Goal: Task Accomplishment & Management: Complete application form

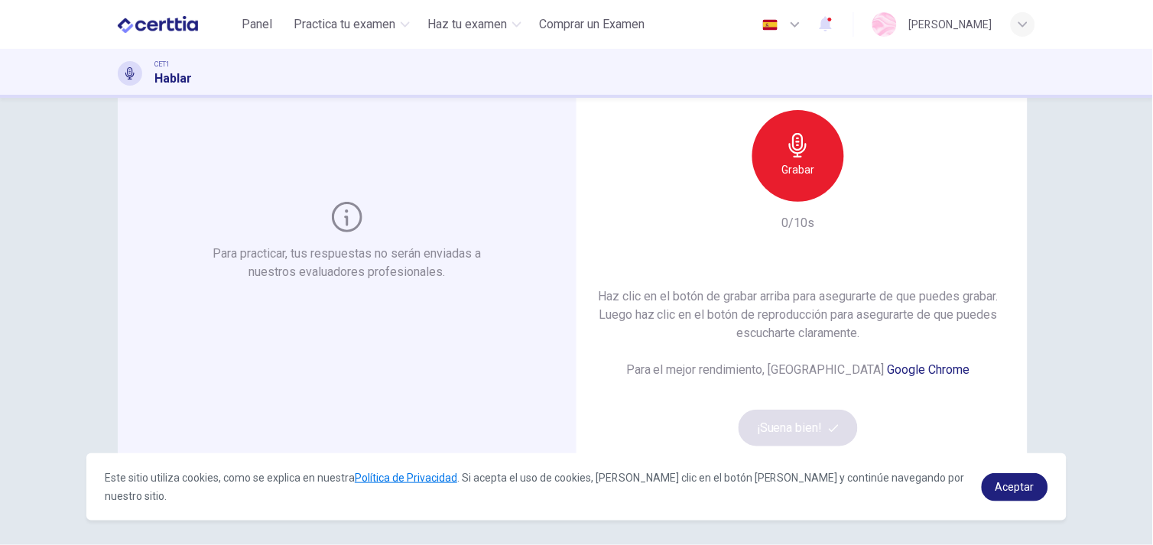
scroll to position [112, 0]
click at [792, 144] on icon "button" at bounding box center [798, 147] width 24 height 24
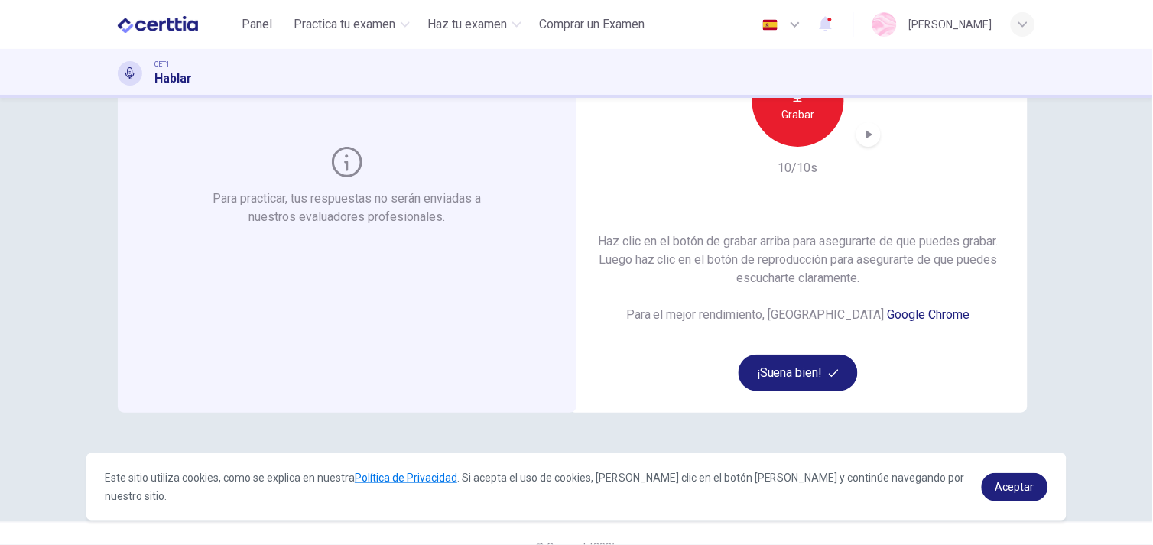
scroll to position [193, 0]
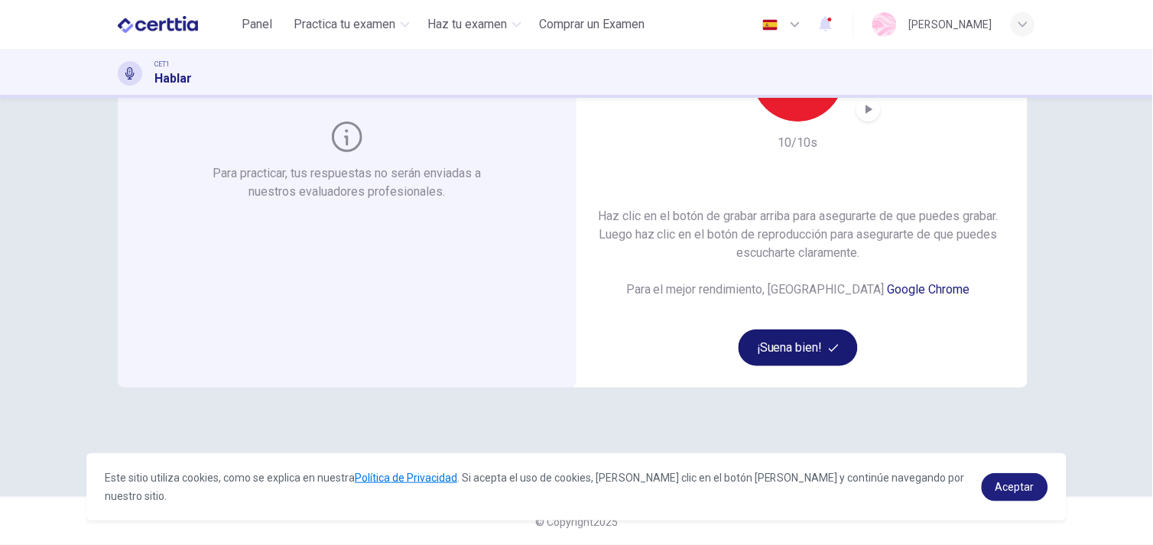
click at [776, 350] on button "¡Suena bien!" at bounding box center [797, 347] width 119 height 37
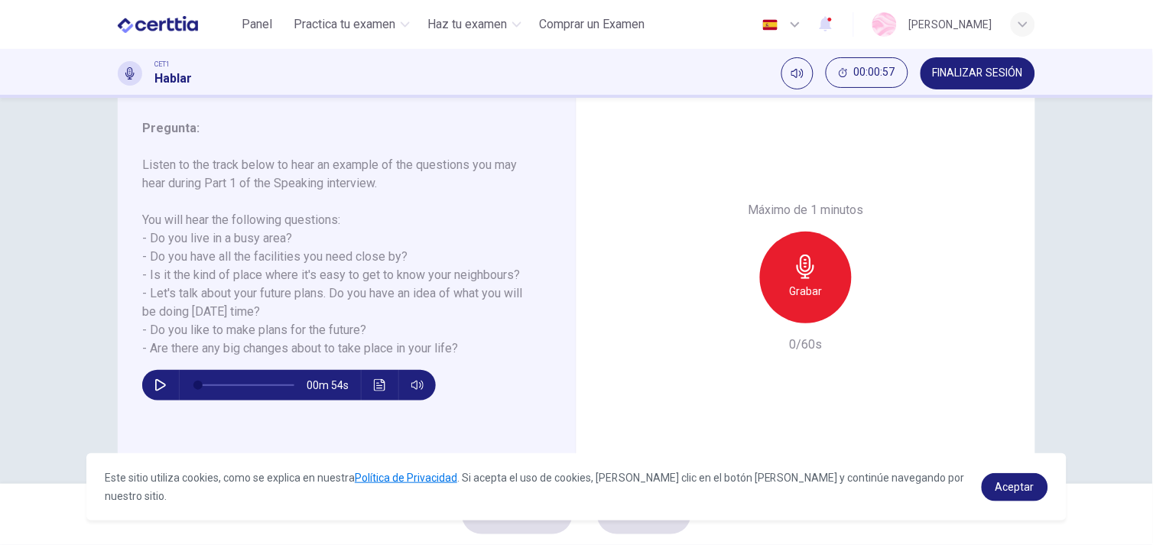
click at [154, 381] on icon "button" at bounding box center [160, 385] width 12 height 12
type input "*"
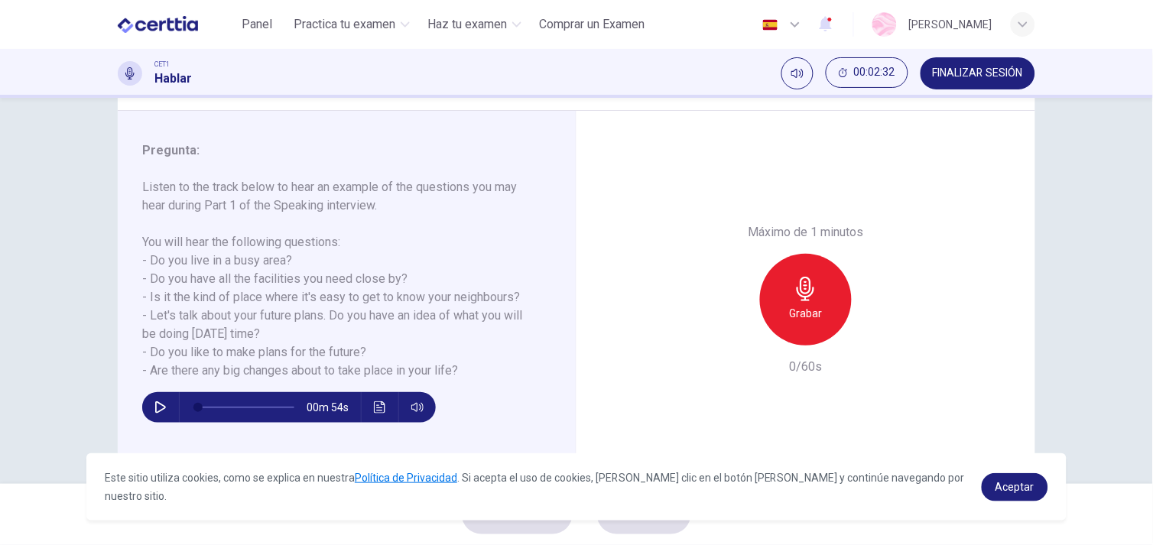
scroll to position [170, 0]
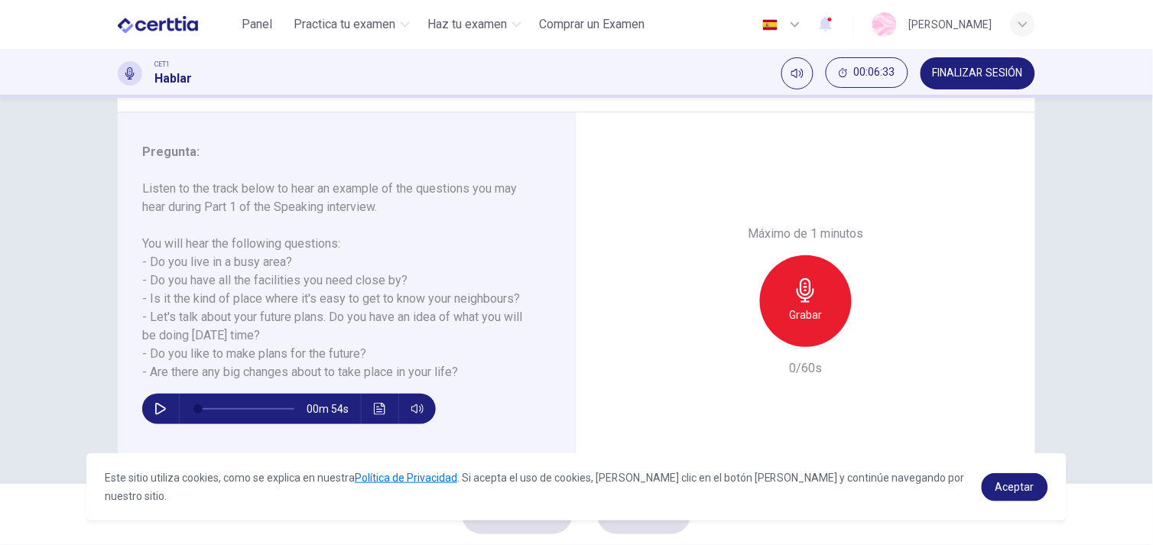
drag, startPoint x: 1142, startPoint y: 329, endPoint x: 1152, endPoint y: 203, distance: 127.3
click at [1152, 203] on html "Este sitio utiliza cookies, como se explica en nuestra Política de Privacidad .…" at bounding box center [576, 272] width 1153 height 545
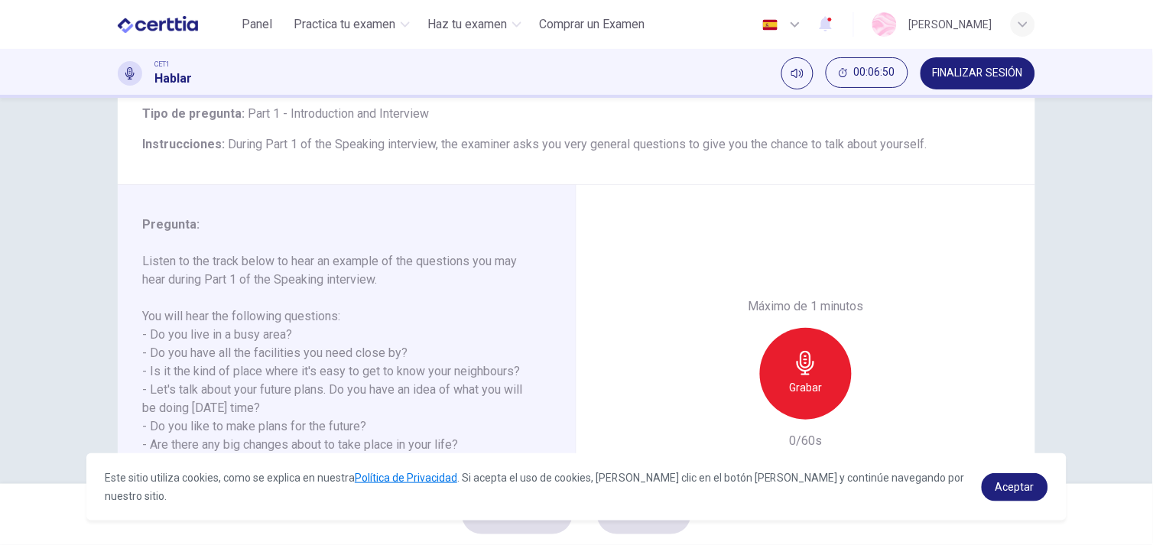
scroll to position [102, 0]
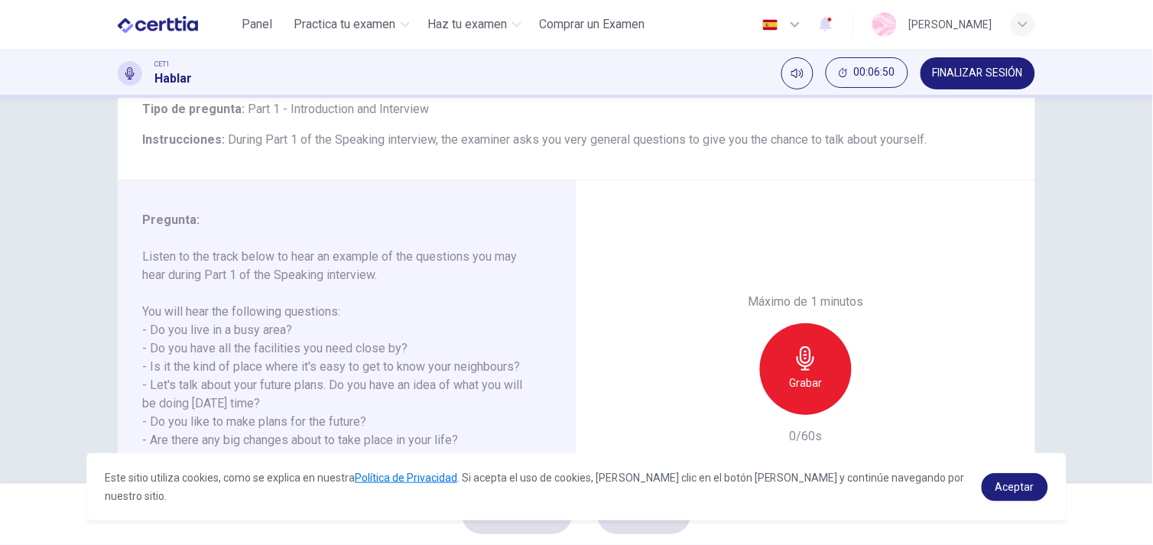
click at [1143, 204] on div "Pregunta 1 Tipo de pregunta : Part 1 - Introduction and Interview Instrucciones…" at bounding box center [576, 291] width 1153 height 386
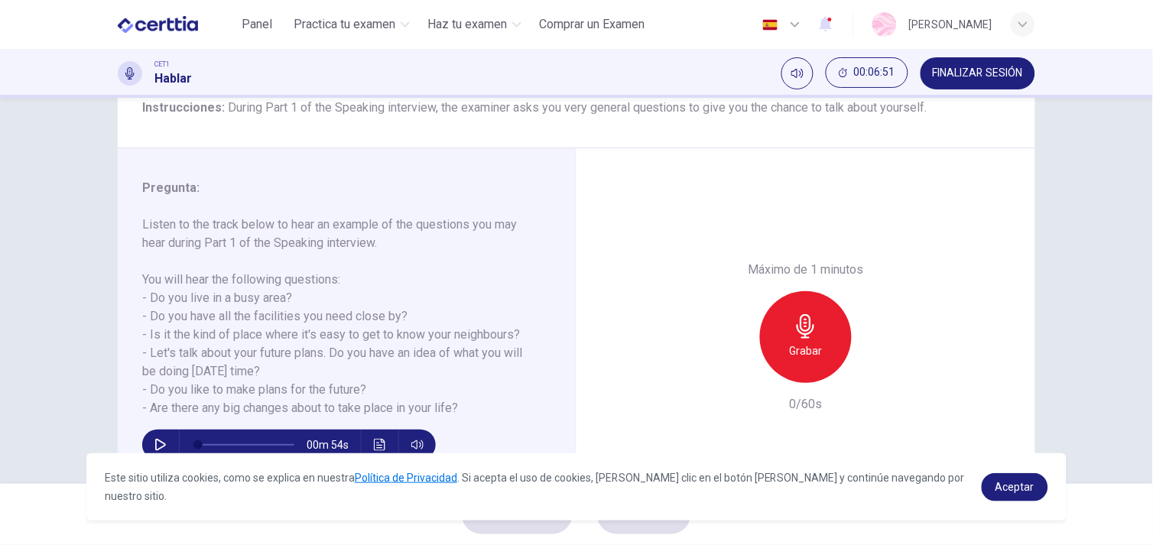
scroll to position [135, 0]
click at [1143, 204] on div "Pregunta 1 Tipo de pregunta : Part 1 - Introduction and Interview Instrucciones…" at bounding box center [576, 291] width 1153 height 386
click at [1143, 203] on div "Pregunta 1 Tipo de pregunta : Part 1 - Introduction and Interview Instrucciones…" at bounding box center [576, 291] width 1153 height 386
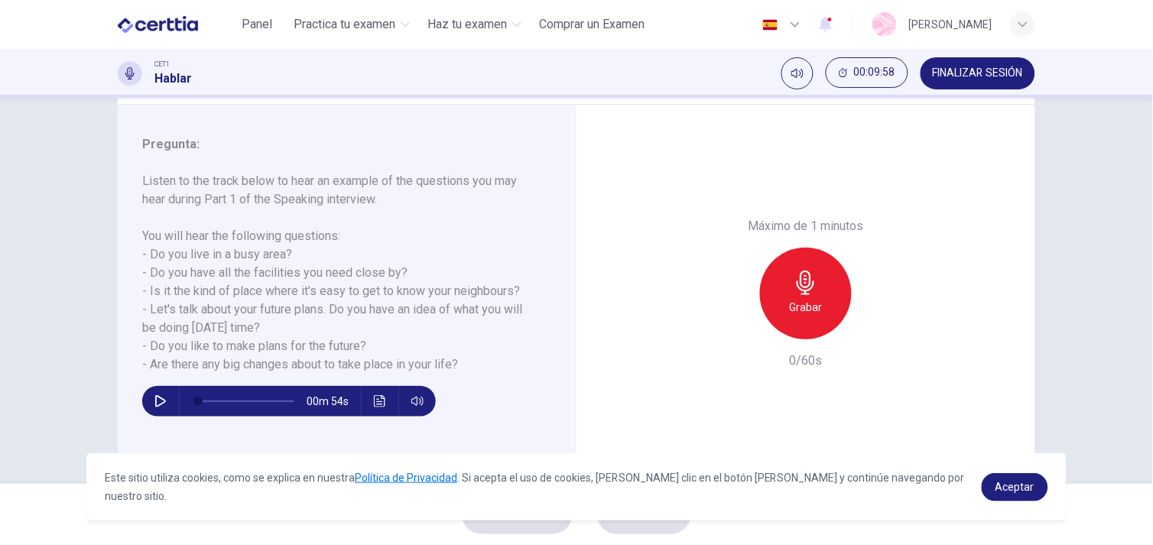
scroll to position [193, 0]
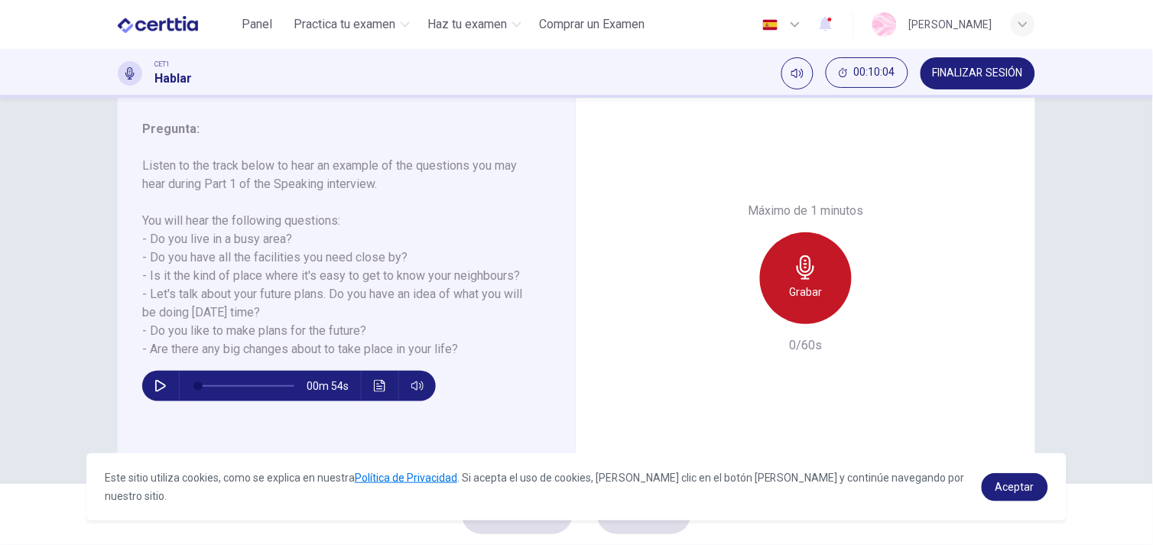
click at [816, 260] on div "Grabar" at bounding box center [806, 278] width 92 height 92
click at [816, 260] on div "Detener" at bounding box center [806, 278] width 92 height 92
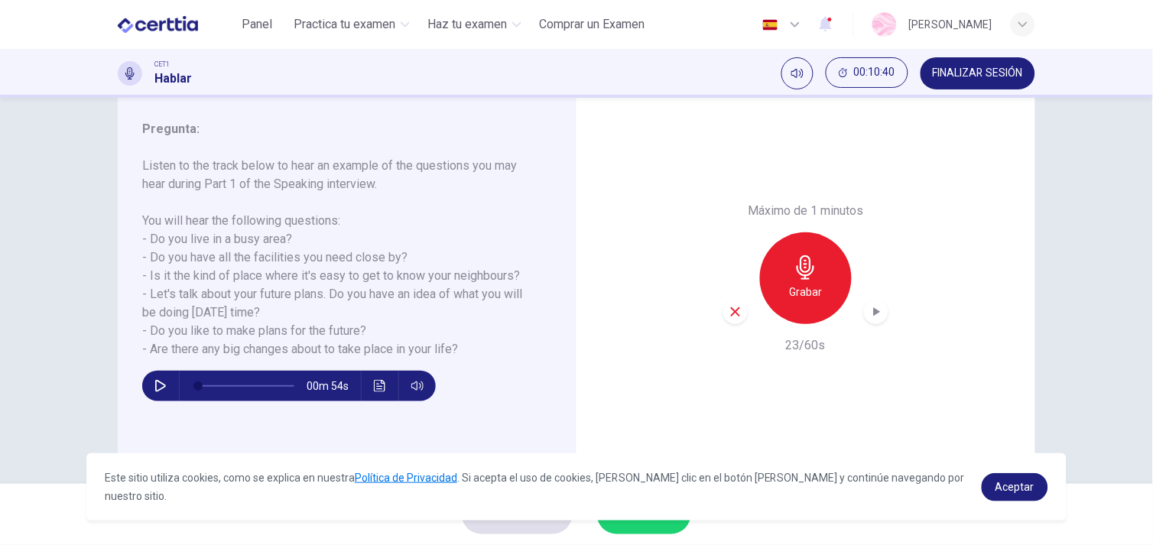
click at [871, 319] on div "button" at bounding box center [876, 312] width 24 height 24
click at [1021, 492] on span "Aceptar" at bounding box center [1014, 487] width 39 height 12
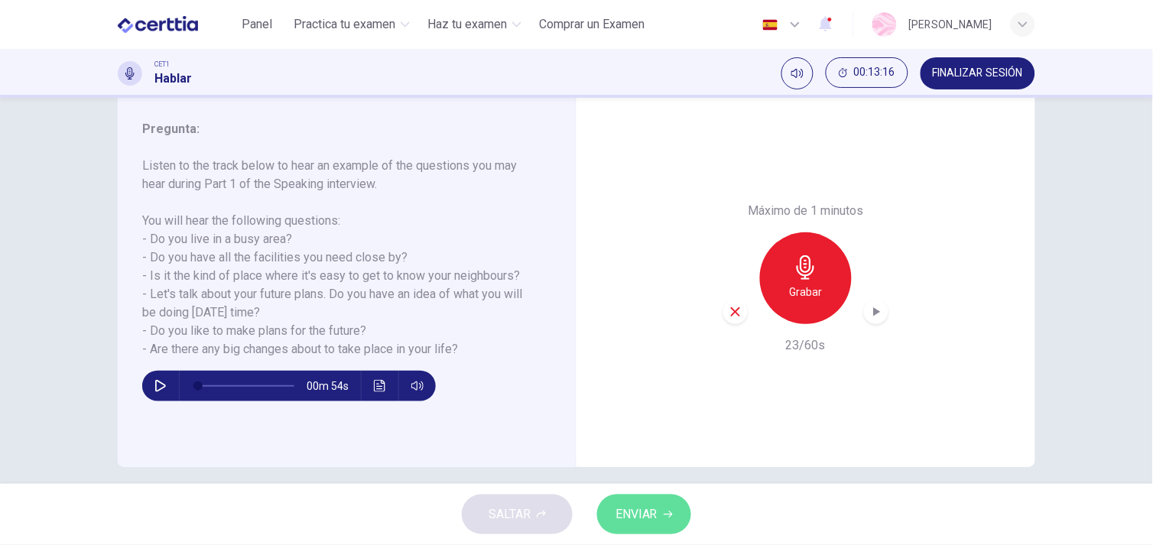
click at [682, 524] on button "ENVIAR" at bounding box center [644, 514] width 94 height 40
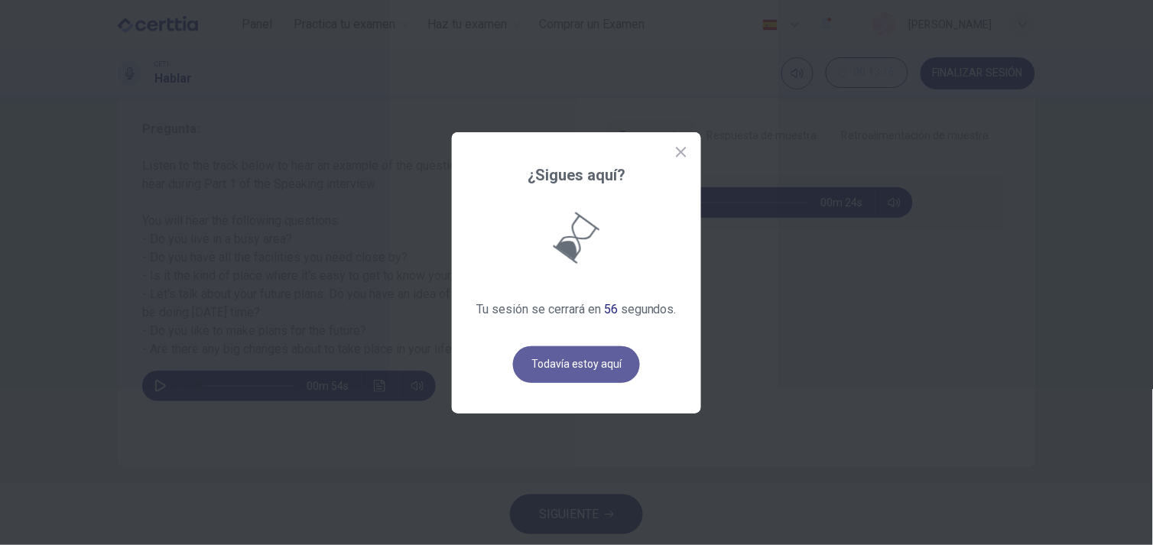
click at [591, 362] on button "Todavía estoy aquí" at bounding box center [576, 364] width 127 height 37
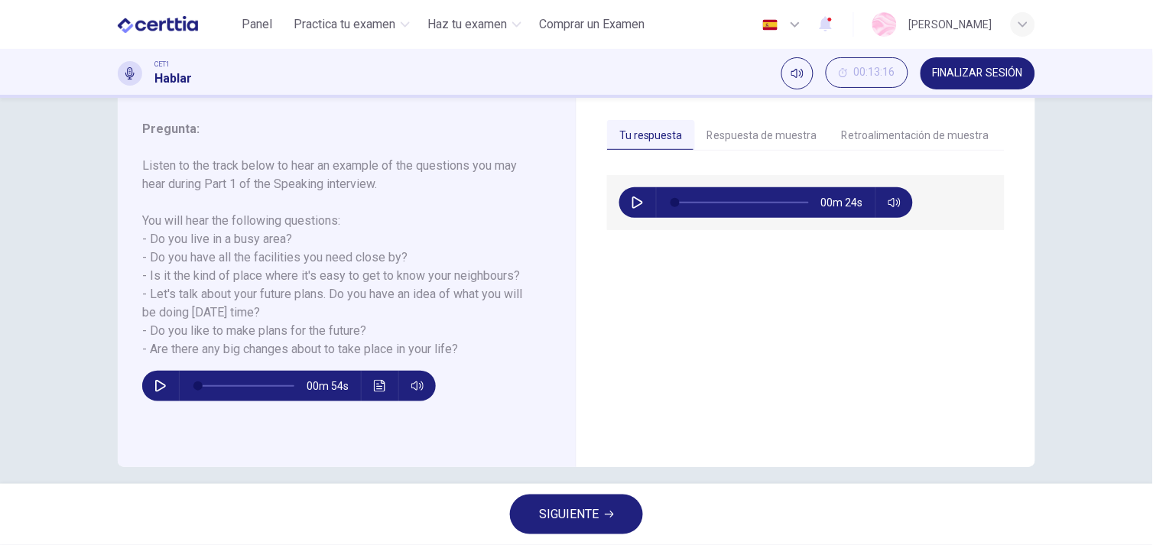
click at [811, 253] on div "00m 24s" at bounding box center [805, 312] width 397 height 274
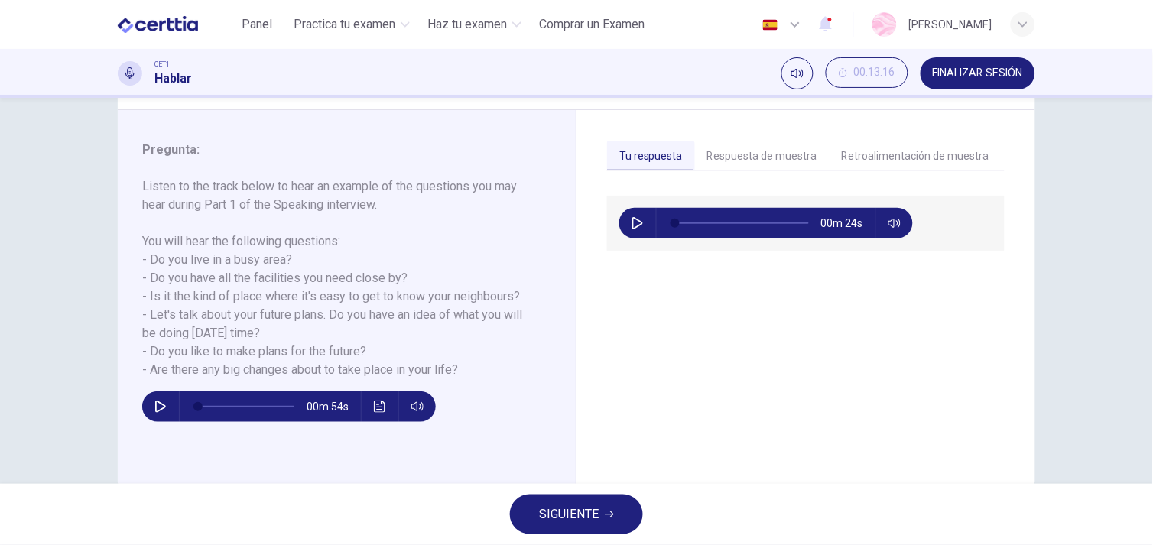
click at [608, 525] on button "SIGUIENTE" at bounding box center [576, 514] width 133 height 40
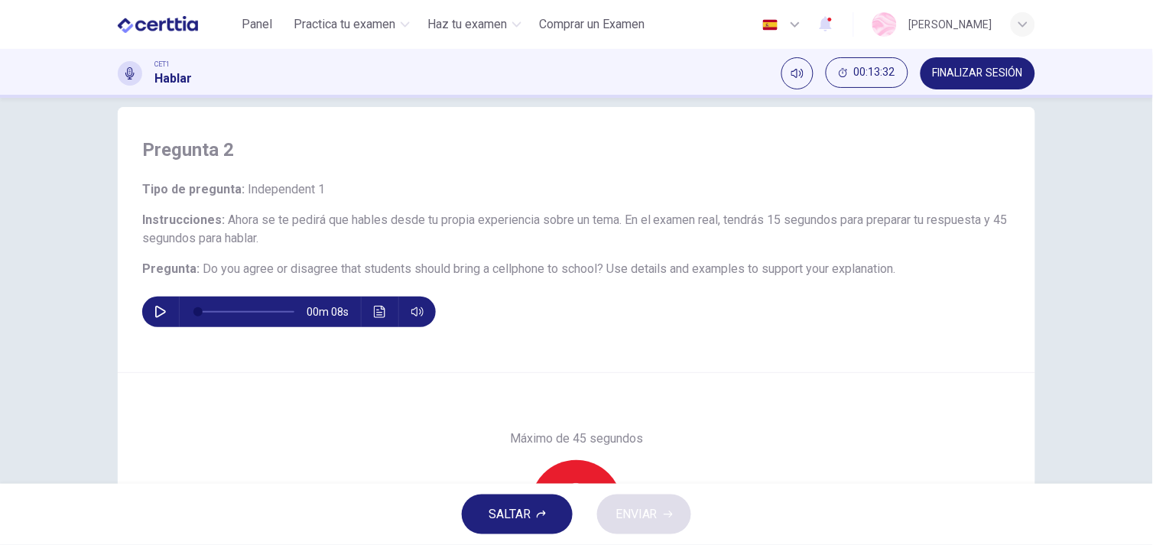
scroll to position [26, 0]
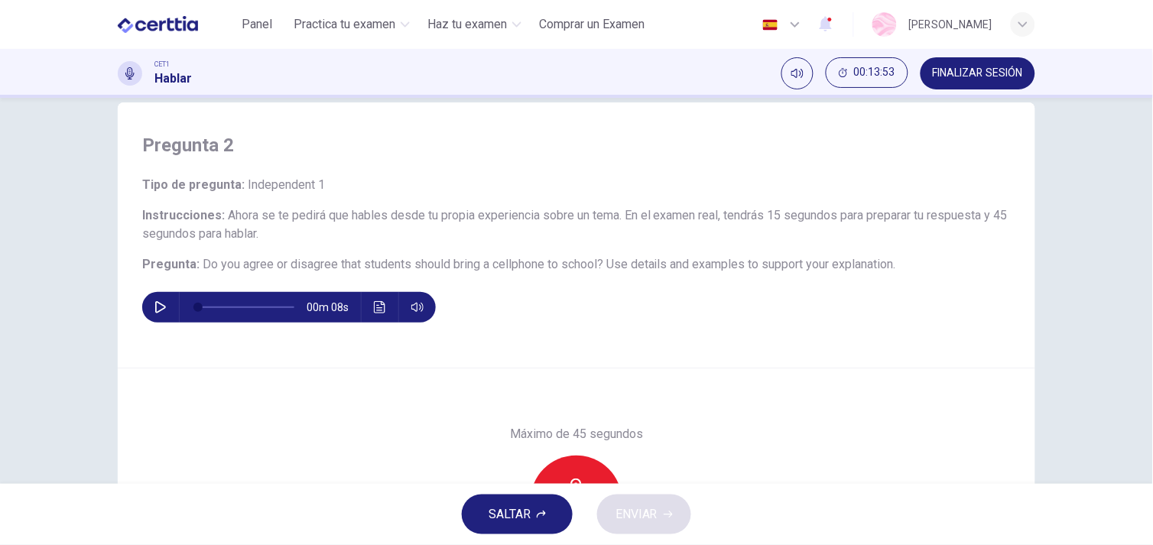
drag, startPoint x: 1142, startPoint y: 225, endPoint x: 1152, endPoint y: 405, distance: 180.6
click at [1152, 405] on html "Este sitio utiliza cookies, como se explica en nuestra Política de Privacidad .…" at bounding box center [576, 272] width 1153 height 545
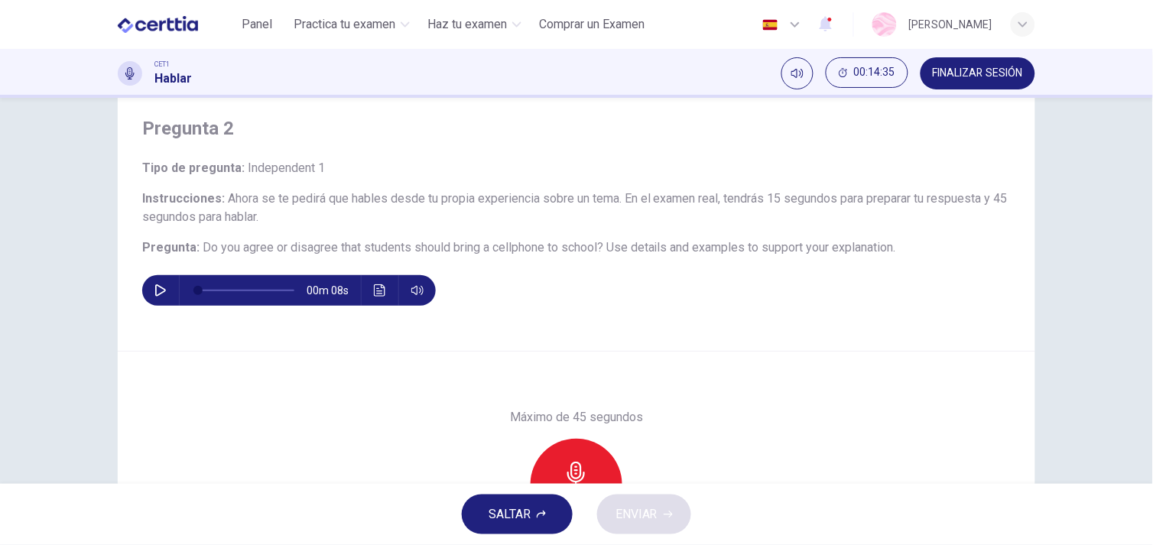
scroll to position [46, 0]
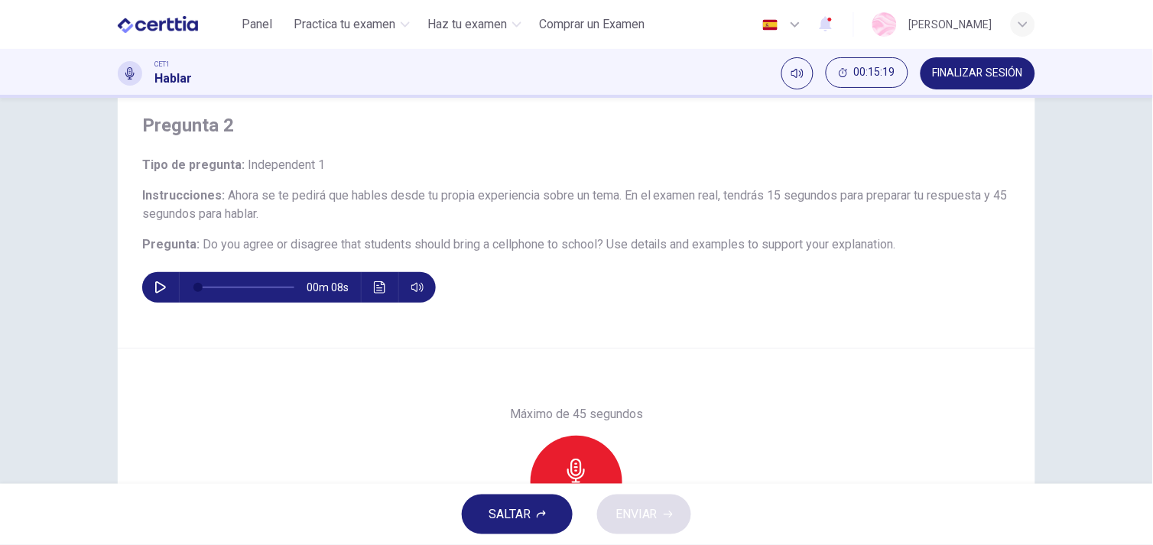
click at [944, 302] on div "00m 08s" at bounding box center [576, 287] width 868 height 31
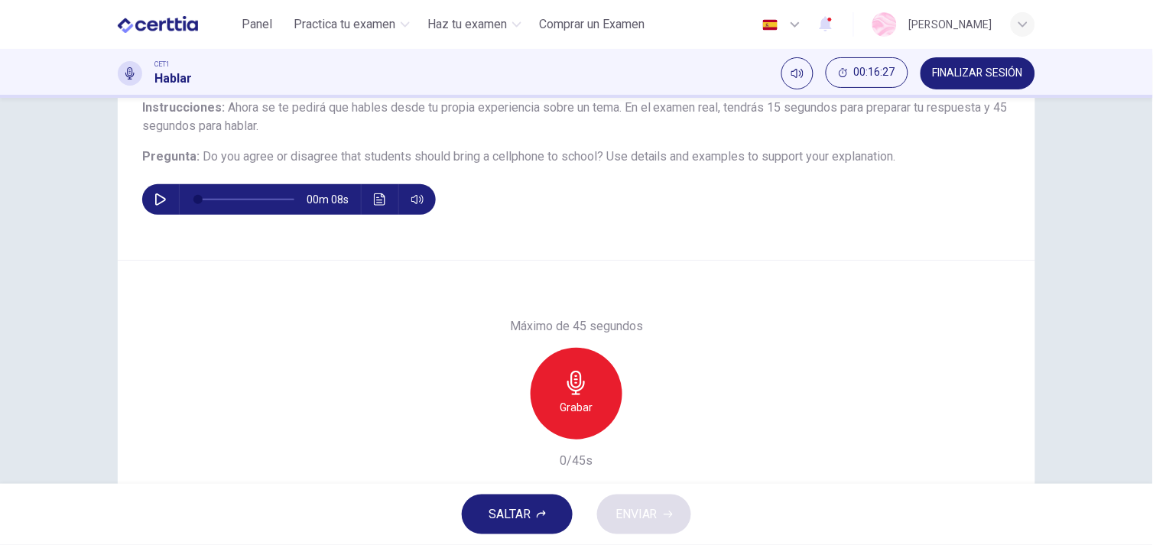
scroll to position [131, 0]
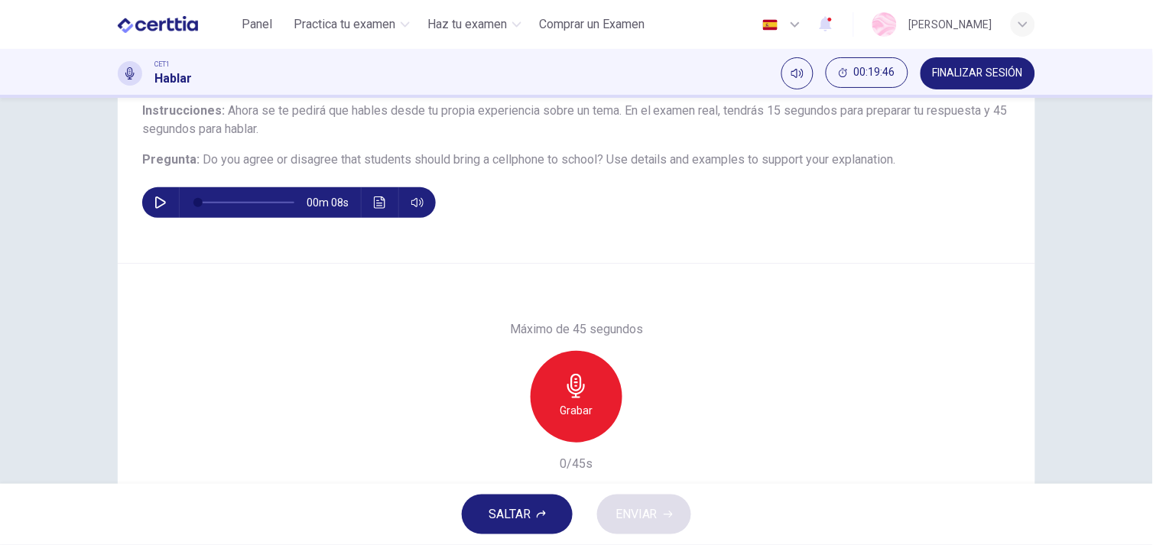
click at [564, 408] on h6 "Grabar" at bounding box center [576, 410] width 33 height 18
click at [654, 506] on span "ENVIAR" at bounding box center [636, 514] width 42 height 21
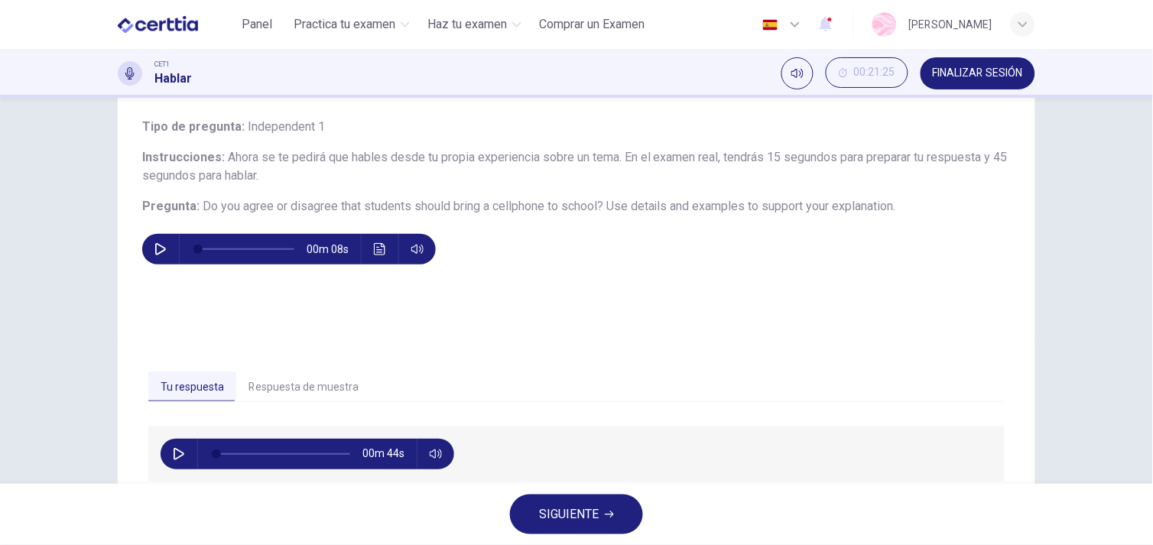
scroll to position [85, 0]
click at [287, 378] on button "Respuesta de muestra" at bounding box center [303, 387] width 135 height 32
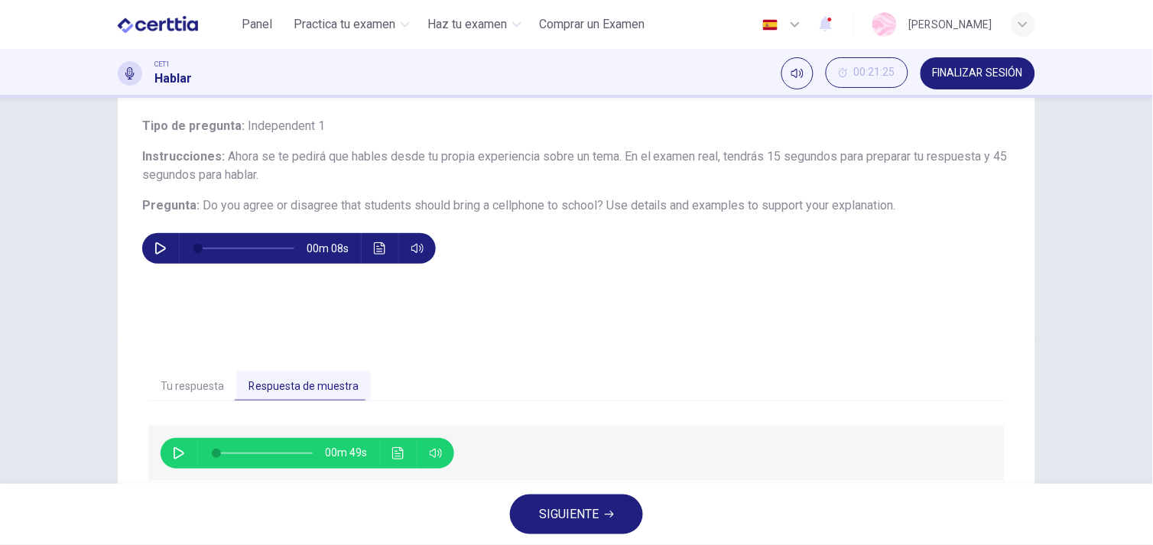
click at [173, 455] on icon "button" at bounding box center [179, 453] width 12 height 12
click at [216, 452] on span at bounding box center [264, 453] width 96 height 21
drag, startPoint x: 215, startPoint y: 452, endPoint x: 196, endPoint y: 453, distance: 19.1
click at [198, 453] on div at bounding box center [261, 453] width 127 height 31
type input "*"
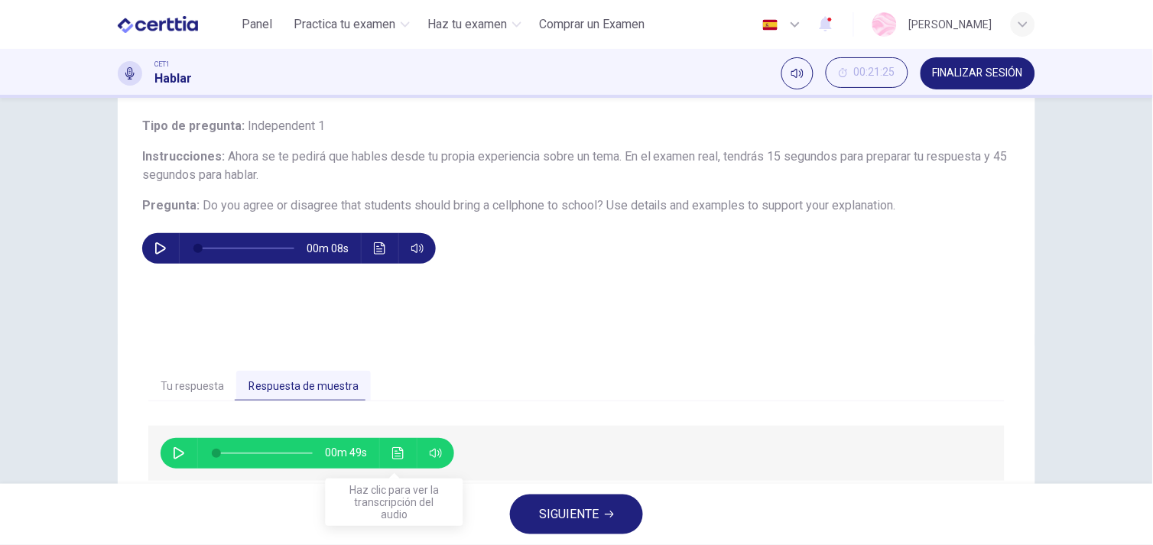
click at [392, 454] on icon "Haz clic para ver la transcripción del audio" at bounding box center [398, 453] width 12 height 12
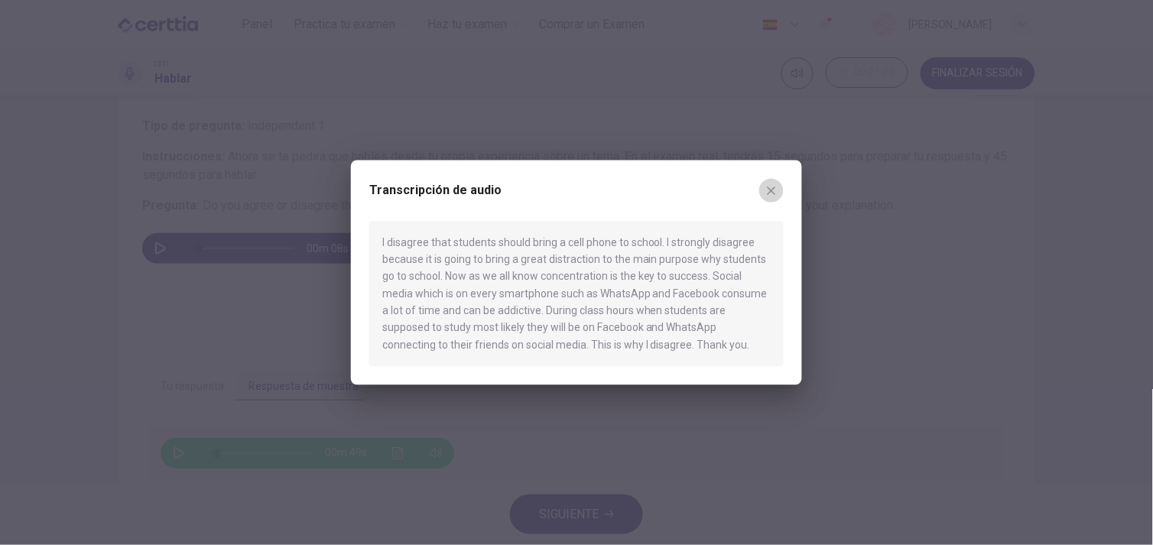
click at [773, 193] on icon "button" at bounding box center [771, 190] width 8 height 8
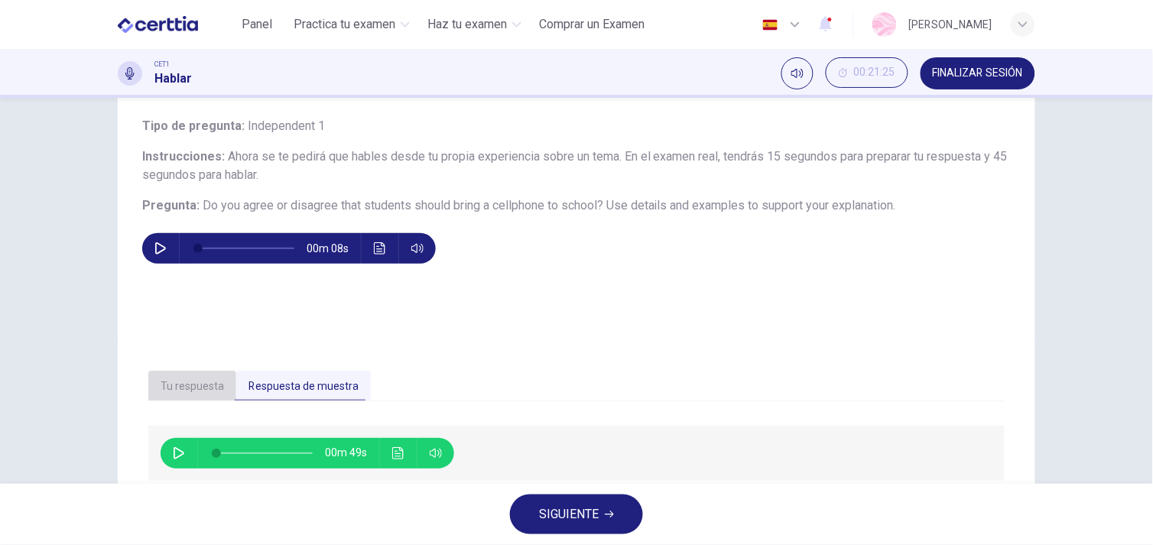
click at [204, 381] on button "Tu respuesta" at bounding box center [192, 387] width 88 height 32
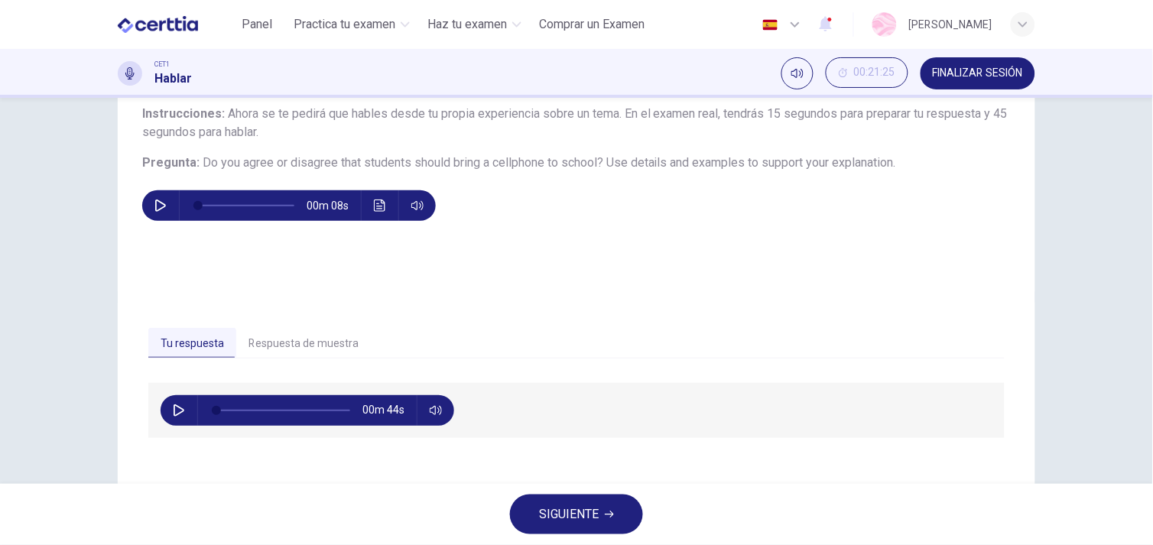
scroll to position [131, 0]
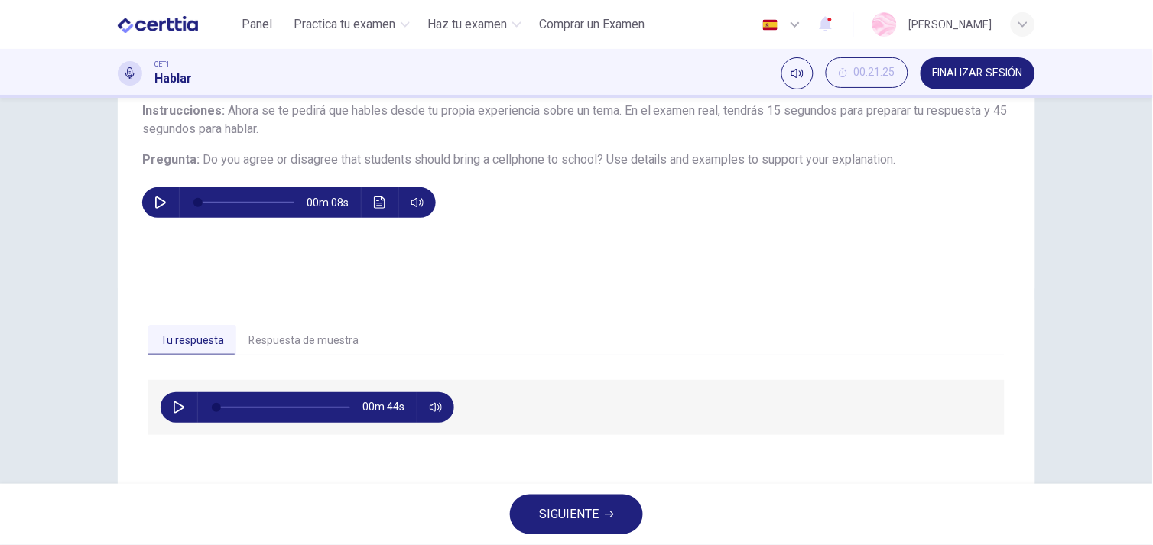
click at [560, 523] on span "SIGUIENTE" at bounding box center [569, 514] width 60 height 21
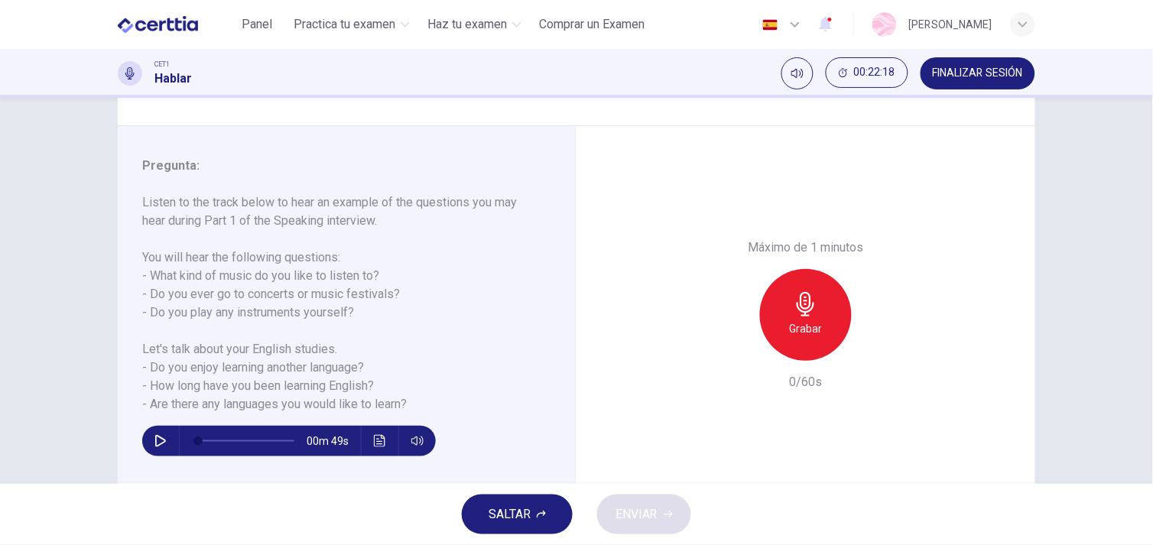
scroll to position [206, 0]
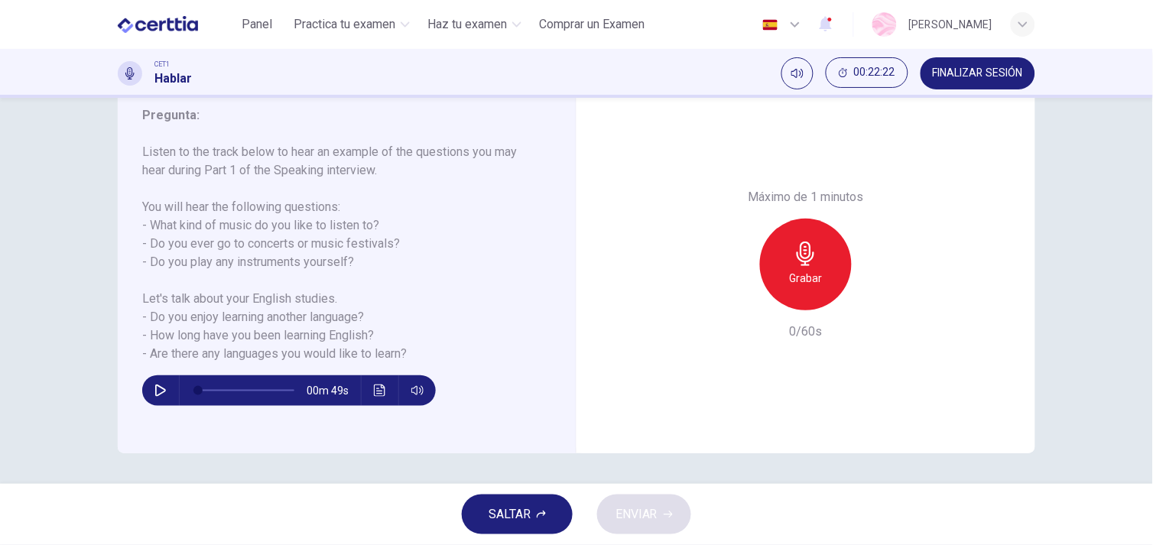
click at [143, 392] on div "00m 49s" at bounding box center [288, 390] width 293 height 31
click at [154, 386] on icon "button" at bounding box center [160, 390] width 12 height 12
click at [378, 398] on button "Haz clic para ver la transcripción del audio" at bounding box center [380, 390] width 24 height 31
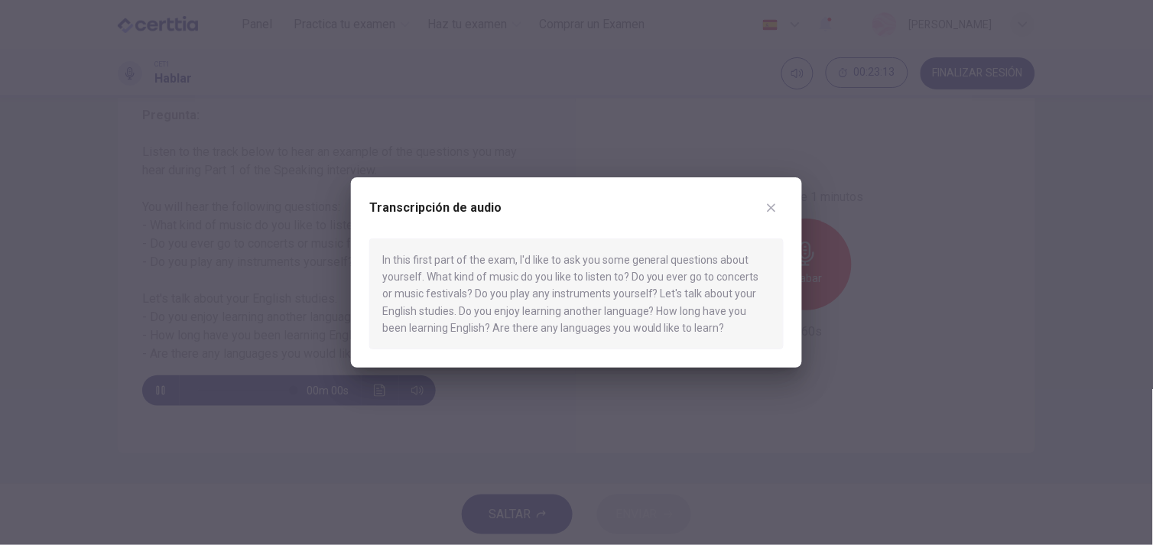
type input "*"
click at [772, 210] on icon "button" at bounding box center [771, 208] width 12 height 12
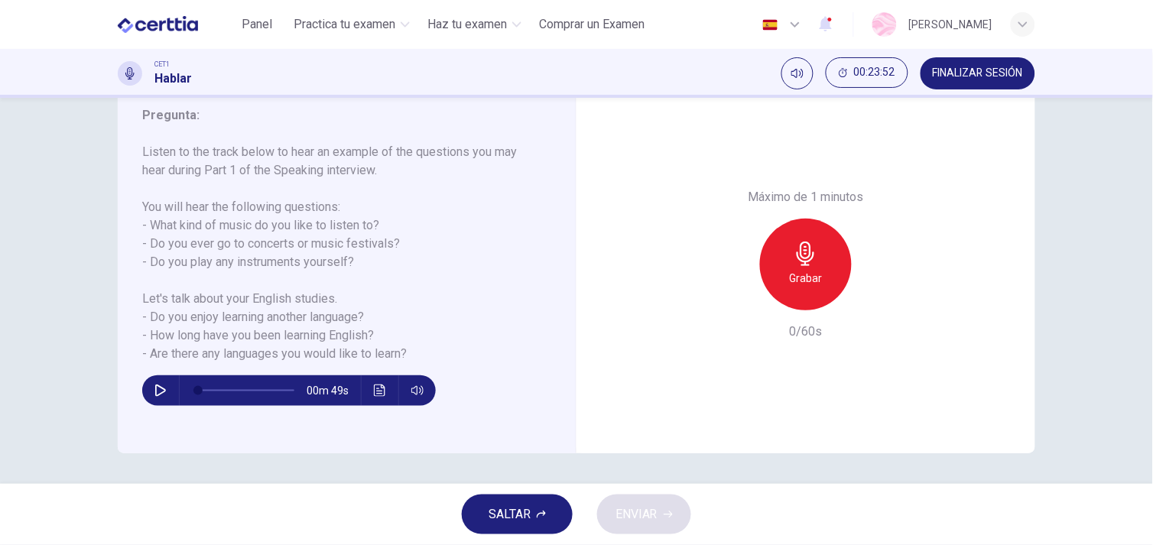
click at [601, 358] on div "Máximo de 1 minutos Grabar 0/60s" at bounding box center [805, 265] width 459 height 378
click at [552, 520] on button "SALTAR" at bounding box center [517, 514] width 111 height 40
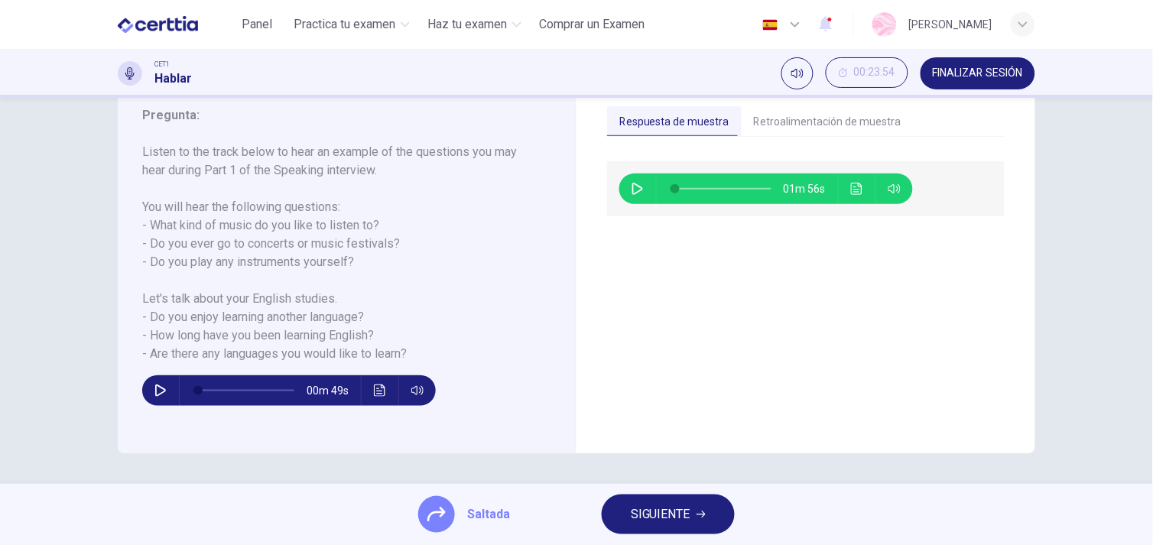
click at [524, 506] on div "Saltada SIGUIENTE" at bounding box center [576, 514] width 1153 height 61
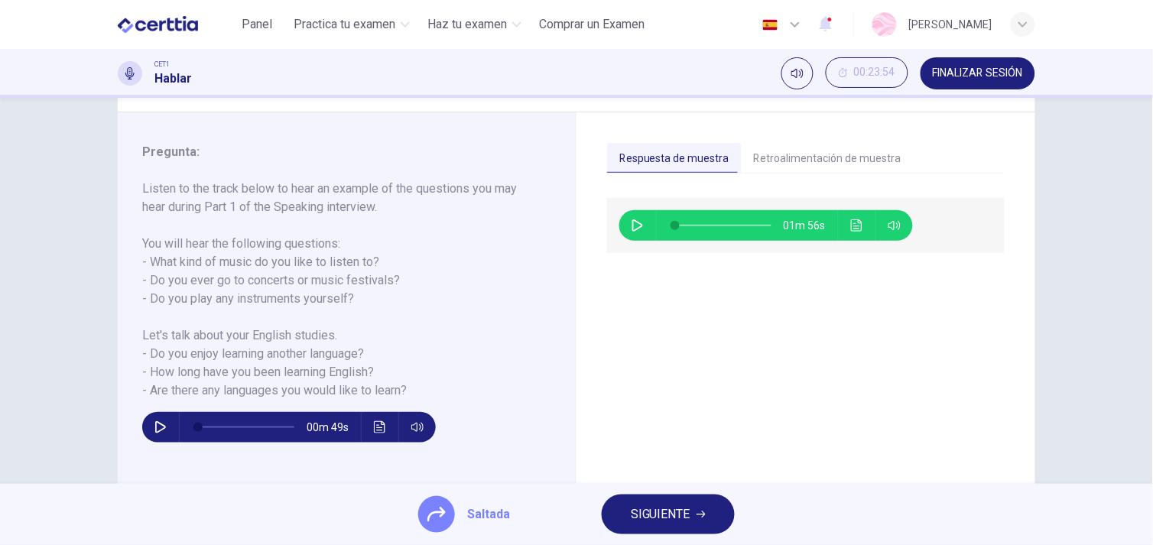
scroll to position [173, 0]
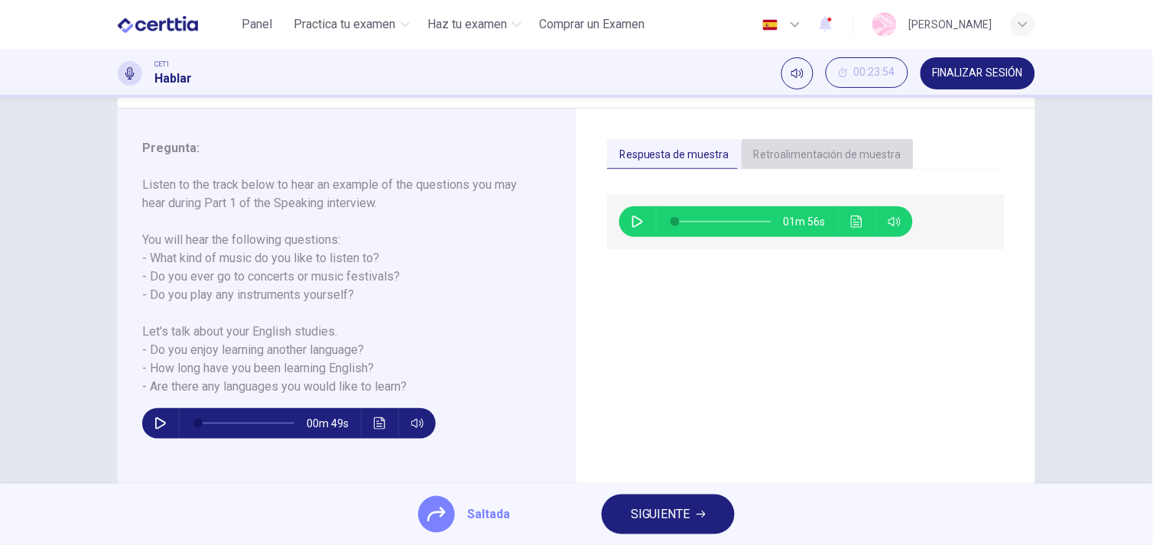
click at [847, 155] on button "Retroalimentación de muestra" at bounding box center [827, 155] width 172 height 32
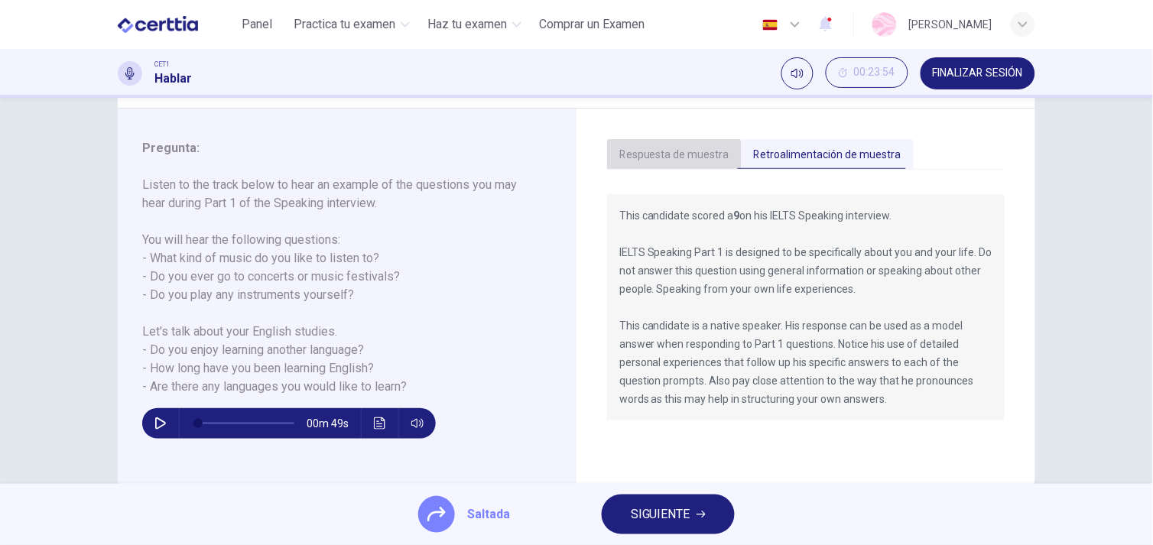
click at [681, 154] on button "Respuesta de muestra" at bounding box center [674, 155] width 135 height 32
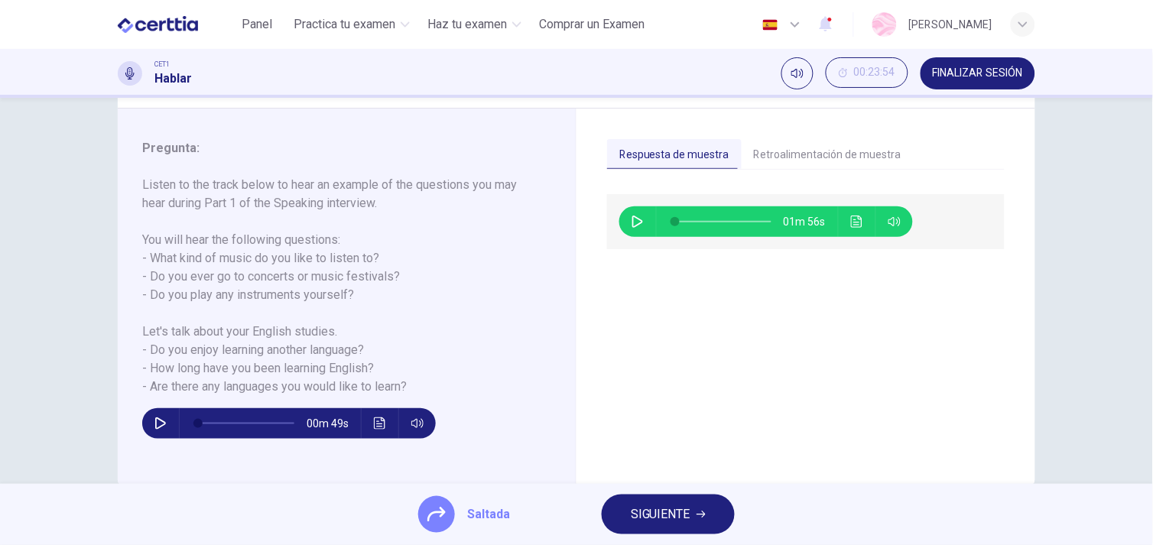
click at [633, 216] on icon "button" at bounding box center [637, 222] width 12 height 12
click at [858, 229] on button "Haz clic para ver la transcripción del audio" at bounding box center [857, 221] width 24 height 31
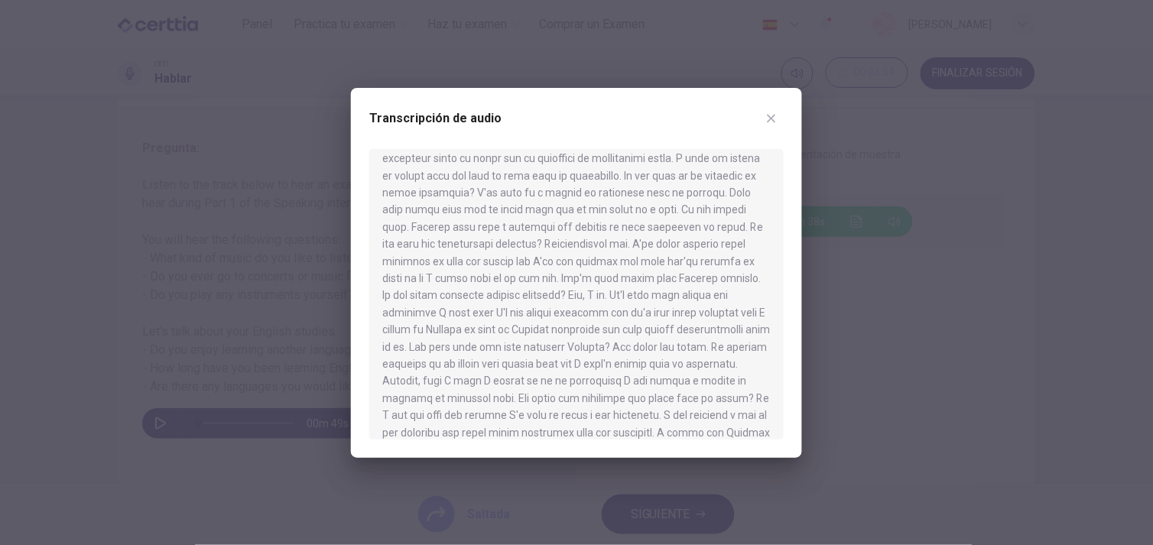
scroll to position [78, 0]
click at [767, 123] on icon "button" at bounding box center [771, 118] width 12 height 12
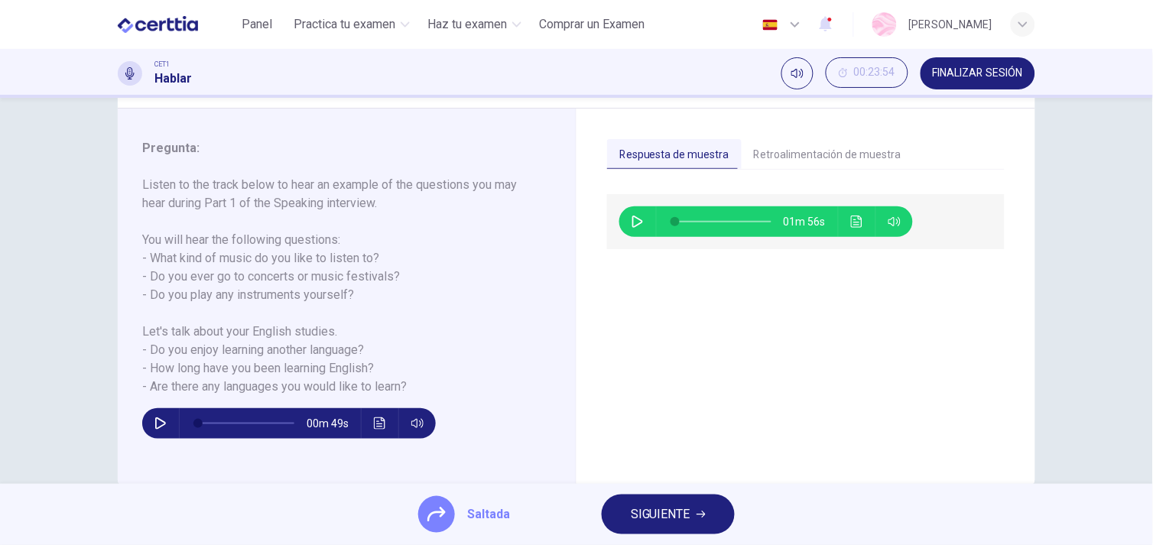
type input "*"
click at [852, 455] on div "01m 56s" at bounding box center [805, 331] width 397 height 274
drag, startPoint x: 852, startPoint y: 455, endPoint x: 822, endPoint y: 339, distance: 120.1
click at [852, 455] on div "01m 56s" at bounding box center [805, 331] width 397 height 274
click at [783, 145] on button "Retroalimentación de muestra" at bounding box center [827, 155] width 172 height 32
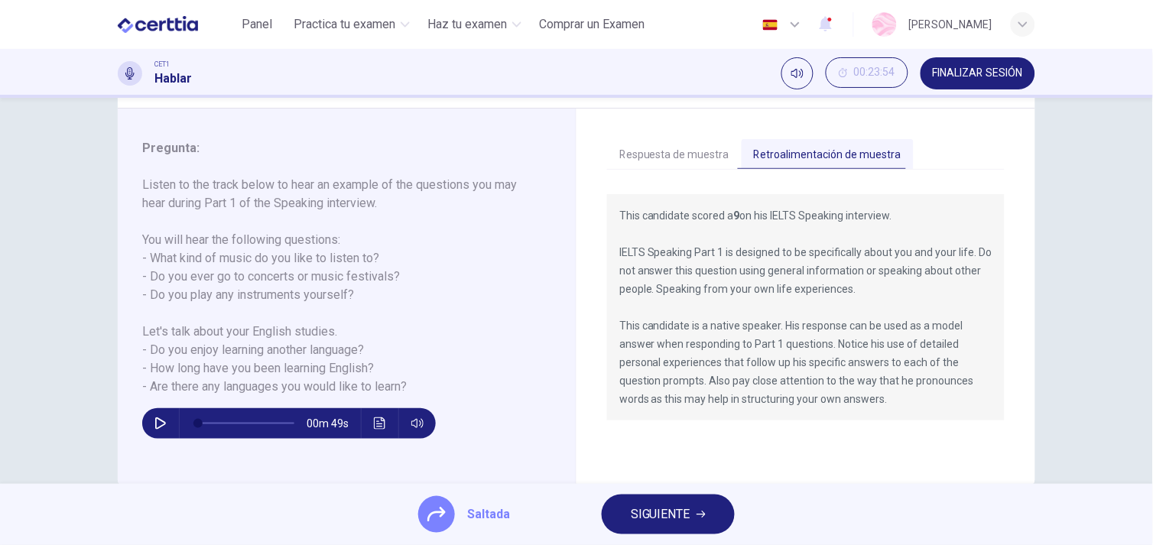
click at [902, 49] on div "CET1 Hablar 00:23:54 FINALIZAR SESIÓN" at bounding box center [576, 73] width 1153 height 49
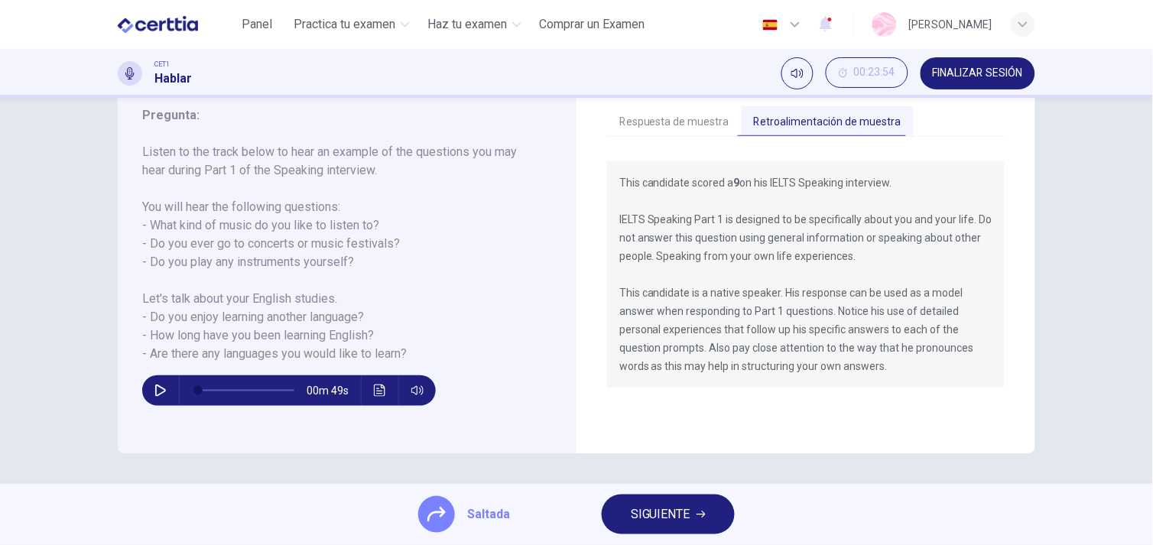
click at [680, 517] on span "SIGUIENTE" at bounding box center [661, 514] width 60 height 21
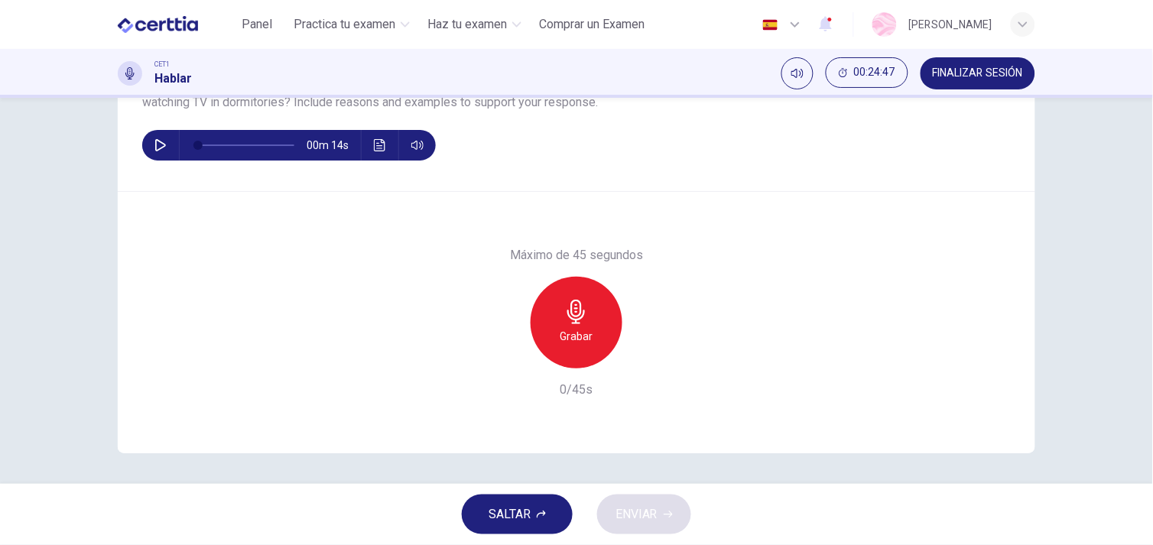
scroll to position [0, 0]
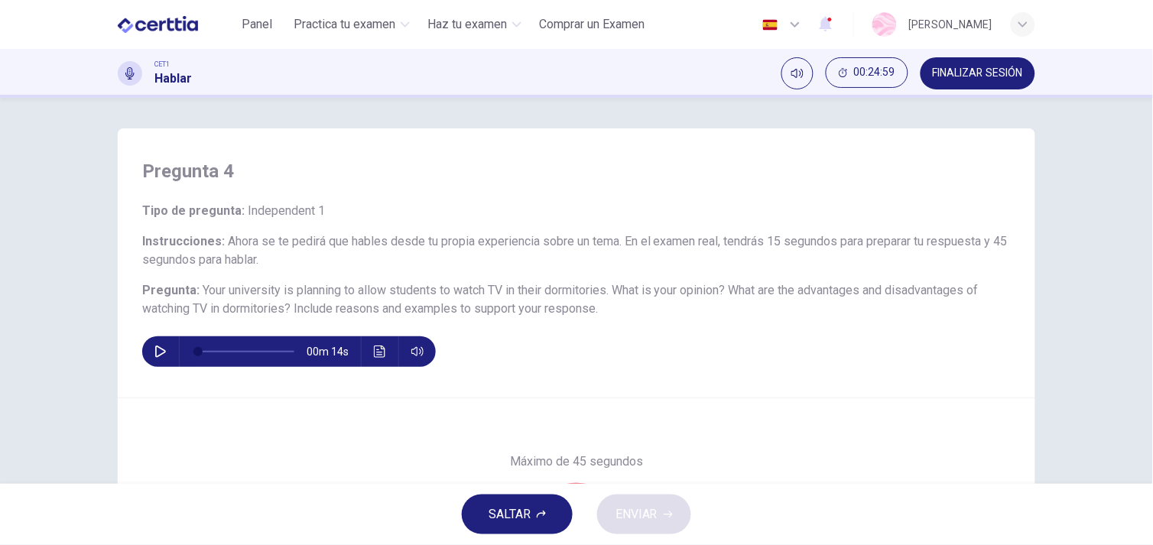
click at [540, 520] on button "SALTAR" at bounding box center [517, 514] width 111 height 40
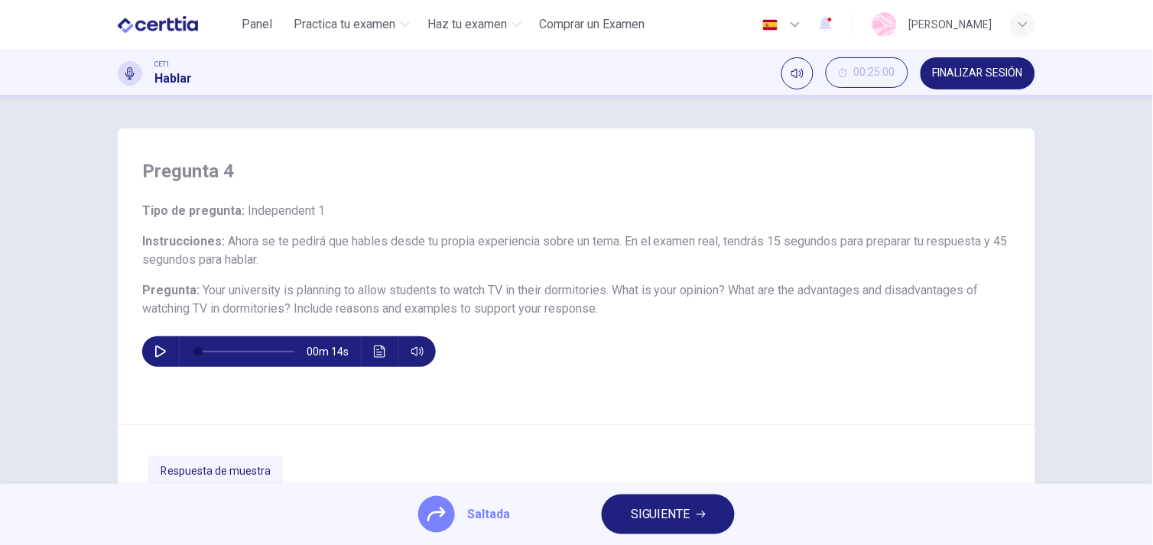
click at [691, 517] on button "SIGUIENTE" at bounding box center [667, 514] width 133 height 40
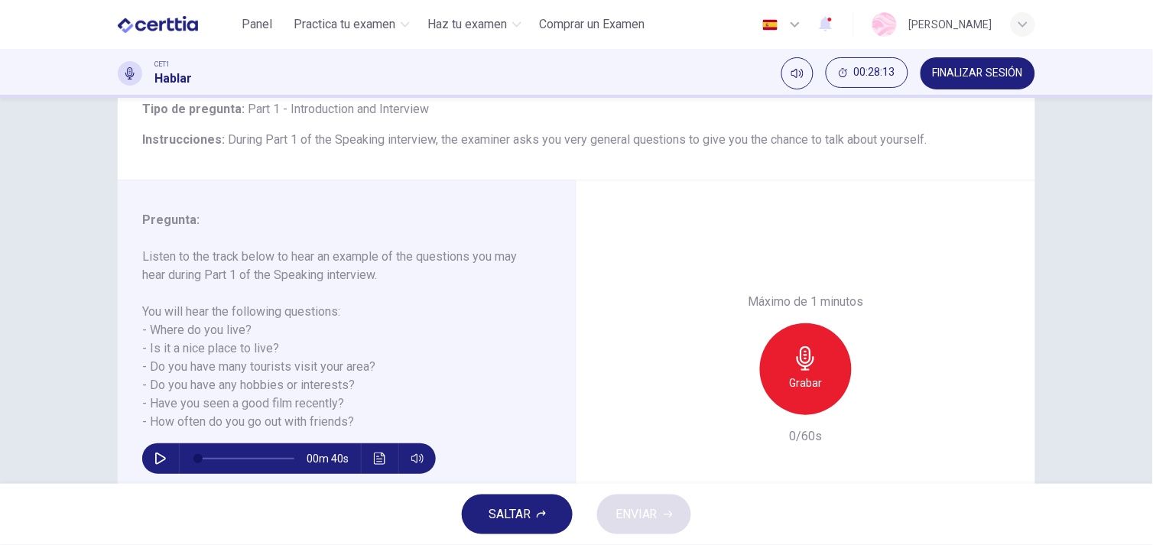
scroll to position [206, 0]
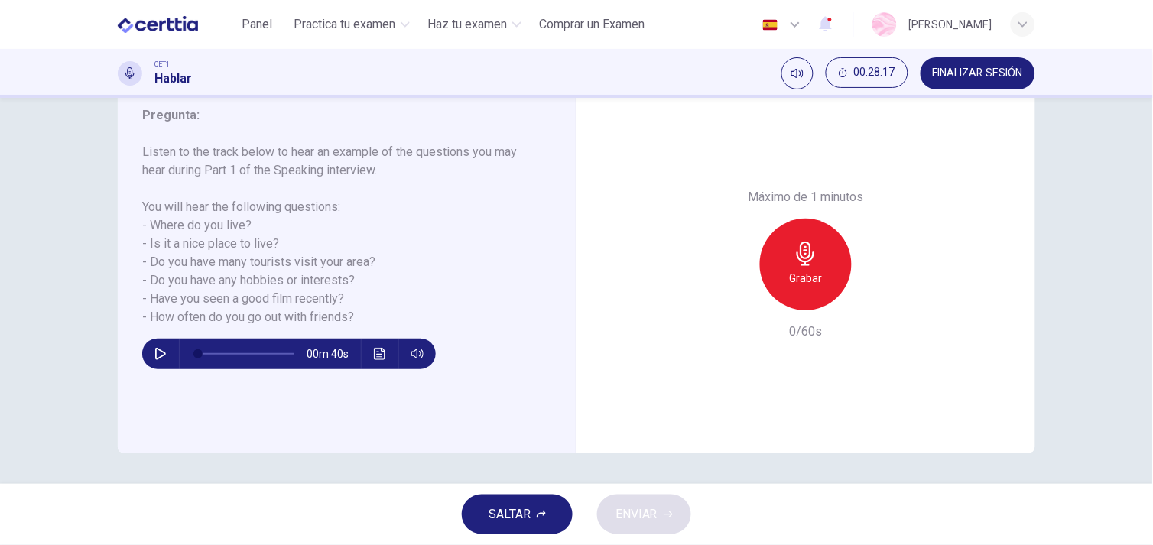
click at [516, 521] on span "SALTAR" at bounding box center [509, 514] width 42 height 21
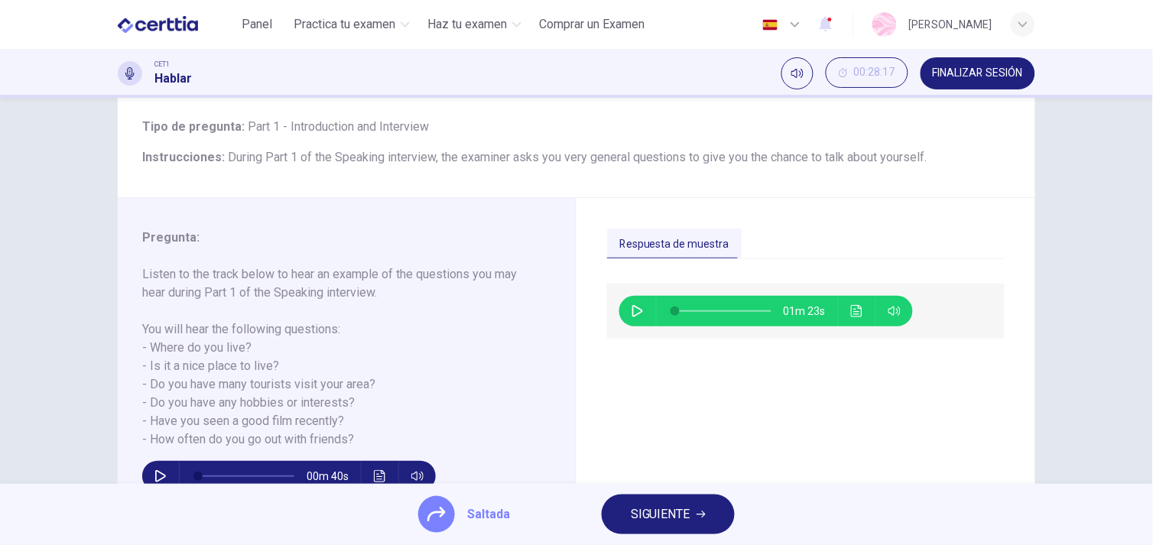
scroll to position [80, 0]
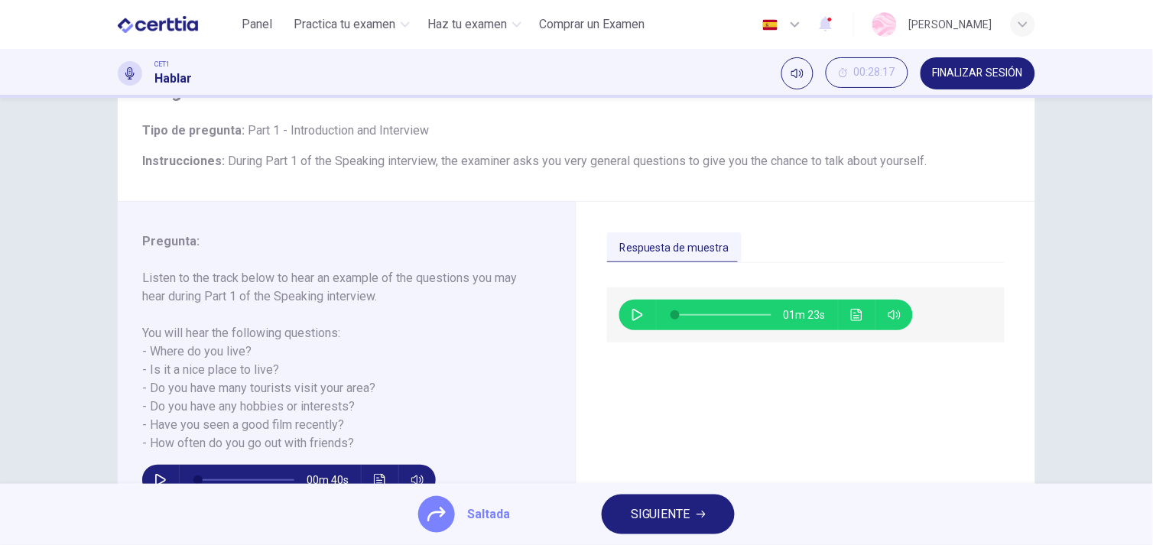
click at [631, 316] on icon "button" at bounding box center [637, 315] width 12 height 12
click at [851, 314] on icon "Haz clic para ver la transcripción del audio" at bounding box center [857, 315] width 12 height 12
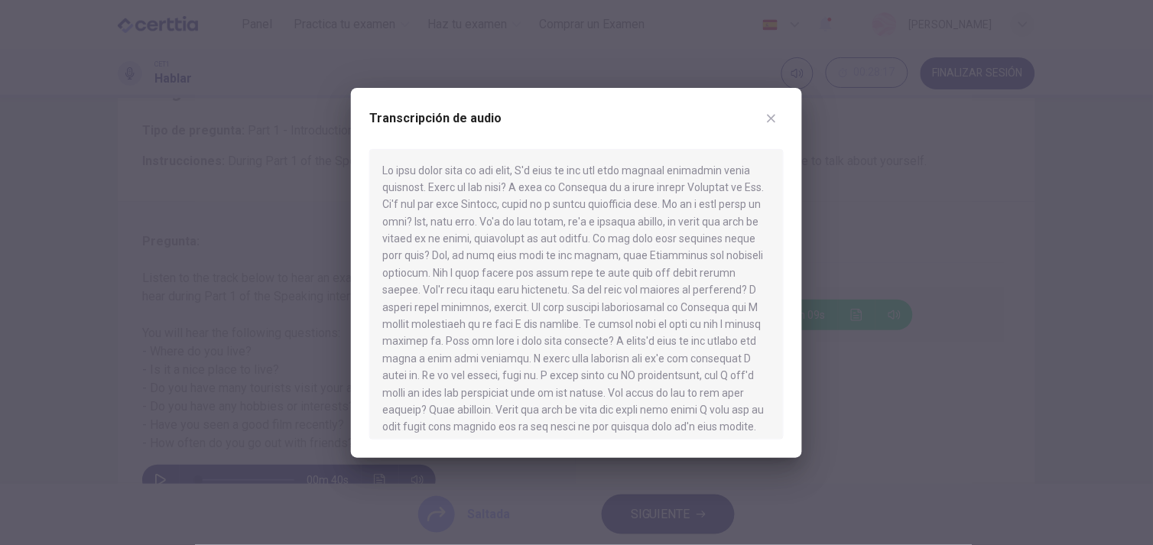
scroll to position [26, 0]
click at [773, 118] on icon "button" at bounding box center [771, 118] width 8 height 8
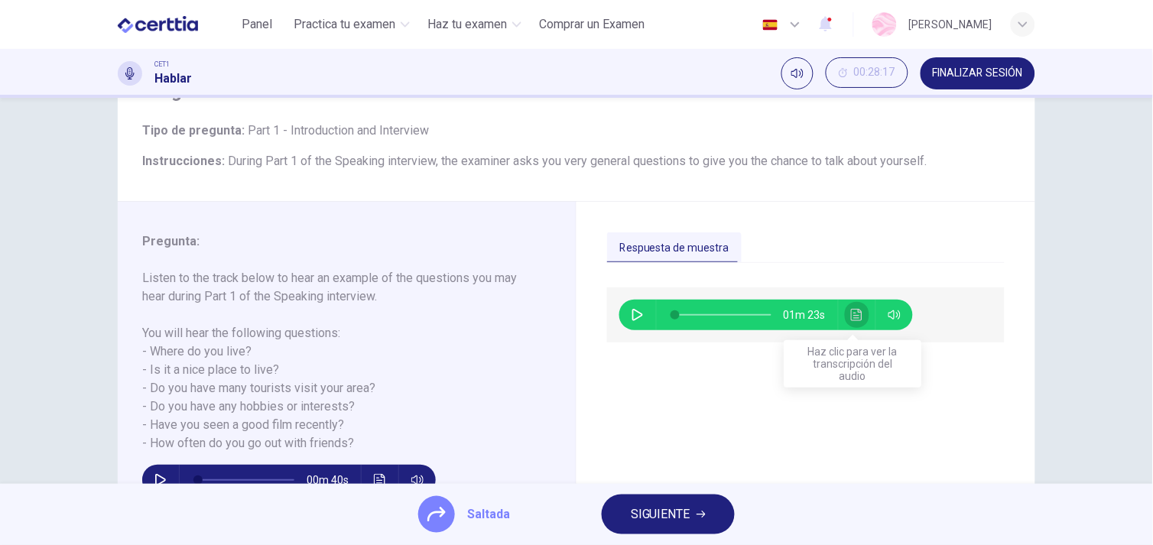
click at [852, 319] on icon "Haz clic para ver la transcripción del audio" at bounding box center [856, 315] width 11 height 12
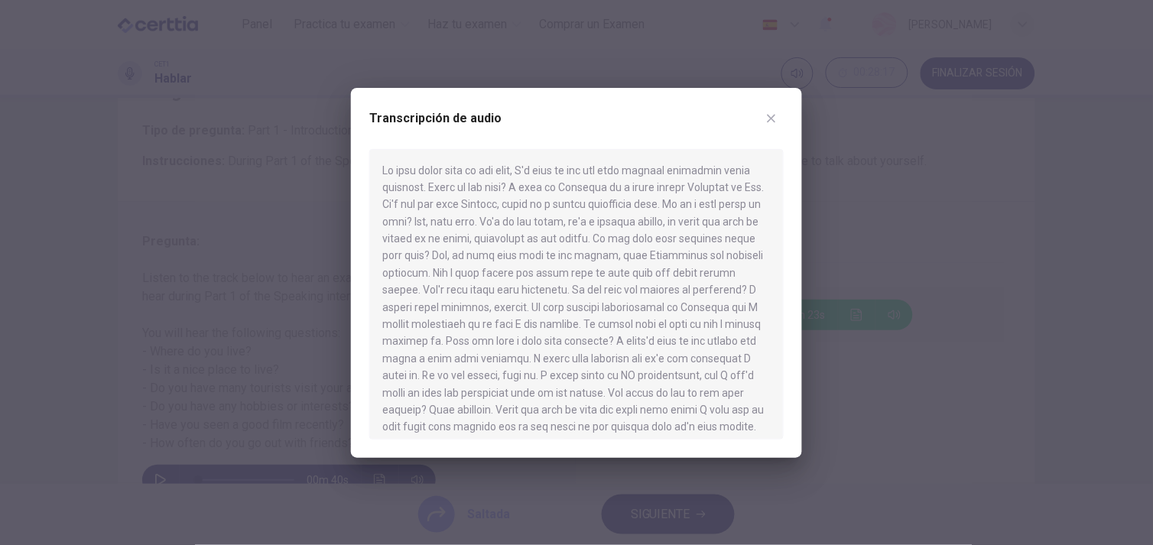
click at [768, 118] on icon "button" at bounding box center [771, 118] width 12 height 12
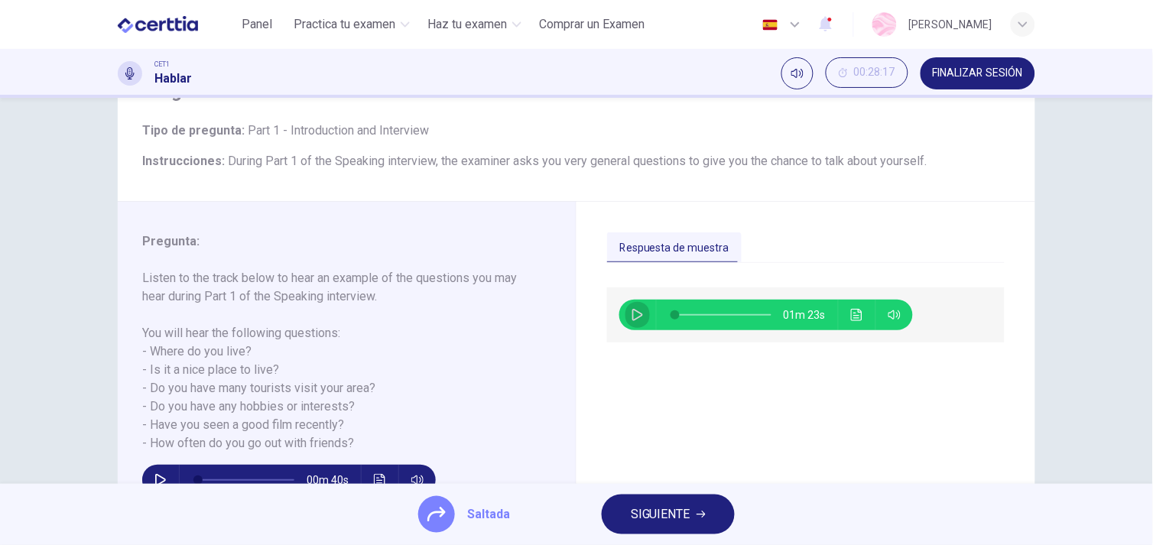
click at [629, 303] on button "button" at bounding box center [637, 315] width 24 height 31
type input "*"
click at [690, 511] on button "SIGUIENTE" at bounding box center [667, 514] width 133 height 40
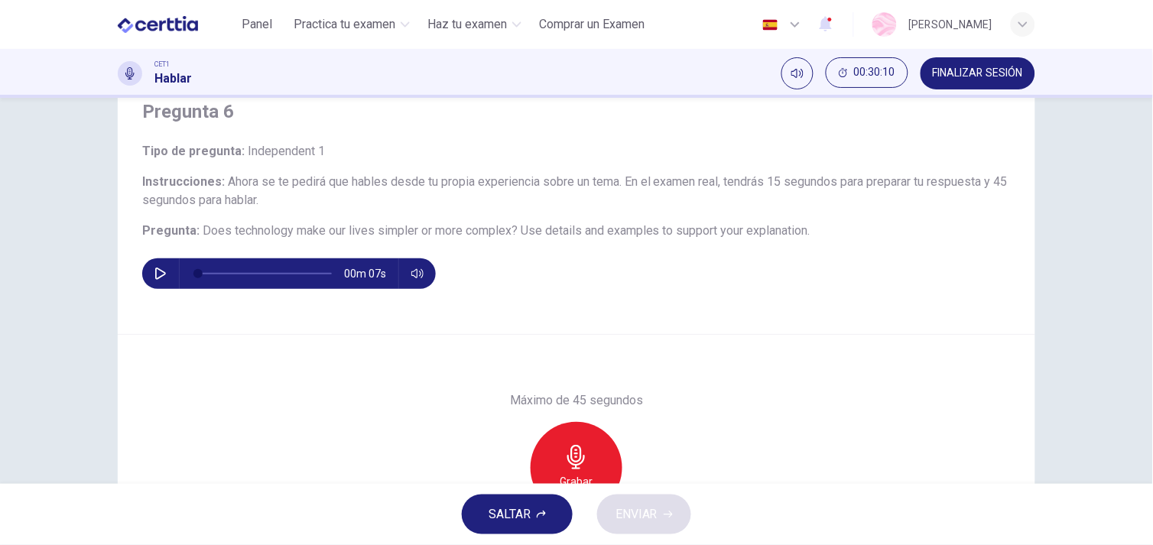
scroll to position [61, 0]
click at [506, 501] on button "SALTAR" at bounding box center [517, 514] width 111 height 40
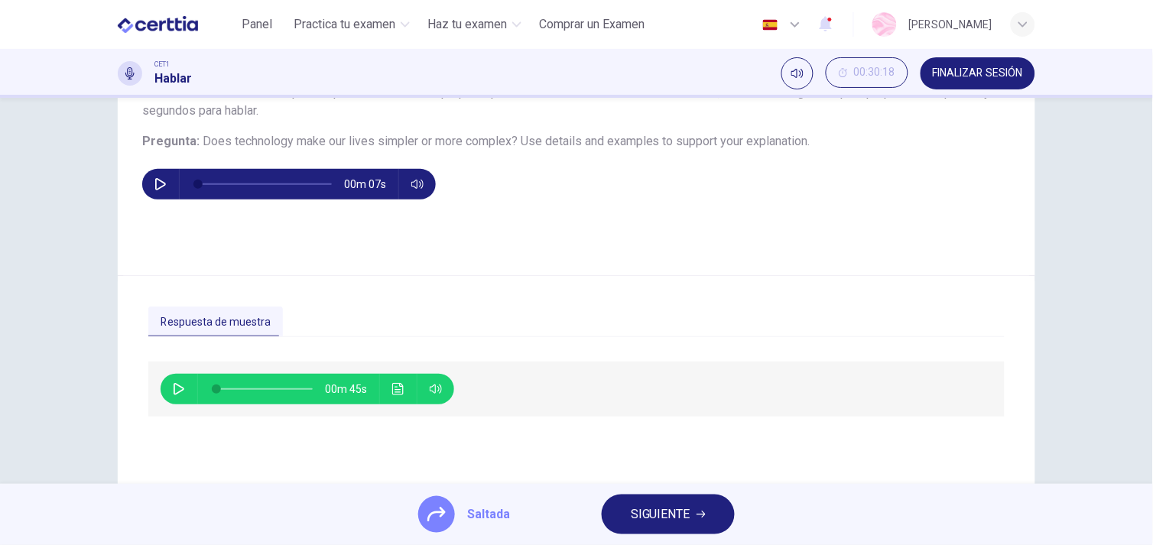
scroll to position [148, 0]
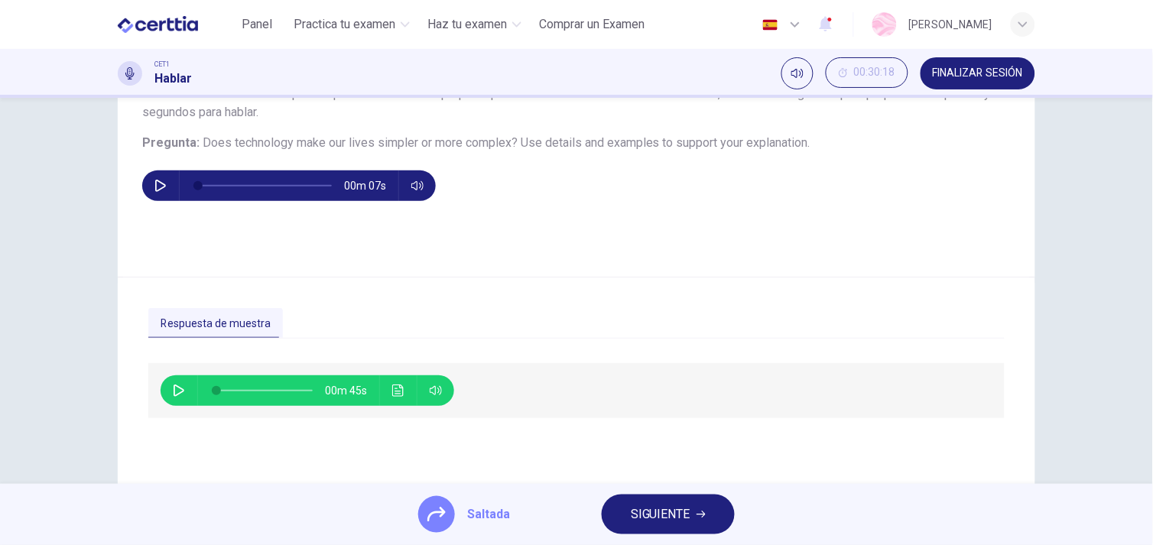
click at [392, 391] on icon "Haz clic para ver la transcripción del audio" at bounding box center [398, 390] width 12 height 12
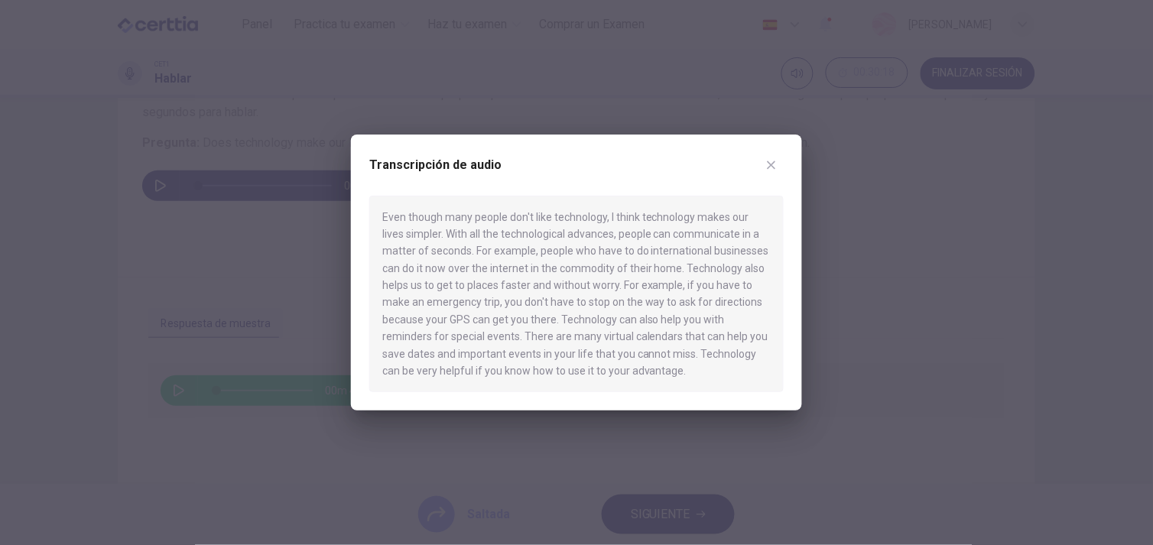
click at [770, 165] on icon "button" at bounding box center [771, 165] width 8 height 8
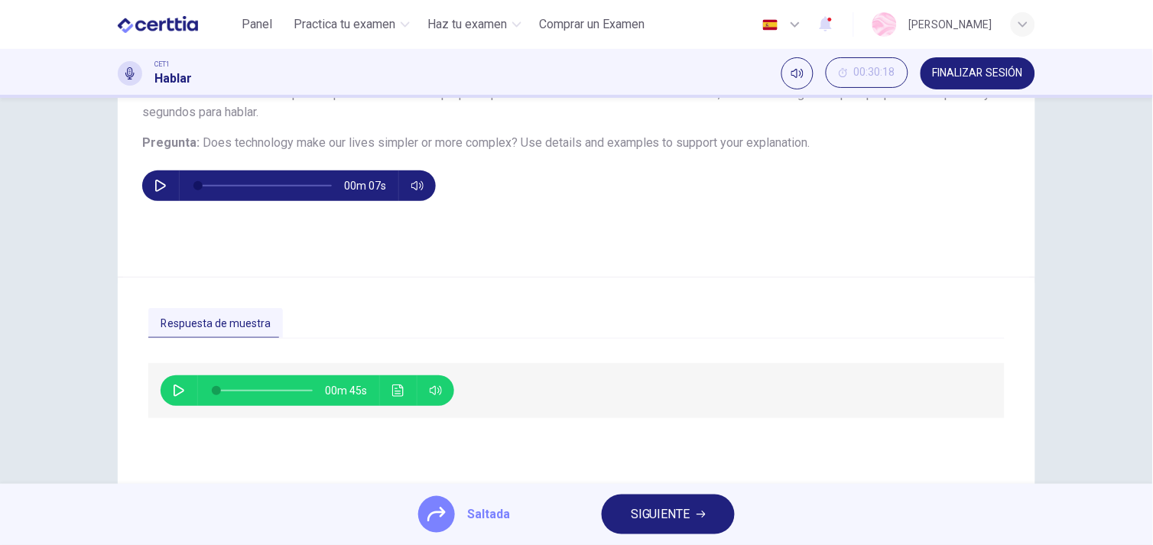
click at [666, 506] on span "SIGUIENTE" at bounding box center [661, 514] width 60 height 21
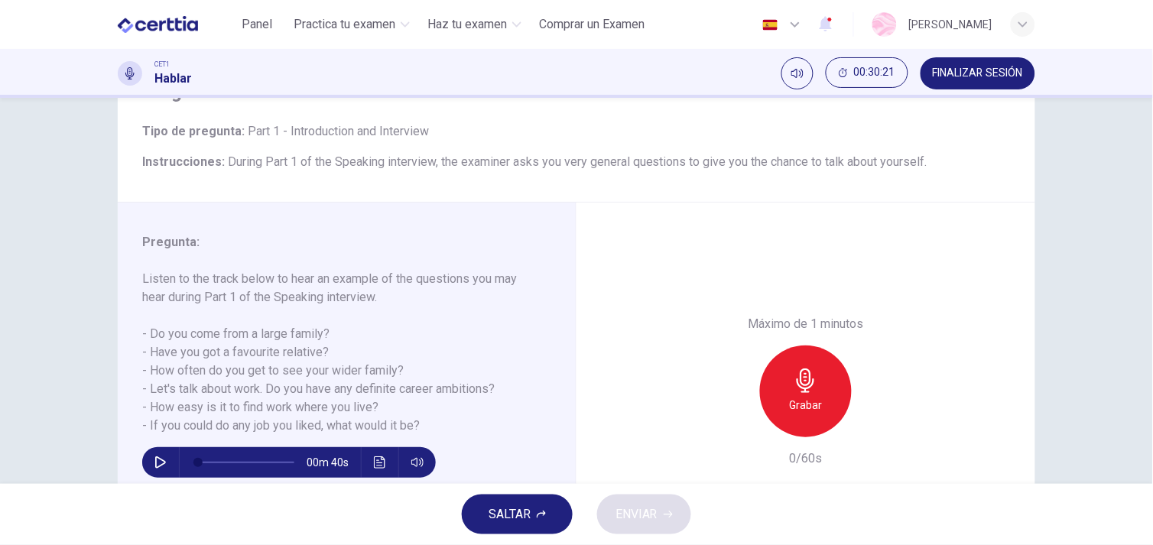
scroll to position [85, 0]
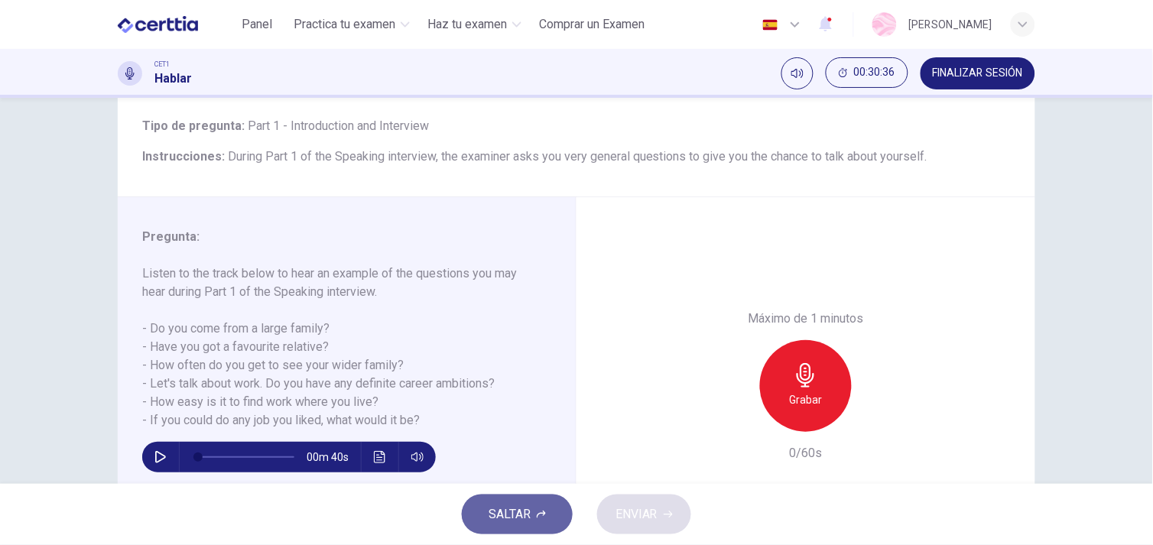
click at [533, 523] on button "SALTAR" at bounding box center [517, 514] width 111 height 40
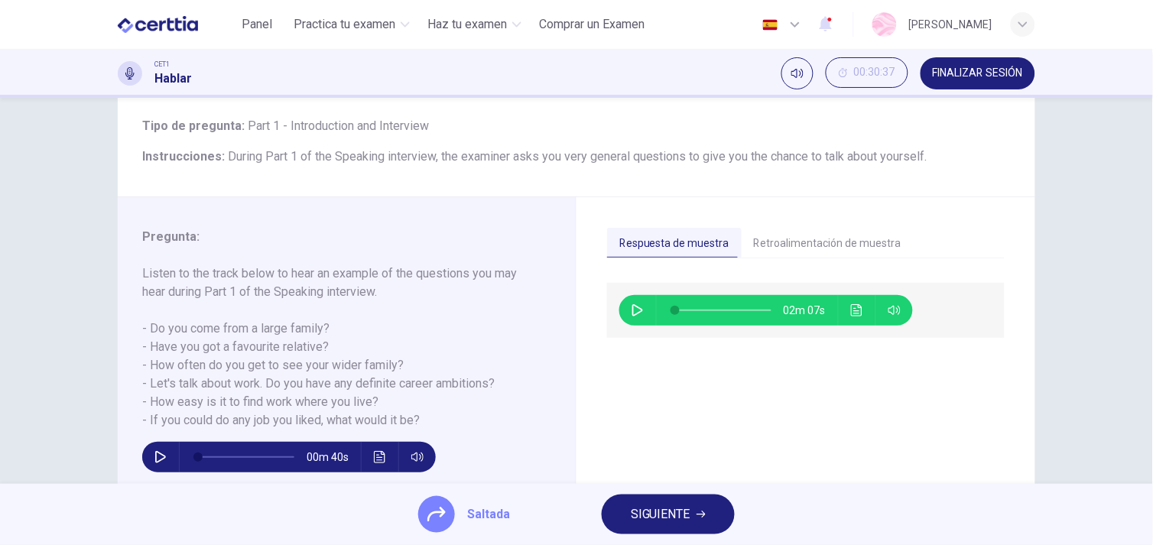
click at [875, 247] on button "Retroalimentación de muestra" at bounding box center [827, 244] width 172 height 32
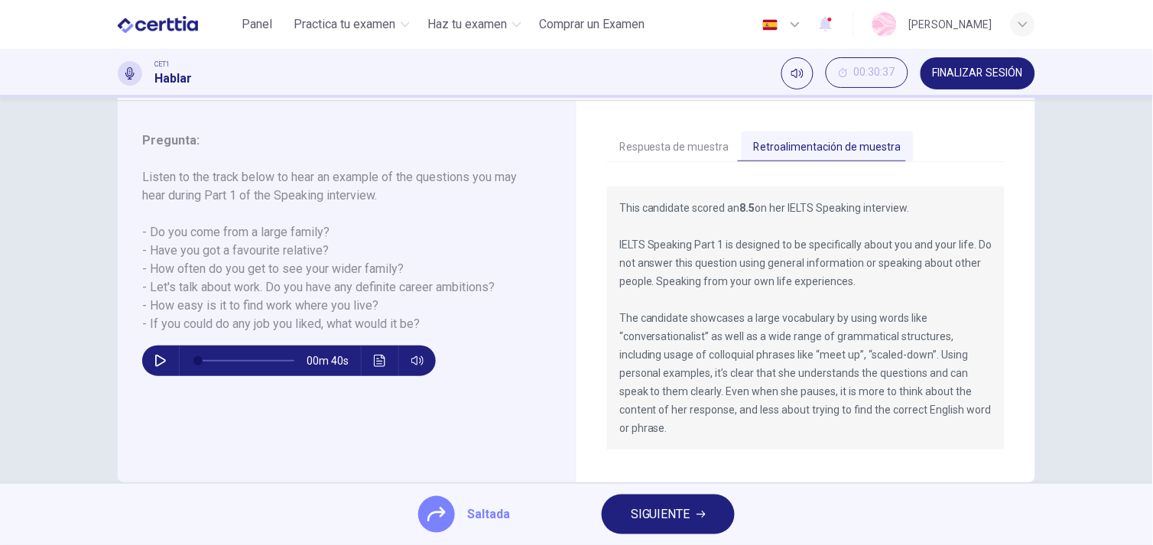
scroll to position [182, 0]
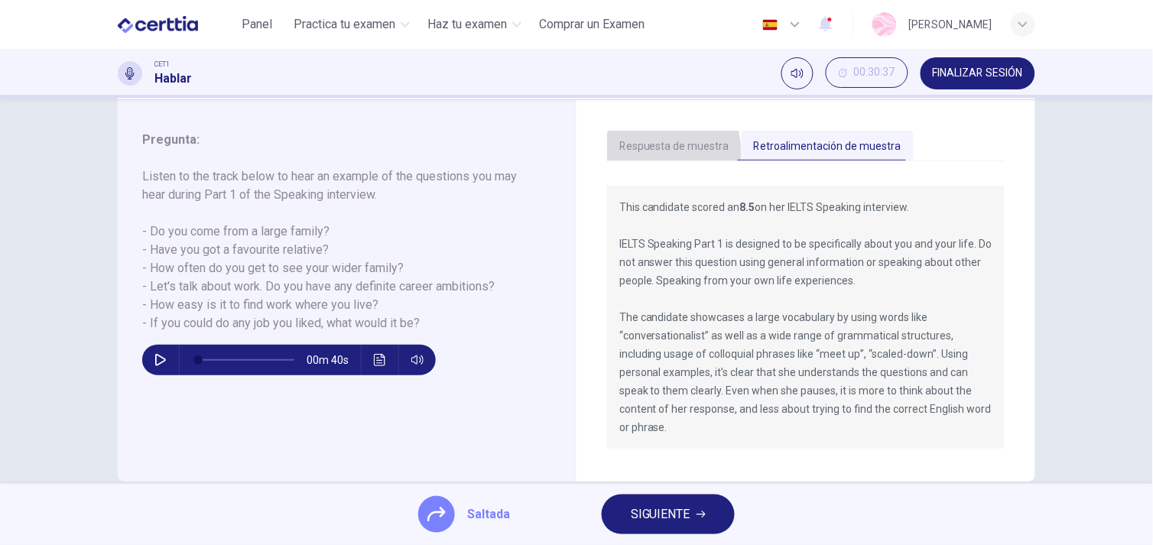
click at [624, 154] on button "Respuesta de muestra" at bounding box center [674, 147] width 135 height 32
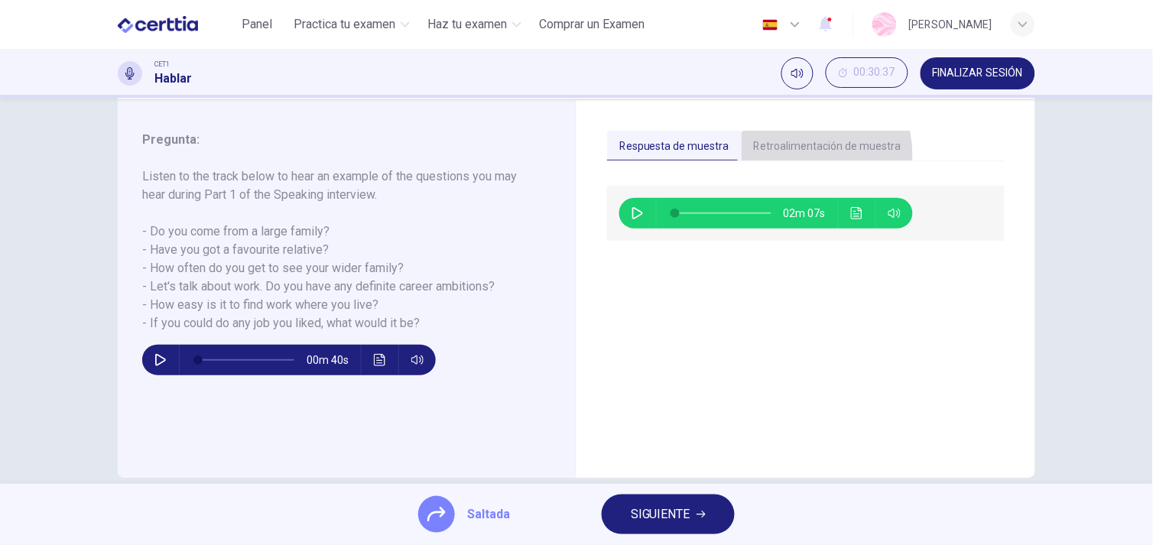
click at [799, 153] on button "Retroalimentación de muestra" at bounding box center [827, 147] width 172 height 32
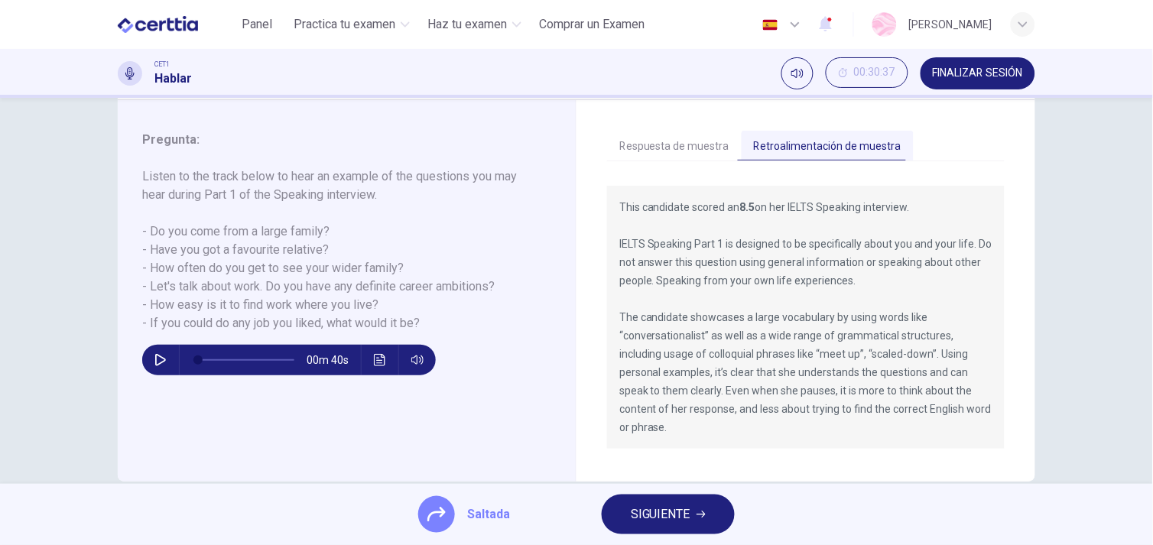
click at [678, 142] on button "Respuesta de muestra" at bounding box center [674, 147] width 135 height 32
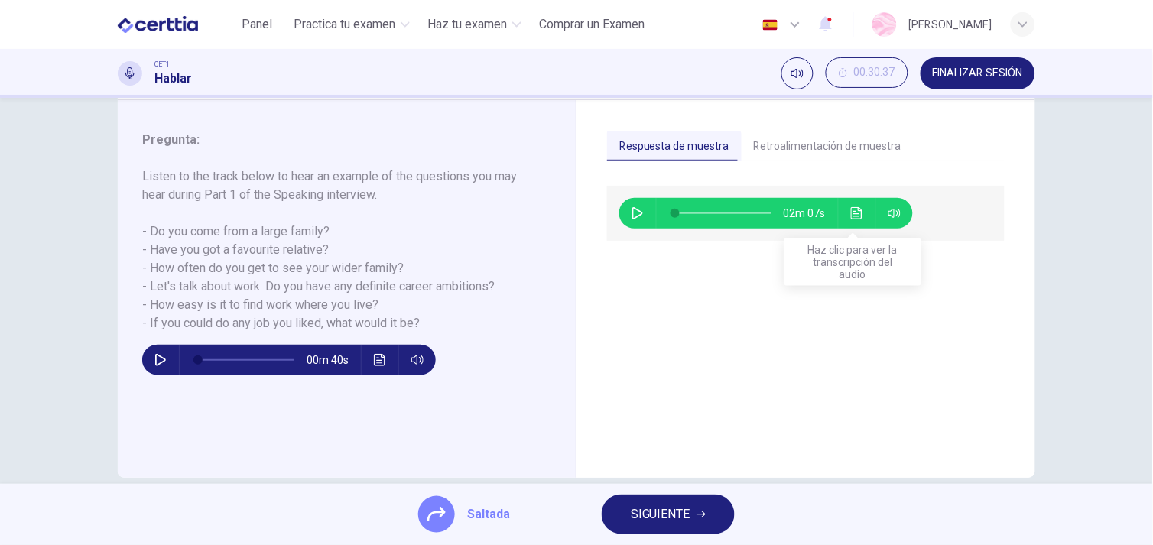
click at [851, 220] on button "Haz clic para ver la transcripción del audio" at bounding box center [857, 213] width 24 height 31
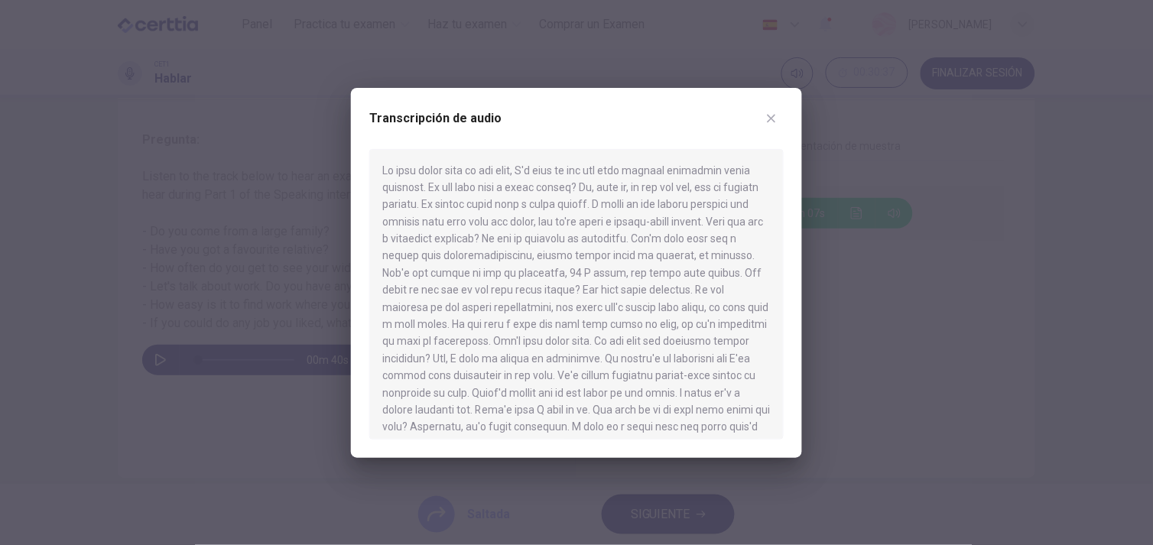
scroll to position [112, 0]
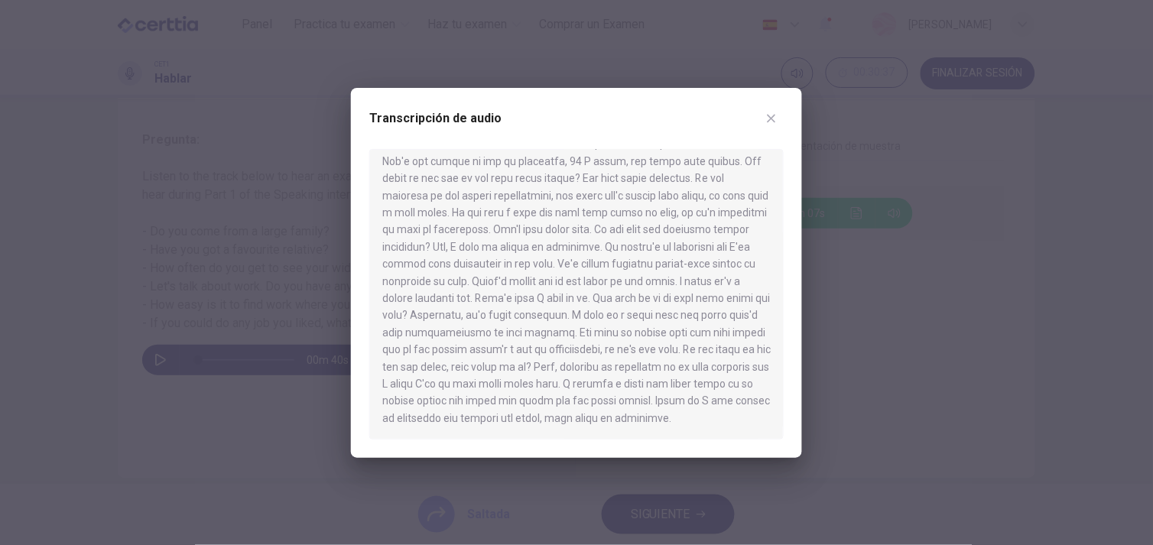
drag, startPoint x: 782, startPoint y: 291, endPoint x: 797, endPoint y: 431, distance: 140.7
click at [797, 431] on div "Transcripción de audio" at bounding box center [576, 273] width 451 height 370
click at [777, 119] on button "button" at bounding box center [771, 118] width 24 height 24
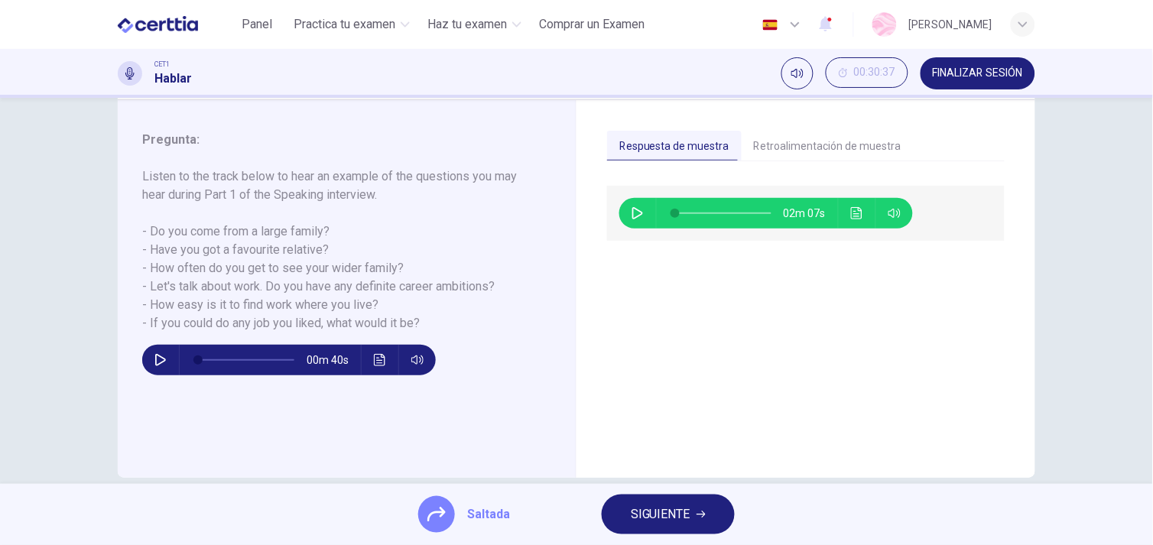
click at [670, 495] on button "SIGUIENTE" at bounding box center [667, 514] width 133 height 40
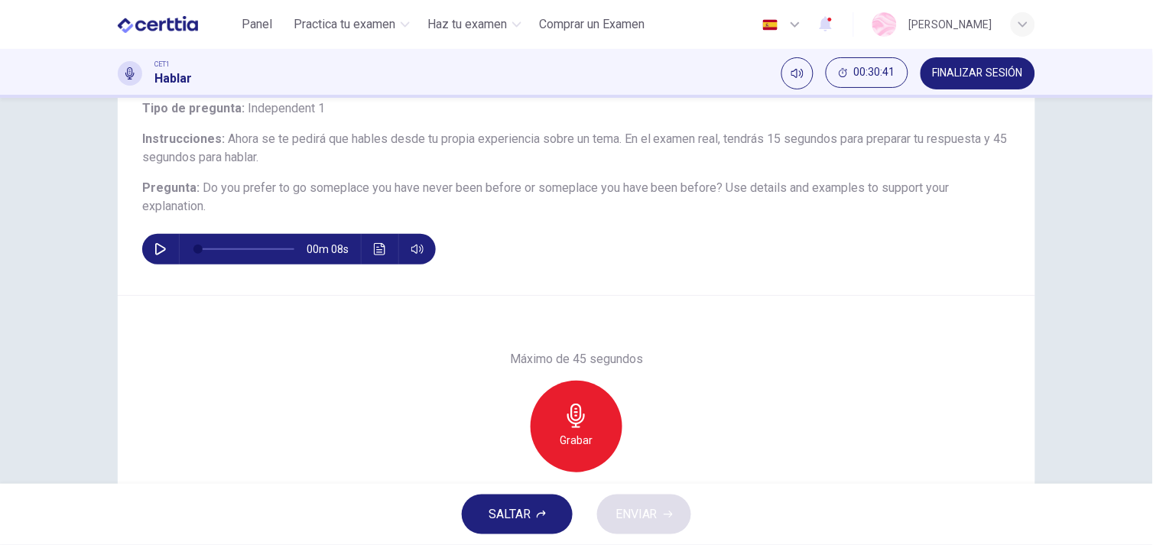
scroll to position [104, 0]
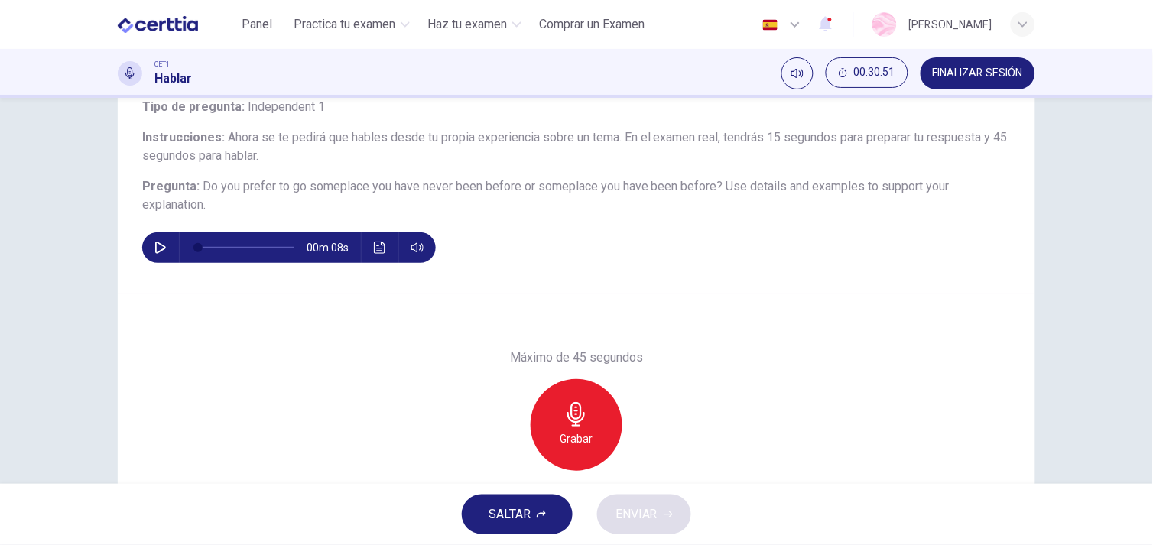
click at [552, 521] on button "SALTAR" at bounding box center [517, 514] width 111 height 40
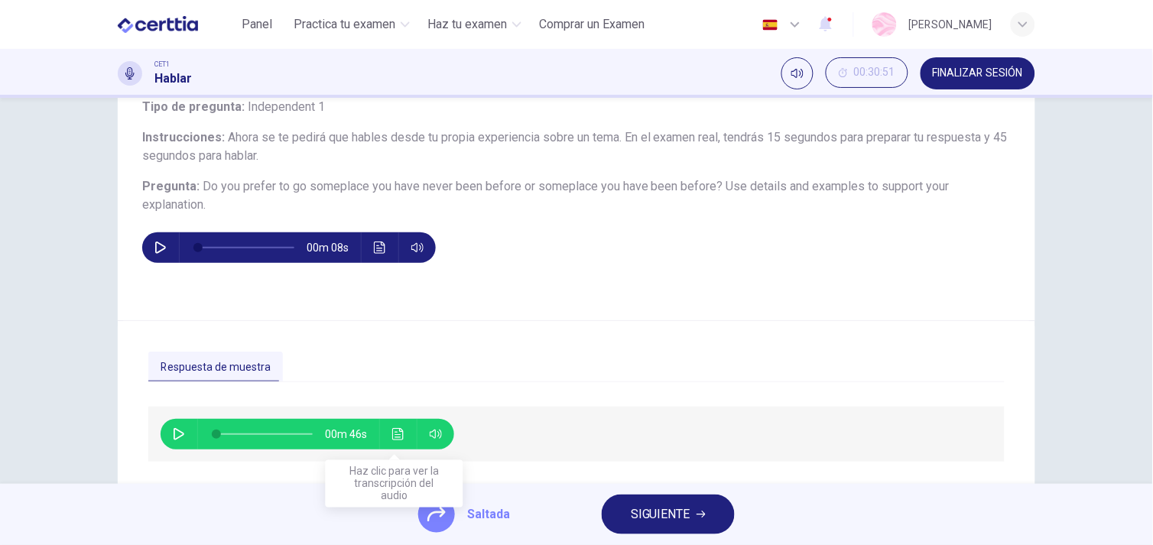
click at [406, 436] on button "Haz clic para ver la transcripción del audio" at bounding box center [398, 434] width 24 height 31
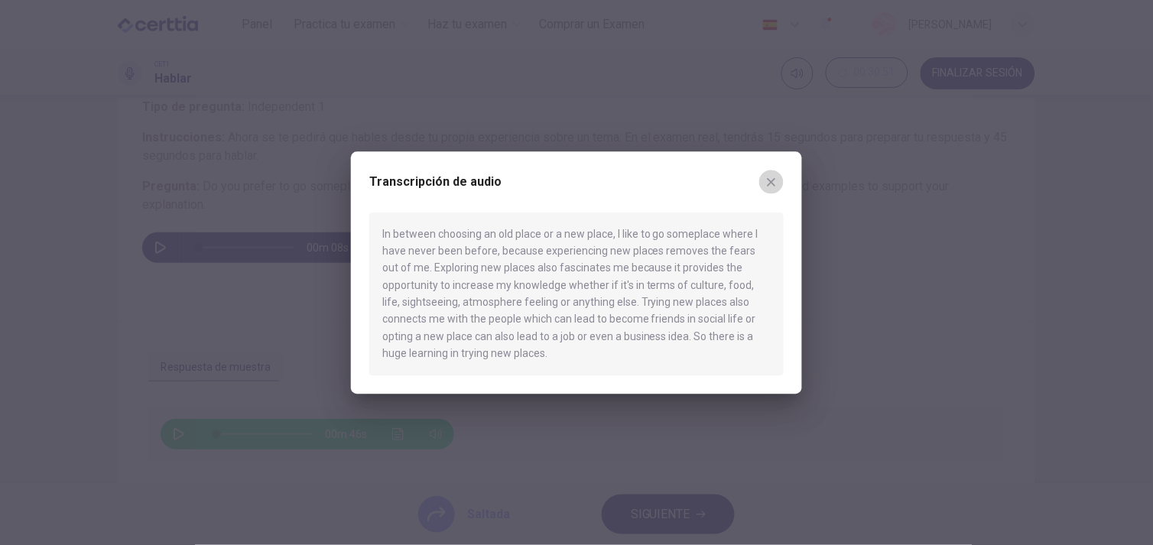
click at [775, 185] on icon "button" at bounding box center [771, 182] width 8 height 8
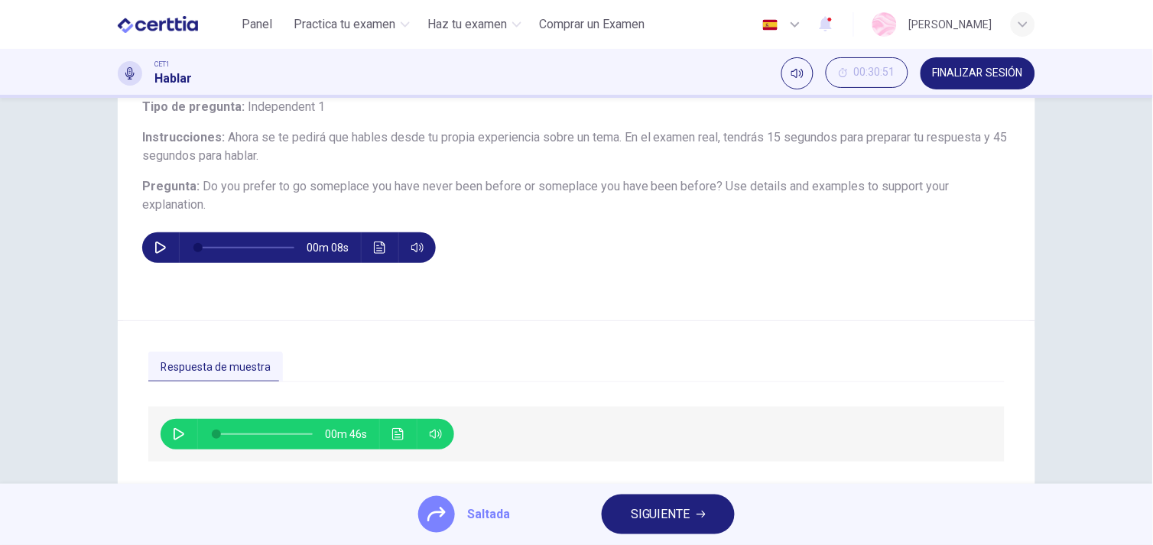
click at [621, 518] on button "SIGUIENTE" at bounding box center [667, 514] width 133 height 40
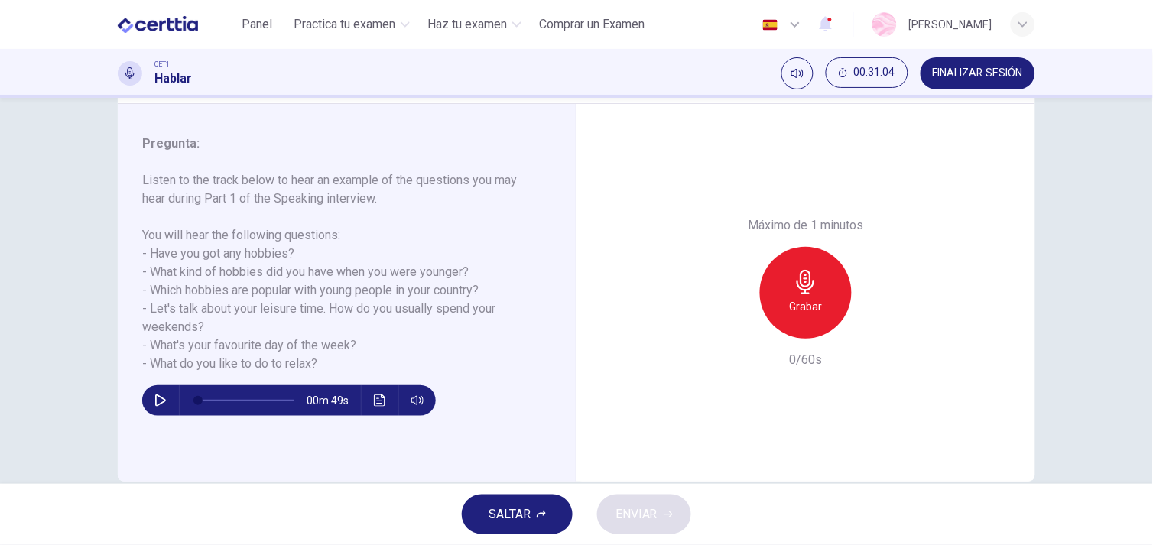
scroll to position [206, 0]
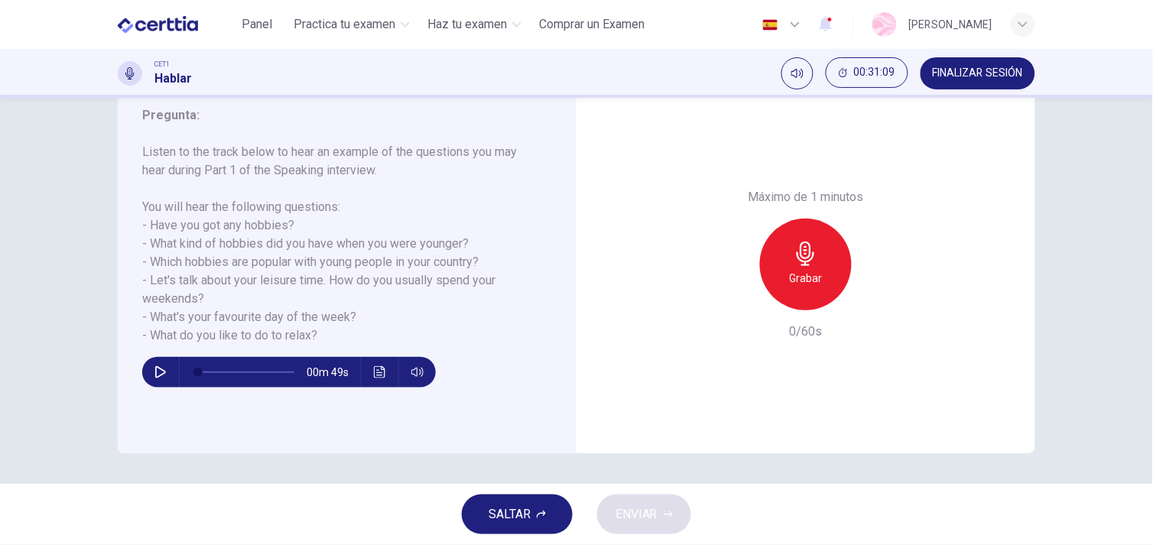
click at [477, 511] on button "SALTAR" at bounding box center [517, 514] width 111 height 40
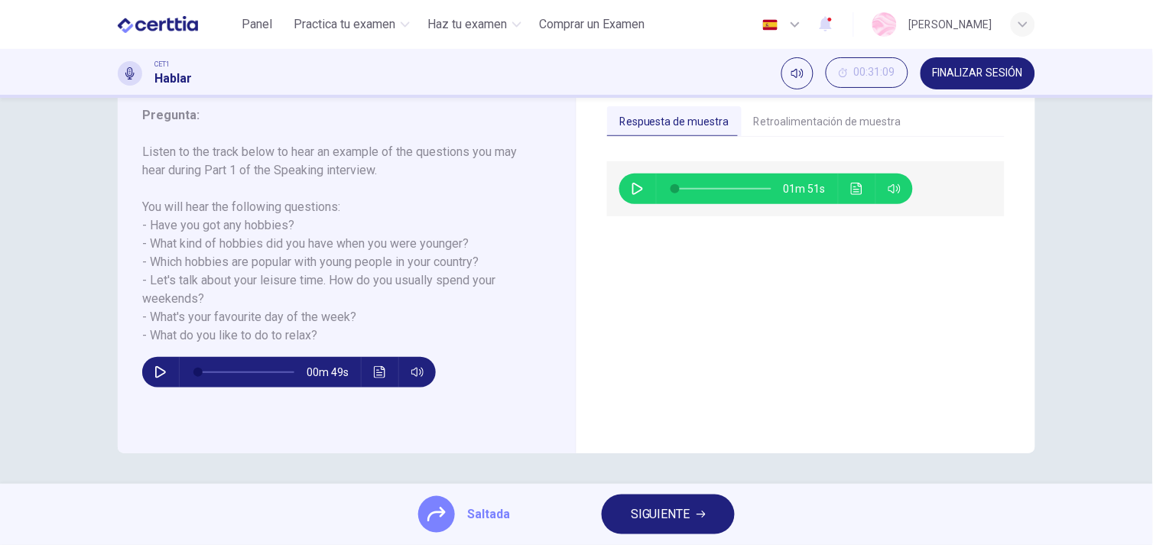
click at [851, 191] on icon "Haz clic para ver la transcripción del audio" at bounding box center [856, 189] width 11 height 12
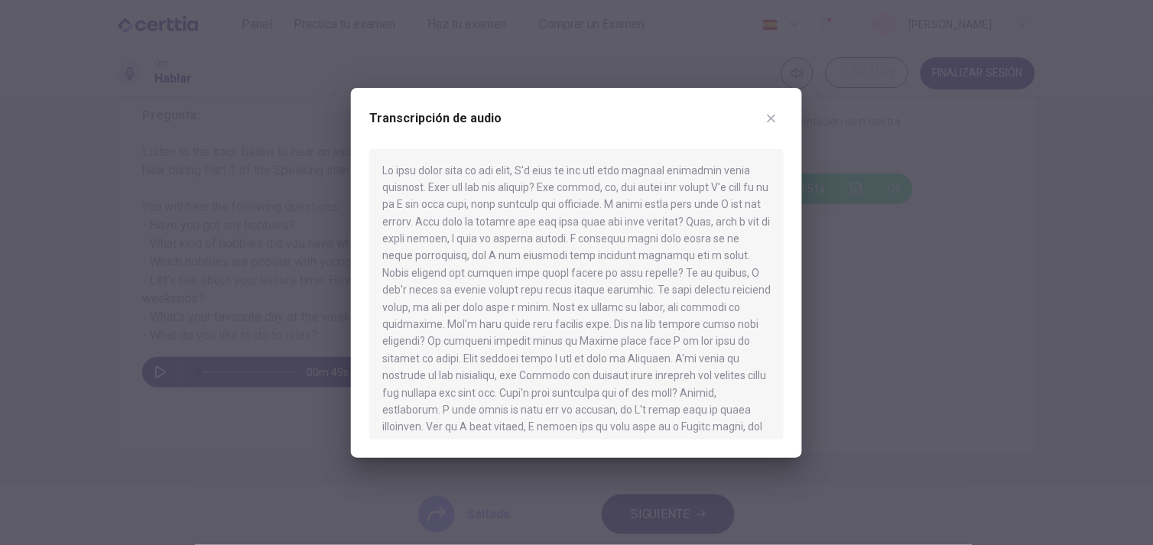
scroll to position [78, 0]
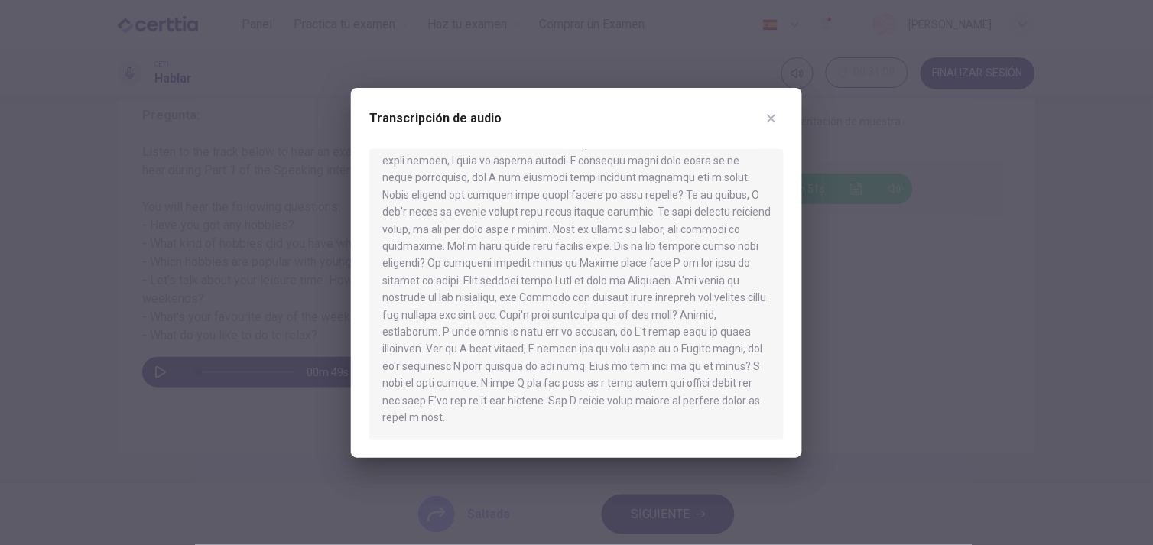
click at [772, 116] on icon "button" at bounding box center [771, 118] width 12 height 12
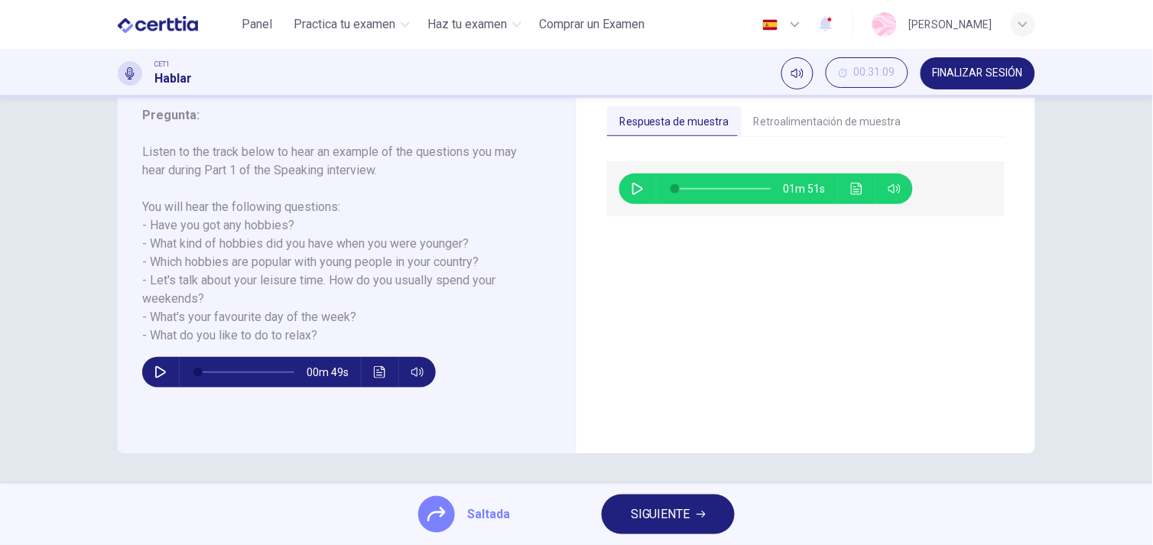
click at [671, 521] on span "SIGUIENTE" at bounding box center [661, 514] width 60 height 21
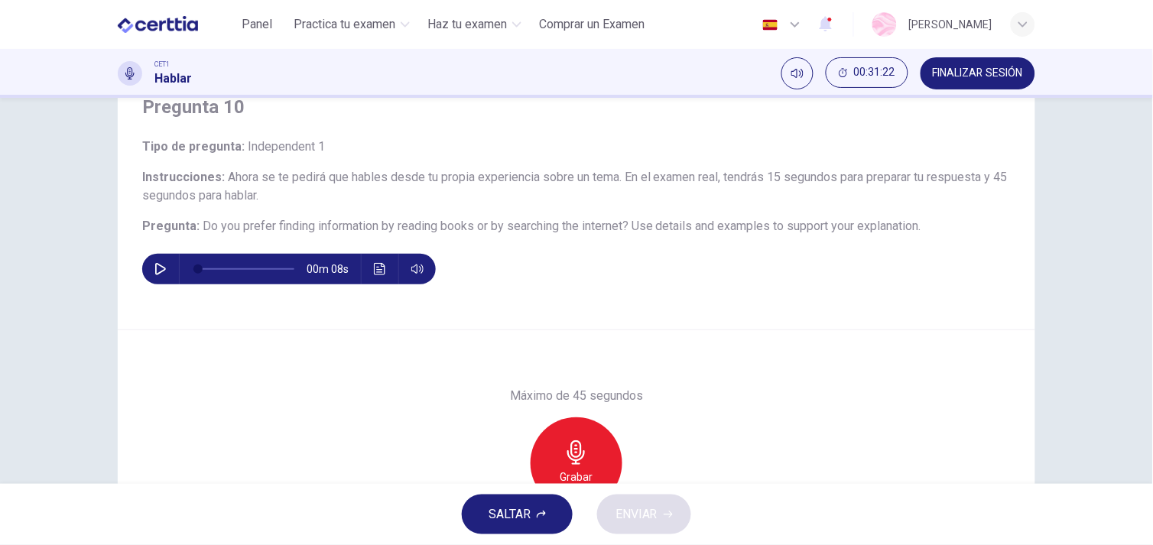
scroll to position [206, 0]
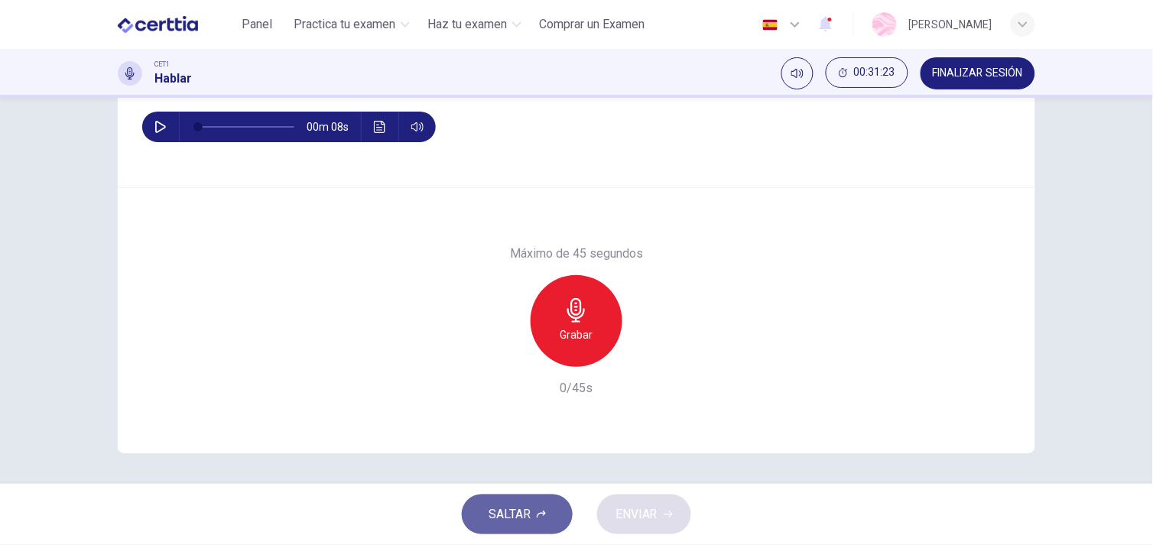
click at [525, 517] on span "SALTAR" at bounding box center [509, 514] width 42 height 21
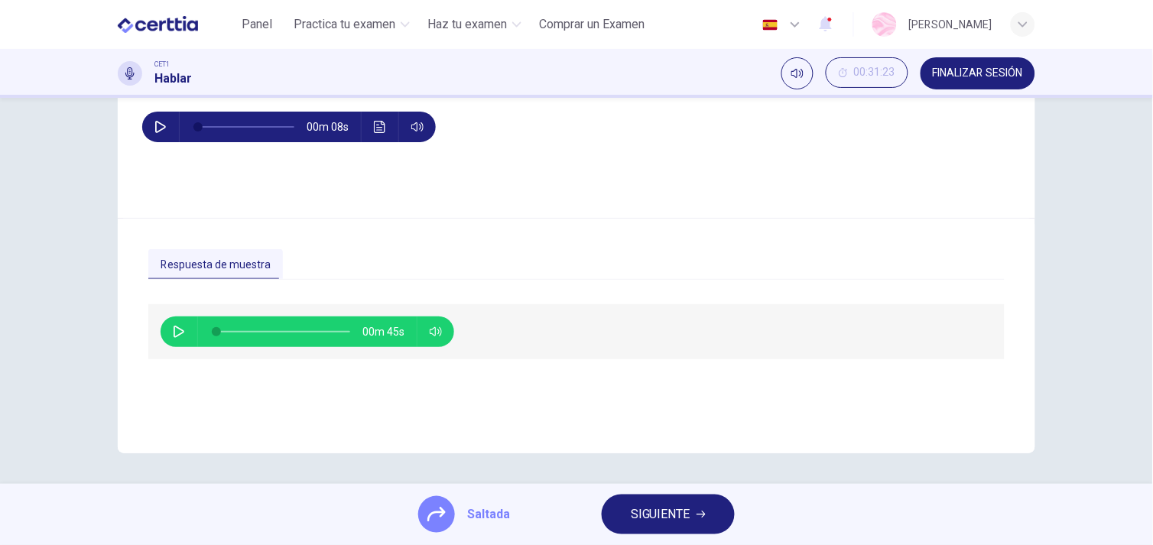
click at [410, 332] on span "00m 45s" at bounding box center [389, 331] width 54 height 31
click at [653, 511] on span "SIGUIENTE" at bounding box center [661, 514] width 60 height 21
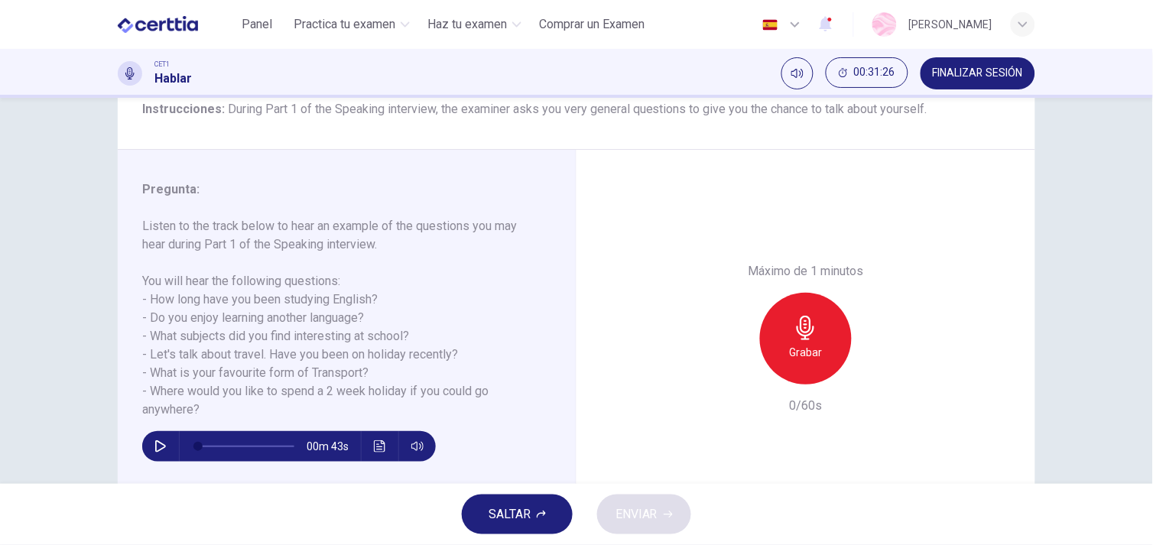
scroll to position [134, 0]
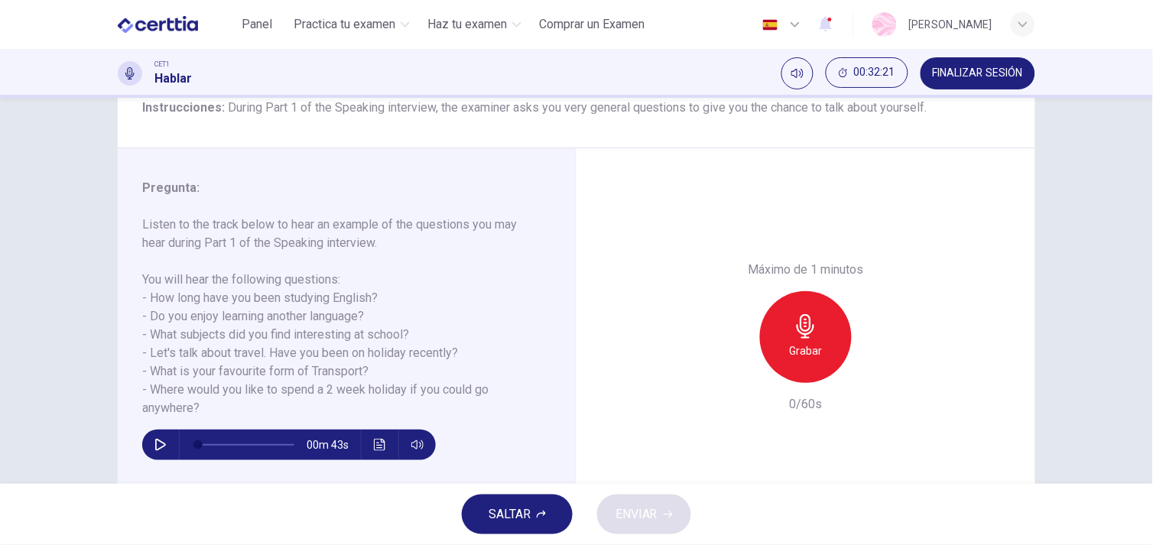
drag, startPoint x: 1143, startPoint y: 258, endPoint x: 1146, endPoint y: 144, distance: 114.7
click at [1146, 144] on div "Pregunta 11 Tipo de pregunta : Part 1 - Introduction and Interview Instruccione…" at bounding box center [576, 291] width 1153 height 386
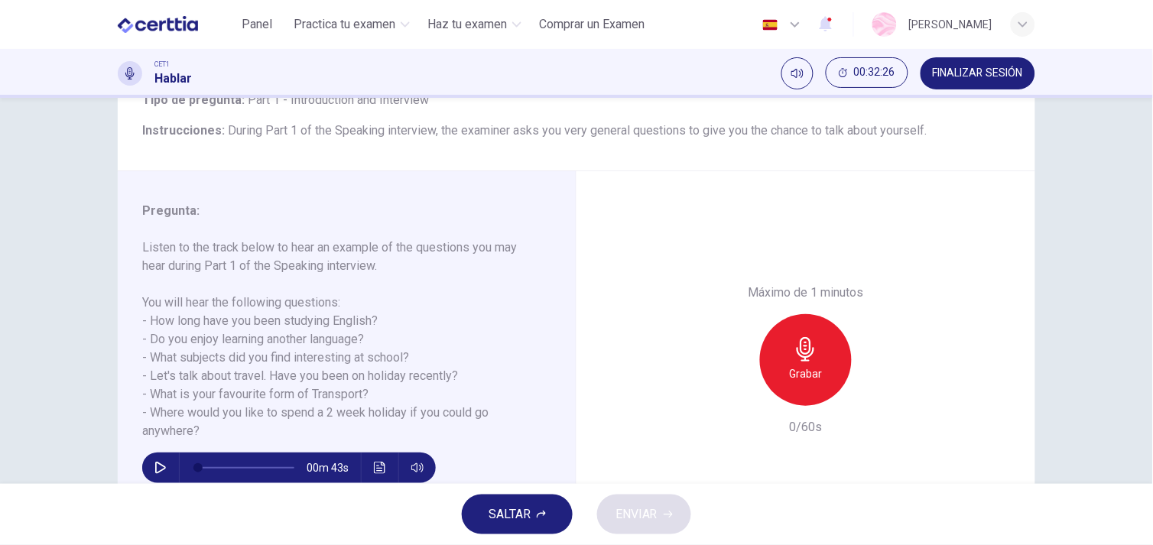
scroll to position [115, 0]
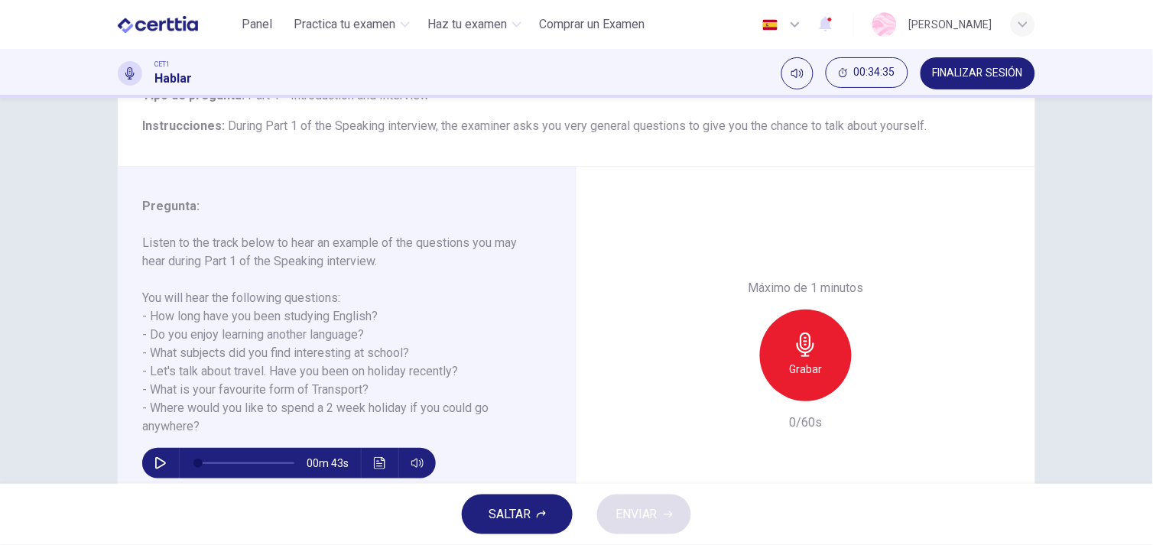
click at [530, 507] on span "SALTAR" at bounding box center [509, 514] width 42 height 21
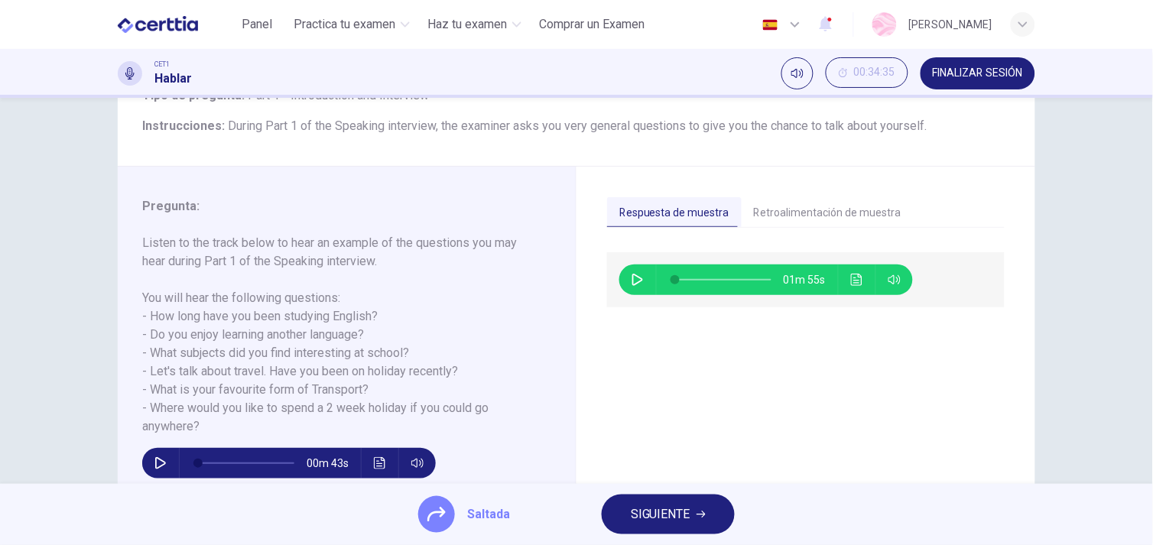
click at [852, 281] on icon "Haz clic para ver la transcripción del audio" at bounding box center [857, 280] width 12 height 12
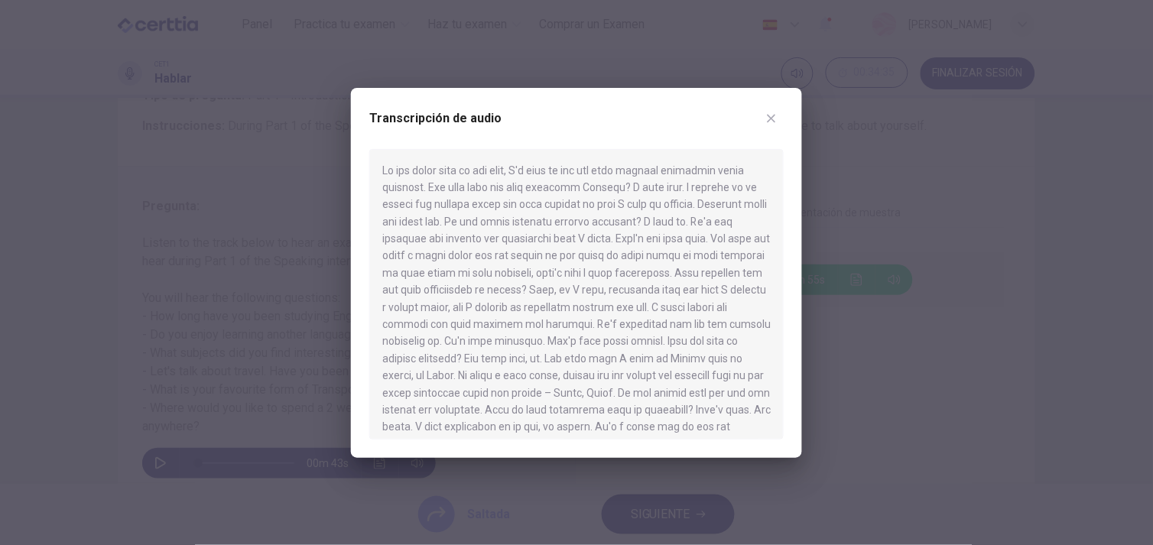
scroll to position [128, 0]
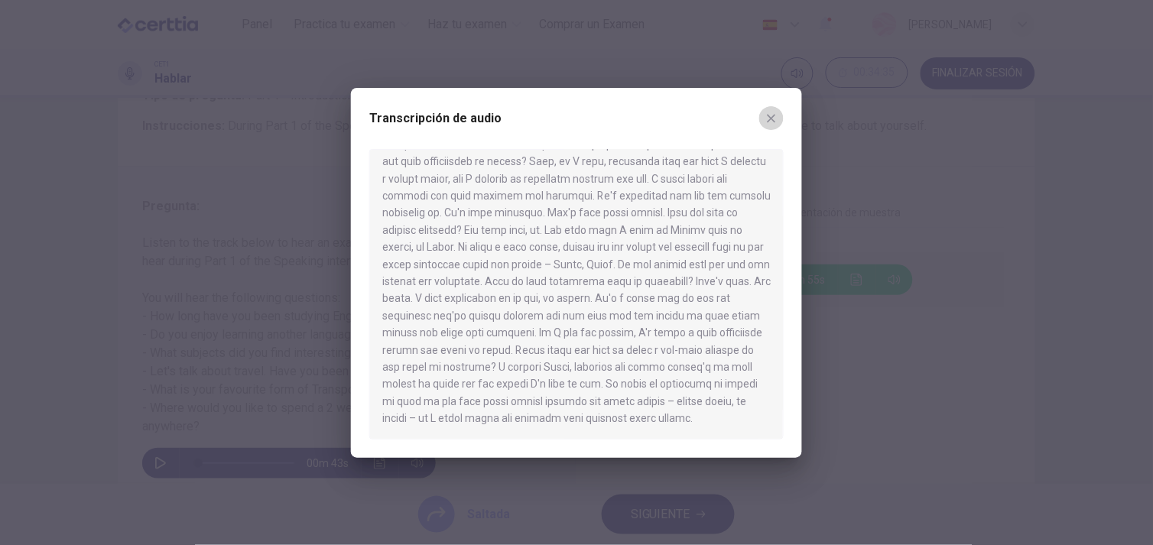
click at [776, 116] on icon "button" at bounding box center [771, 118] width 12 height 12
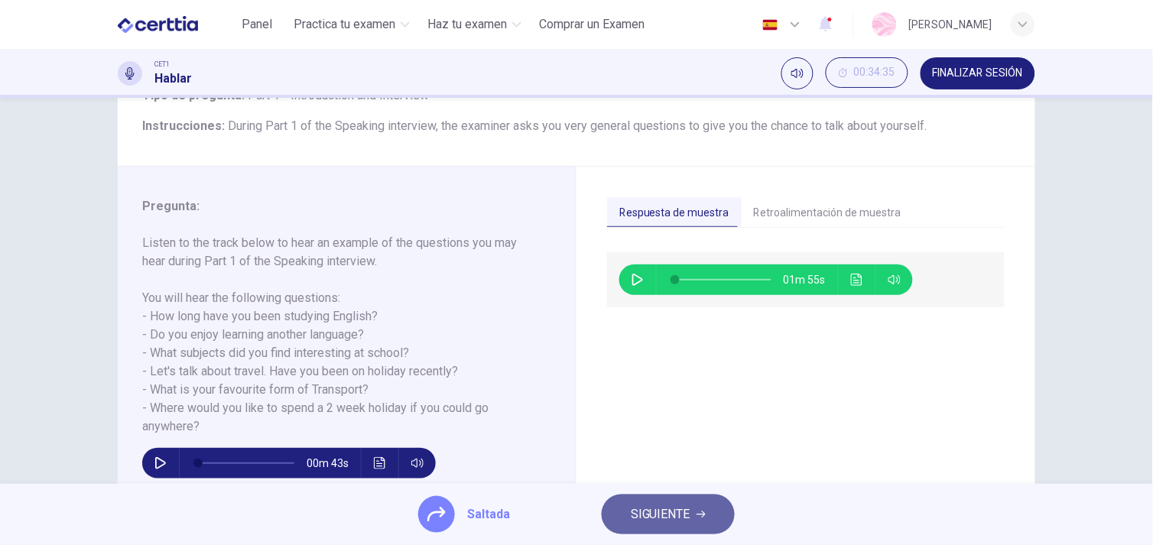
click at [670, 501] on button "SIGUIENTE" at bounding box center [667, 514] width 133 height 40
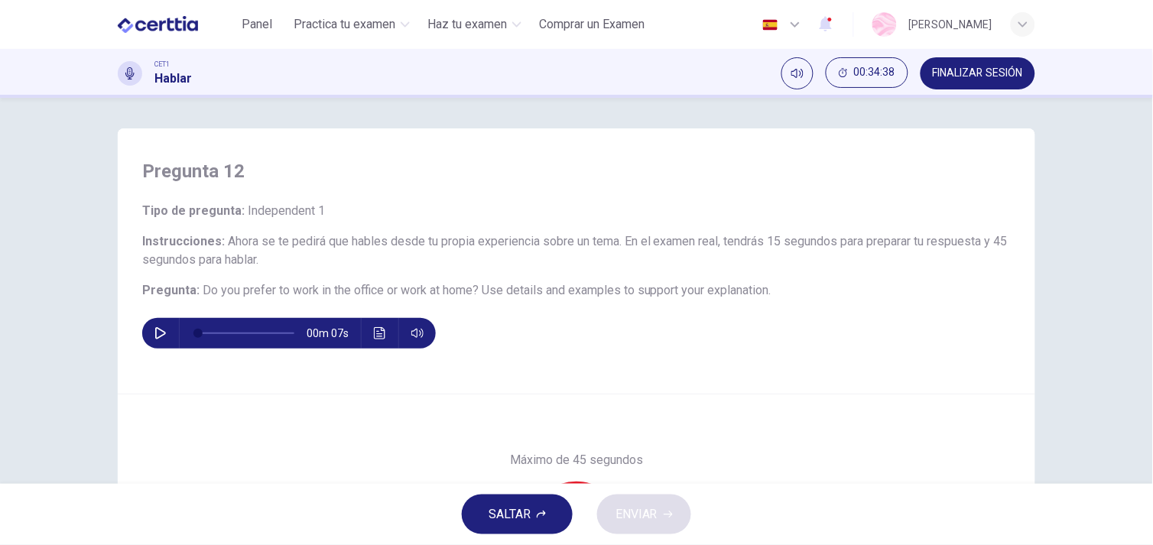
drag, startPoint x: 1141, startPoint y: 212, endPoint x: 1137, endPoint y: 261, distance: 49.1
click at [1137, 261] on div "Pregunta 12 Tipo de pregunta : Independent 1 Instrucciones : Ahora se te pedirá…" at bounding box center [576, 291] width 1153 height 386
click at [513, 517] on span "SALTAR" at bounding box center [509, 514] width 42 height 21
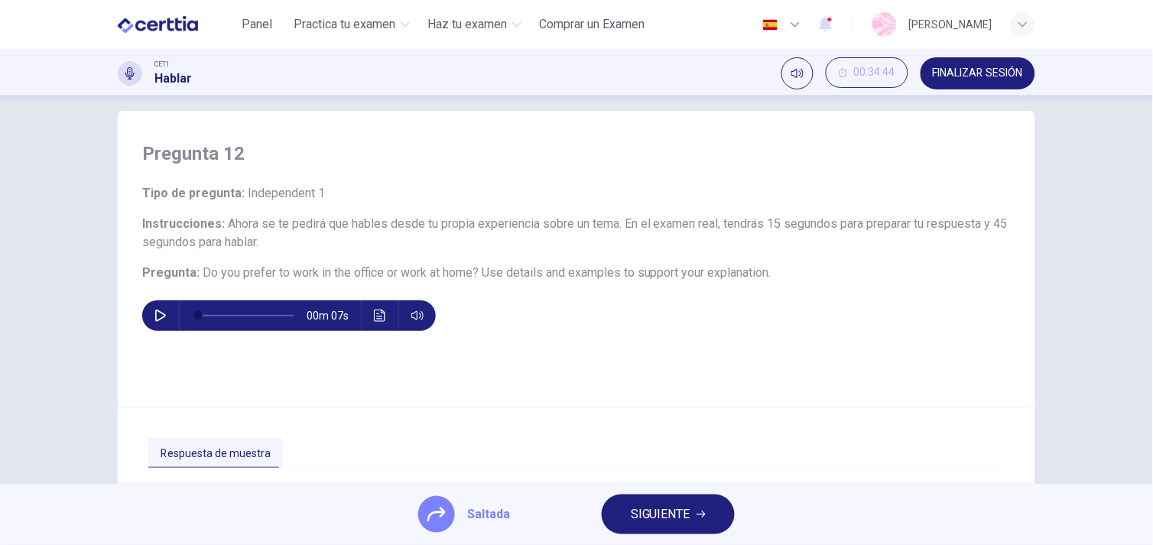
scroll to position [24, 0]
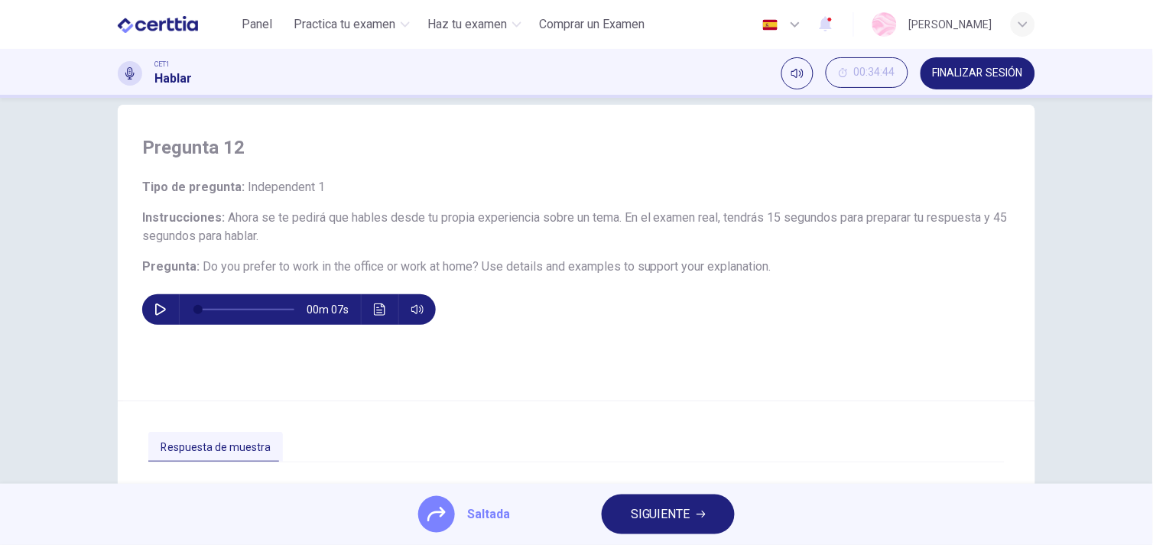
click at [642, 520] on span "SIGUIENTE" at bounding box center [661, 514] width 60 height 21
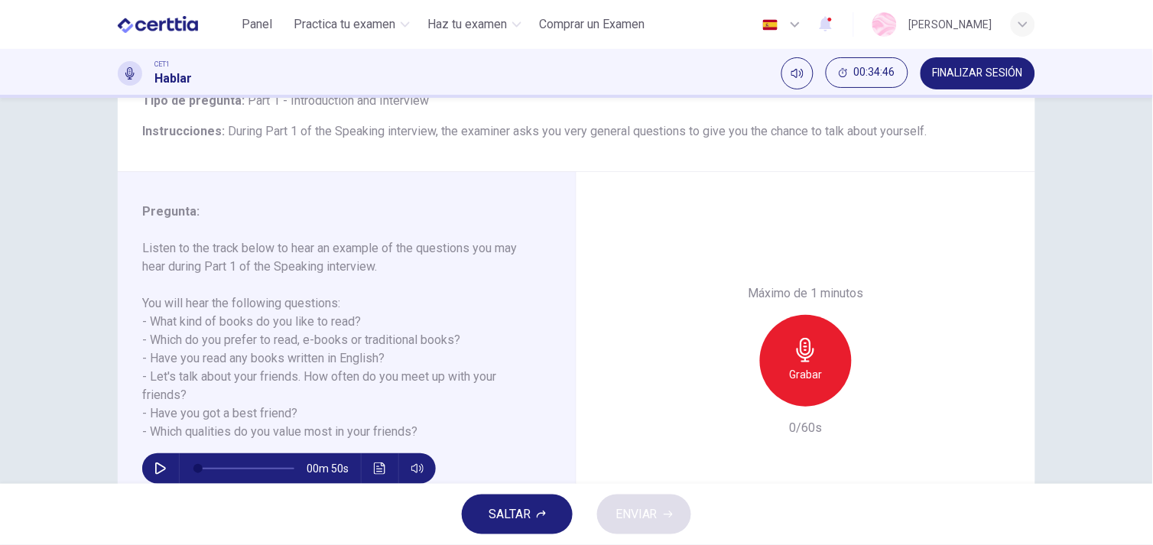
scroll to position [112, 0]
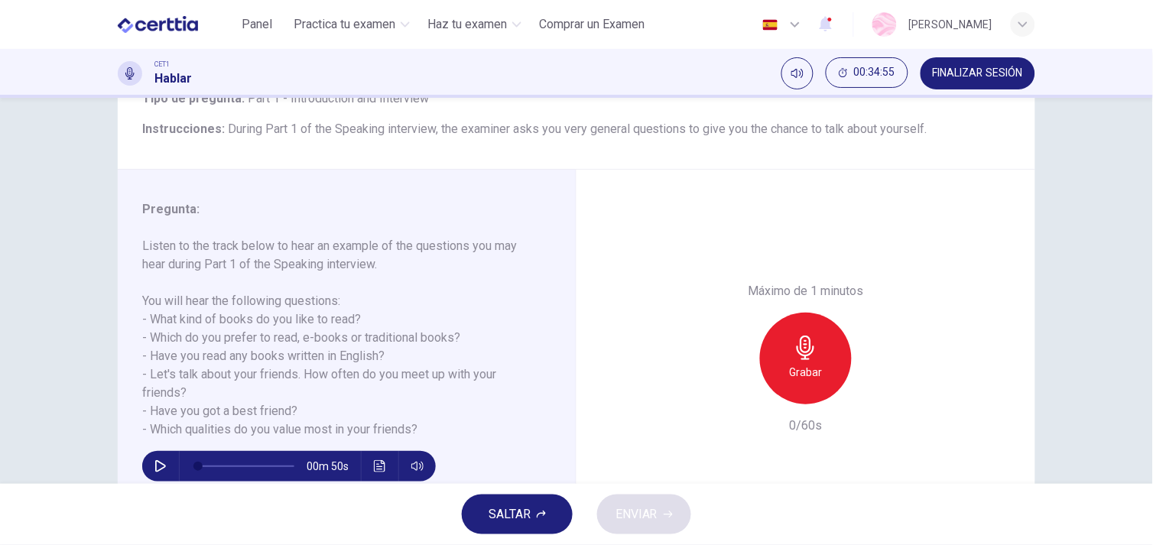
click at [548, 508] on button "SALTAR" at bounding box center [517, 514] width 111 height 40
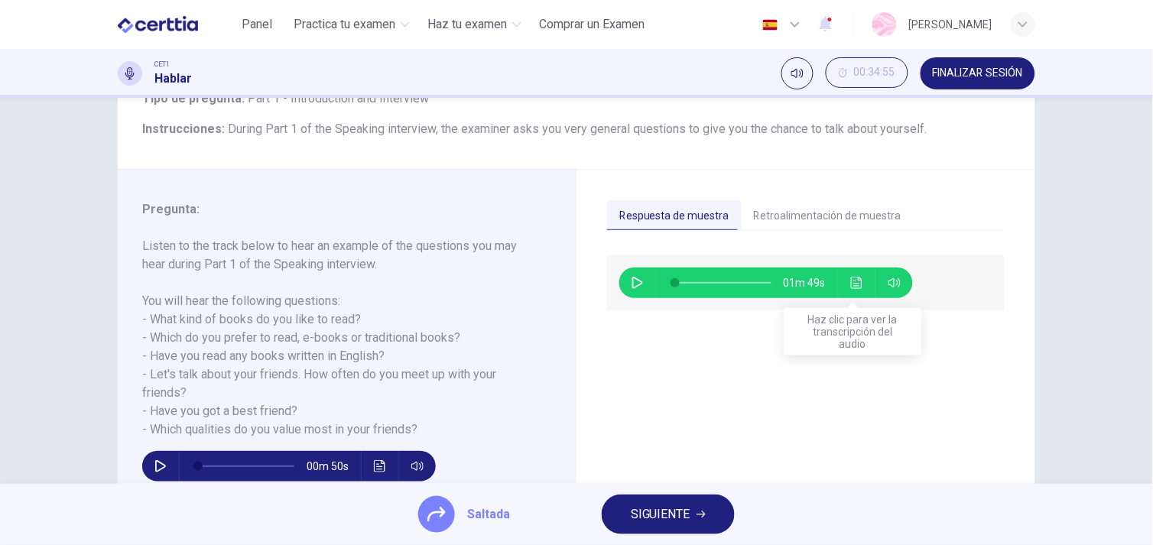
click at [852, 277] on icon "Haz clic para ver la transcripción del audio" at bounding box center [856, 283] width 11 height 12
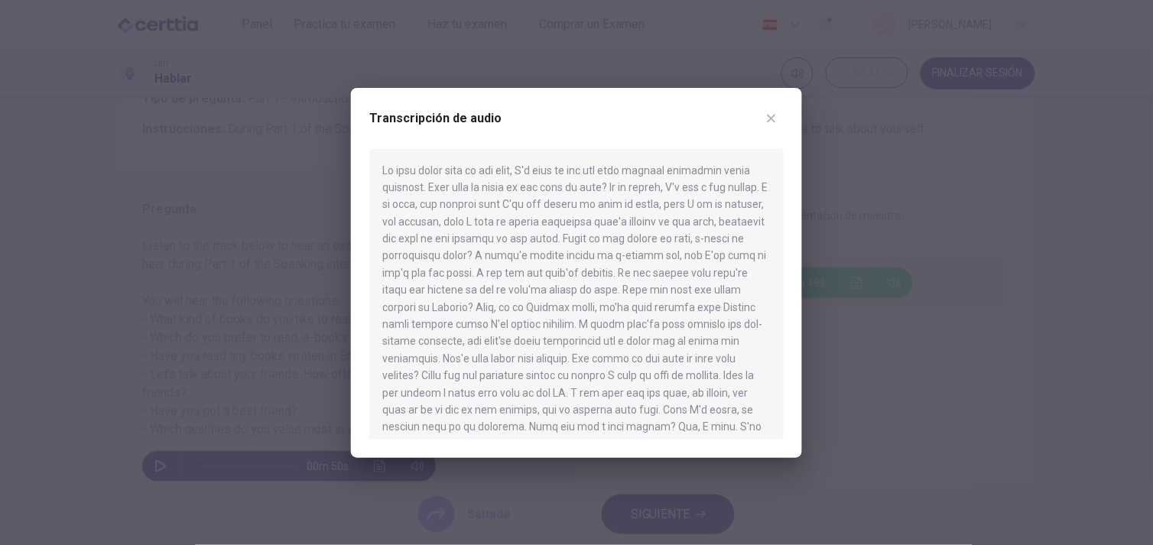
scroll to position [128, 0]
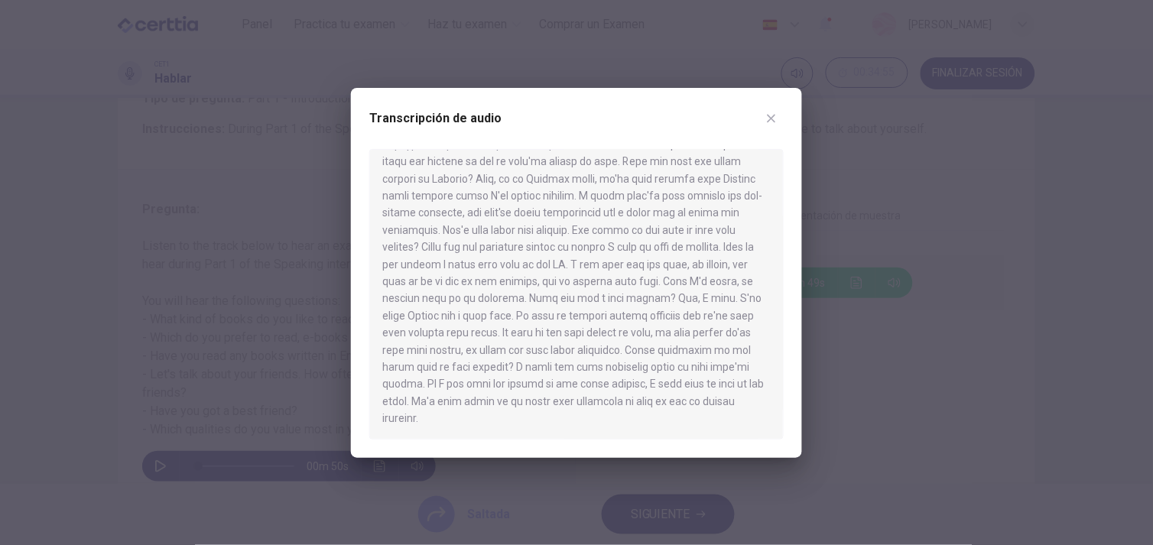
drag, startPoint x: 782, startPoint y: 246, endPoint x: 795, endPoint y: 395, distance: 149.6
click at [795, 395] on div "Transcripción de audio" at bounding box center [576, 273] width 451 height 370
click at [774, 120] on icon "button" at bounding box center [771, 118] width 8 height 8
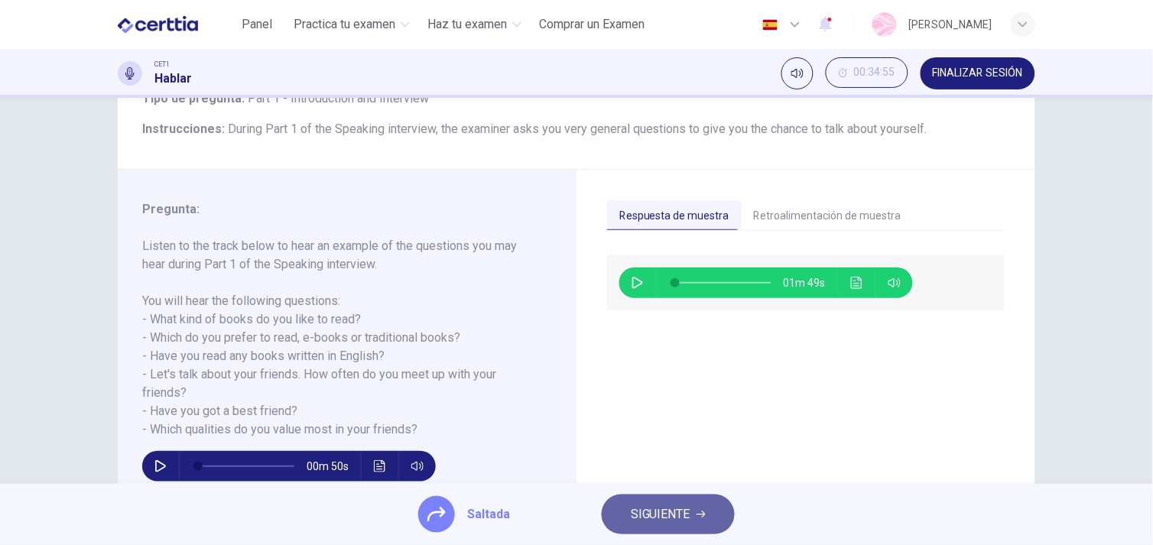
click at [680, 515] on span "SIGUIENTE" at bounding box center [661, 514] width 60 height 21
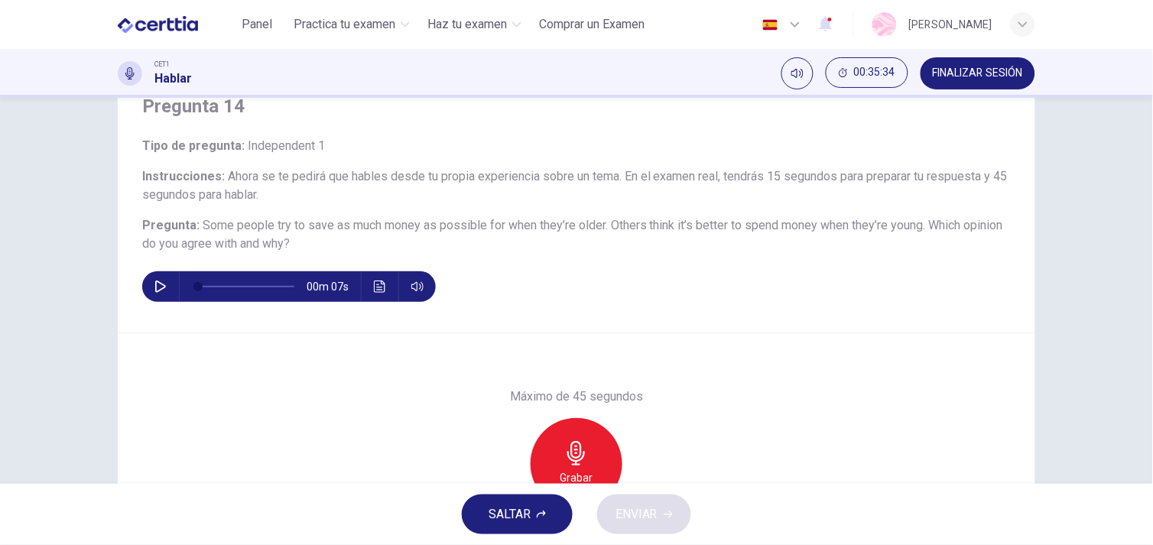
scroll to position [66, 0]
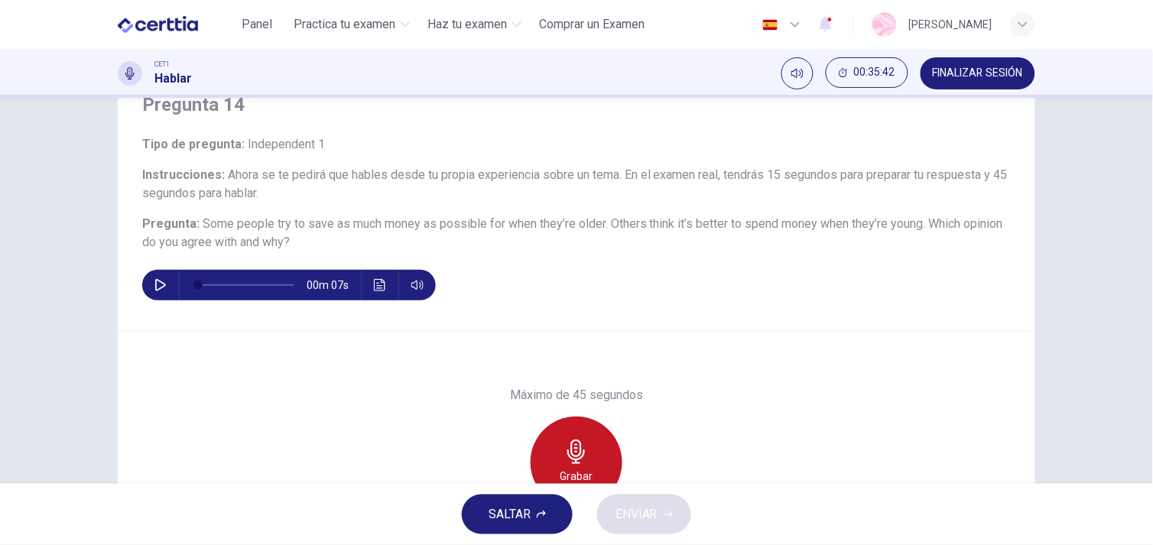
click at [543, 483] on div "Grabar" at bounding box center [576, 463] width 92 height 92
click at [558, 464] on div "Detener" at bounding box center [576, 463] width 92 height 92
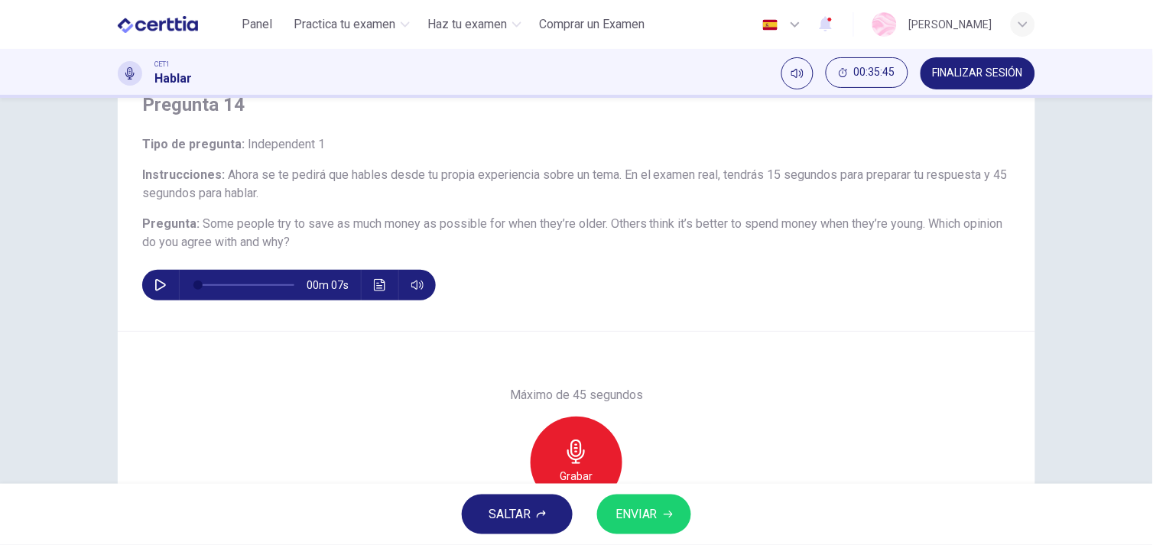
click at [540, 499] on button "SALTAR" at bounding box center [517, 514] width 111 height 40
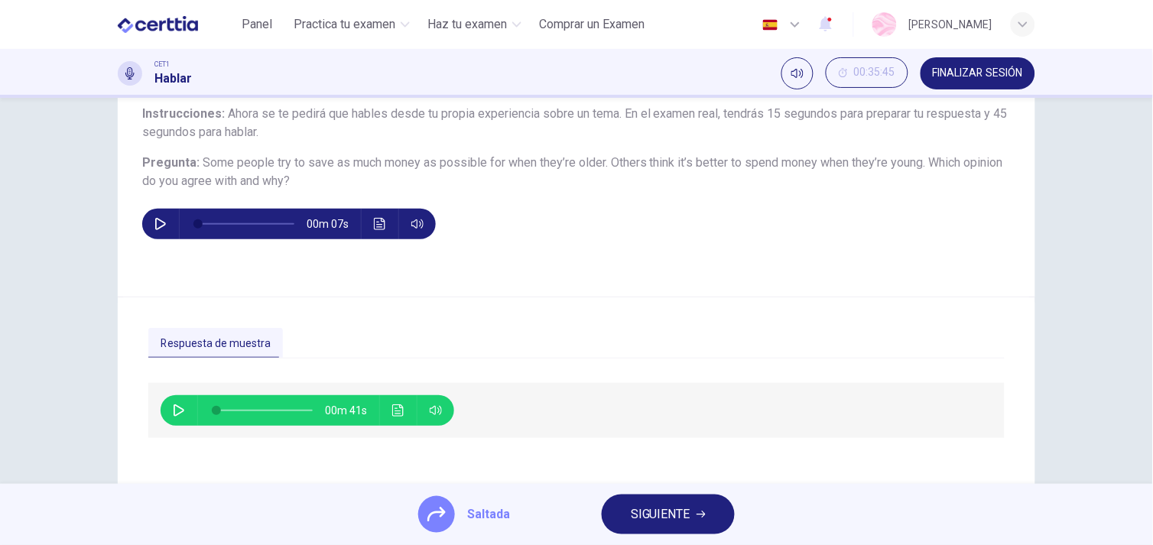
scroll to position [130, 0]
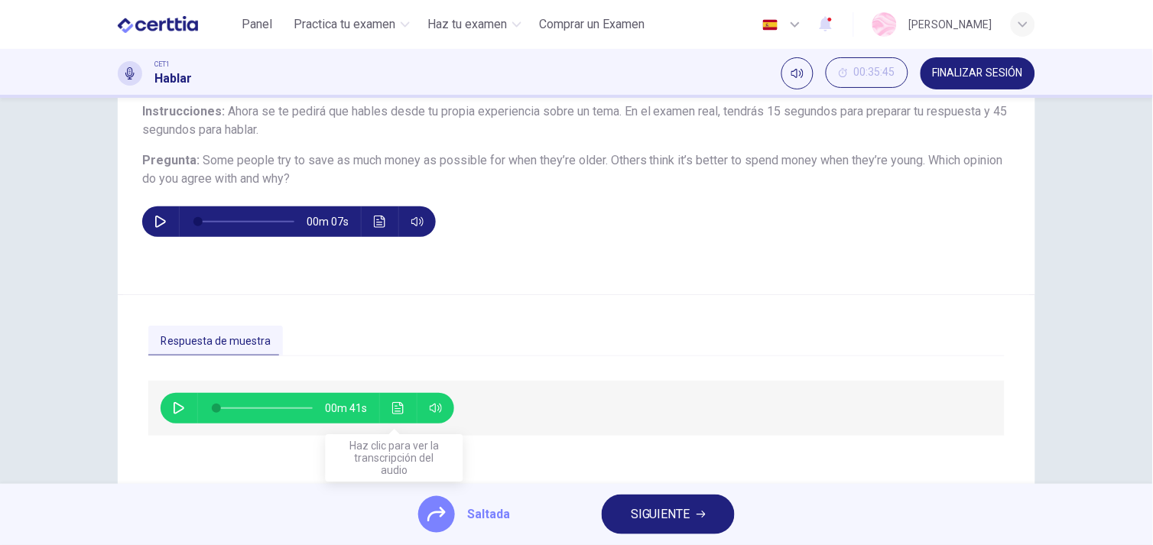
click at [398, 415] on button "Haz clic para ver la transcripción del audio" at bounding box center [398, 408] width 24 height 31
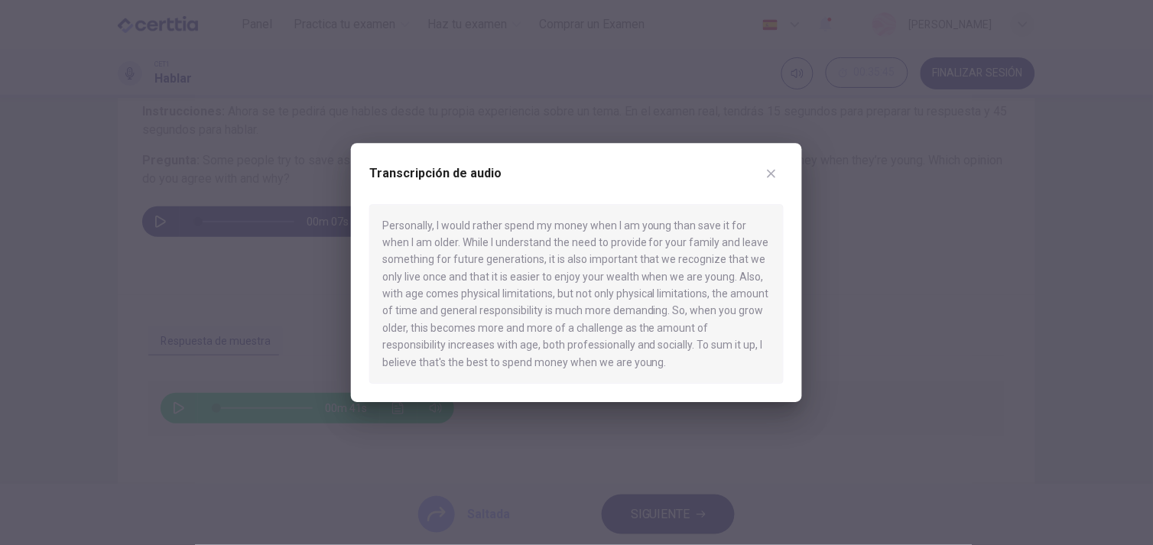
click at [773, 170] on icon "button" at bounding box center [771, 173] width 12 height 12
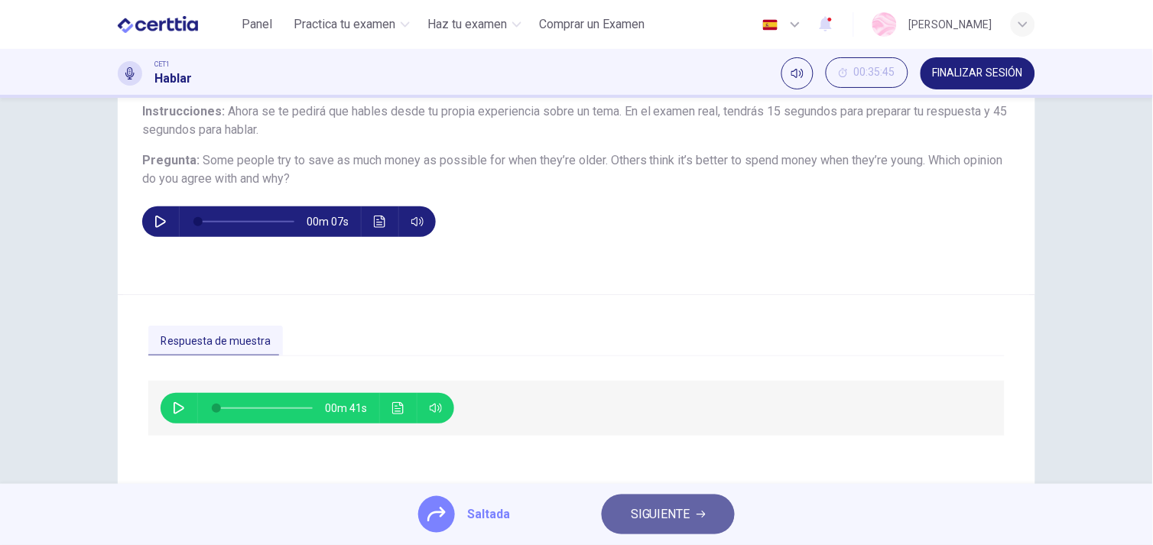
click at [653, 512] on span "SIGUIENTE" at bounding box center [661, 514] width 60 height 21
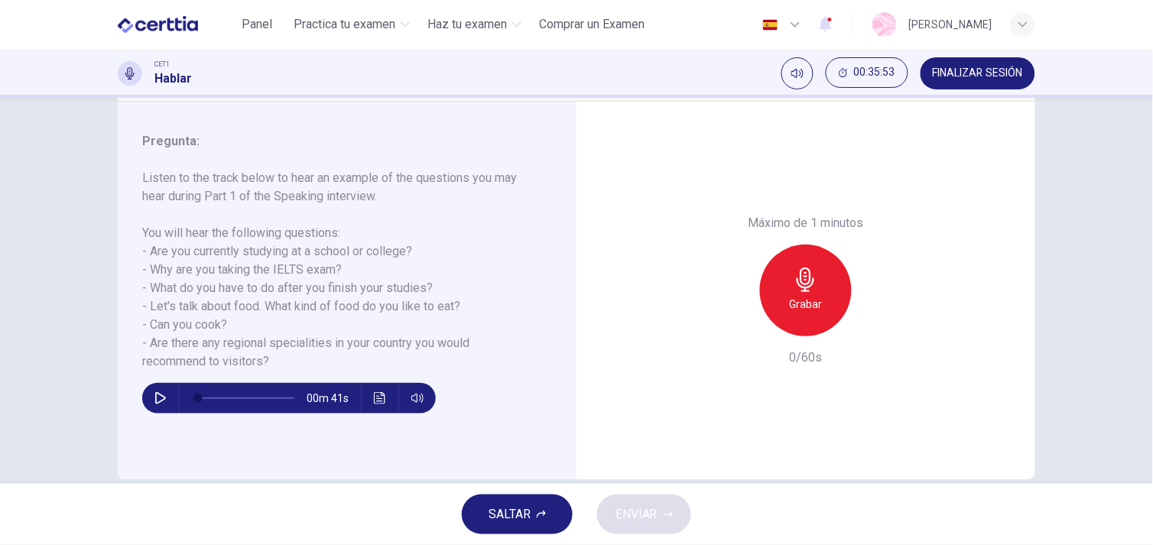
scroll to position [206, 0]
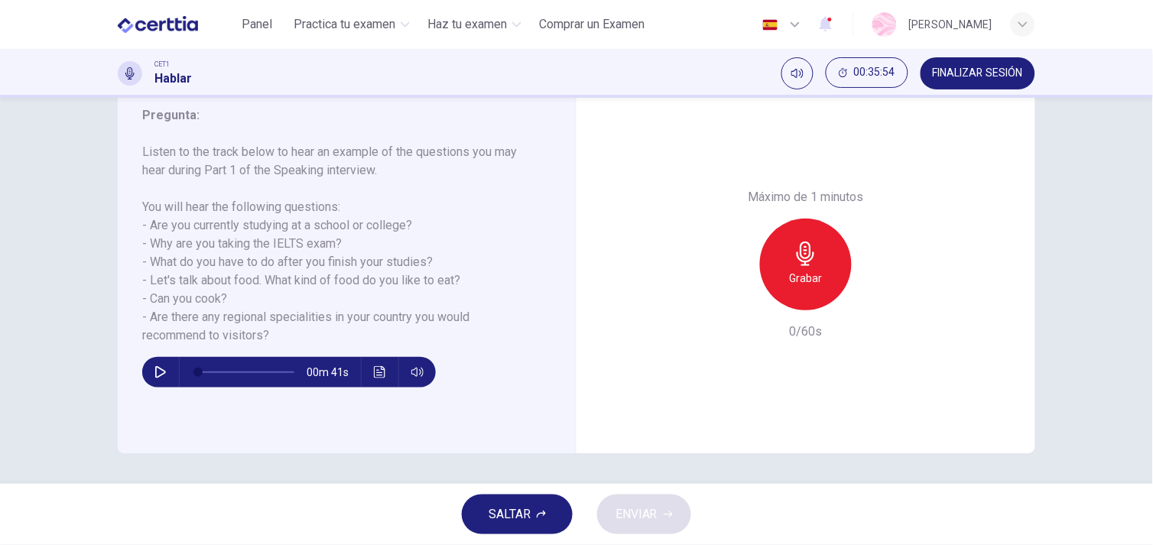
click at [523, 501] on button "SALTAR" at bounding box center [517, 514] width 111 height 40
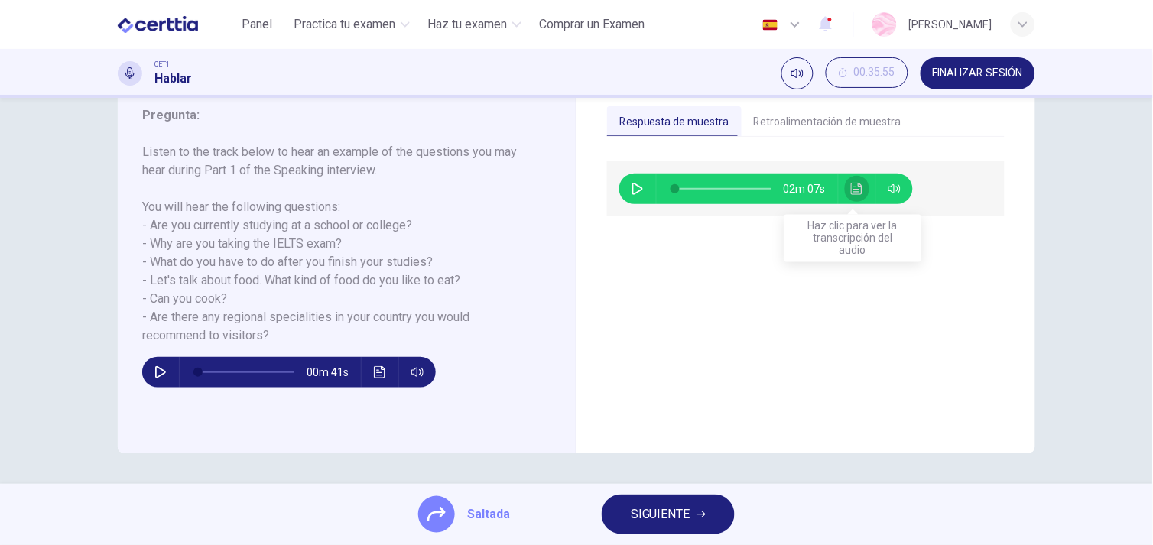
click at [856, 187] on icon "Haz clic para ver la transcripción del audio" at bounding box center [857, 189] width 12 height 12
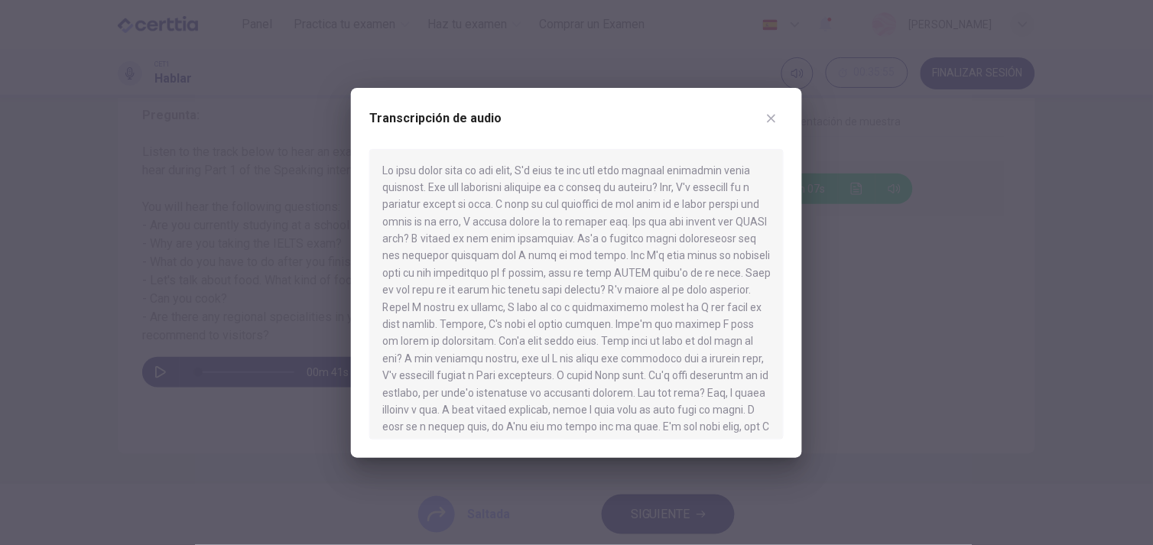
scroll to position [95, 0]
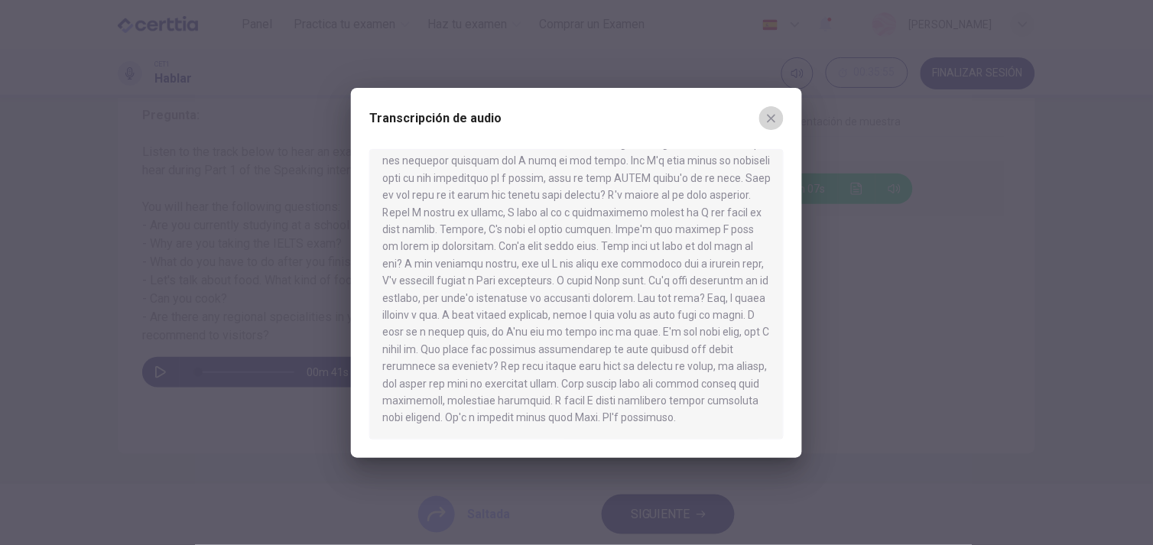
click at [770, 120] on icon "button" at bounding box center [771, 118] width 12 height 12
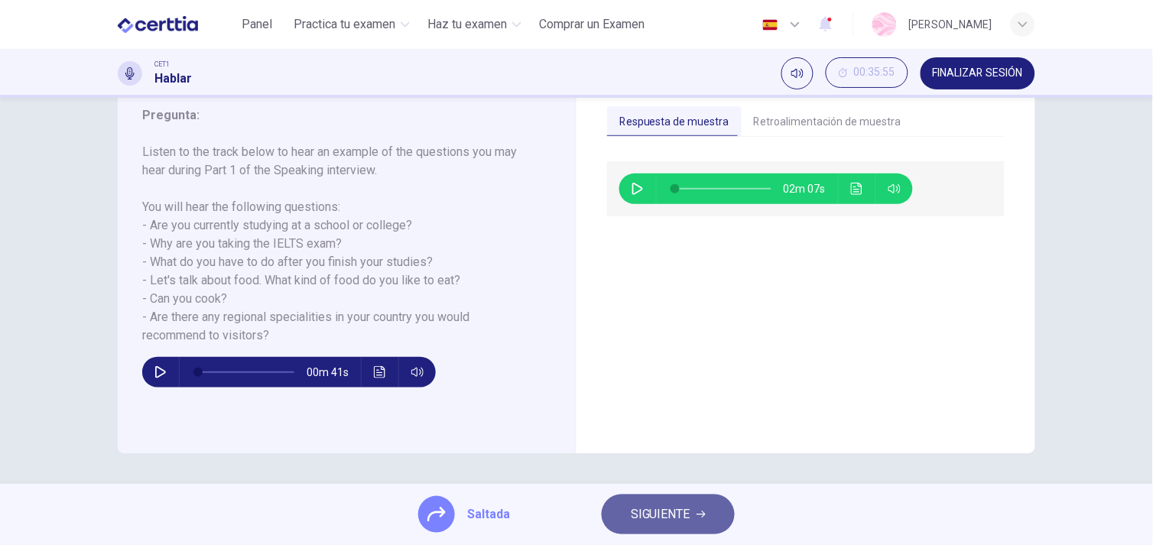
click at [685, 512] on span "SIGUIENTE" at bounding box center [661, 514] width 60 height 21
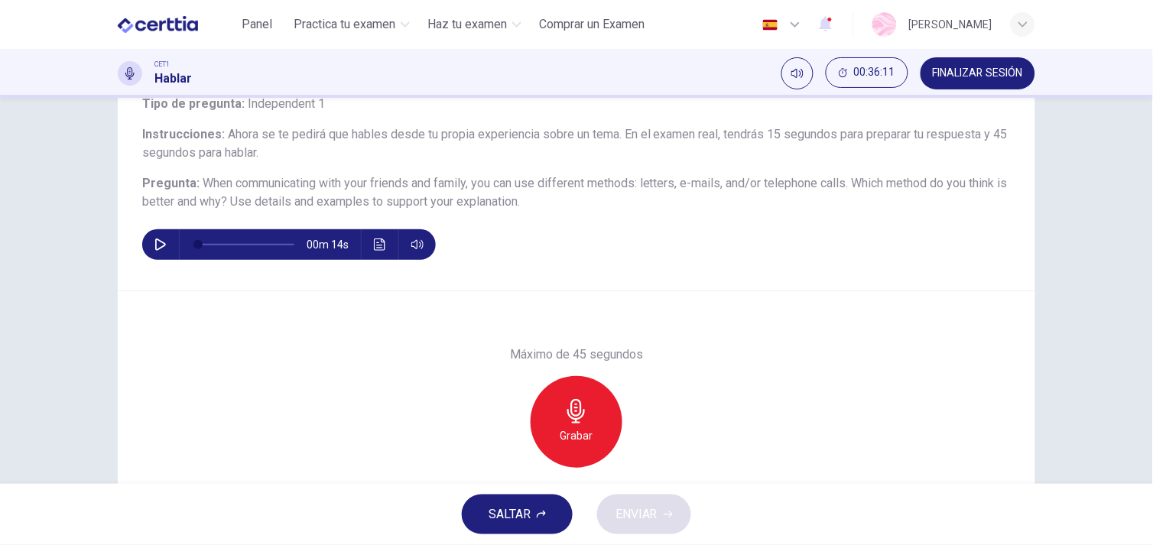
scroll to position [112, 0]
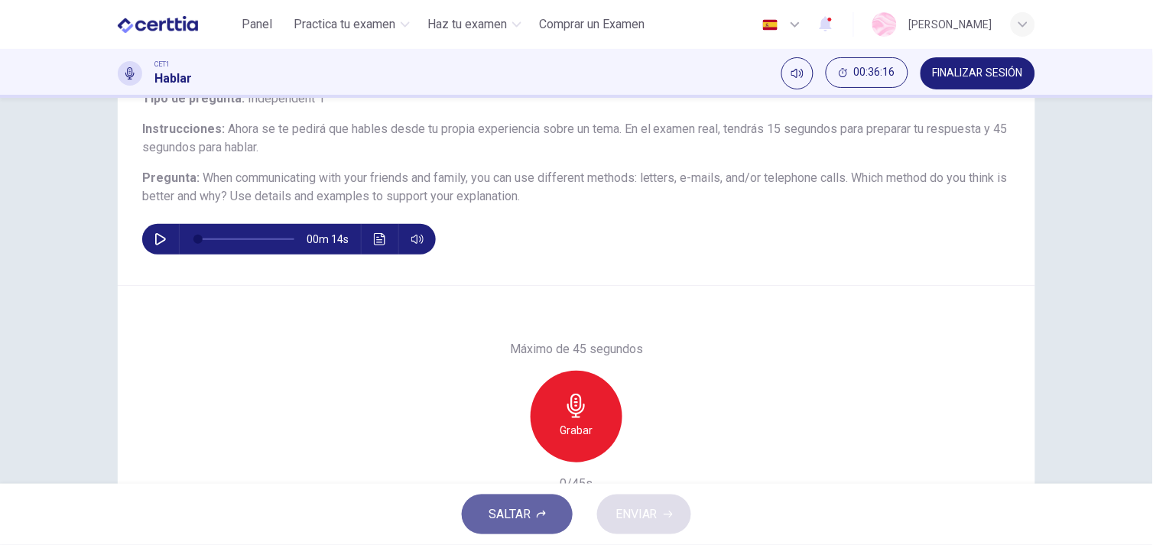
click at [538, 501] on button "SALTAR" at bounding box center [517, 514] width 111 height 40
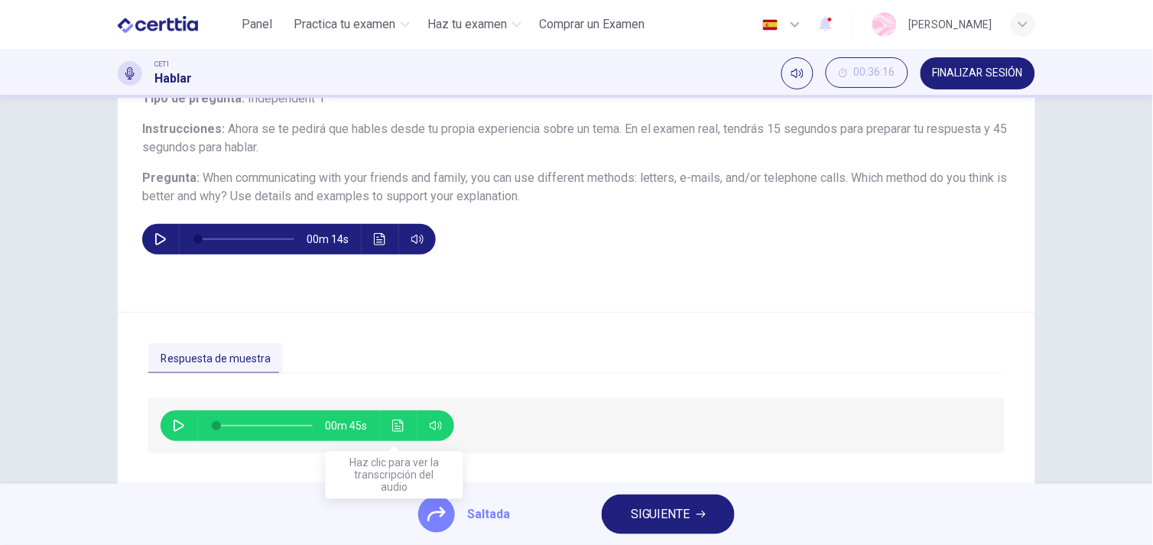
click at [392, 423] on icon "Haz clic para ver la transcripción del audio" at bounding box center [398, 426] width 12 height 12
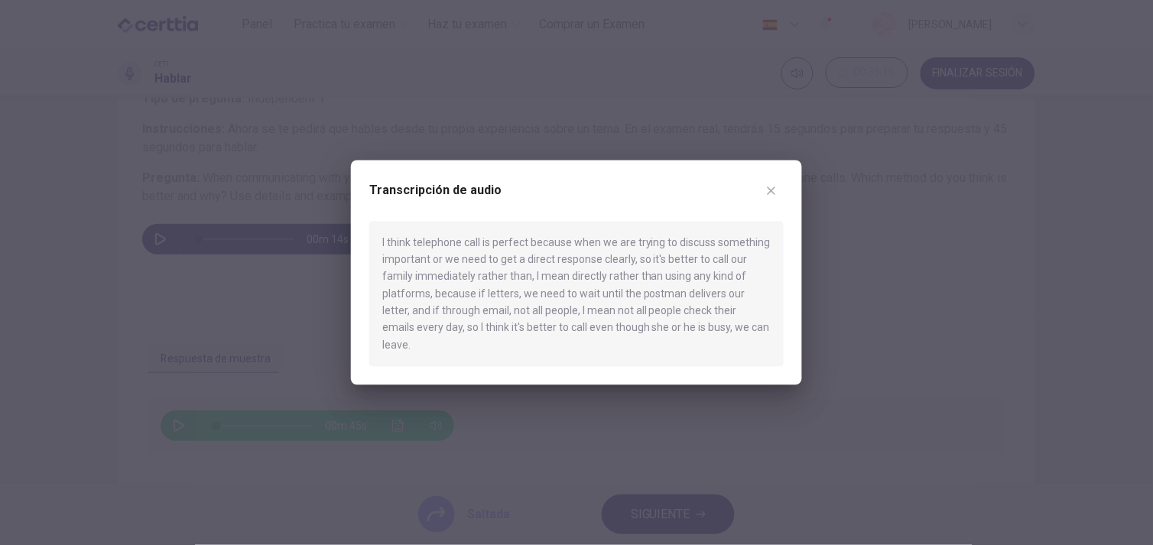
click at [777, 200] on button "button" at bounding box center [771, 190] width 24 height 24
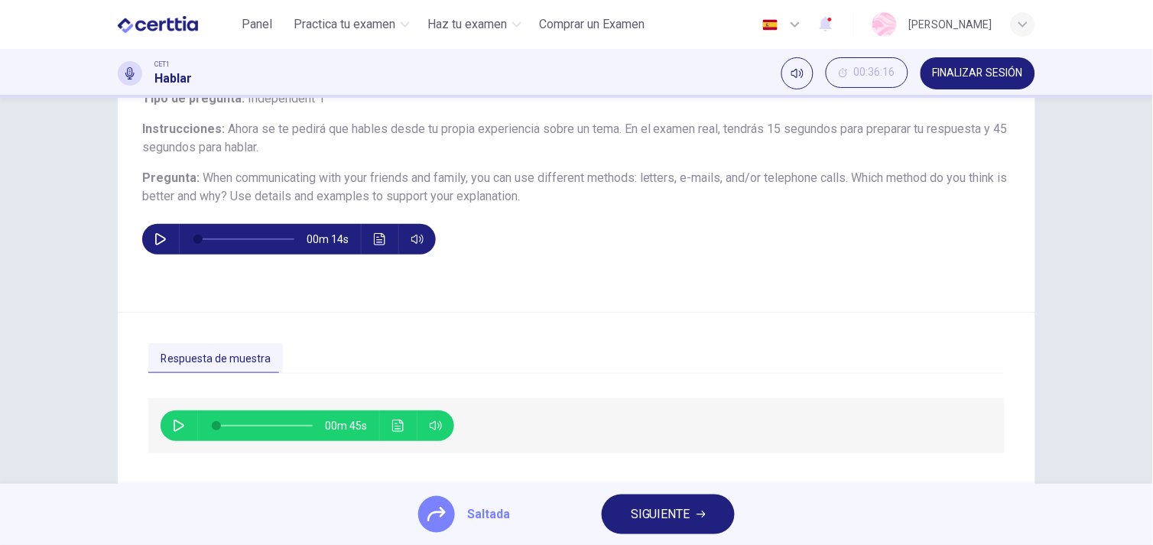
click at [679, 498] on button "SIGUIENTE" at bounding box center [667, 514] width 133 height 40
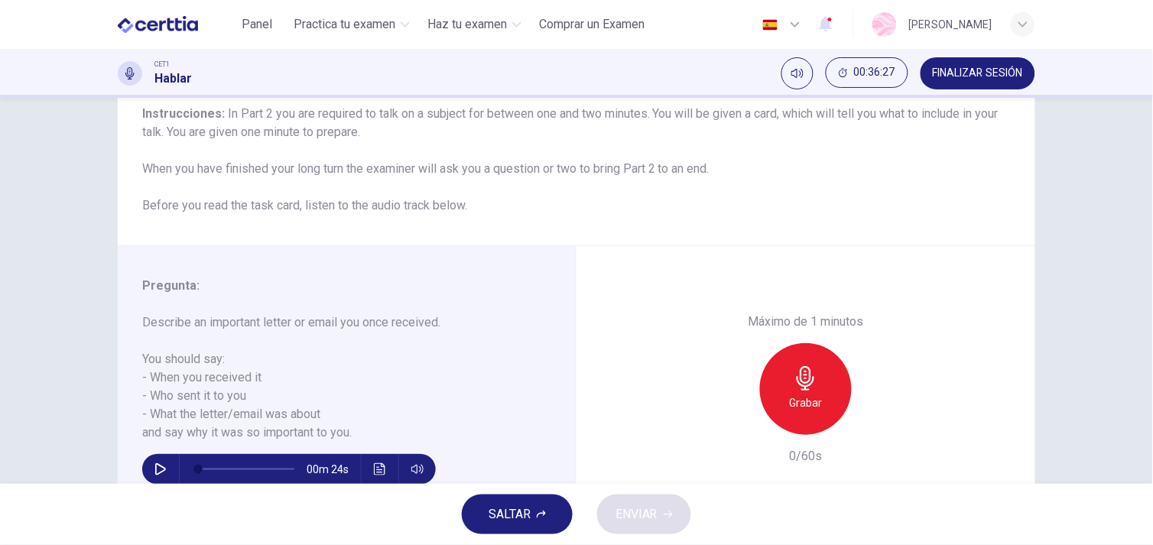
scroll to position [148, 0]
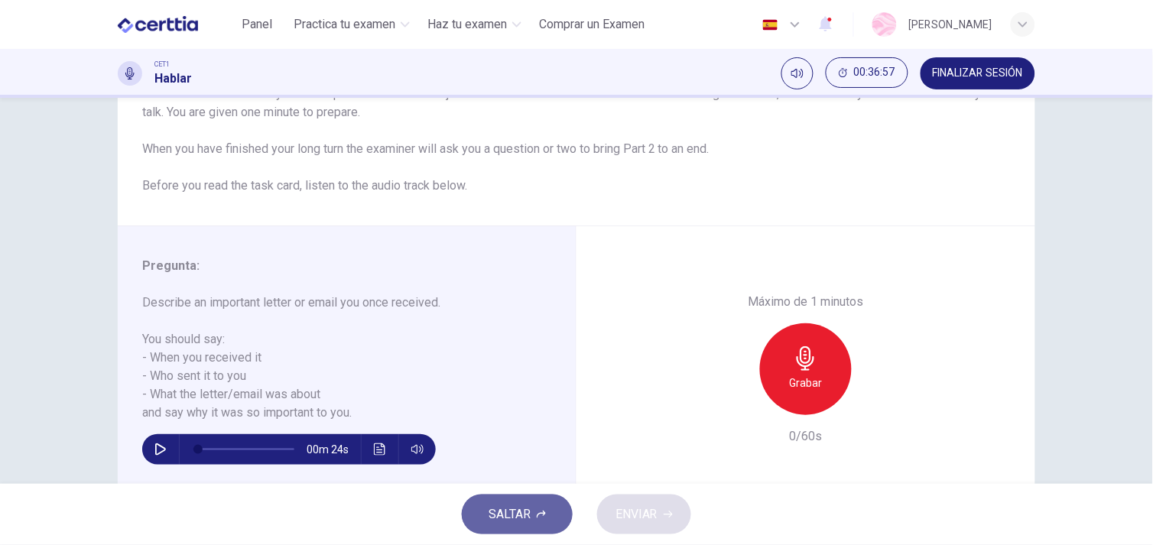
click at [551, 510] on button "SALTAR" at bounding box center [517, 514] width 111 height 40
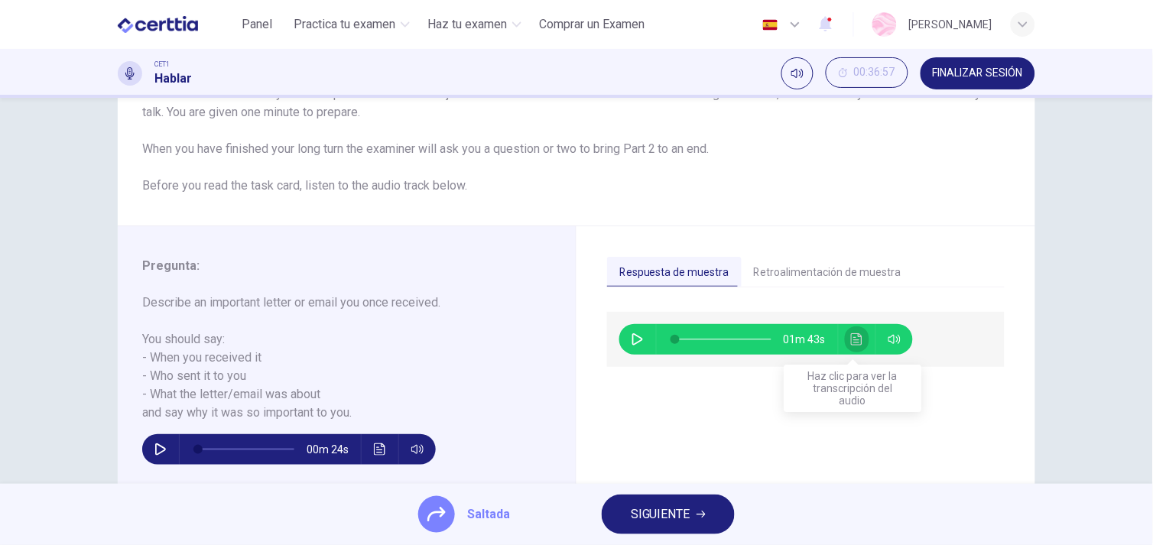
click at [853, 335] on icon "Haz clic para ver la transcripción del audio" at bounding box center [857, 339] width 12 height 12
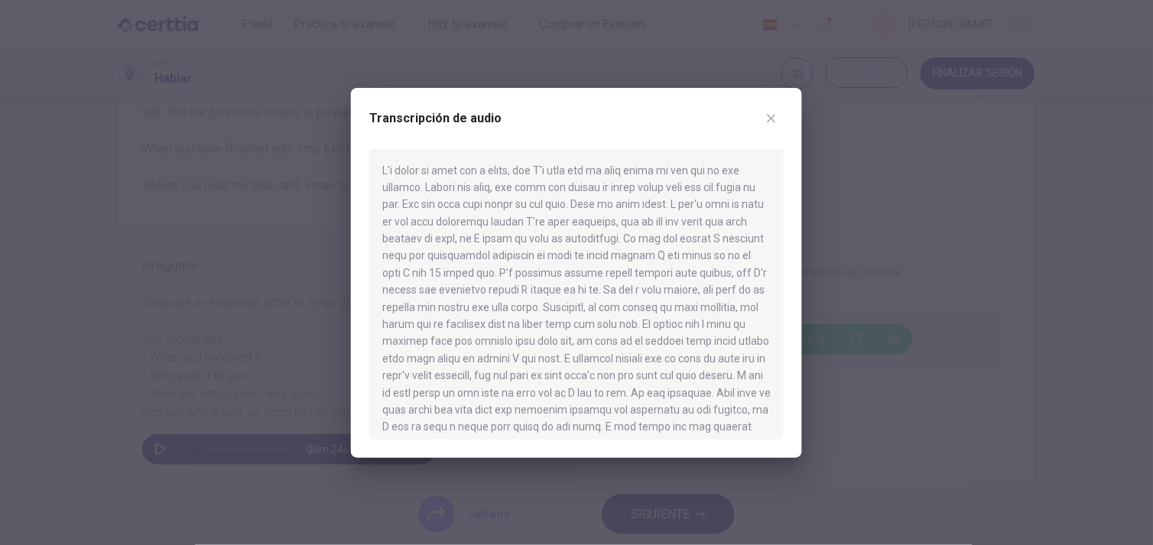
scroll to position [95, 0]
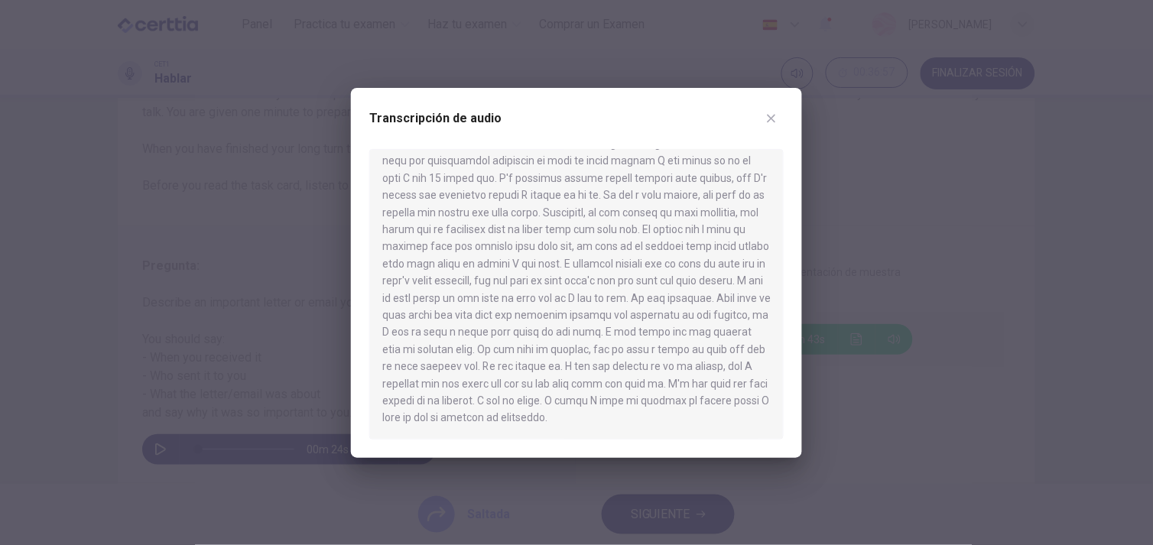
click at [770, 120] on icon "button" at bounding box center [771, 118] width 12 height 12
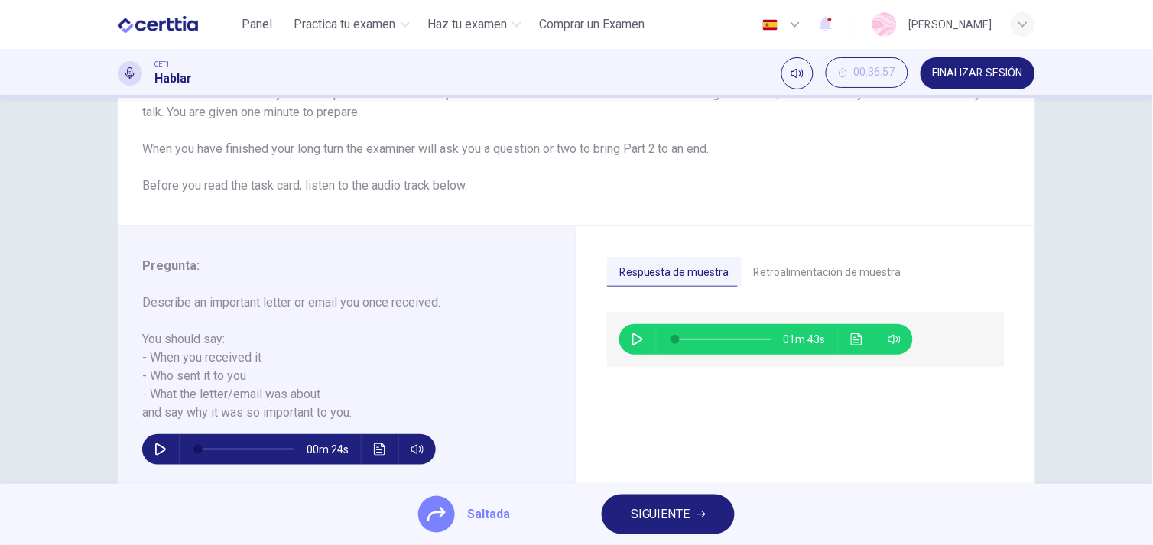
click at [660, 530] on button "SIGUIENTE" at bounding box center [667, 514] width 133 height 40
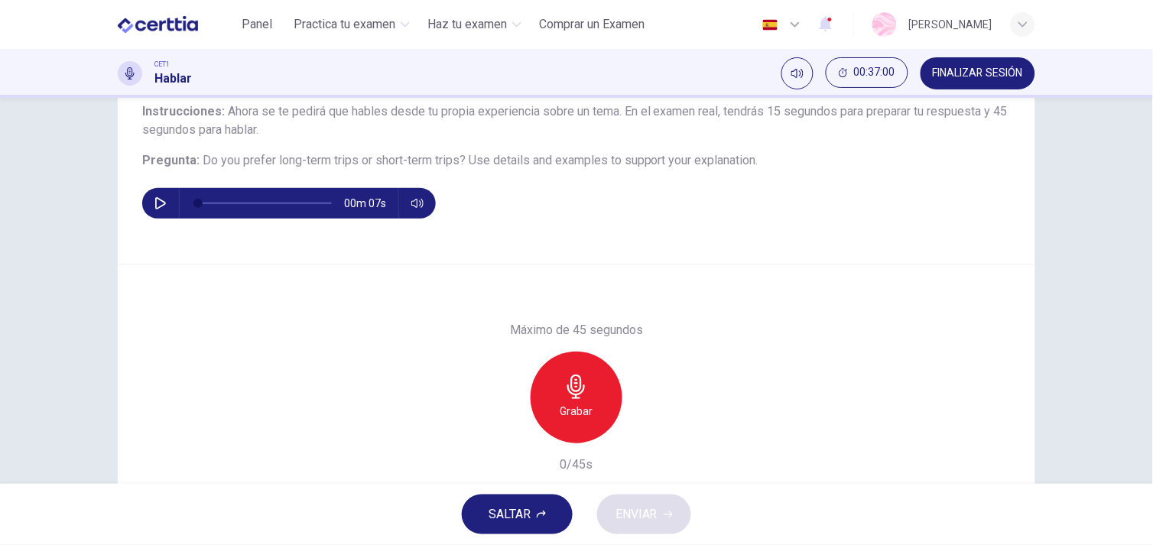
scroll to position [131, 0]
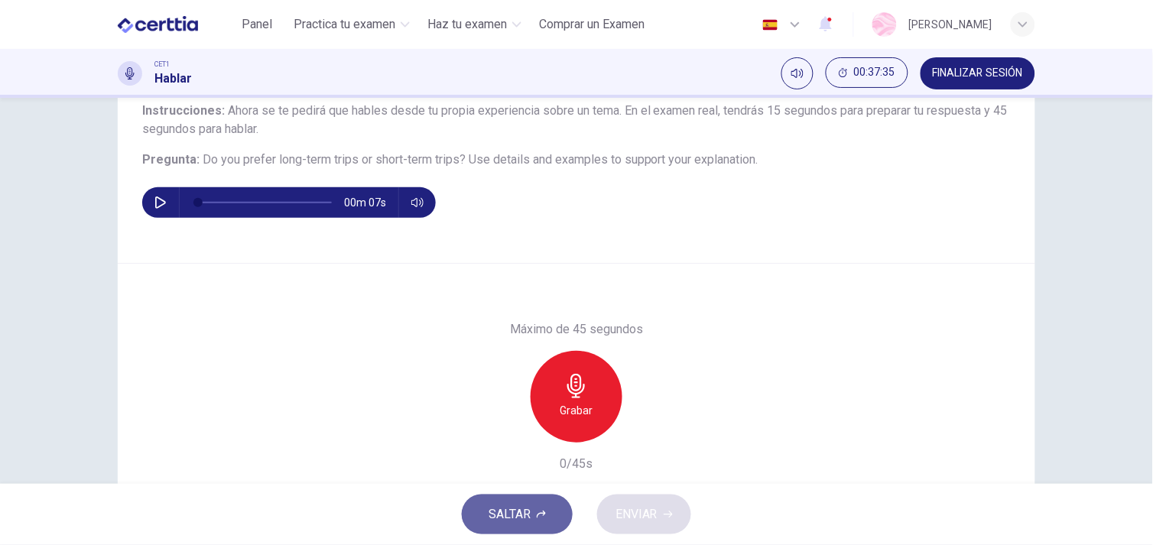
click at [537, 518] on icon "button" at bounding box center [541, 514] width 9 height 9
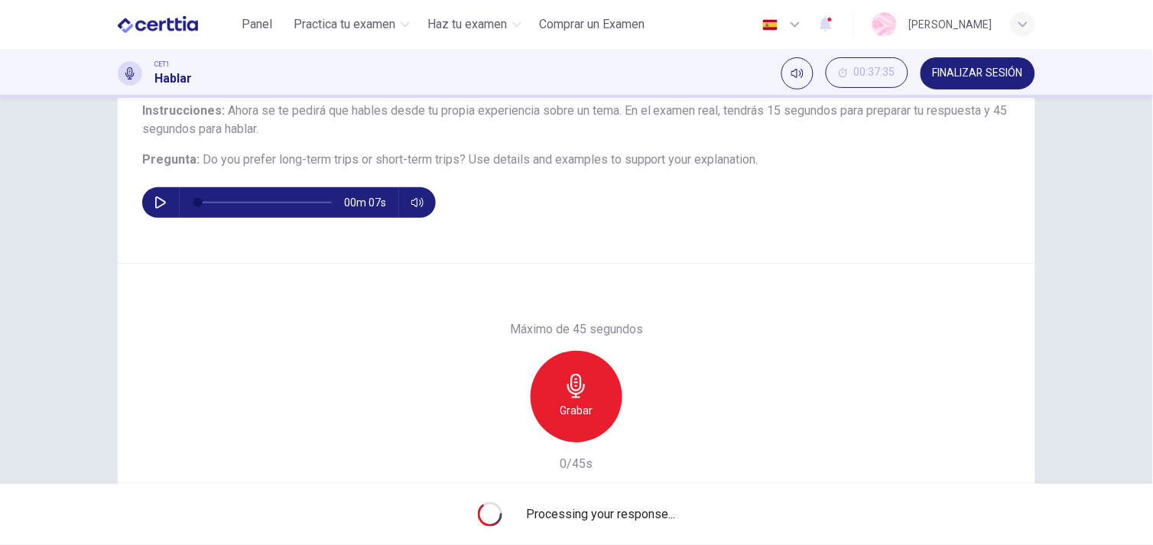
click at [537, 518] on span "Processing your response..." at bounding box center [601, 514] width 149 height 18
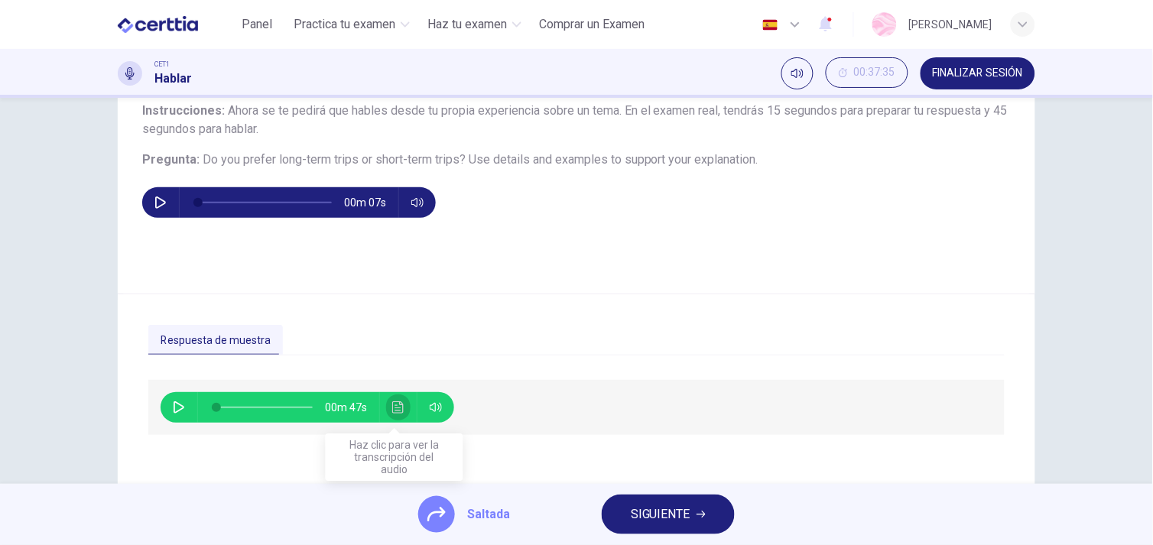
click at [392, 408] on icon "Haz clic para ver la transcripción del audio" at bounding box center [398, 407] width 12 height 12
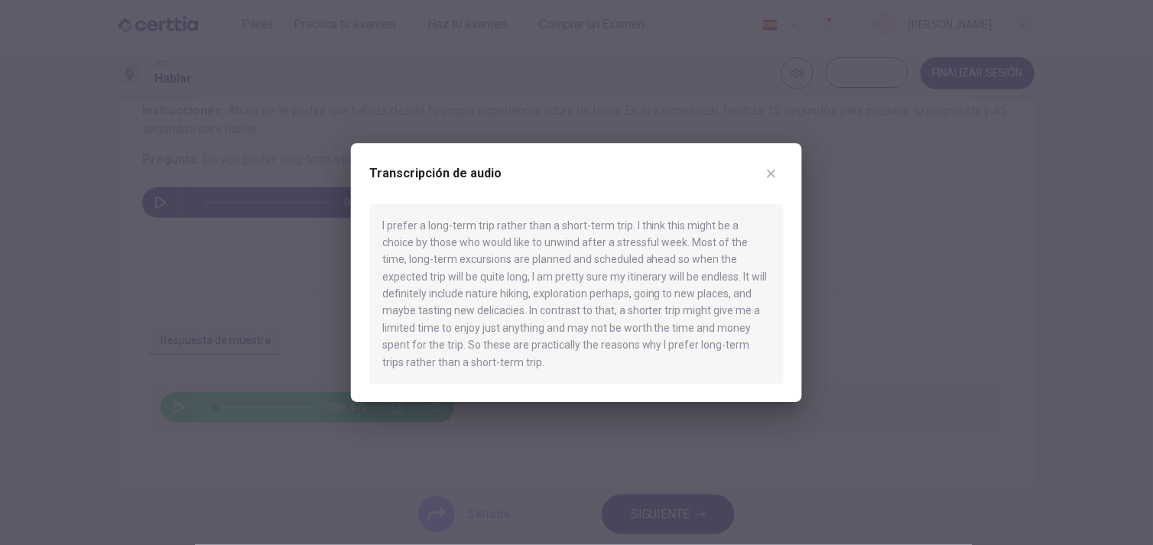
click at [770, 164] on button "button" at bounding box center [771, 173] width 24 height 24
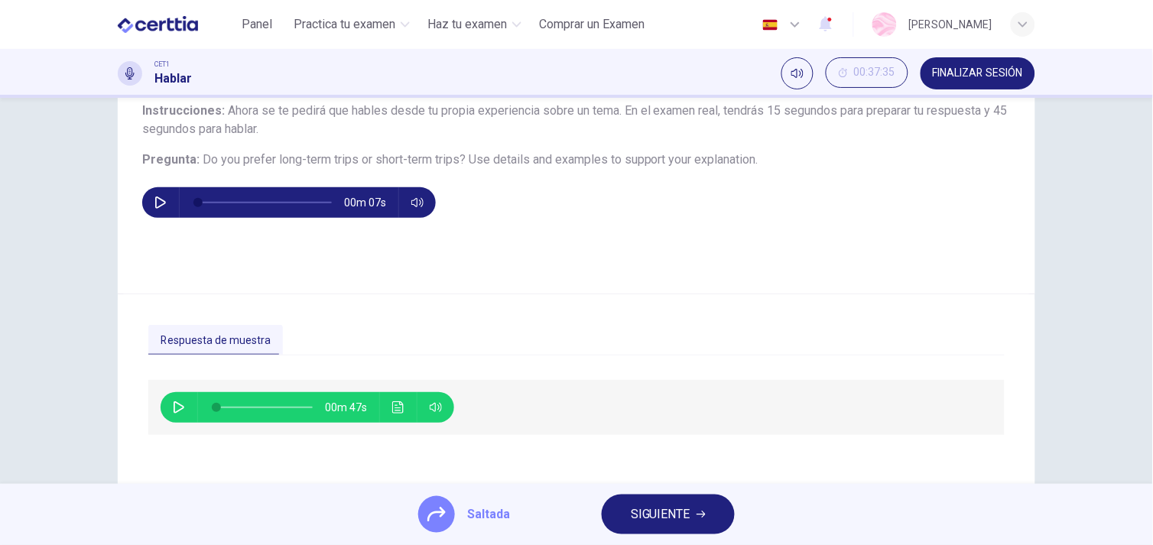
click at [660, 515] on span "SIGUIENTE" at bounding box center [661, 514] width 60 height 21
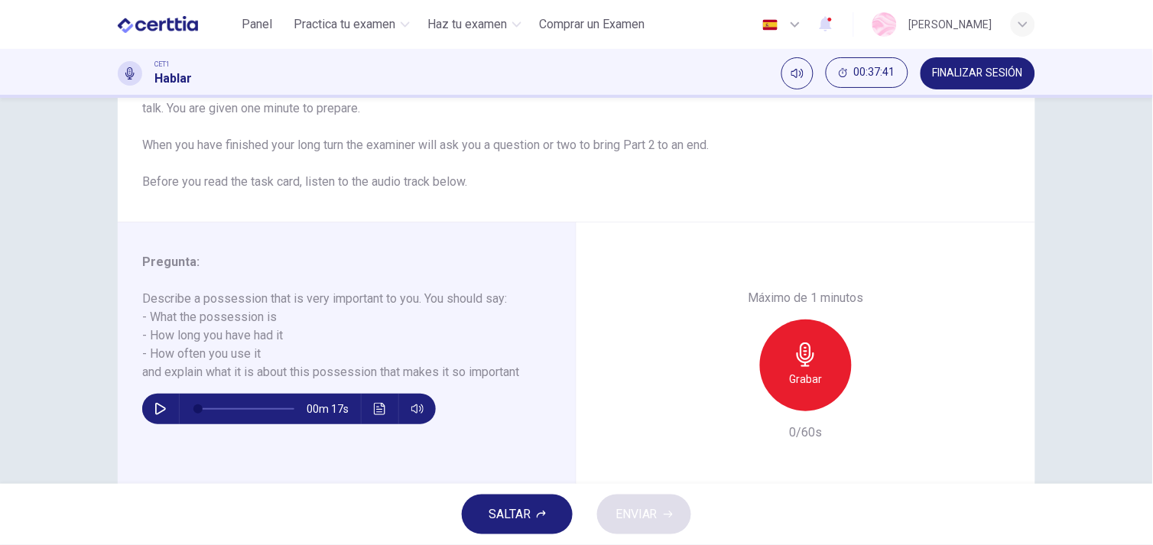
scroll to position [165, 0]
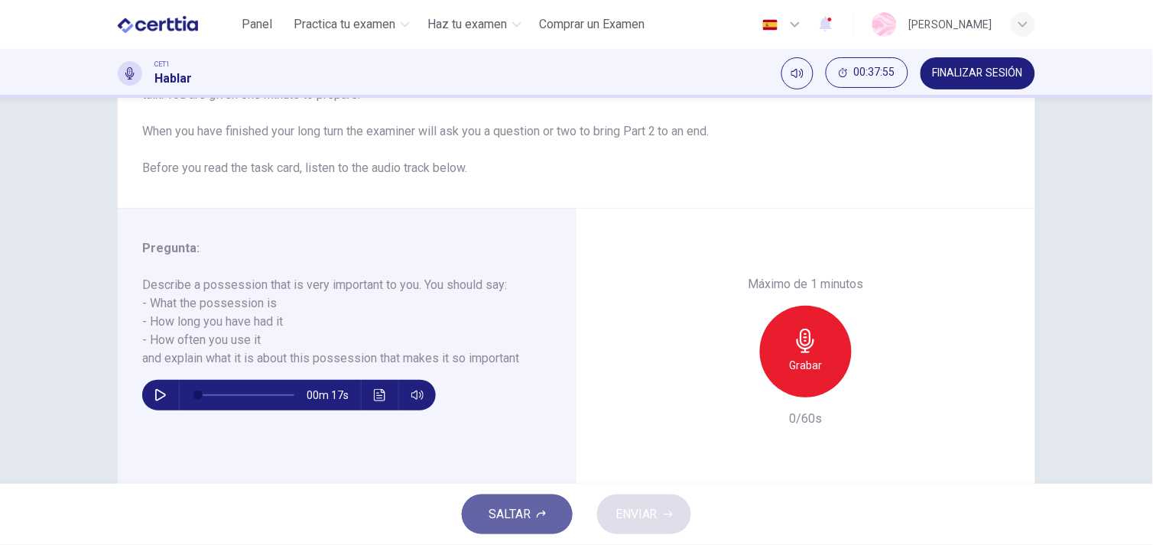
click at [517, 523] on span "SALTAR" at bounding box center [509, 514] width 42 height 21
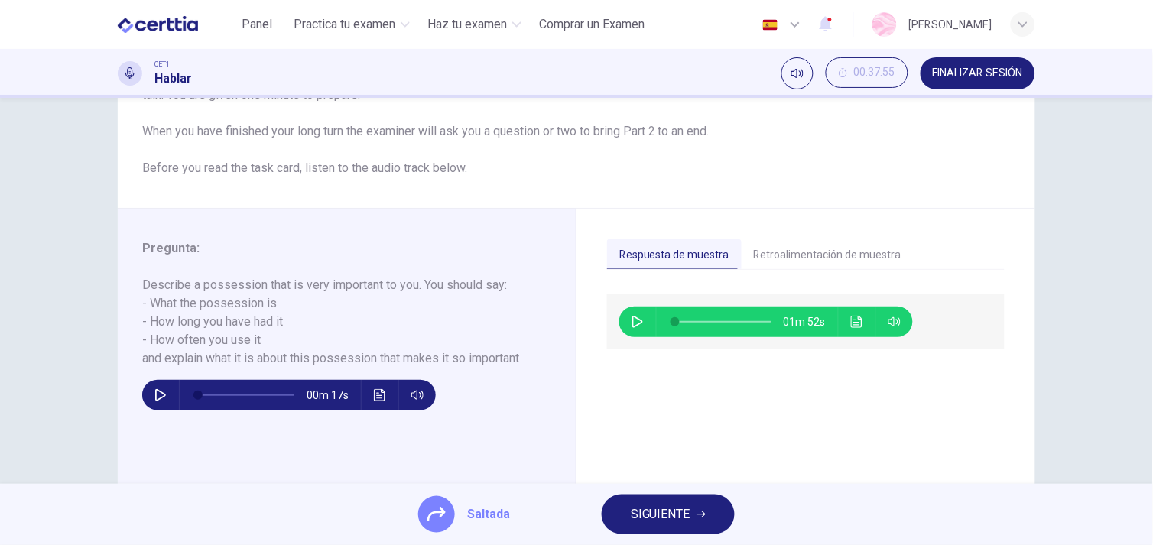
click at [837, 319] on div "01m 52s" at bounding box center [765, 321] width 293 height 31
click at [859, 319] on button "Haz clic para ver la transcripción del audio" at bounding box center [857, 321] width 24 height 31
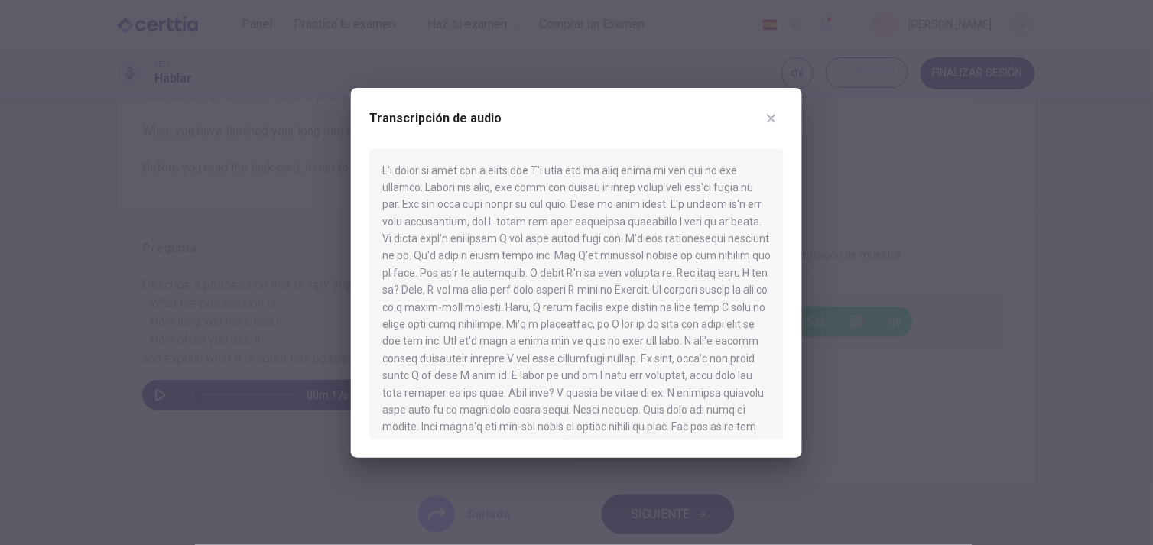
scroll to position [60, 0]
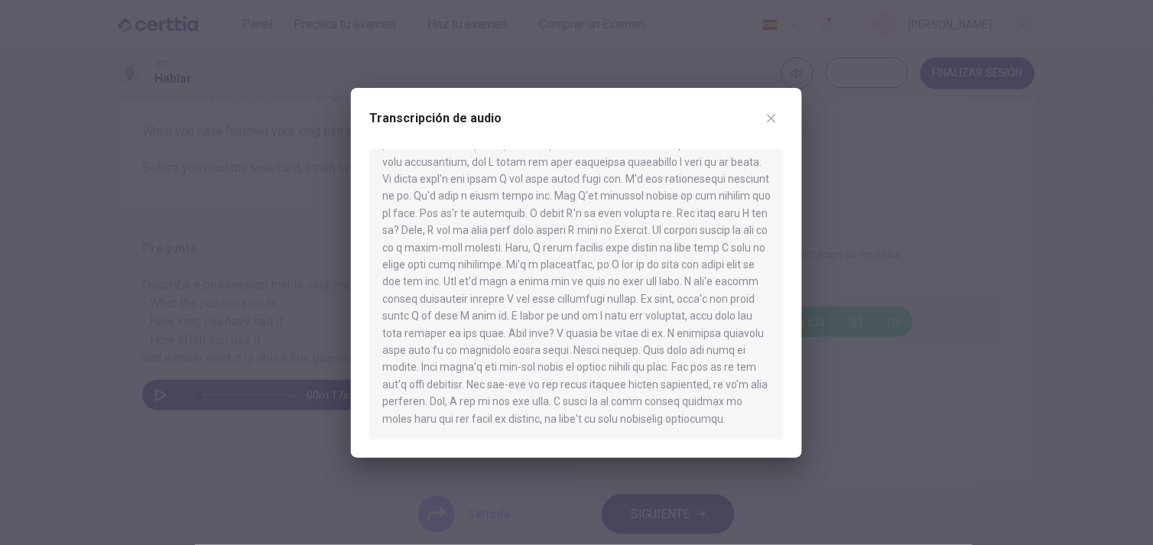
click at [953, 377] on div at bounding box center [576, 272] width 1153 height 545
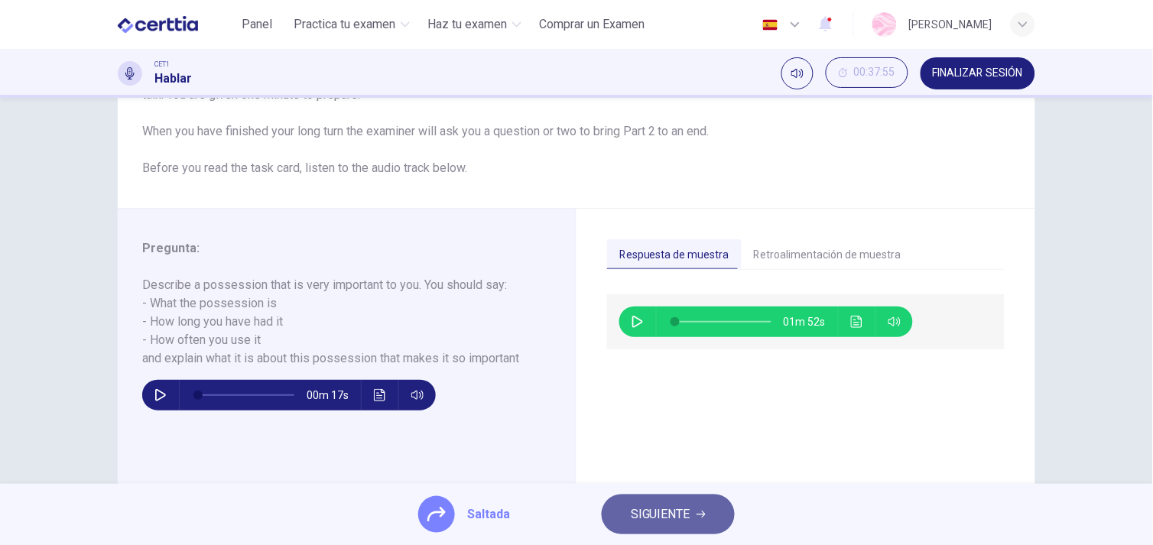
click at [670, 514] on span "SIGUIENTE" at bounding box center [661, 514] width 60 height 21
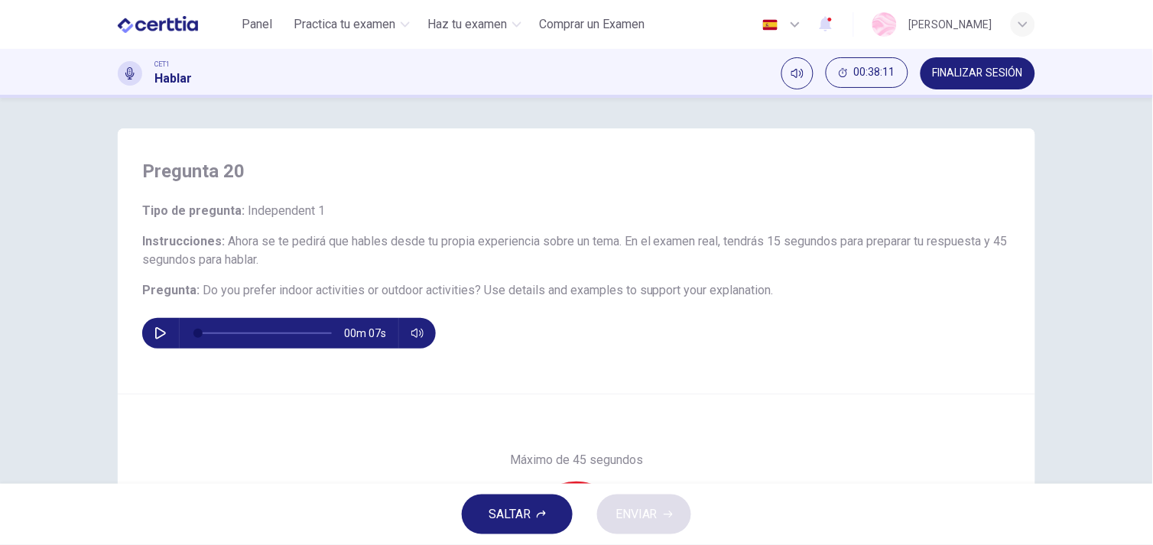
click at [539, 517] on icon "button" at bounding box center [541, 514] width 9 height 9
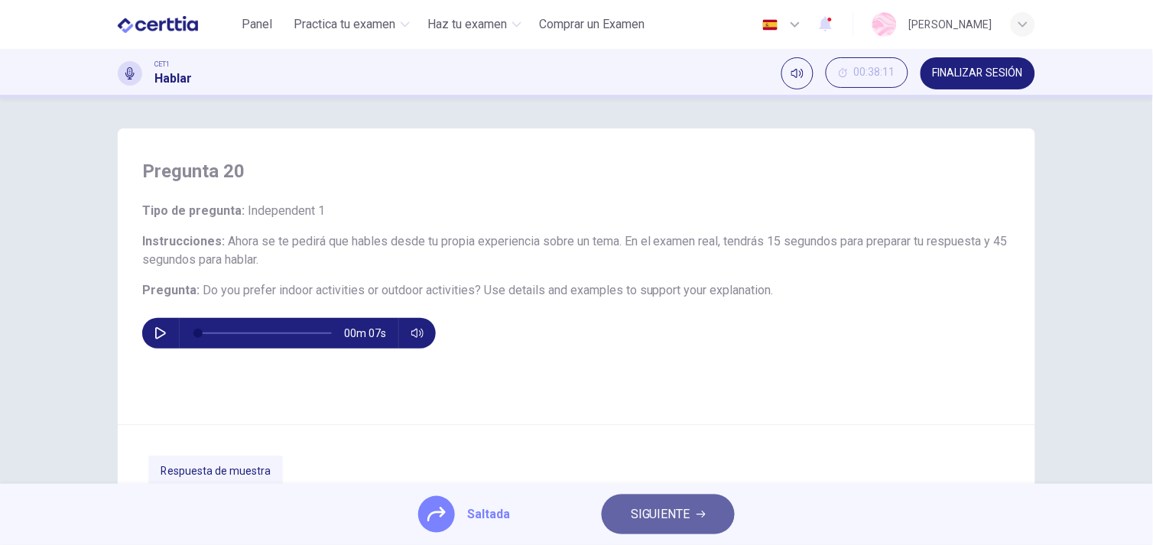
click at [718, 513] on button "SIGUIENTE" at bounding box center [667, 514] width 133 height 40
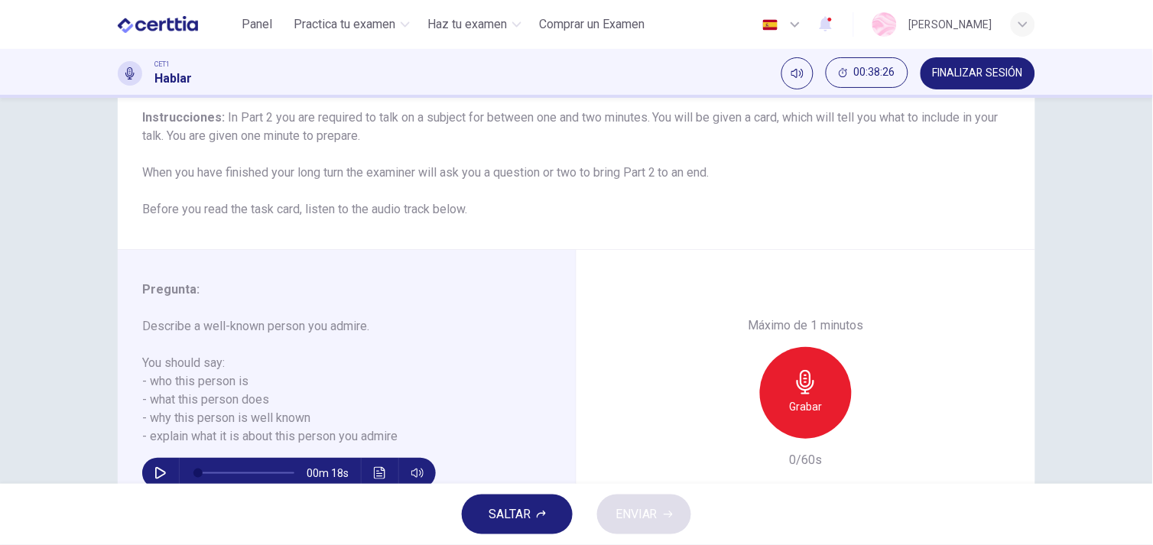
scroll to position [125, 0]
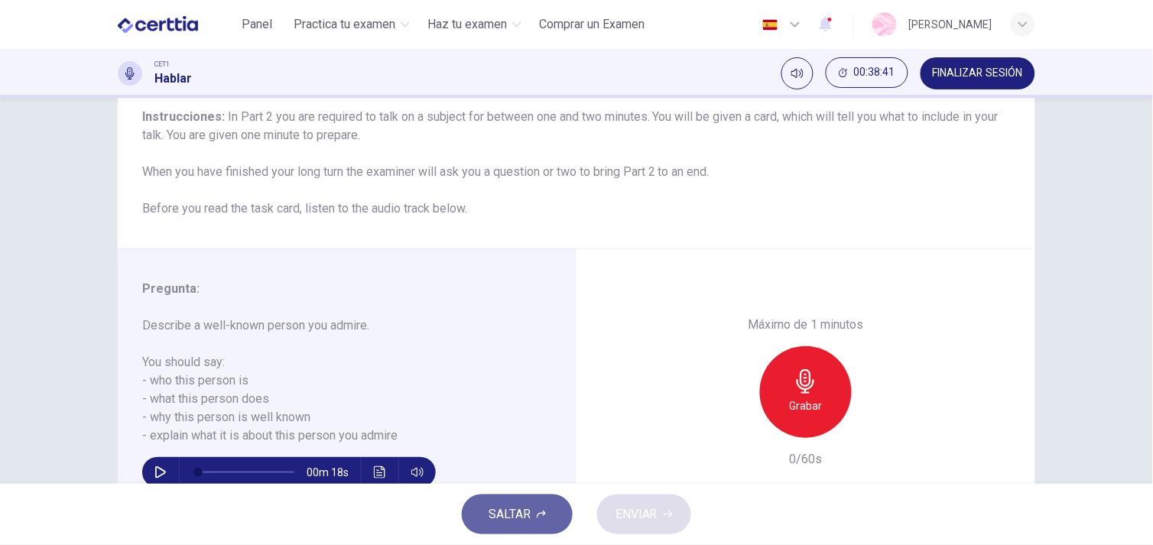
click at [521, 520] on span "SALTAR" at bounding box center [509, 514] width 42 height 21
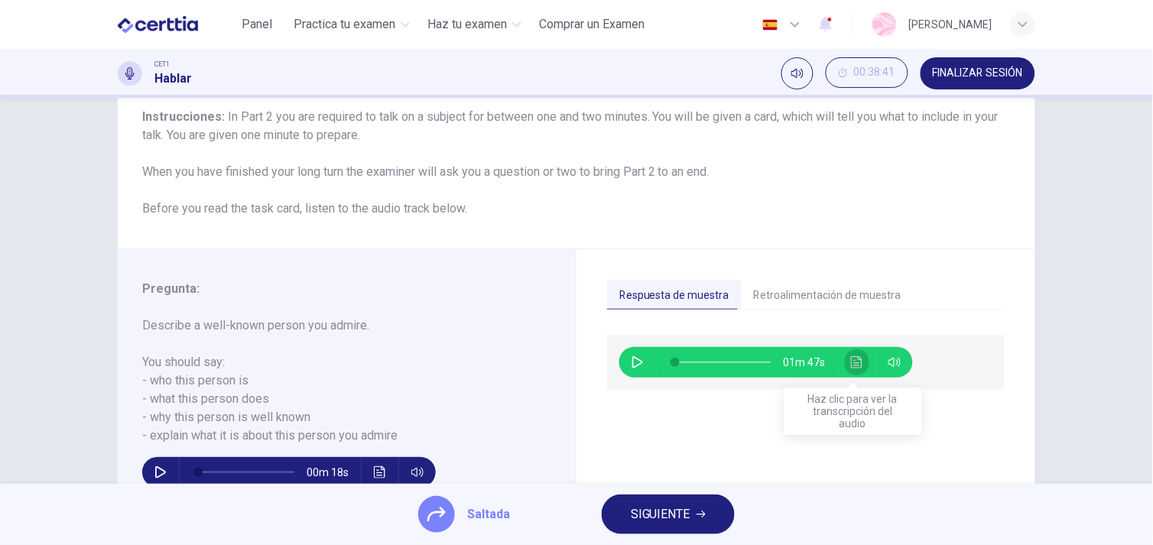
click at [851, 356] on icon "Haz clic para ver la transcripción del audio" at bounding box center [857, 362] width 12 height 12
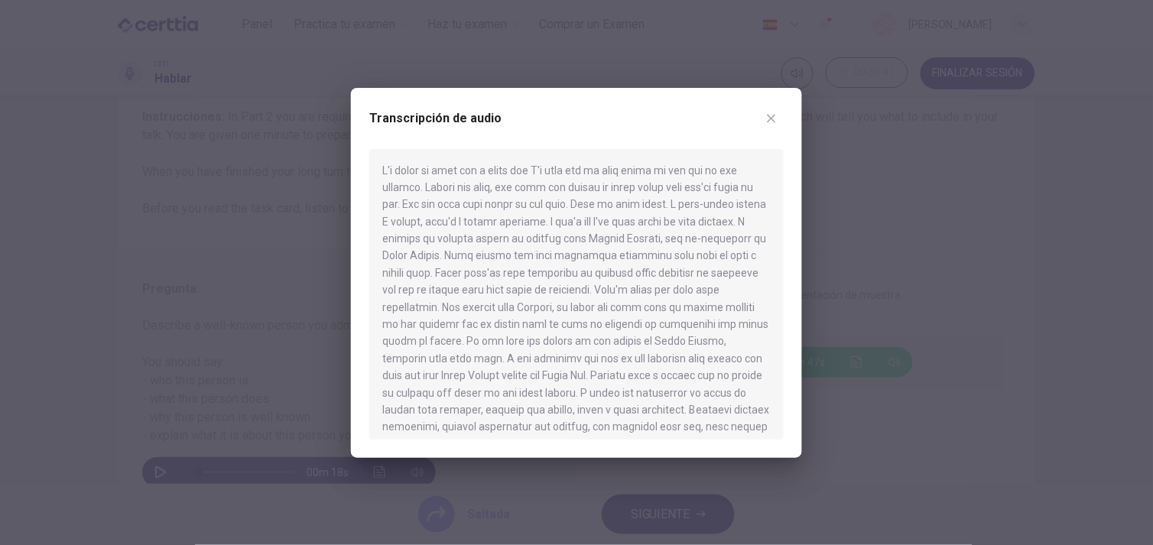
scroll to position [95, 0]
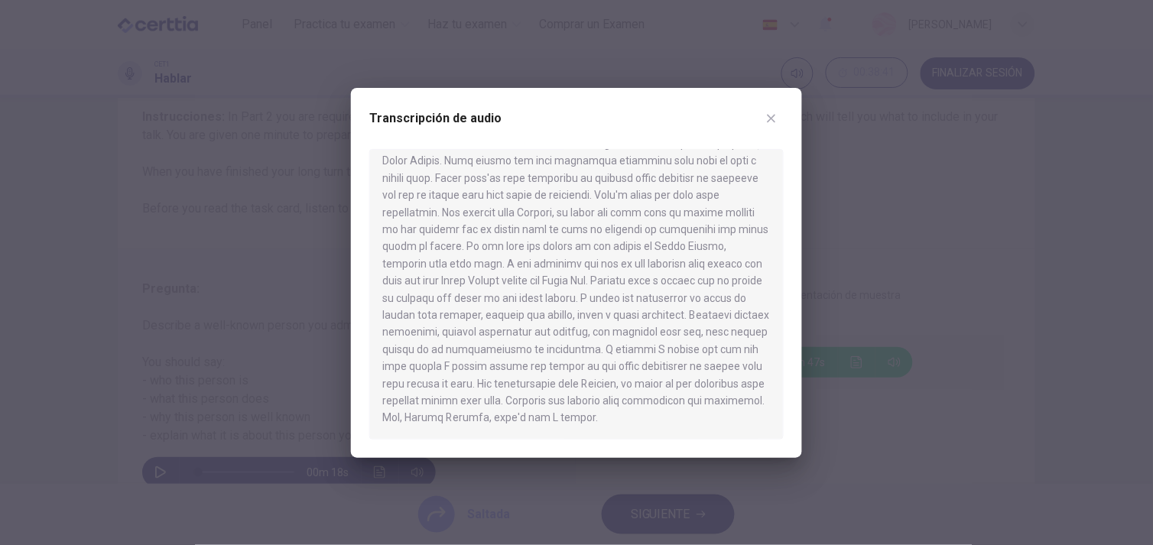
click at [767, 115] on icon "button" at bounding box center [771, 118] width 8 height 8
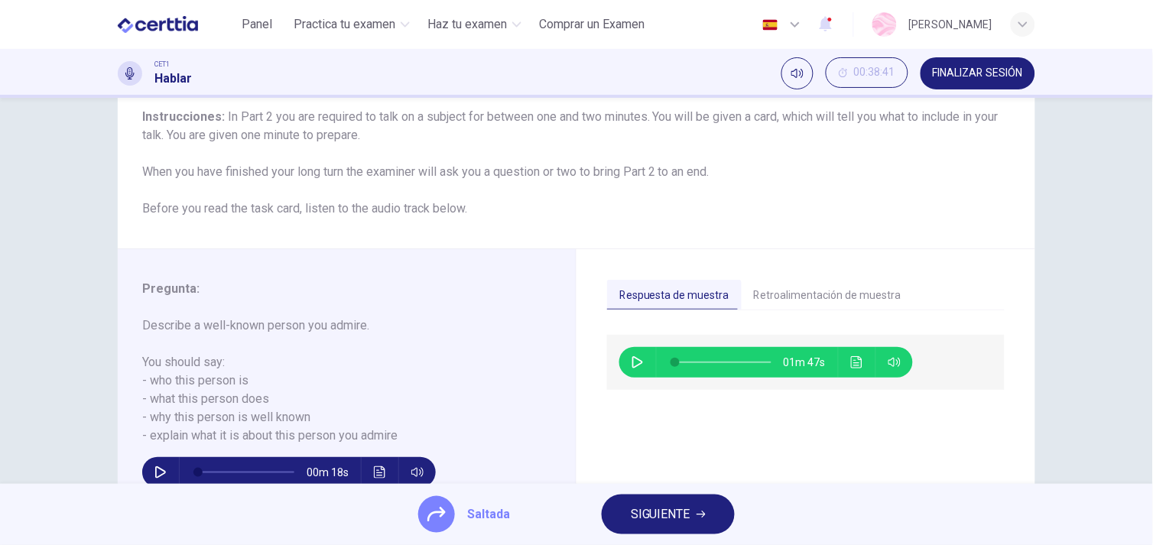
click at [655, 518] on span "SIGUIENTE" at bounding box center [661, 514] width 60 height 21
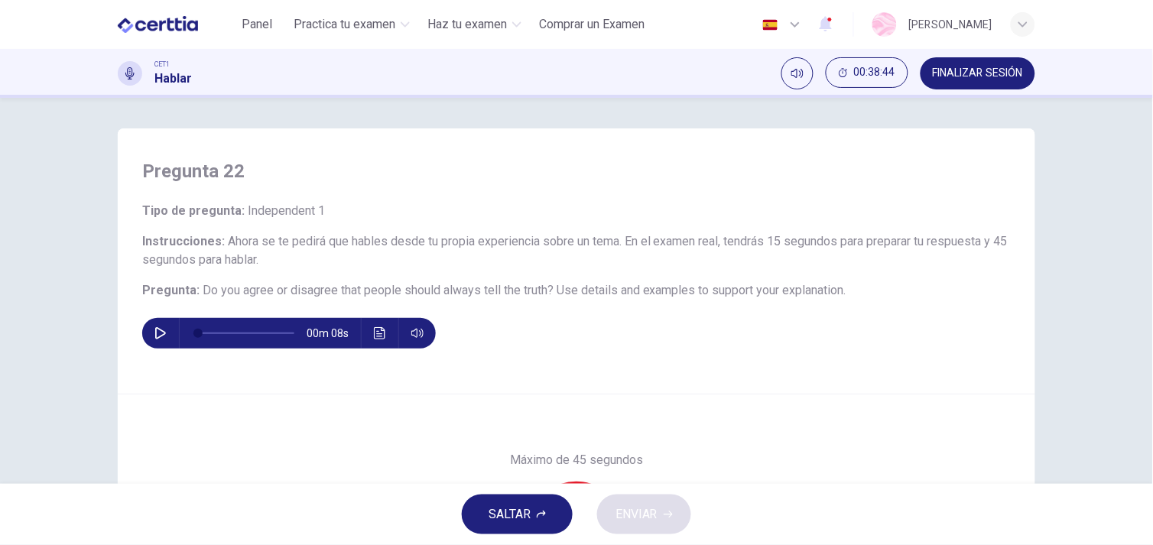
scroll to position [18, 0]
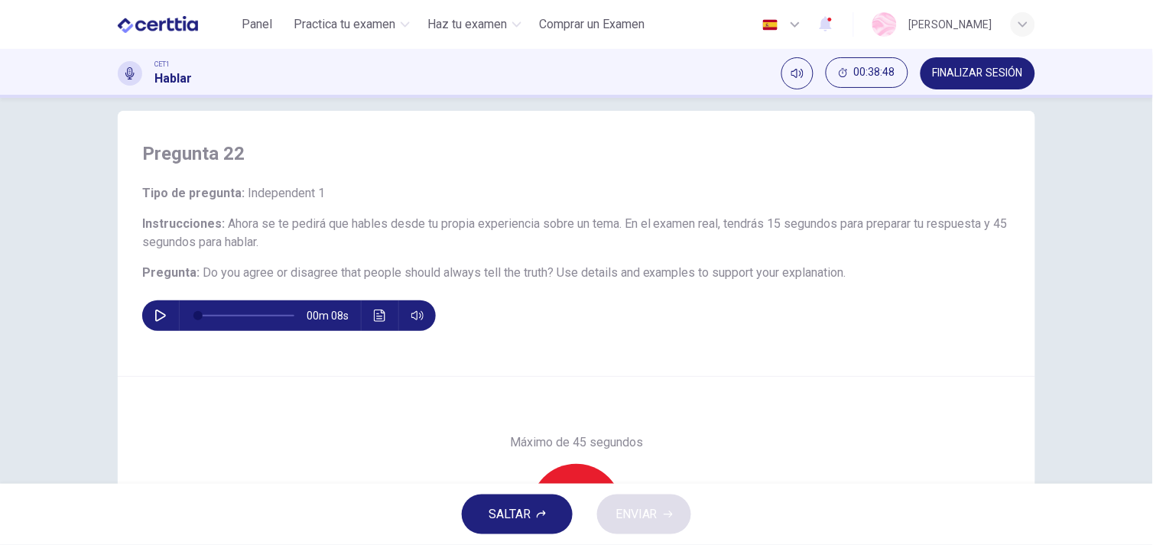
drag, startPoint x: 248, startPoint y: 155, endPoint x: 118, endPoint y: 154, distance: 129.2
click at [118, 154] on div "Pregunta 22 Tipo de pregunta : Independent 1 Instrucciones : Ahora se te pedirá…" at bounding box center [576, 244] width 917 height 266
click at [504, 528] on button "SALTAR" at bounding box center [517, 514] width 111 height 40
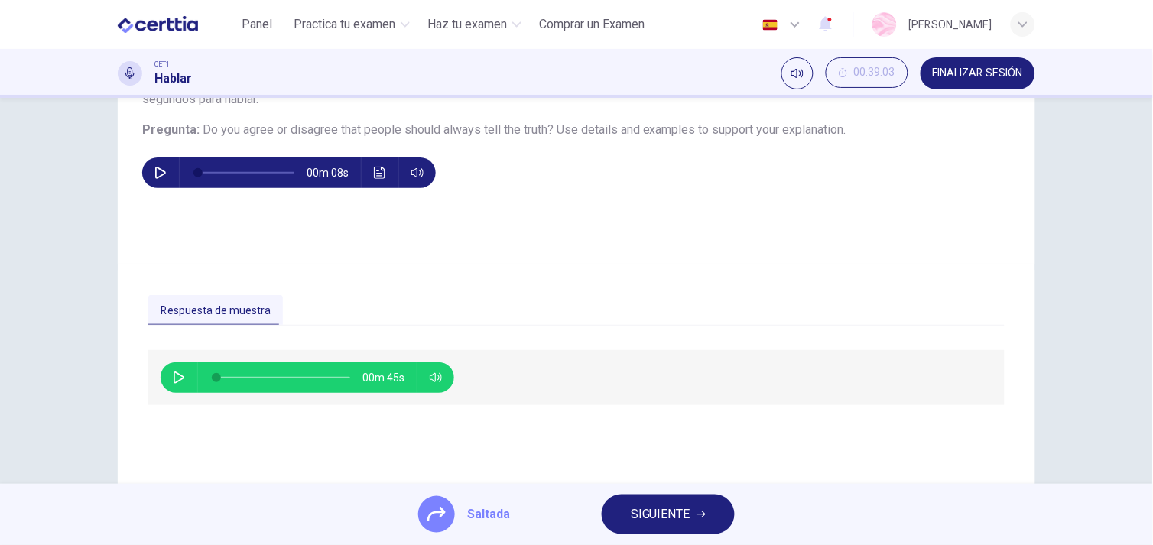
scroll to position [161, 0]
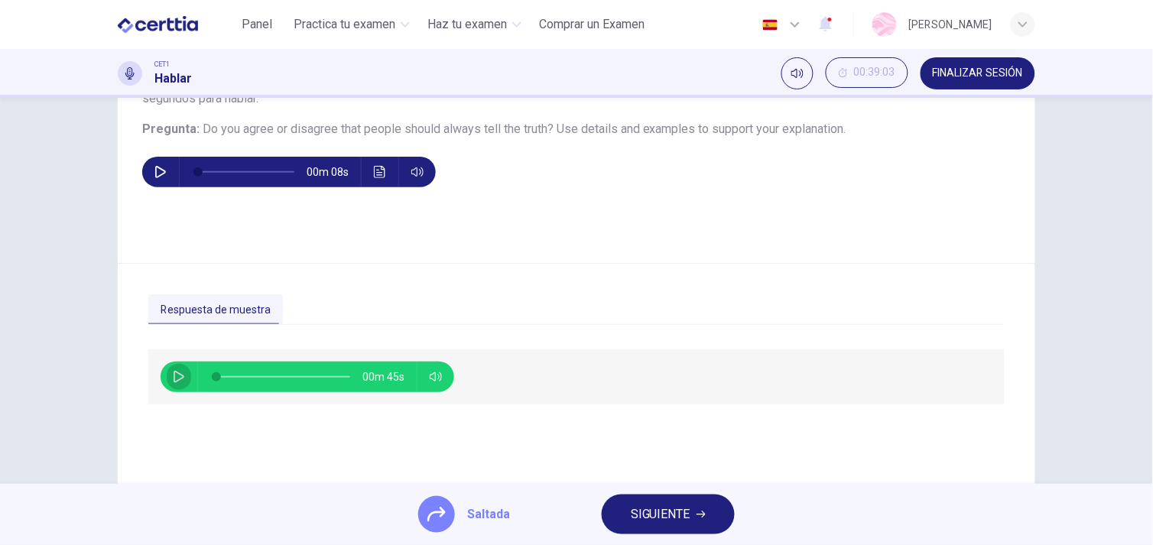
click at [173, 375] on icon "button" at bounding box center [178, 377] width 11 height 12
click at [174, 368] on button "button" at bounding box center [179, 377] width 24 height 31
type input "*"
click at [713, 504] on button "SIGUIENTE" at bounding box center [667, 514] width 133 height 40
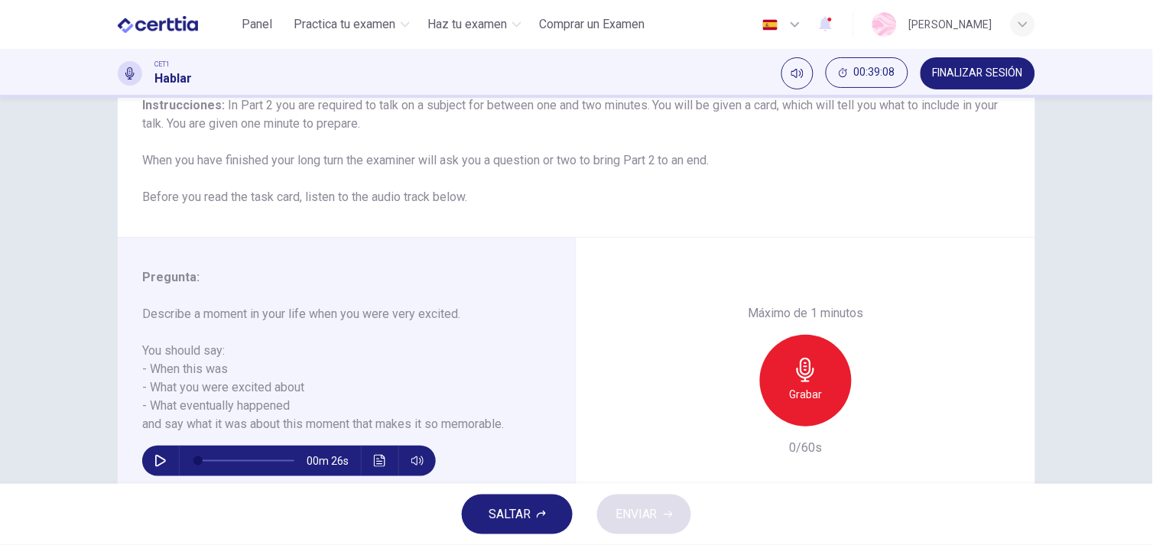
scroll to position [145, 0]
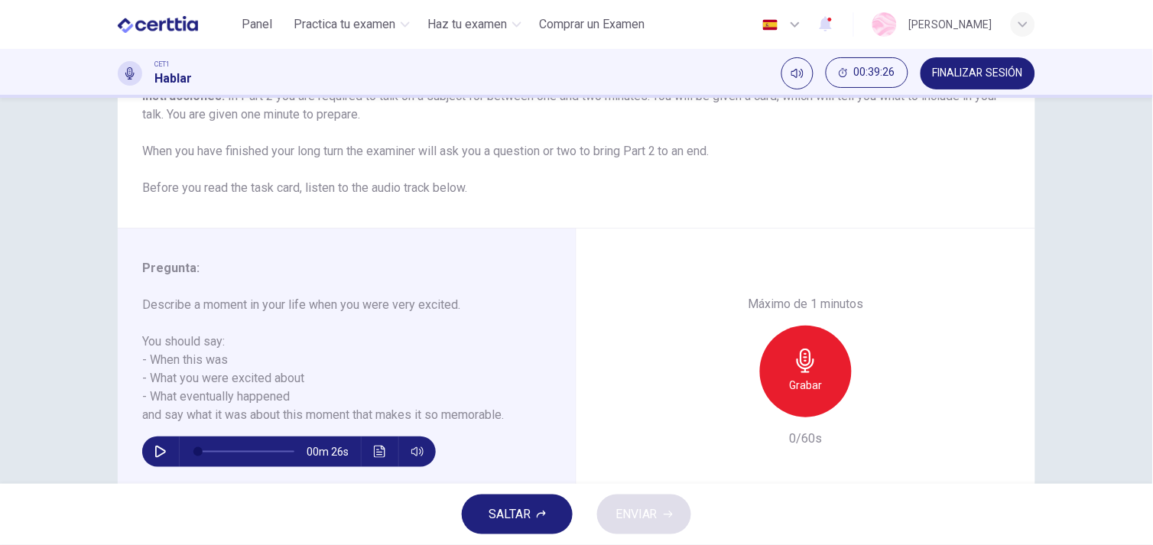
click at [537, 508] on button "SALTAR" at bounding box center [517, 514] width 111 height 40
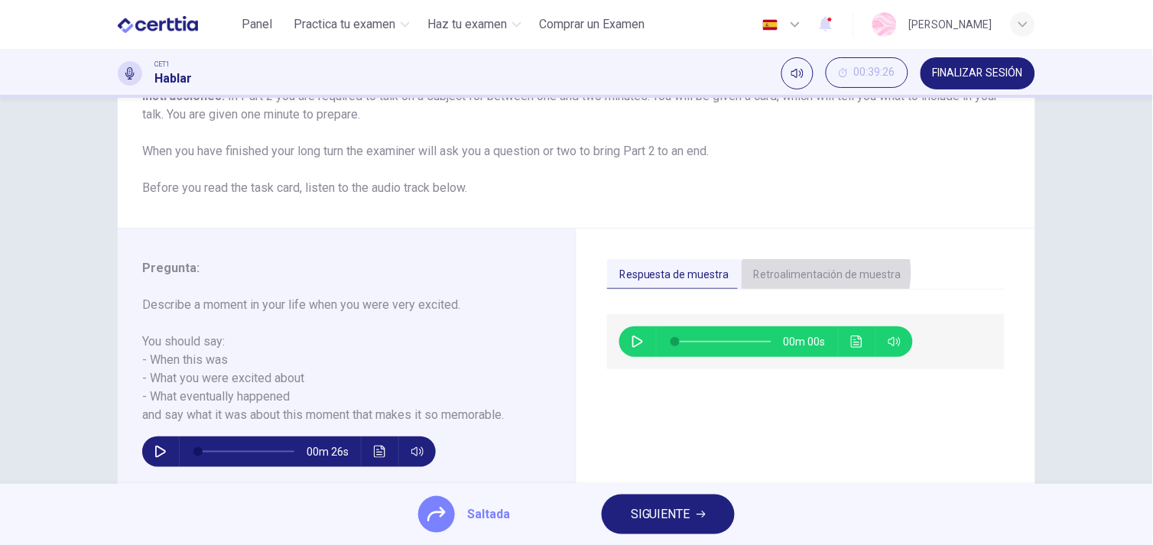
click at [814, 273] on button "Retroalimentación de muestra" at bounding box center [827, 275] width 172 height 32
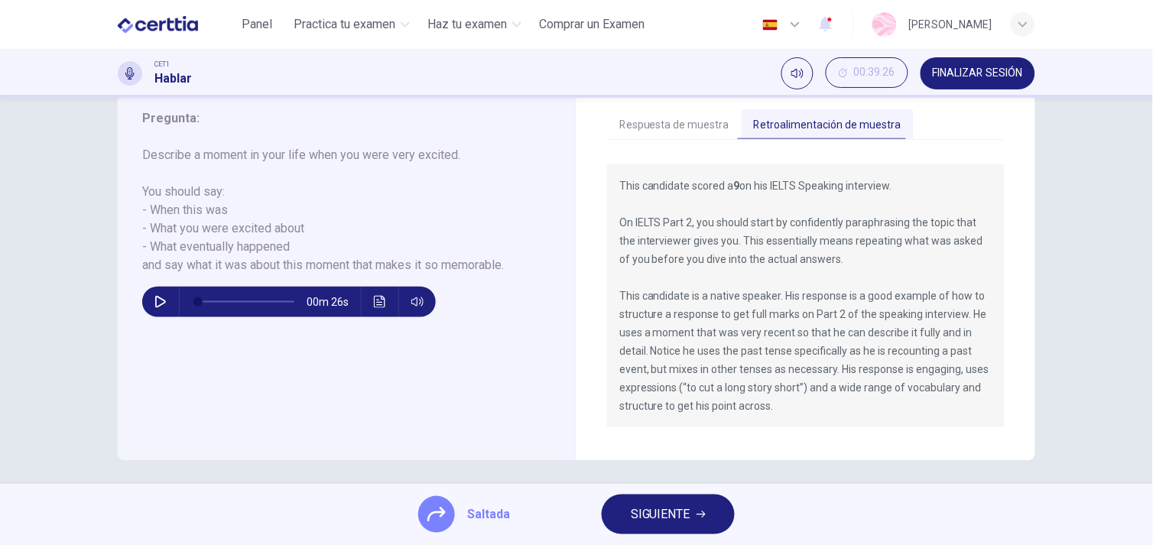
scroll to position [301, 0]
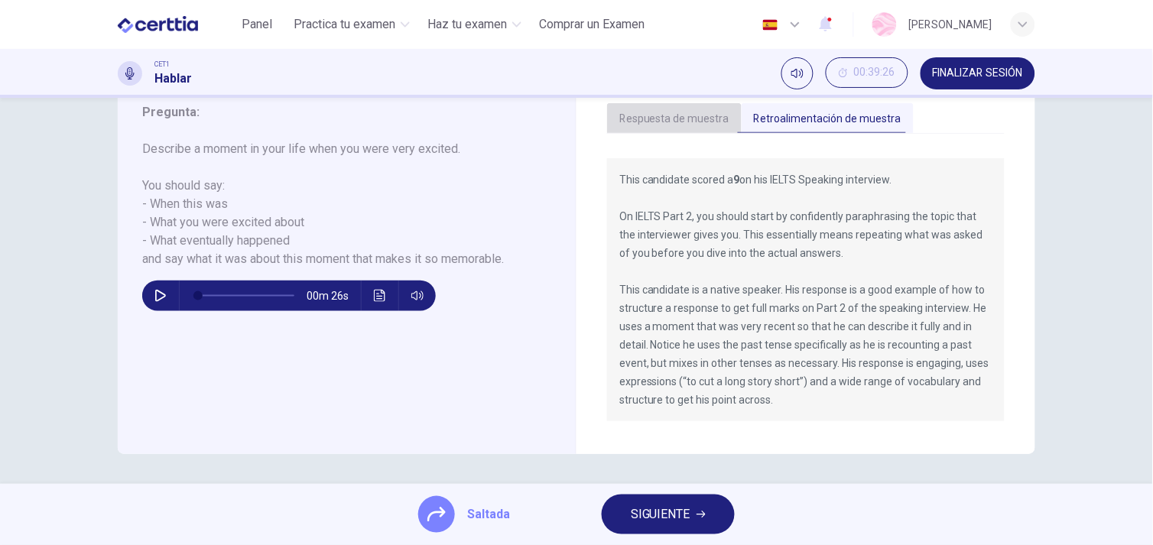
click at [688, 125] on button "Respuesta de muestra" at bounding box center [674, 119] width 135 height 32
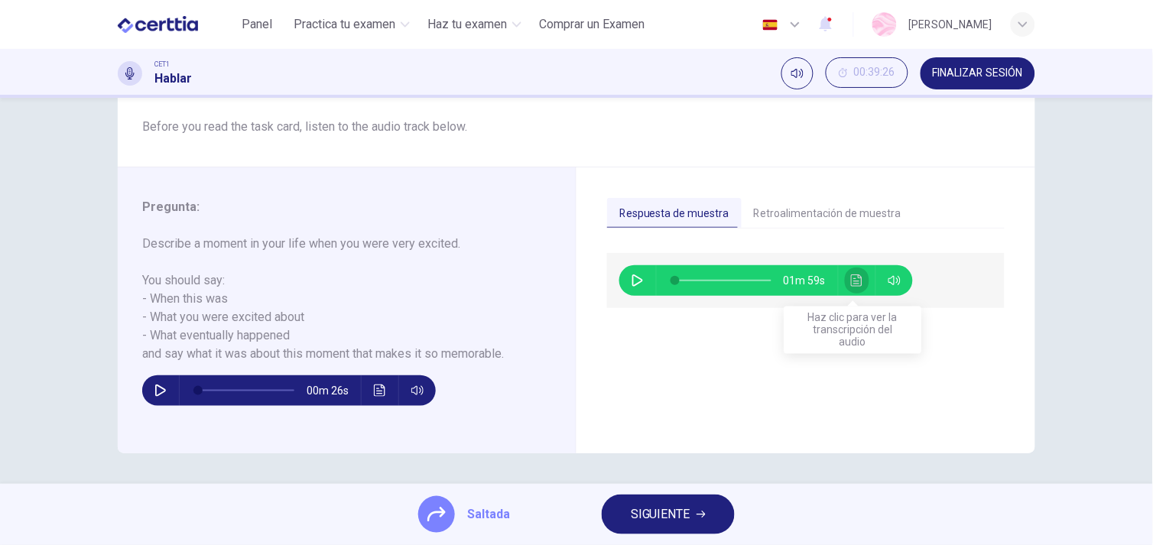
click at [846, 272] on button "Haz clic para ver la transcripción del audio" at bounding box center [857, 280] width 24 height 31
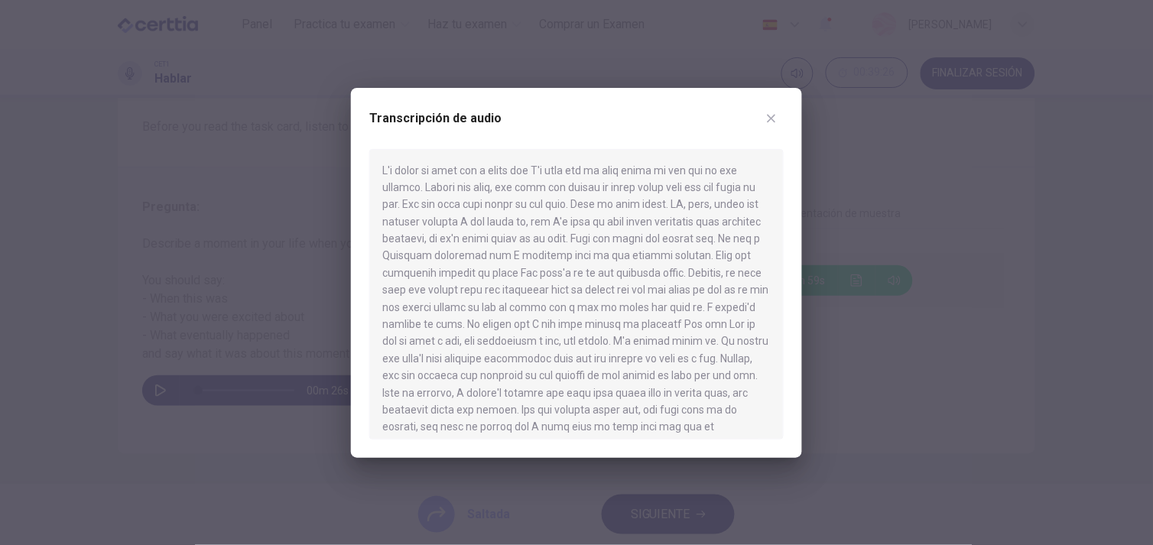
scroll to position [78, 0]
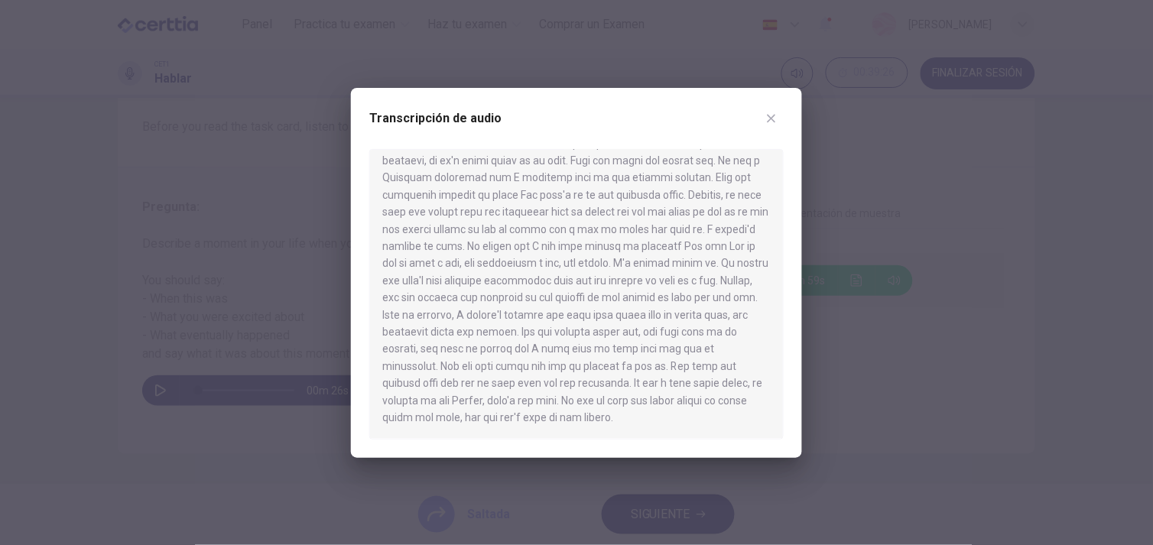
click at [764, 121] on button "button" at bounding box center [771, 118] width 24 height 24
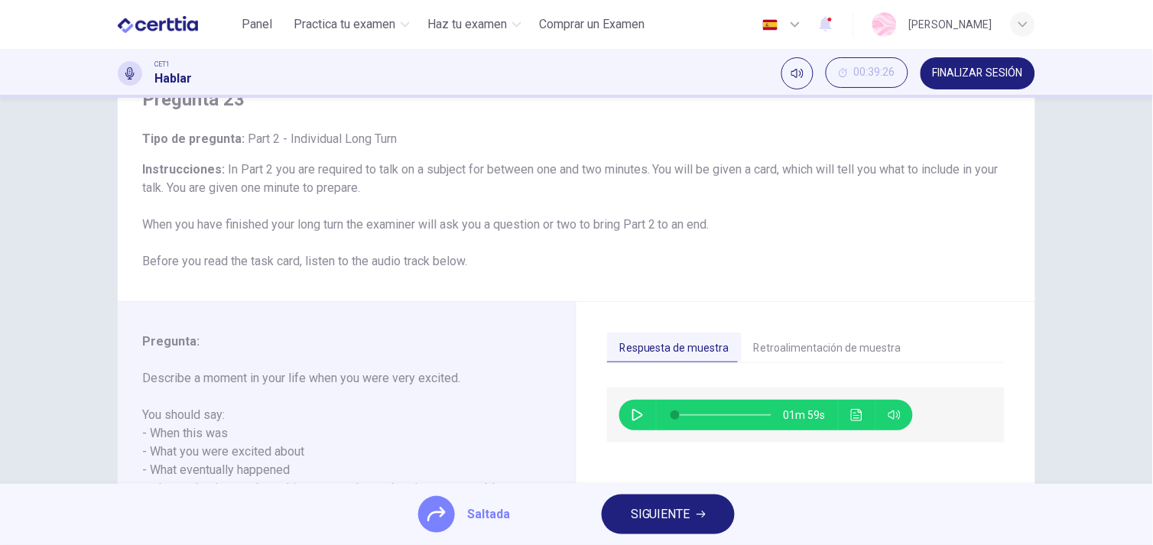
scroll to position [206, 0]
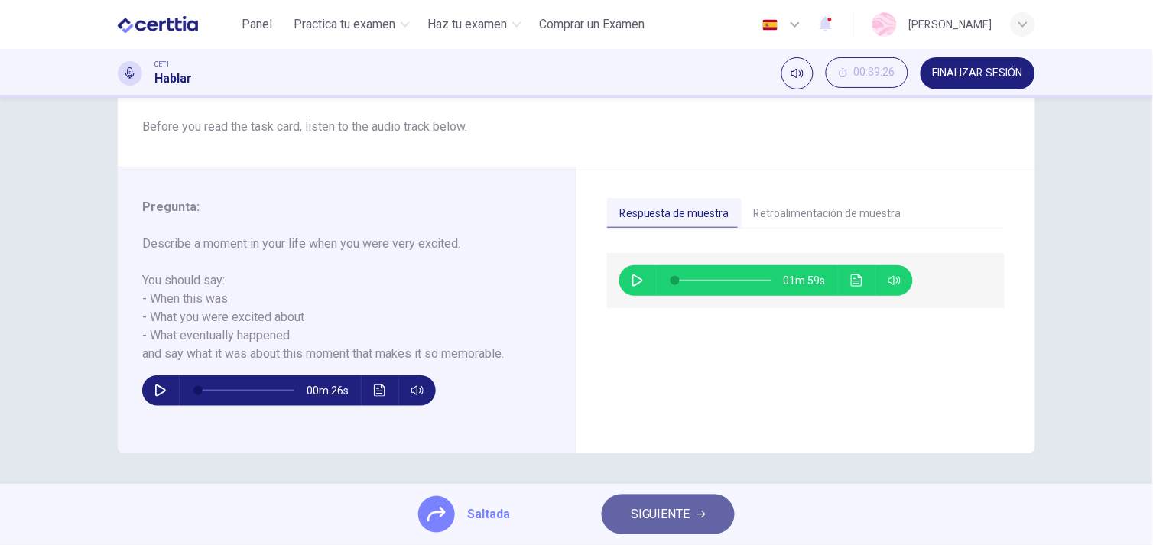
click at [693, 505] on button "SIGUIENTE" at bounding box center [667, 514] width 133 height 40
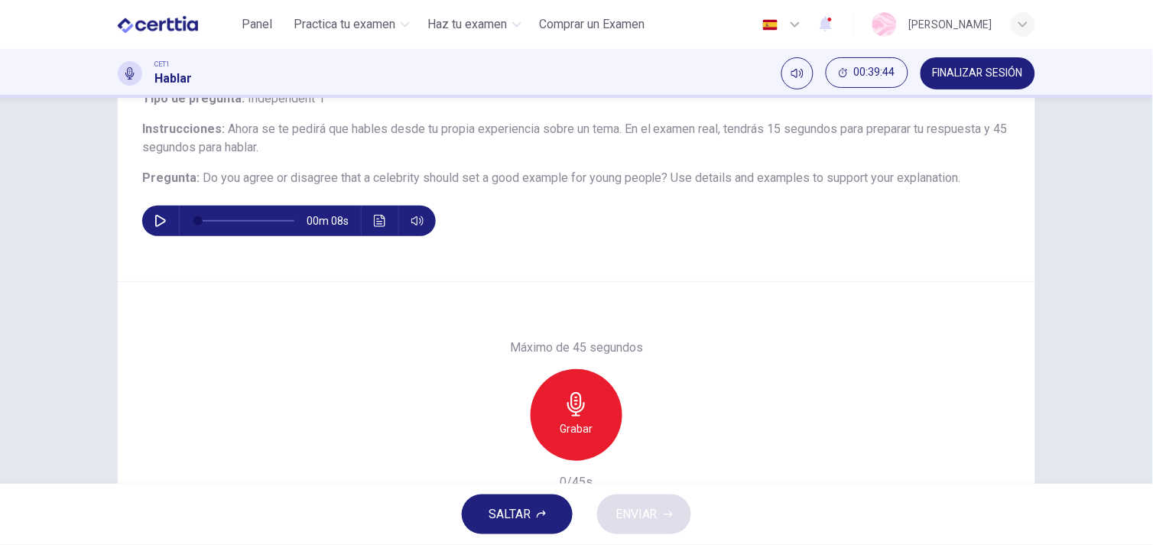
scroll to position [99, 0]
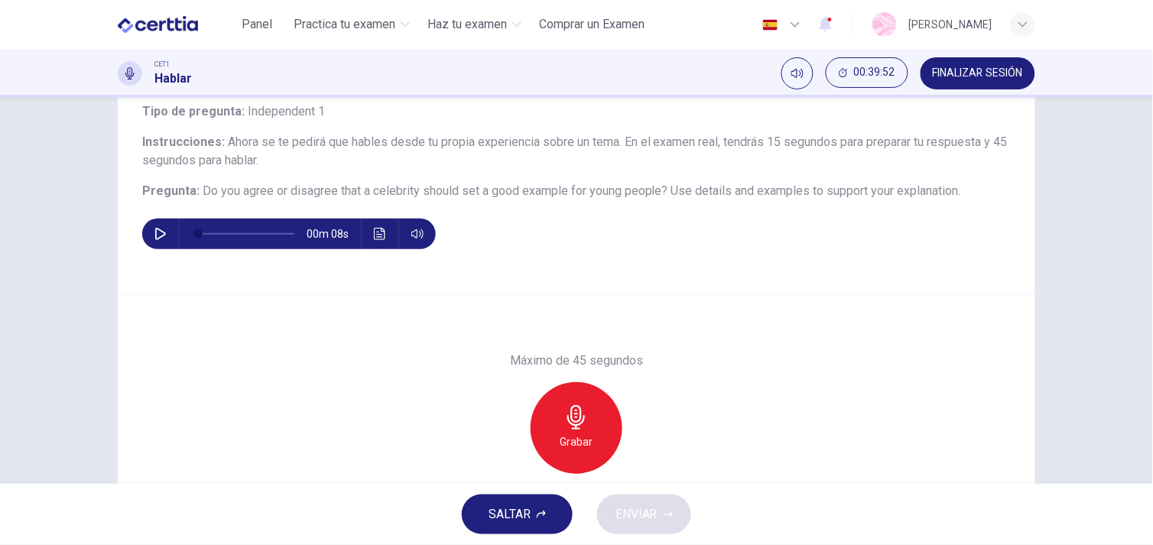
click at [524, 504] on span "SALTAR" at bounding box center [509, 514] width 42 height 21
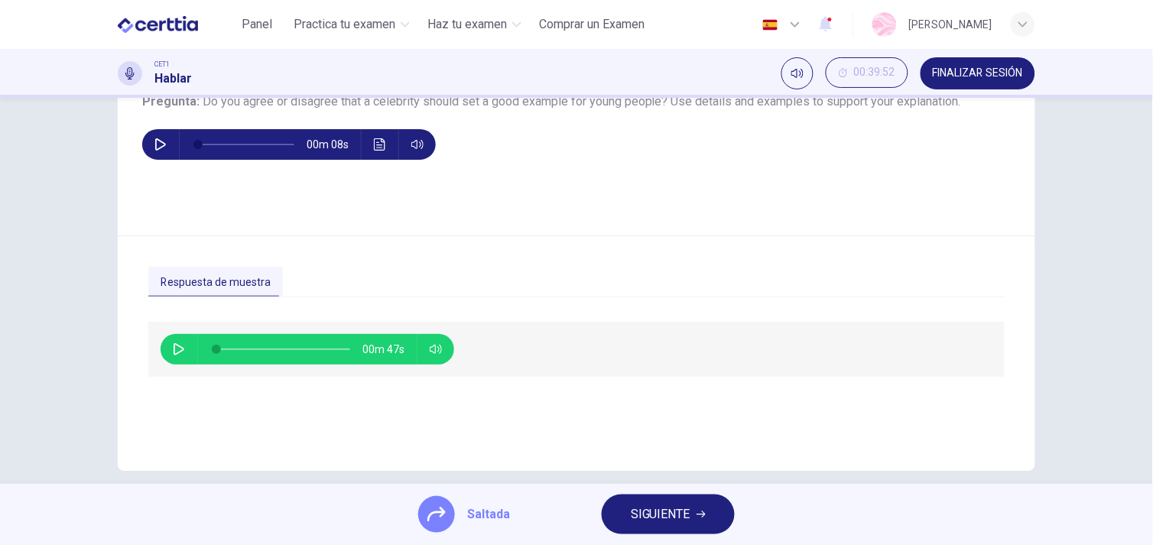
scroll to position [206, 0]
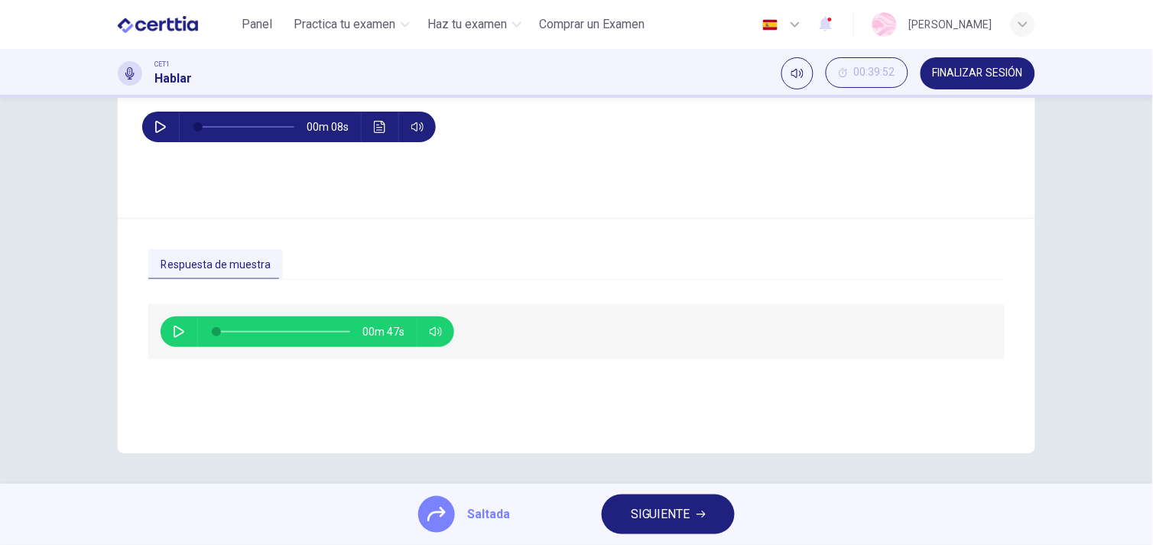
click at [173, 329] on icon "button" at bounding box center [179, 332] width 12 height 12
type input "*"
drag, startPoint x: 459, startPoint y: 361, endPoint x: 537, endPoint y: 361, distance: 78.0
click at [485, 362] on body "Este sitio utiliza cookies, como se explica en nuestra Política de Privacidad .…" at bounding box center [576, 272] width 1153 height 545
type input "*"
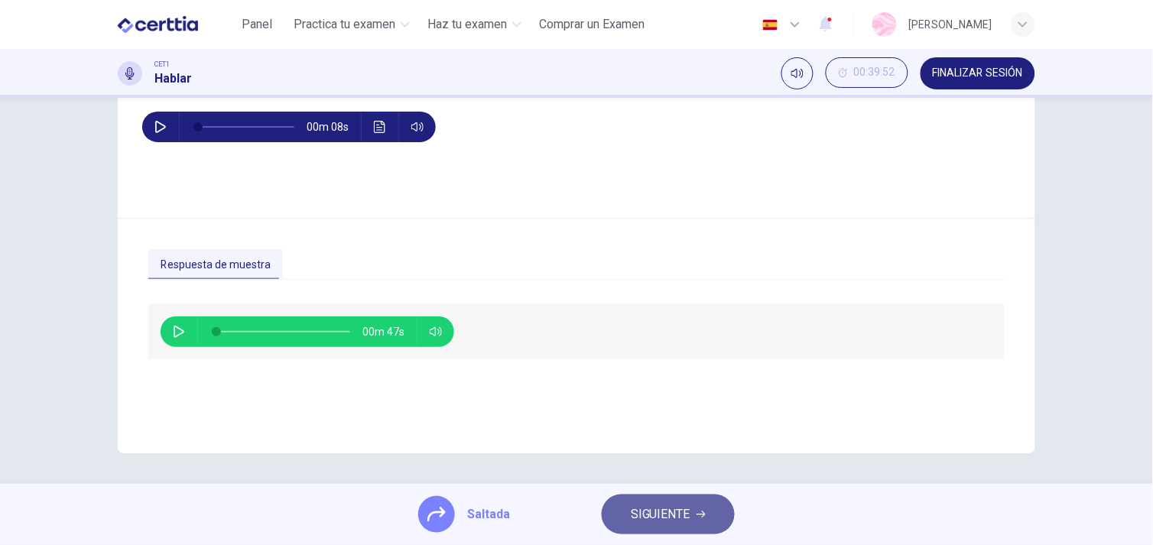
click at [700, 510] on icon "button" at bounding box center [700, 514] width 9 height 9
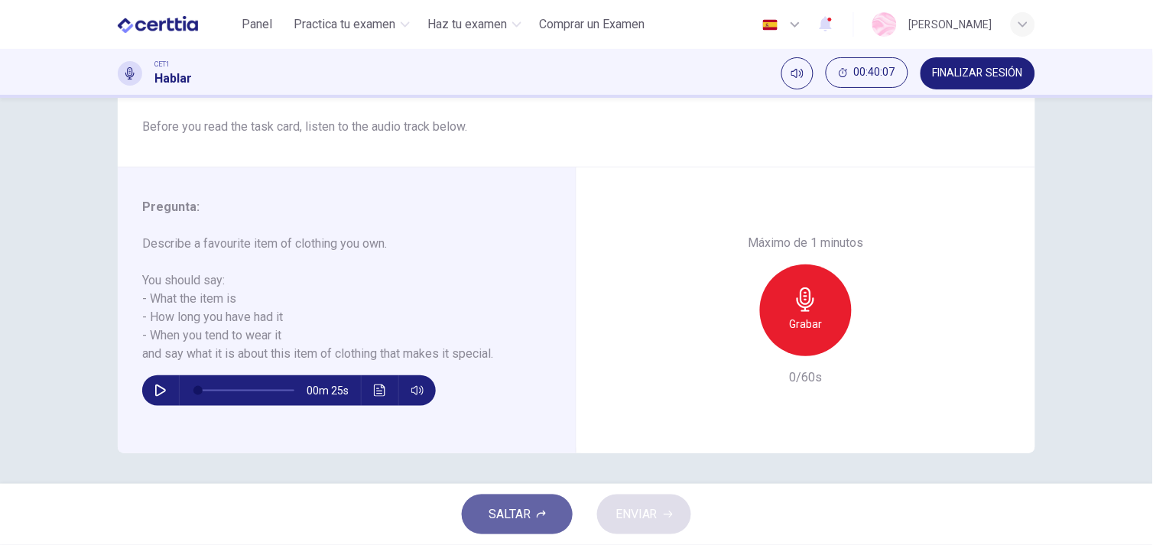
click at [520, 521] on span "SALTAR" at bounding box center [509, 514] width 42 height 21
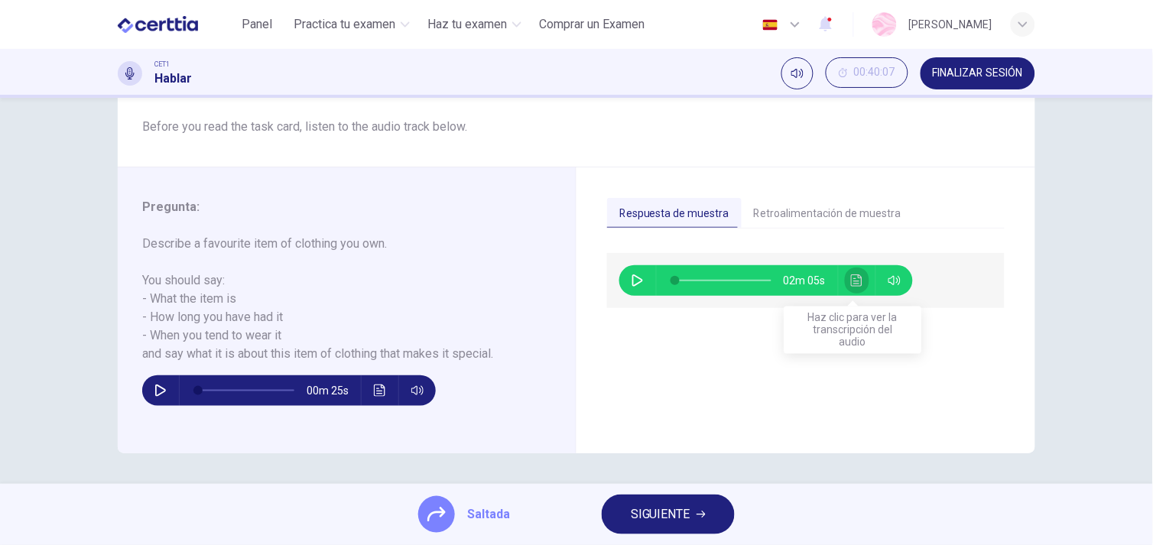
click at [858, 280] on icon "Haz clic para ver la transcripción del audio" at bounding box center [857, 280] width 12 height 12
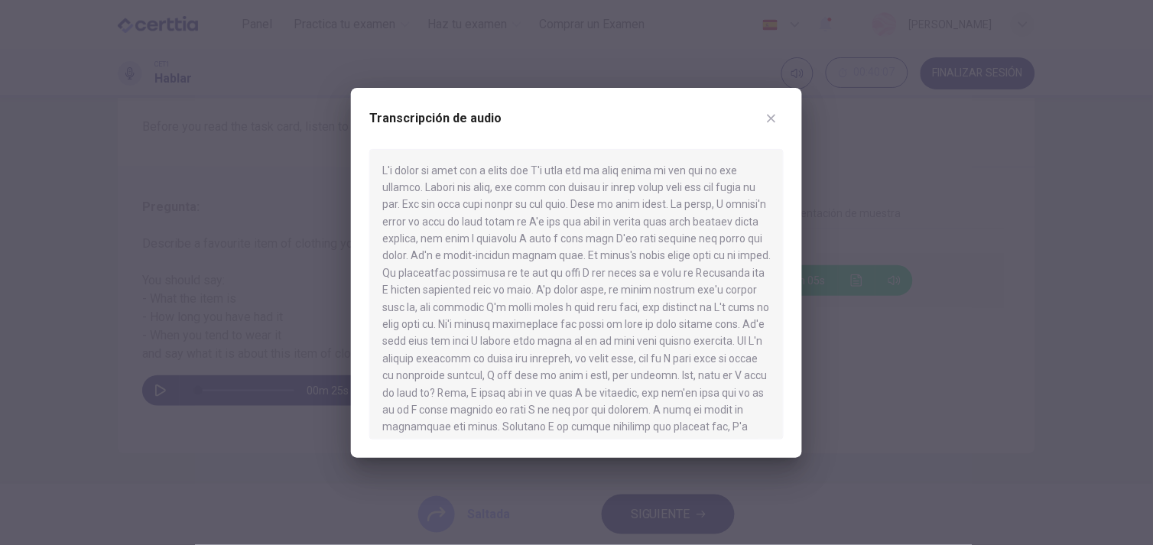
scroll to position [95, 0]
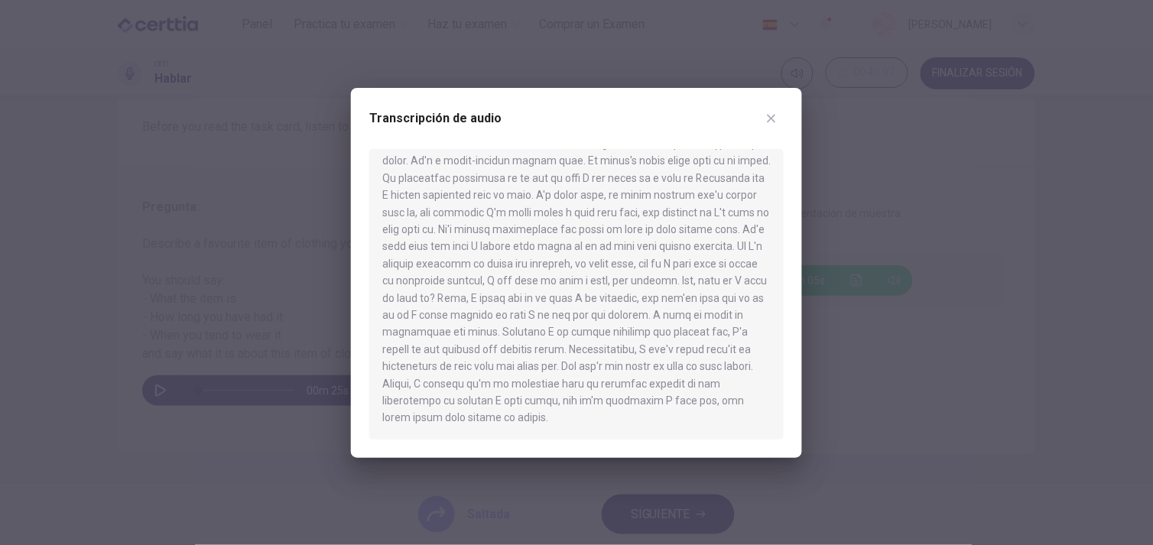
drag, startPoint x: 782, startPoint y: 288, endPoint x: 792, endPoint y: 392, distance: 104.4
click at [792, 392] on div "Transcripción de audio" at bounding box center [576, 273] width 451 height 370
click at [764, 112] on button "button" at bounding box center [771, 118] width 24 height 24
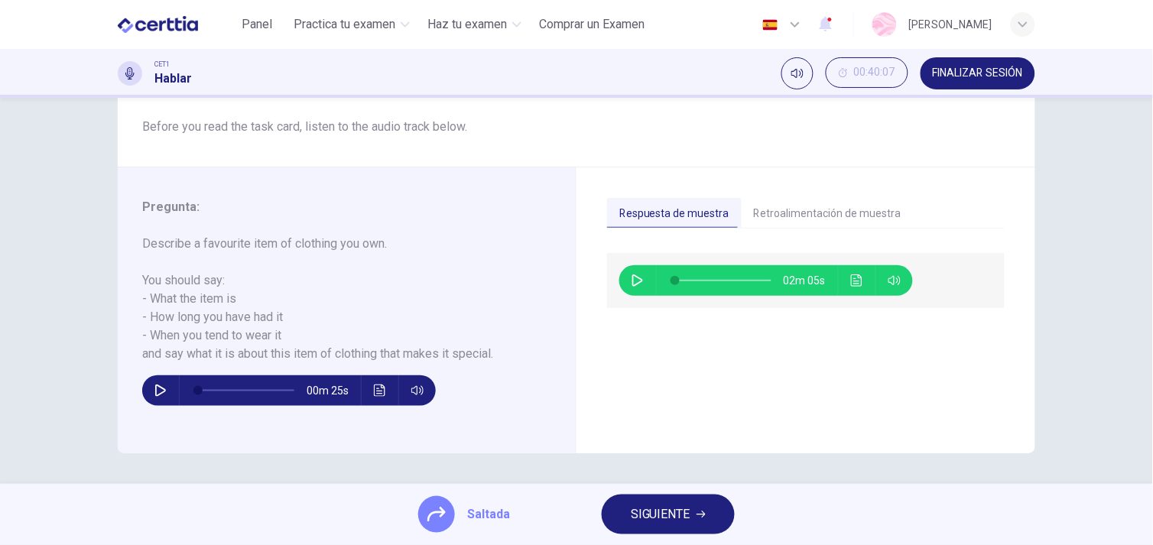
click at [675, 520] on span "SIGUIENTE" at bounding box center [661, 514] width 60 height 21
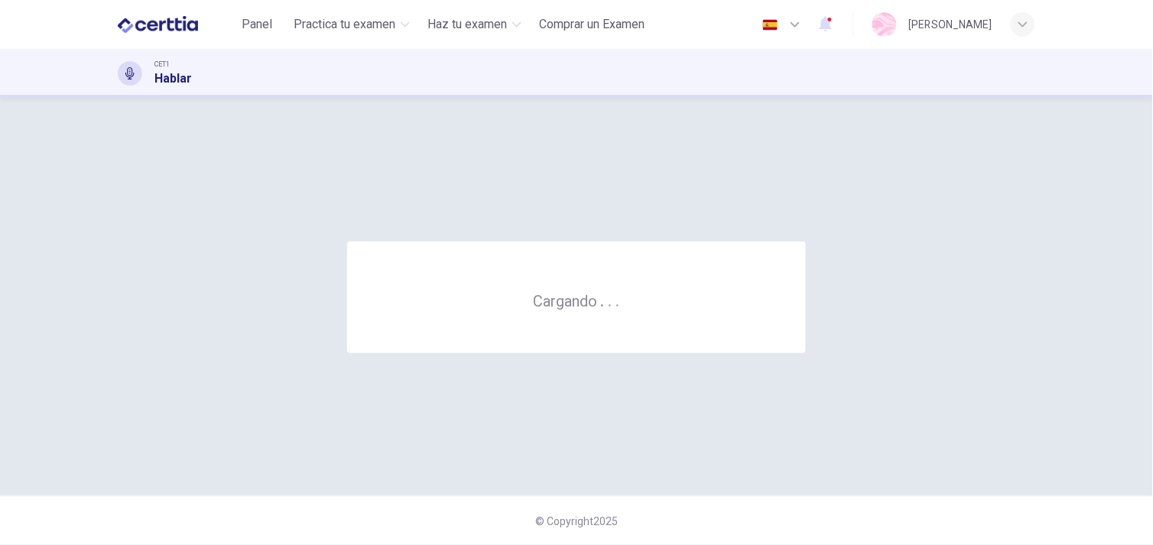
scroll to position [0, 0]
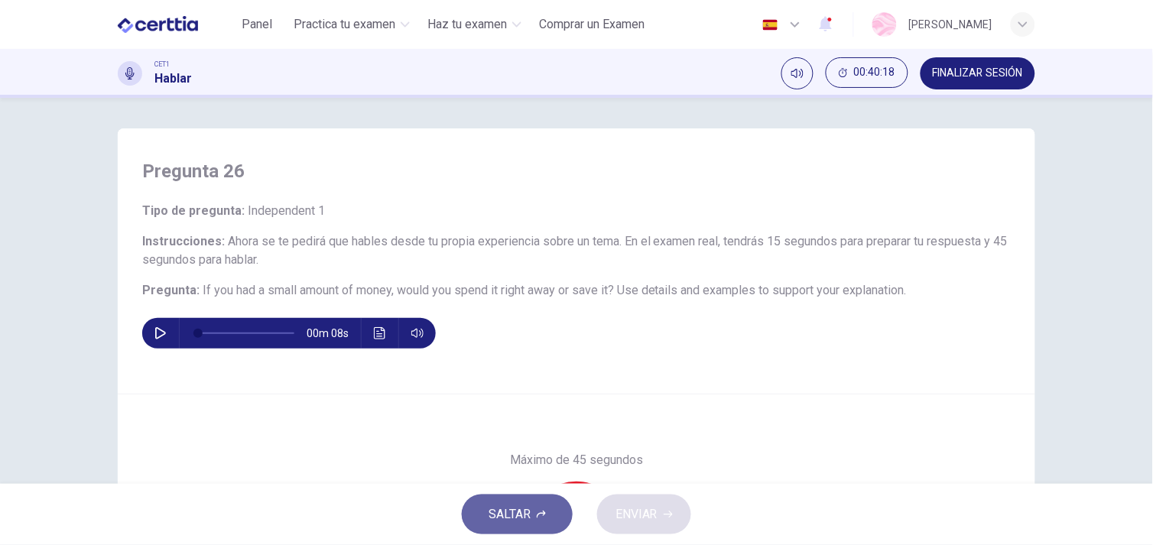
click at [514, 506] on span "SALTAR" at bounding box center [509, 514] width 42 height 21
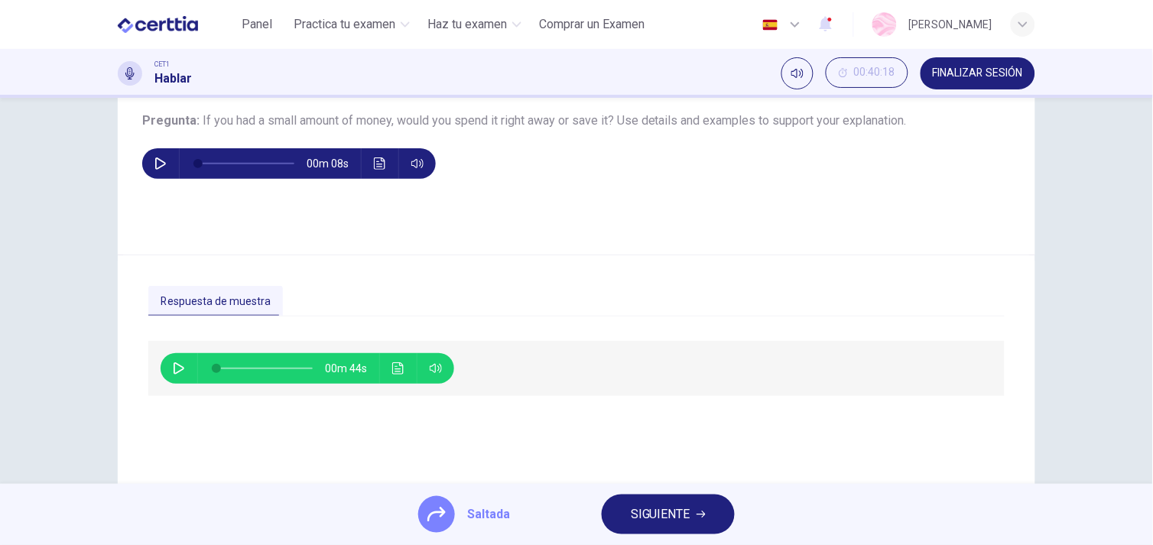
scroll to position [206, 0]
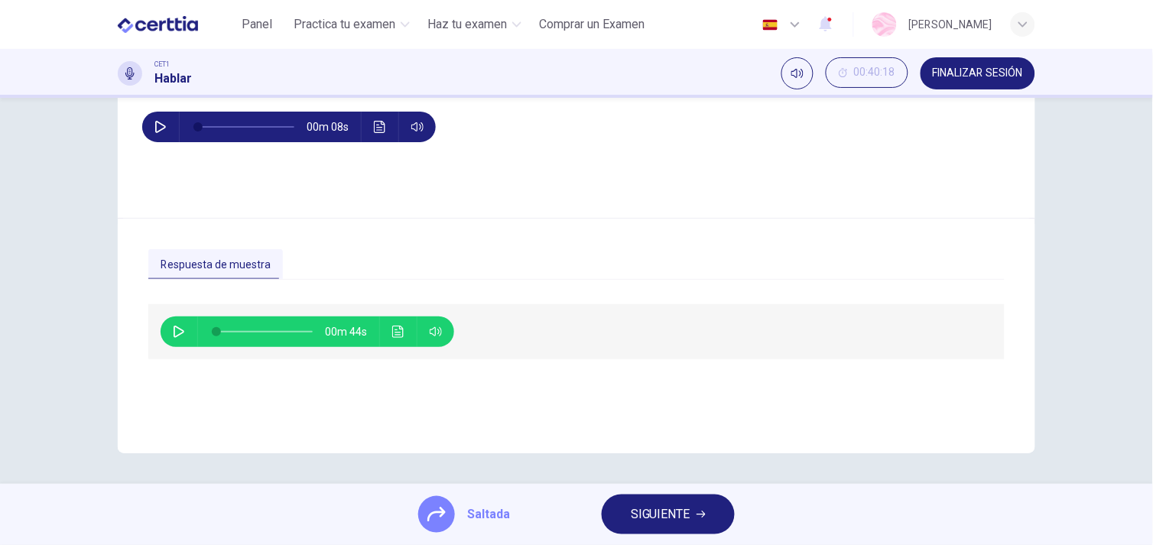
click at [174, 318] on button "button" at bounding box center [179, 331] width 24 height 31
click at [400, 332] on icon "Haz clic para ver la transcripción del audio" at bounding box center [398, 332] width 12 height 12
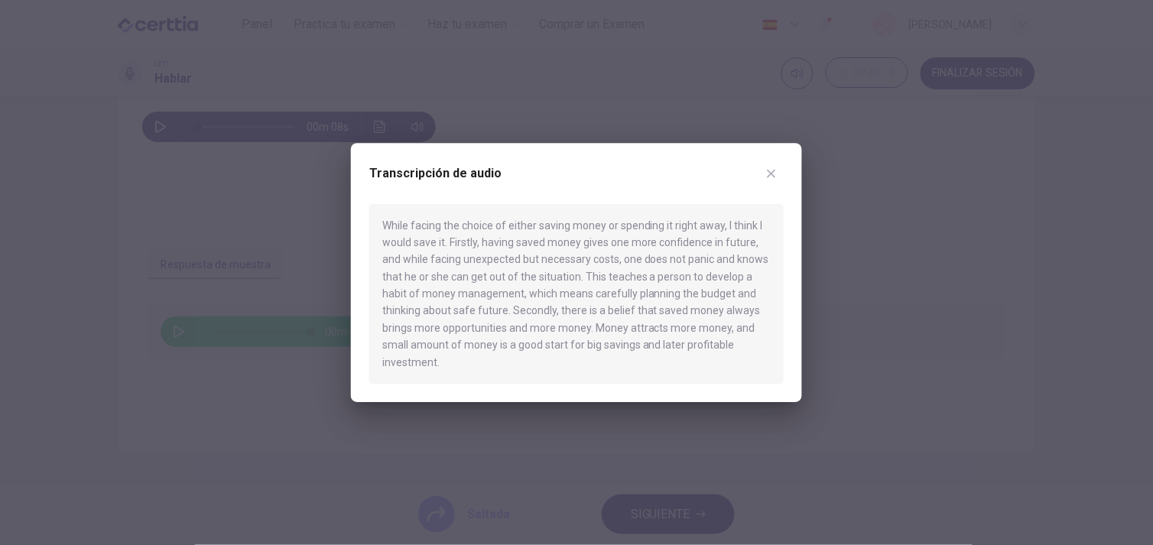
type input "*"
click at [770, 172] on icon "button" at bounding box center [771, 173] width 8 height 8
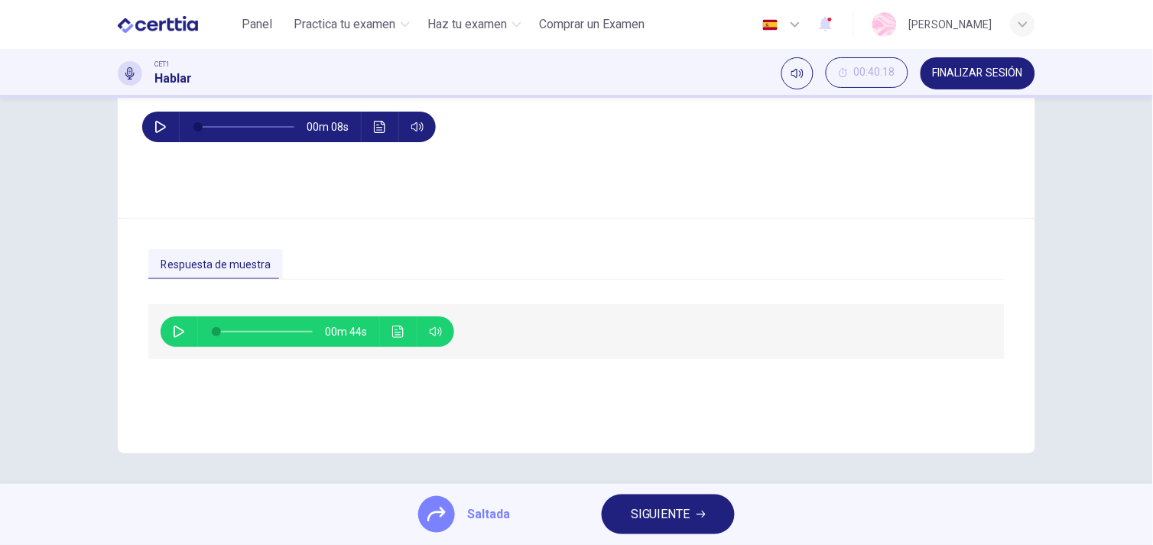
click at [712, 527] on button "SIGUIENTE" at bounding box center [667, 514] width 133 height 40
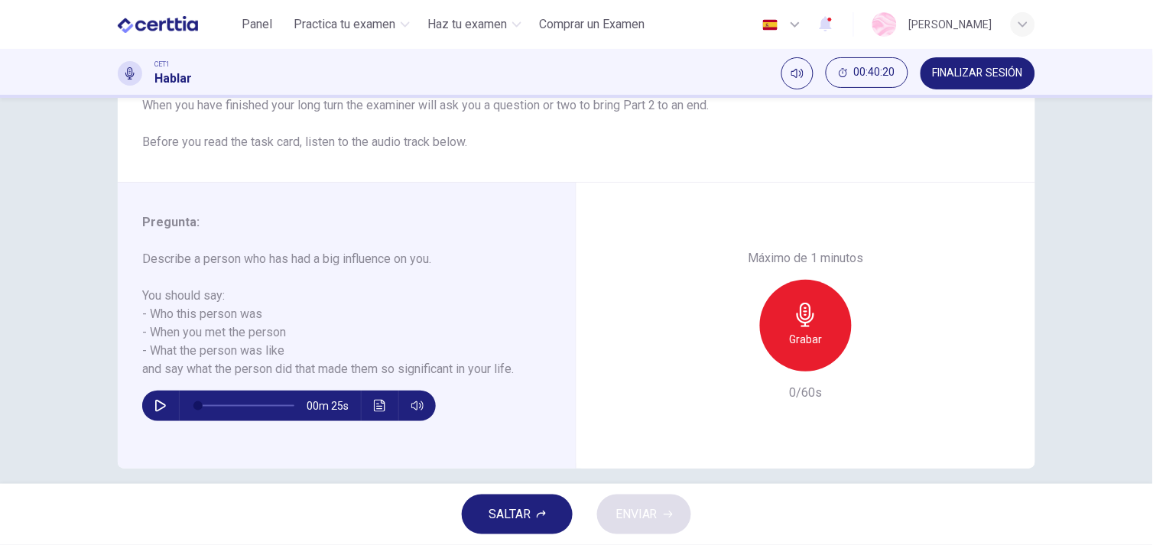
scroll to position [193, 0]
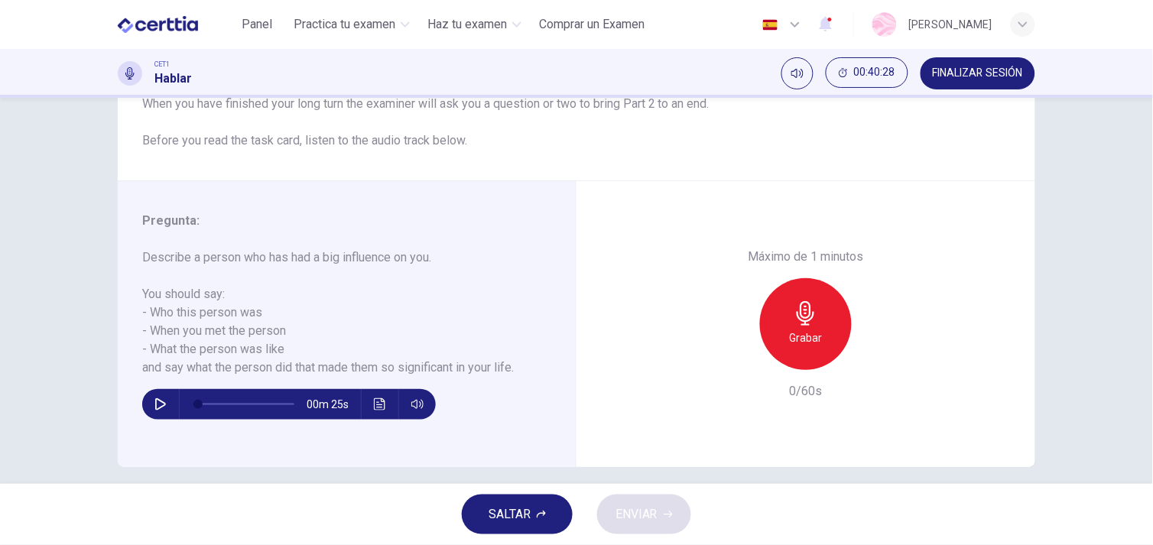
click at [571, 508] on button "SALTAR" at bounding box center [517, 514] width 111 height 40
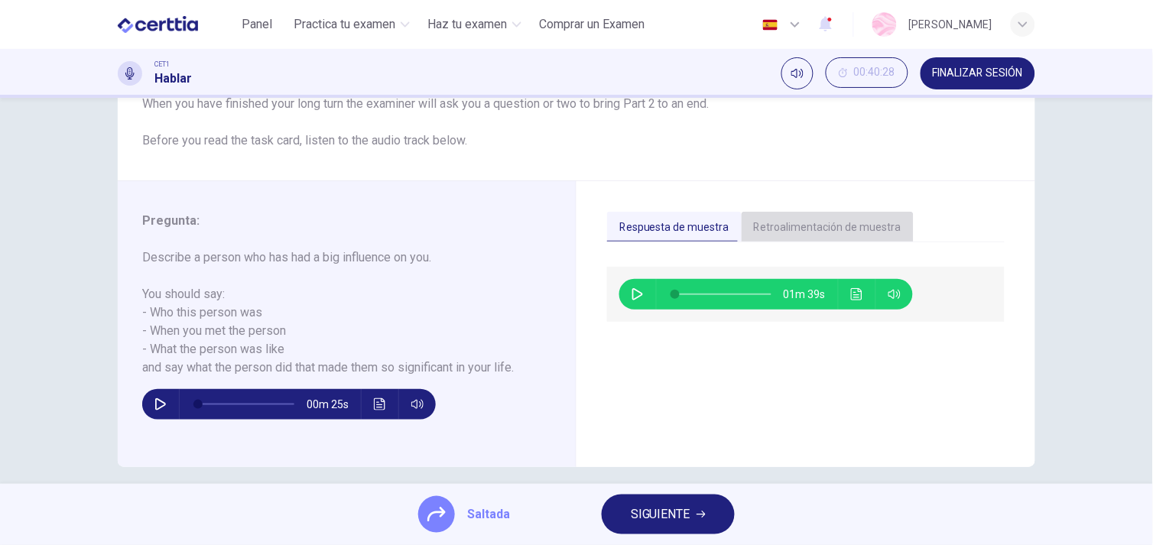
click at [847, 230] on button "Retroalimentación de muestra" at bounding box center [827, 228] width 172 height 32
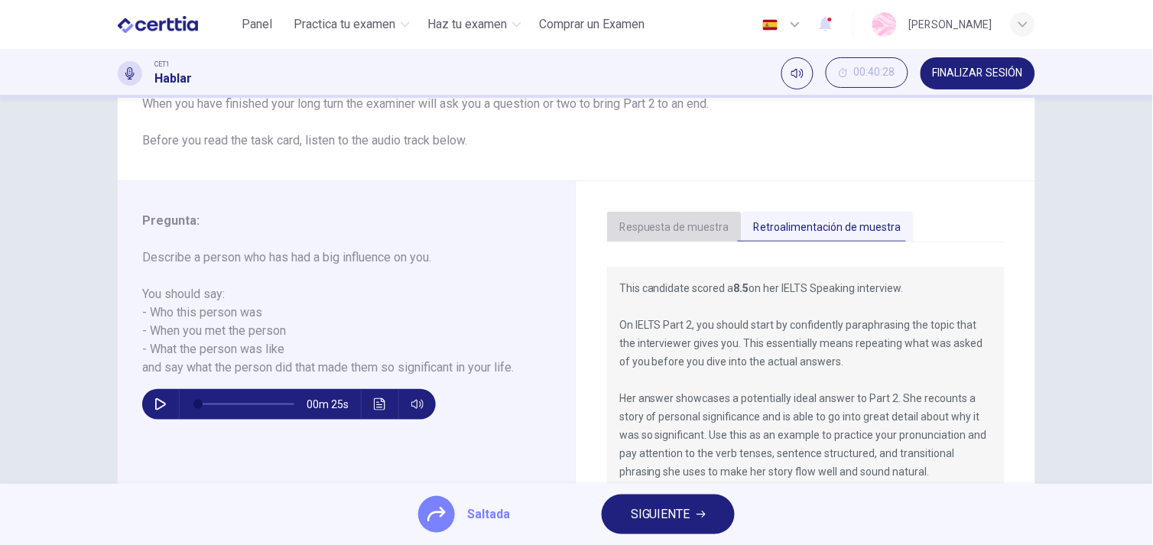
click at [712, 225] on button "Respuesta de muestra" at bounding box center [674, 228] width 135 height 32
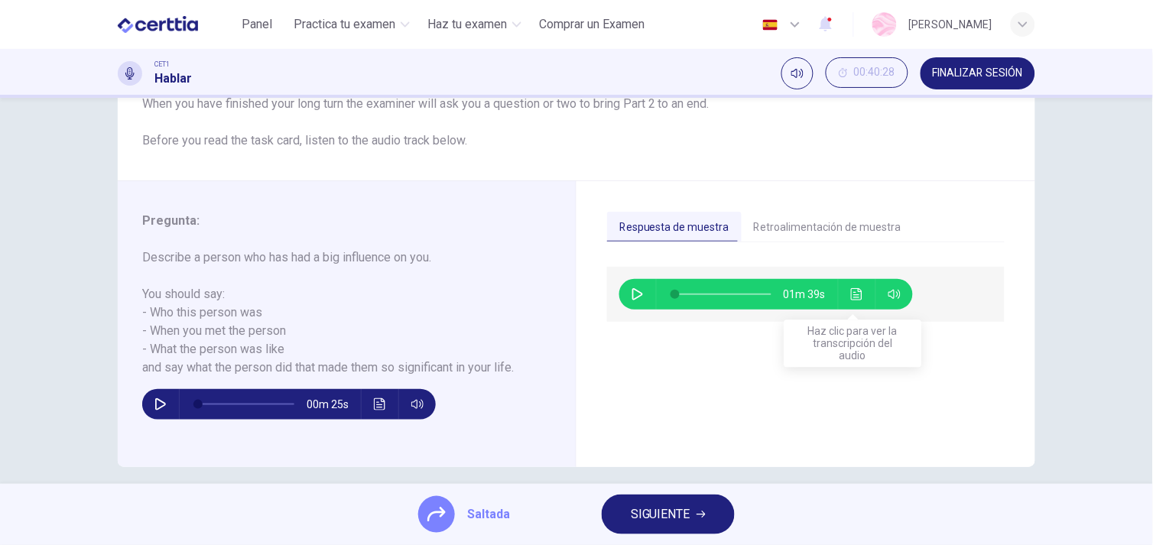
click at [851, 291] on icon "Haz clic para ver la transcripción del audio" at bounding box center [857, 294] width 12 height 12
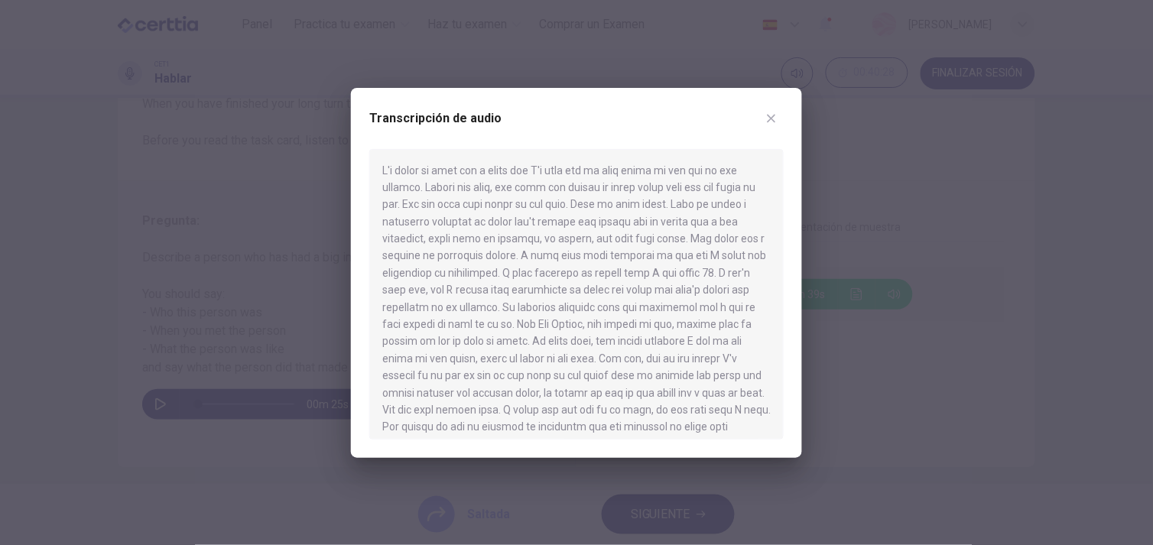
scroll to position [78, 0]
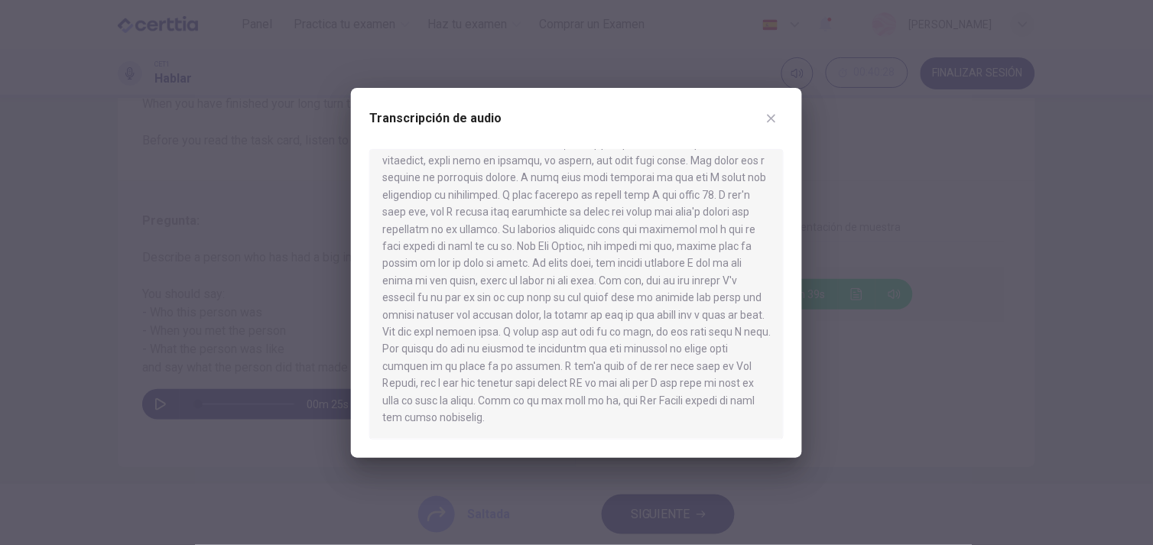
drag, startPoint x: 782, startPoint y: 300, endPoint x: 799, endPoint y: 394, distance: 94.7
click at [799, 394] on div "Transcripción de audio" at bounding box center [576, 273] width 451 height 370
click at [767, 115] on icon "button" at bounding box center [771, 118] width 12 height 12
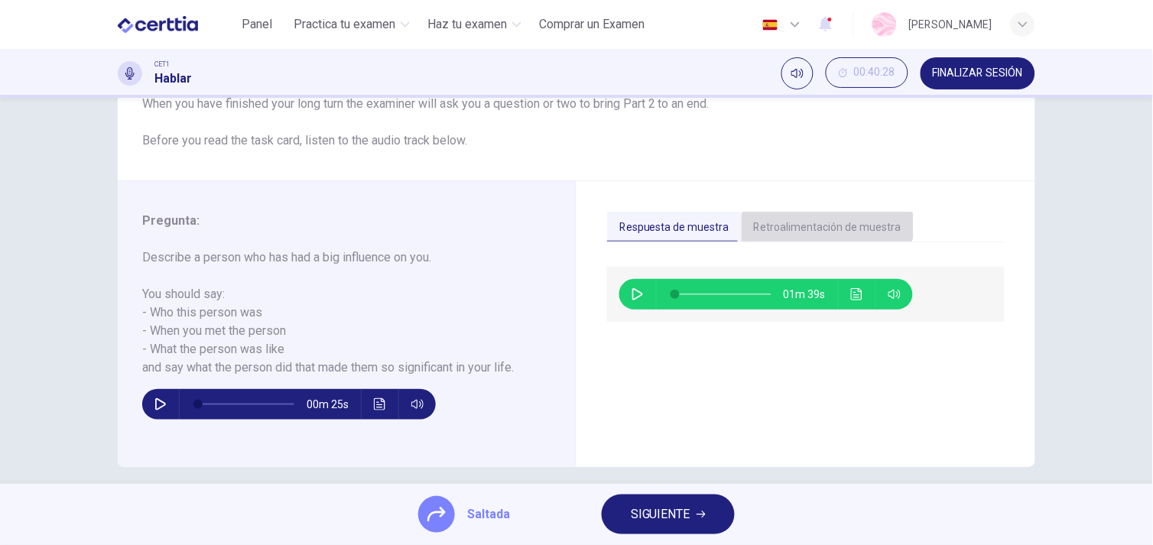
click at [819, 217] on button "Retroalimentación de muestra" at bounding box center [827, 228] width 172 height 32
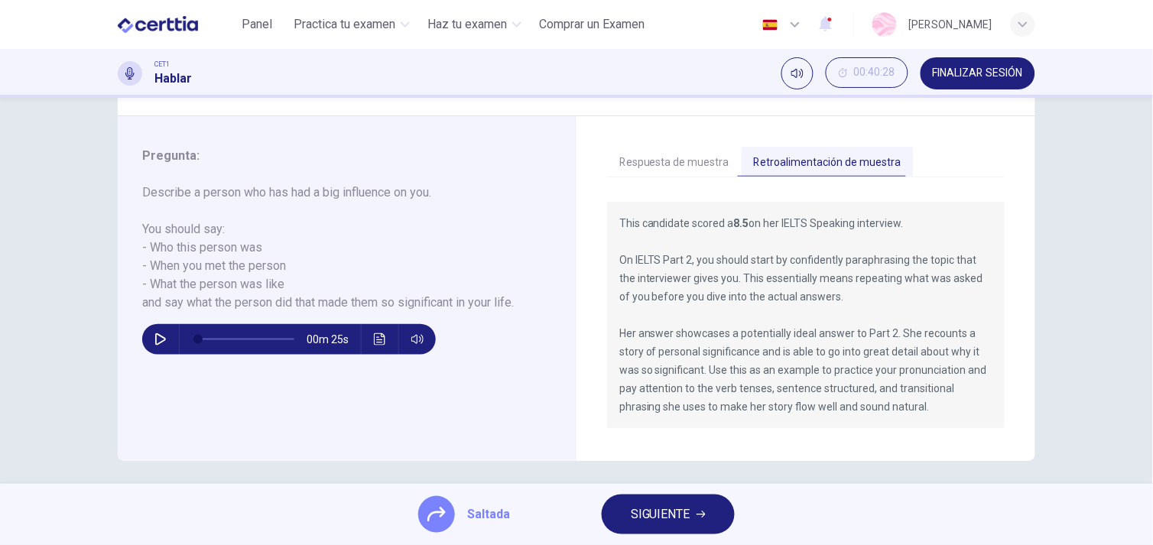
scroll to position [264, 0]
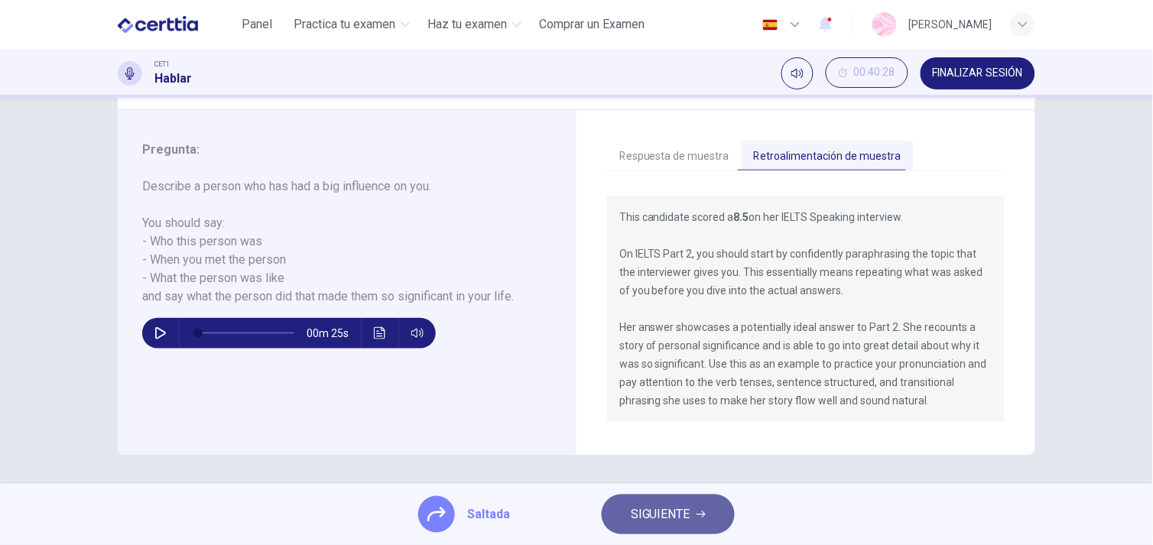
click at [686, 524] on span "SIGUIENTE" at bounding box center [661, 514] width 60 height 21
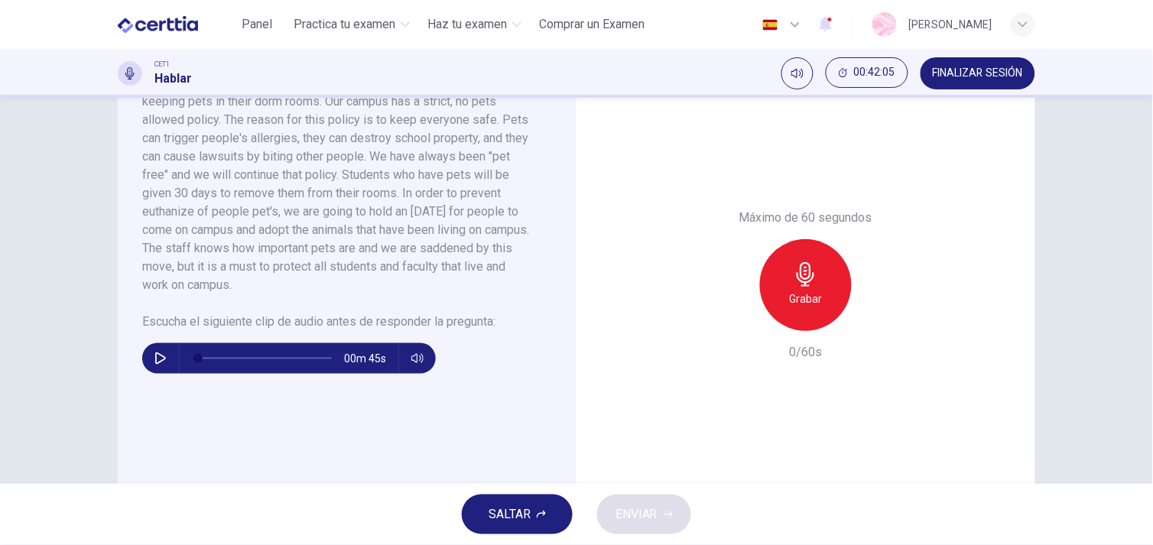
scroll to position [415, 0]
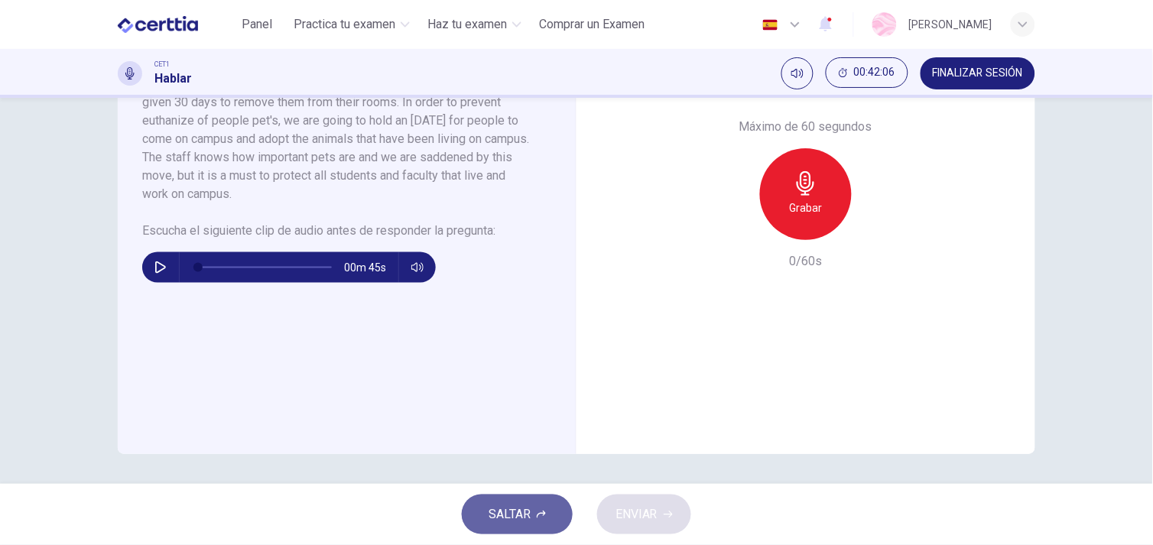
click at [539, 495] on button "SALTAR" at bounding box center [517, 514] width 111 height 40
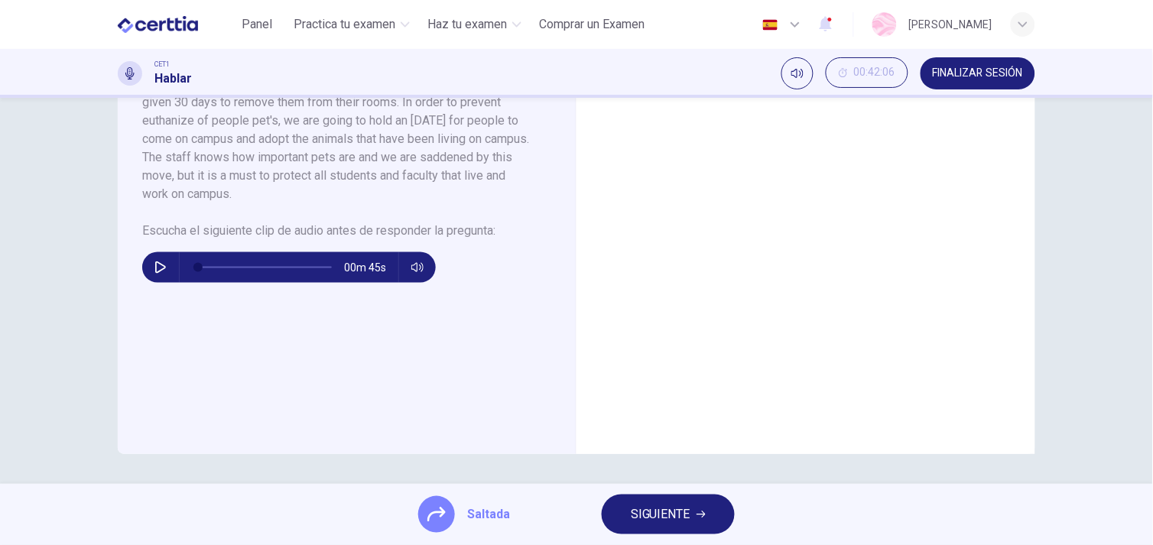
click at [696, 515] on icon "button" at bounding box center [700, 514] width 9 height 9
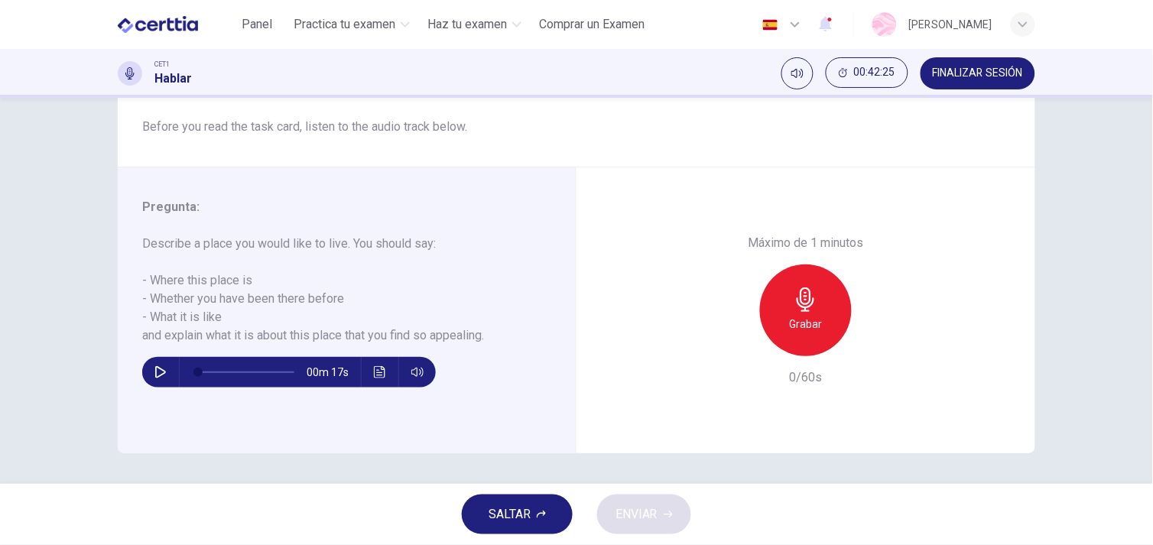
scroll to position [199, 0]
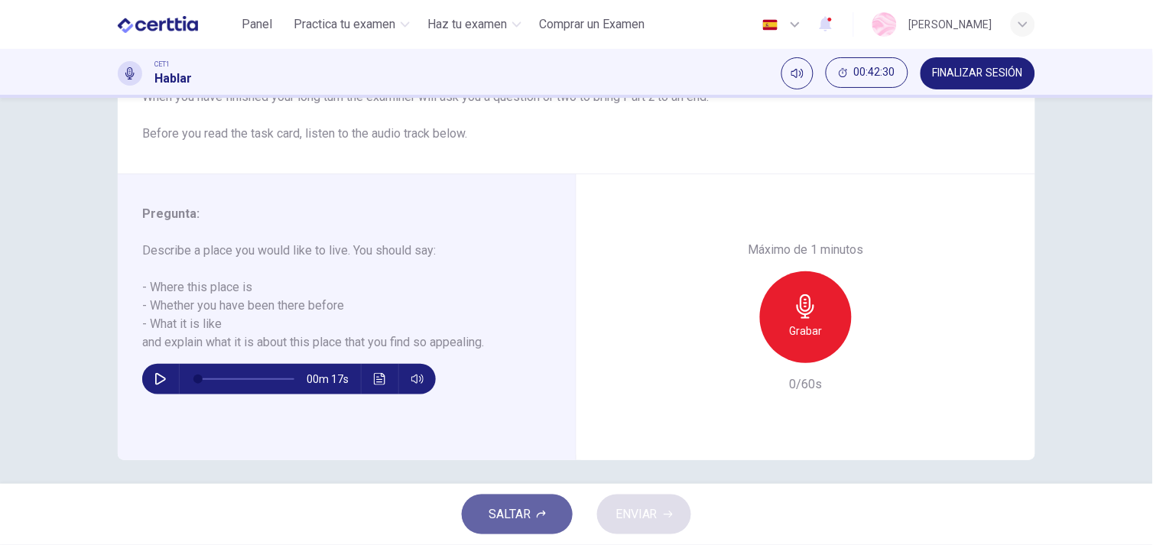
click at [512, 506] on span "SALTAR" at bounding box center [509, 514] width 42 height 21
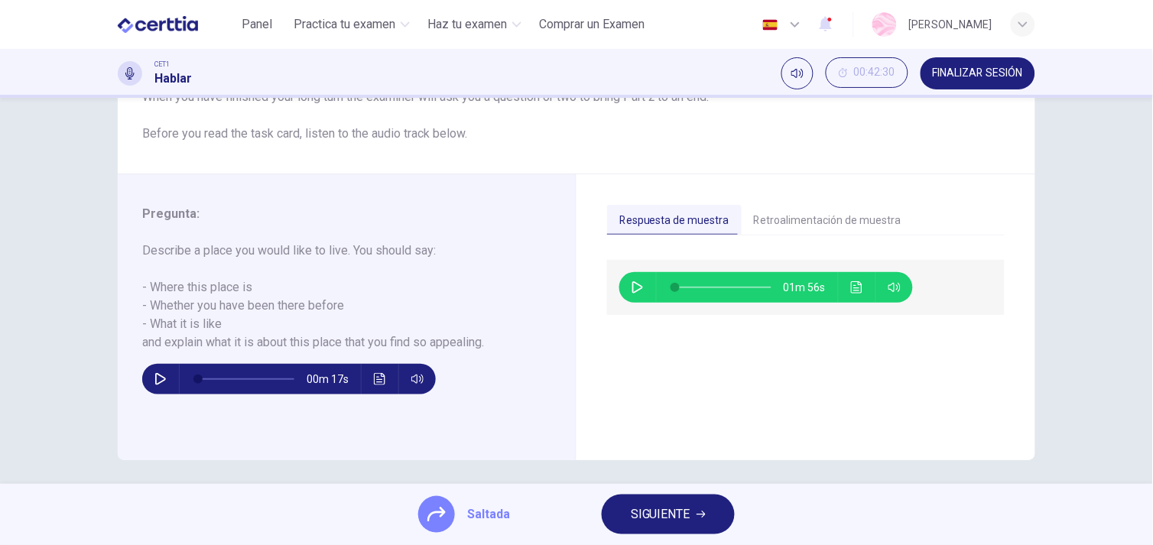
click at [851, 283] on icon "Haz clic para ver la transcripción del audio" at bounding box center [857, 287] width 12 height 12
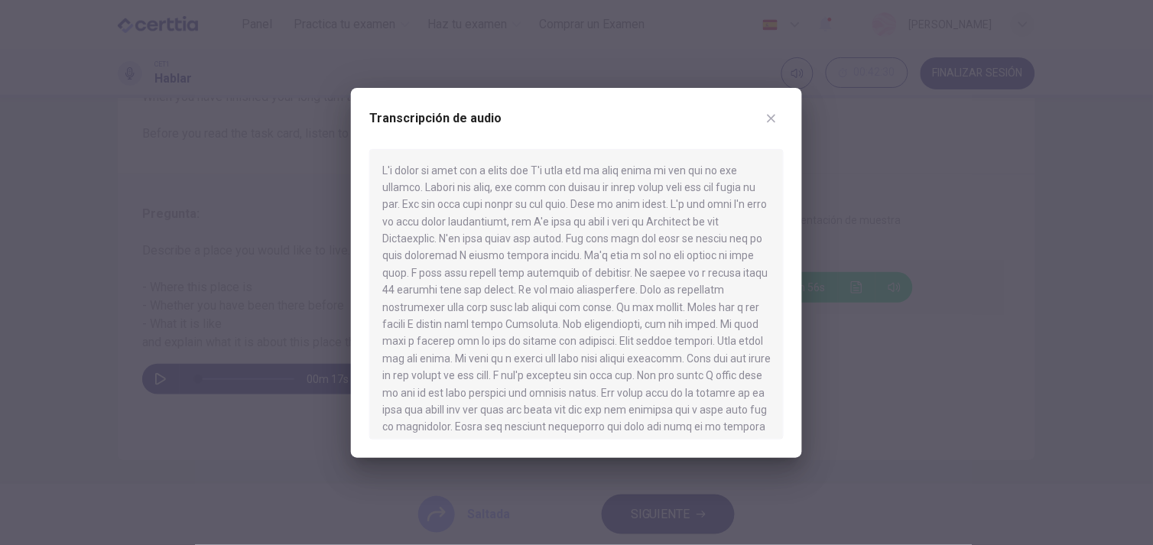
click at [774, 122] on icon "button" at bounding box center [771, 118] width 12 height 12
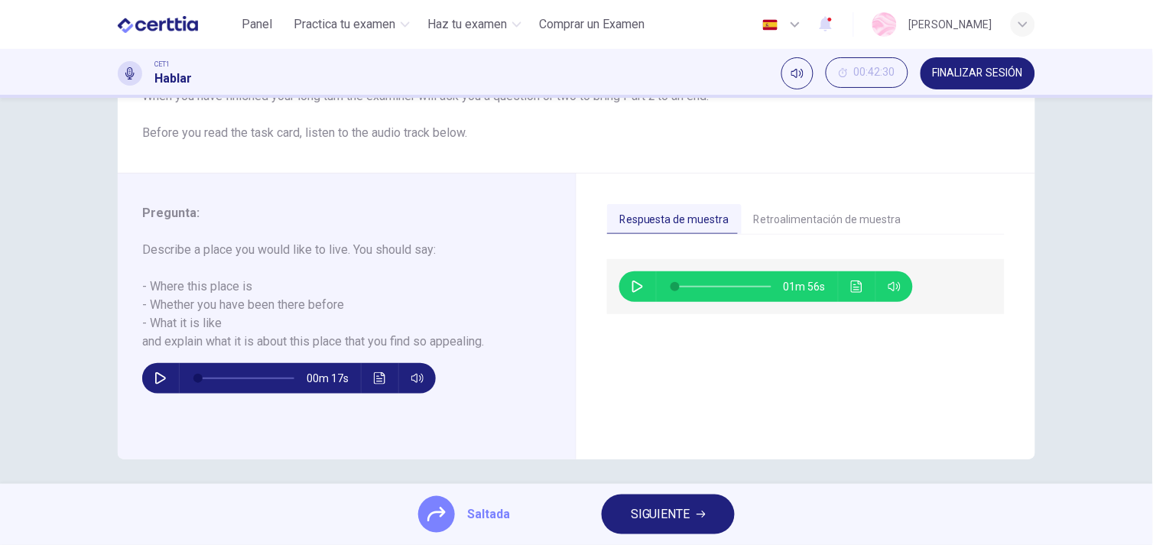
scroll to position [206, 0]
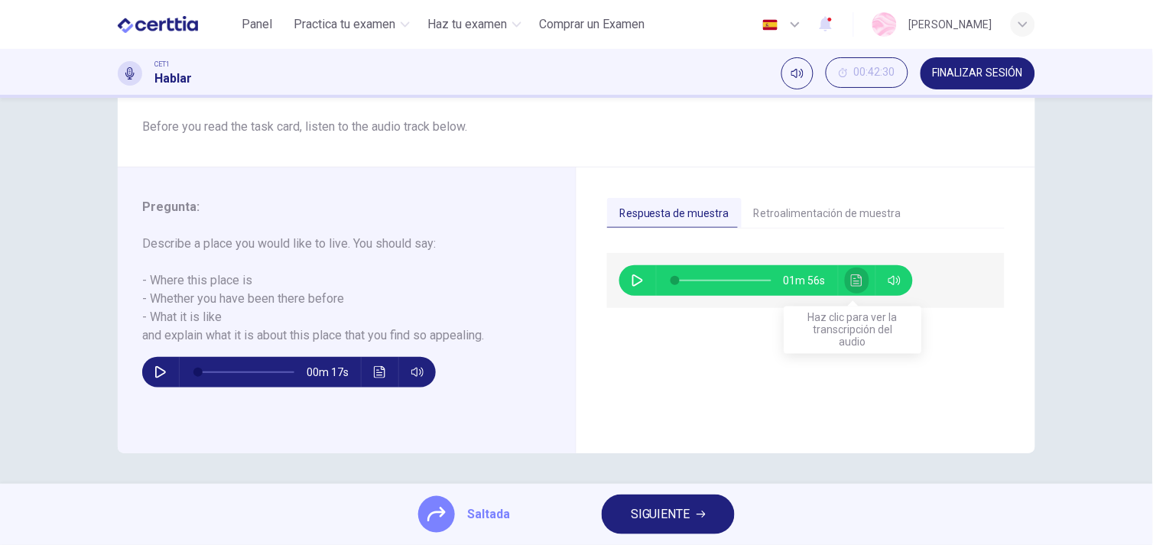
click at [845, 277] on button "Haz clic para ver la transcripción del audio" at bounding box center [857, 280] width 24 height 31
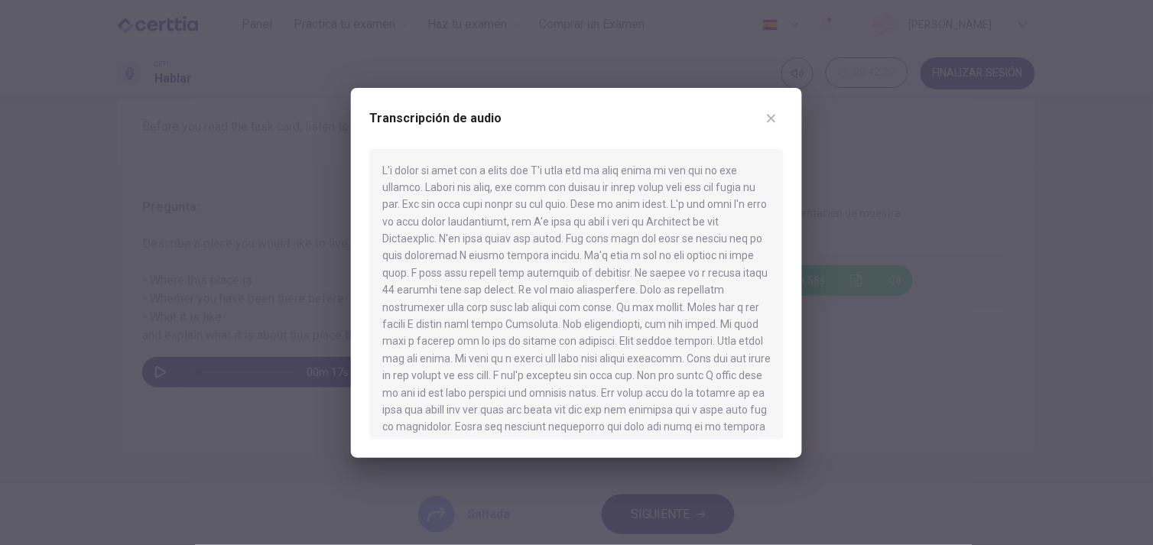
scroll to position [95, 0]
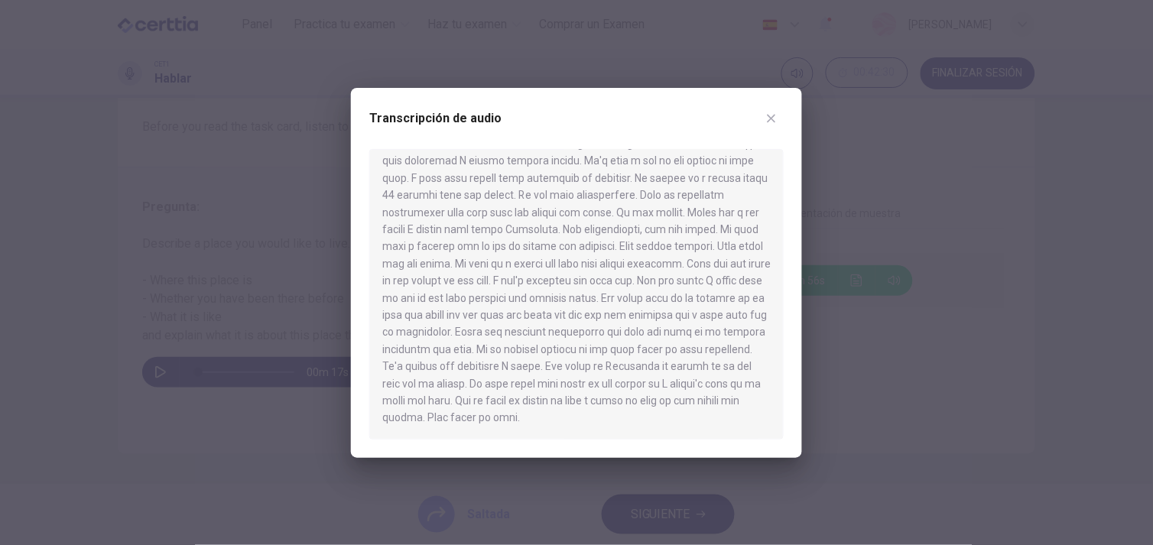
click at [769, 123] on icon "button" at bounding box center [771, 118] width 12 height 12
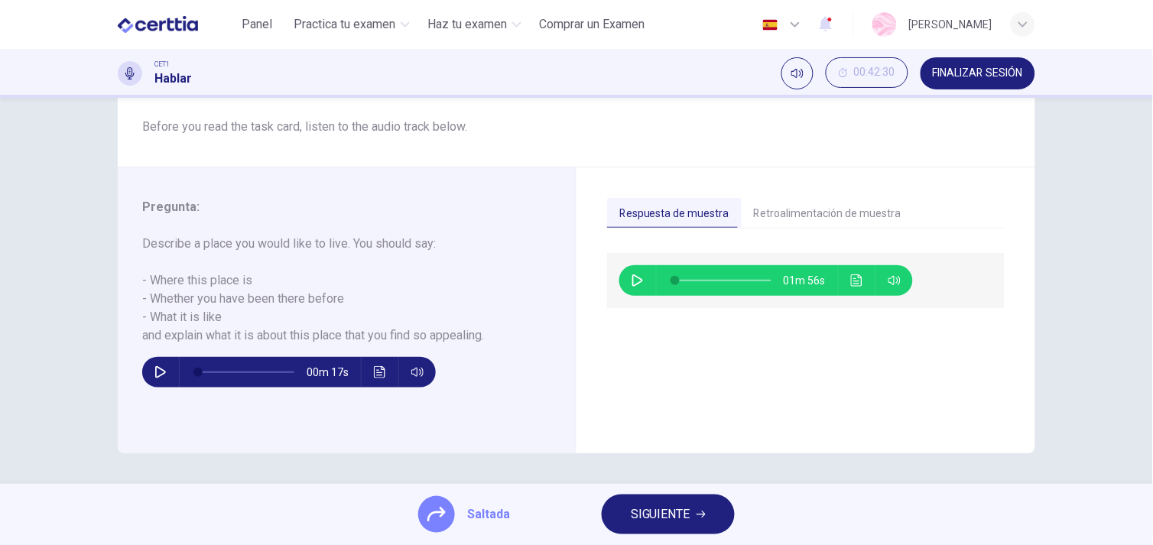
click at [697, 514] on icon "button" at bounding box center [700, 514] width 9 height 9
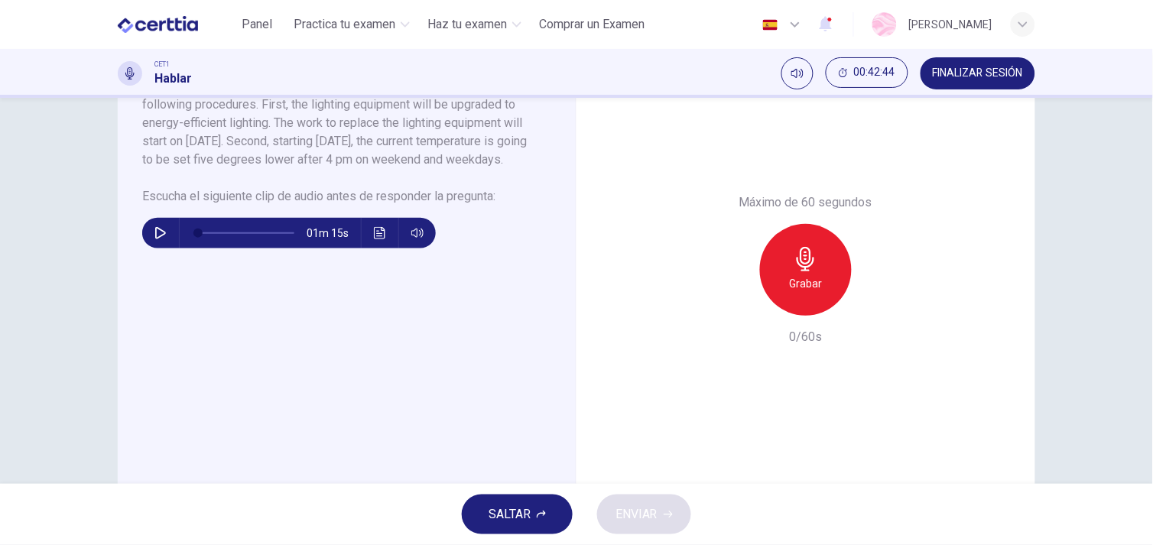
scroll to position [364, 0]
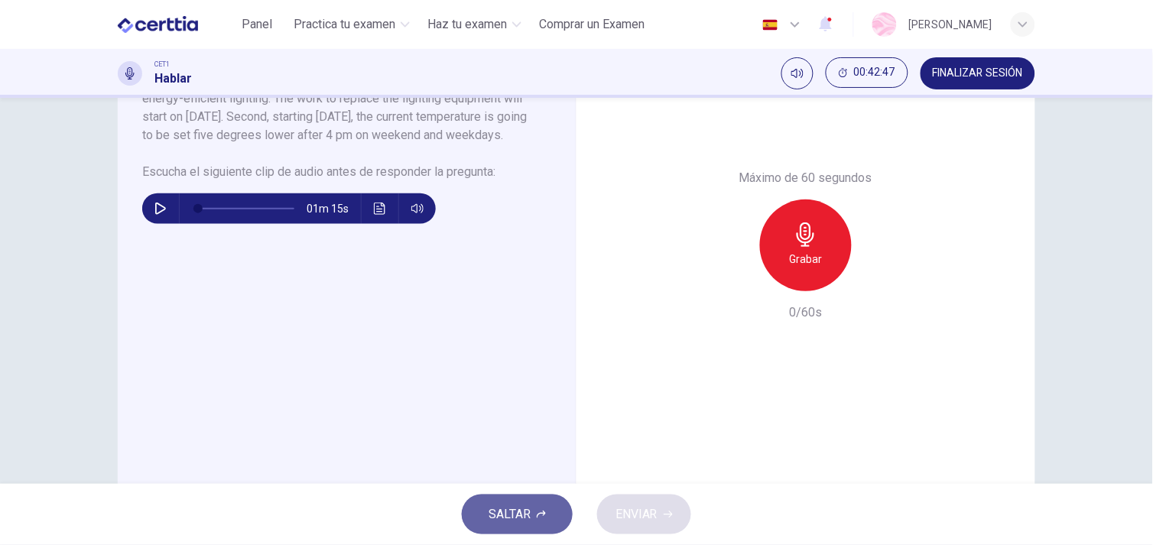
click at [552, 501] on button "SALTAR" at bounding box center [517, 514] width 111 height 40
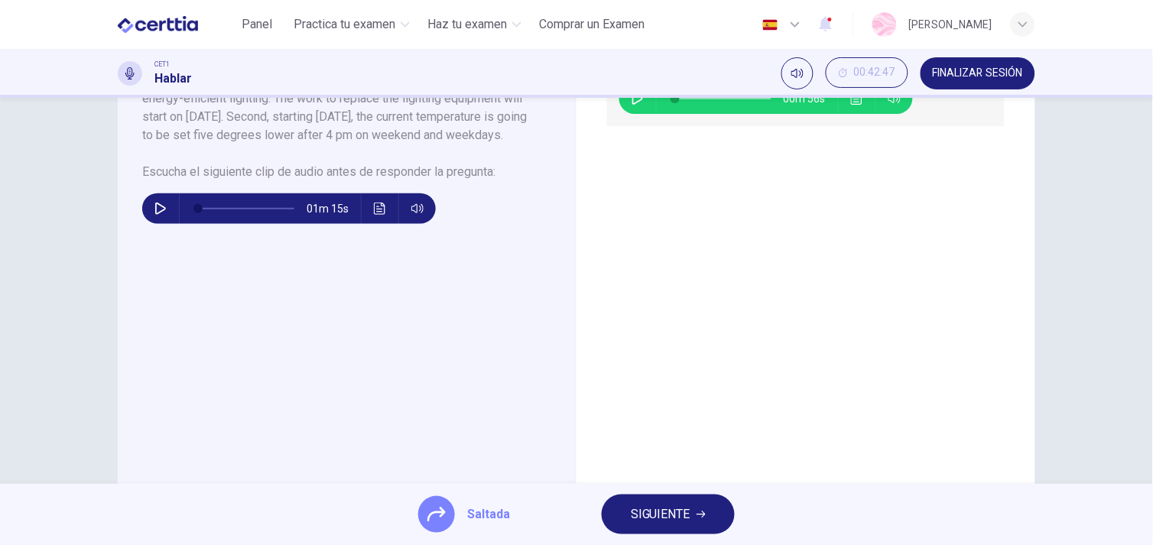
scroll to position [26, 0]
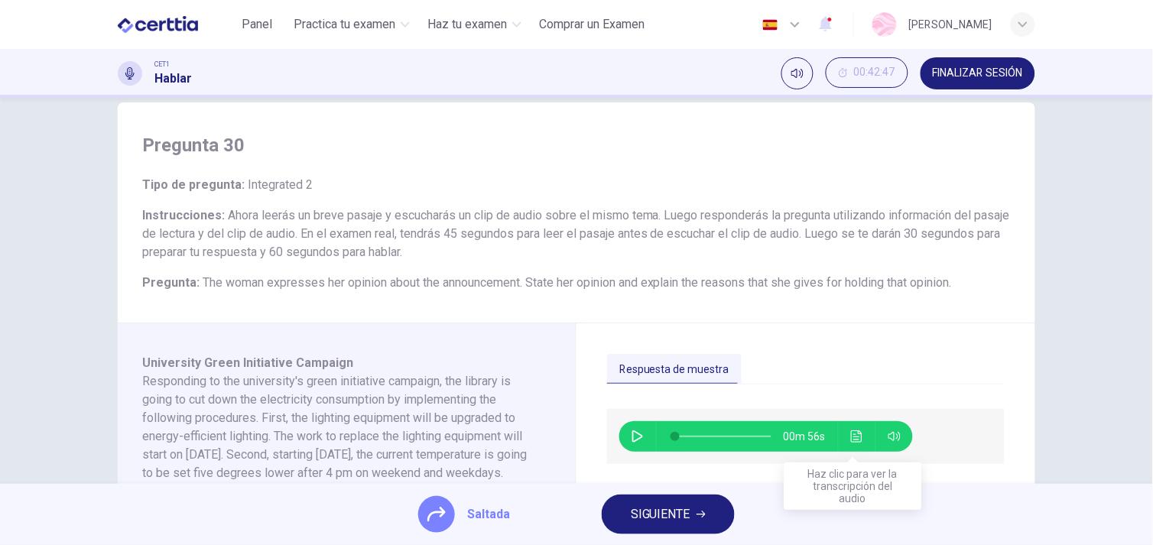
click at [847, 429] on button "Haz clic para ver la transcripción del audio" at bounding box center [857, 436] width 24 height 31
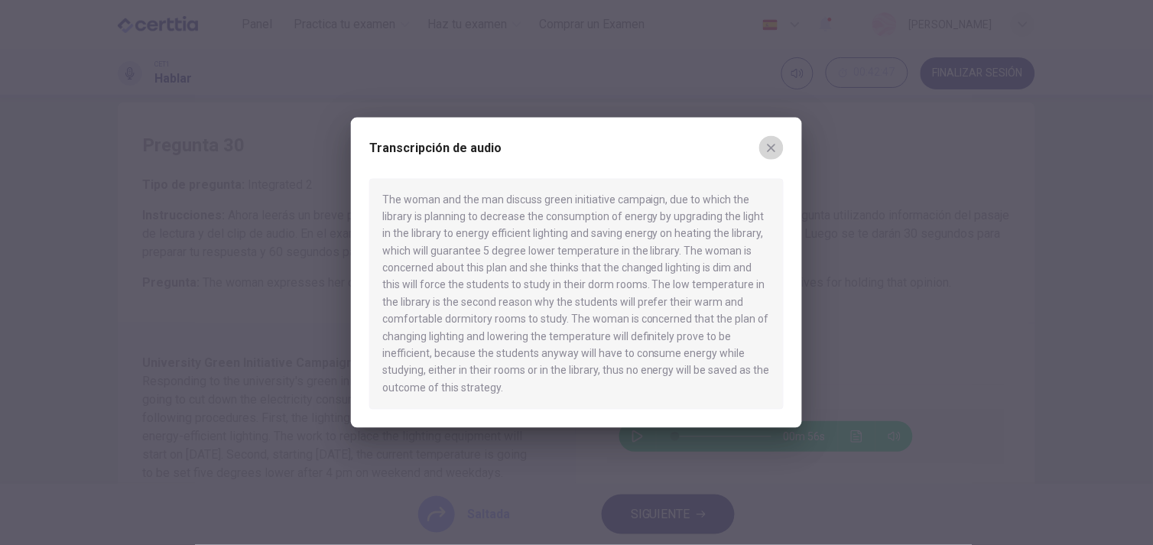
click at [775, 149] on icon "button" at bounding box center [771, 147] width 12 height 12
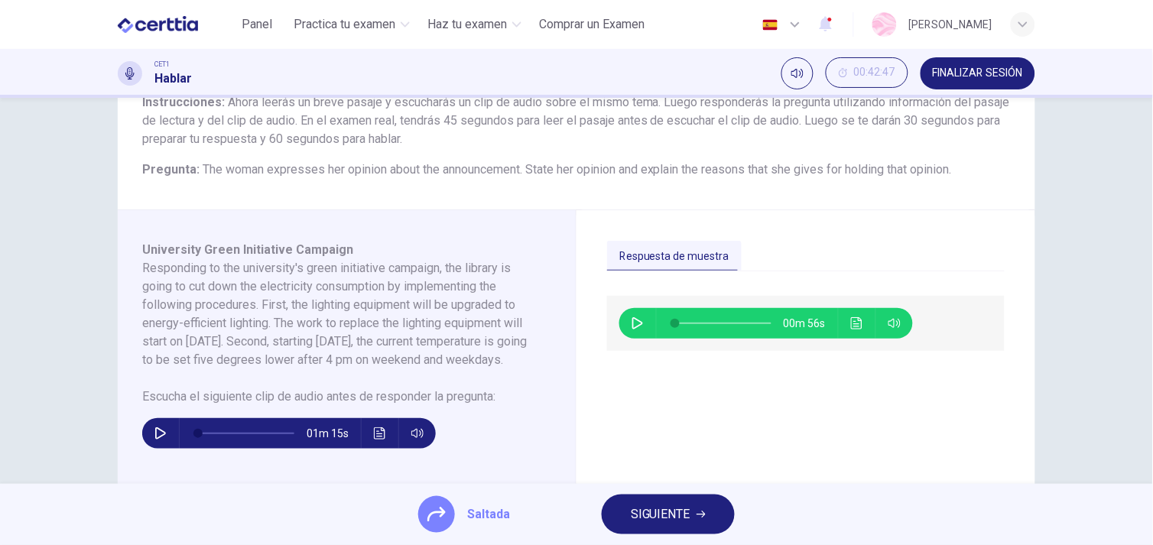
scroll to position [145, 0]
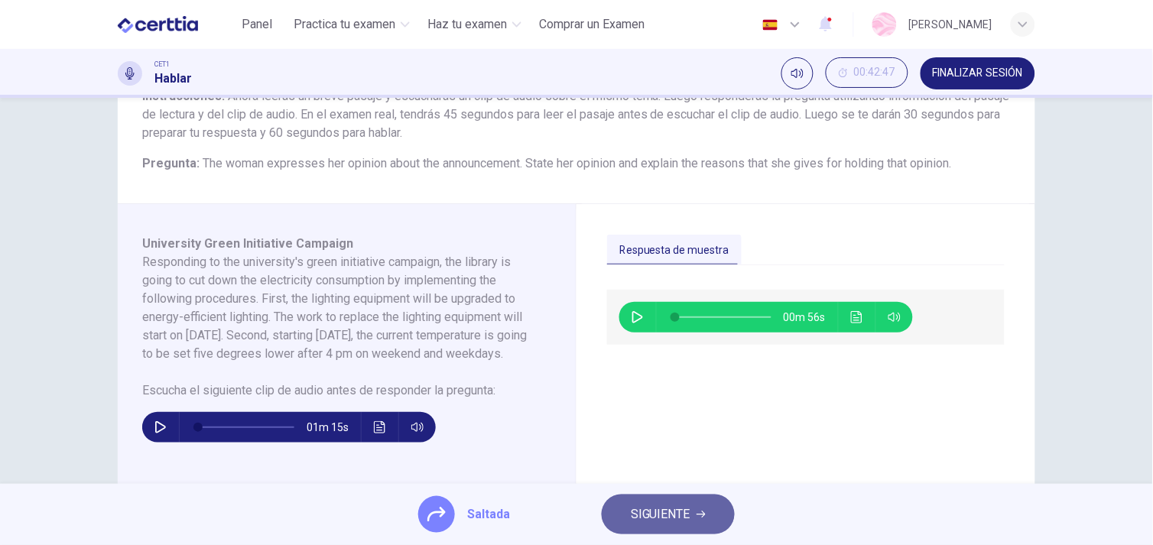
click at [614, 513] on button "SIGUIENTE" at bounding box center [667, 514] width 133 height 40
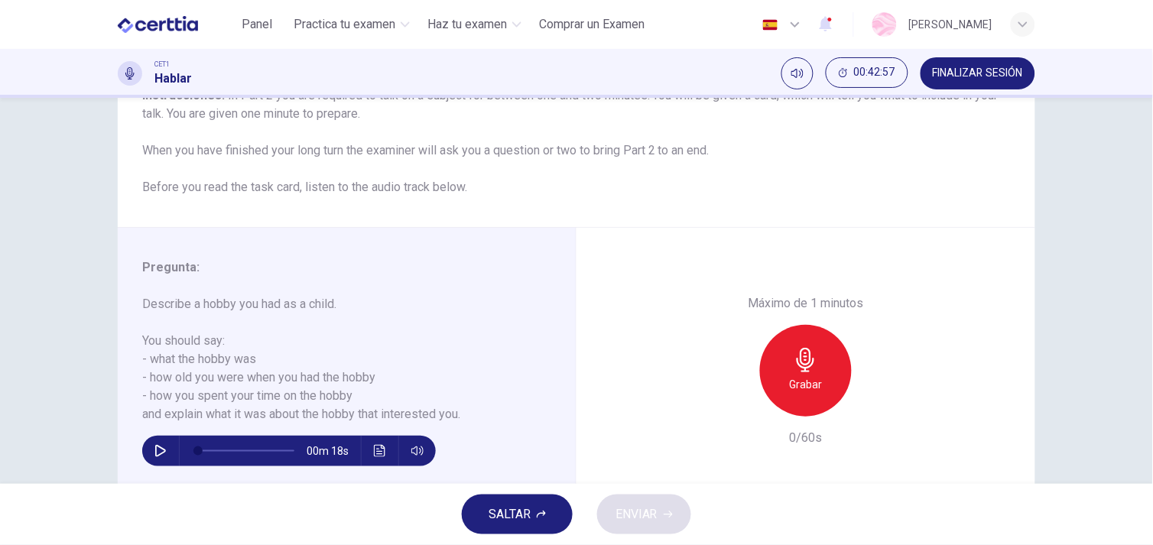
scroll to position [151, 0]
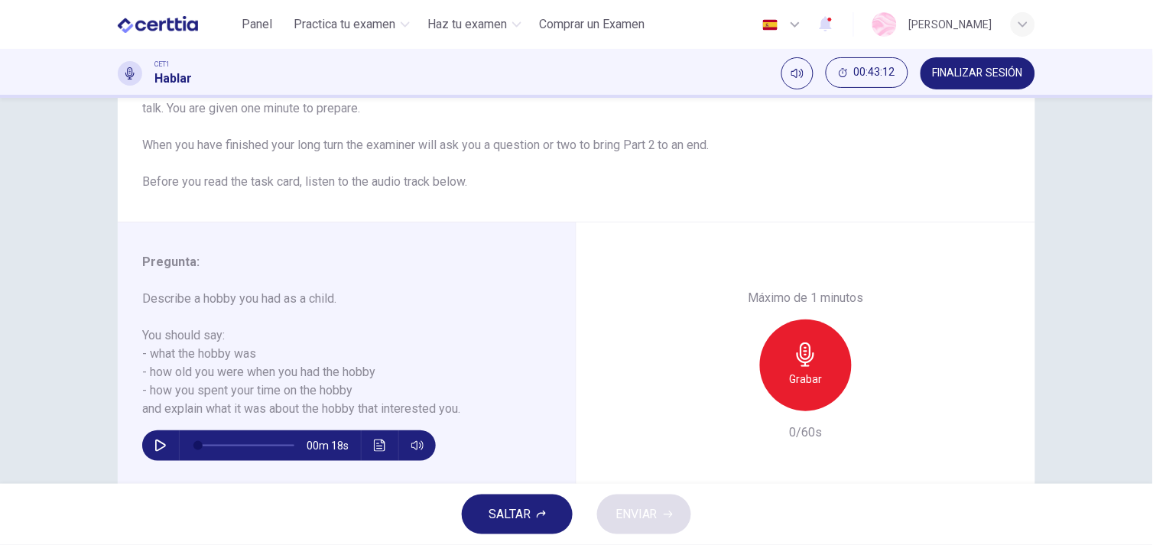
click at [541, 498] on button "SALTAR" at bounding box center [517, 514] width 111 height 40
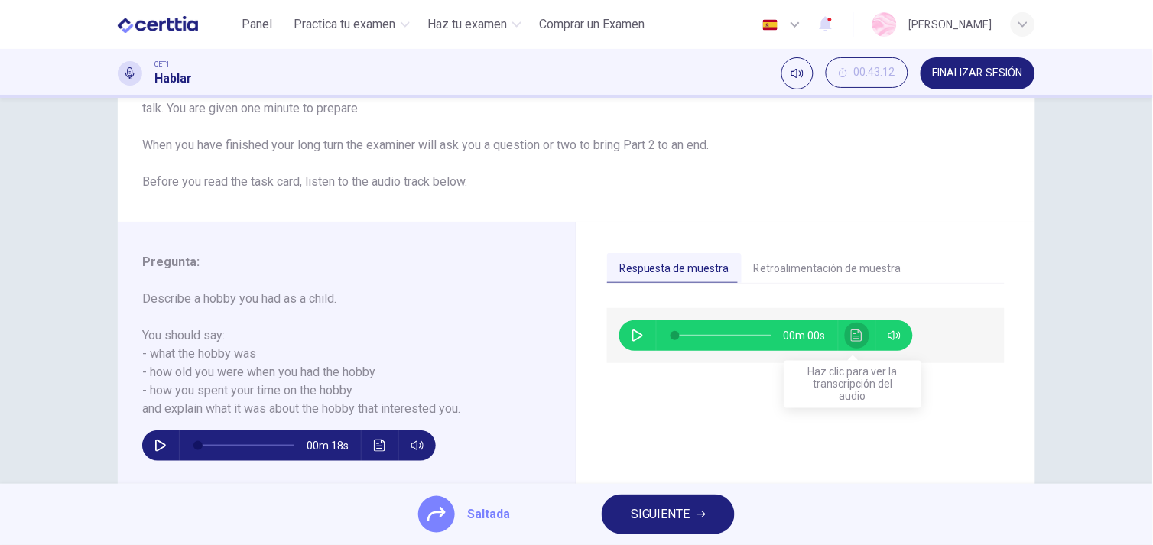
click at [852, 332] on icon "Haz clic para ver la transcripción del audio" at bounding box center [857, 335] width 12 height 12
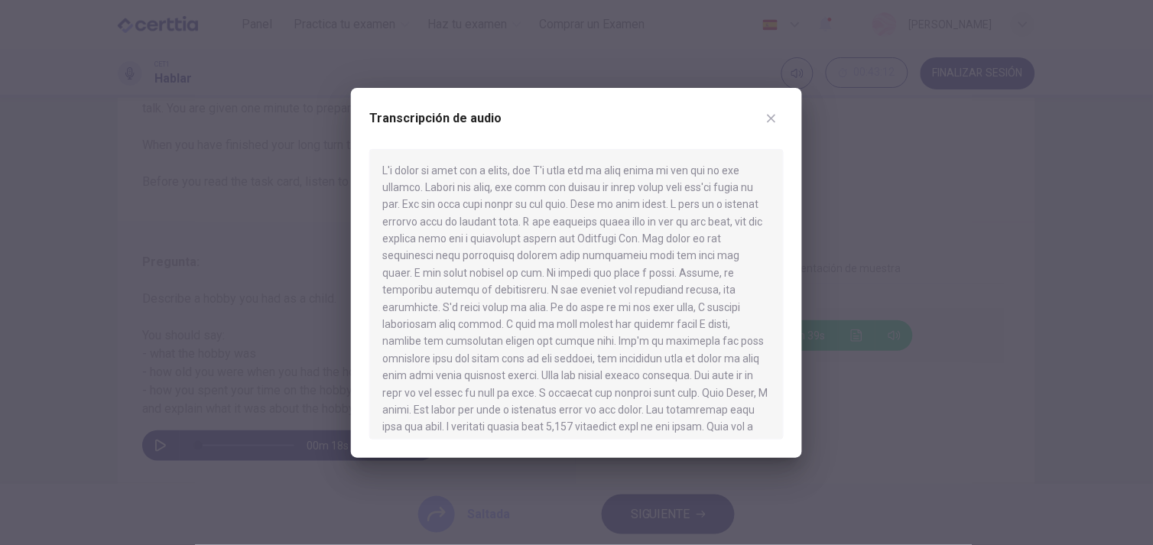
scroll to position [78, 0]
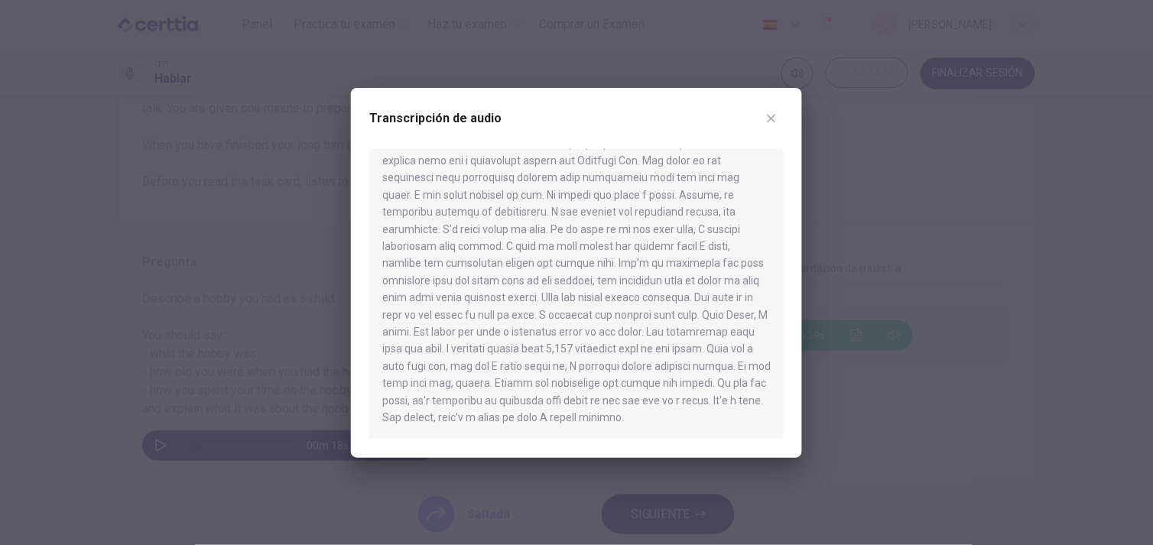
click at [793, 385] on div "Transcripción de audio" at bounding box center [576, 273] width 451 height 370
click at [774, 116] on icon "button" at bounding box center [771, 118] width 12 height 12
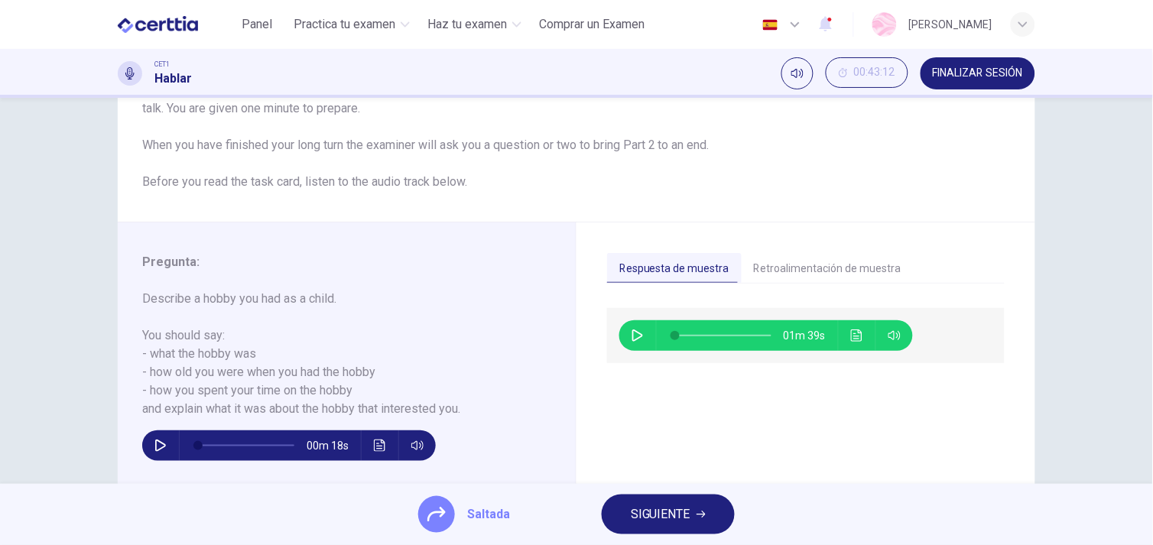
click at [657, 498] on button "SIGUIENTE" at bounding box center [667, 514] width 133 height 40
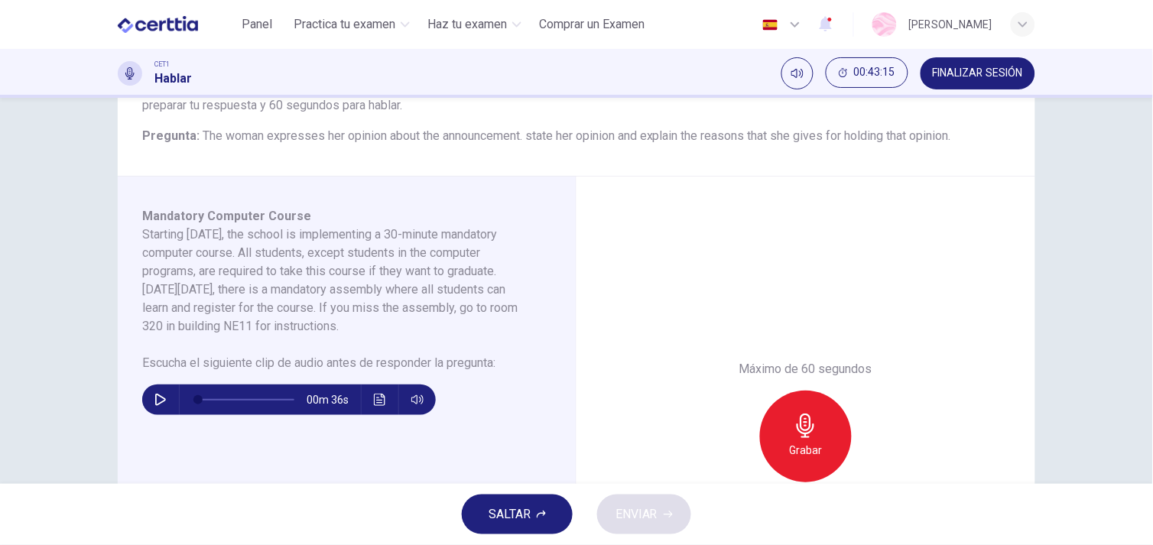
scroll to position [162, 0]
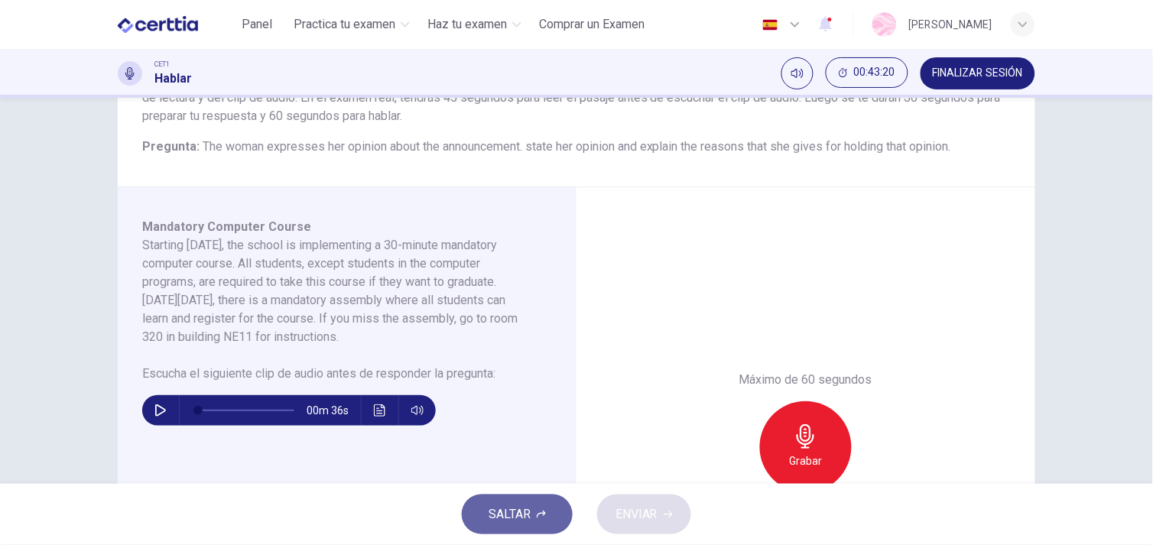
click at [538, 520] on button "SALTAR" at bounding box center [517, 514] width 111 height 40
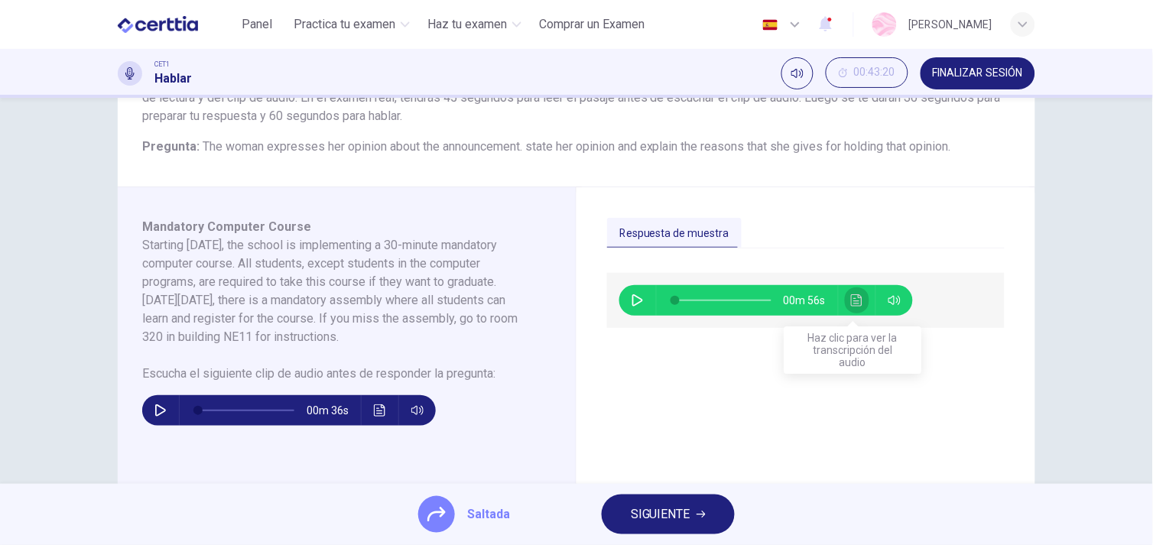
click at [861, 296] on button "Haz clic para ver la transcripción del audio" at bounding box center [857, 300] width 24 height 31
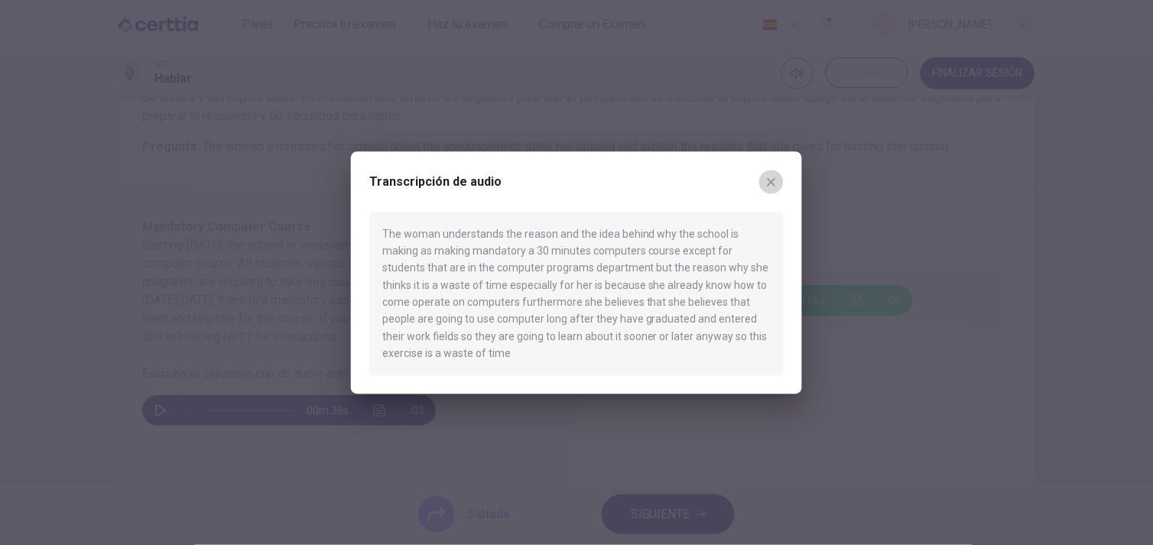
click at [778, 179] on button "button" at bounding box center [771, 182] width 24 height 24
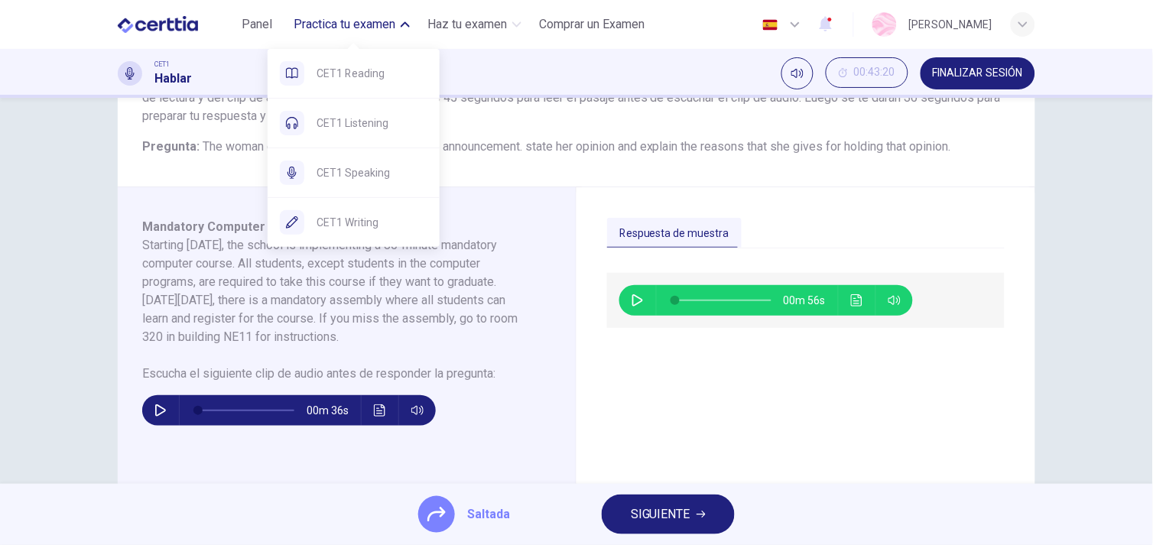
click at [380, 24] on span "Practica tu examen" at bounding box center [345, 24] width 102 height 18
click at [375, 69] on span "CET1 Reading" at bounding box center [371, 73] width 111 height 18
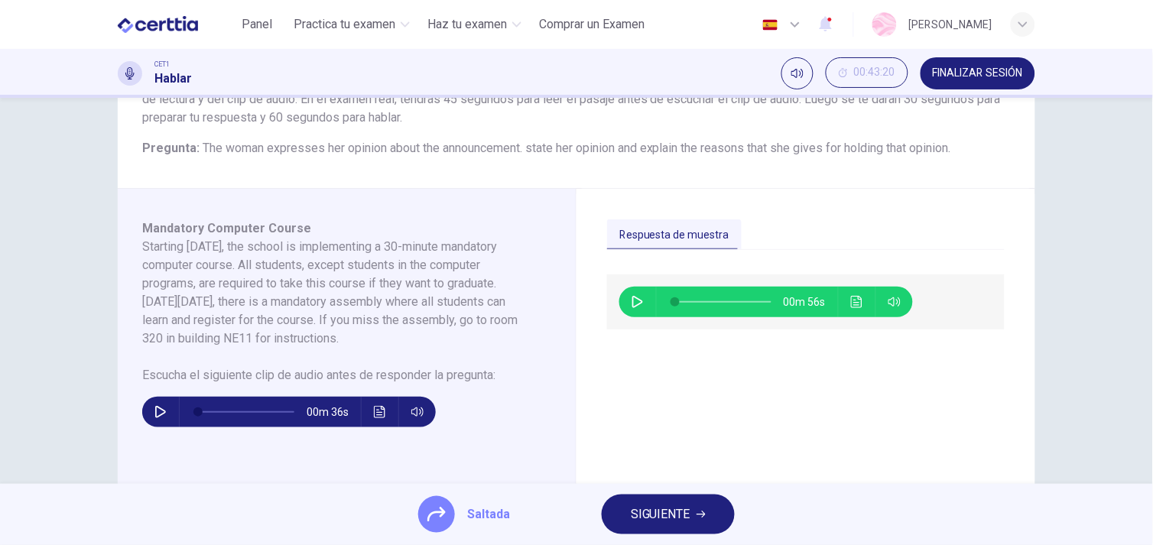
scroll to position [153, 0]
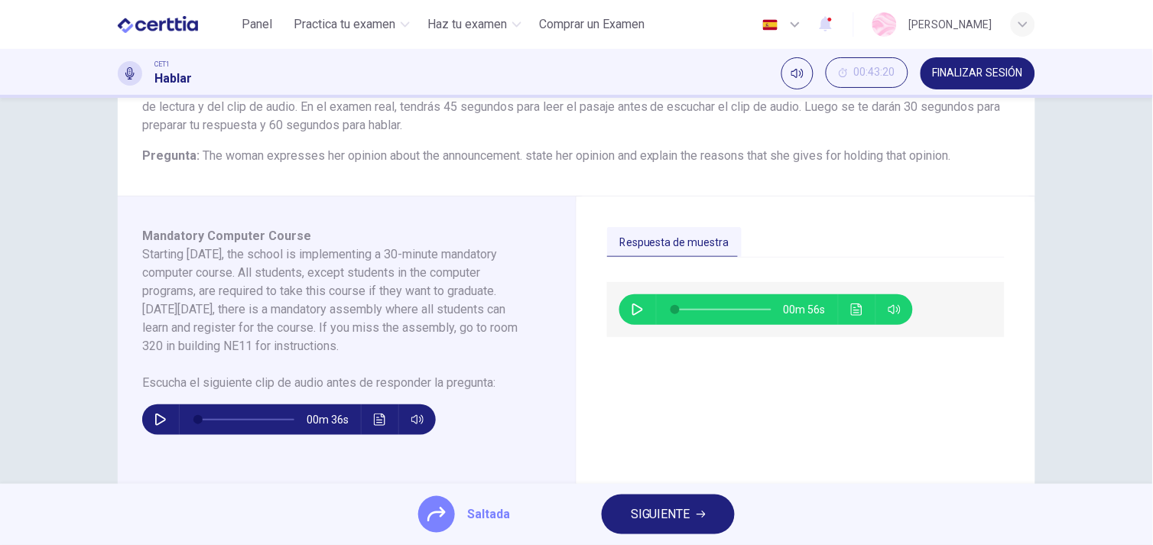
click at [663, 517] on span "SIGUIENTE" at bounding box center [661, 514] width 60 height 21
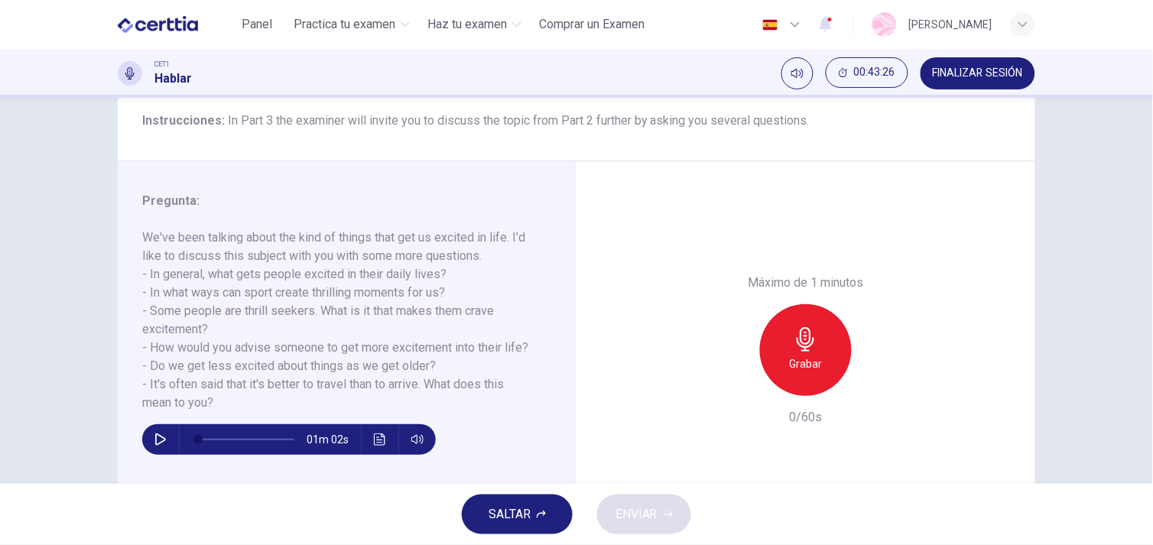
scroll to position [131, 0]
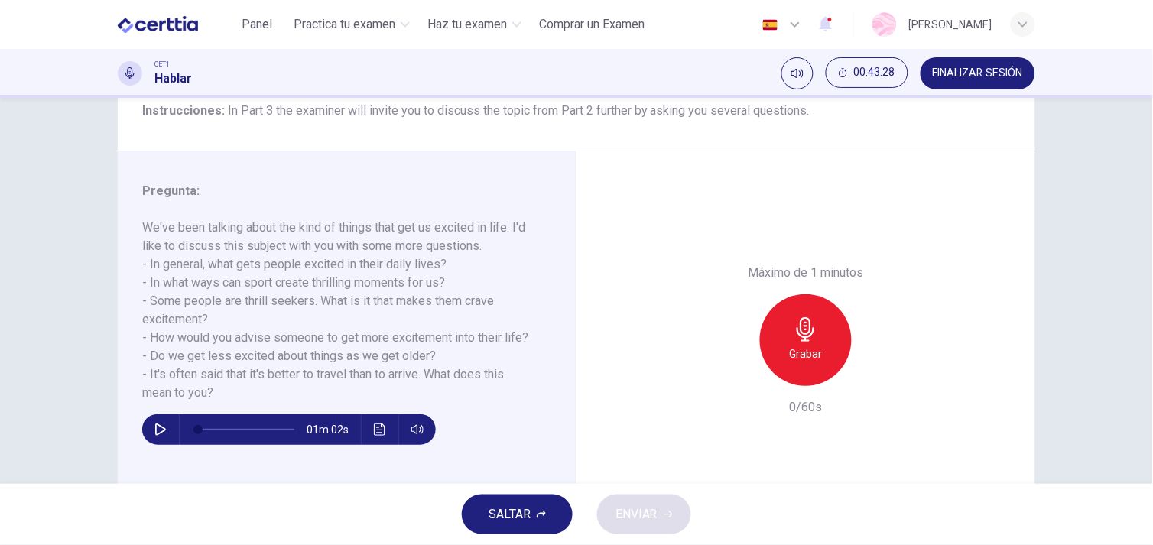
click at [552, 511] on button "SALTAR" at bounding box center [517, 514] width 111 height 40
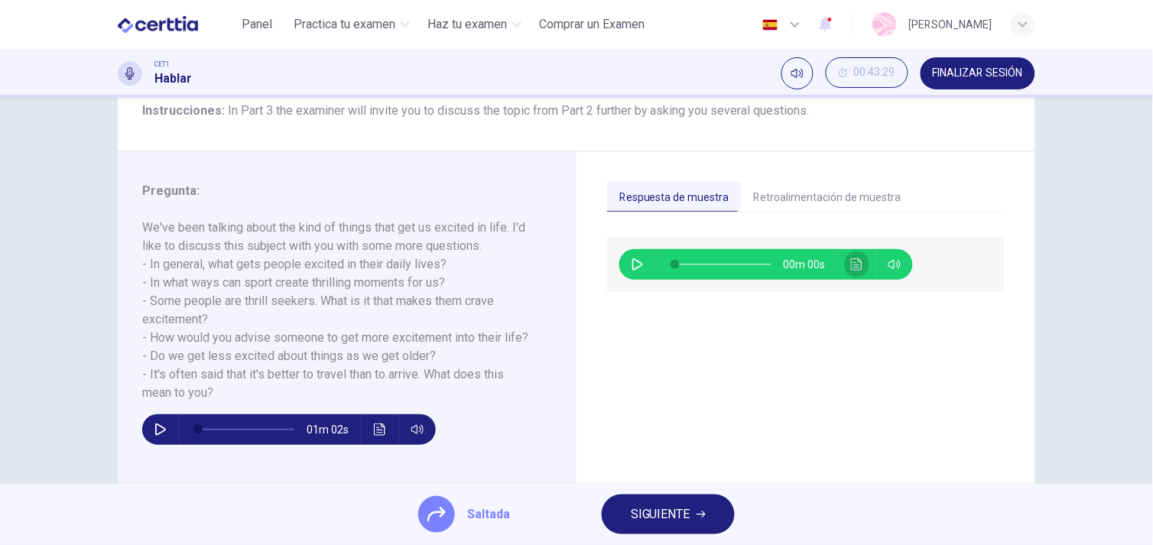
click at [857, 262] on icon "Haz clic para ver la transcripción del audio" at bounding box center [857, 264] width 12 height 12
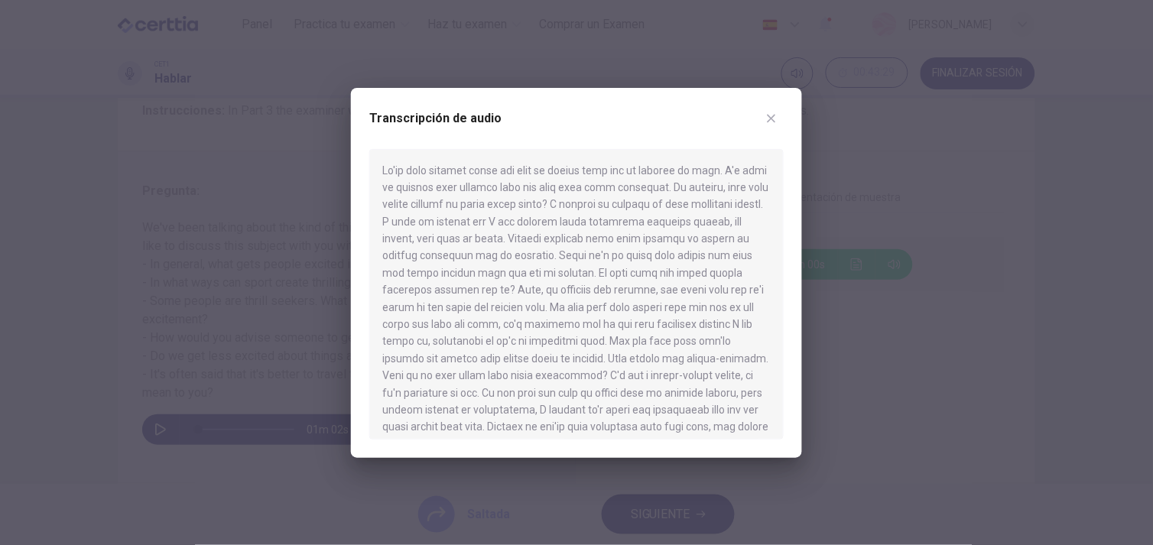
drag, startPoint x: 772, startPoint y: 241, endPoint x: 788, endPoint y: 362, distance: 122.6
click at [788, 365] on div "Transcripción de audio" at bounding box center [576, 273] width 451 height 370
drag, startPoint x: 784, startPoint y: 281, endPoint x: 783, endPoint y: 357, distance: 75.7
click at [783, 362] on div "Transcripción de audio" at bounding box center [576, 273] width 451 height 370
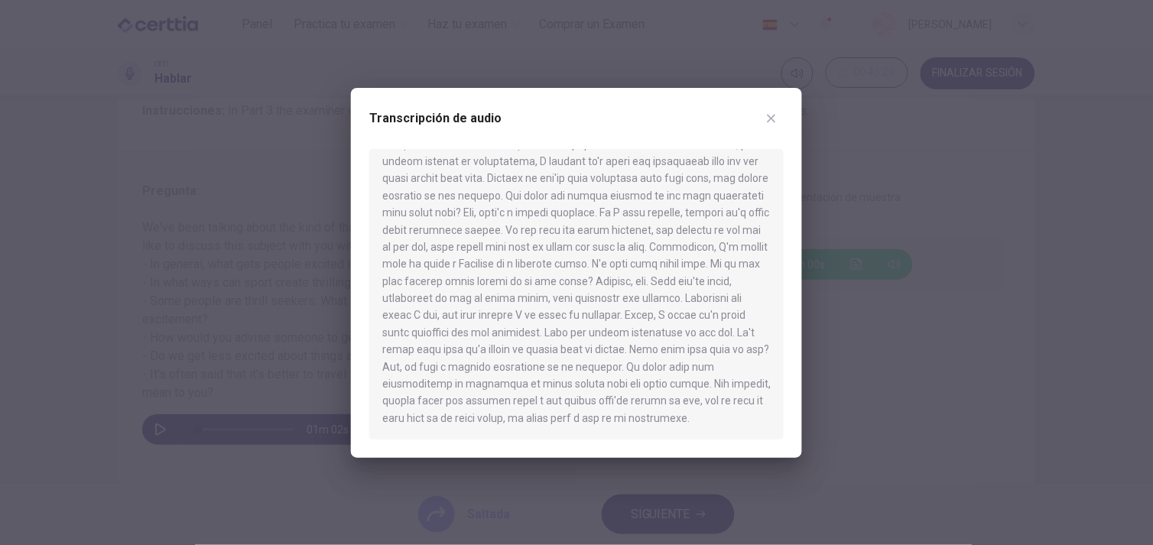
click at [768, 131] on div "Transcripción de audio" at bounding box center [576, 127] width 414 height 43
click at [768, 117] on icon "button" at bounding box center [771, 118] width 12 height 12
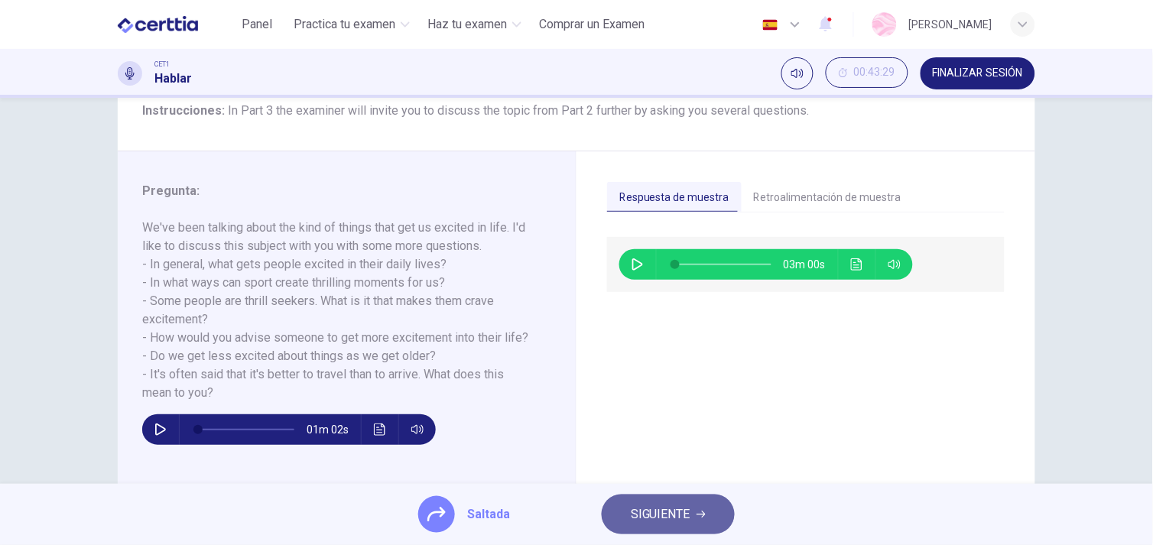
click at [665, 517] on span "SIGUIENTE" at bounding box center [661, 514] width 60 height 21
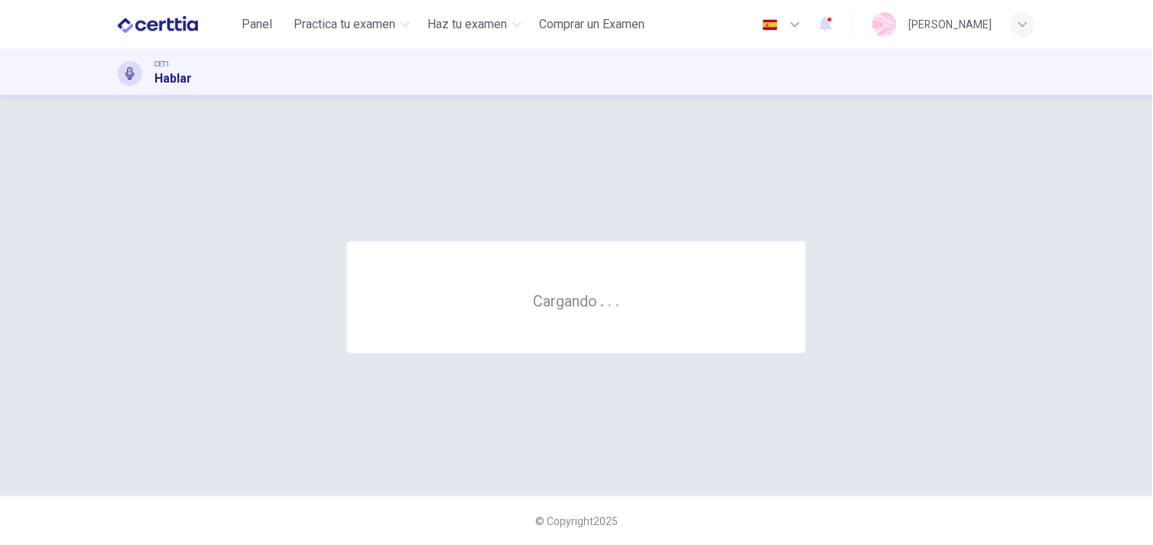
scroll to position [0, 0]
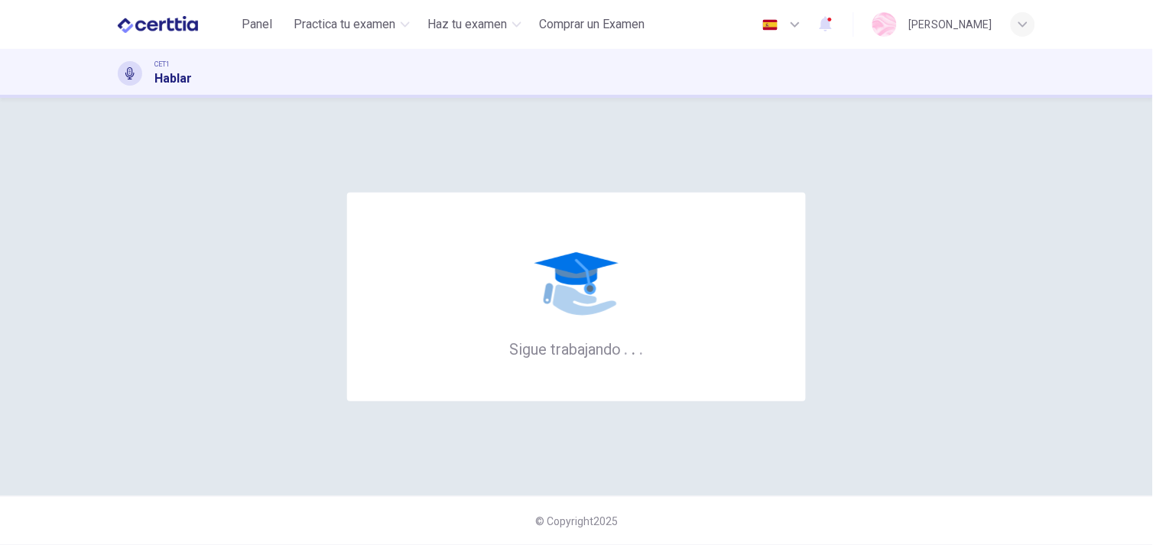
drag, startPoint x: 665, startPoint y: 517, endPoint x: 819, endPoint y: 390, distance: 199.7
click at [819, 390] on div "Sigue trabajando . . . © Copyright 2025" at bounding box center [576, 321] width 1153 height 447
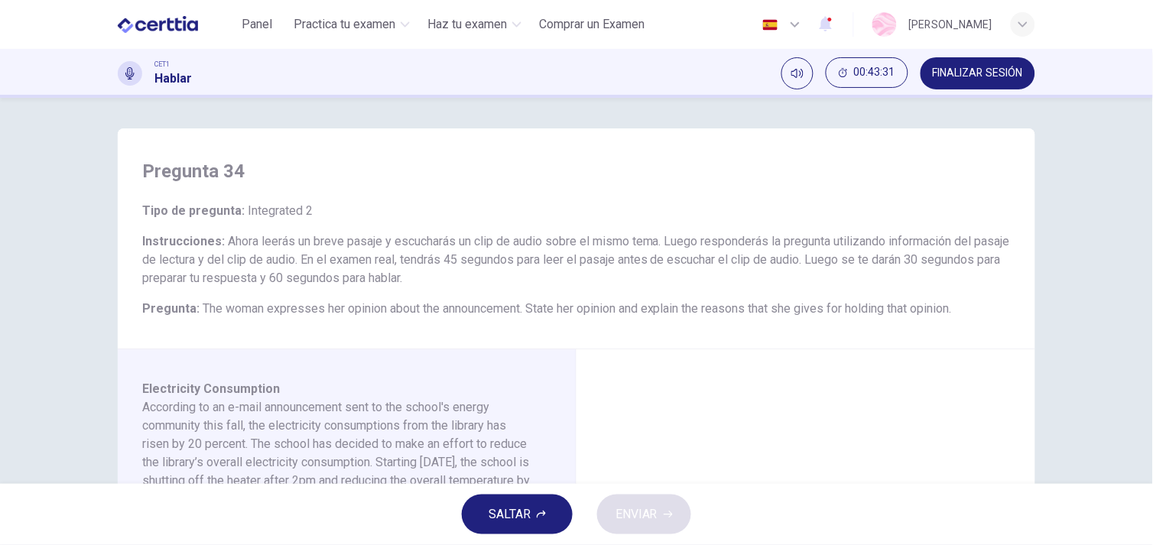
drag, startPoint x: 1141, startPoint y: 127, endPoint x: 1141, endPoint y: 222, distance: 95.5
click at [1141, 222] on div "Pregunta 34 Tipo de pregunta : Integrated 2 Instrucciones : Ahora leerás un bre…" at bounding box center [576, 291] width 1153 height 386
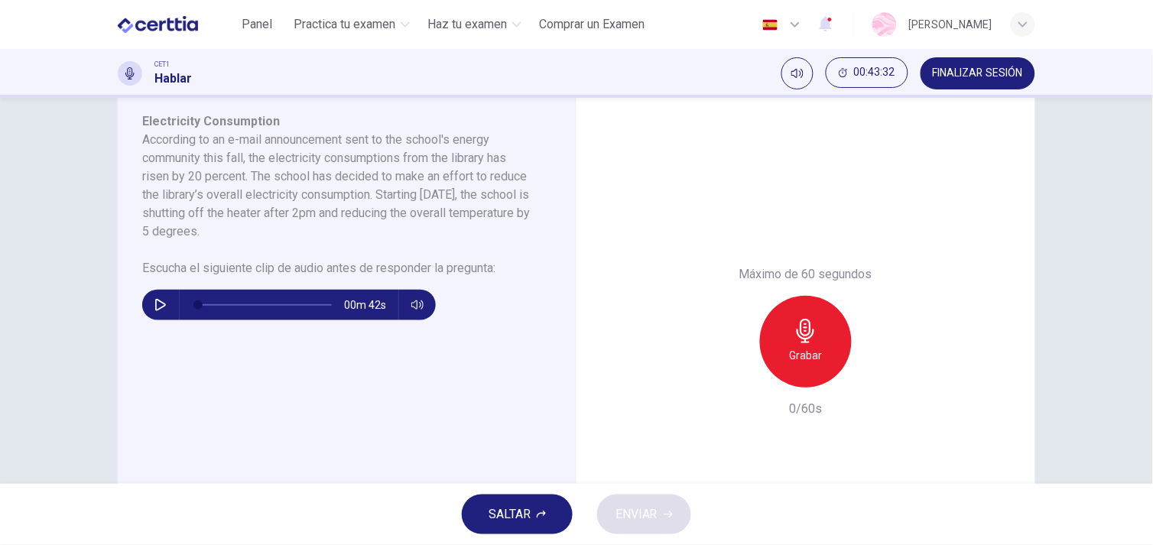
scroll to position [271, 0]
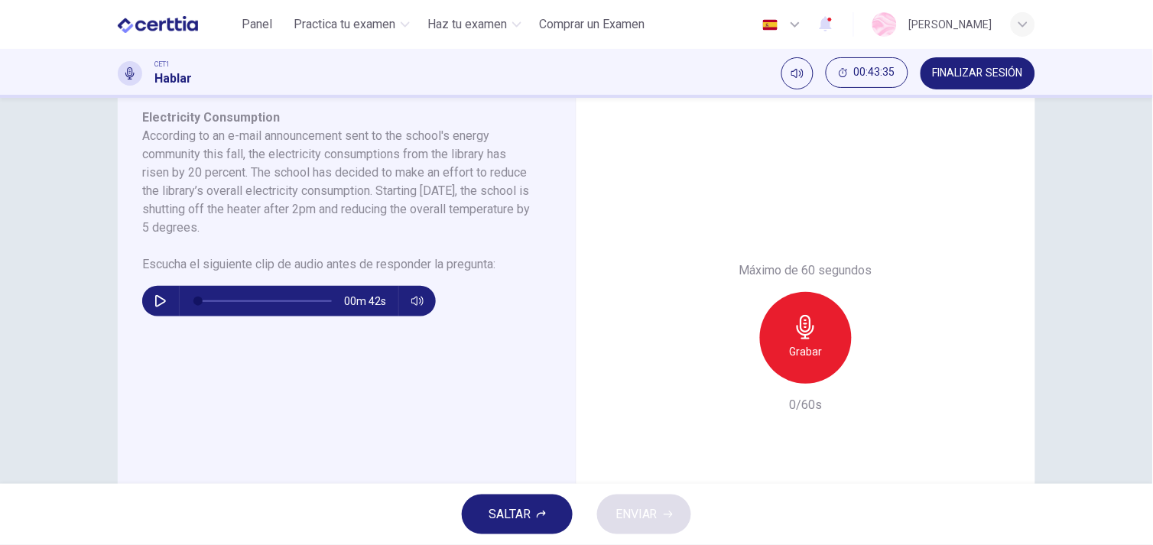
click at [530, 511] on span "SALTAR" at bounding box center [509, 514] width 42 height 21
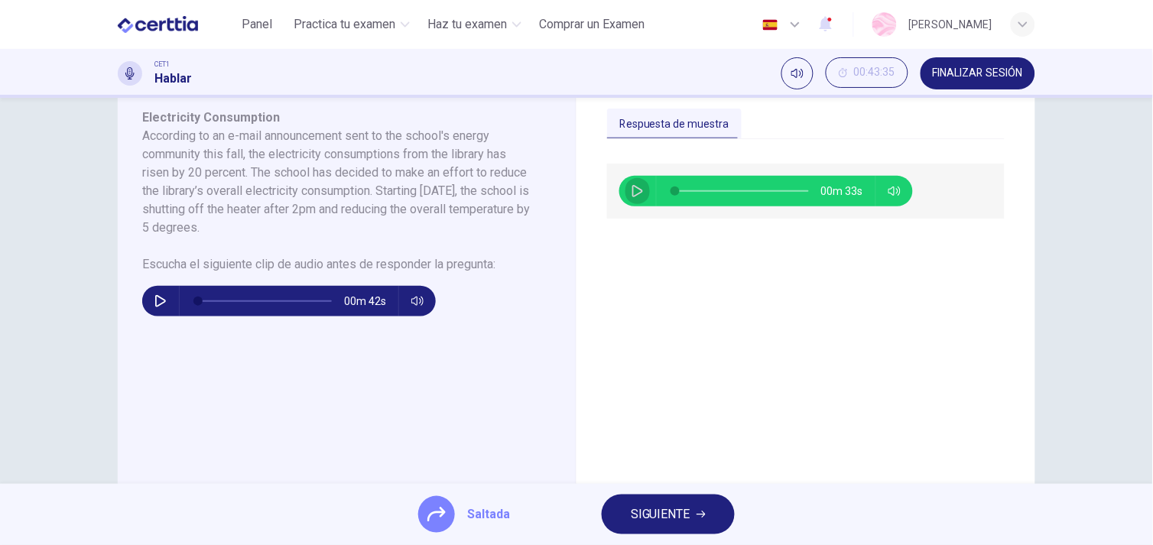
click at [631, 193] on icon "button" at bounding box center [637, 191] width 12 height 12
type input "**"
type input "*"
click at [659, 501] on button "SIGUIENTE" at bounding box center [667, 514] width 133 height 40
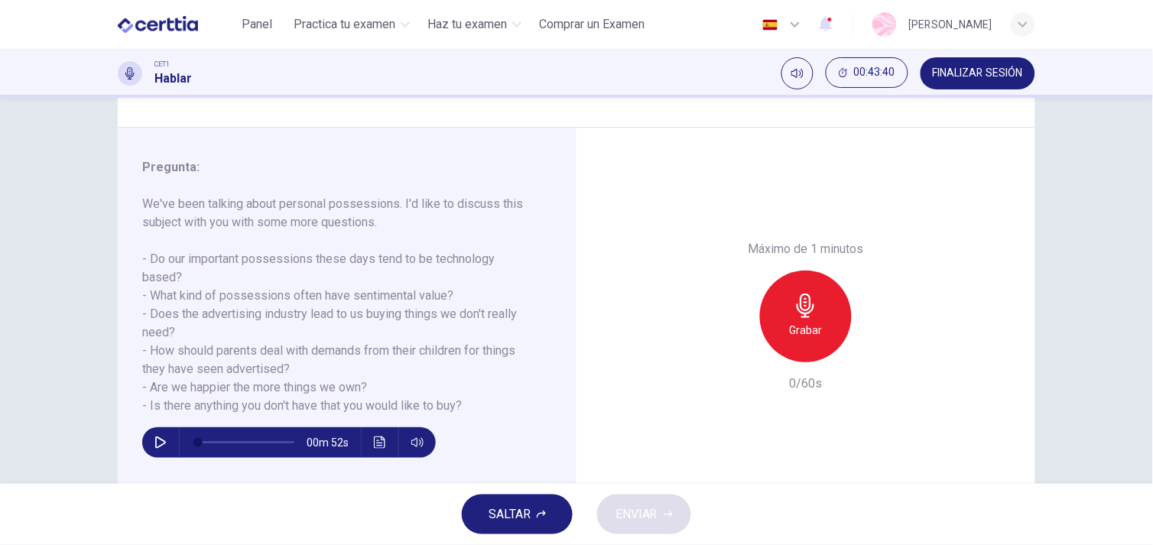
scroll to position [161, 0]
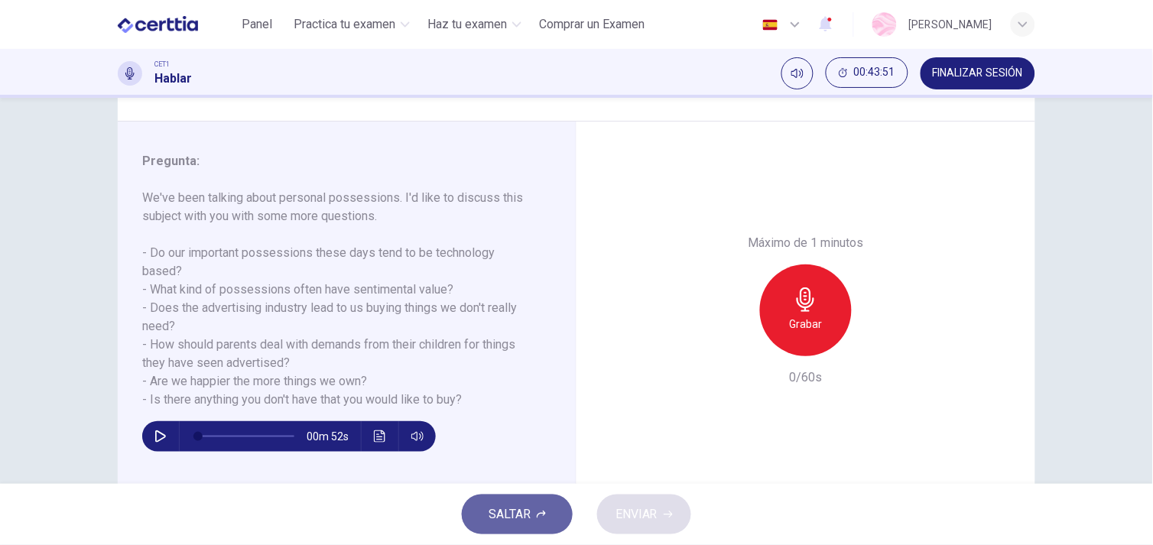
click at [553, 520] on button "SALTAR" at bounding box center [517, 514] width 111 height 40
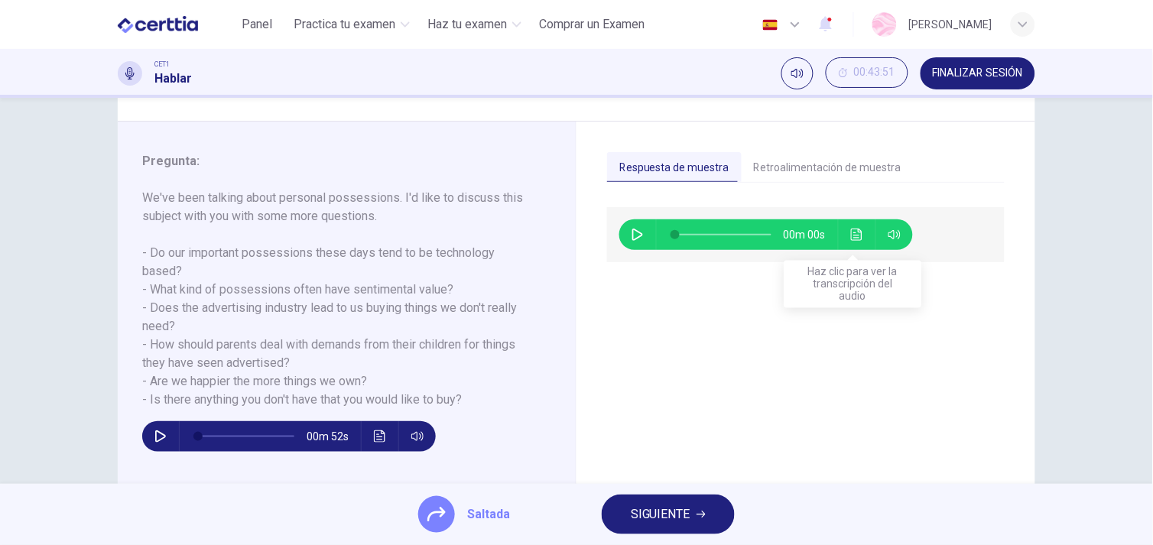
click at [851, 235] on icon "Haz clic para ver la transcripción del audio" at bounding box center [856, 235] width 11 height 12
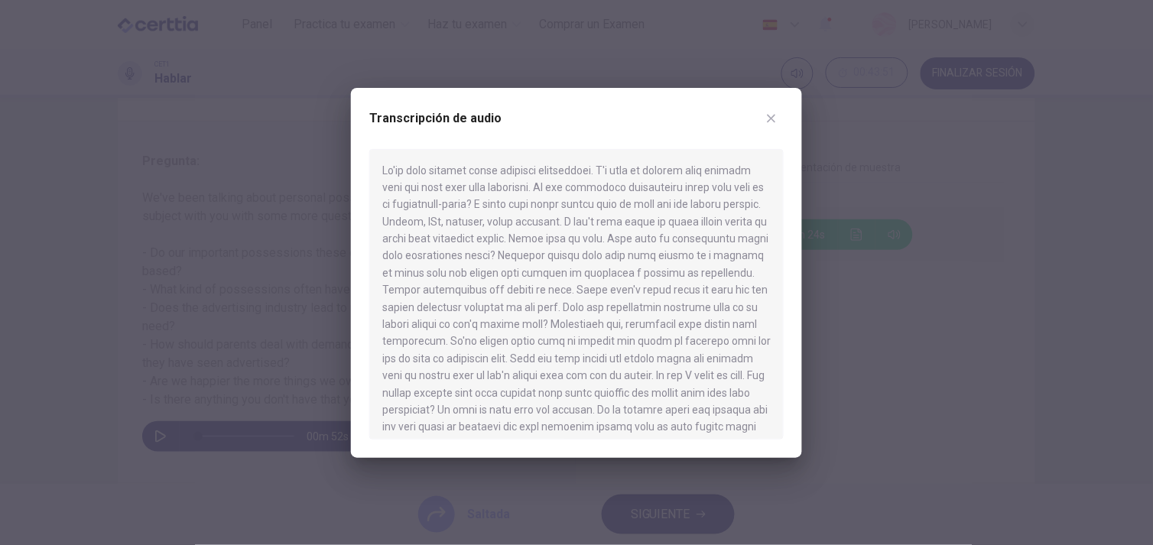
scroll to position [180, 0]
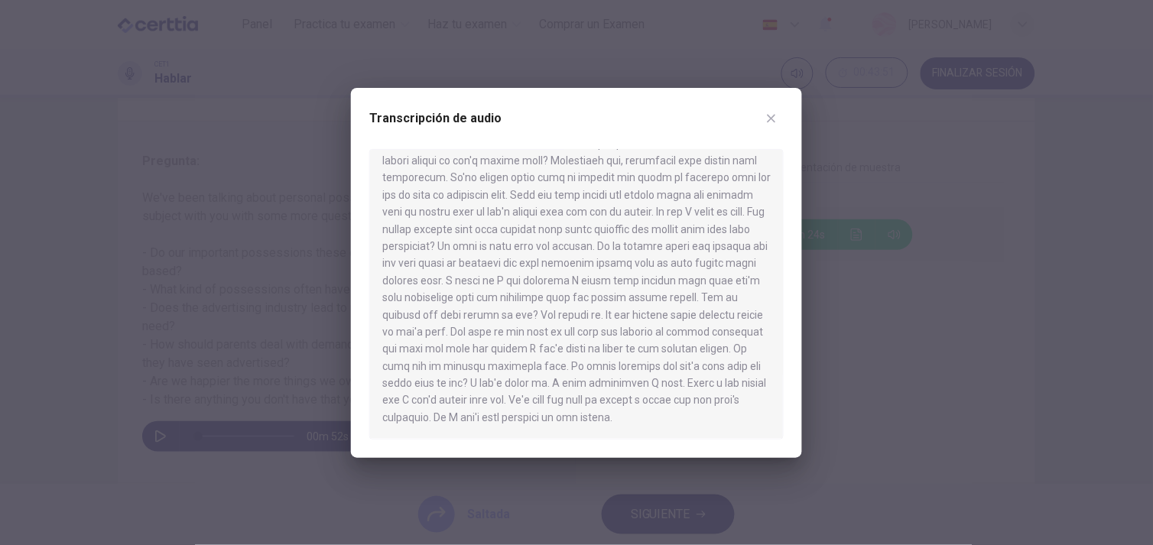
click at [780, 118] on button "button" at bounding box center [771, 118] width 24 height 24
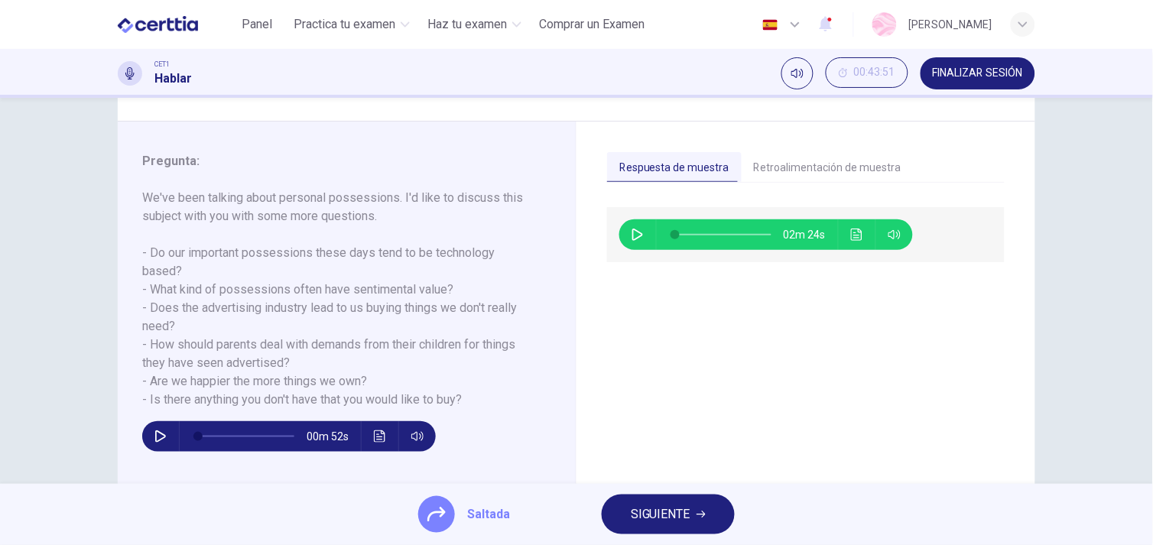
click at [690, 507] on button "SIGUIENTE" at bounding box center [667, 514] width 133 height 40
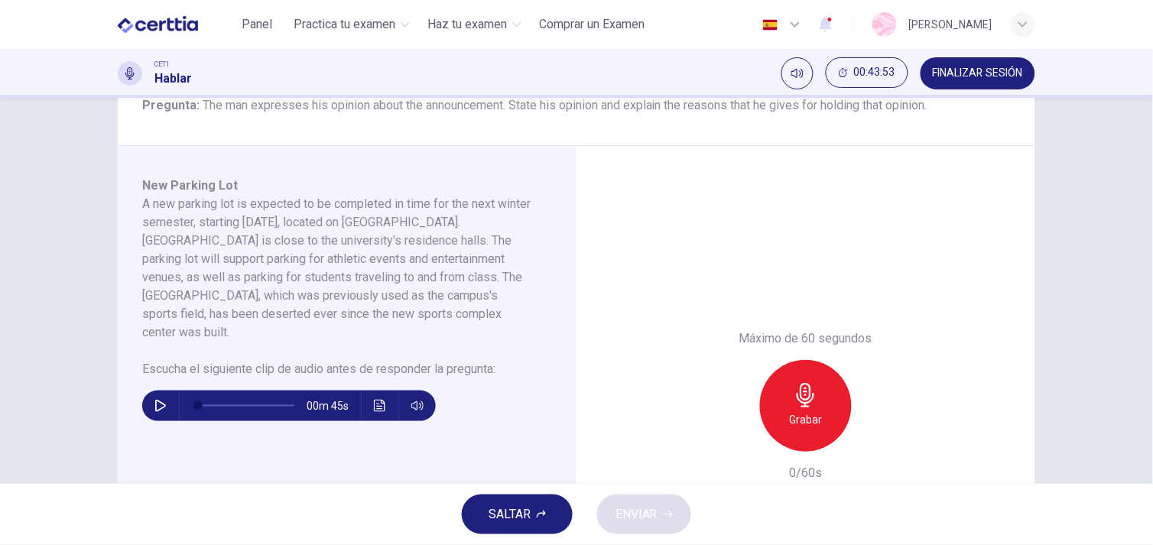
scroll to position [215, 0]
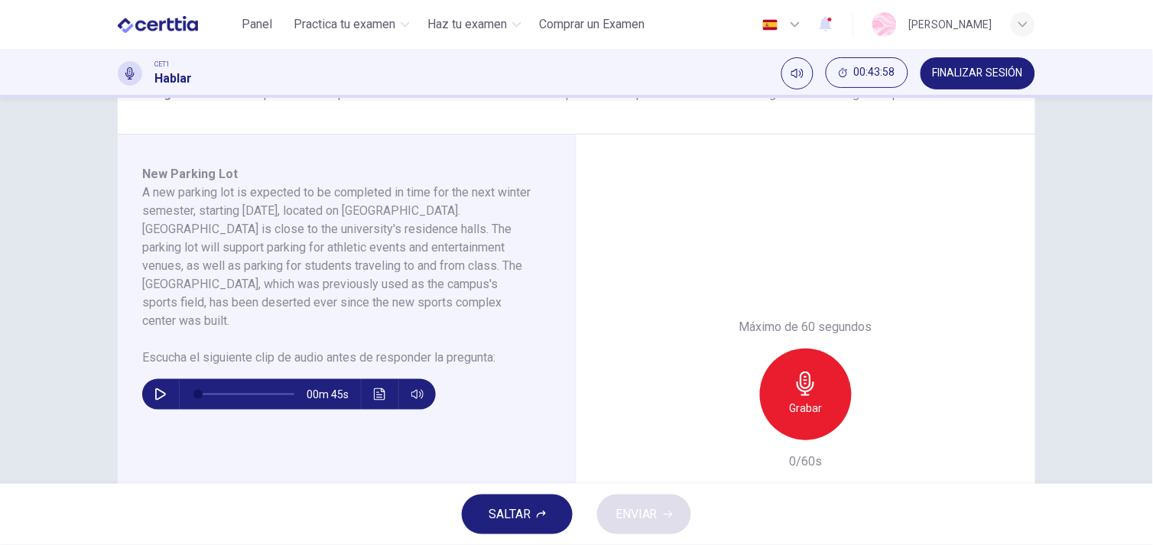
click at [539, 510] on icon "button" at bounding box center [541, 514] width 9 height 9
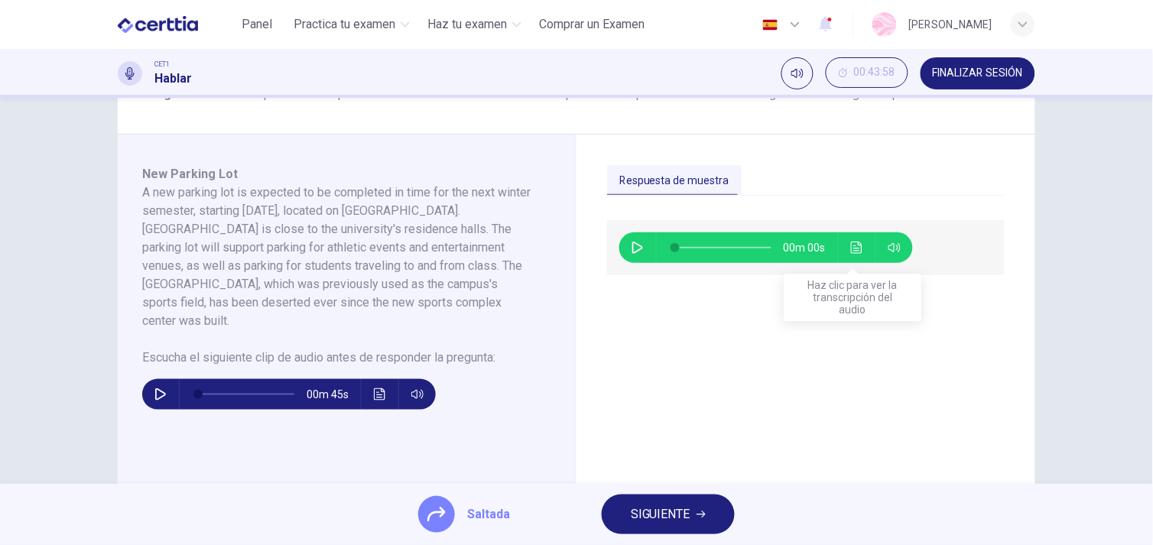
click at [853, 255] on button "Haz clic para ver la transcripción del audio" at bounding box center [857, 247] width 24 height 31
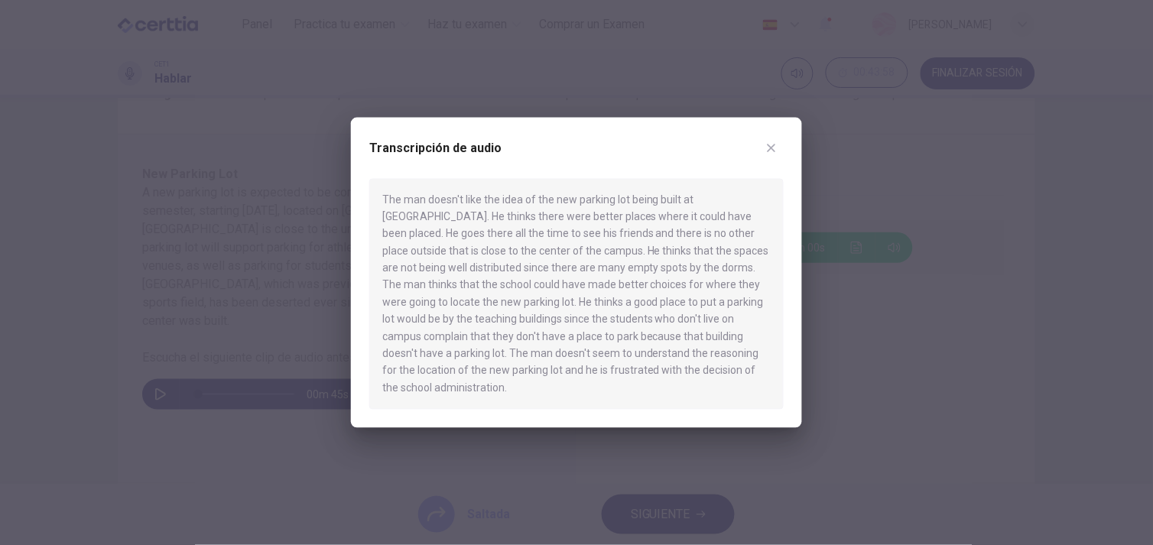
click at [773, 152] on icon "button" at bounding box center [771, 148] width 8 height 8
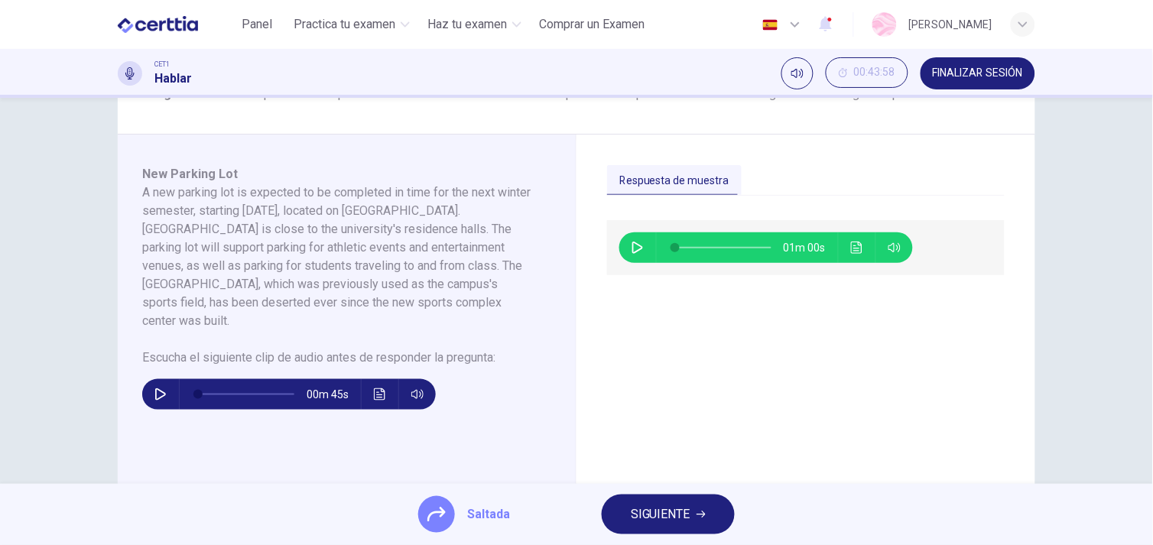
click at [677, 530] on button "SIGUIENTE" at bounding box center [667, 514] width 133 height 40
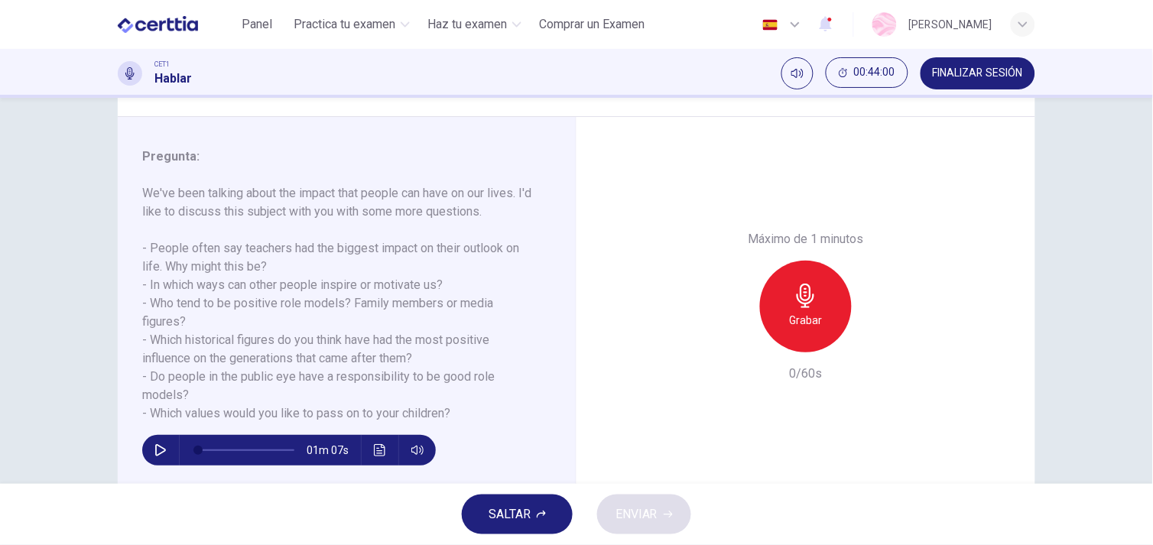
scroll to position [177, 0]
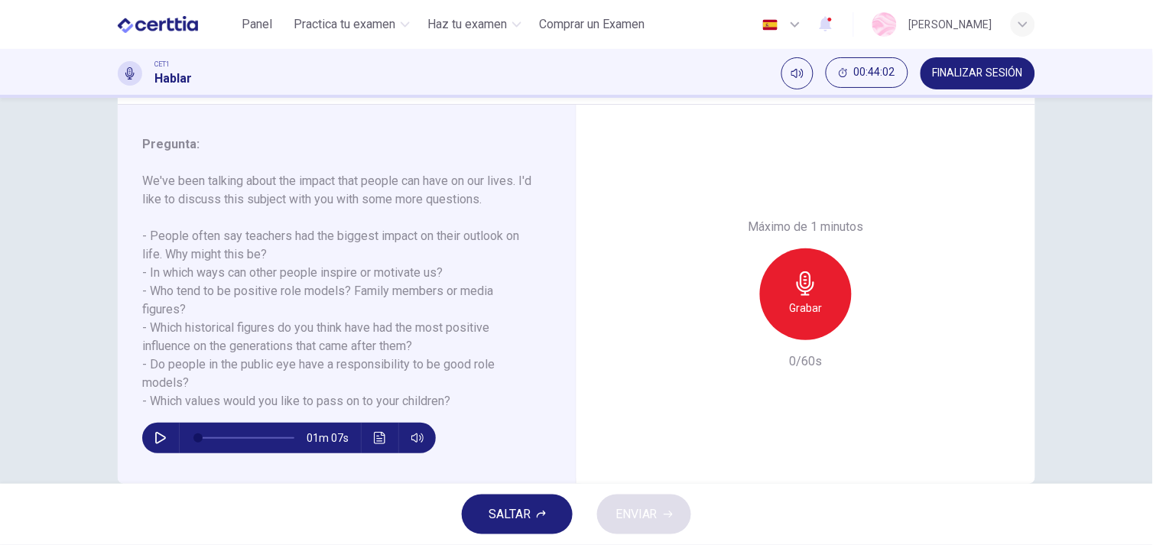
click at [522, 515] on span "SALTAR" at bounding box center [509, 514] width 42 height 21
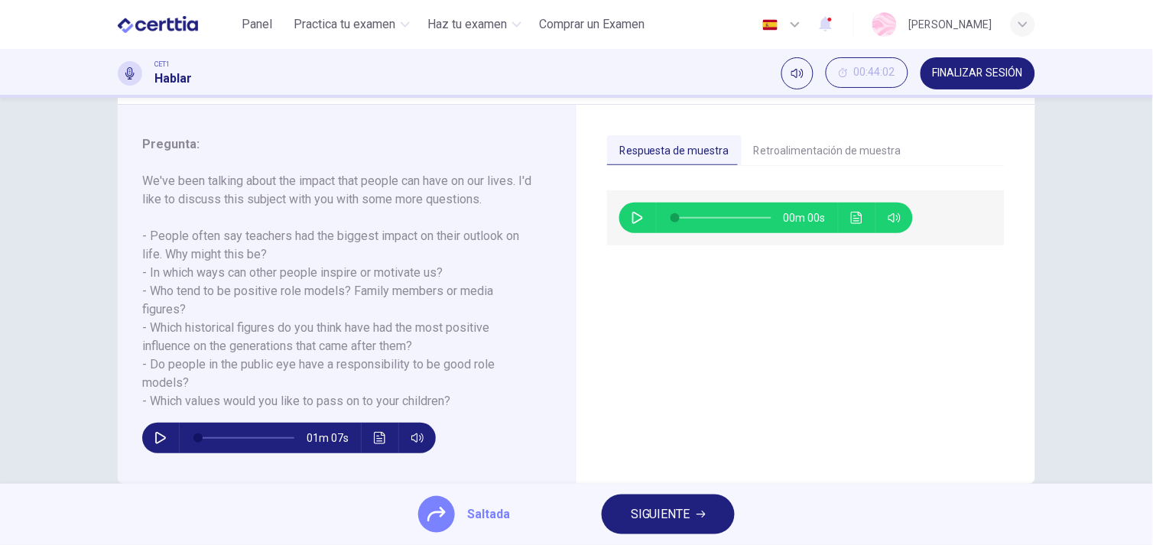
click at [853, 214] on icon "Haz clic para ver la transcripción del audio" at bounding box center [857, 218] width 12 height 12
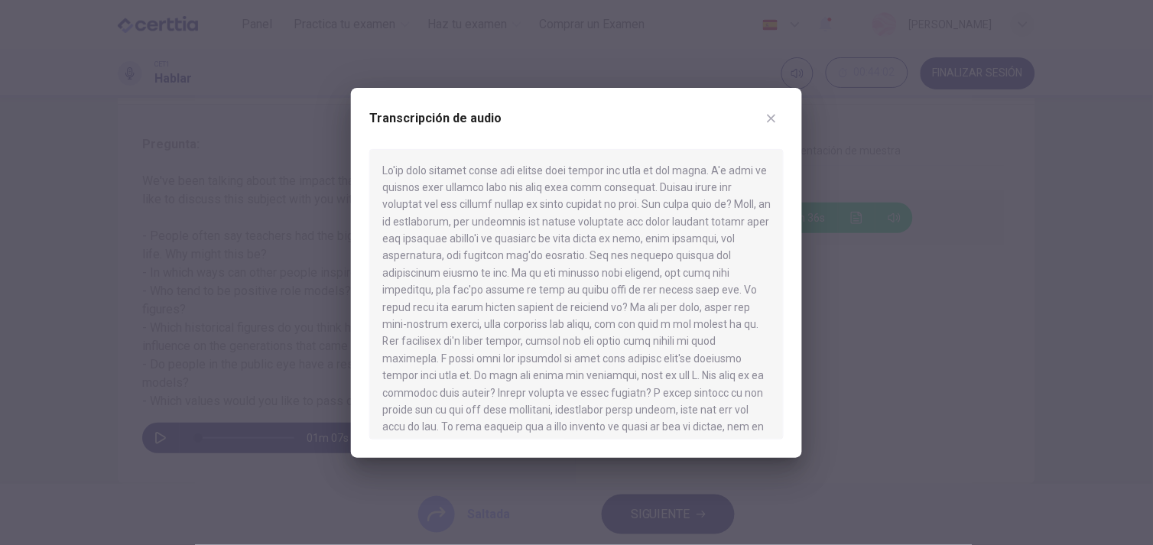
scroll to position [265, 0]
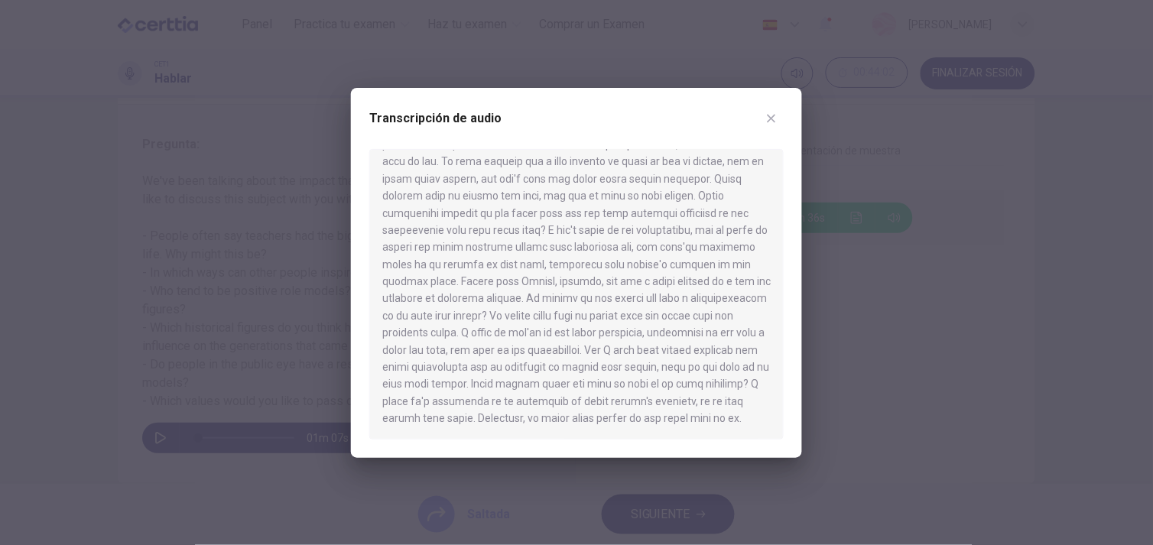
click at [777, 118] on icon "button" at bounding box center [771, 118] width 12 height 12
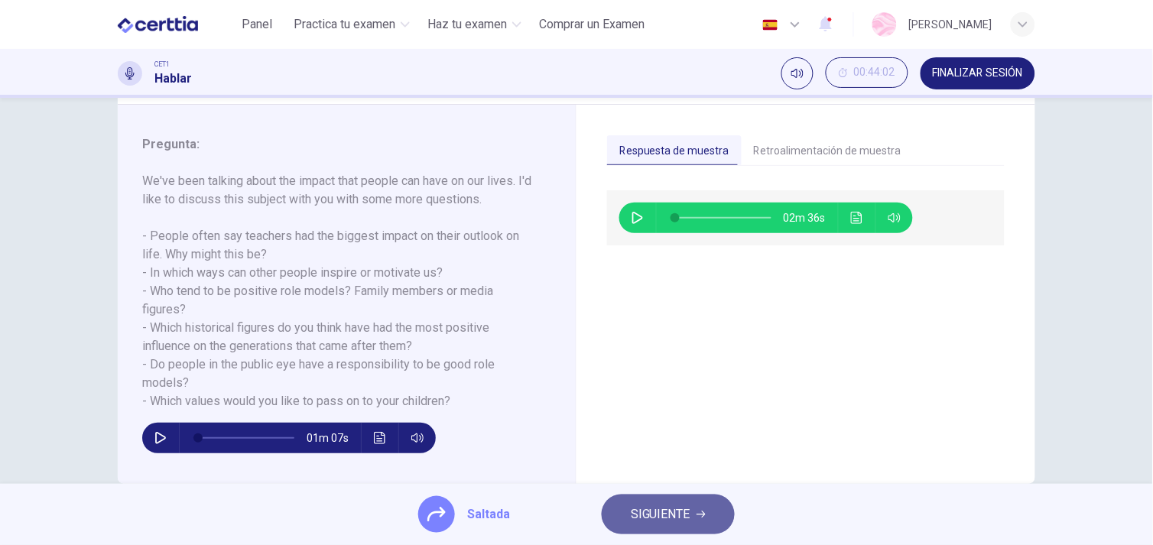
click at [650, 514] on span "SIGUIENTE" at bounding box center [661, 514] width 60 height 21
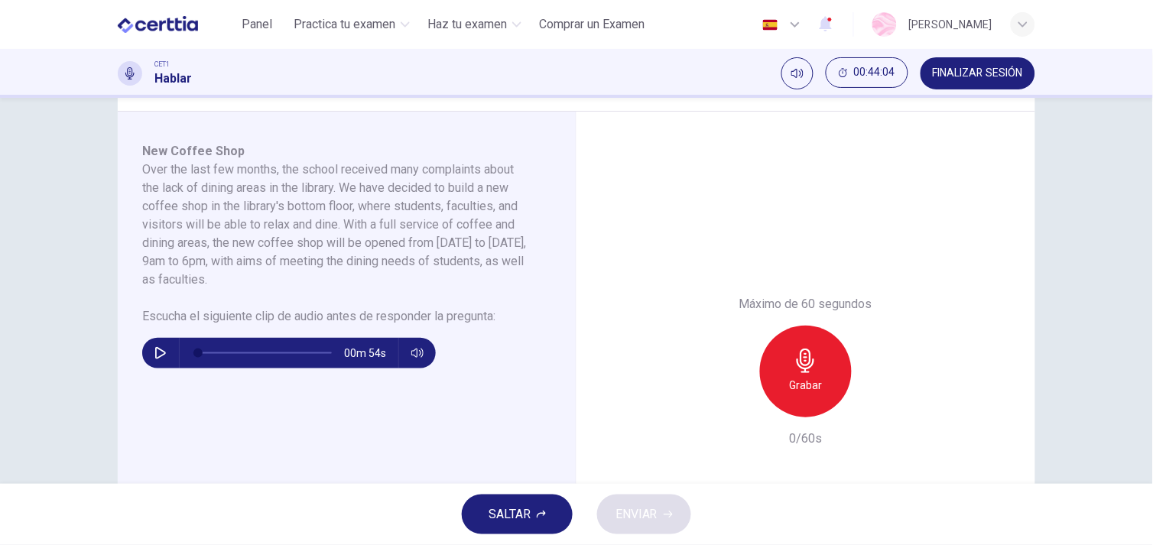
scroll to position [235, 0]
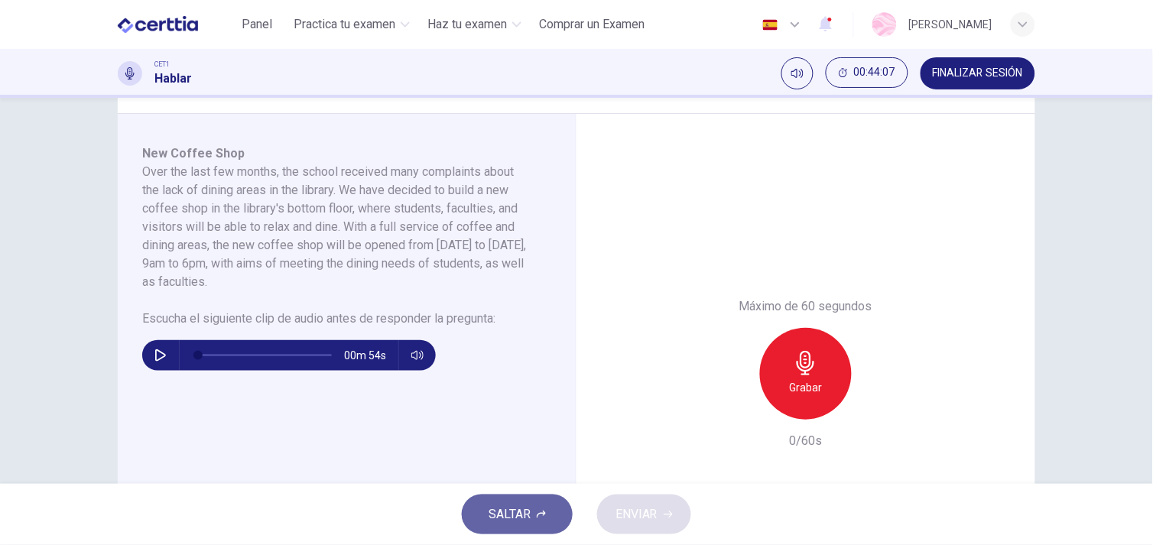
click at [498, 516] on span "SALTAR" at bounding box center [509, 514] width 42 height 21
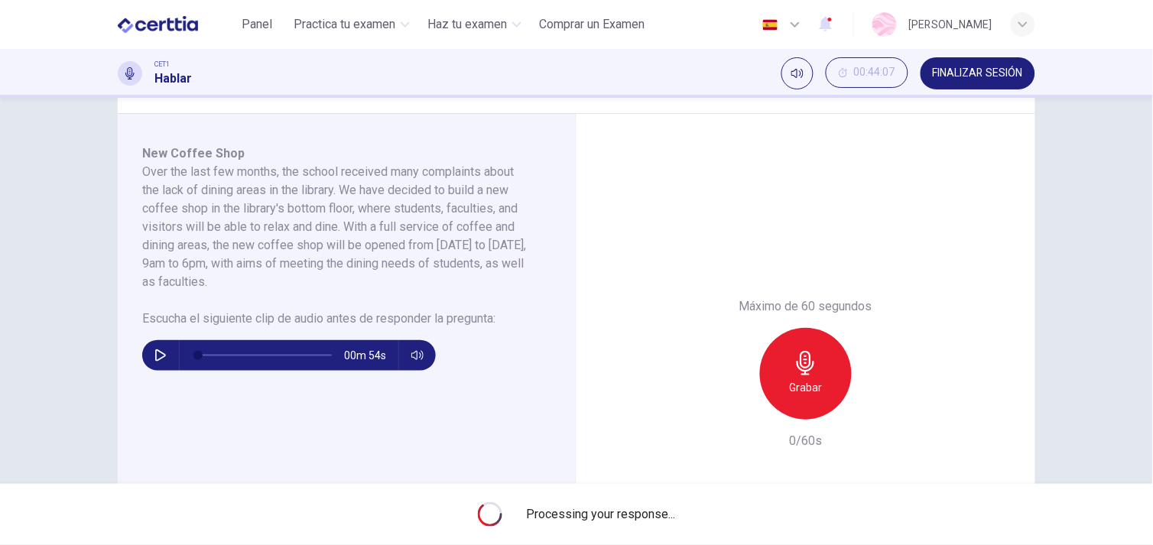
click at [498, 516] on icon at bounding box center [489, 515] width 34 height 34
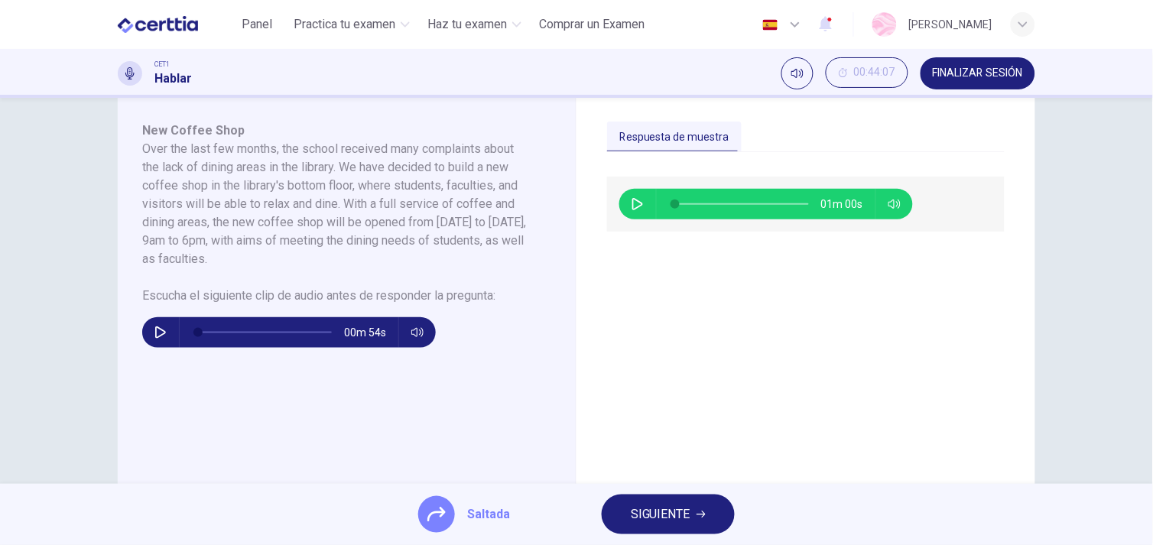
scroll to position [256, 0]
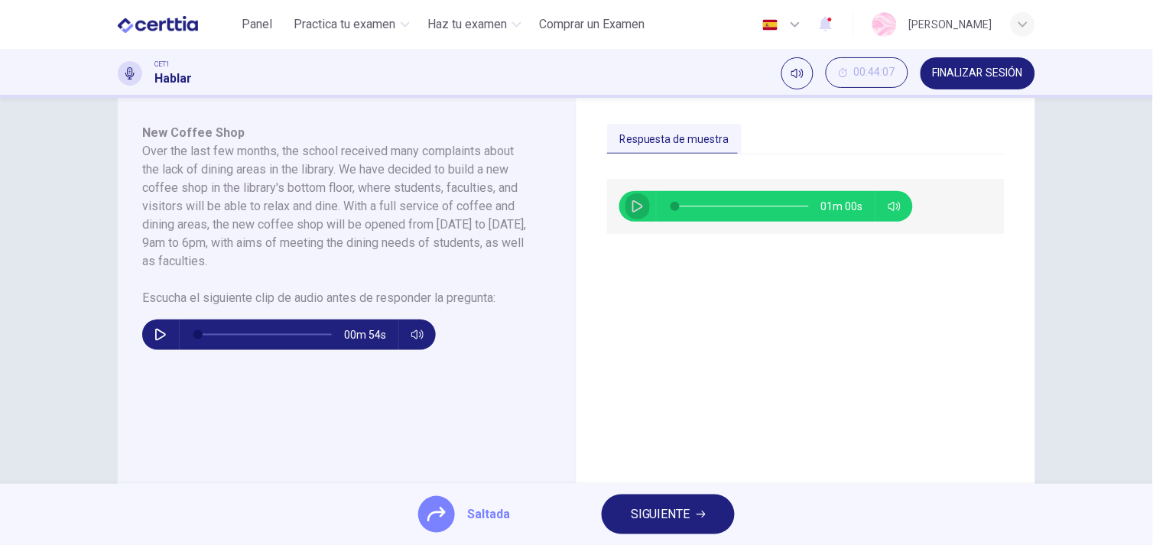
click at [628, 199] on button "button" at bounding box center [637, 206] width 24 height 31
type input "*"
click at [685, 516] on span "SIGUIENTE" at bounding box center [661, 514] width 60 height 21
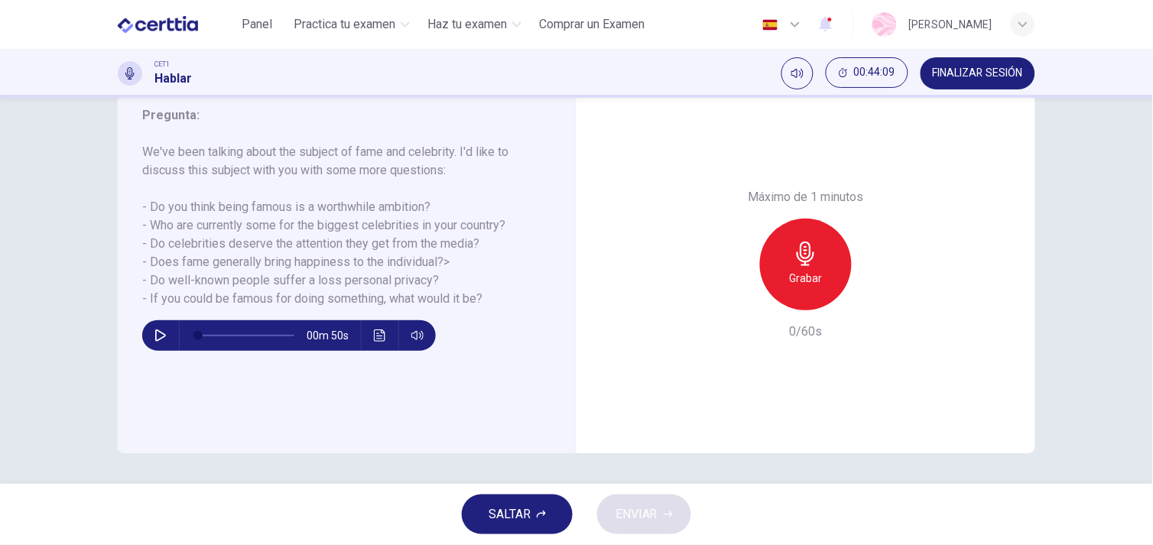
scroll to position [200, 0]
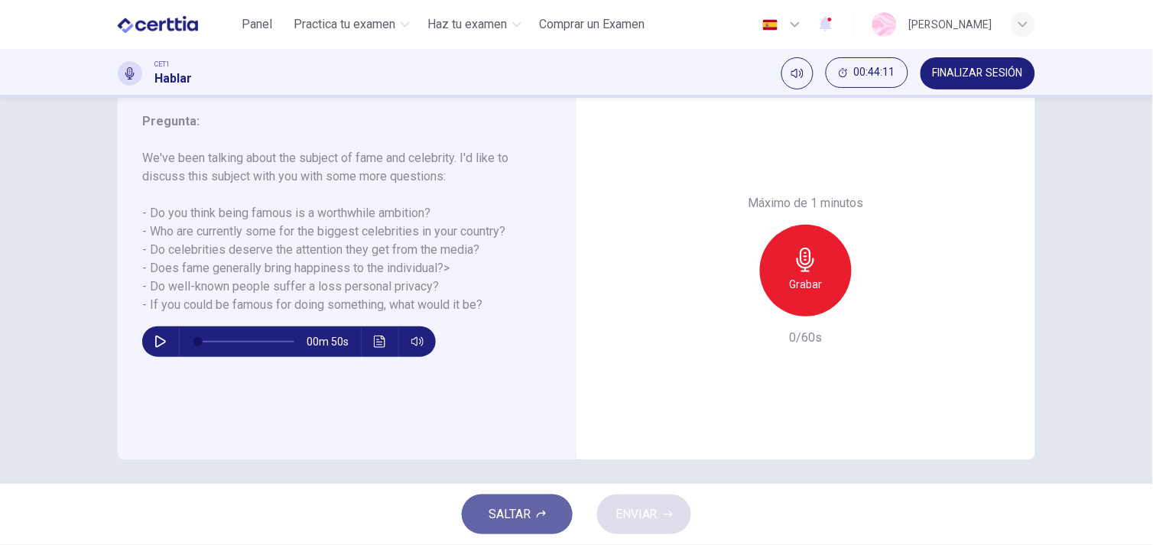
click at [514, 509] on span "SALTAR" at bounding box center [509, 514] width 42 height 21
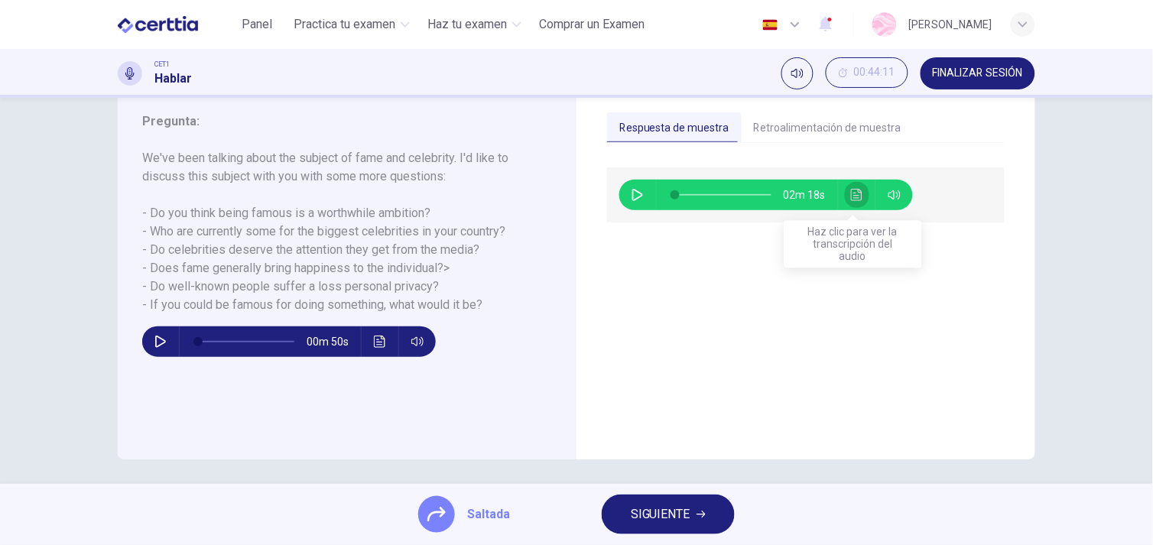
click at [852, 192] on icon "Haz clic para ver la transcripción del audio" at bounding box center [857, 195] width 12 height 12
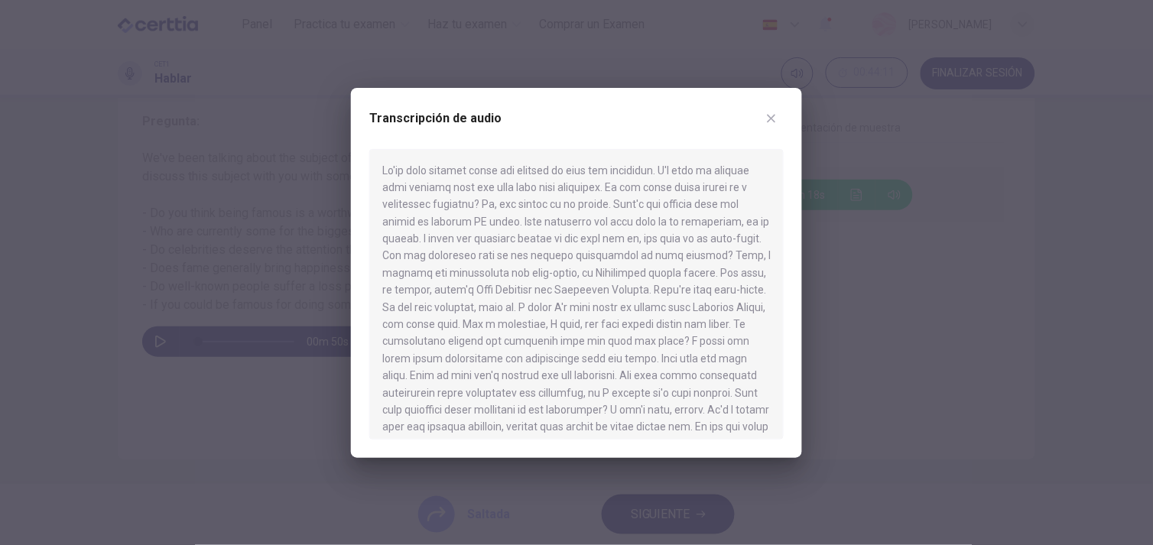
scroll to position [163, 0]
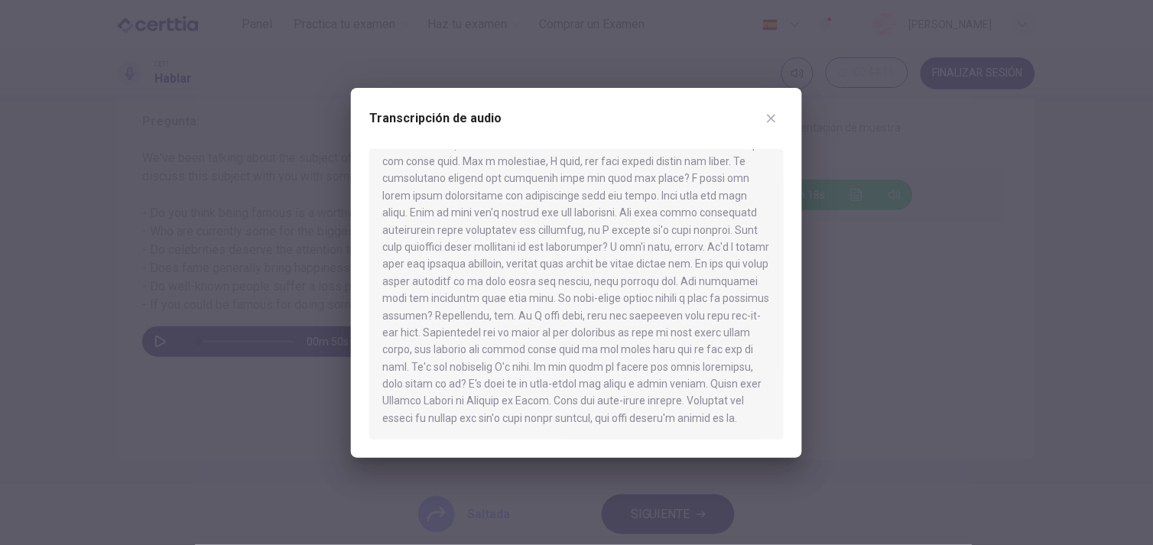
click at [769, 112] on icon "button" at bounding box center [771, 118] width 12 height 12
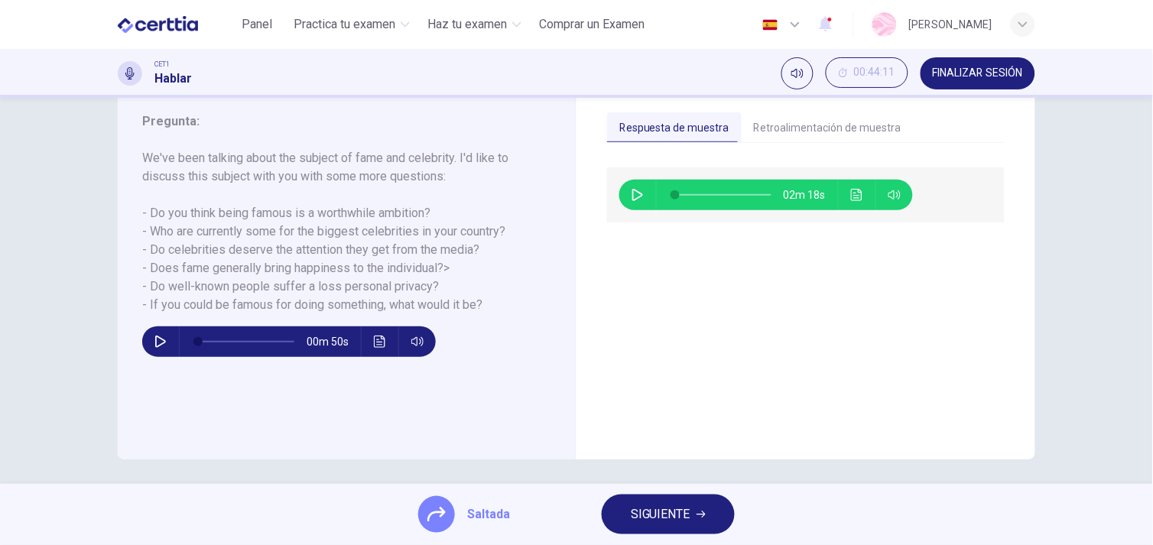
click at [645, 514] on span "SIGUIENTE" at bounding box center [661, 514] width 60 height 21
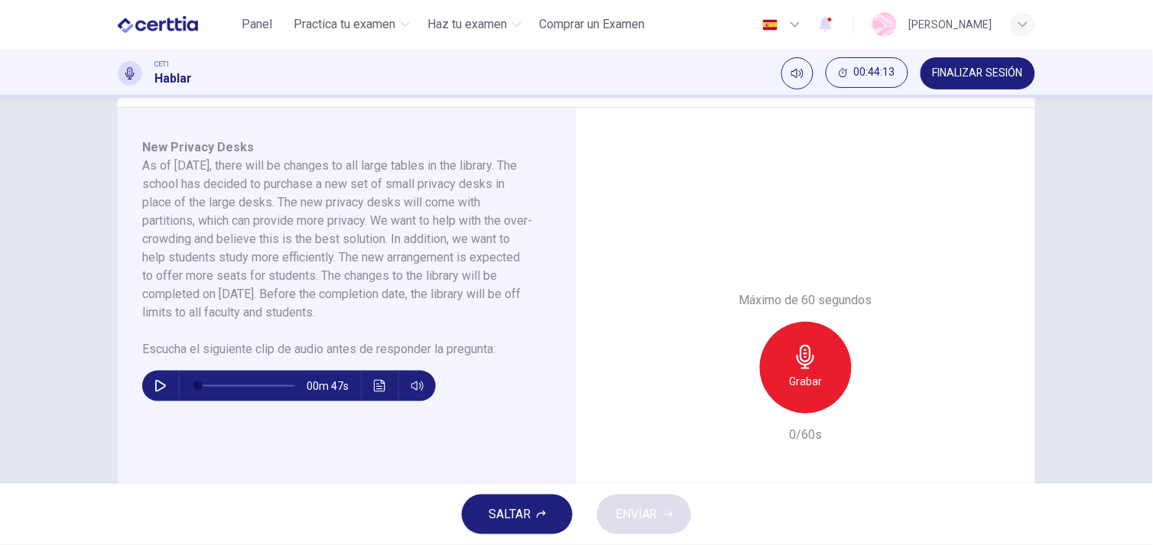
scroll to position [247, 0]
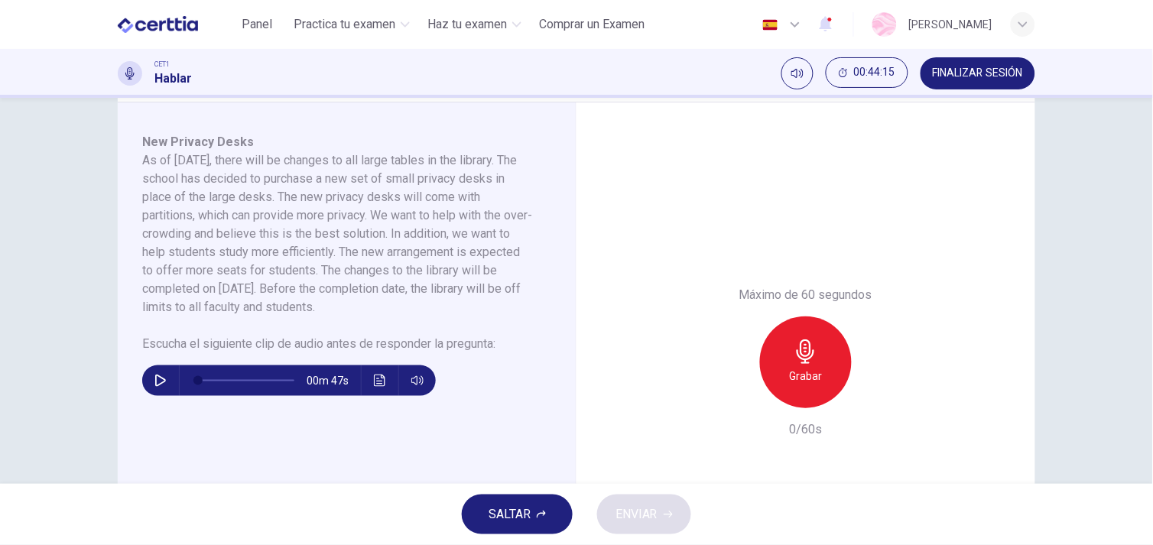
click at [533, 509] on button "SALTAR" at bounding box center [517, 514] width 111 height 40
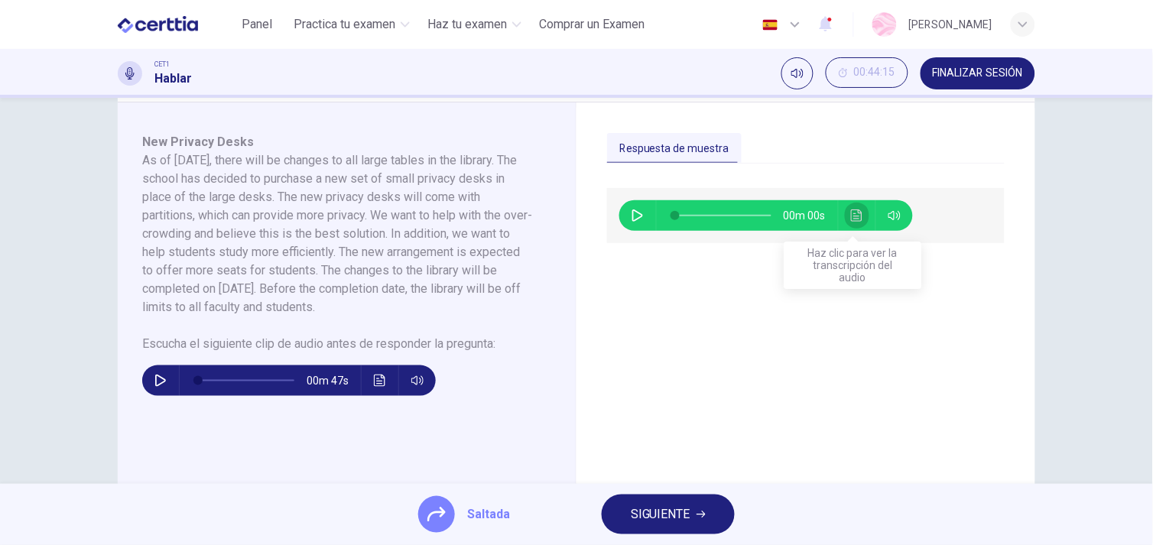
click at [851, 211] on icon "Haz clic para ver la transcripción del audio" at bounding box center [857, 215] width 12 height 12
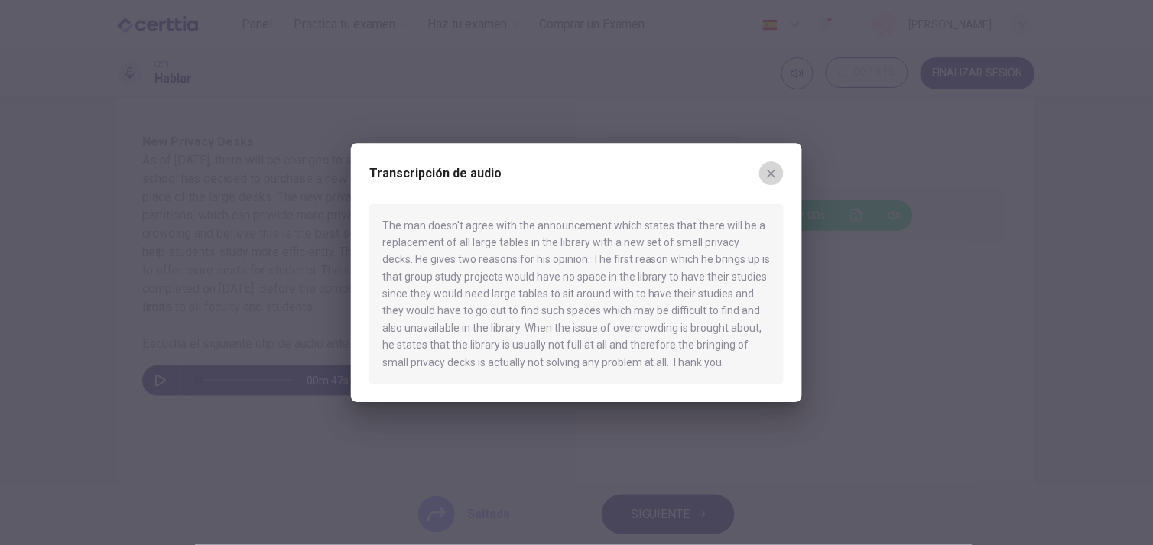
click at [764, 165] on button "button" at bounding box center [771, 173] width 24 height 24
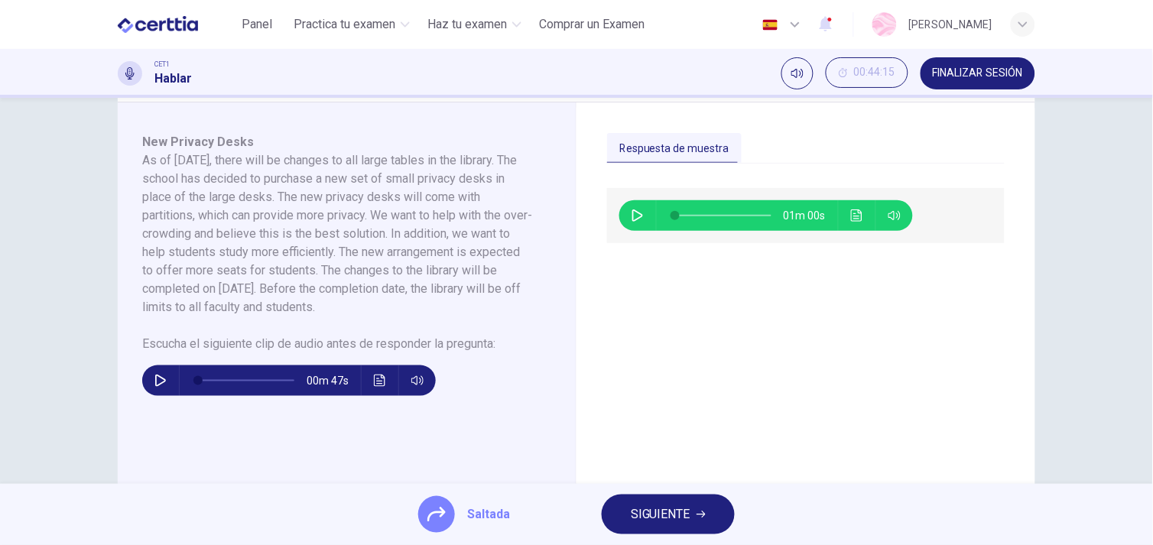
click at [655, 517] on span "SIGUIENTE" at bounding box center [661, 514] width 60 height 21
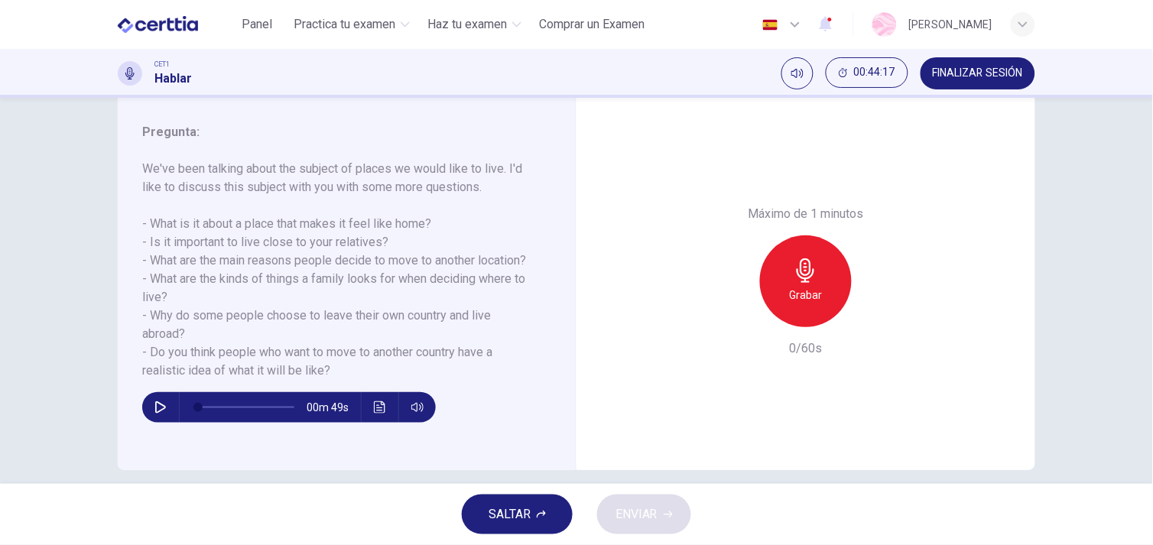
scroll to position [183, 0]
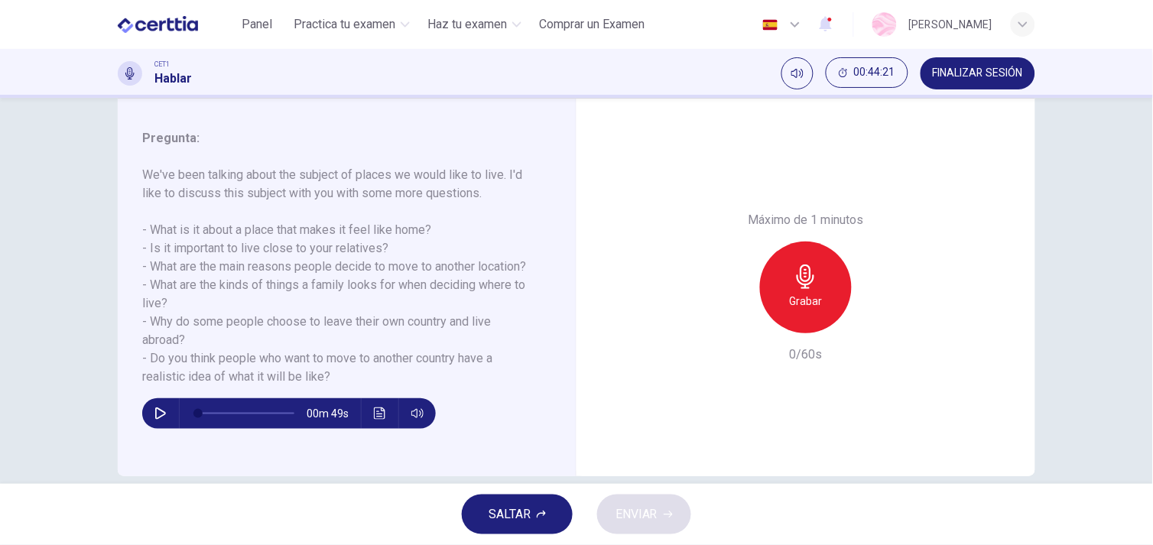
drag, startPoint x: 537, startPoint y: 525, endPoint x: 535, endPoint y: 533, distance: 8.5
click at [535, 533] on button "SALTAR" at bounding box center [517, 514] width 111 height 40
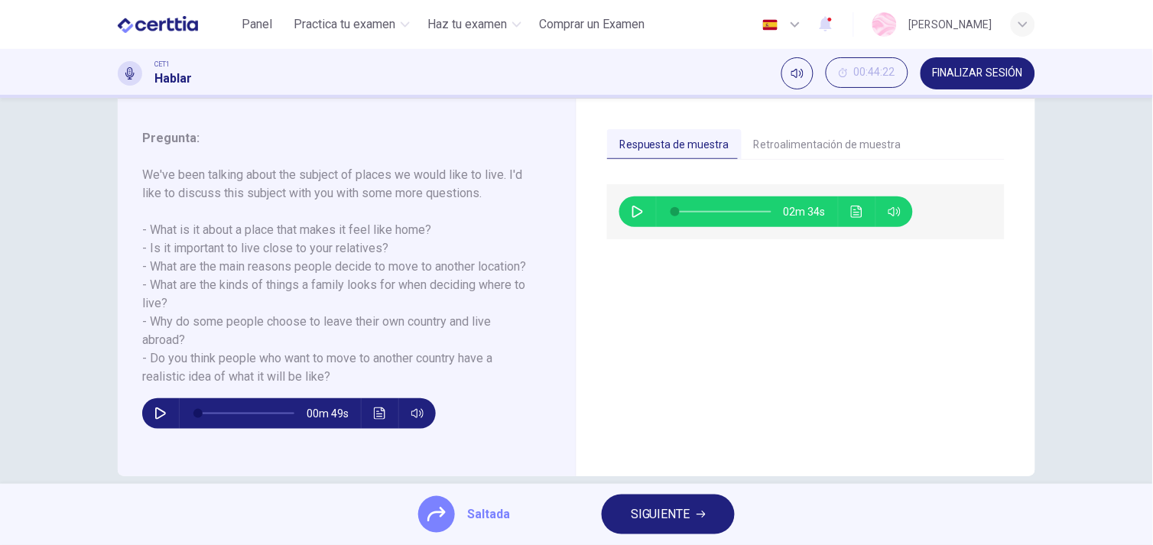
click at [851, 214] on icon "Haz clic para ver la transcripción del audio" at bounding box center [857, 212] width 12 height 12
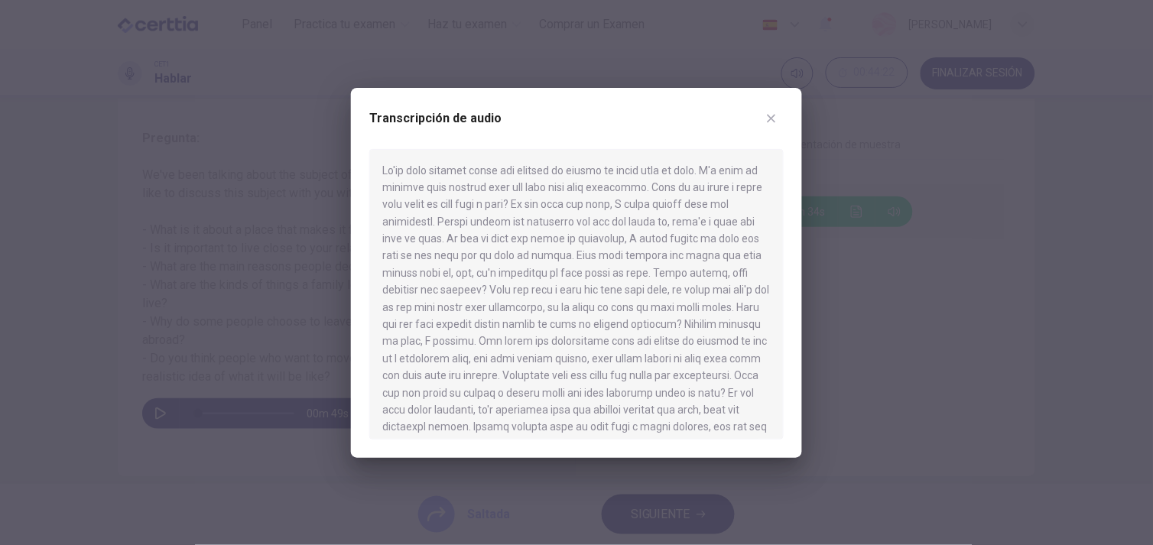
scroll to position [215, 0]
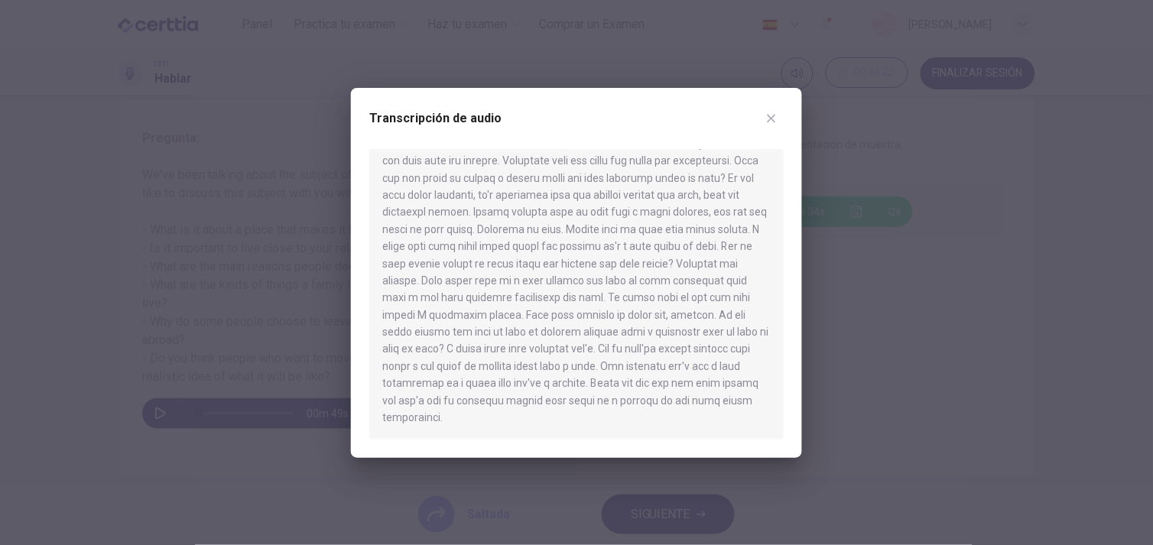
click at [772, 118] on icon "button" at bounding box center [771, 118] width 8 height 8
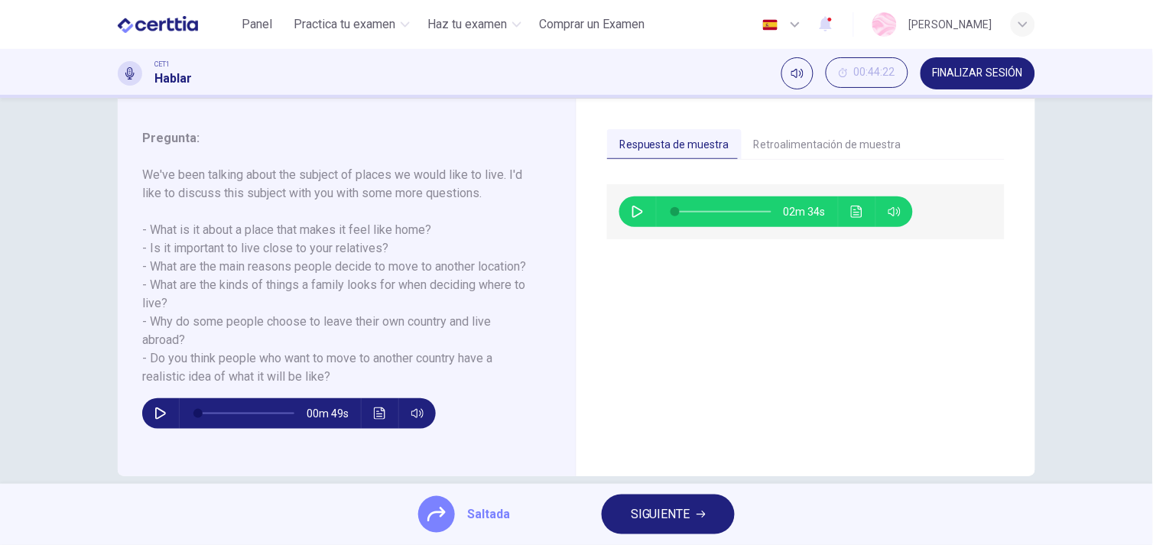
click at [651, 525] on button "SIGUIENTE" at bounding box center [667, 514] width 133 height 40
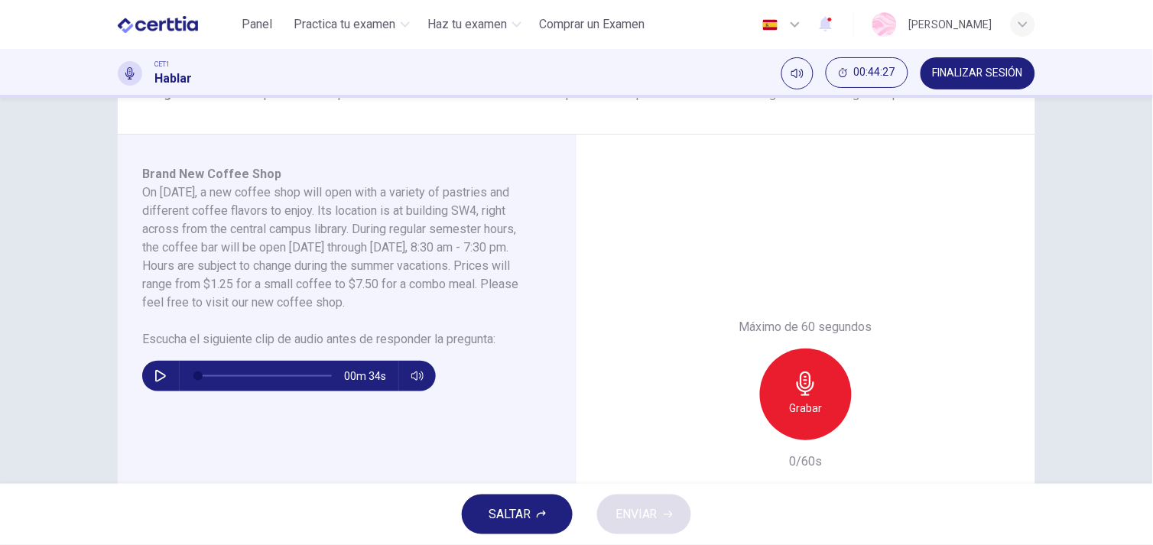
scroll to position [212, 0]
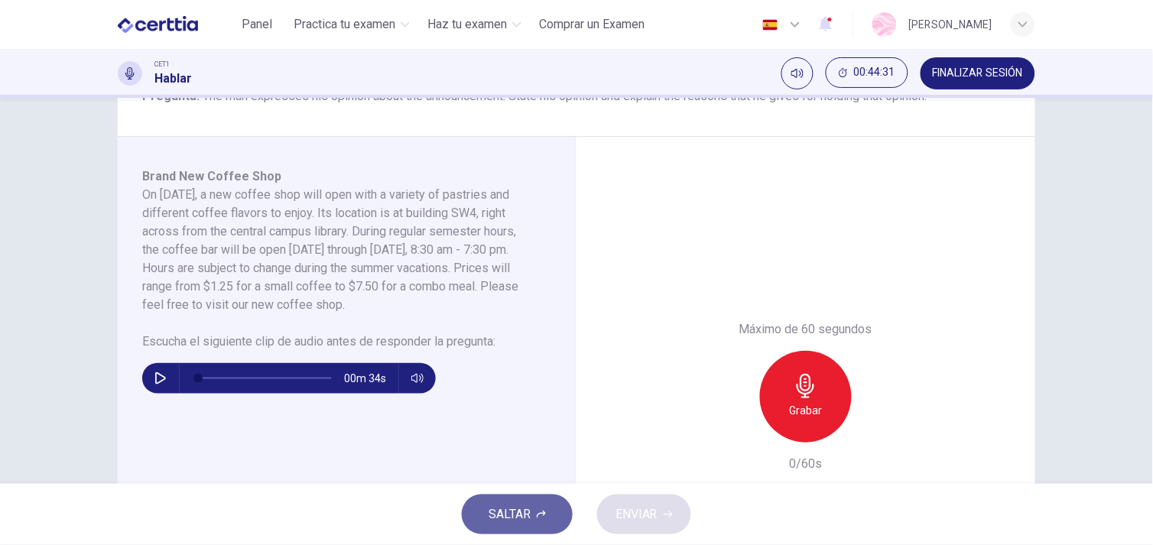
click at [553, 524] on button "SALTAR" at bounding box center [517, 514] width 111 height 40
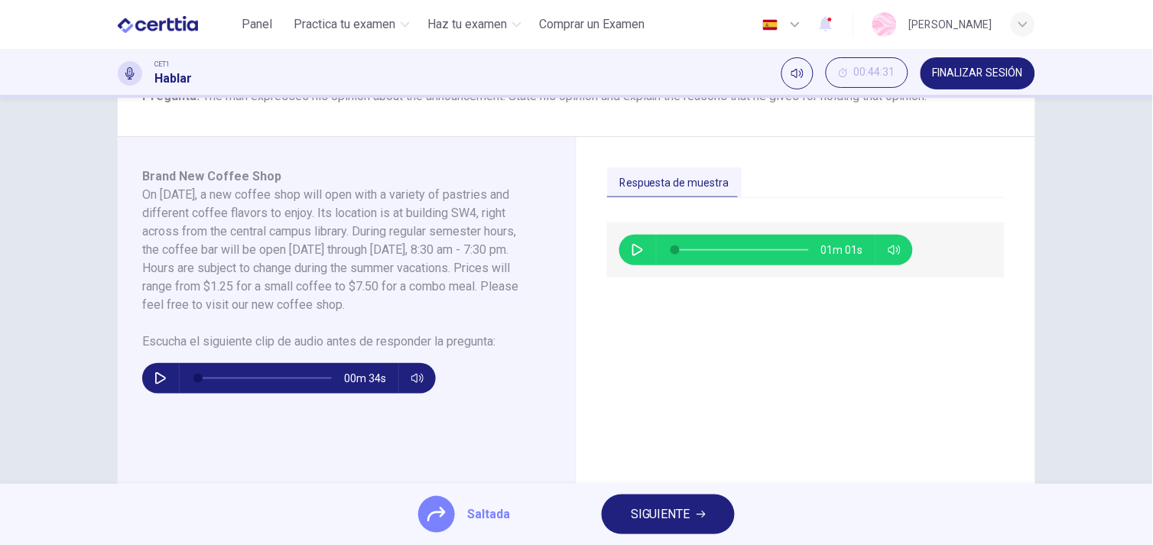
click at [632, 244] on icon "button" at bounding box center [637, 250] width 11 height 12
type input "*"
click at [689, 520] on span "SIGUIENTE" at bounding box center [661, 514] width 60 height 21
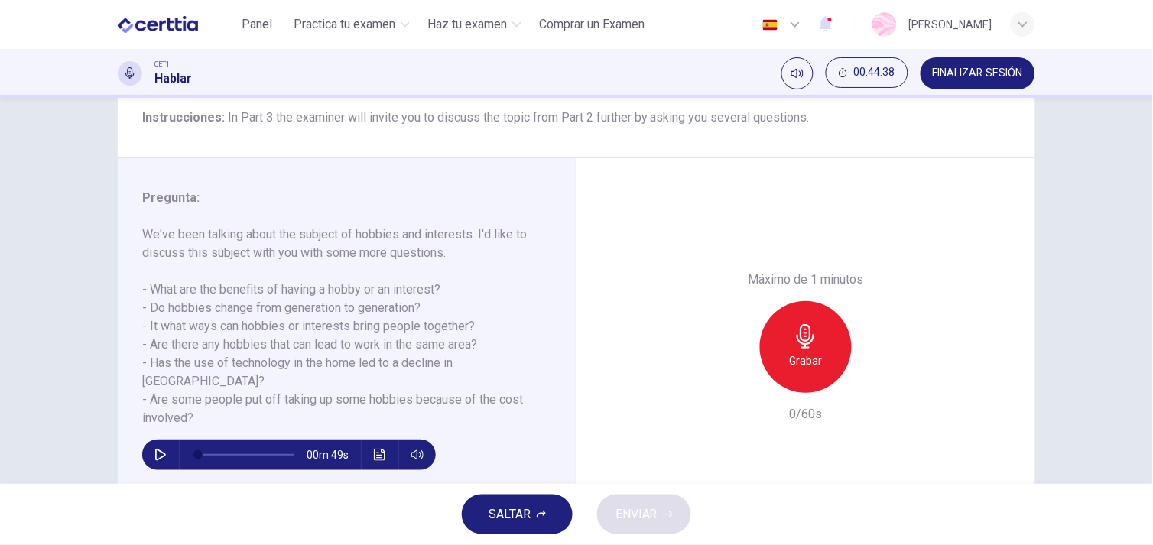
scroll to position [132, 0]
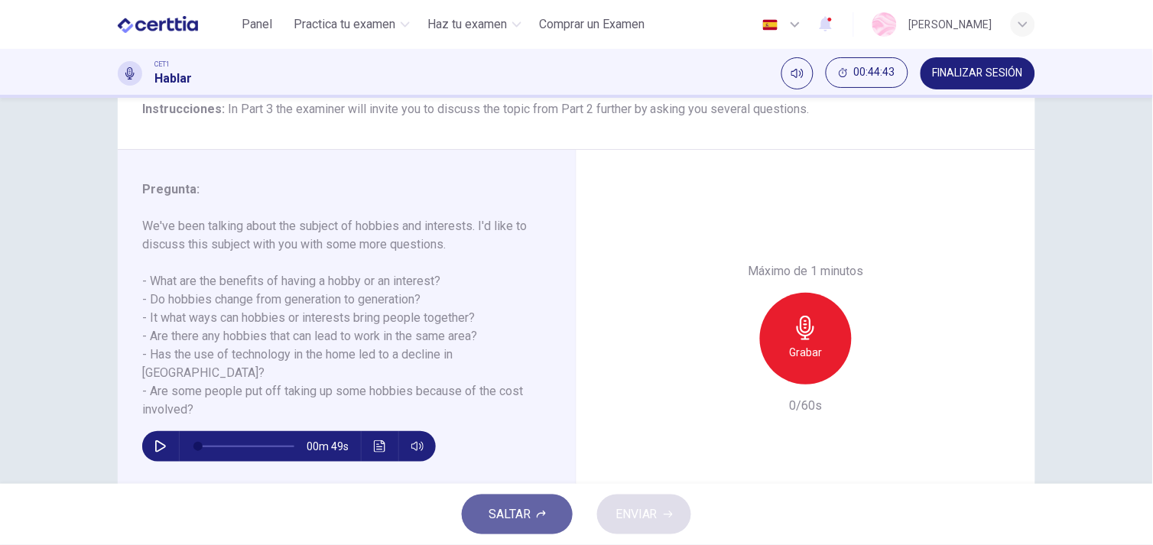
click at [546, 500] on button "SALTAR" at bounding box center [517, 514] width 111 height 40
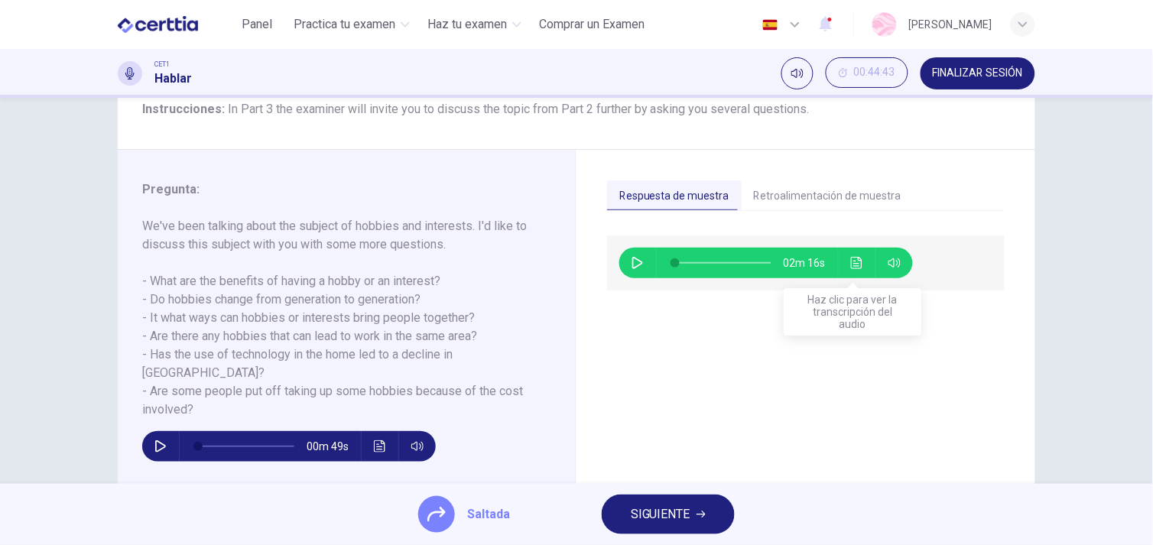
click at [851, 250] on button "Haz clic para ver la transcripción del audio" at bounding box center [857, 263] width 24 height 31
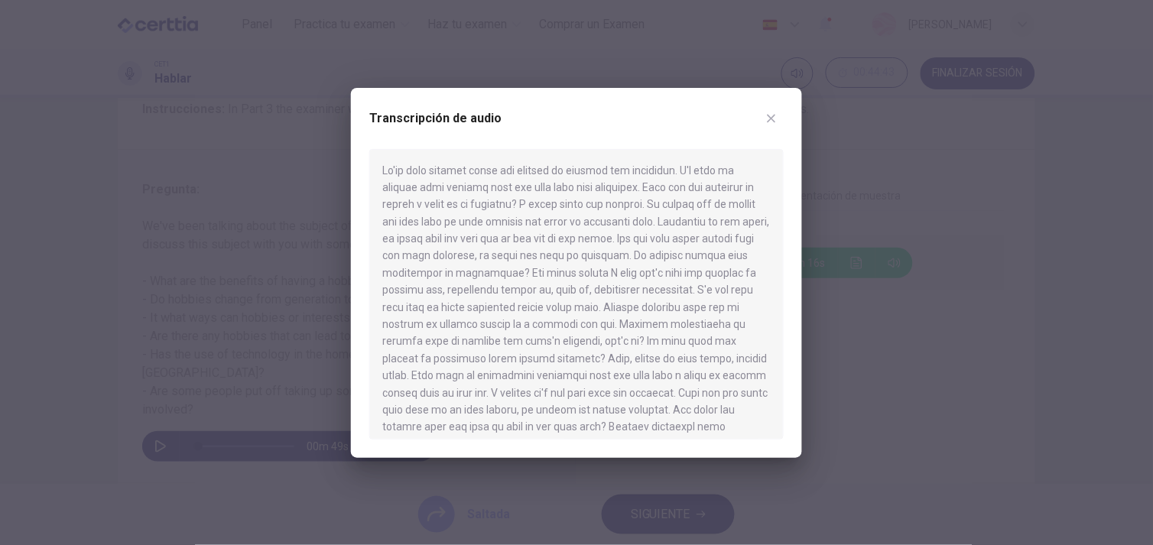
scroll to position [197, 0]
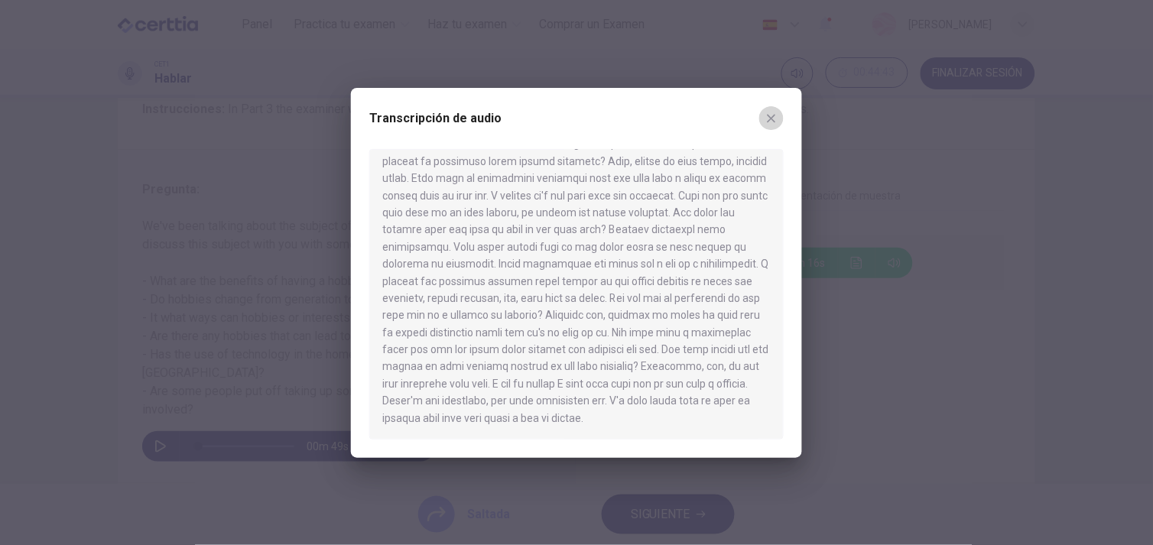
click at [767, 117] on icon "button" at bounding box center [771, 118] width 12 height 12
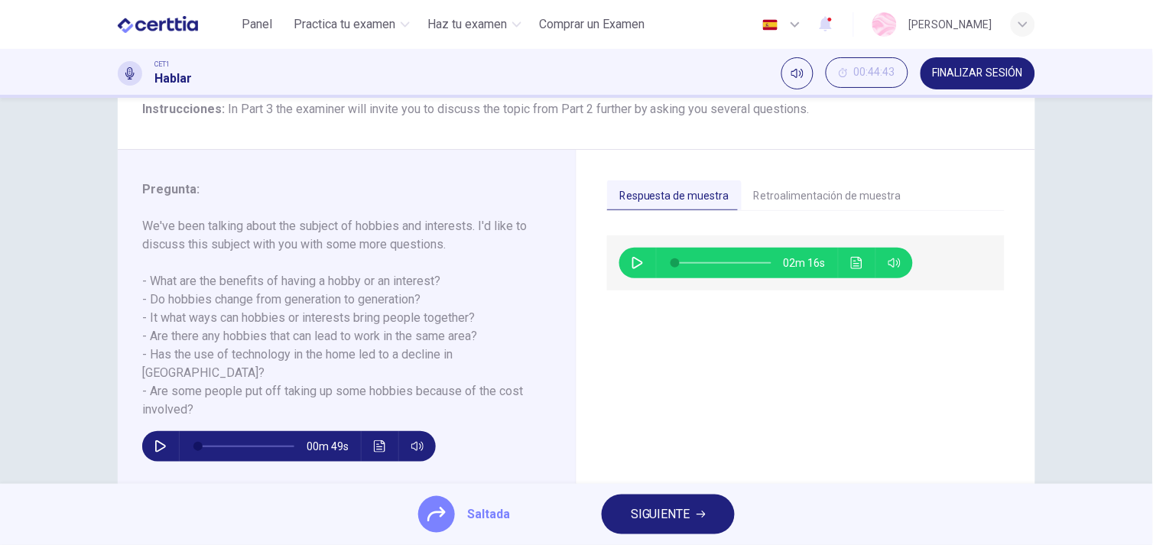
click at [647, 516] on span "SIGUIENTE" at bounding box center [661, 514] width 60 height 21
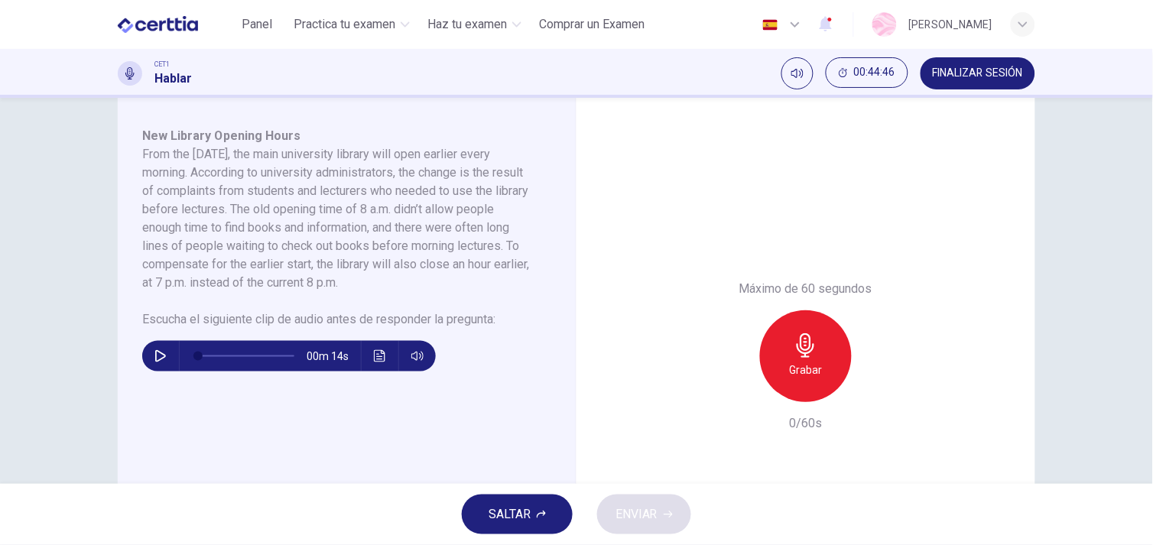
scroll to position [235, 0]
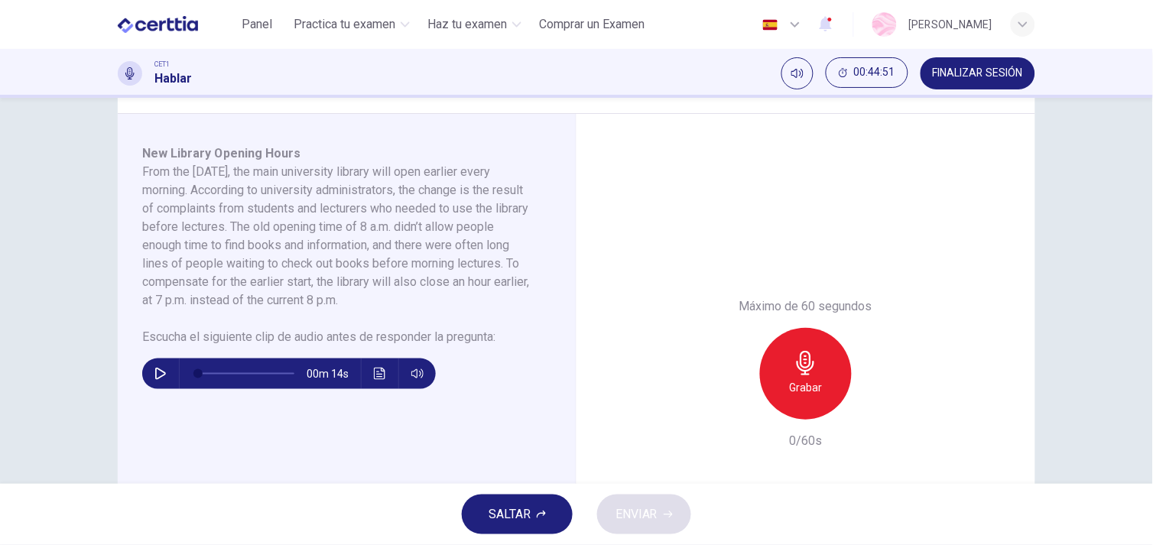
click at [504, 495] on button "SALTAR" at bounding box center [517, 514] width 111 height 40
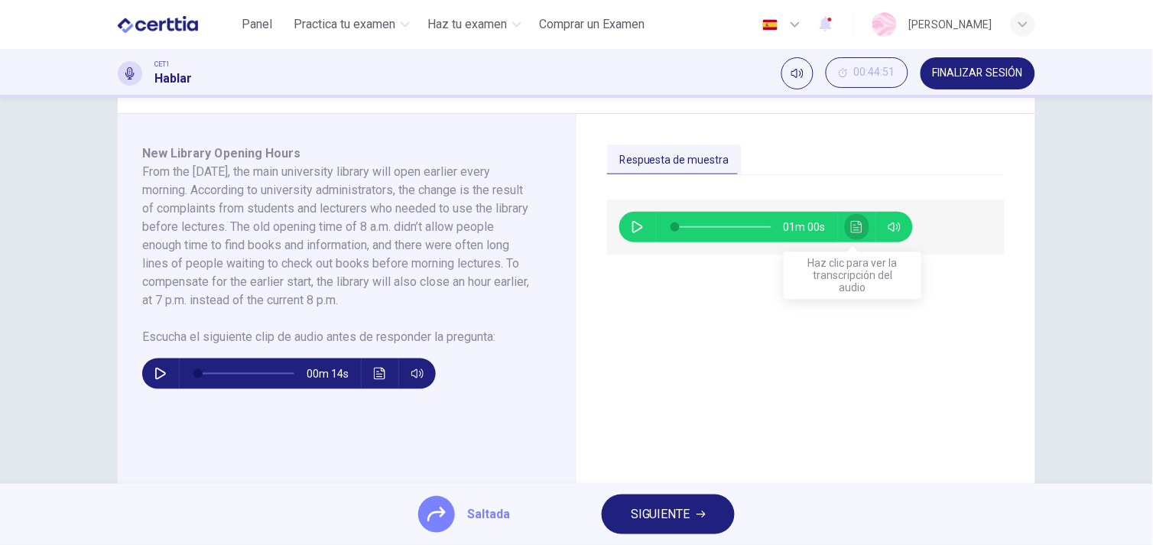
click at [851, 226] on icon "Haz clic para ver la transcripción del audio" at bounding box center [856, 227] width 11 height 12
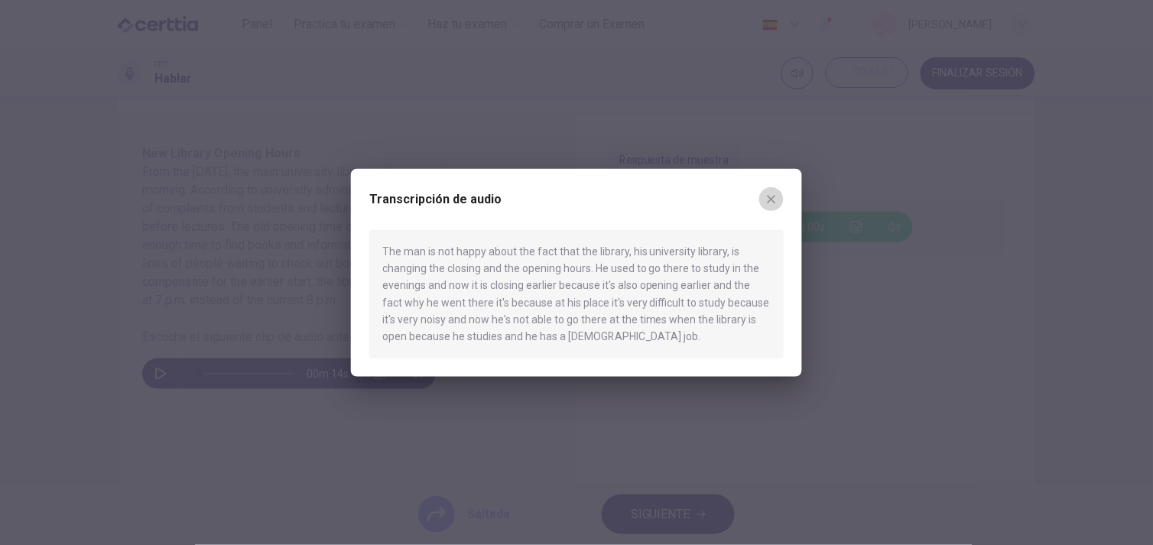
click at [769, 202] on icon "button" at bounding box center [771, 199] width 12 height 12
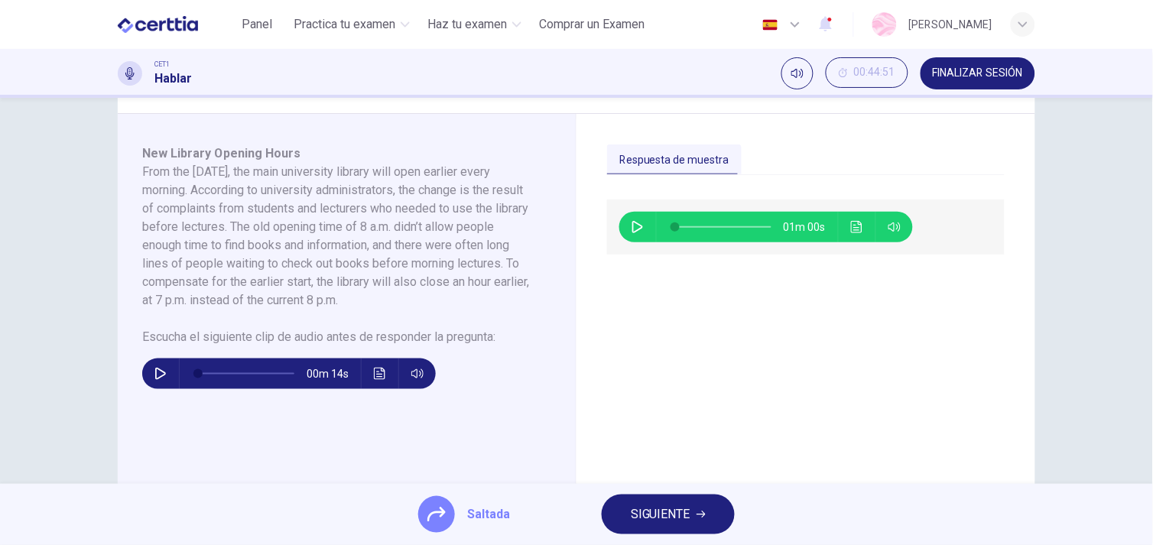
click at [642, 501] on button "SIGUIENTE" at bounding box center [667, 514] width 133 height 40
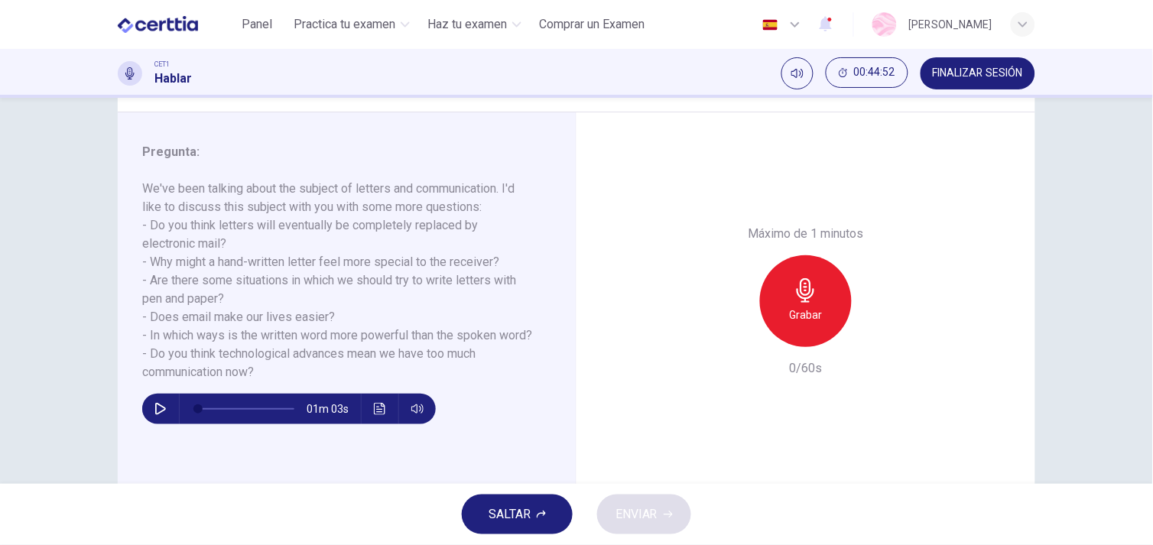
scroll to position [171, 0]
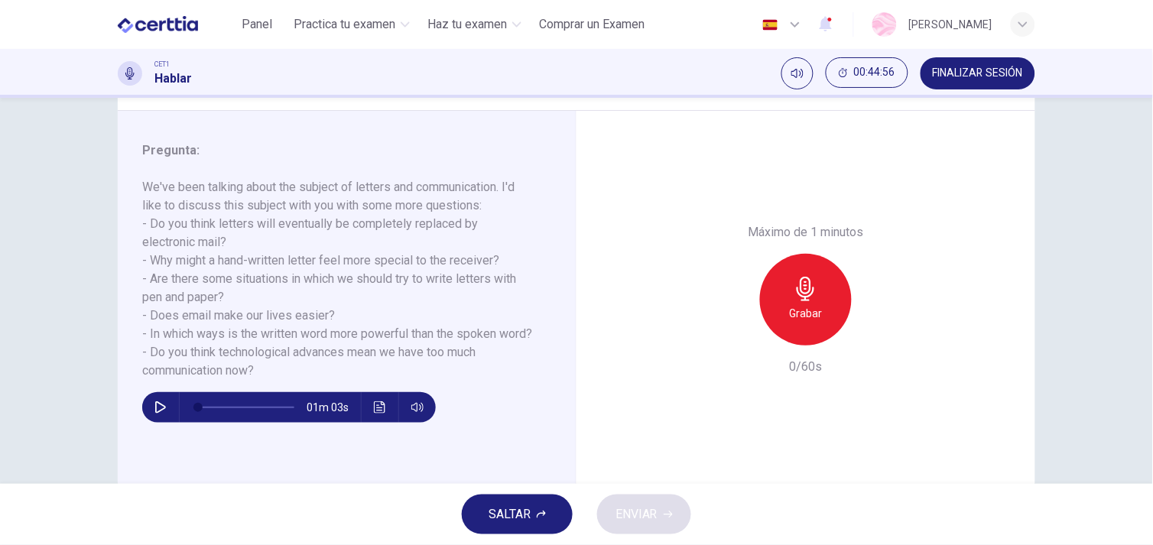
click at [530, 523] on span "SALTAR" at bounding box center [509, 514] width 42 height 21
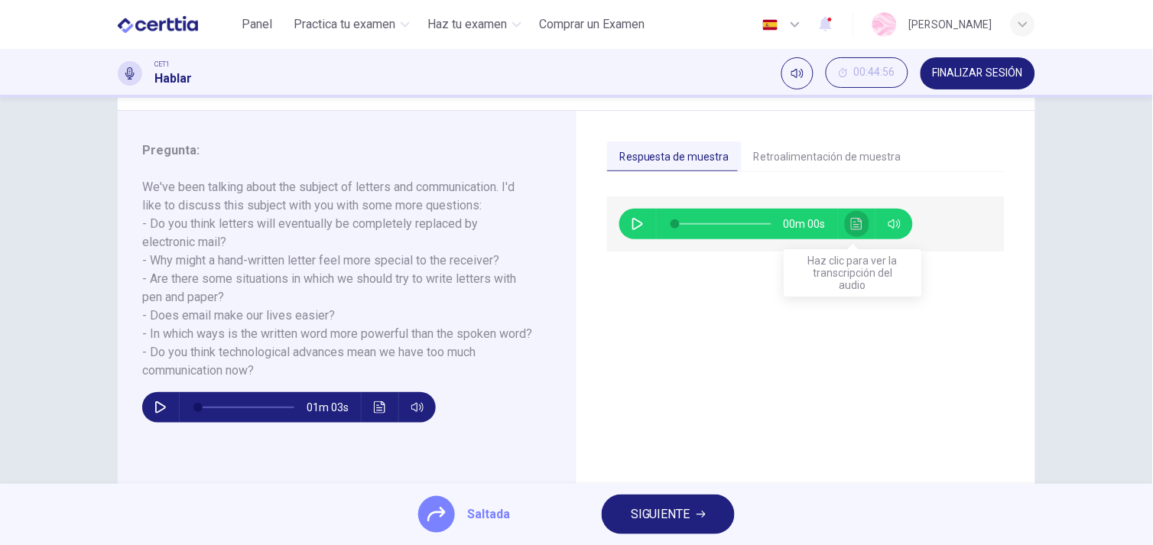
click at [856, 222] on icon "Haz clic para ver la transcripción del audio" at bounding box center [857, 224] width 12 height 12
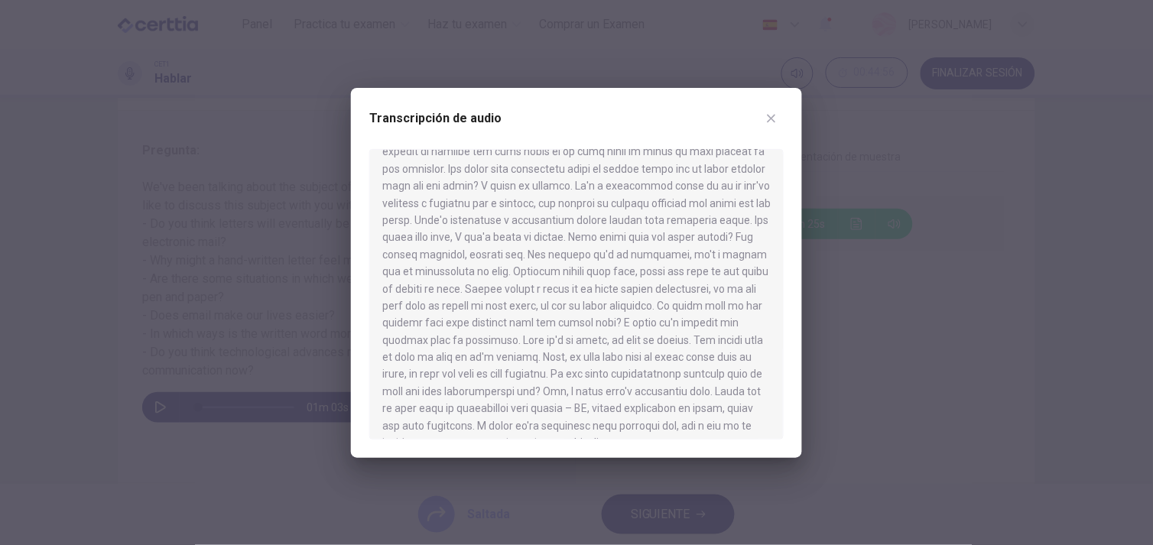
scroll to position [215, 0]
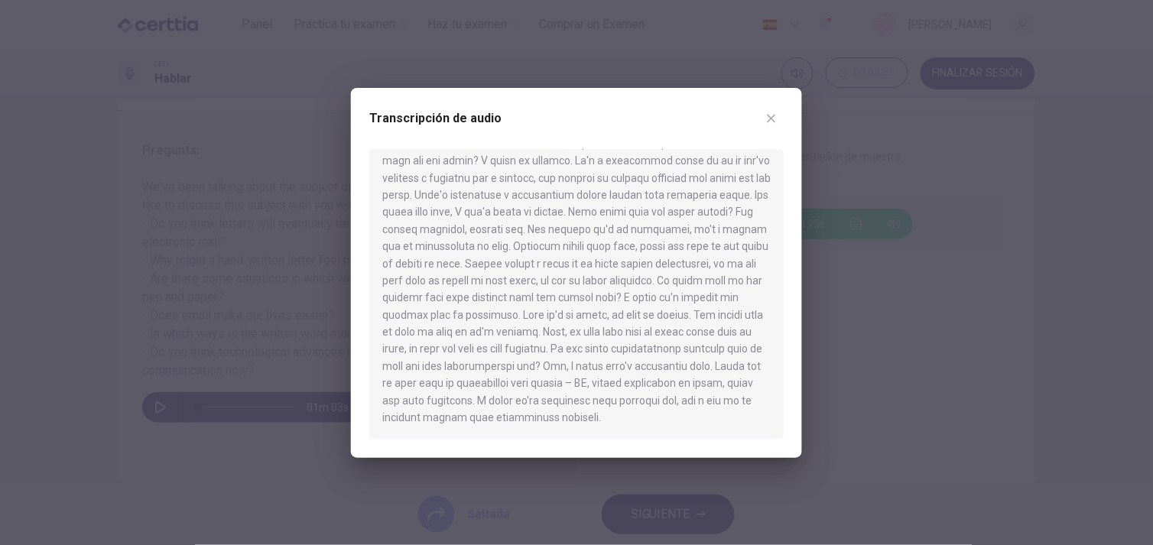
click at [773, 118] on icon "button" at bounding box center [771, 118] width 12 height 12
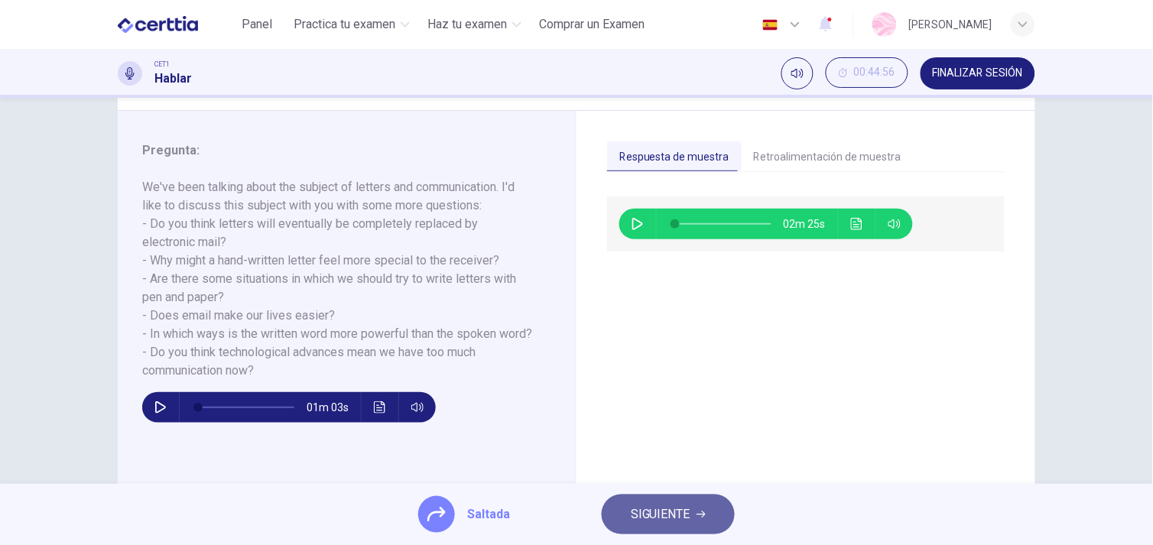
click at [703, 518] on icon "button" at bounding box center [700, 514] width 9 height 9
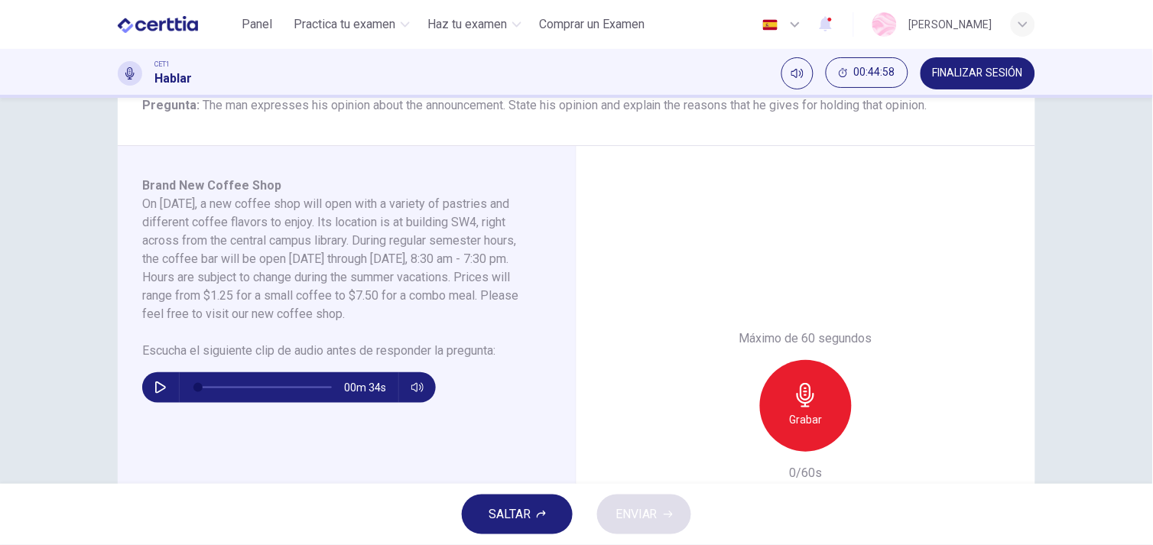
scroll to position [205, 0]
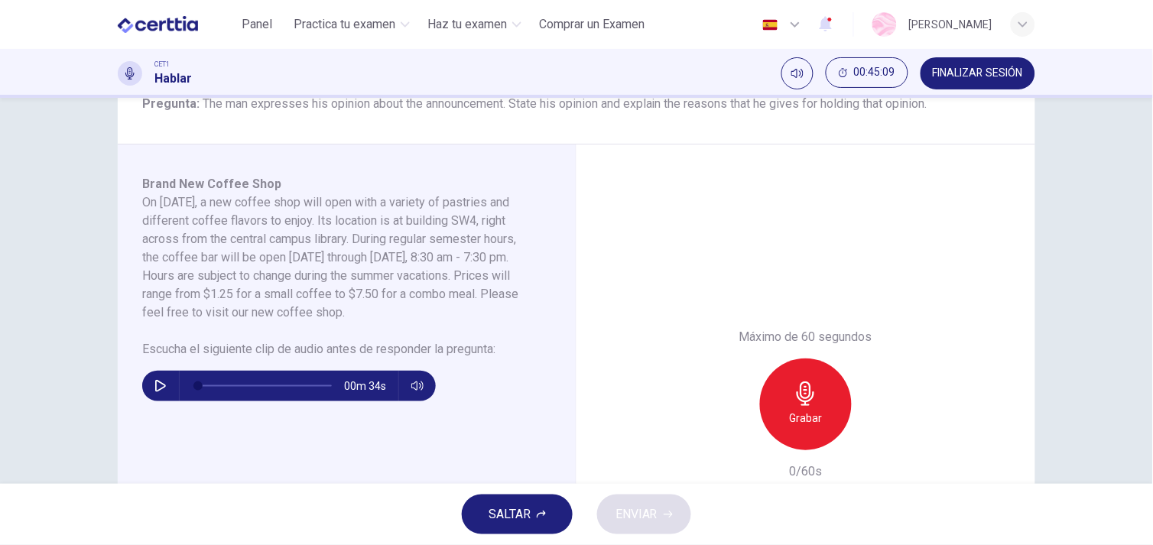
click at [569, 509] on button "SALTAR" at bounding box center [517, 514] width 111 height 40
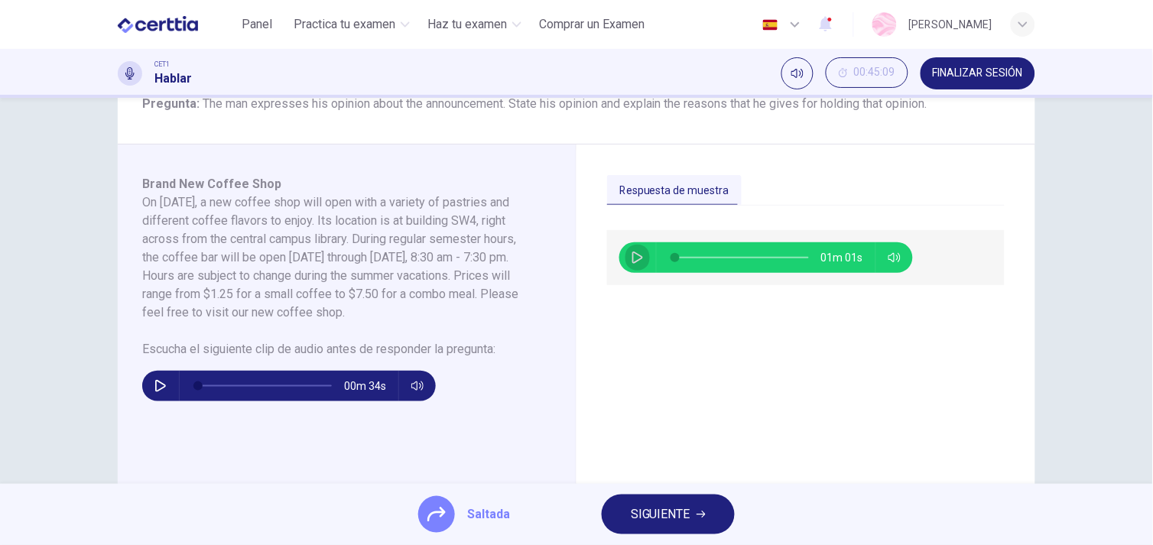
click at [631, 256] on icon "button" at bounding box center [637, 257] width 12 height 12
type input "*"
click at [686, 512] on span "SIGUIENTE" at bounding box center [661, 514] width 60 height 21
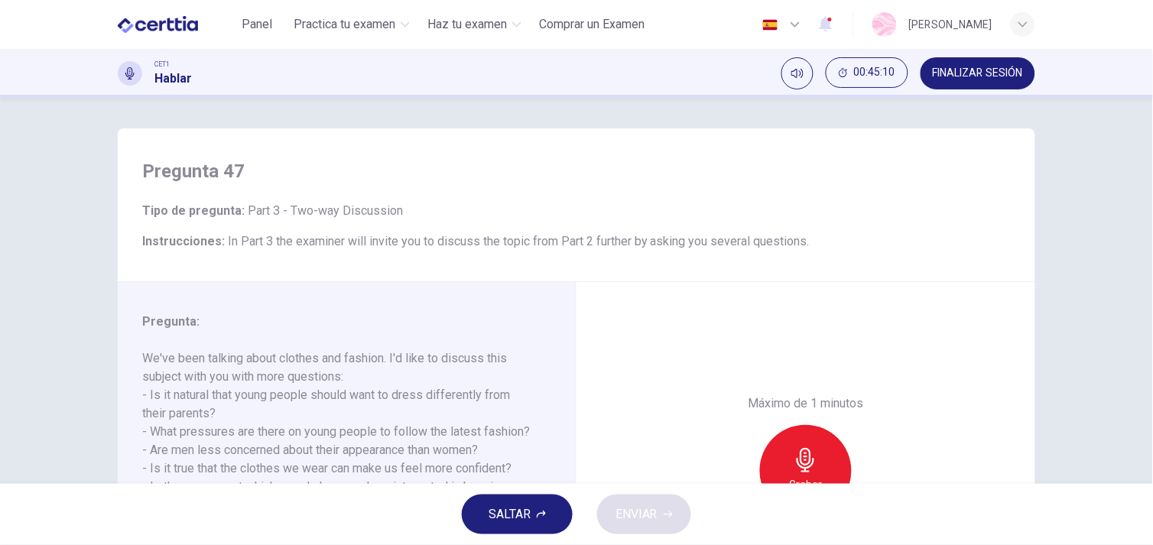
scroll to position [206, 0]
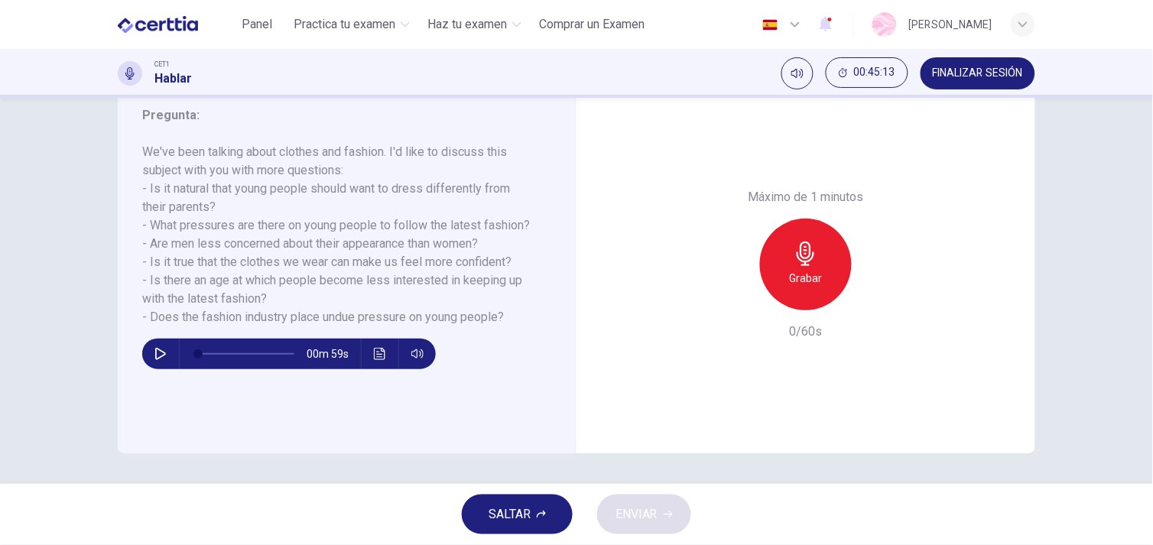
click at [478, 525] on button "SALTAR" at bounding box center [517, 514] width 111 height 40
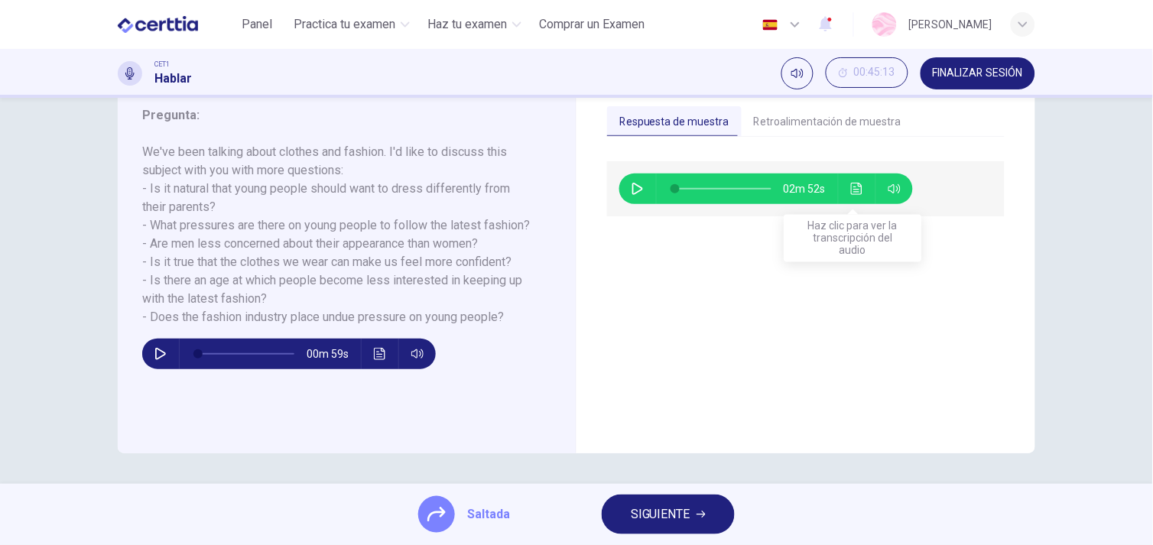
click at [845, 186] on button "Haz clic para ver la transcripción del audio" at bounding box center [857, 188] width 24 height 31
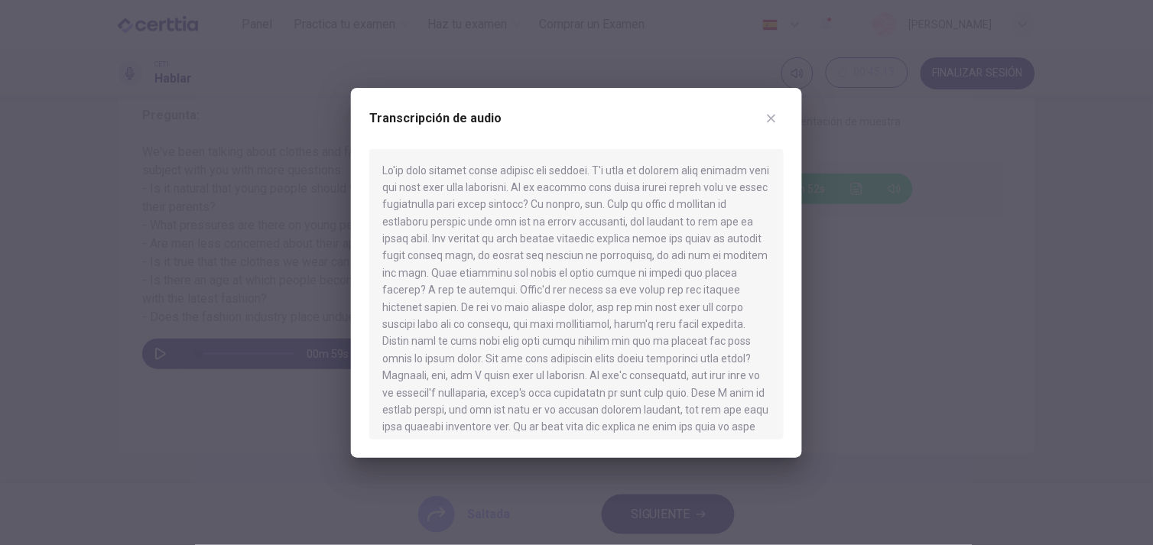
scroll to position [248, 0]
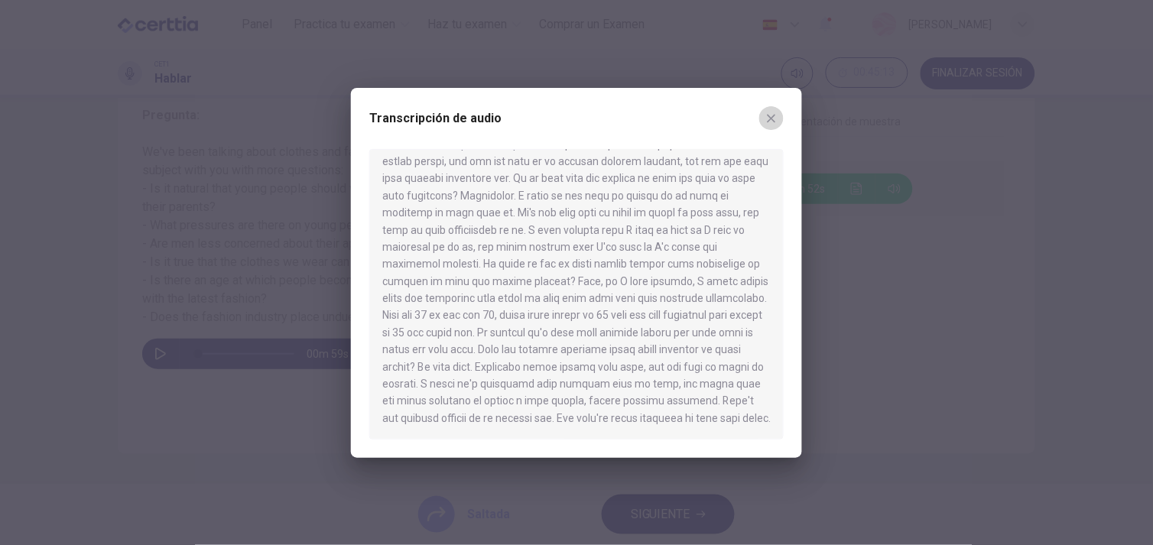
click at [767, 118] on icon "button" at bounding box center [771, 118] width 12 height 12
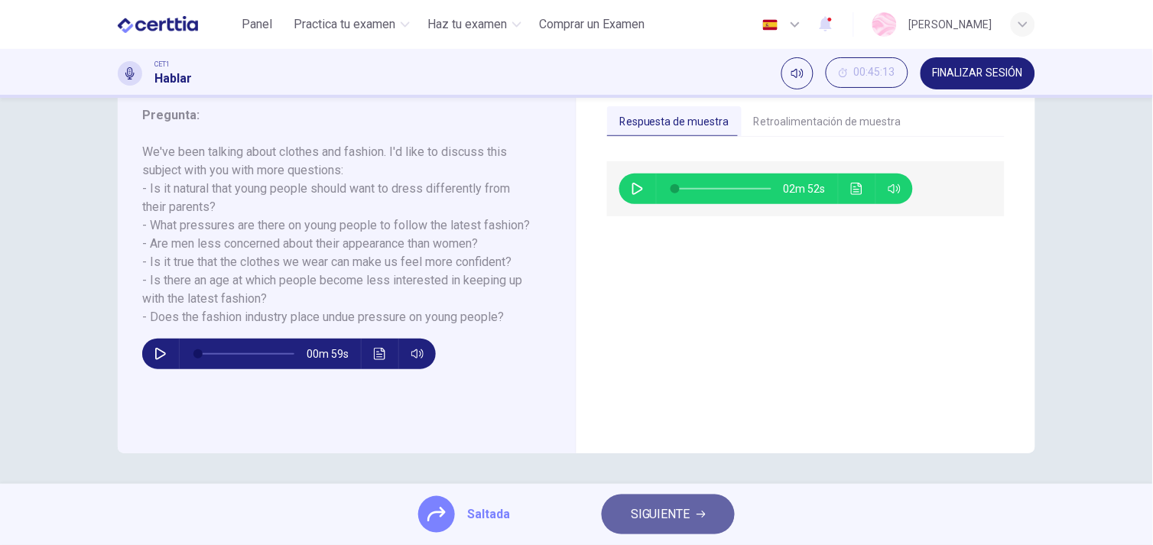
click at [666, 512] on span "SIGUIENTE" at bounding box center [661, 514] width 60 height 21
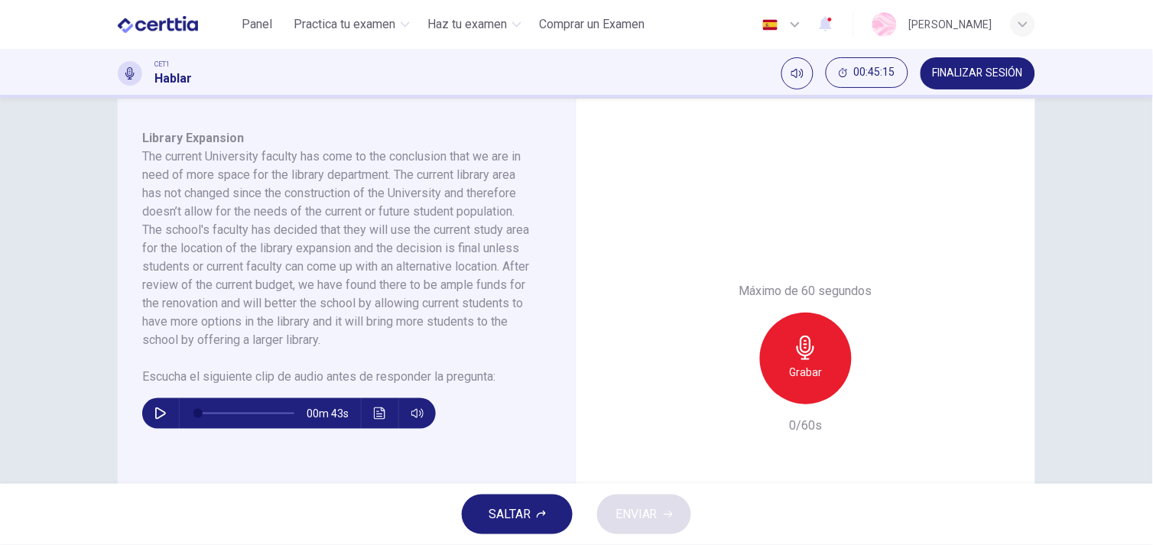
scroll to position [256, 0]
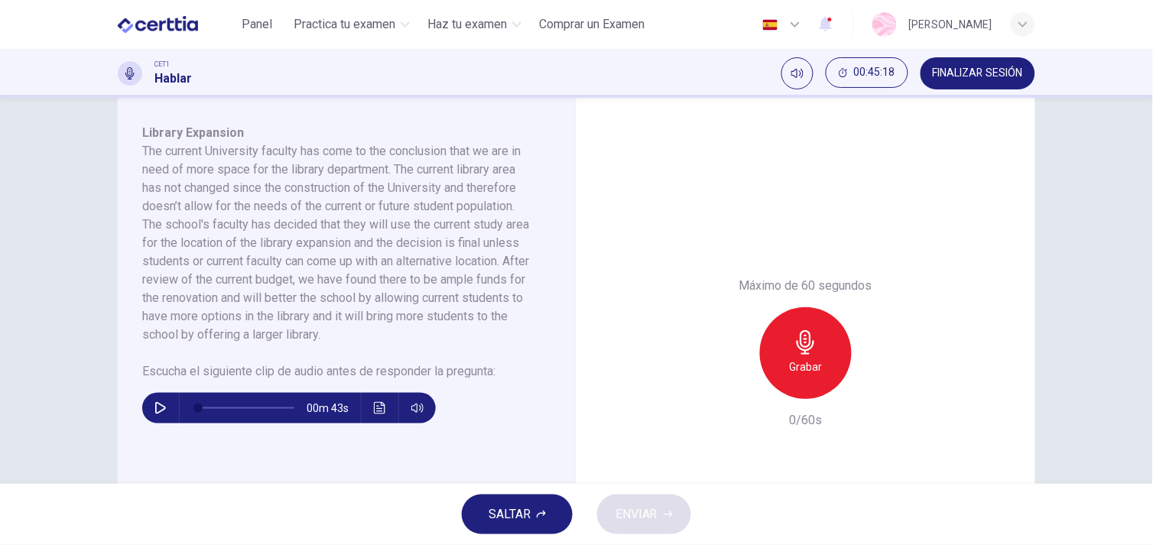
click at [511, 501] on button "SALTAR" at bounding box center [517, 514] width 111 height 40
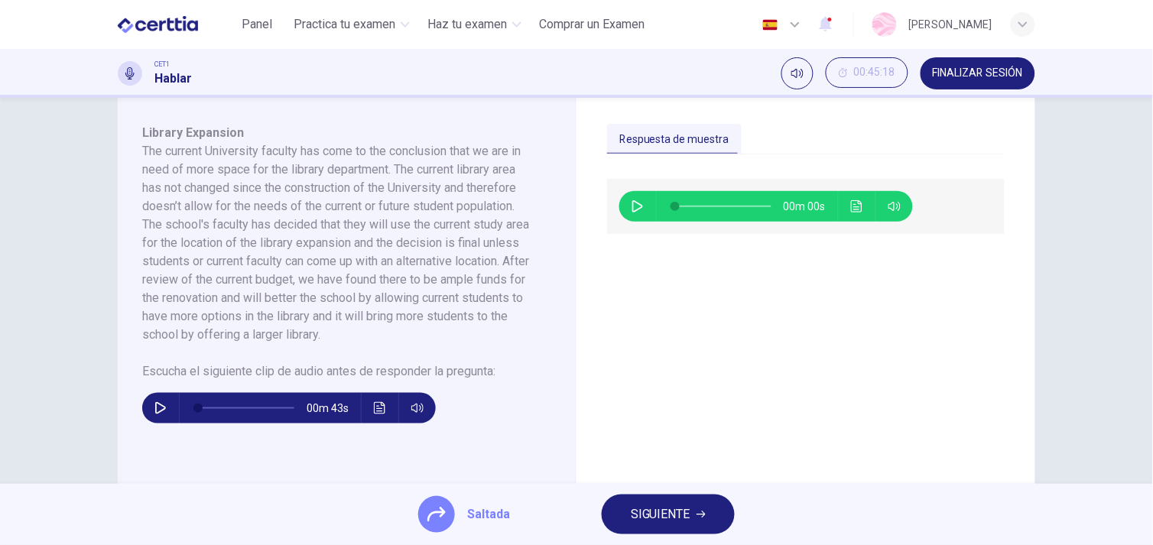
click at [851, 207] on icon "Haz clic para ver la transcripción del audio" at bounding box center [857, 206] width 12 height 12
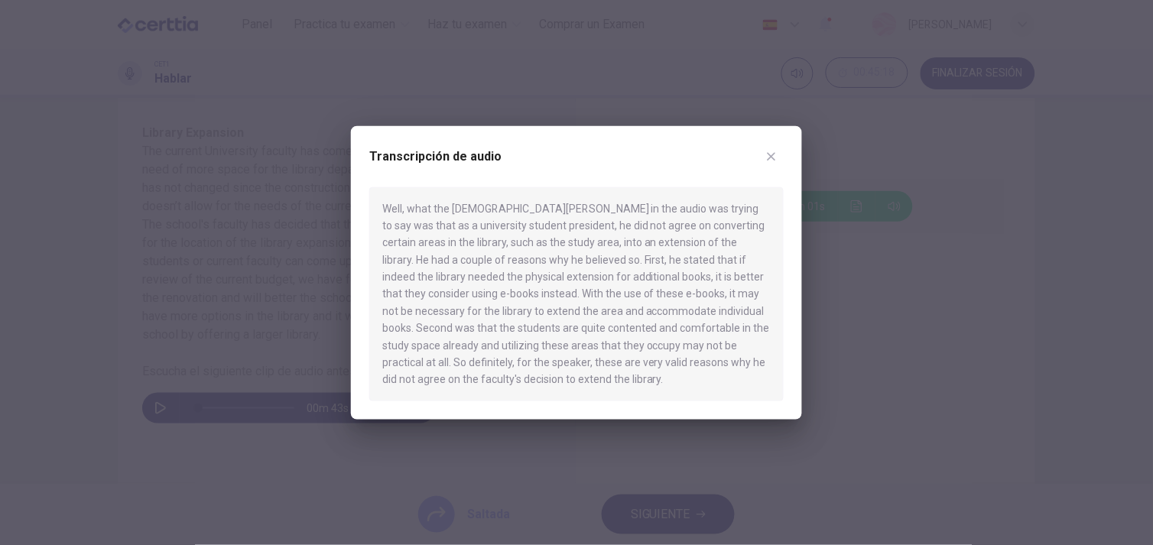
click at [774, 154] on icon "button" at bounding box center [771, 156] width 12 height 12
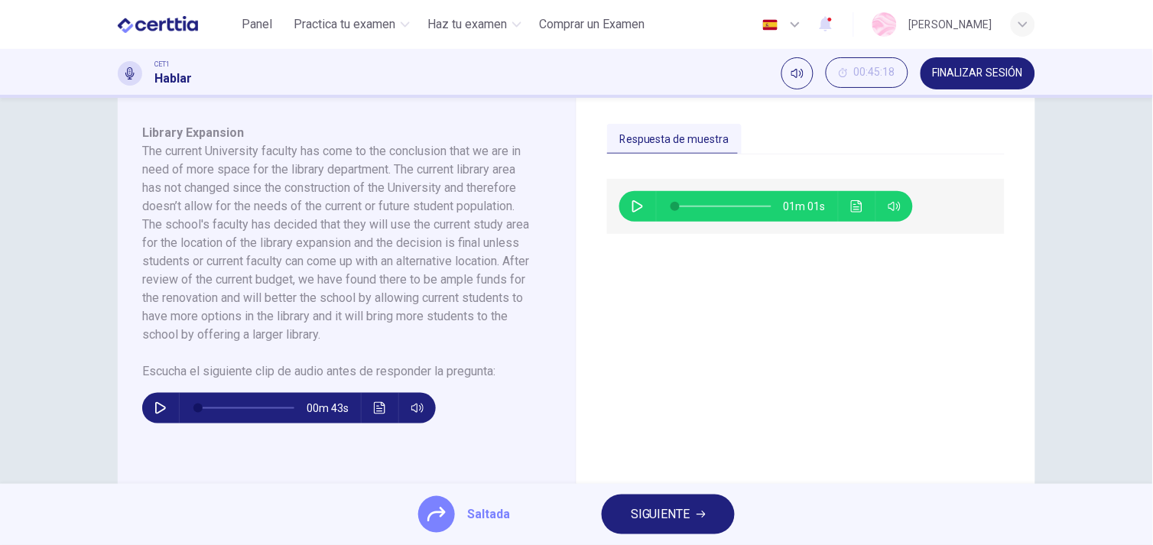
click at [683, 504] on span "SIGUIENTE" at bounding box center [661, 514] width 60 height 21
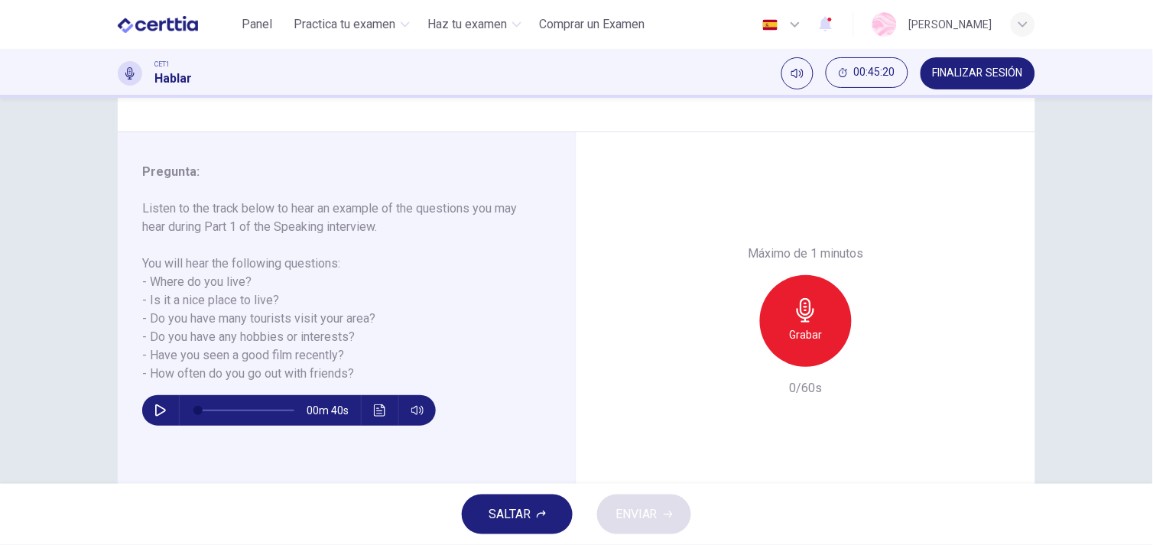
scroll to position [154, 0]
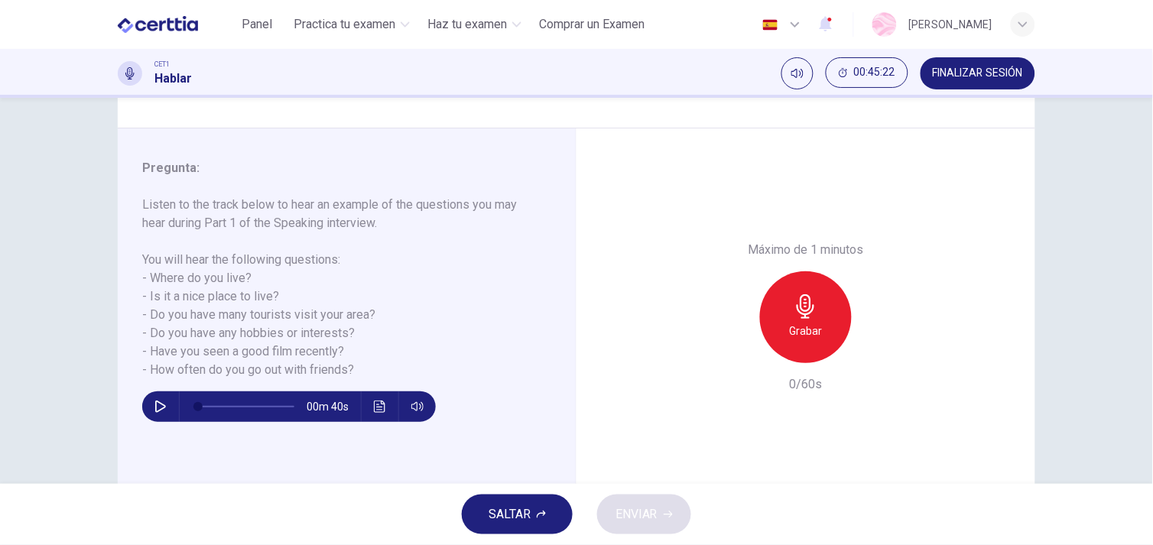
click at [491, 516] on span "SALTAR" at bounding box center [509, 514] width 42 height 21
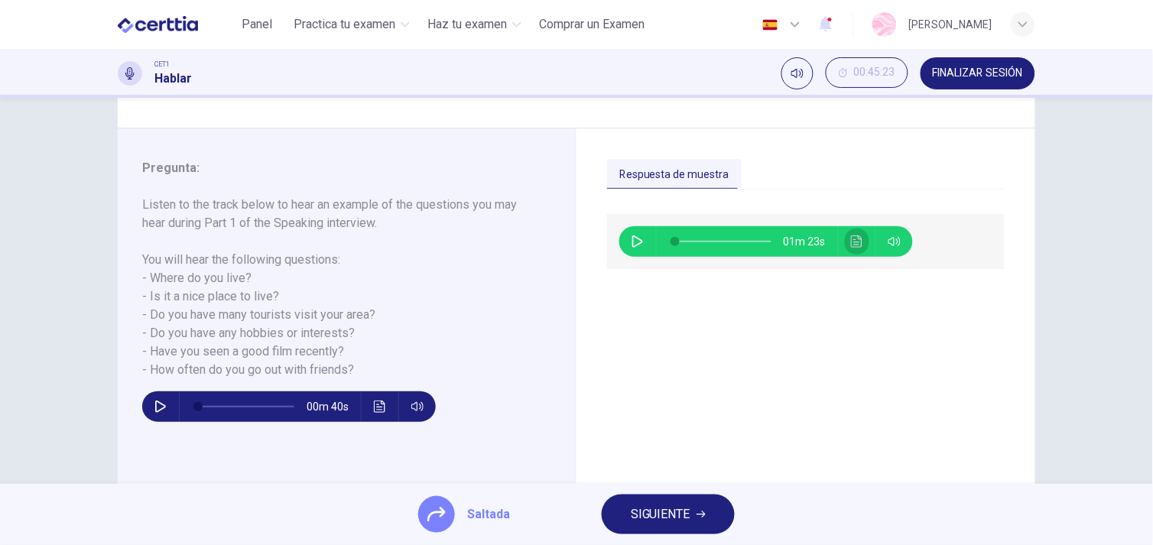
click at [851, 239] on icon "Haz clic para ver la transcripción del audio" at bounding box center [856, 241] width 11 height 12
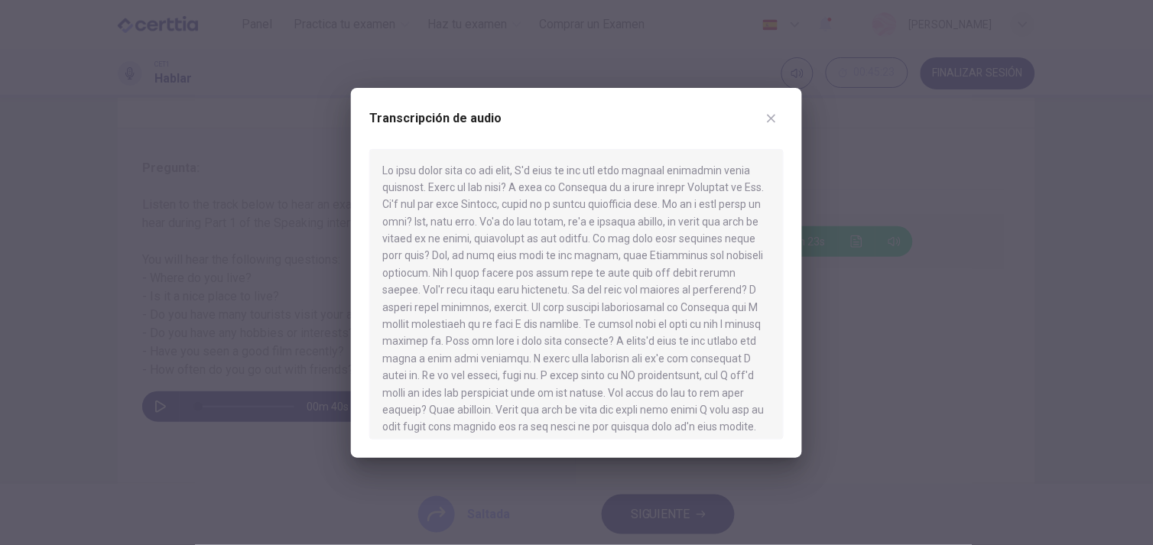
scroll to position [26, 0]
click at [770, 123] on icon "button" at bounding box center [771, 118] width 12 height 12
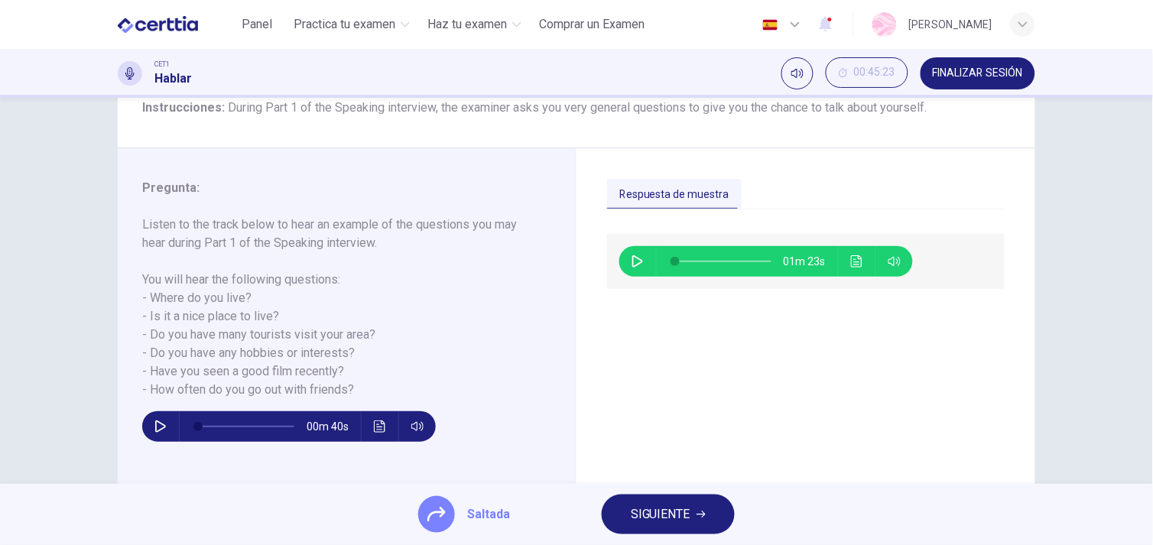
scroll to position [135, 0]
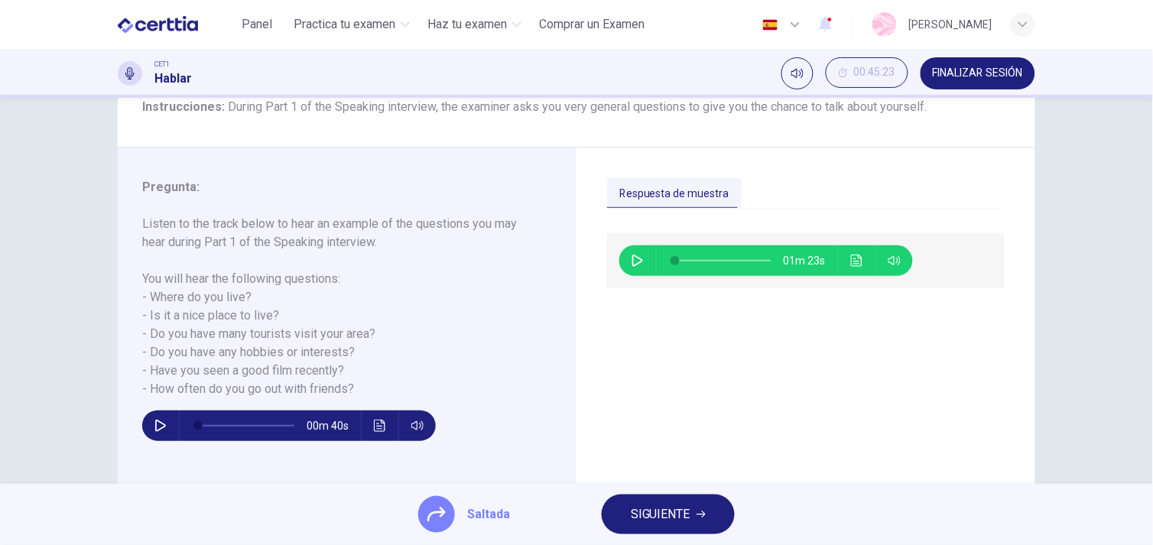
click at [647, 514] on span "SIGUIENTE" at bounding box center [661, 514] width 60 height 21
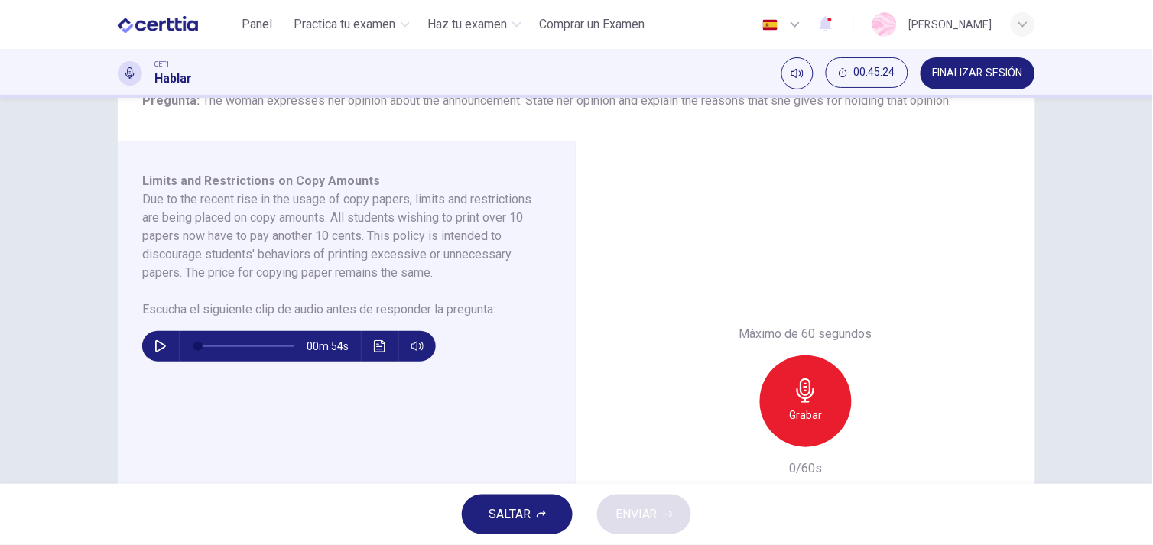
scroll to position [209, 0]
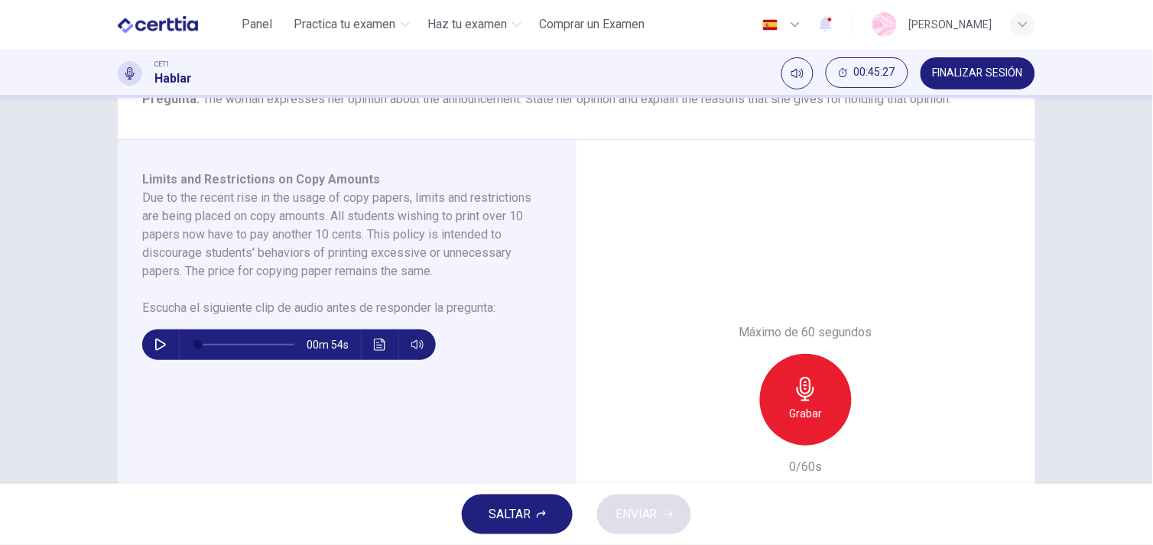
click at [516, 520] on span "SALTAR" at bounding box center [509, 514] width 42 height 21
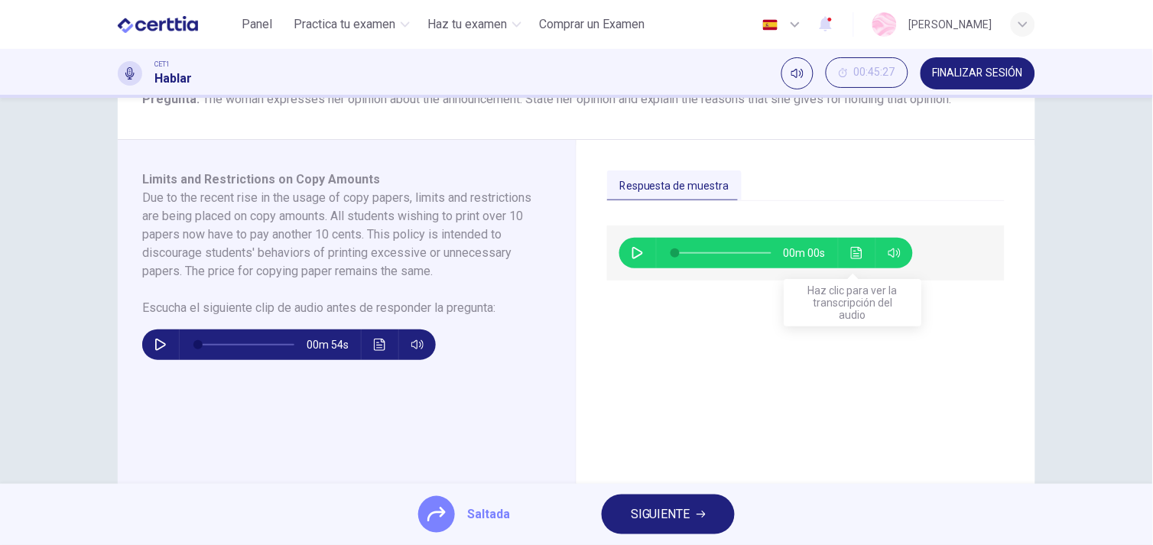
click at [851, 257] on icon "Haz clic para ver la transcripción del audio" at bounding box center [857, 253] width 12 height 12
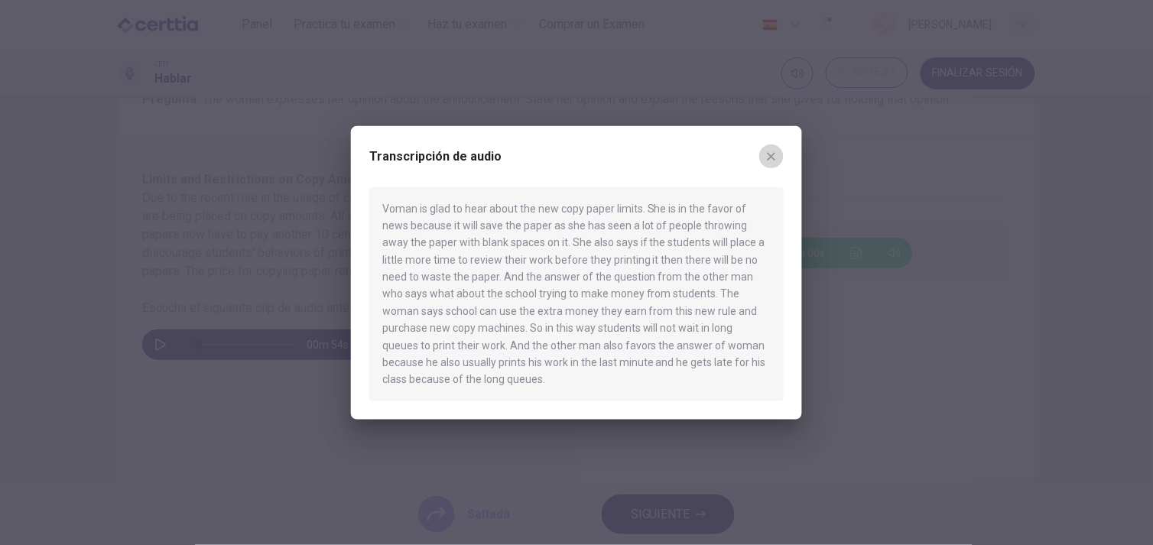
click at [773, 161] on icon "button" at bounding box center [771, 156] width 12 height 12
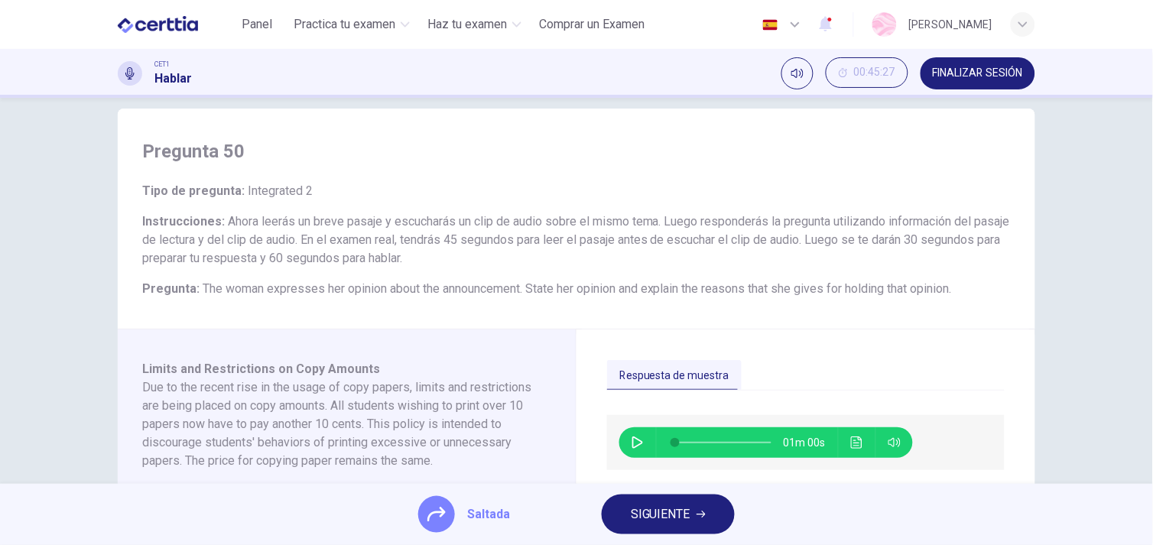
scroll to position [0, 0]
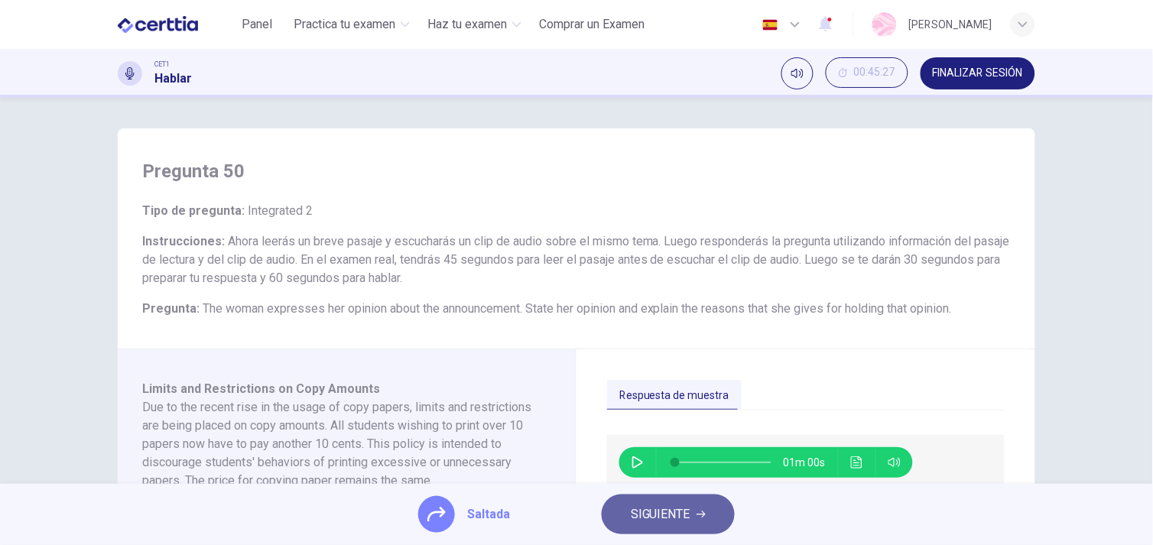
click at [703, 524] on button "SIGUIENTE" at bounding box center [667, 514] width 133 height 40
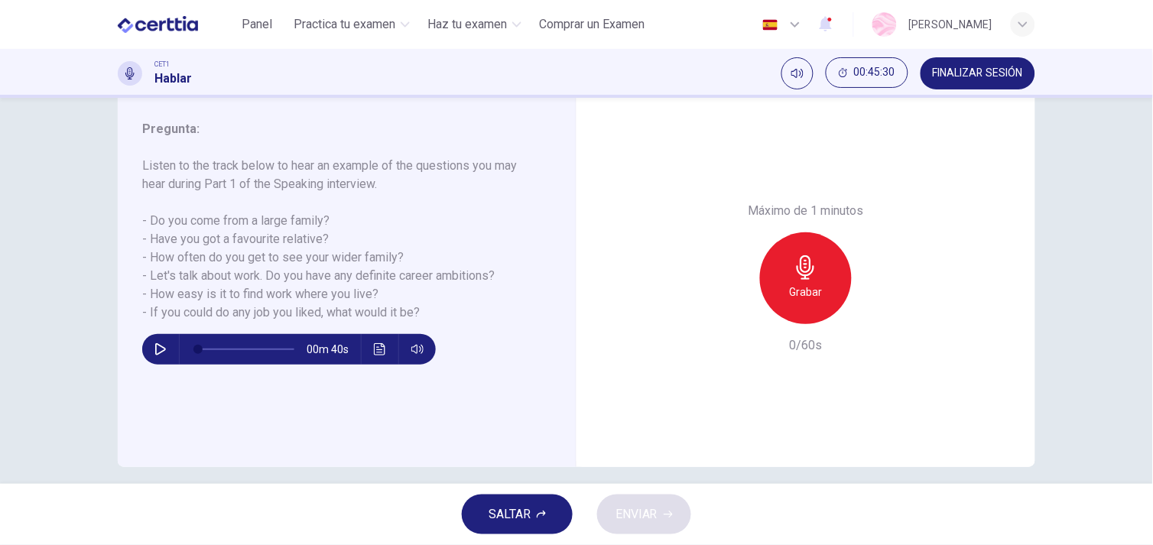
scroll to position [206, 0]
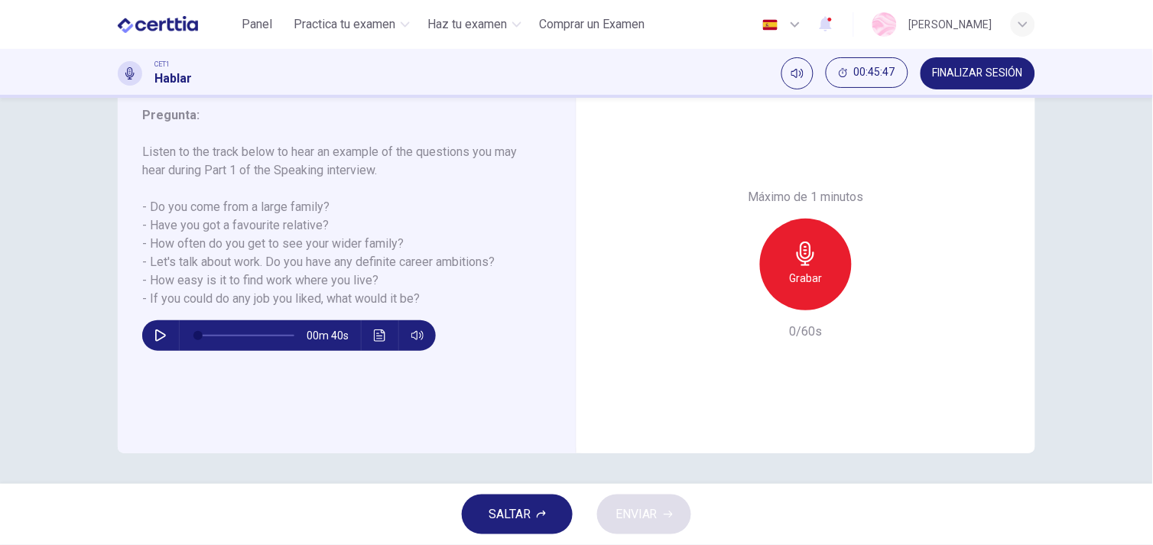
click at [536, 509] on button "SALTAR" at bounding box center [517, 514] width 111 height 40
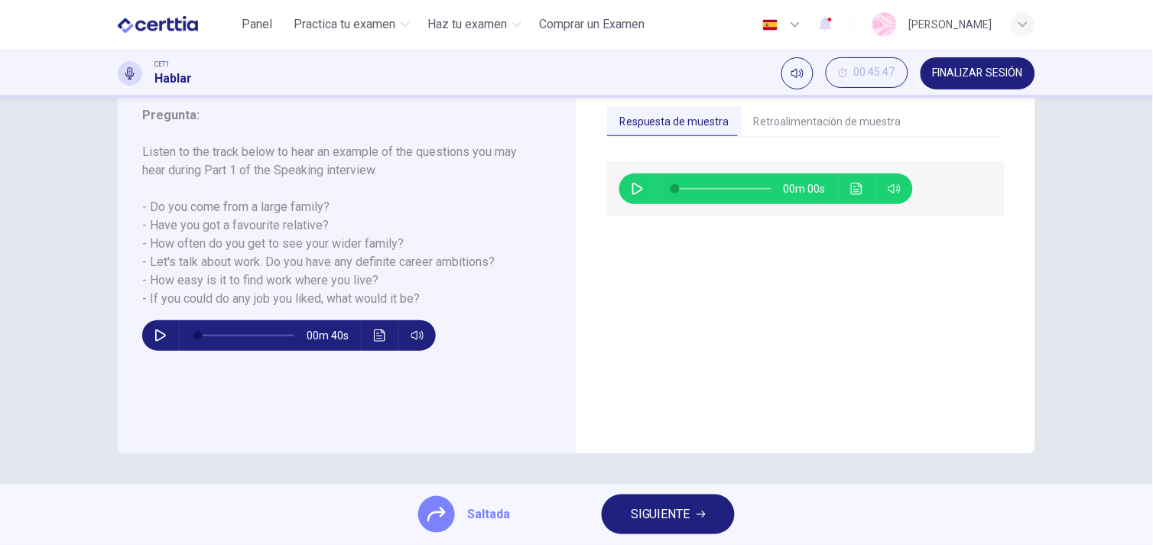
click at [628, 504] on button "SIGUIENTE" at bounding box center [667, 514] width 133 height 40
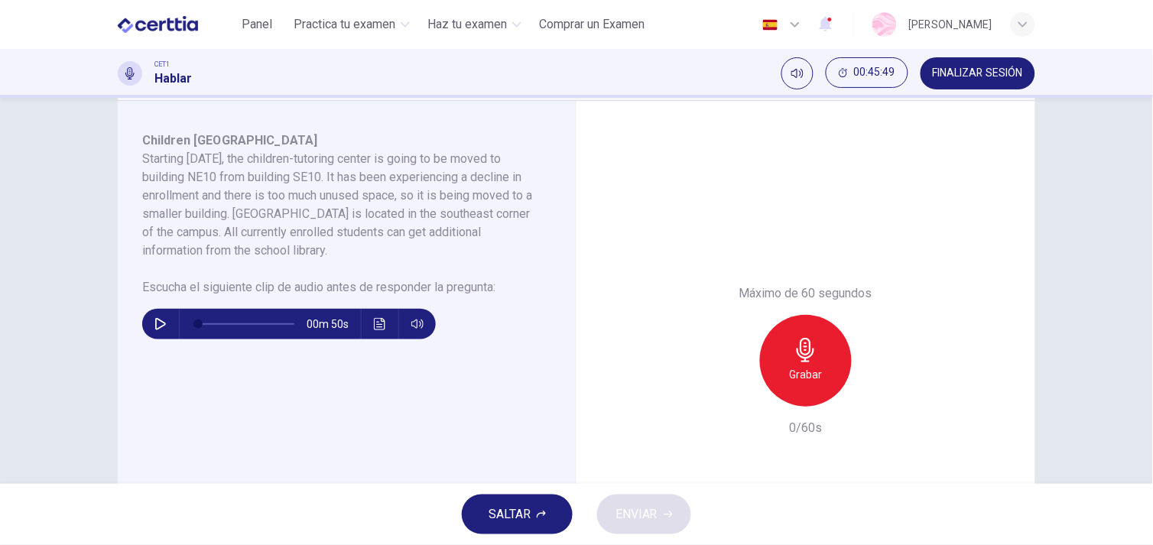
scroll to position [235, 0]
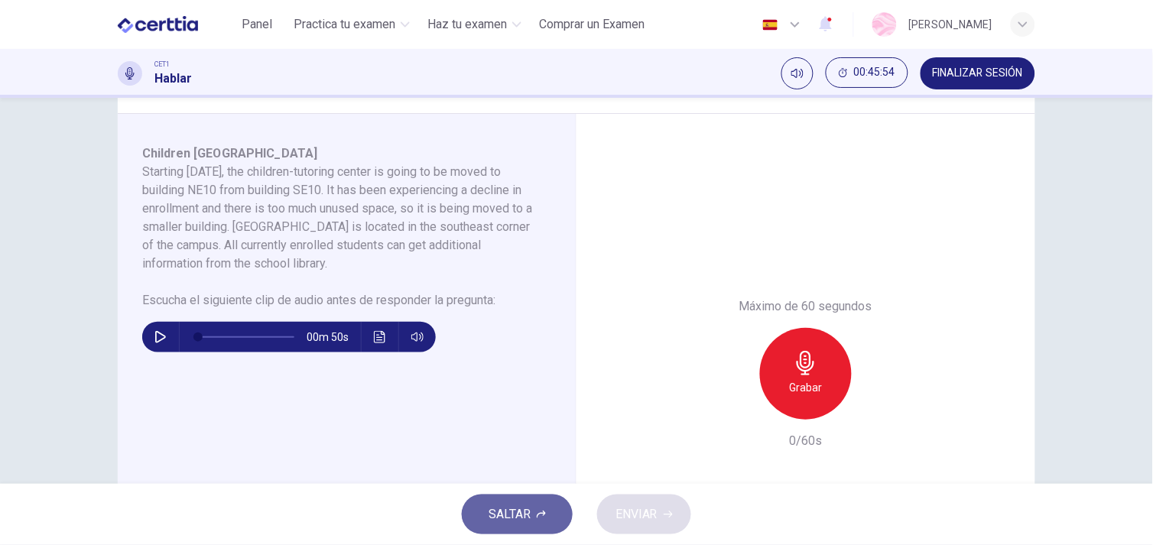
click at [500, 513] on span "SALTAR" at bounding box center [509, 514] width 42 height 21
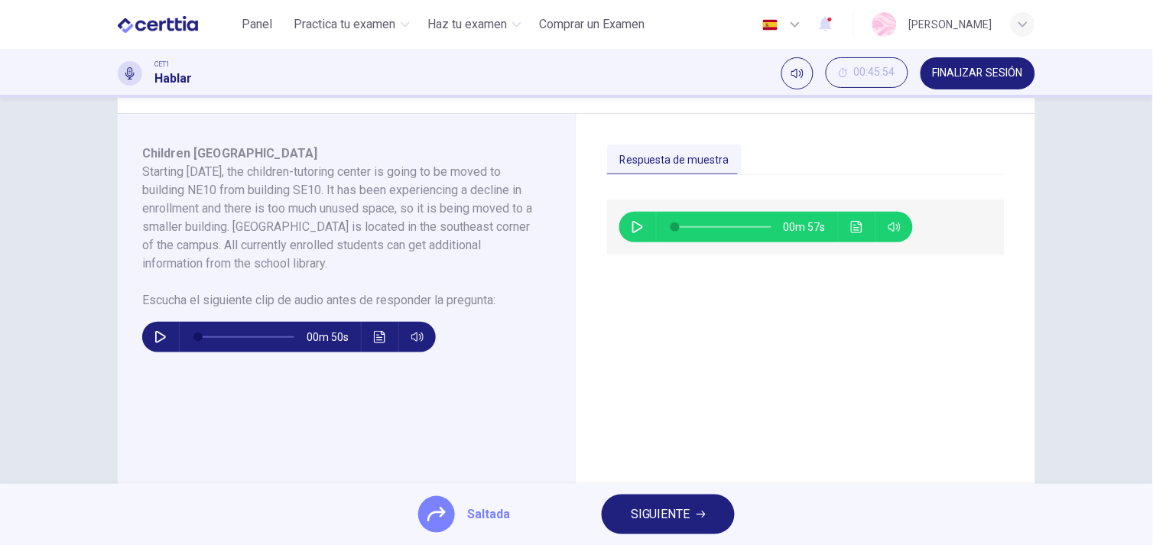
click at [684, 507] on span "SIGUIENTE" at bounding box center [661, 514] width 60 height 21
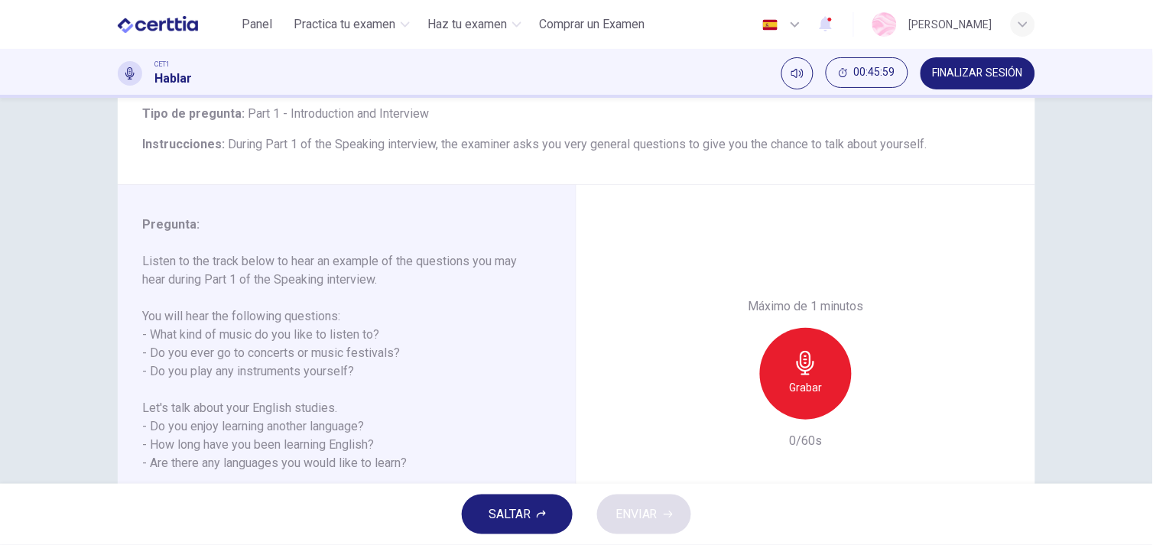
scroll to position [102, 0]
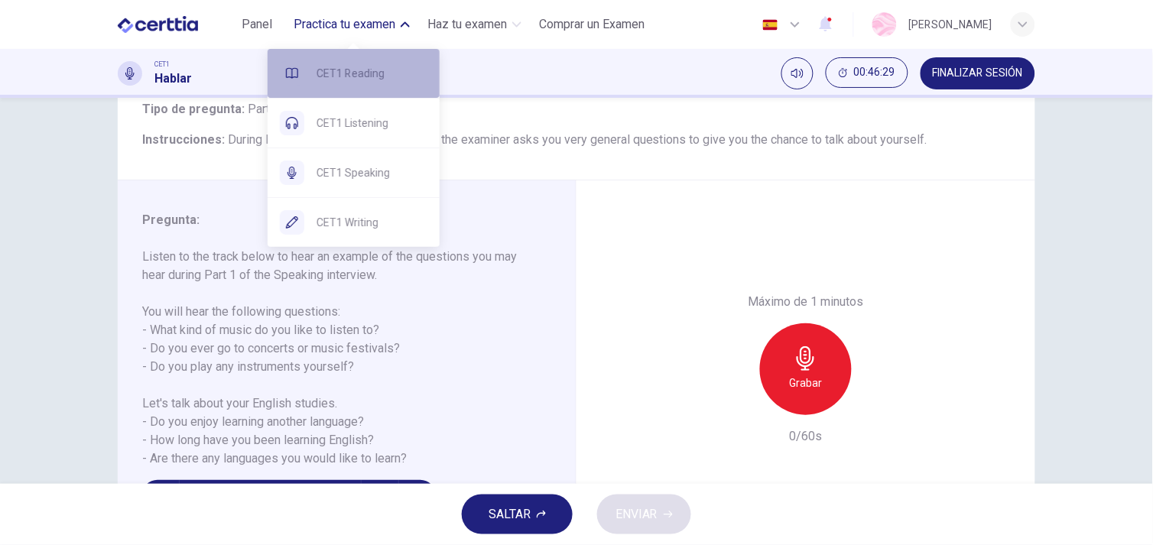
click at [393, 87] on div "CET1 Reading" at bounding box center [354, 73] width 172 height 49
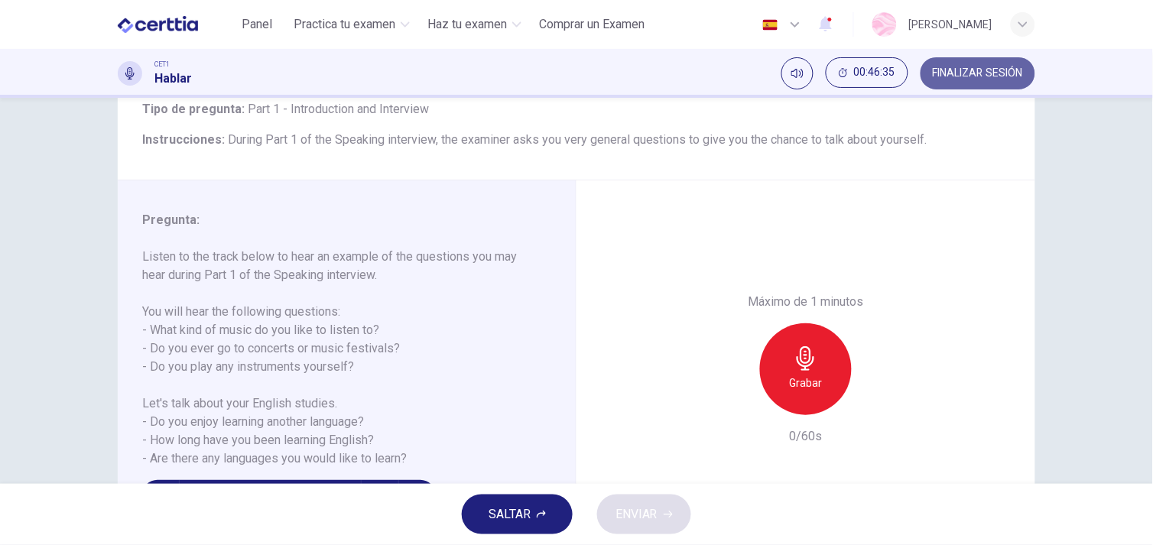
click at [978, 63] on button "FINALIZAR SESIÓN" at bounding box center [977, 73] width 115 height 32
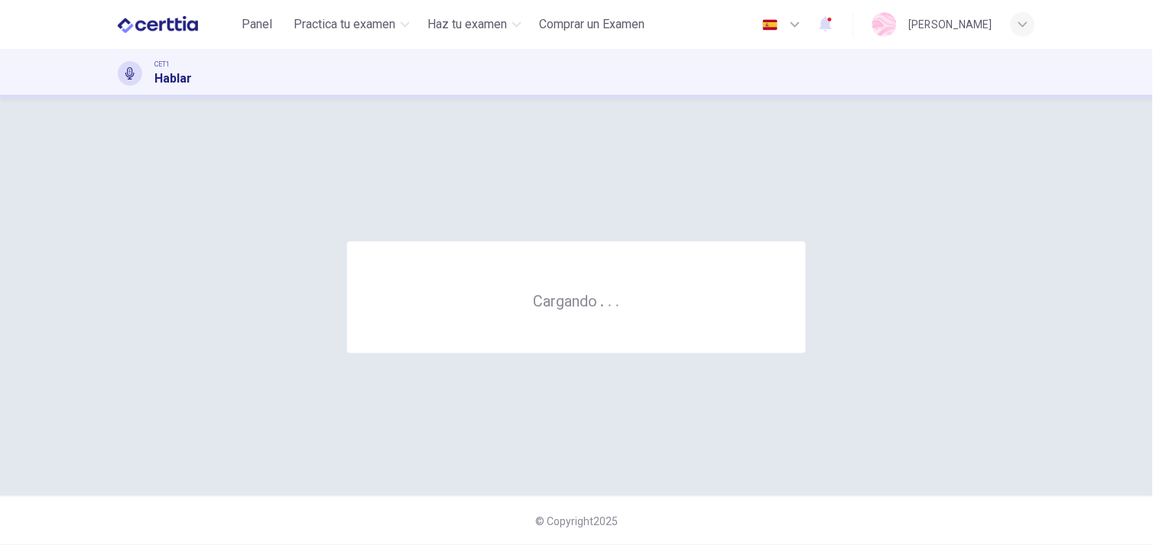
scroll to position [0, 0]
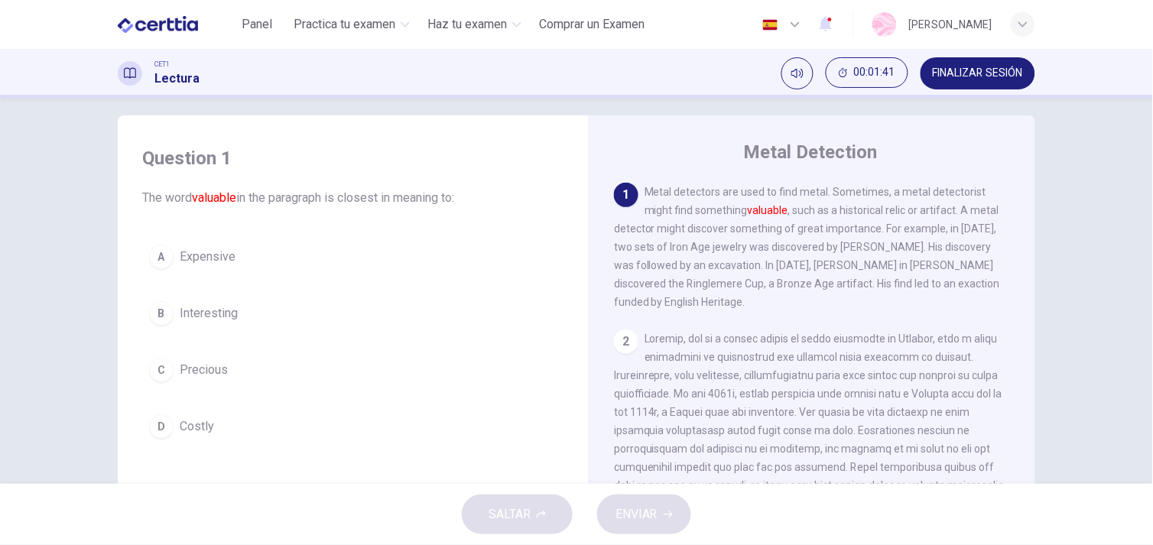
scroll to position [15, 0]
click at [163, 368] on div "C" at bounding box center [161, 367] width 24 height 24
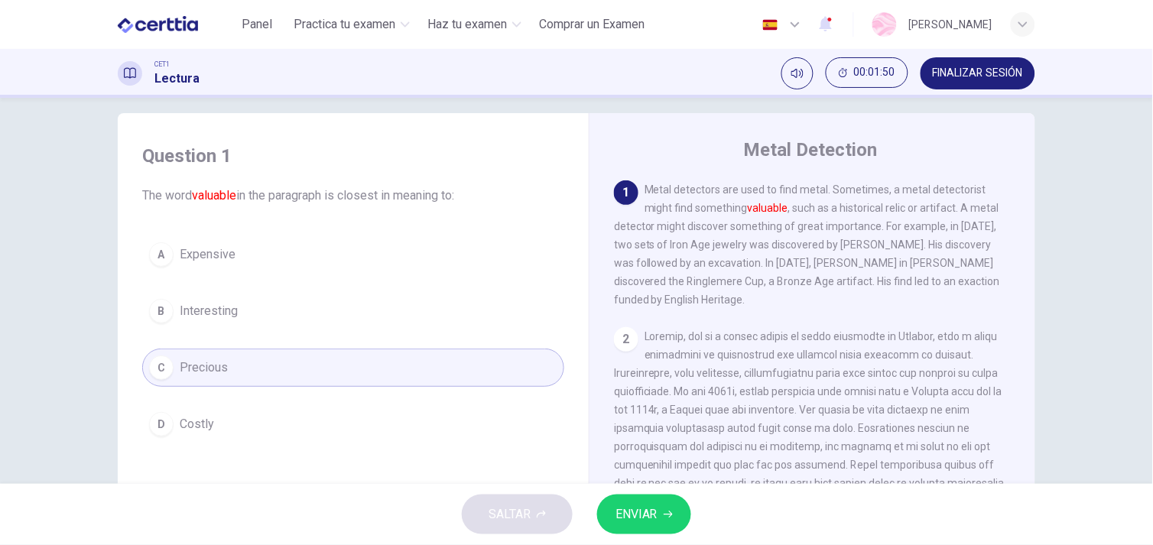
click at [640, 514] on span "ENVIAR" at bounding box center [636, 514] width 42 height 21
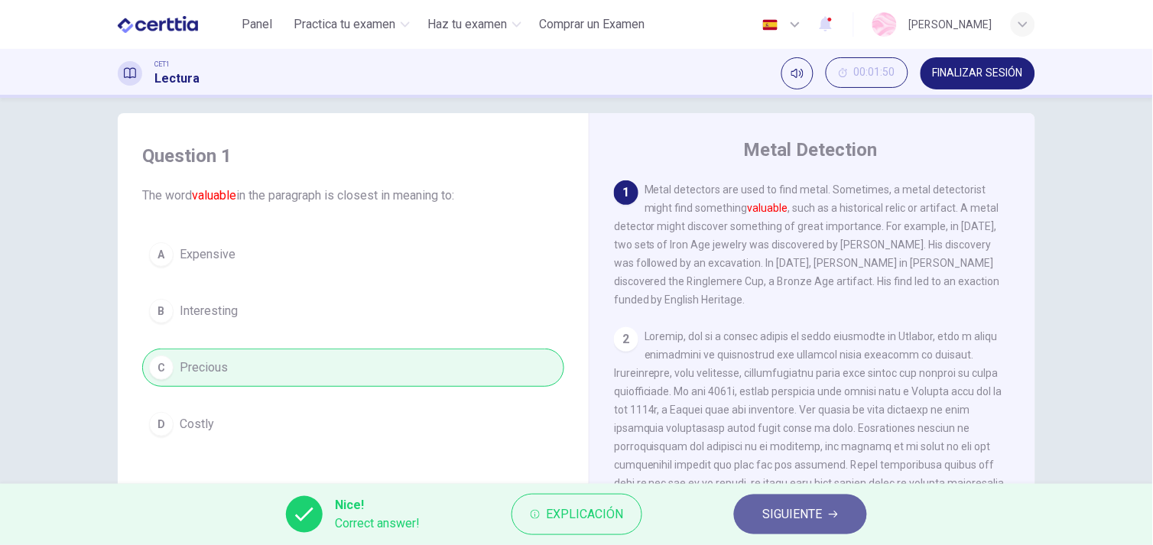
click at [819, 513] on span "SIGUIENTE" at bounding box center [793, 514] width 60 height 21
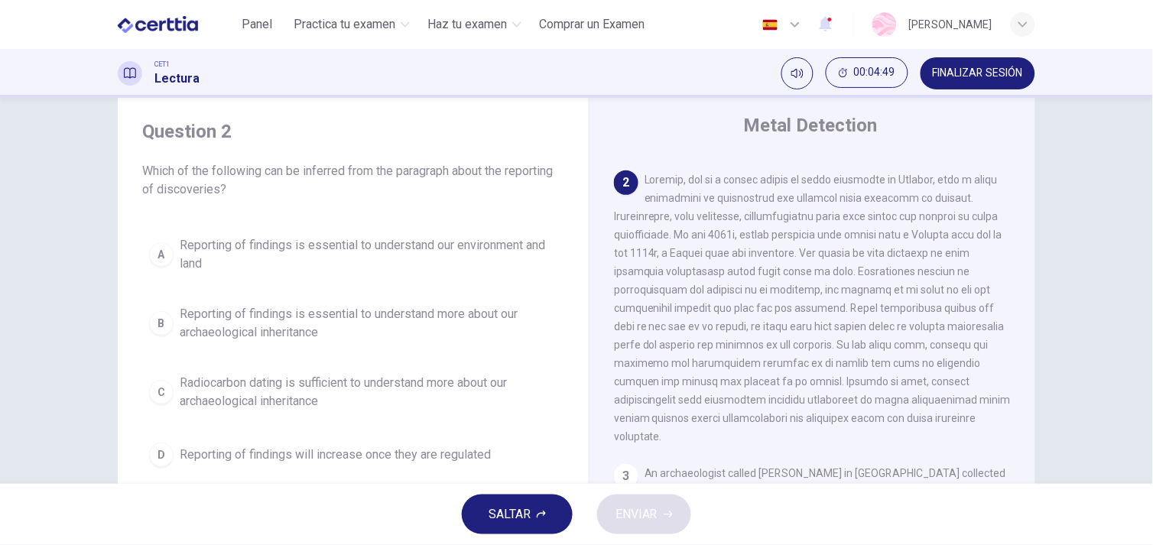
scroll to position [39, 0]
click at [339, 294] on div "A Reporting of findings is essential to understand our environment and land B R…" at bounding box center [353, 352] width 422 height 245
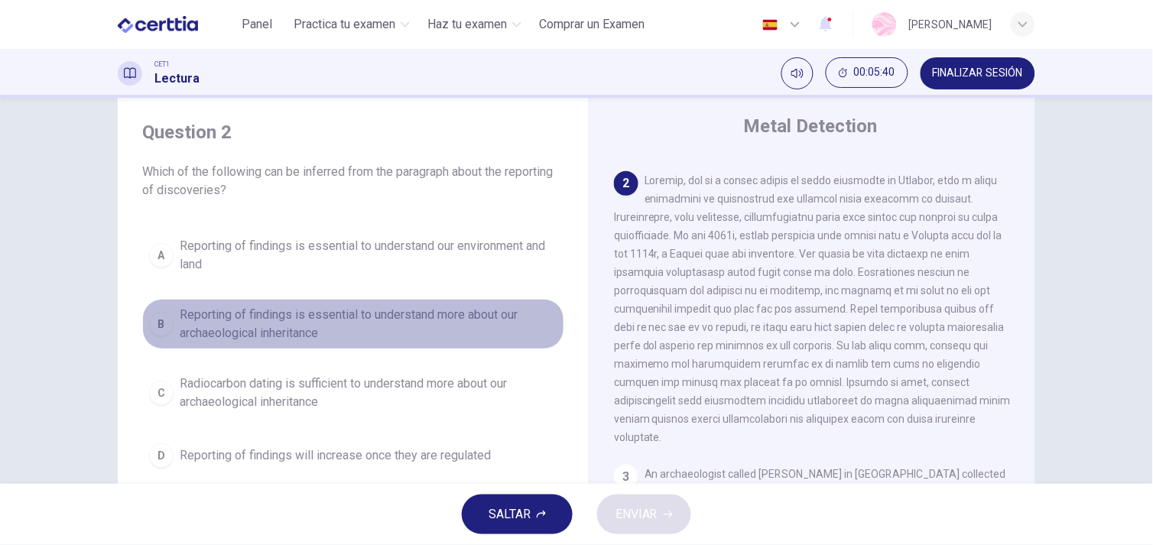
click at [337, 301] on button "B Reporting of findings is essential to understand more about our archaeologica…" at bounding box center [353, 324] width 422 height 50
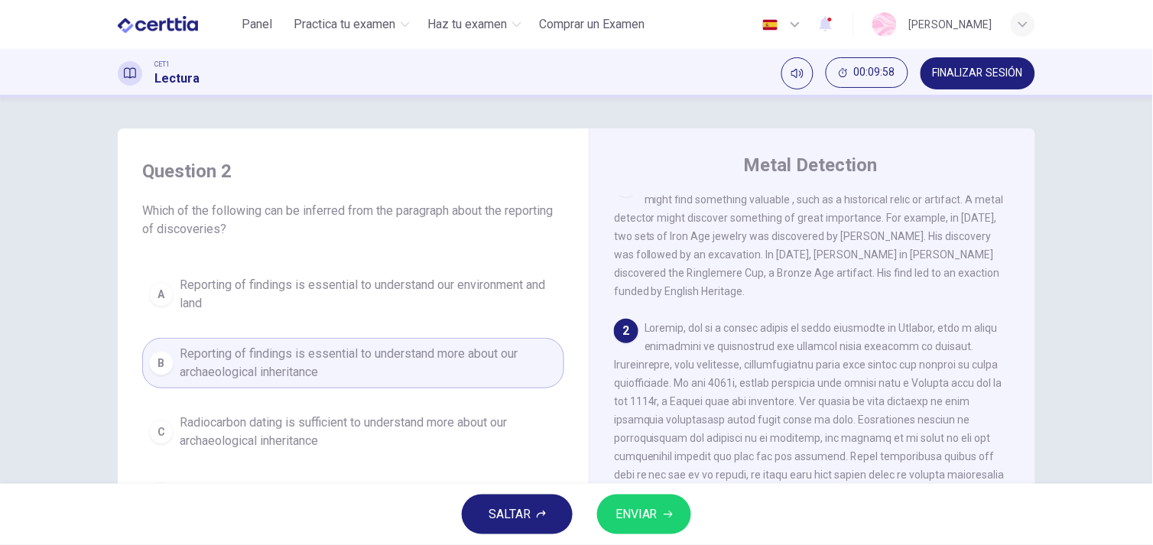
scroll to position [24, 0]
click at [645, 526] on button "ENVIAR" at bounding box center [644, 514] width 94 height 40
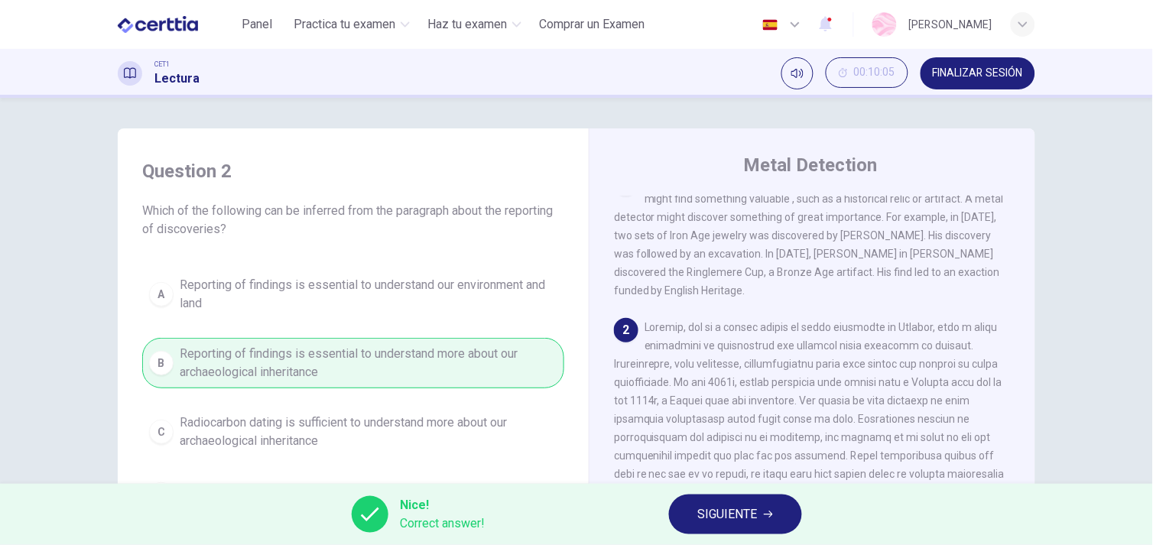
click at [752, 523] on span "SIGUIENTE" at bounding box center [728, 514] width 60 height 21
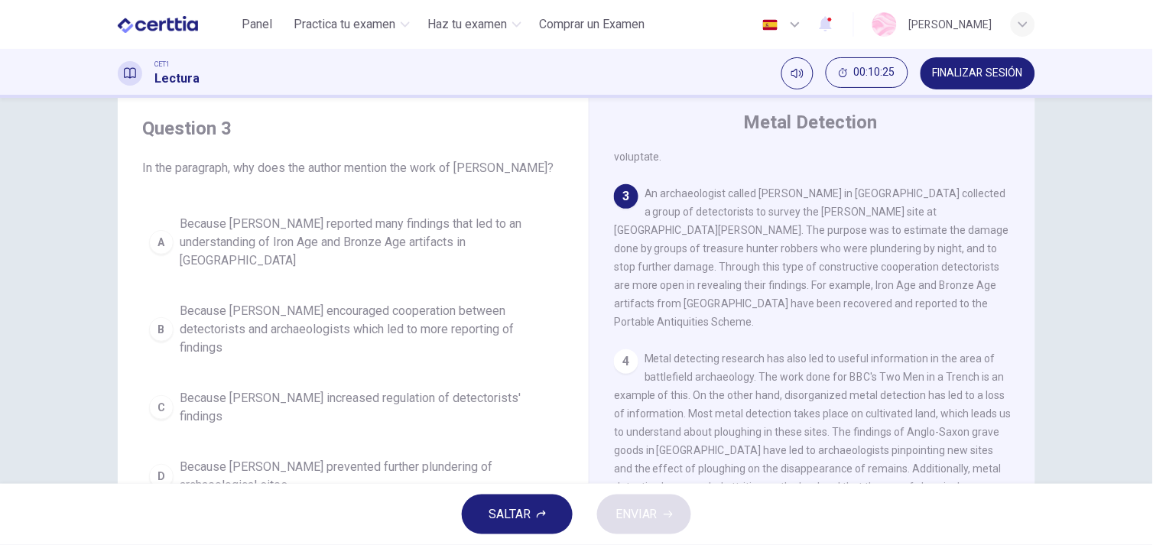
scroll to position [46, 0]
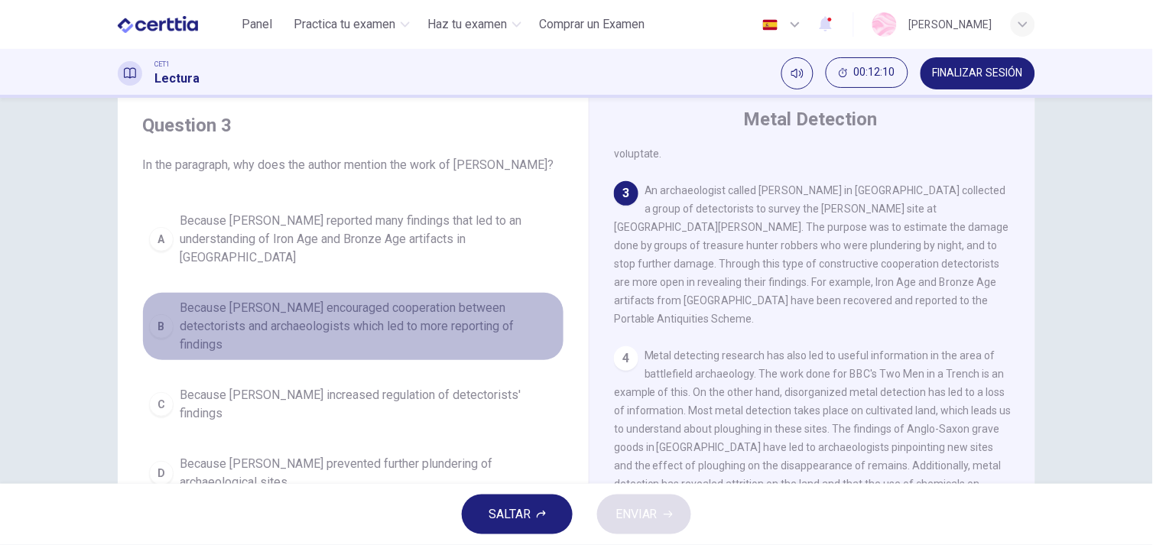
click at [316, 314] on span "Because Tony Gregory encouraged cooperation between detectorists and archaeolog…" at bounding box center [369, 326] width 378 height 55
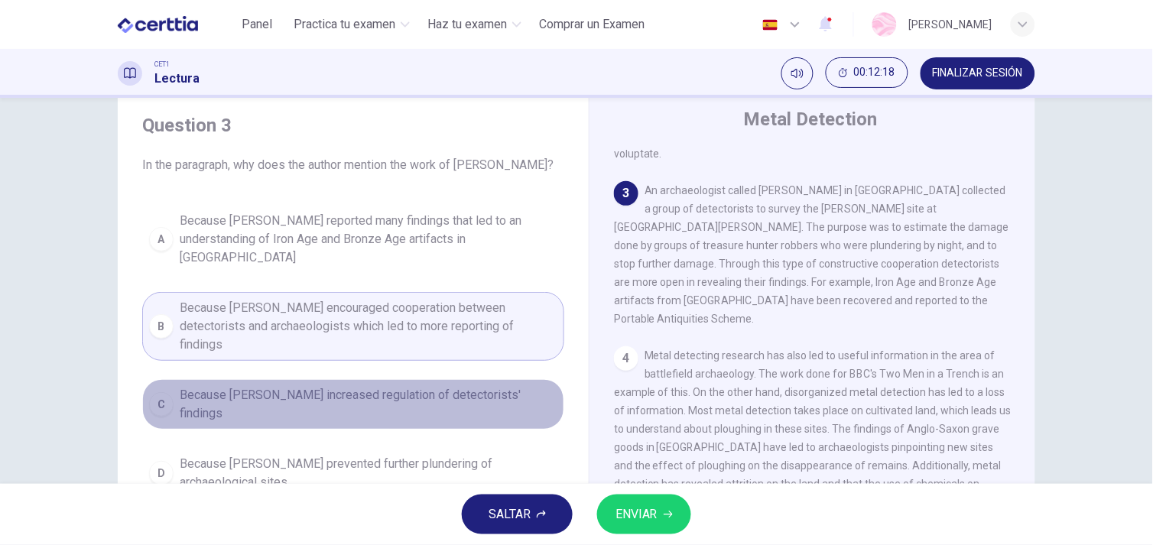
click at [329, 386] on span "Because Tony Gregory increased regulation of detectorists' findings" at bounding box center [369, 404] width 378 height 37
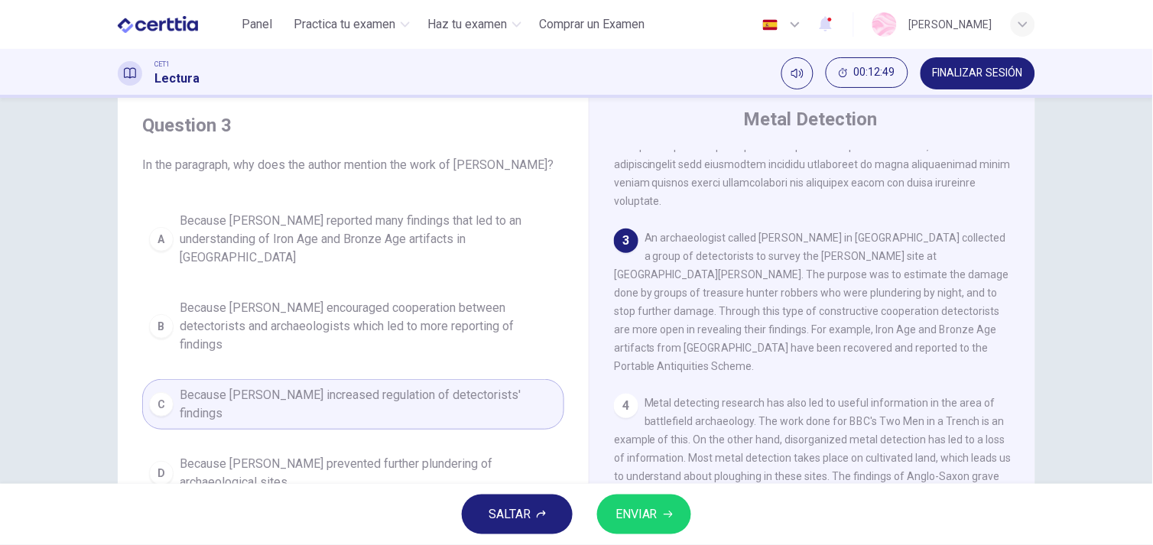
scroll to position [361, 0]
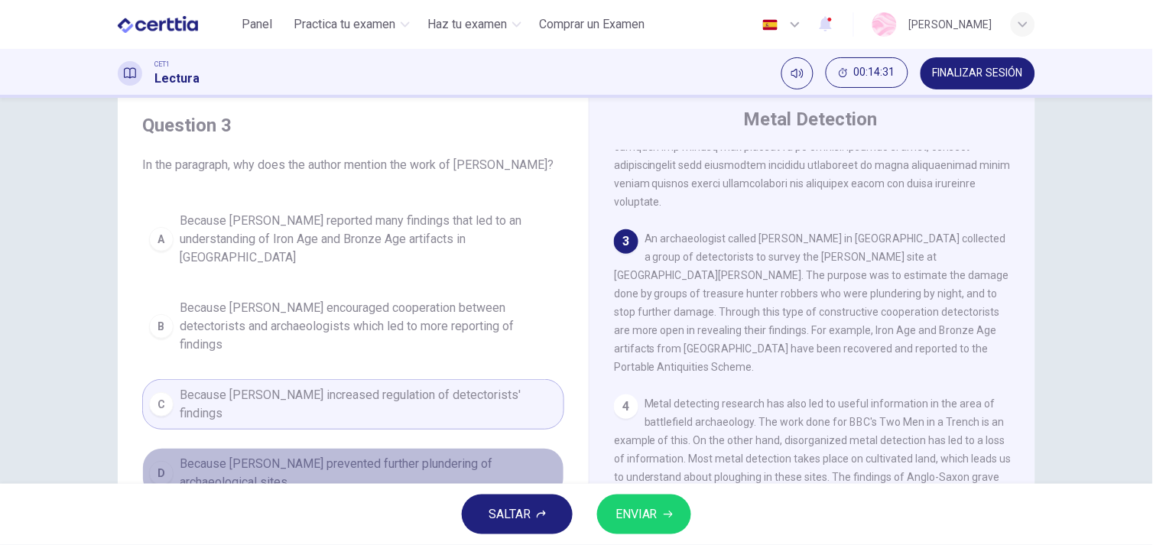
click at [340, 455] on span "Because Tony Gregory prevented further plundering of archaeological sites" at bounding box center [369, 473] width 378 height 37
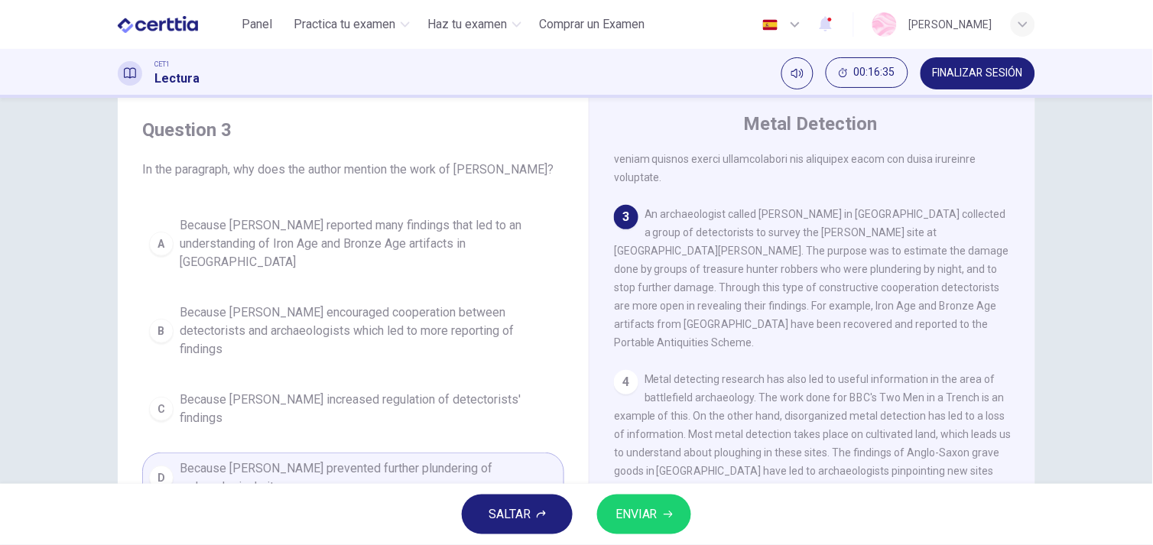
scroll to position [388, 0]
drag, startPoint x: 891, startPoint y: 306, endPoint x: 688, endPoint y: 225, distance: 219.1
click at [688, 225] on div "3 An archaeologist called Tony Gregory in Norfolk collected a group of detector…" at bounding box center [812, 279] width 397 height 147
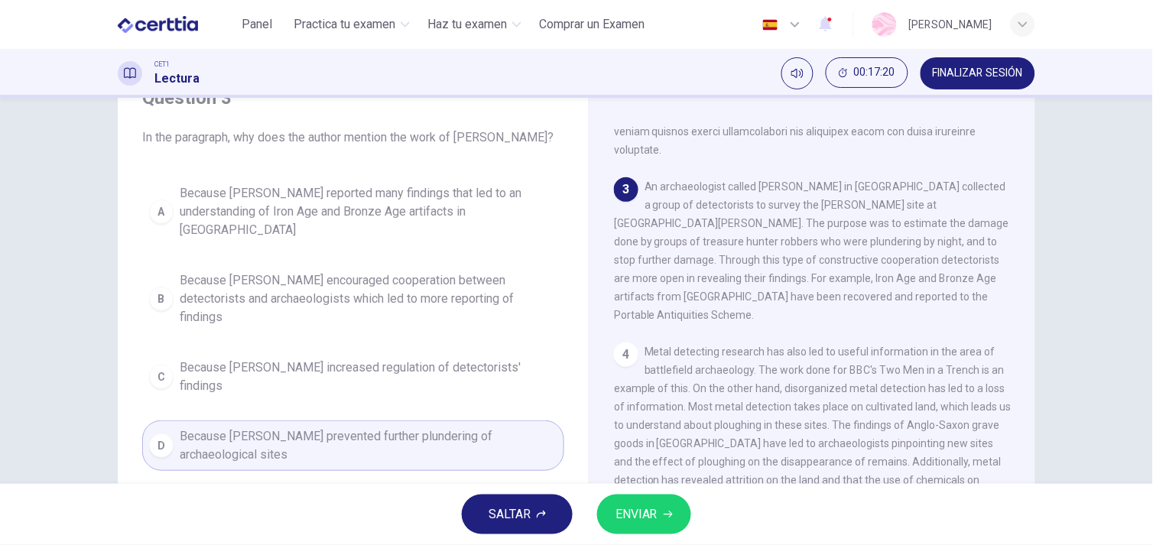
scroll to position [44, 0]
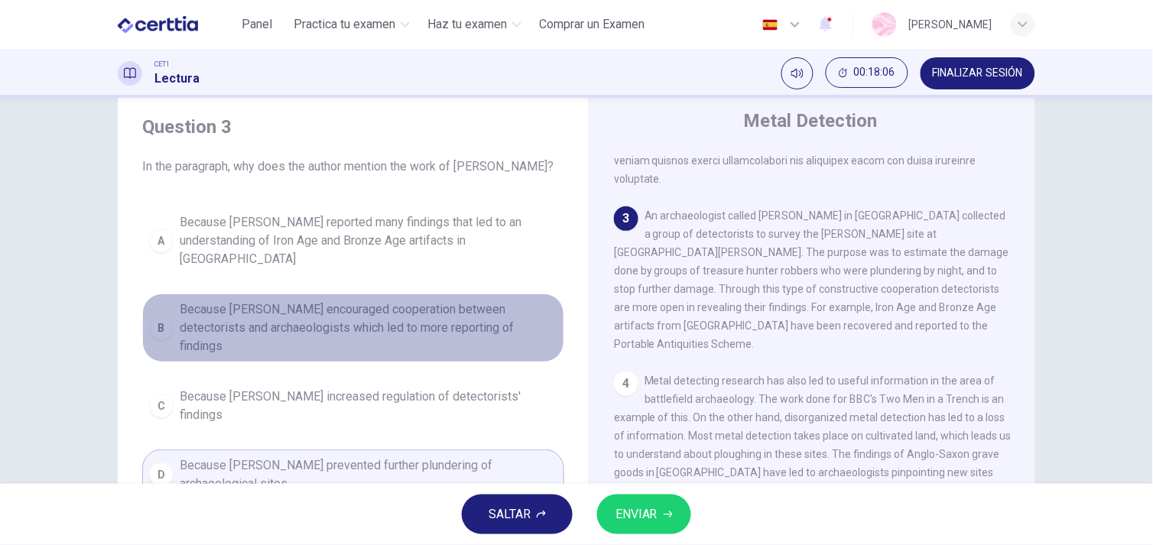
click at [505, 302] on span "Because Tony Gregory encouraged cooperation between detectorists and archaeolog…" at bounding box center [369, 327] width 378 height 55
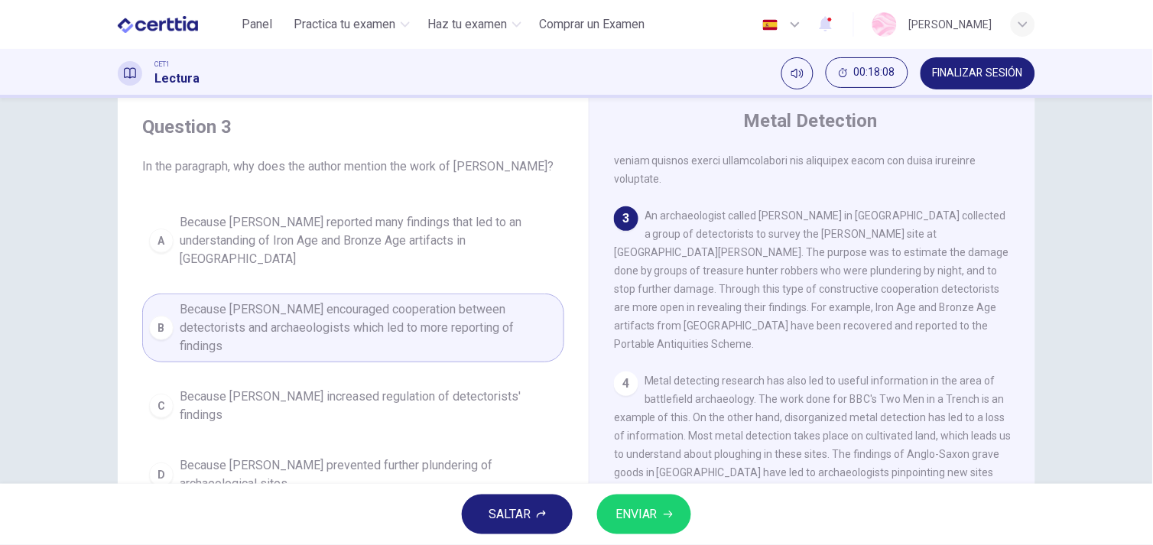
click at [335, 456] on span "Because Tony Gregory prevented further plundering of archaeological sites" at bounding box center [369, 474] width 378 height 37
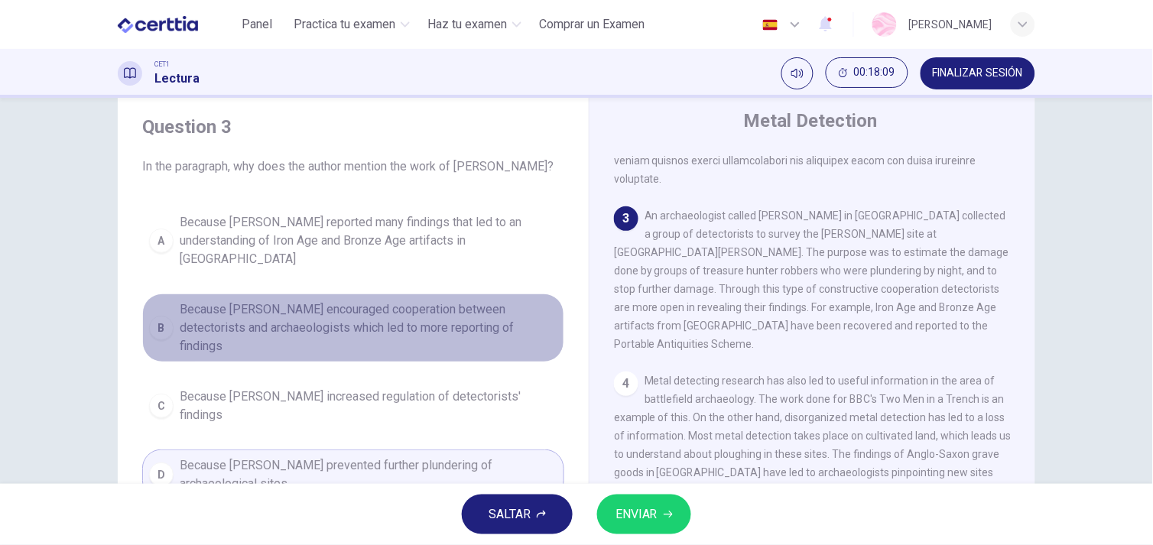
click at [381, 300] on span "Because Tony Gregory encouraged cooperation between detectorists and archaeolog…" at bounding box center [369, 327] width 378 height 55
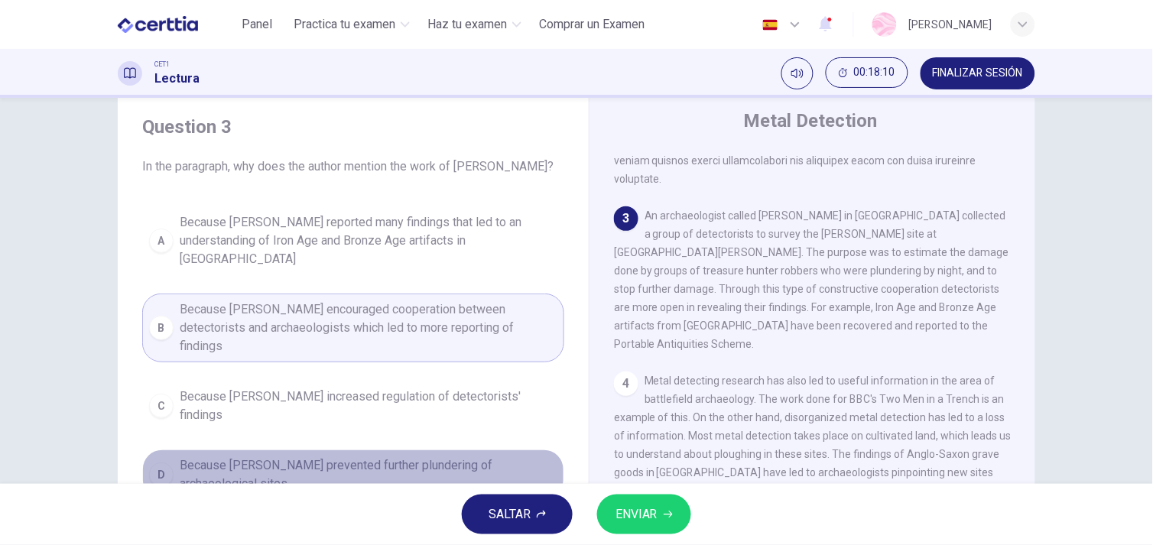
click at [294, 456] on span "Because Tony Gregory prevented further plundering of archaeological sites" at bounding box center [369, 474] width 378 height 37
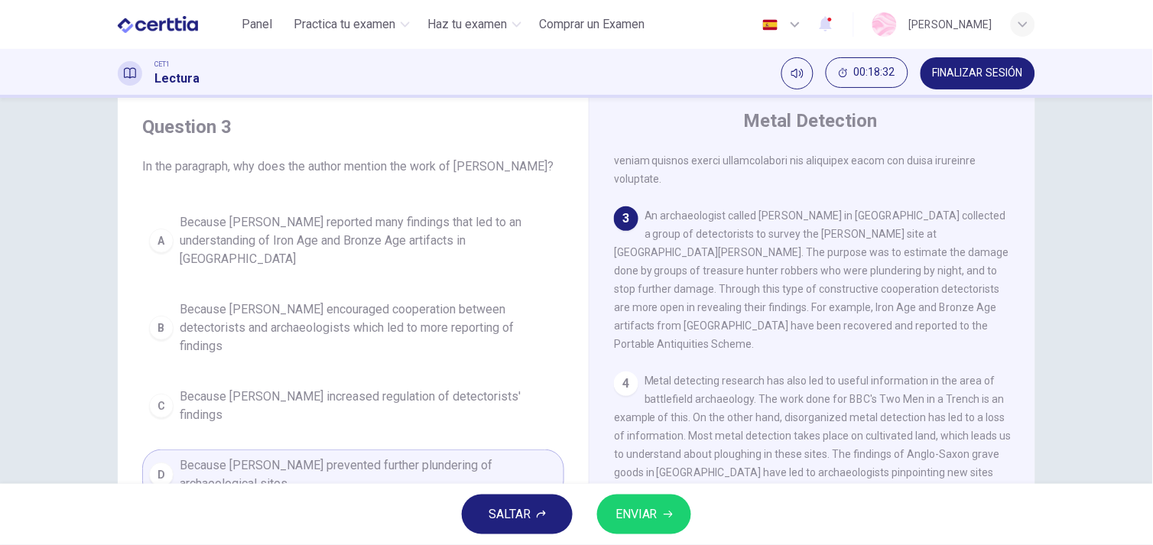
click at [230, 300] on span "Because Tony Gregory encouraged cooperation between detectorists and archaeolog…" at bounding box center [369, 327] width 378 height 55
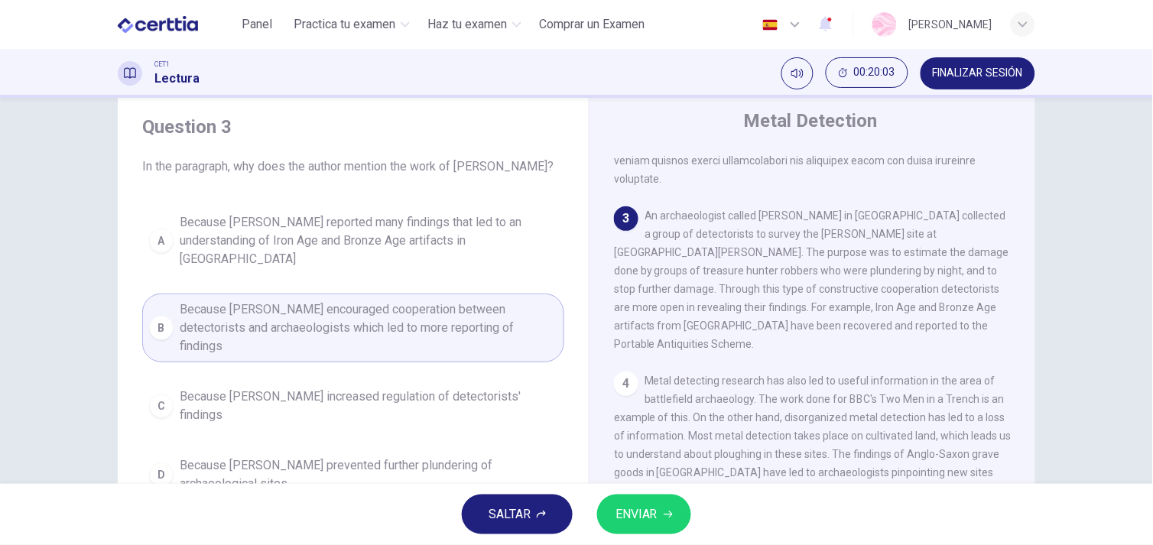
click at [368, 456] on span "Because Tony Gregory prevented further plundering of archaeological sites" at bounding box center [369, 474] width 378 height 37
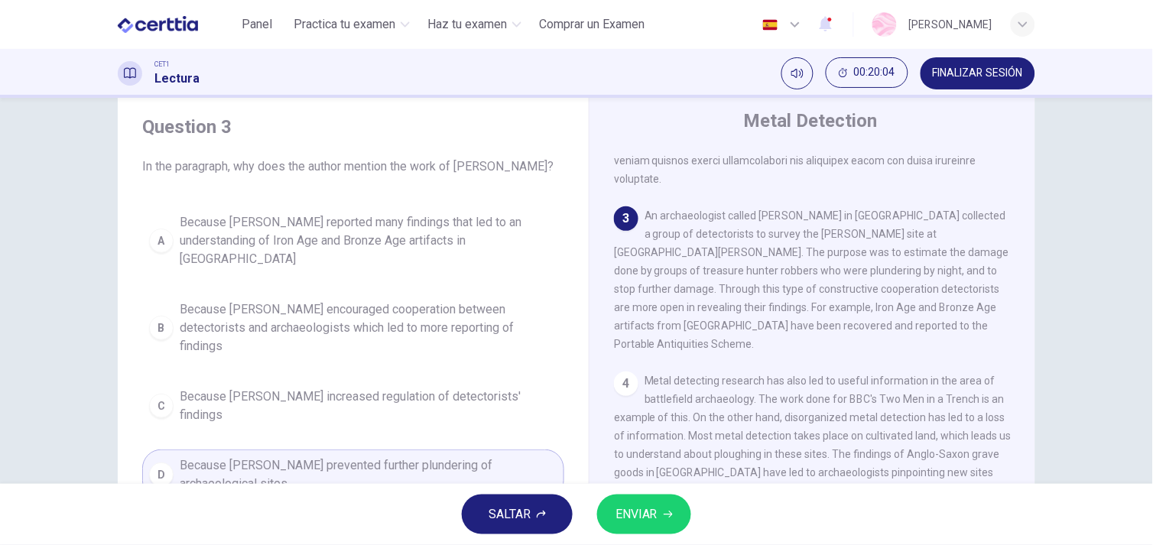
click at [293, 303] on span "Because Tony Gregory encouraged cooperation between detectorists and archaeolog…" at bounding box center [369, 327] width 378 height 55
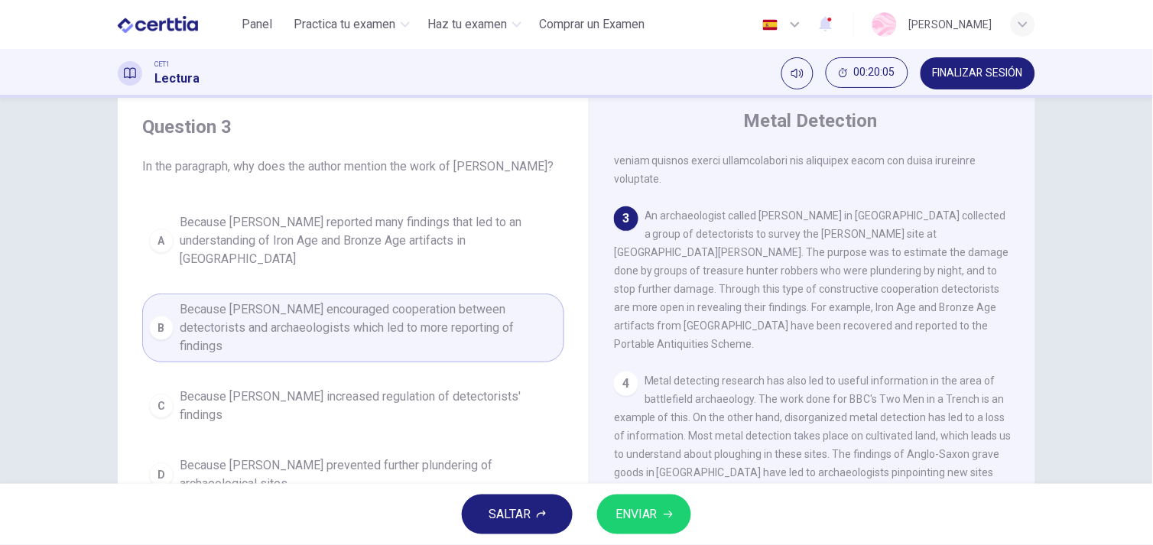
click at [251, 456] on span "Because Tony Gregory prevented further plundering of archaeological sites" at bounding box center [369, 474] width 378 height 37
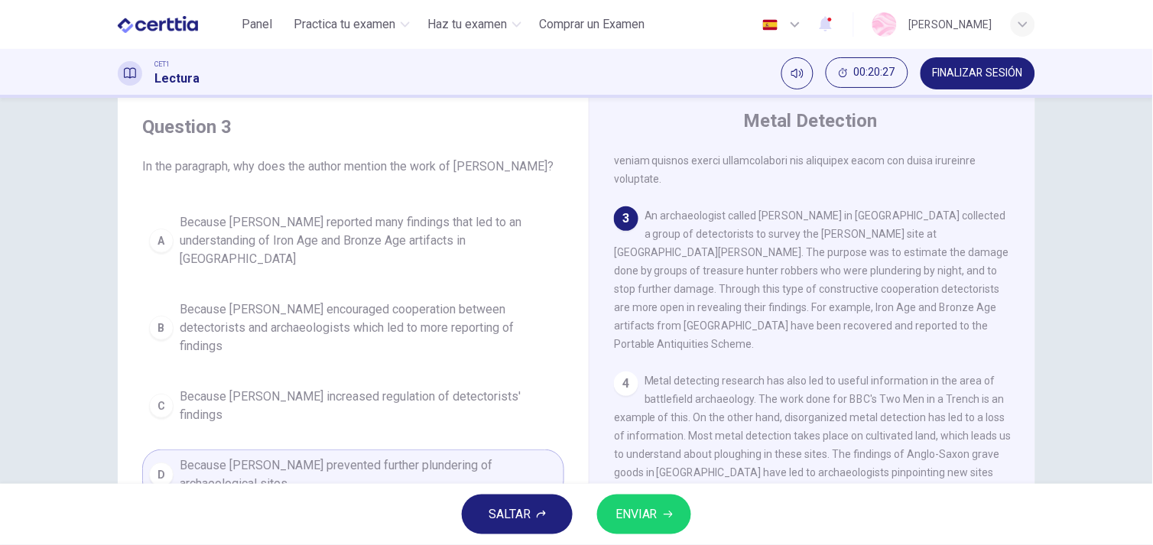
drag, startPoint x: 964, startPoint y: 208, endPoint x: 983, endPoint y: 255, distance: 51.1
click at [983, 255] on span "An archaeologist called Tony Gregory in Norfolk collected a group of detectoris…" at bounding box center [811, 279] width 395 height 141
drag, startPoint x: 679, startPoint y: 232, endPoint x: 934, endPoint y: 241, distance: 255.4
click at [934, 241] on div "3 An archaeologist called Tony Gregory in Norfolk collected a group of detector…" at bounding box center [812, 279] width 397 height 147
drag, startPoint x: 736, startPoint y: 255, endPoint x: 874, endPoint y: 256, distance: 137.6
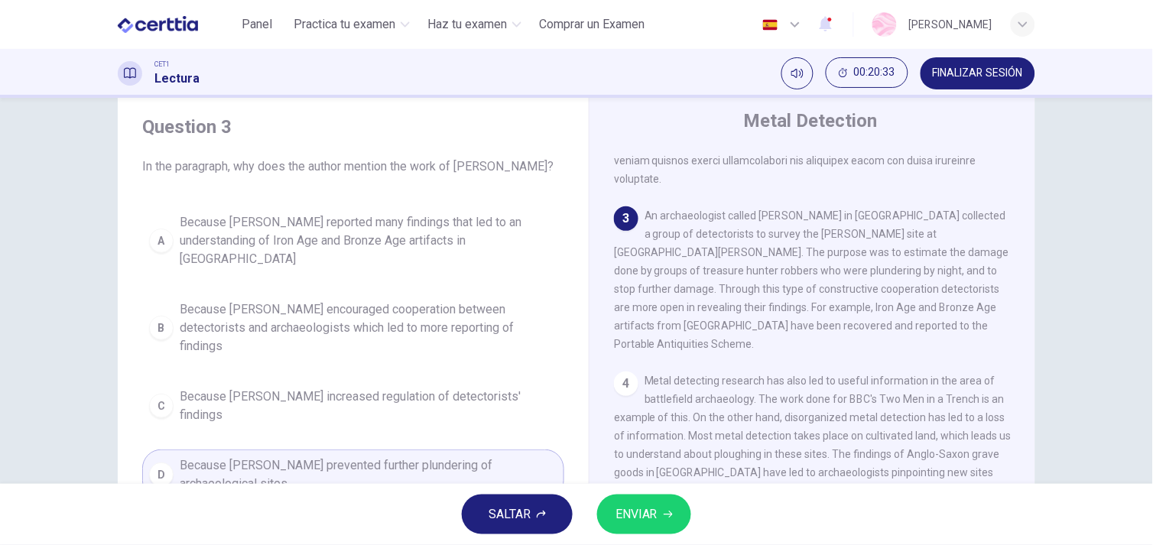
click at [874, 256] on span "An archaeologist called Tony Gregory in Norfolk collected a group of detectoris…" at bounding box center [811, 279] width 395 height 141
drag, startPoint x: 885, startPoint y: 252, endPoint x: 815, endPoint y: 242, distance: 71.0
click at [815, 242] on div "3 An archaeologist called Tony Gregory in Norfolk collected a group of detector…" at bounding box center [812, 279] width 397 height 147
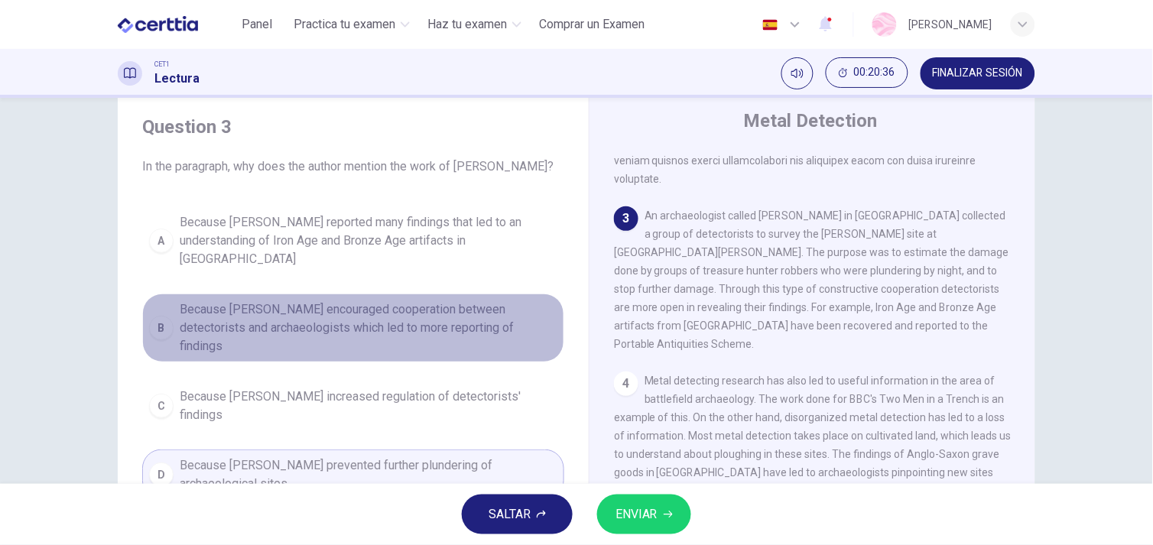
click at [500, 310] on span "Because Tony Gregory encouraged cooperation between detectorists and archaeolog…" at bounding box center [369, 327] width 378 height 55
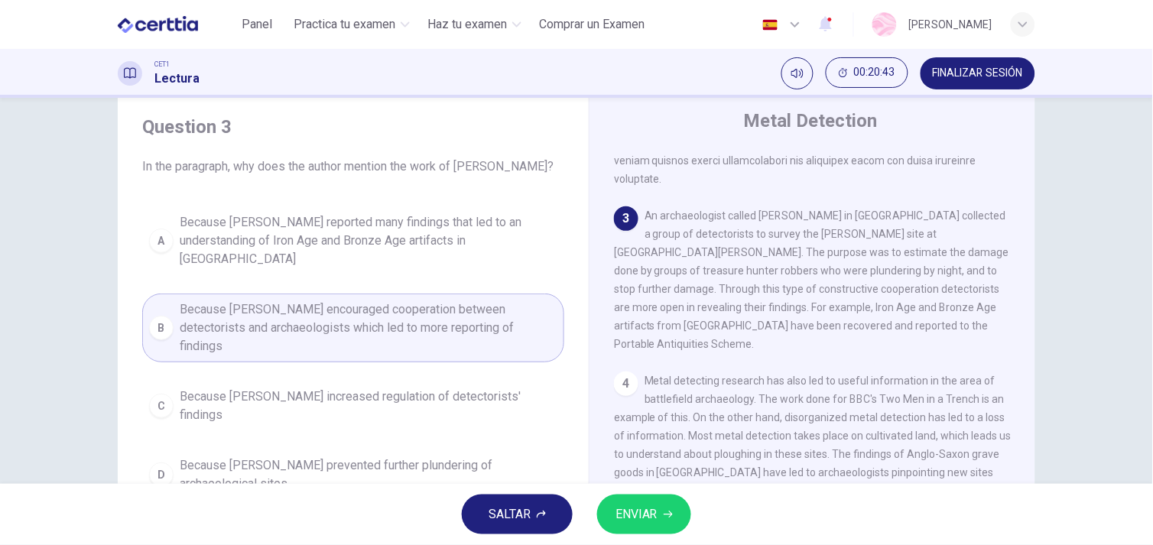
drag, startPoint x: 678, startPoint y: 273, endPoint x: 793, endPoint y: 276, distance: 115.4
click at [793, 276] on div "3 An archaeologist called Tony Gregory in Norfolk collected a group of detector…" at bounding box center [812, 279] width 397 height 147
drag, startPoint x: 997, startPoint y: 273, endPoint x: 927, endPoint y: 271, distance: 70.4
click at [927, 271] on div "3 An archaeologist called Tony Gregory in Norfolk collected a group of detector…" at bounding box center [812, 279] width 397 height 147
click at [636, 499] on button "ENVIAR" at bounding box center [644, 514] width 94 height 40
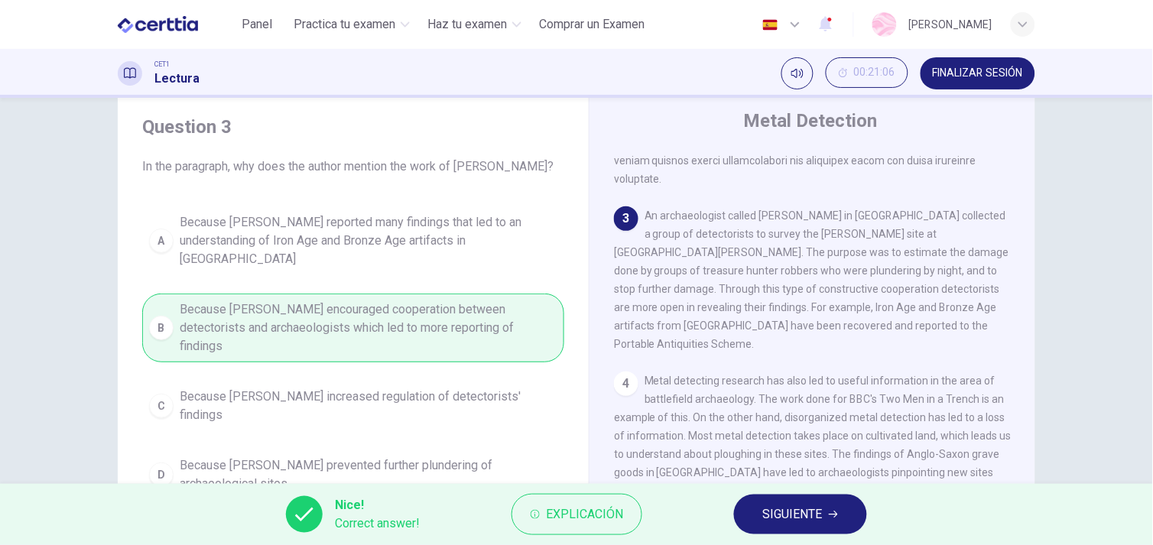
click at [769, 504] on span "SIGUIENTE" at bounding box center [793, 514] width 60 height 21
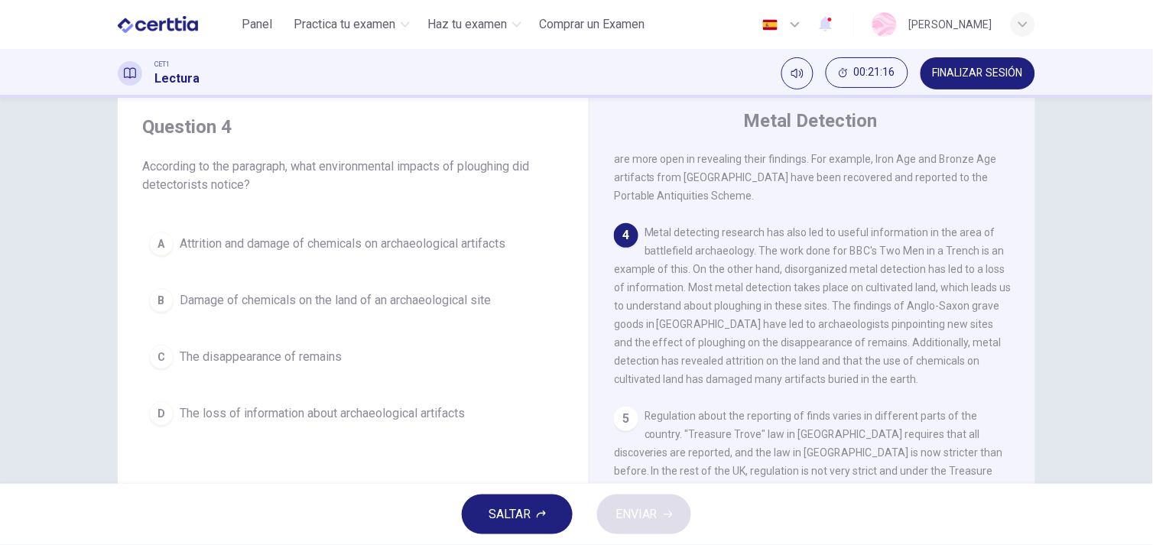
scroll to position [538, 0]
drag, startPoint x: 460, startPoint y: 171, endPoint x: 520, endPoint y: 164, distance: 60.0
click at [520, 164] on span "According to the paragraph, what environmental impacts of ploughing did detecto…" at bounding box center [353, 175] width 422 height 37
drag, startPoint x: 520, startPoint y: 164, endPoint x: 400, endPoint y: 180, distance: 121.0
click at [400, 180] on span "According to the paragraph, what environmental impacts of ploughing did detecto…" at bounding box center [353, 175] width 422 height 37
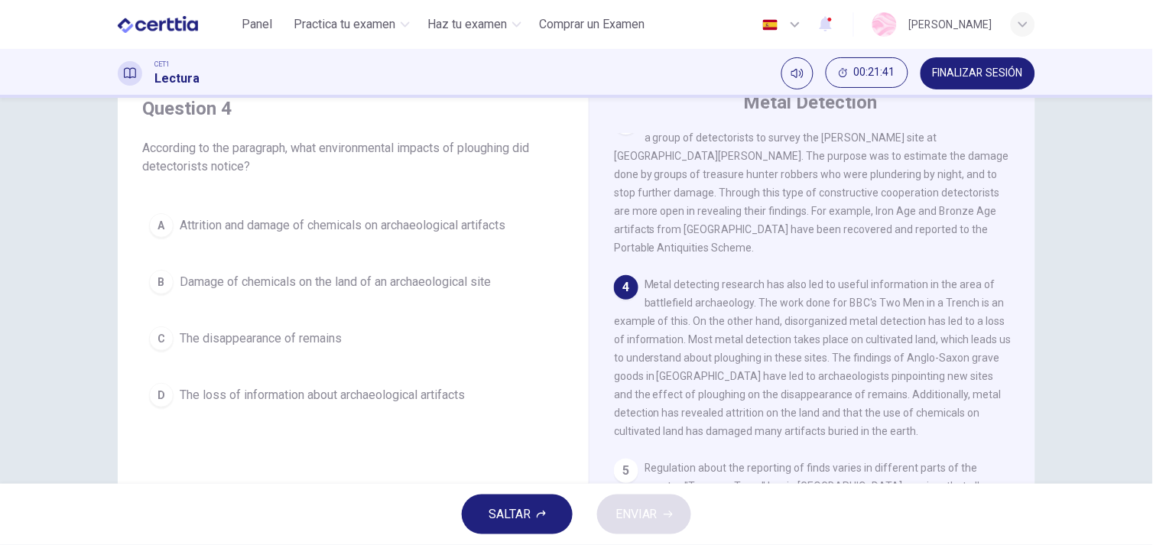
scroll to position [63, 0]
click at [280, 333] on span "The disappearance of remains" at bounding box center [261, 338] width 162 height 18
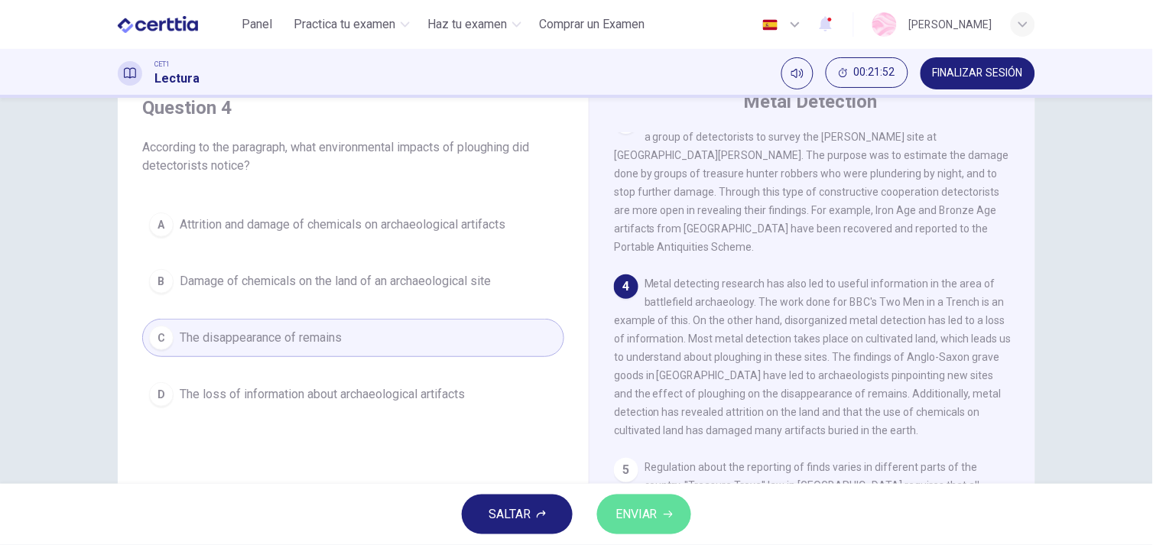
click at [637, 500] on button "ENVIAR" at bounding box center [644, 514] width 94 height 40
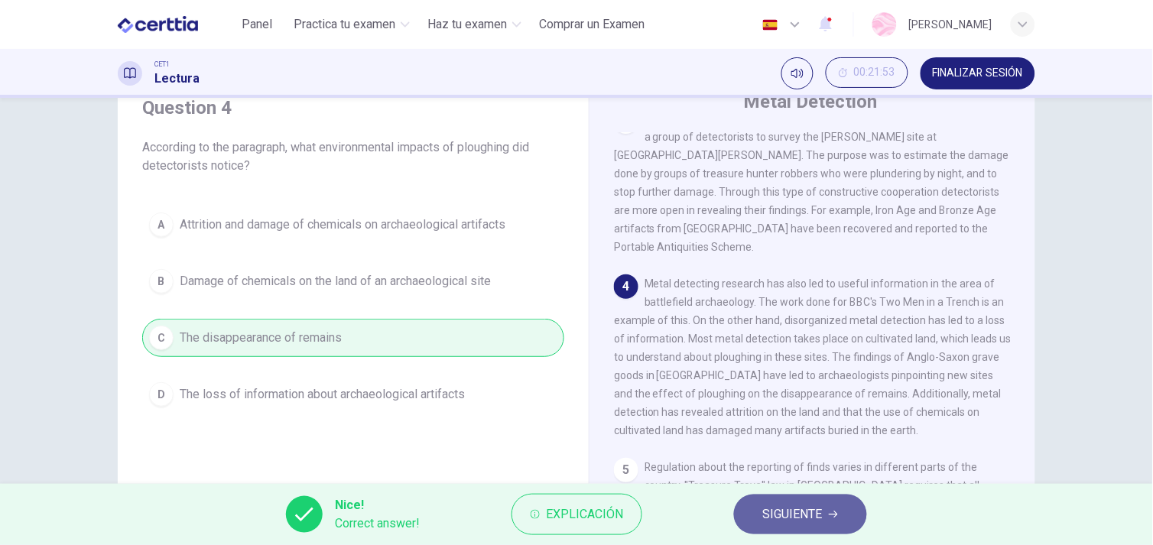
click at [804, 517] on span "SIGUIENTE" at bounding box center [793, 514] width 60 height 21
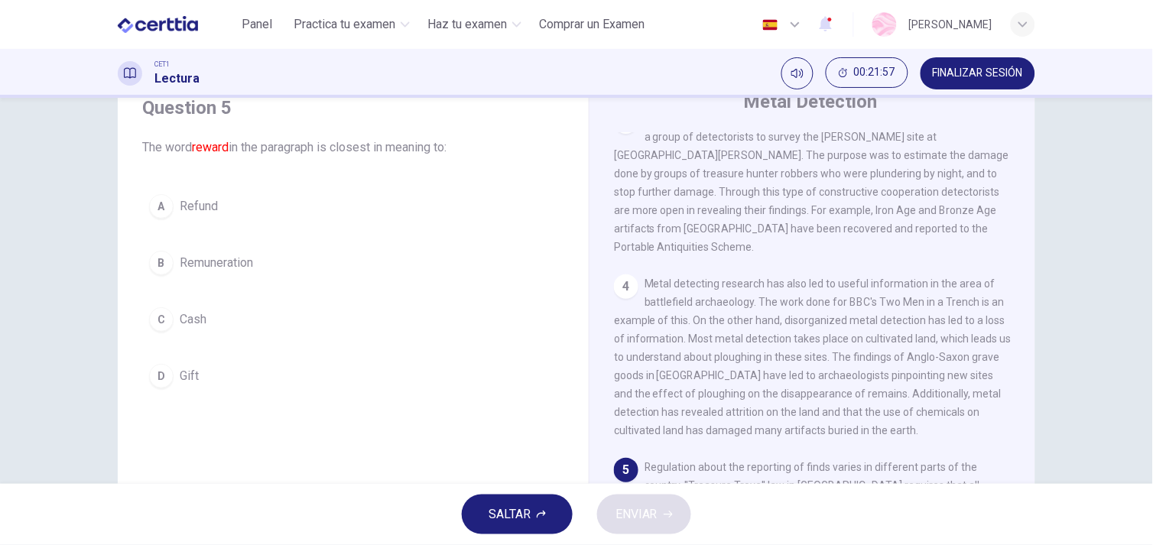
click at [309, 400] on div "Question 5 The word reward in the paragraph is closest in meaning to: A Refund …" at bounding box center [353, 245] width 446 height 330
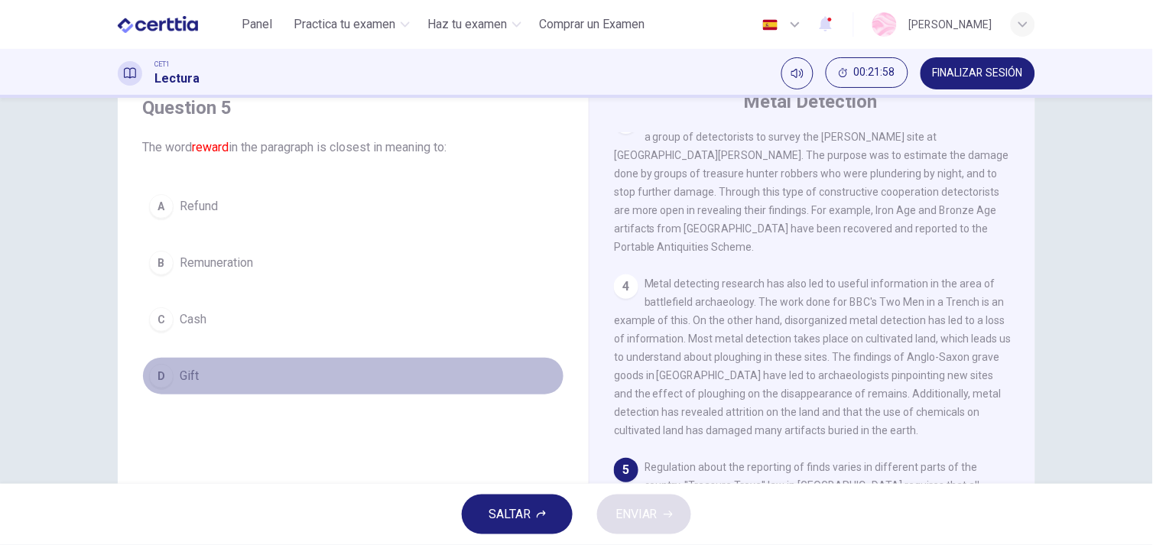
click at [258, 393] on button "D Gift" at bounding box center [353, 376] width 422 height 38
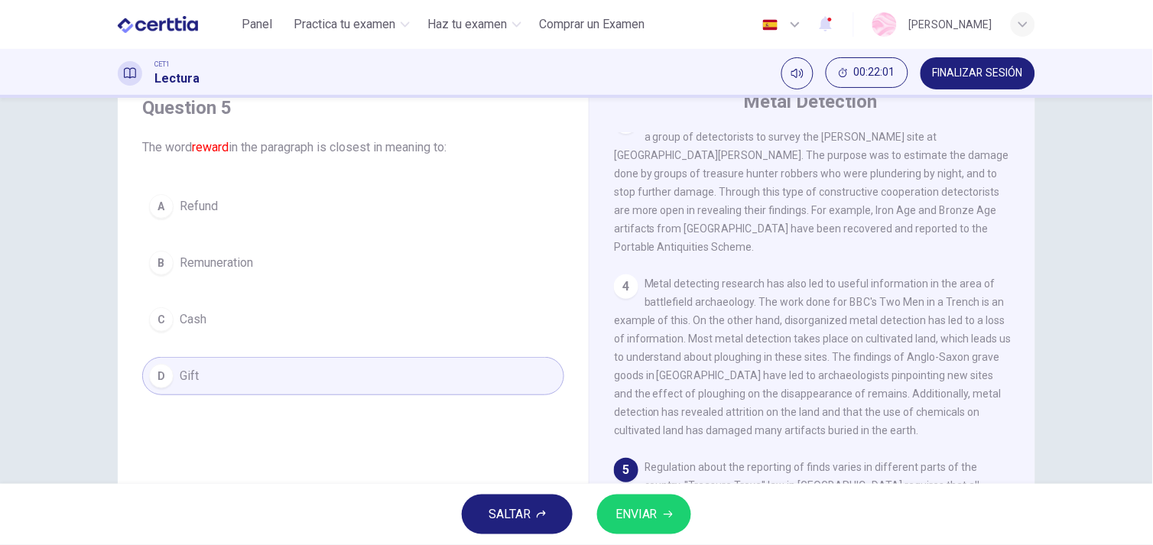
click at [659, 540] on div "SALTAR ENVIAR" at bounding box center [576, 514] width 1153 height 61
click at [642, 526] on button "ENVIAR" at bounding box center [644, 514] width 94 height 40
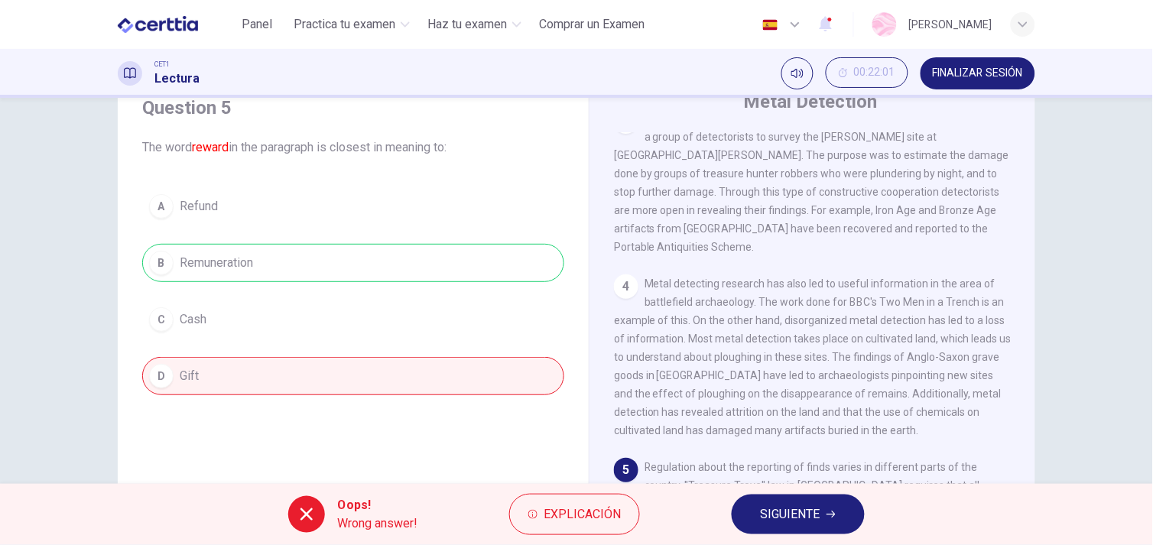
click at [786, 502] on button "SIGUIENTE" at bounding box center [797, 514] width 133 height 40
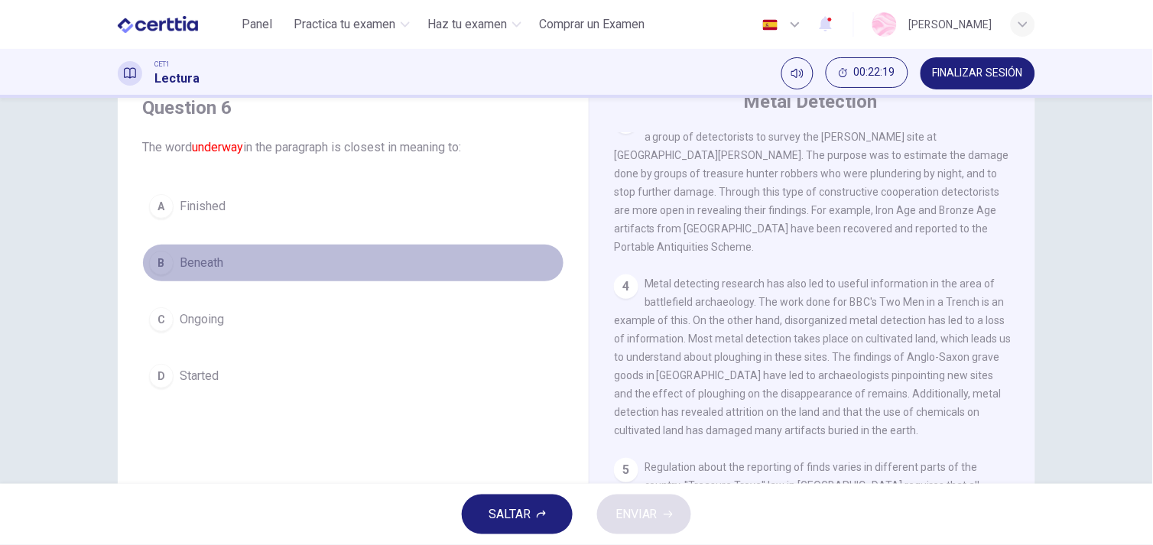
click at [225, 249] on button "B Beneath" at bounding box center [353, 263] width 422 height 38
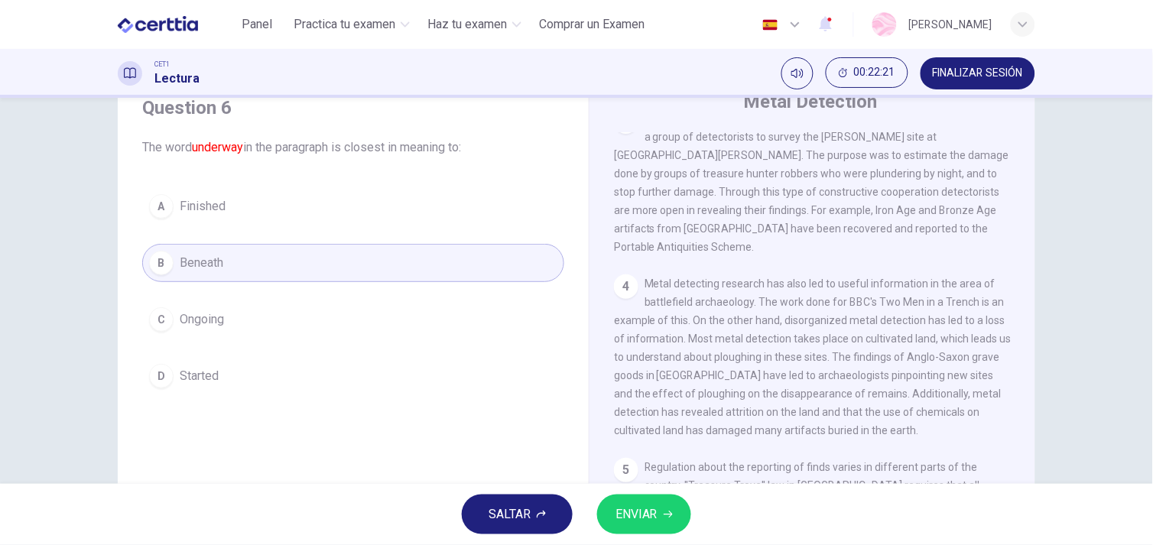
click at [660, 518] on button "ENVIAR" at bounding box center [644, 514] width 94 height 40
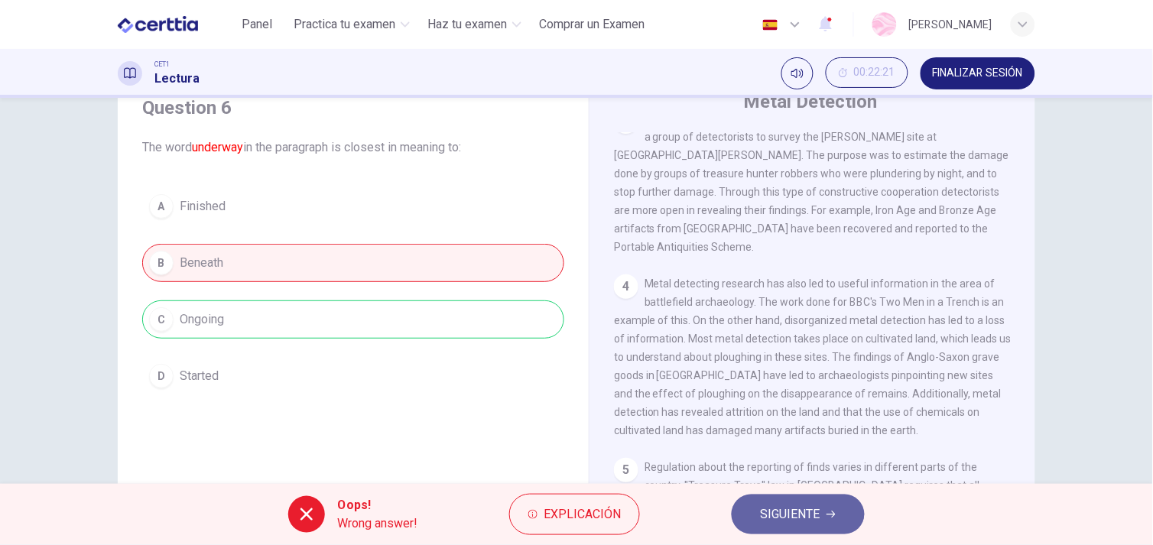
click at [777, 504] on span "SIGUIENTE" at bounding box center [790, 514] width 60 height 21
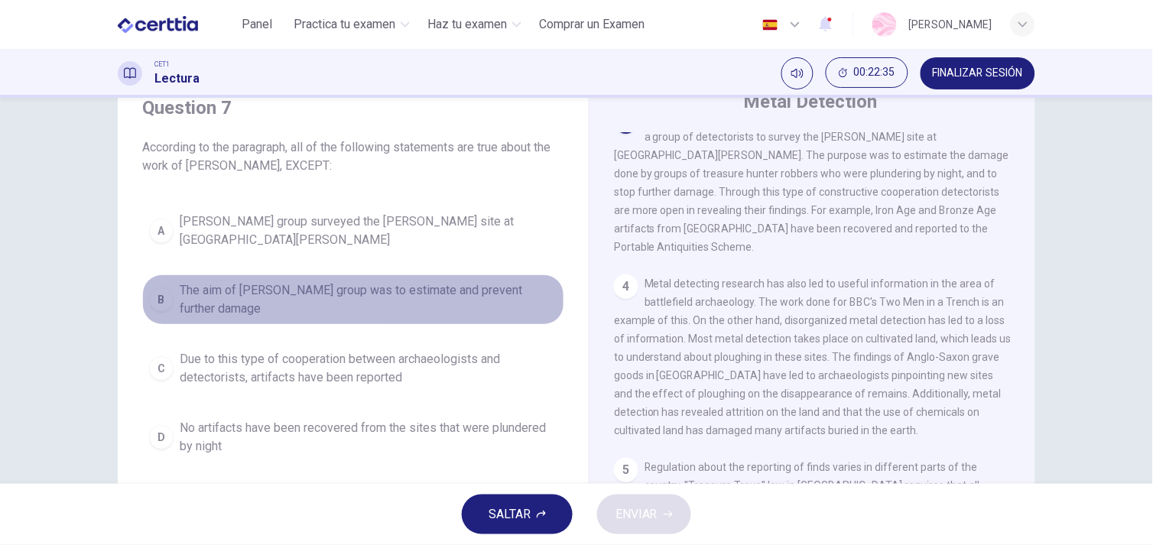
click at [446, 308] on span "The aim of Tony Gregory's group was to estimate and prevent further damage" at bounding box center [369, 299] width 378 height 37
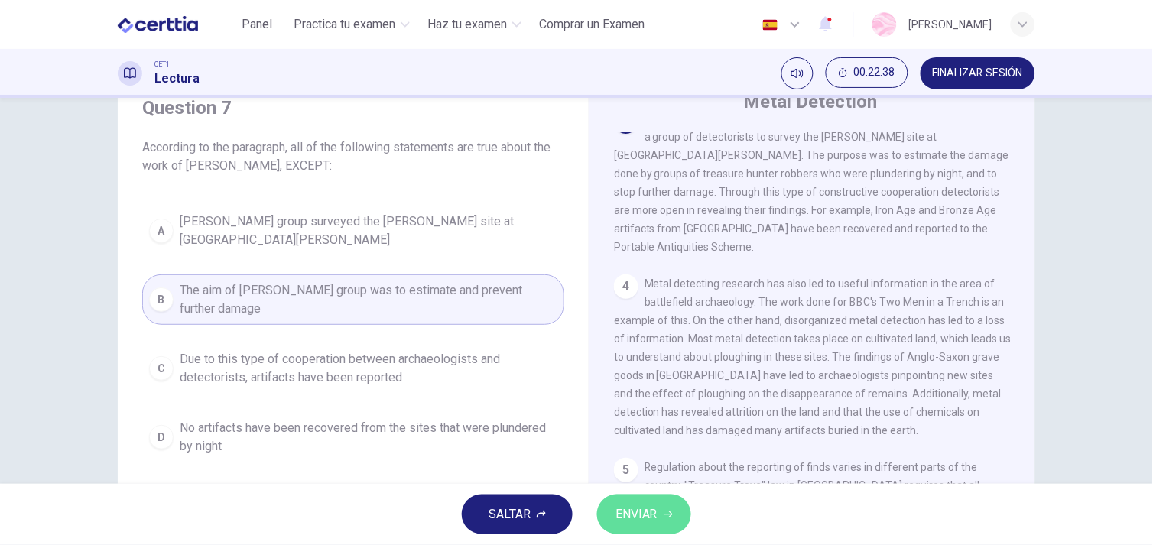
click at [663, 514] on icon "button" at bounding box center [667, 514] width 9 height 9
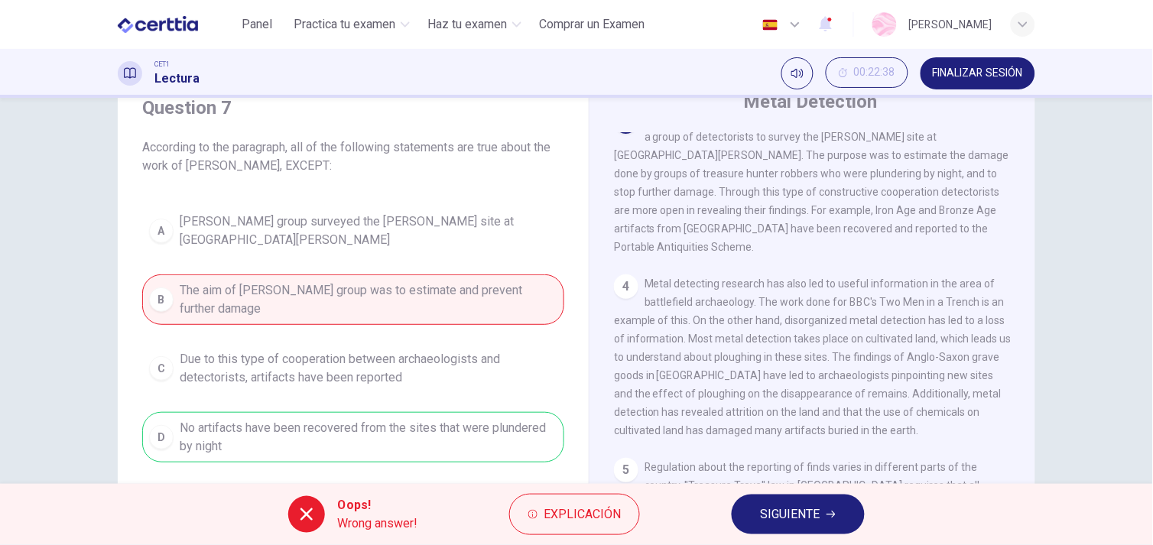
click at [767, 515] on span "SIGUIENTE" at bounding box center [790, 514] width 60 height 21
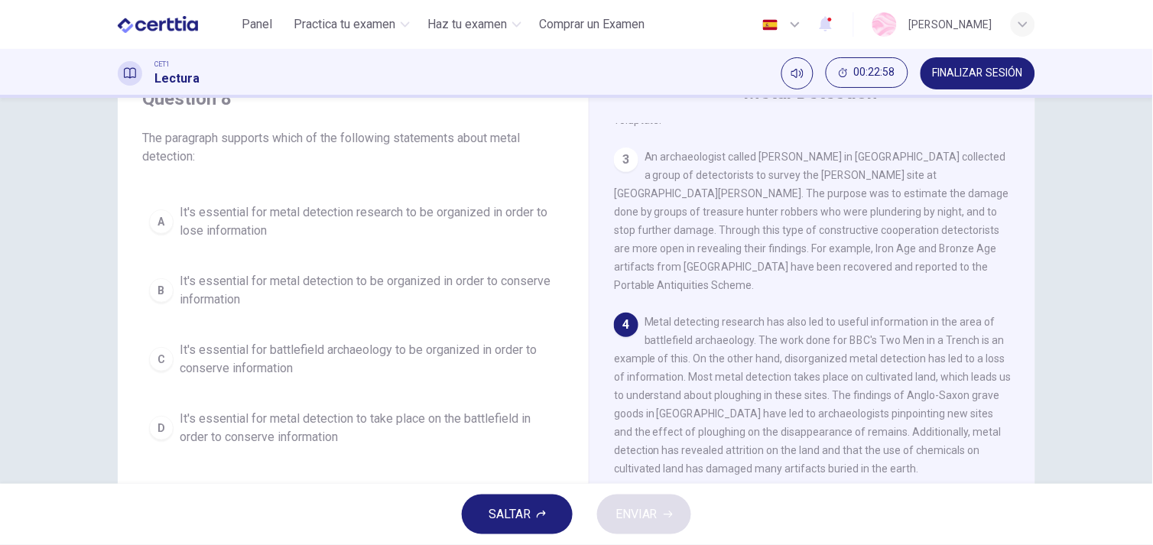
scroll to position [75, 0]
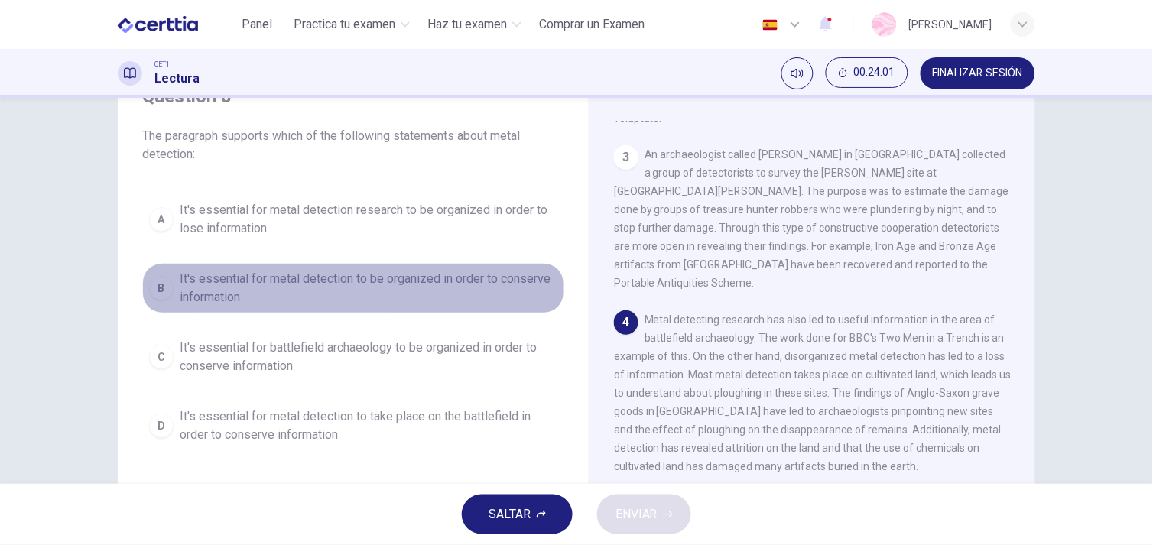
click at [245, 298] on span "It's essential for metal detection to be organized in order to conserve informa…" at bounding box center [369, 288] width 378 height 37
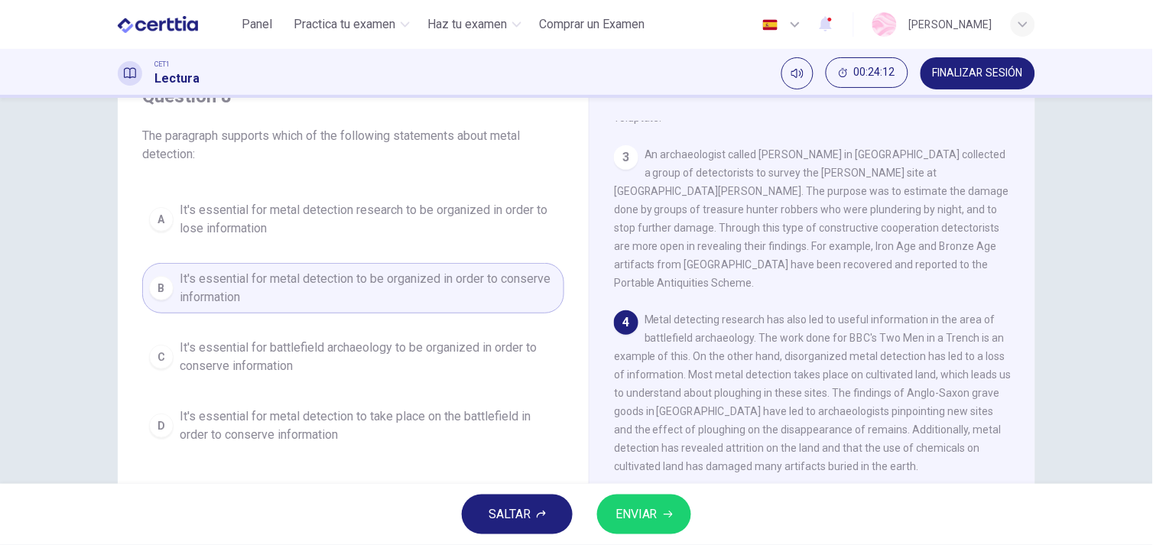
click at [504, 415] on span "It's essential for metal detection to take place on the battlefield in order to…" at bounding box center [369, 425] width 378 height 37
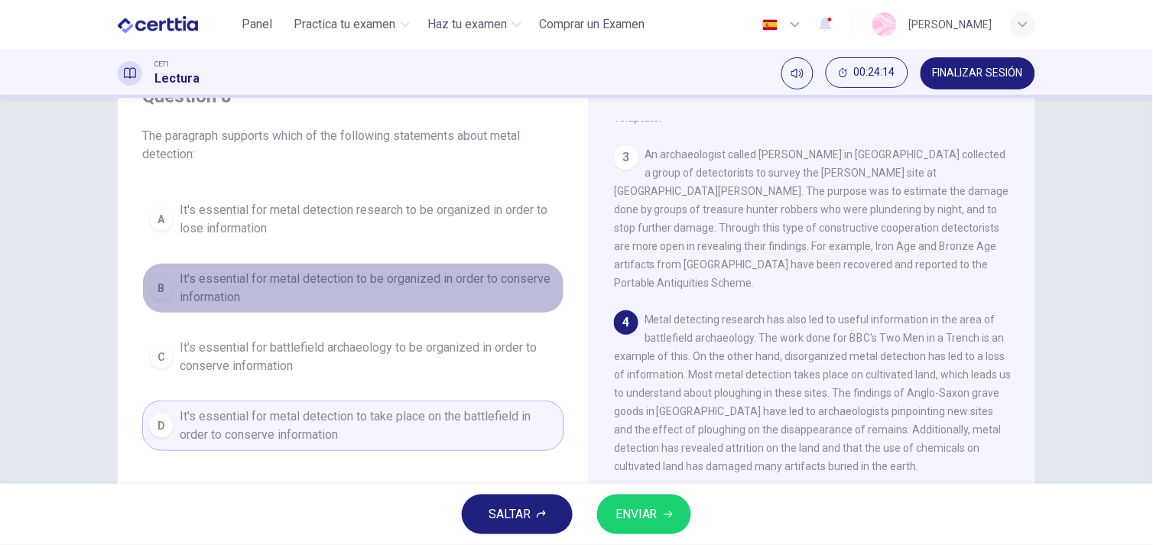
click at [388, 266] on button "B It's essential for metal detection to be organized in order to conserve infor…" at bounding box center [353, 288] width 422 height 50
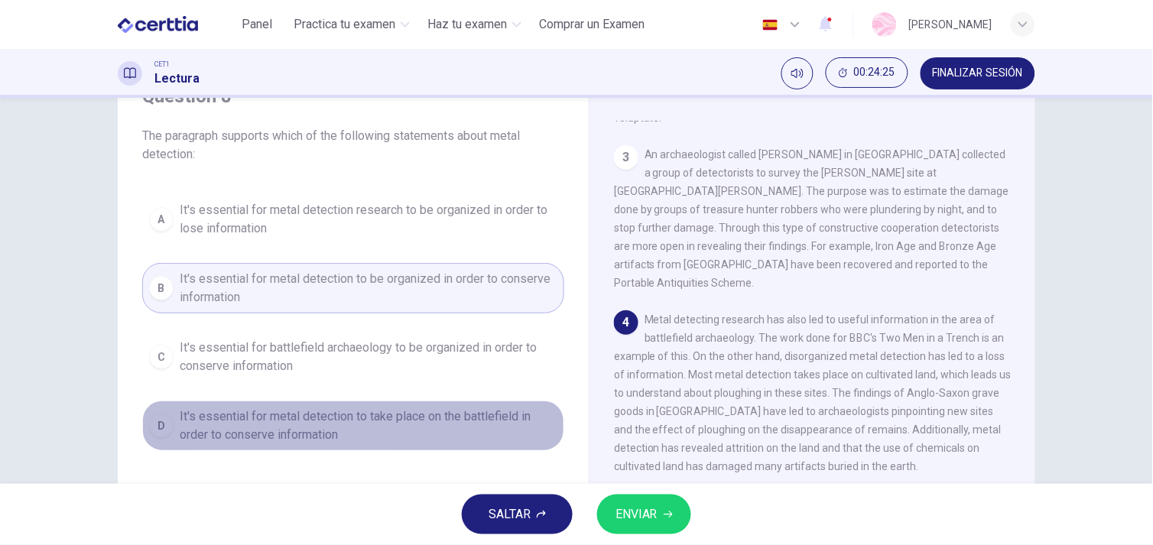
click at [362, 425] on span "It's essential for metal detection to take place on the battlefield in order to…" at bounding box center [369, 425] width 378 height 37
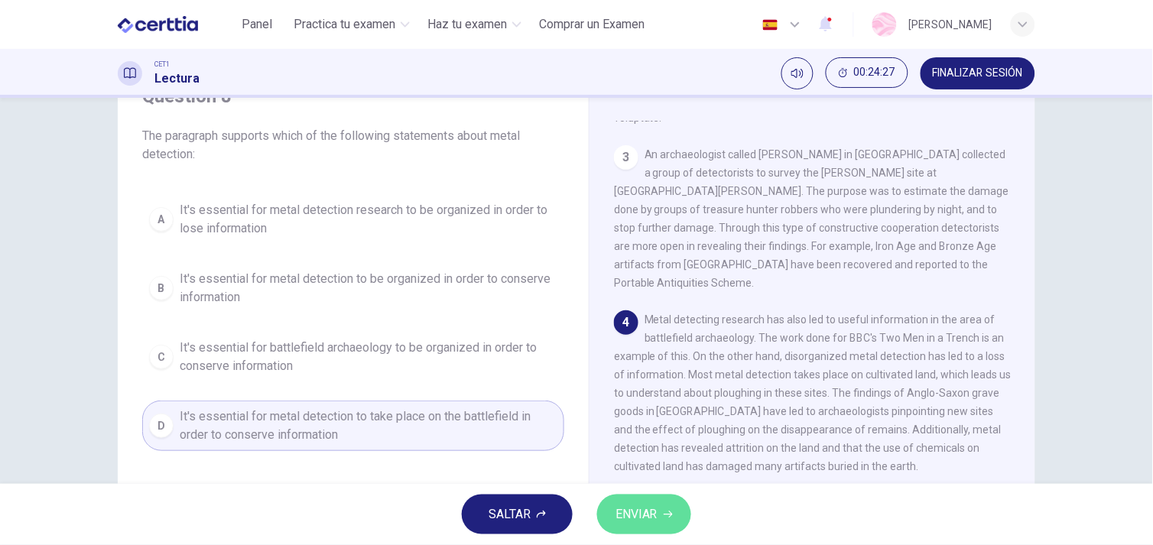
click at [647, 507] on span "ENVIAR" at bounding box center [636, 514] width 42 height 21
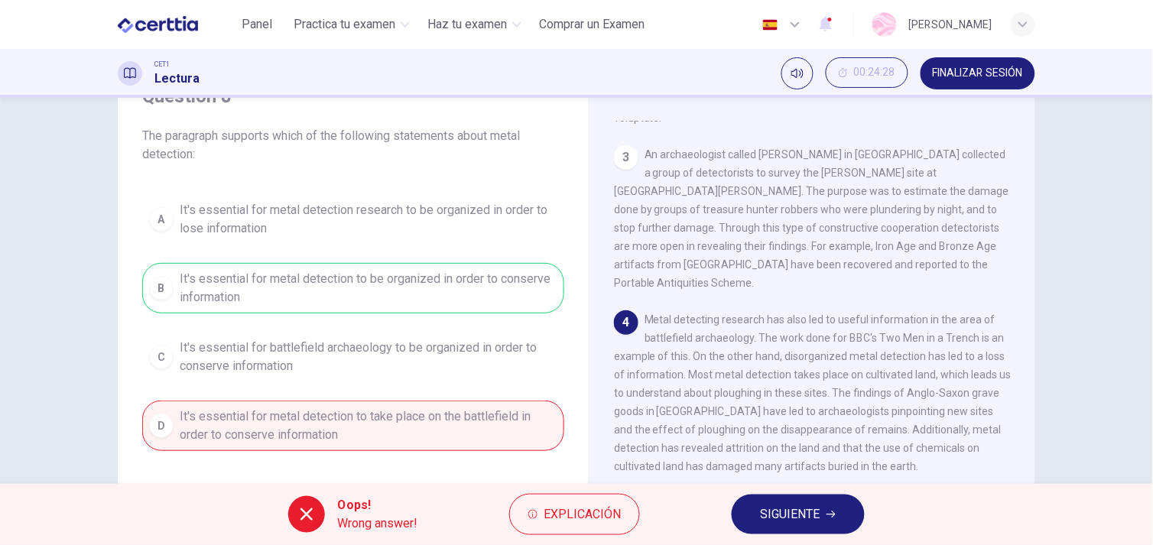
click at [835, 510] on icon "button" at bounding box center [830, 514] width 9 height 9
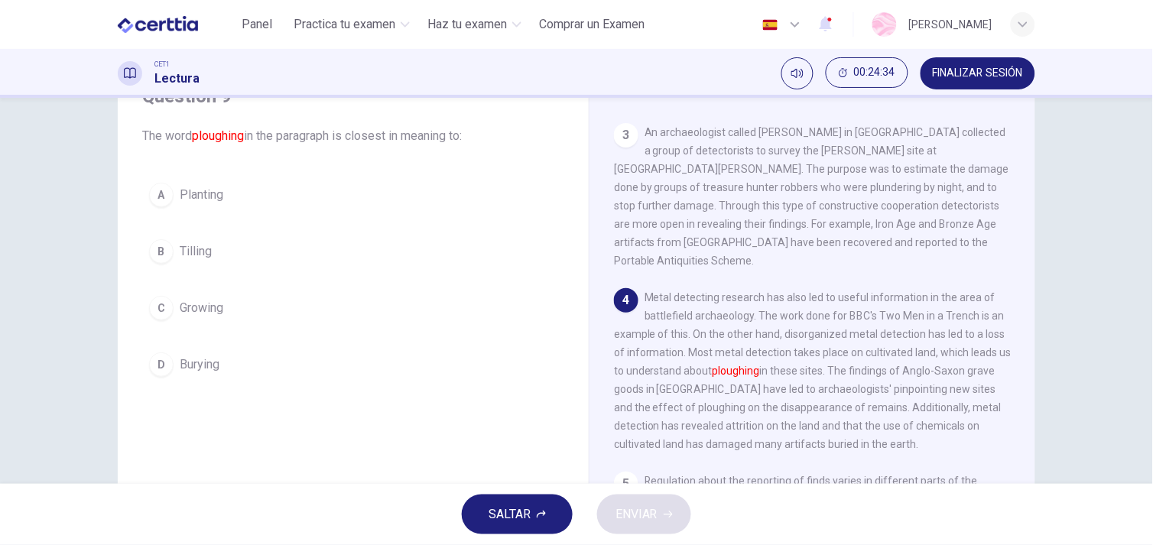
scroll to position [560, 0]
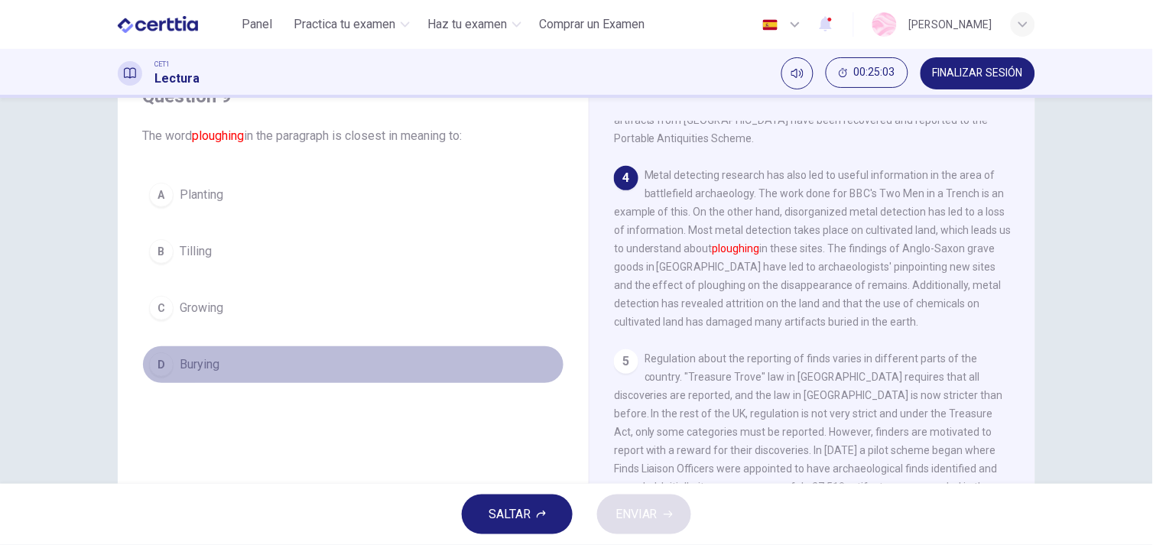
click at [227, 361] on button "D Burying" at bounding box center [353, 364] width 422 height 38
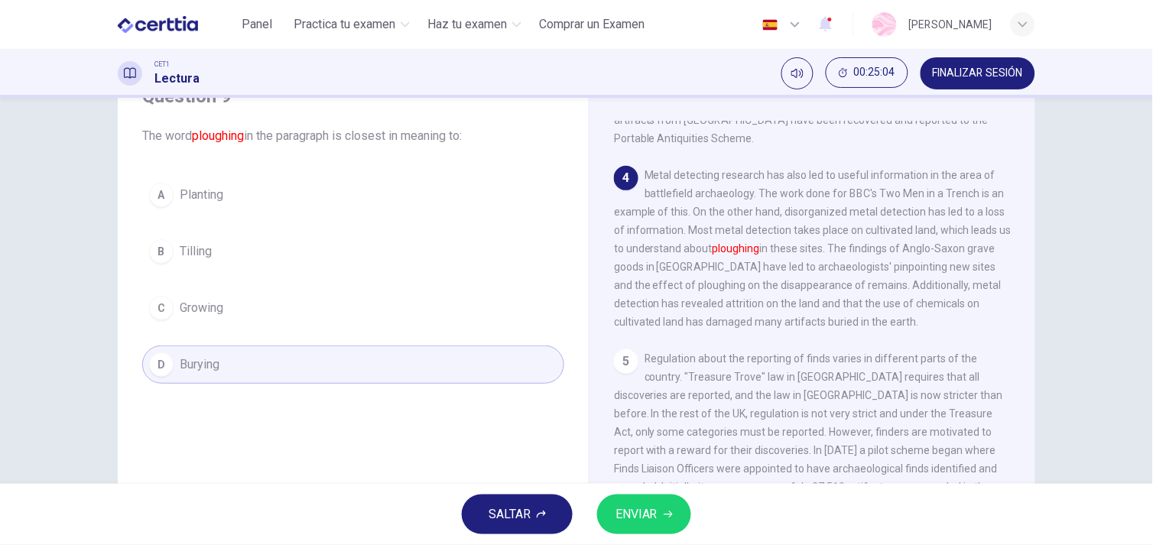
click at [361, 228] on div "A Planting B Tilling C Growing D Burying" at bounding box center [353, 280] width 422 height 208
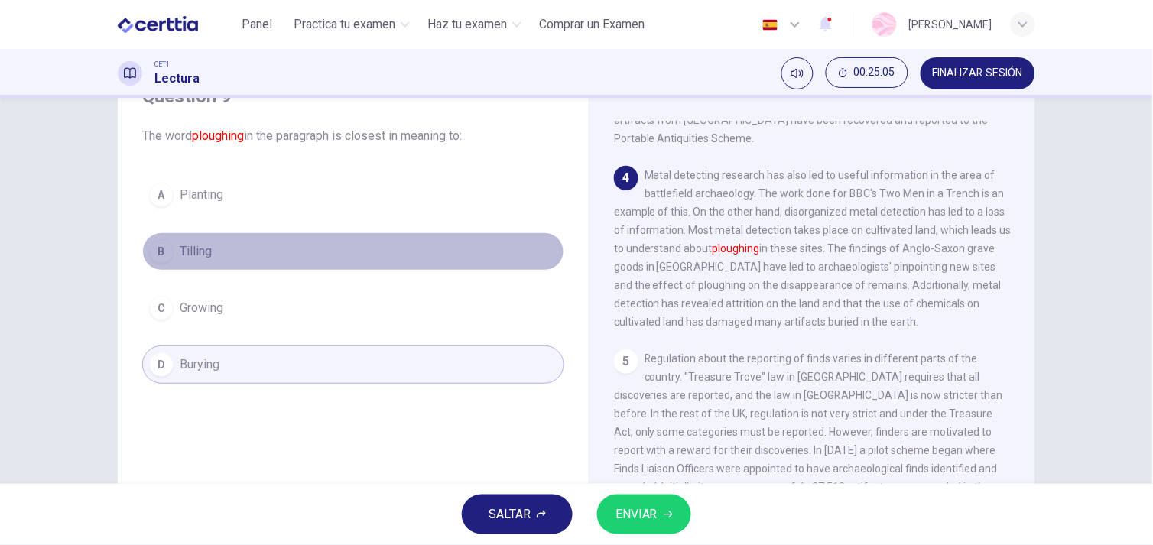
click at [261, 255] on button "B Tilling" at bounding box center [353, 251] width 422 height 38
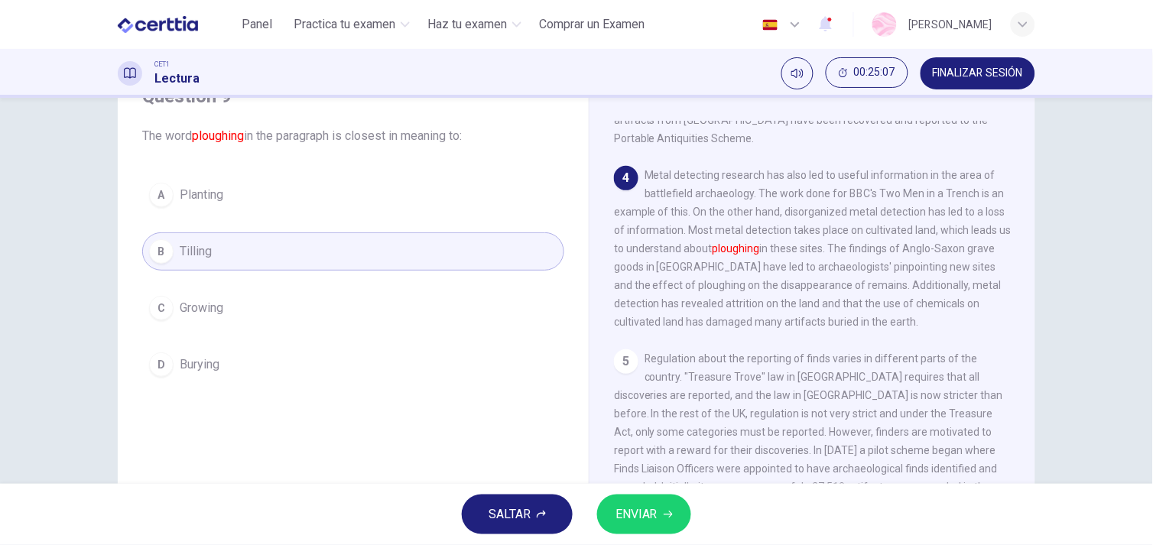
click at [158, 375] on div "D" at bounding box center [161, 364] width 24 height 24
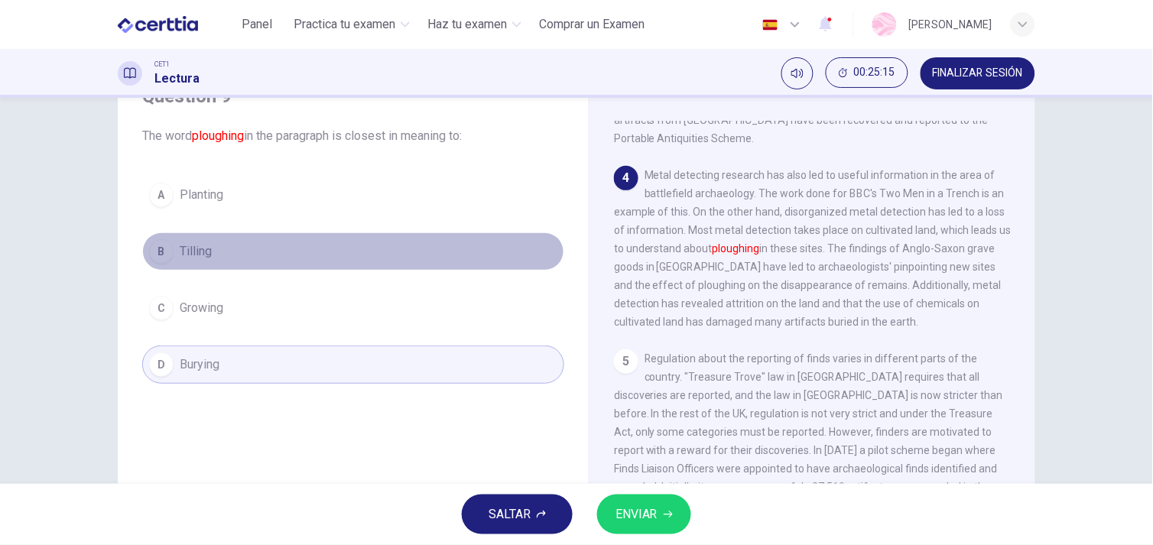
click at [298, 255] on button "B Tilling" at bounding box center [353, 251] width 422 height 38
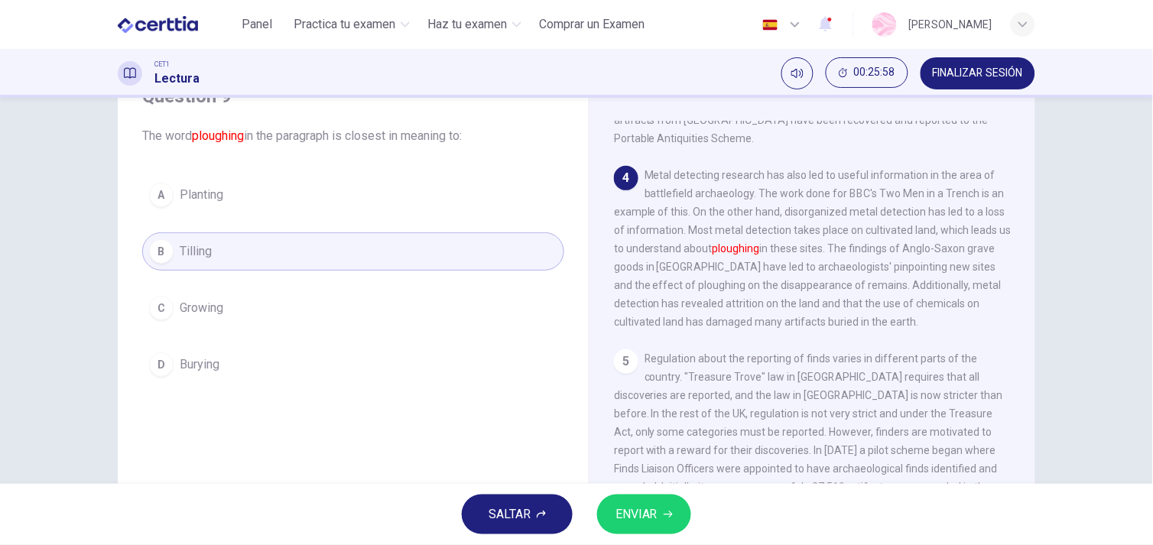
click at [647, 520] on span "ENVIAR" at bounding box center [636, 514] width 42 height 21
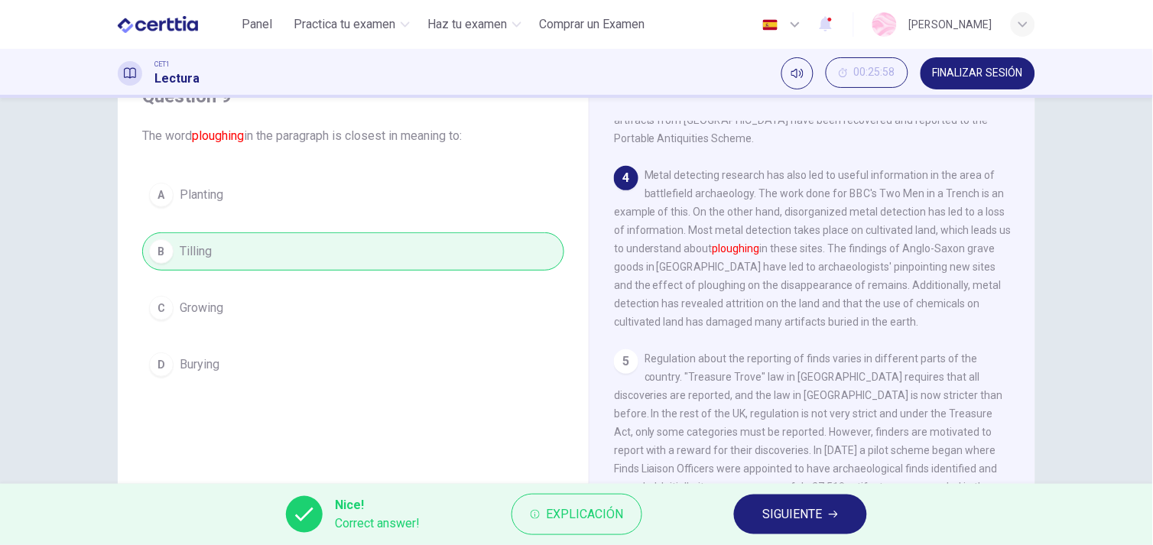
click at [760, 513] on button "SIGUIENTE" at bounding box center [800, 514] width 133 height 40
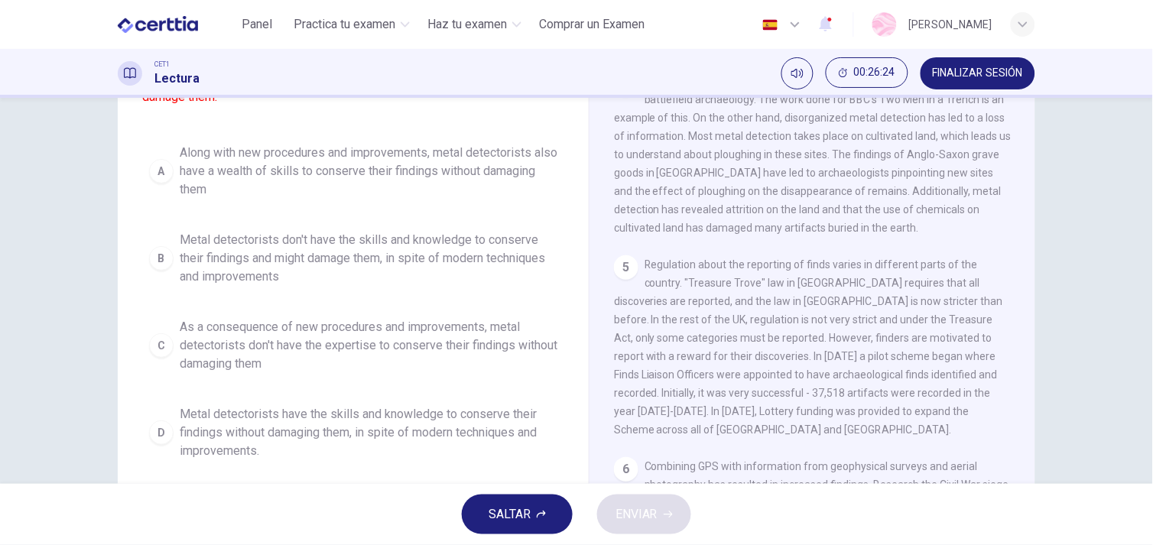
scroll to position [6, 0]
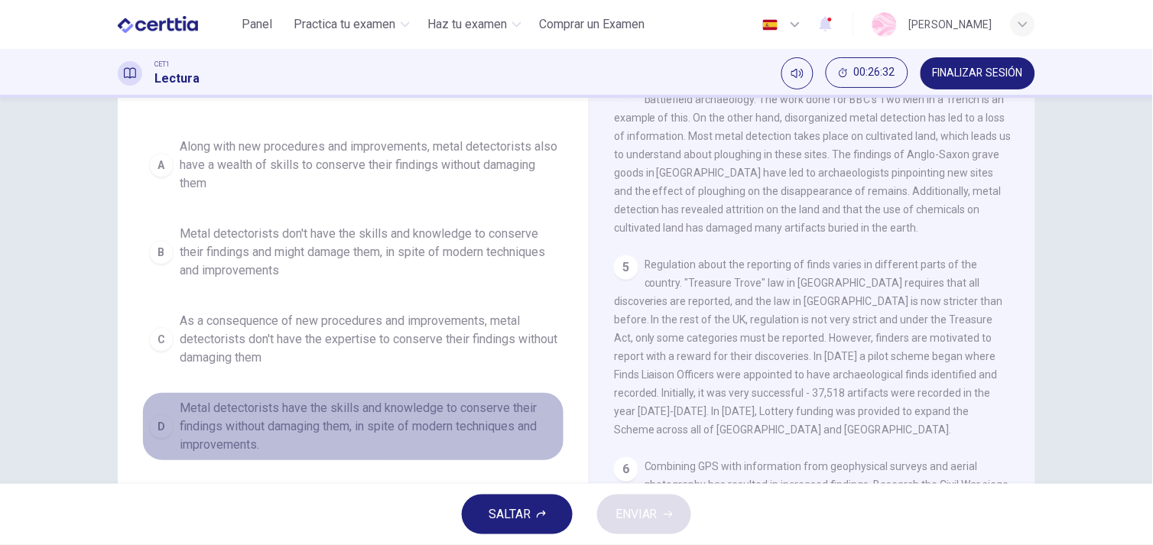
click at [457, 443] on span "Metal detectorists have the skills and knowledge to conserve their findings wit…" at bounding box center [369, 426] width 378 height 55
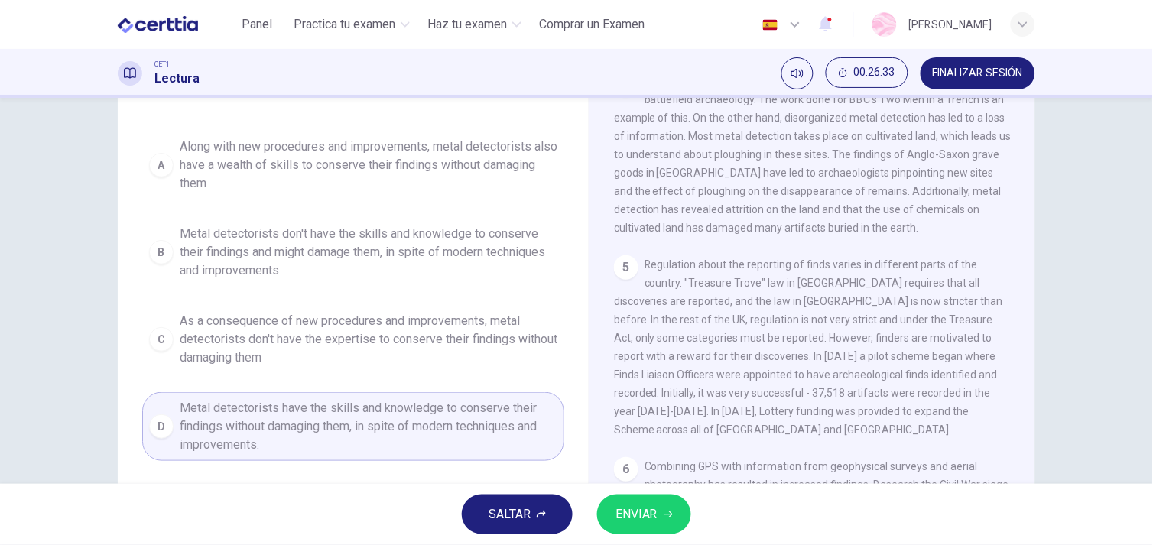
click at [368, 384] on div "A Along with new procedures and improvements, metal detectorists also have a we…" at bounding box center [353, 296] width 422 height 330
click at [353, 367] on button "C As a consequence of new procedures and improvements, metal detectorists don't…" at bounding box center [353, 339] width 422 height 69
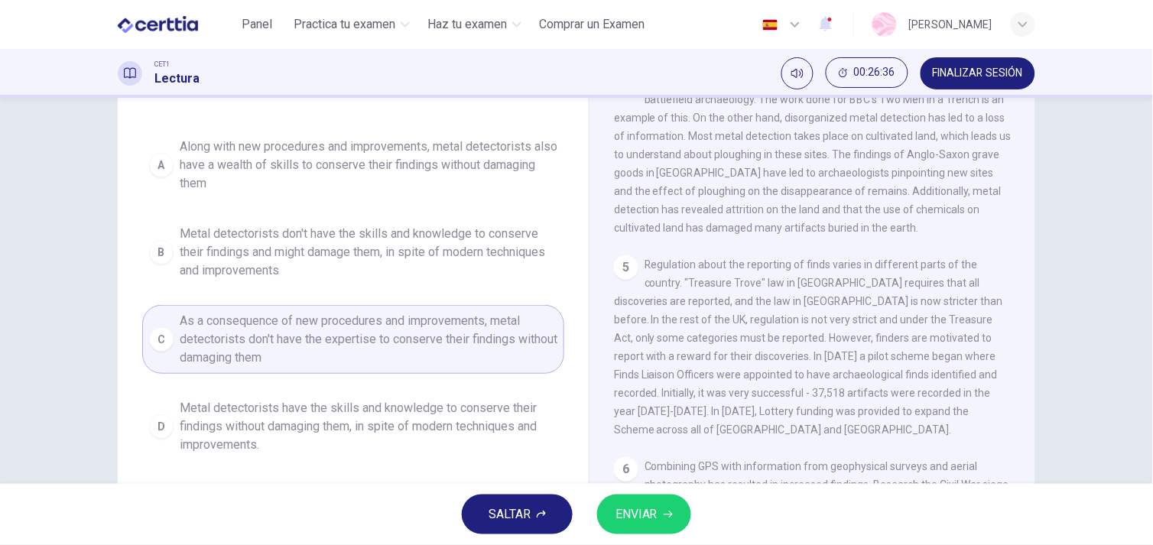
click at [667, 524] on button "ENVIAR" at bounding box center [644, 514] width 94 height 40
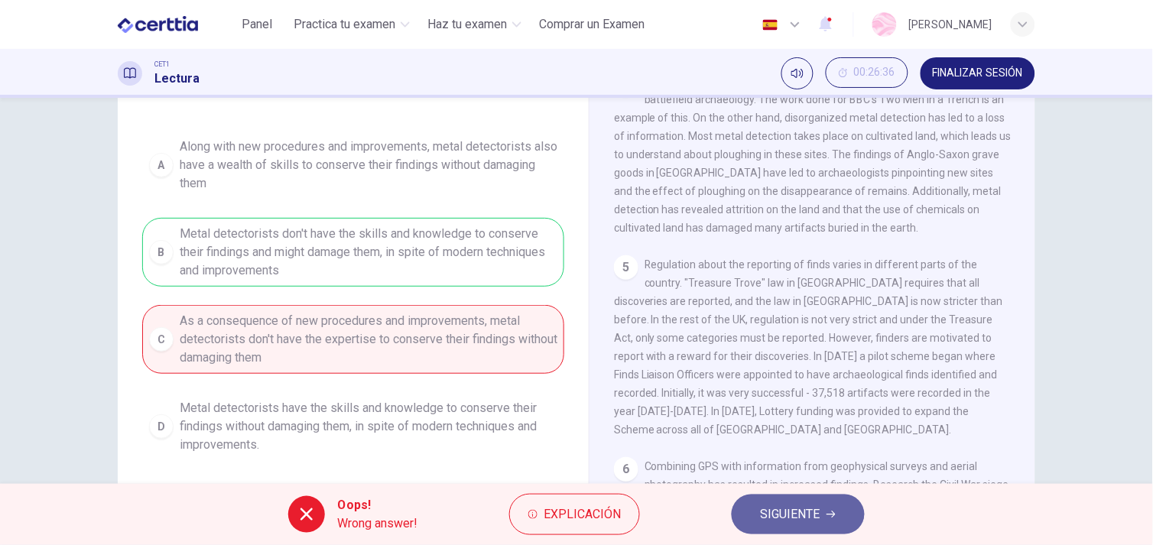
click at [806, 511] on span "SIGUIENTE" at bounding box center [790, 514] width 60 height 21
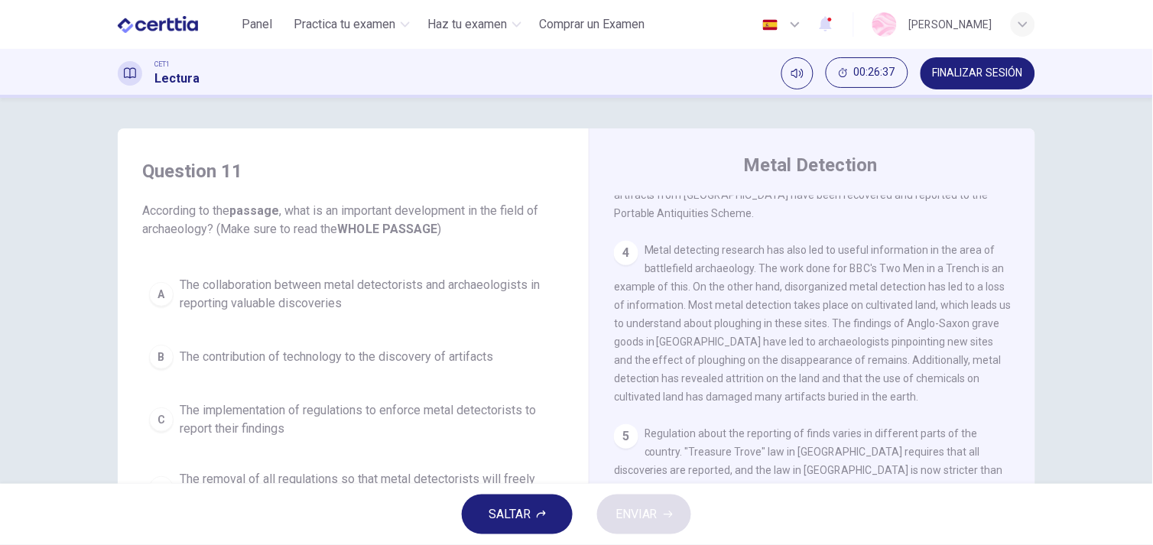
scroll to position [86, 0]
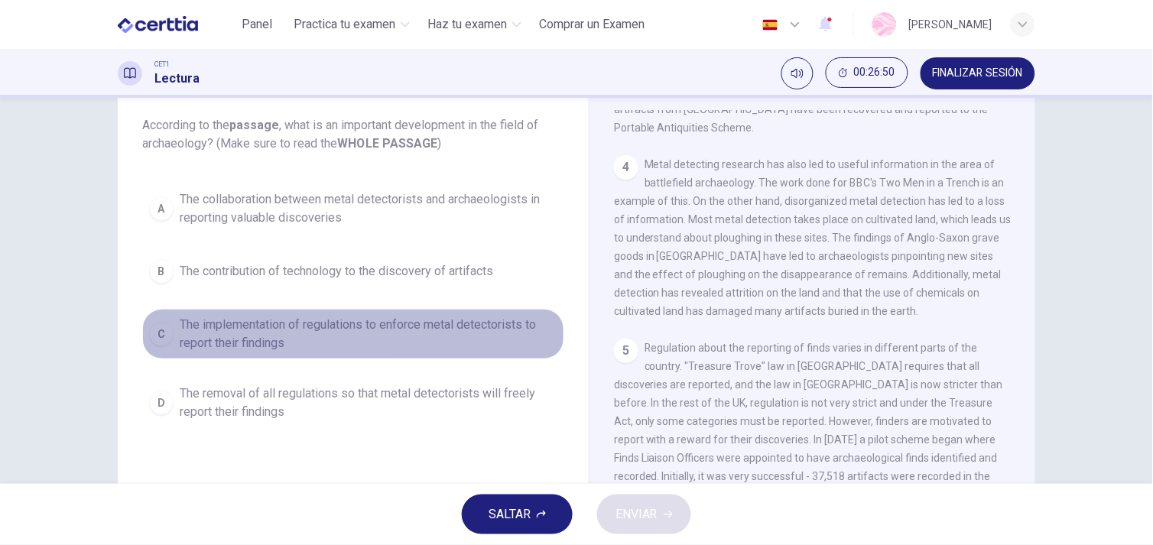
click at [332, 336] on span "The implementation of regulations to enforce metal detectorists to report their…" at bounding box center [369, 334] width 378 height 37
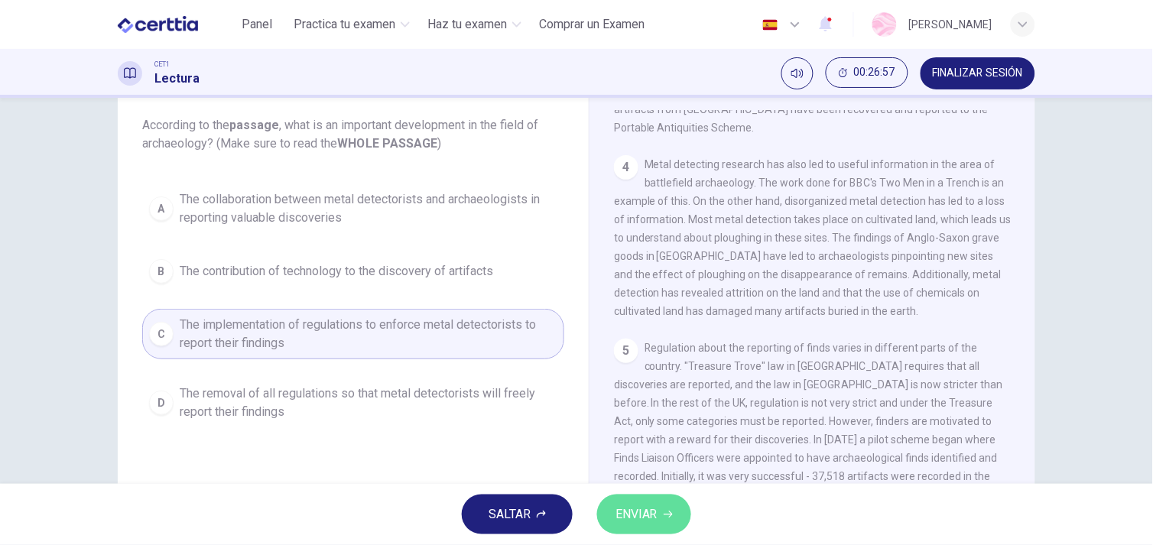
click at [659, 508] on button "ENVIAR" at bounding box center [644, 514] width 94 height 40
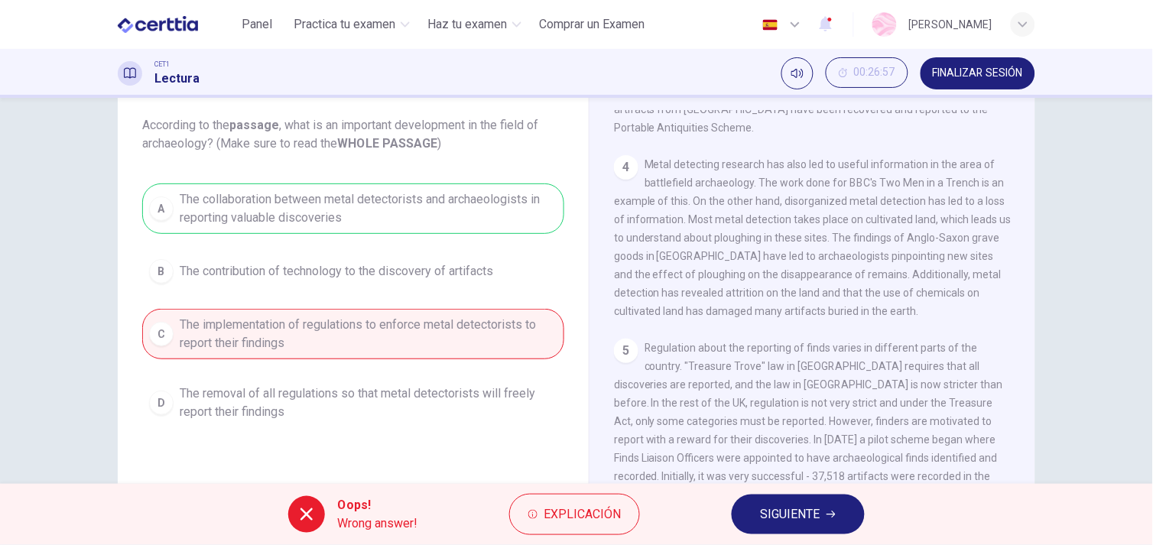
click at [800, 501] on button "SIGUIENTE" at bounding box center [797, 514] width 133 height 40
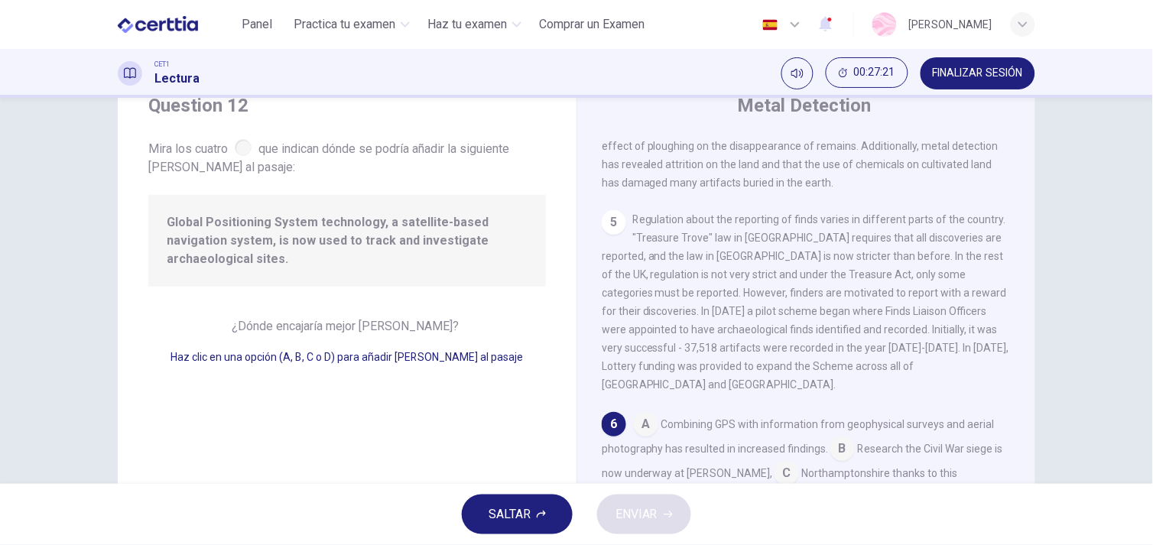
scroll to position [721, 0]
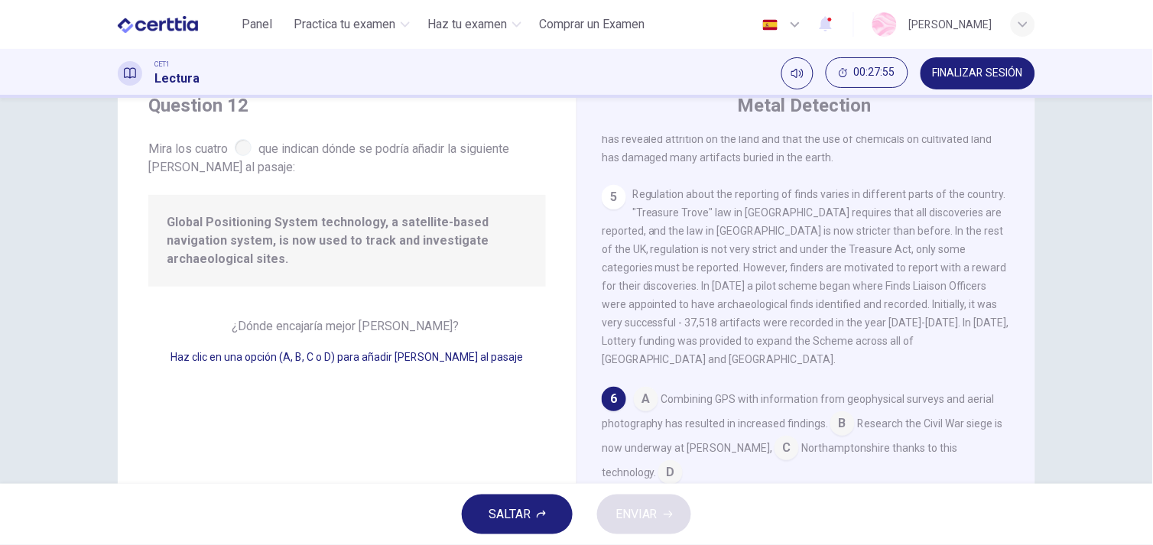
click at [637, 388] on input at bounding box center [646, 400] width 24 height 24
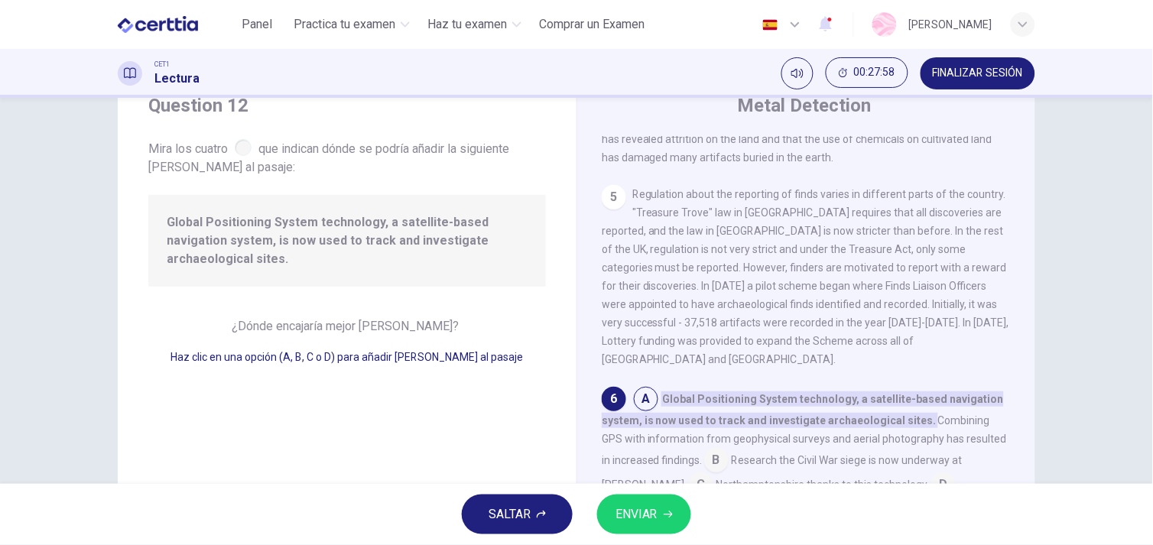
click at [704, 449] on input at bounding box center [716, 461] width 24 height 24
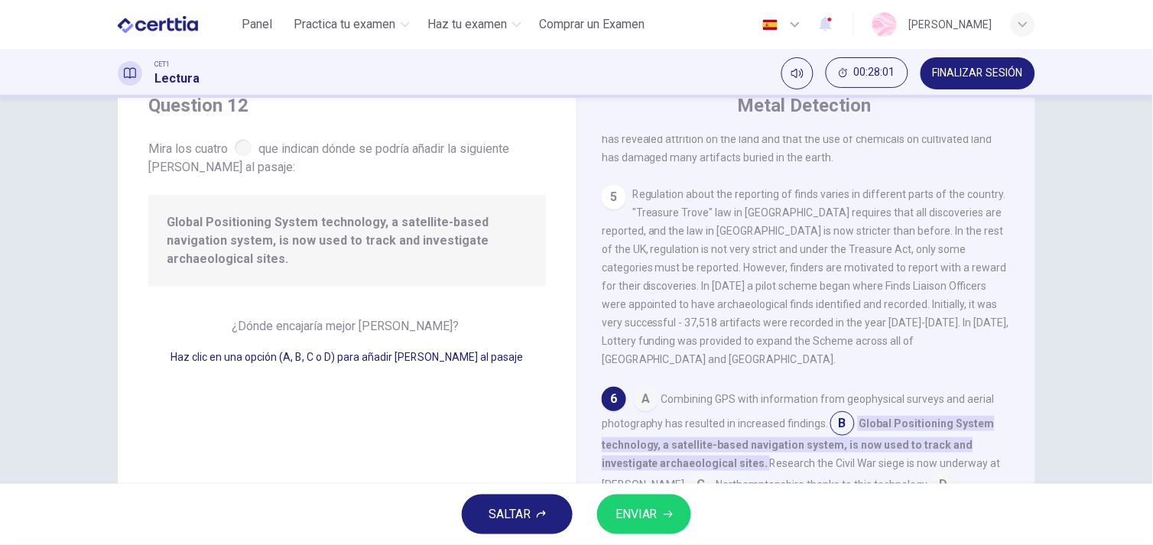
click at [689, 474] on input at bounding box center [701, 486] width 24 height 24
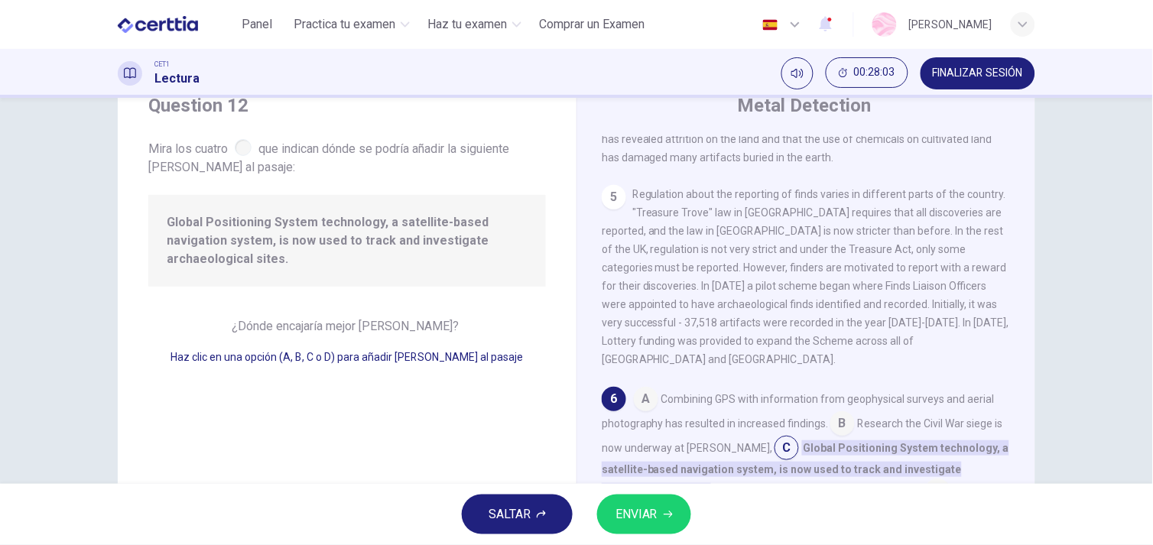
click at [651, 388] on input at bounding box center [646, 400] width 24 height 24
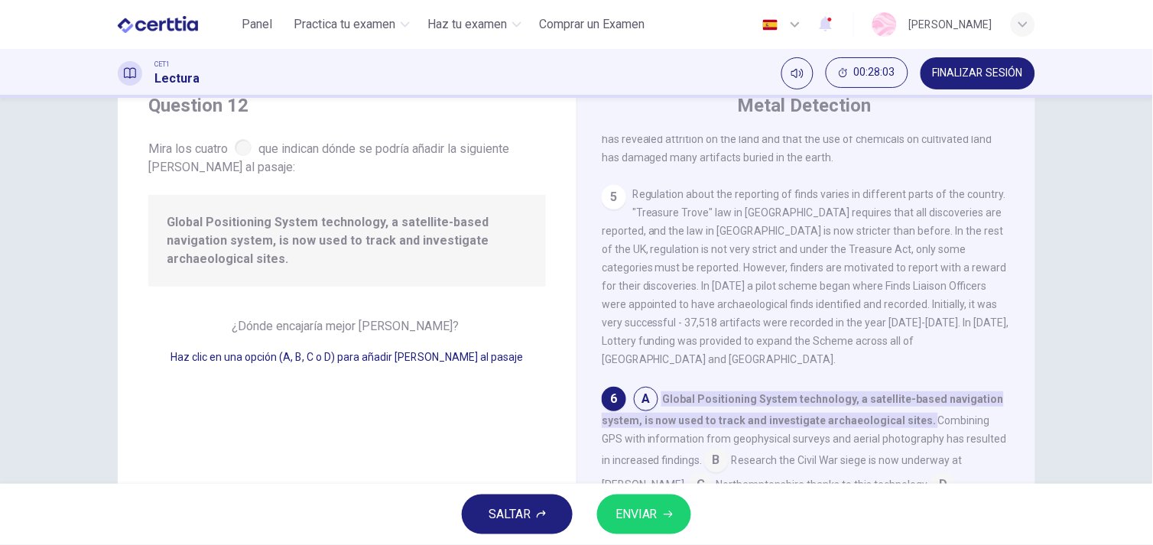
scroll to position [734, 0]
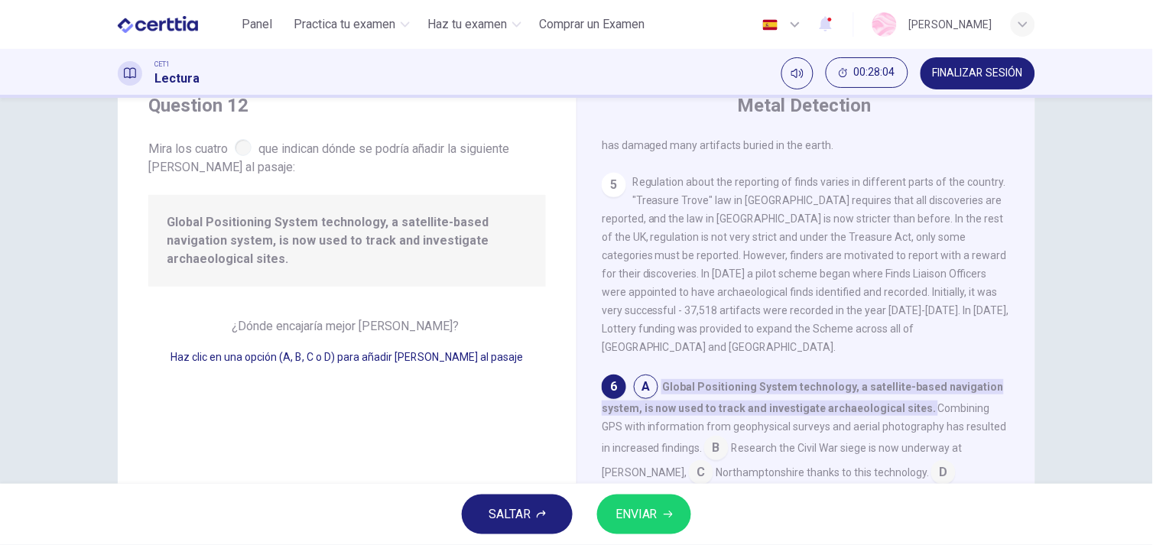
click at [651, 514] on span "ENVIAR" at bounding box center [636, 514] width 42 height 21
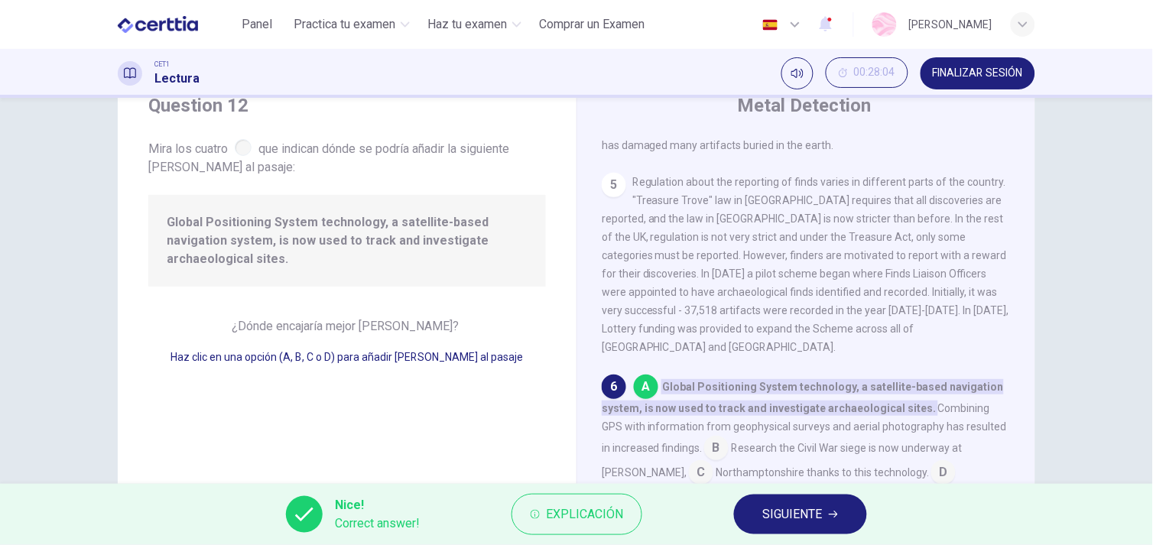
click at [803, 516] on span "SIGUIENTE" at bounding box center [793, 514] width 60 height 21
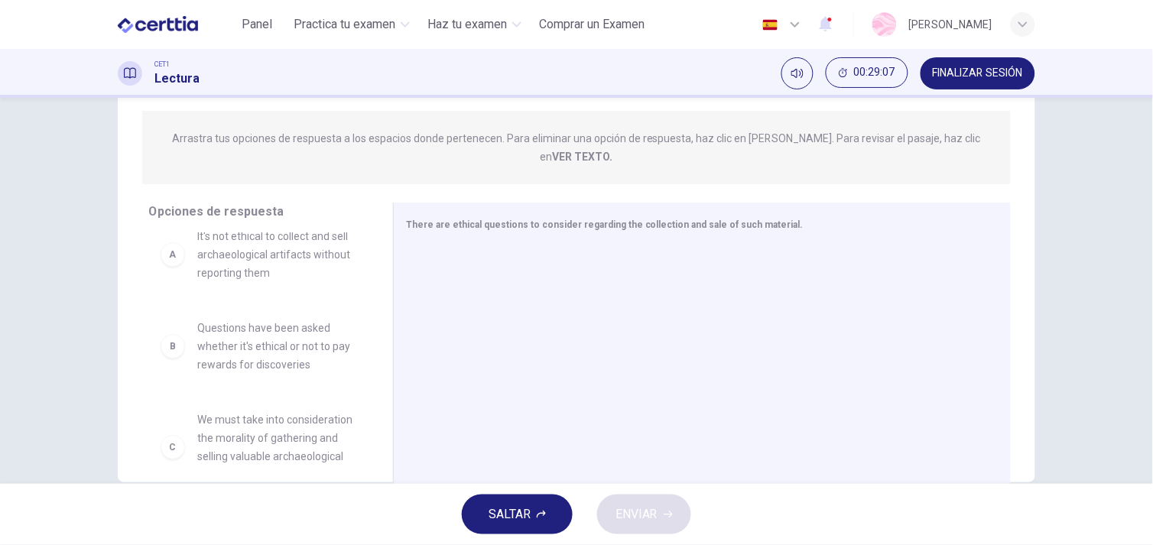
scroll to position [0, 0]
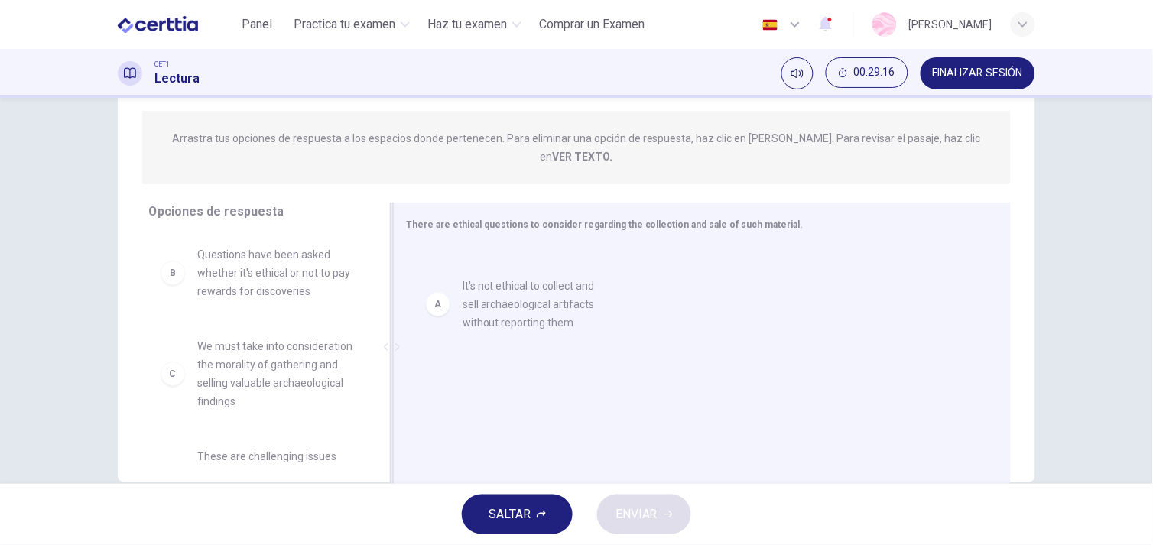
drag, startPoint x: 251, startPoint y: 225, endPoint x: 539, endPoint y: 277, distance: 292.8
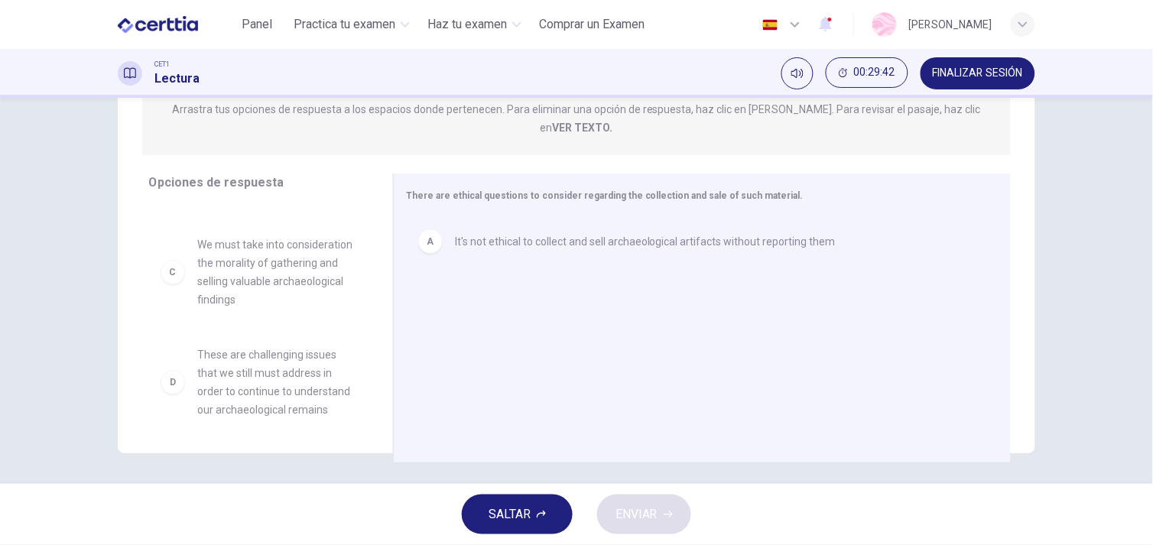
scroll to position [73, 0]
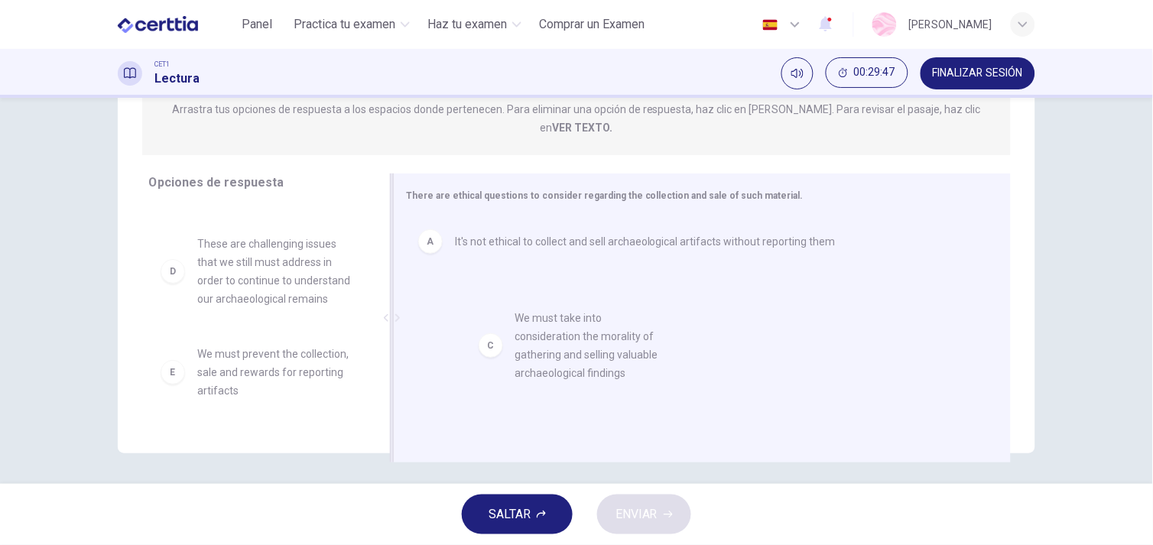
drag, startPoint x: 260, startPoint y: 263, endPoint x: 587, endPoint y: 354, distance: 339.5
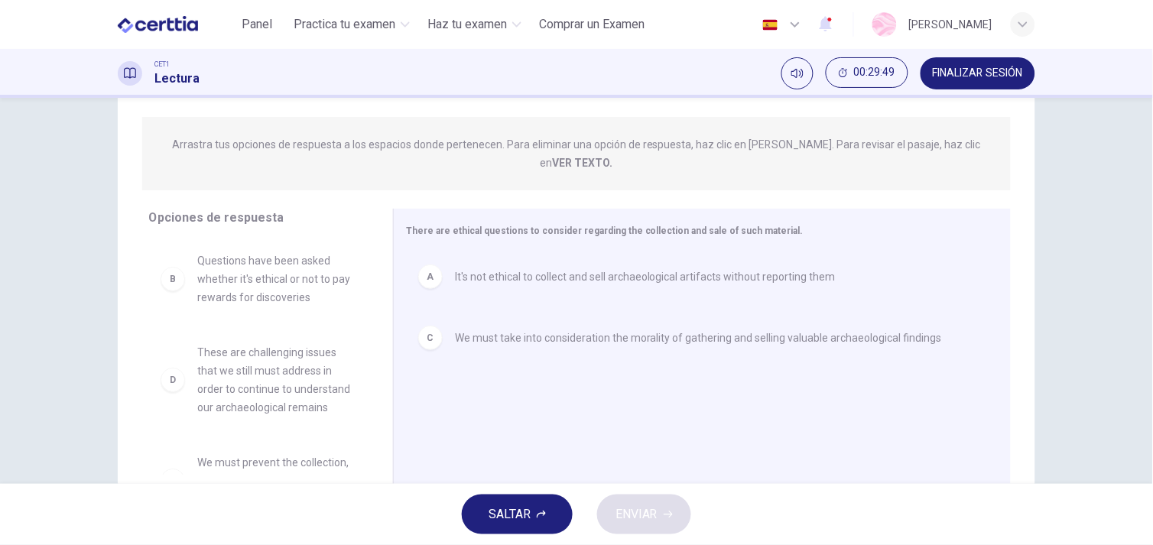
scroll to position [169, 0]
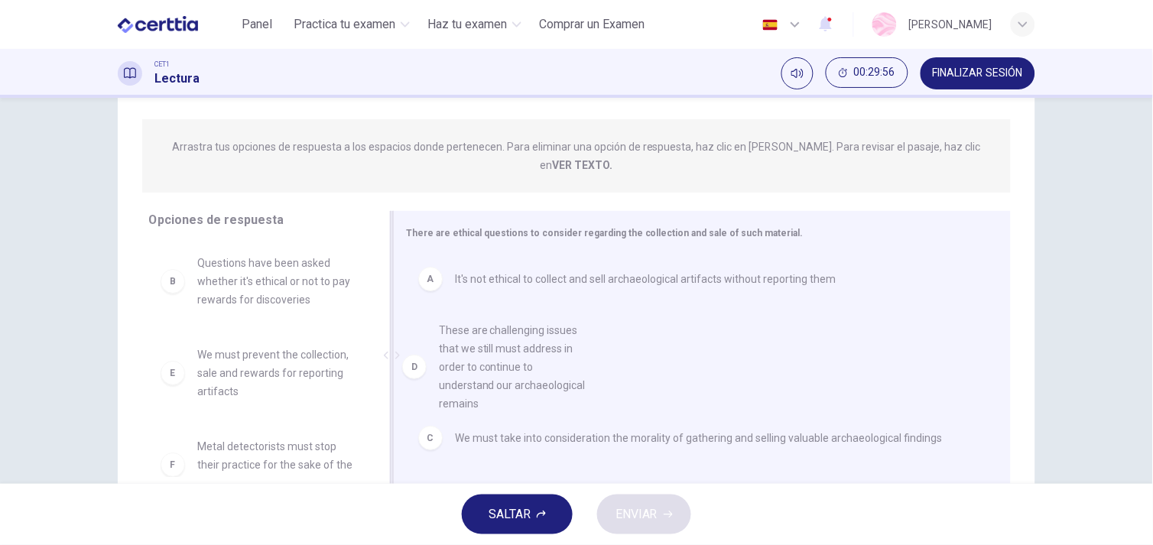
drag, startPoint x: 261, startPoint y: 371, endPoint x: 525, endPoint y: 371, distance: 264.4
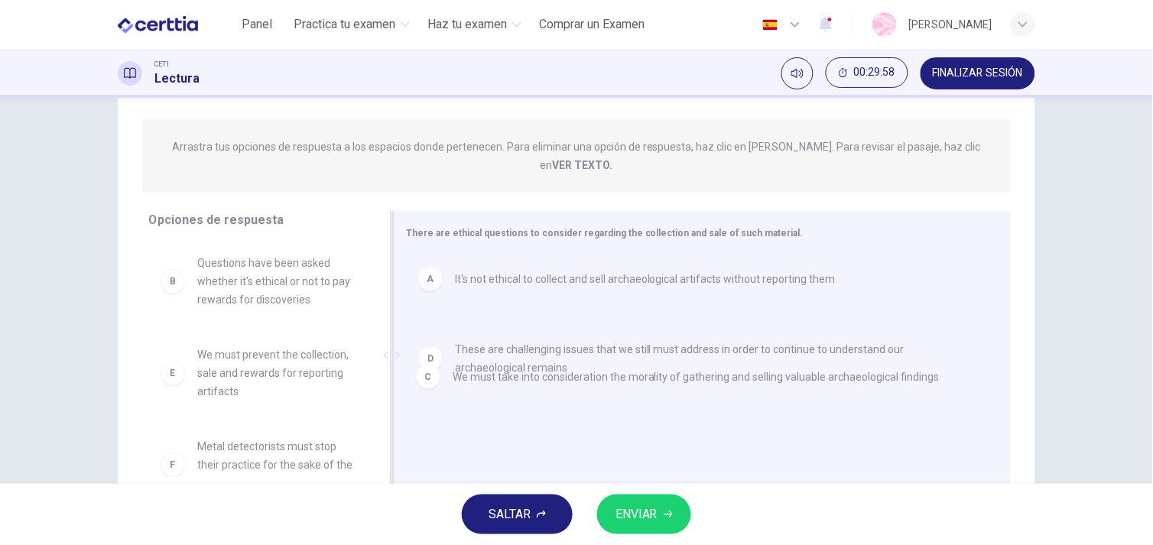
drag, startPoint x: 501, startPoint y: 321, endPoint x: 507, endPoint y: 417, distance: 96.4
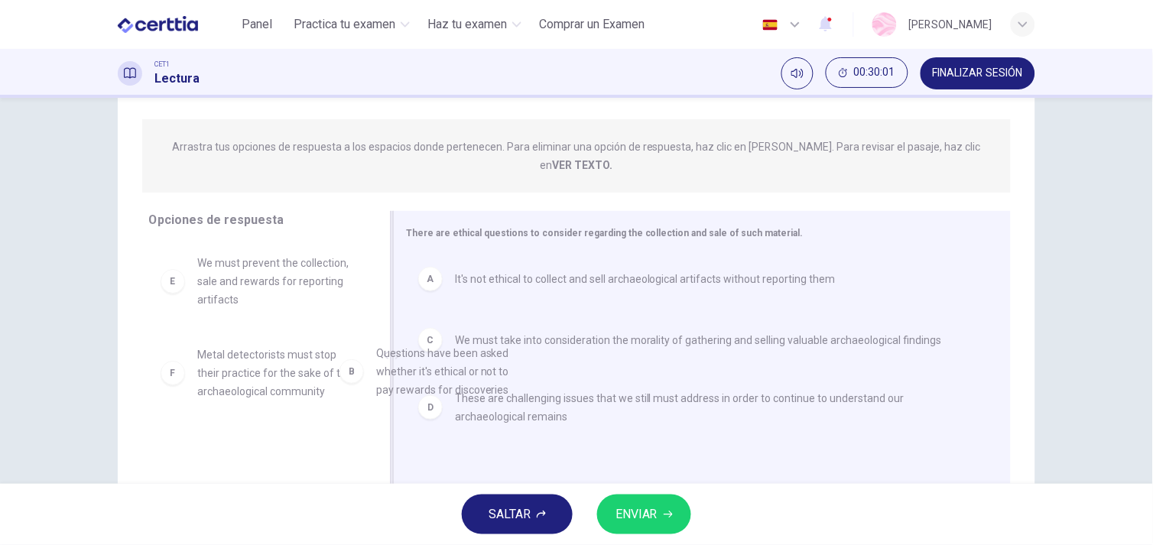
drag, startPoint x: 277, startPoint y: 254, endPoint x: 583, endPoint y: 446, distance: 361.3
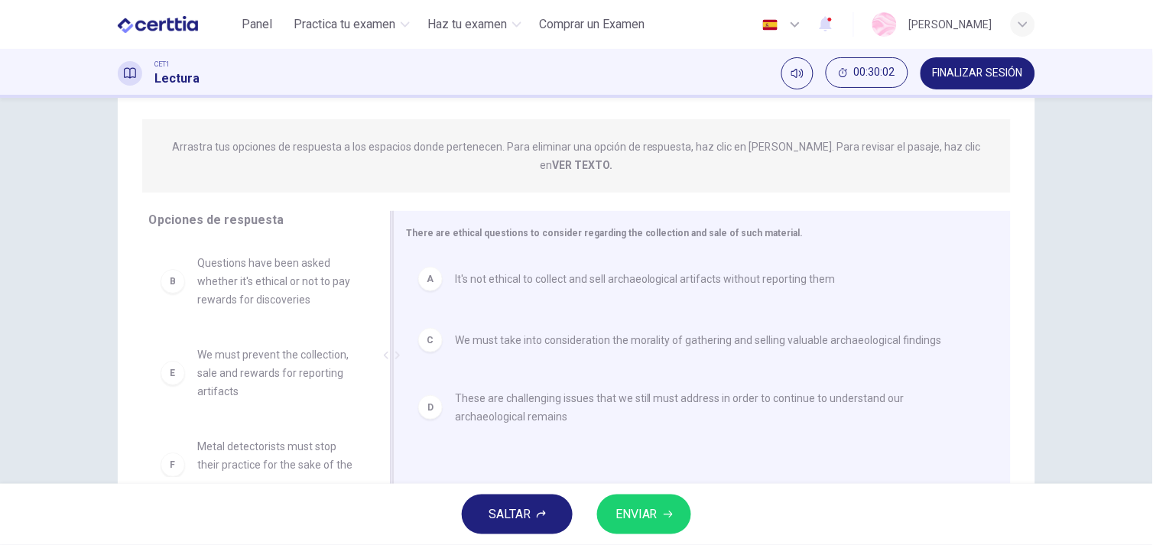
scroll to position [206, 0]
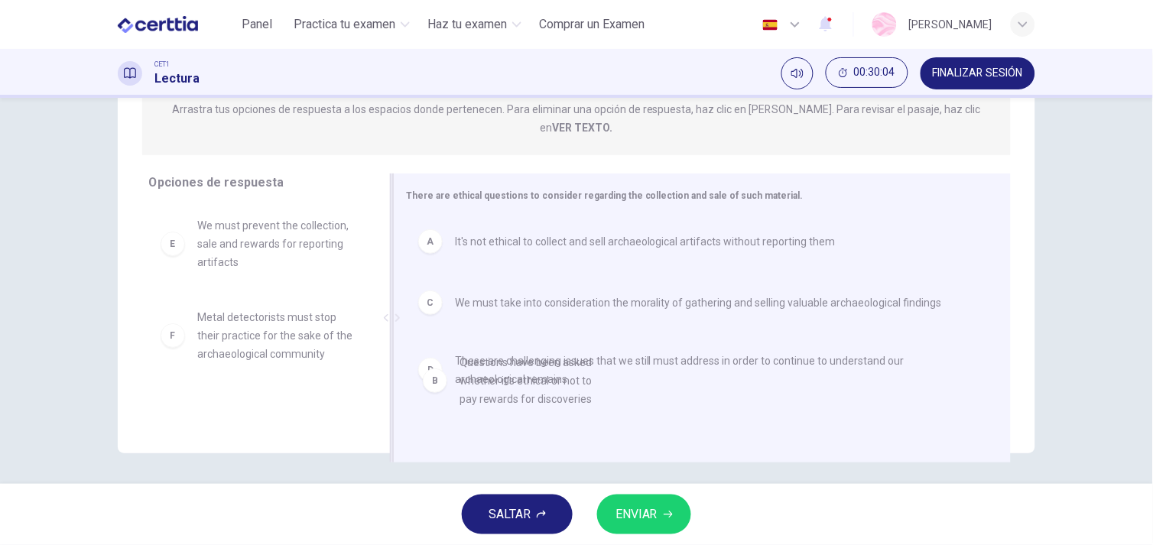
drag, startPoint x: 258, startPoint y: 241, endPoint x: 556, endPoint y: 413, distance: 344.5
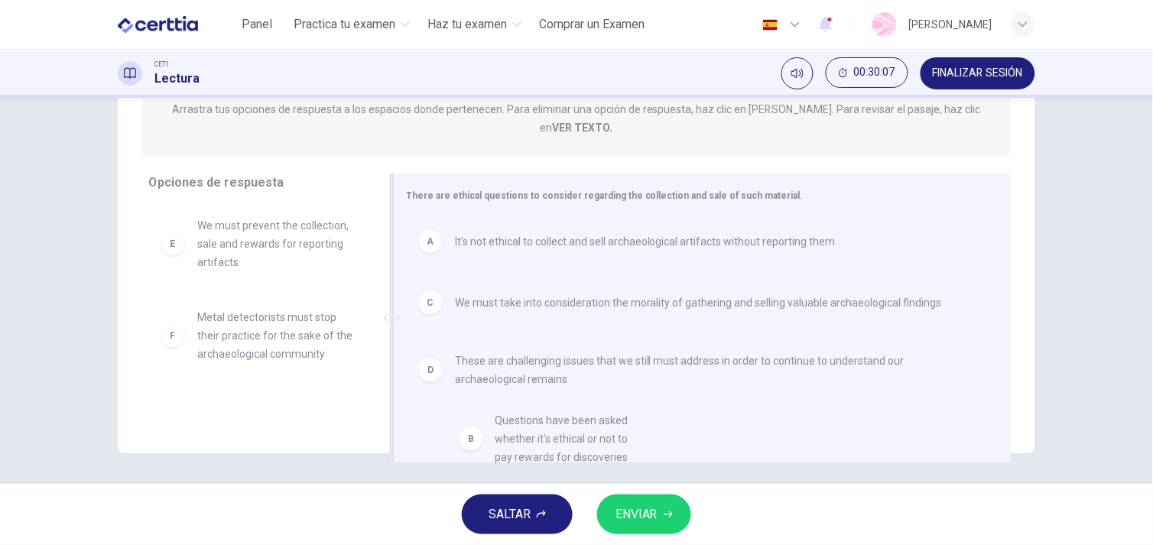
drag, startPoint x: 268, startPoint y: 207, endPoint x: 521, endPoint y: 413, distance: 327.1
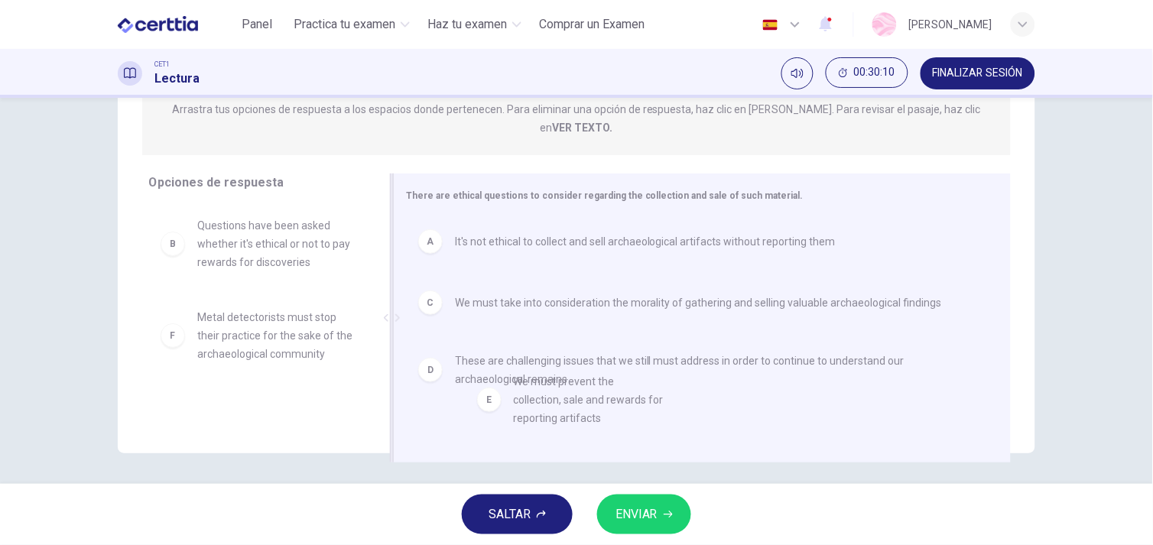
drag, startPoint x: 295, startPoint y: 307, endPoint x: 692, endPoint y: 419, distance: 412.1
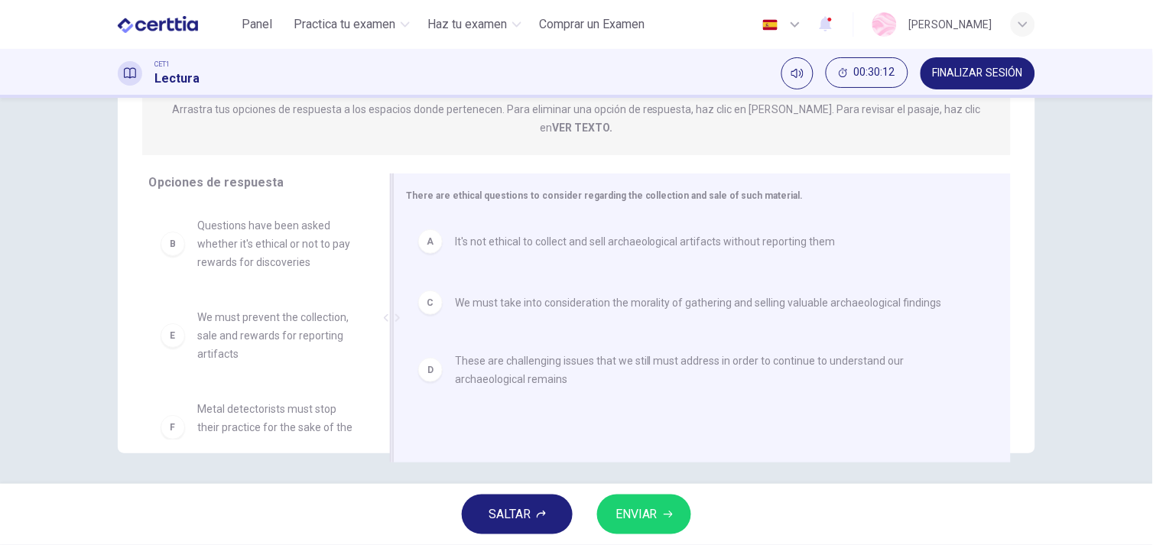
scroll to position [2, 0]
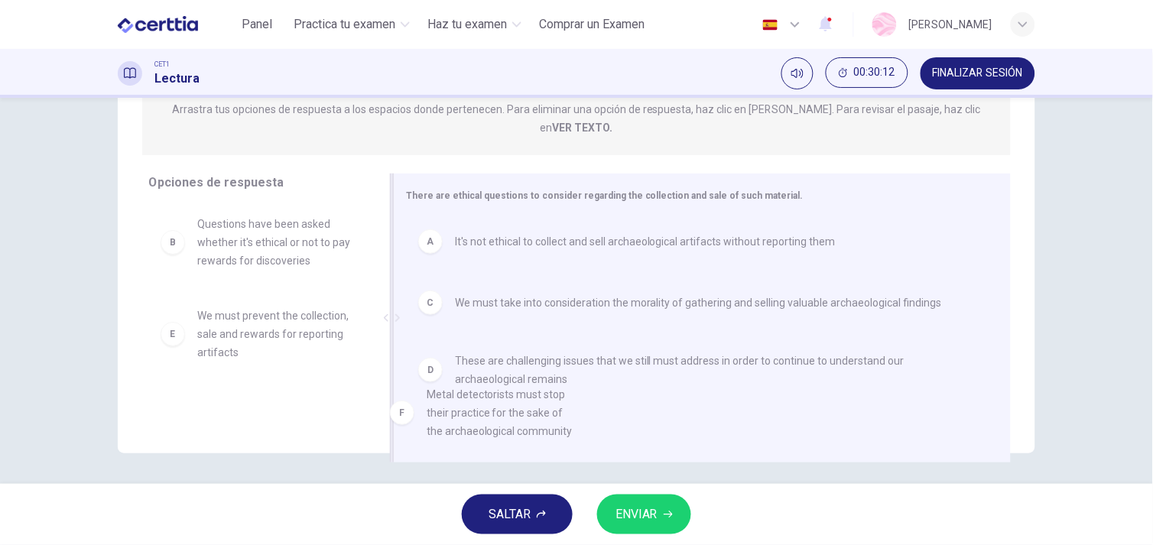
drag, startPoint x: 295, startPoint y: 400, endPoint x: 637, endPoint y: 384, distance: 342.8
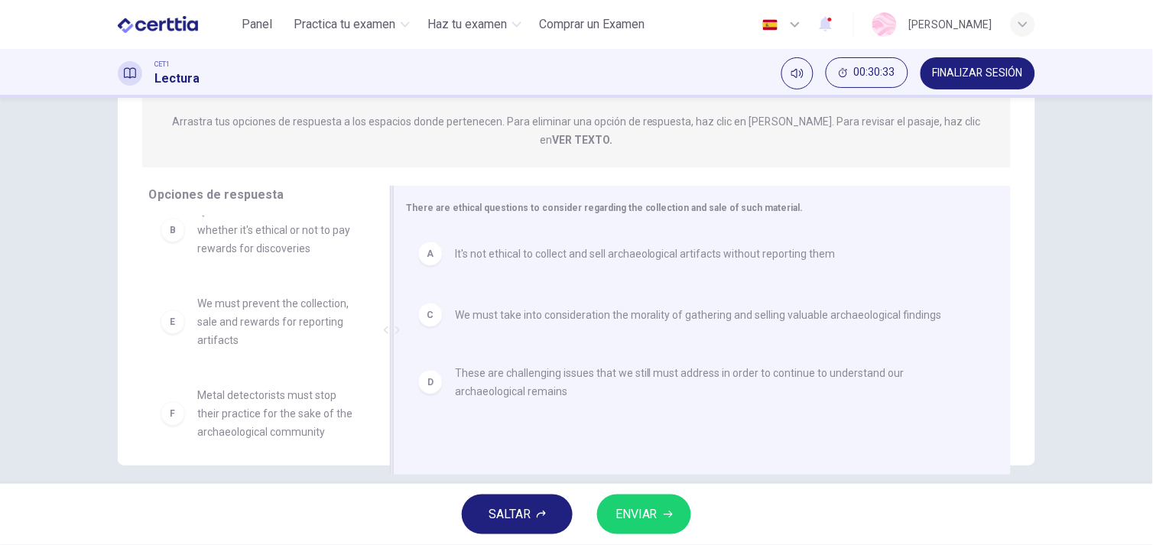
scroll to position [195, 0]
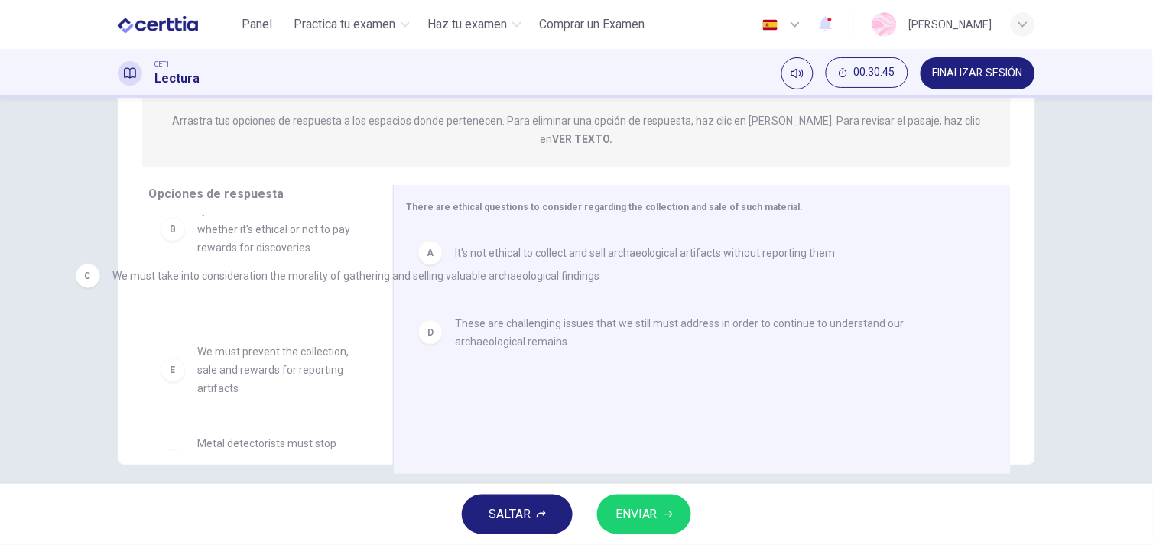
drag, startPoint x: 653, startPoint y: 294, endPoint x: 291, endPoint y: 274, distance: 362.1
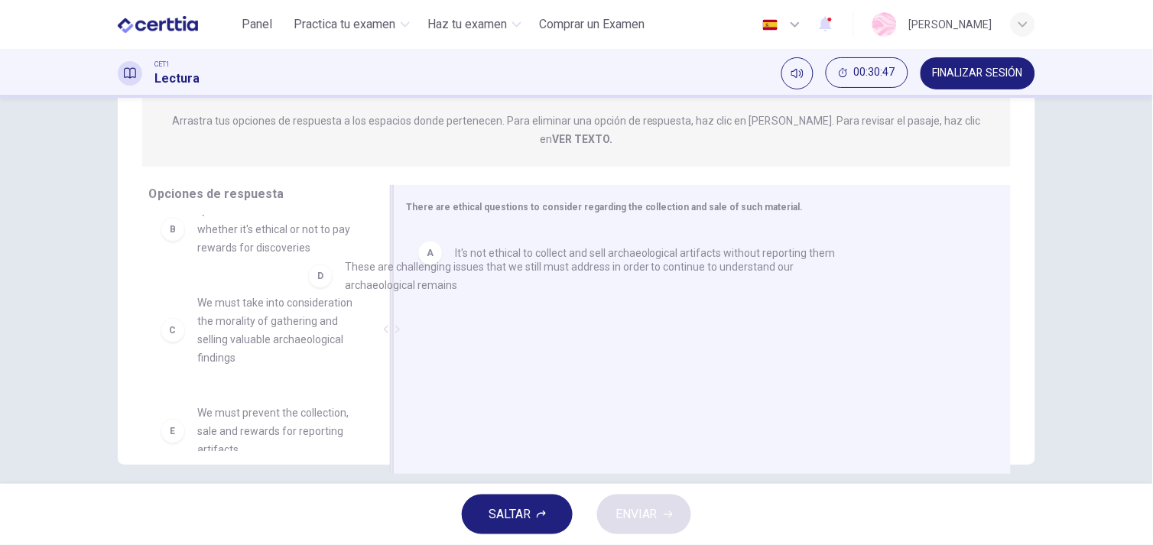
drag, startPoint x: 444, startPoint y: 311, endPoint x: 245, endPoint y: 253, distance: 207.8
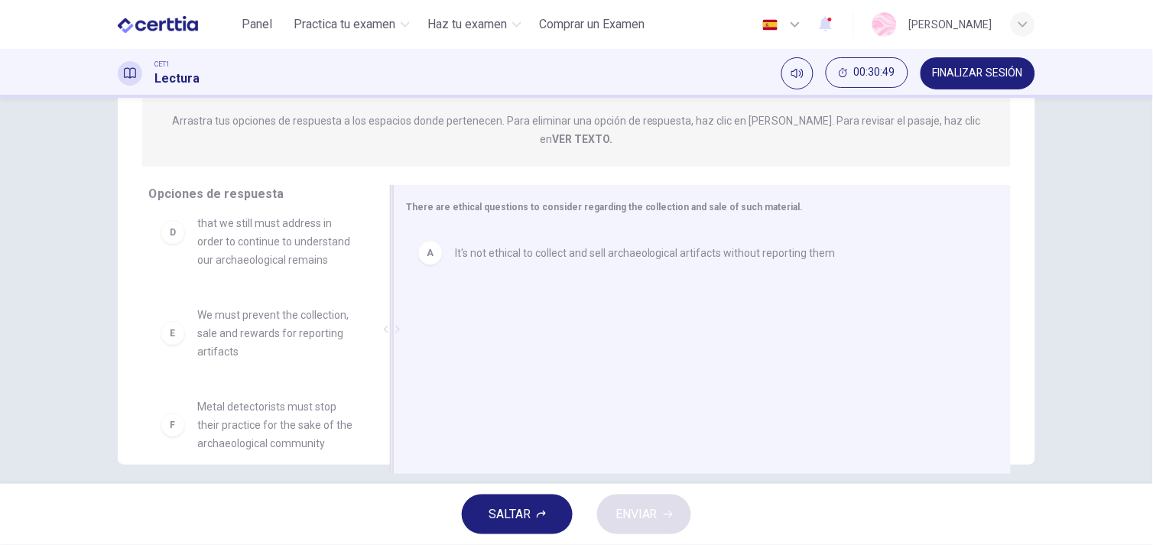
scroll to position [248, 0]
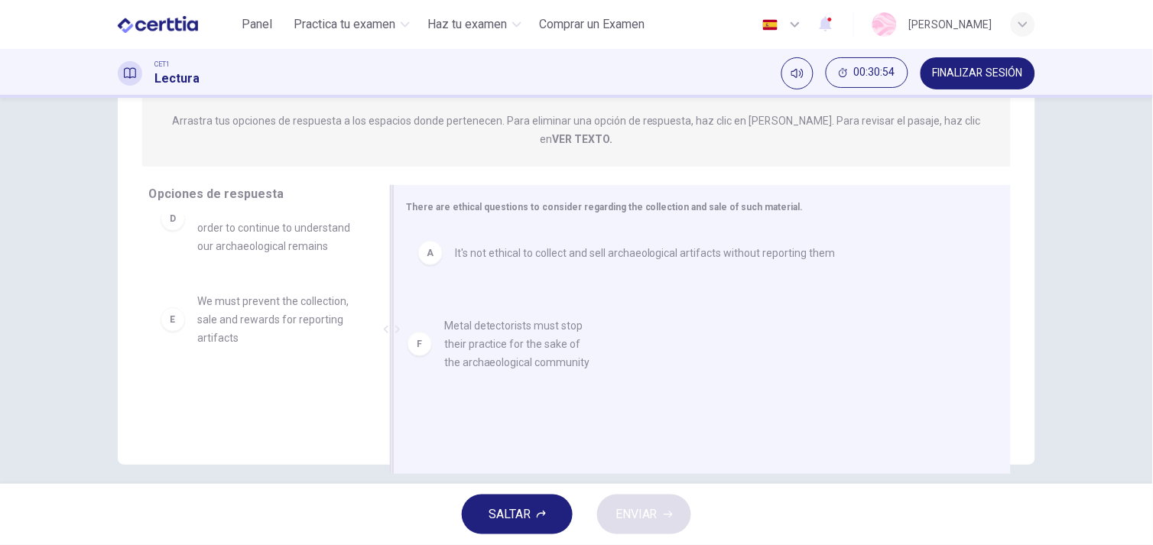
drag, startPoint x: 280, startPoint y: 405, endPoint x: 535, endPoint y: 358, distance: 258.9
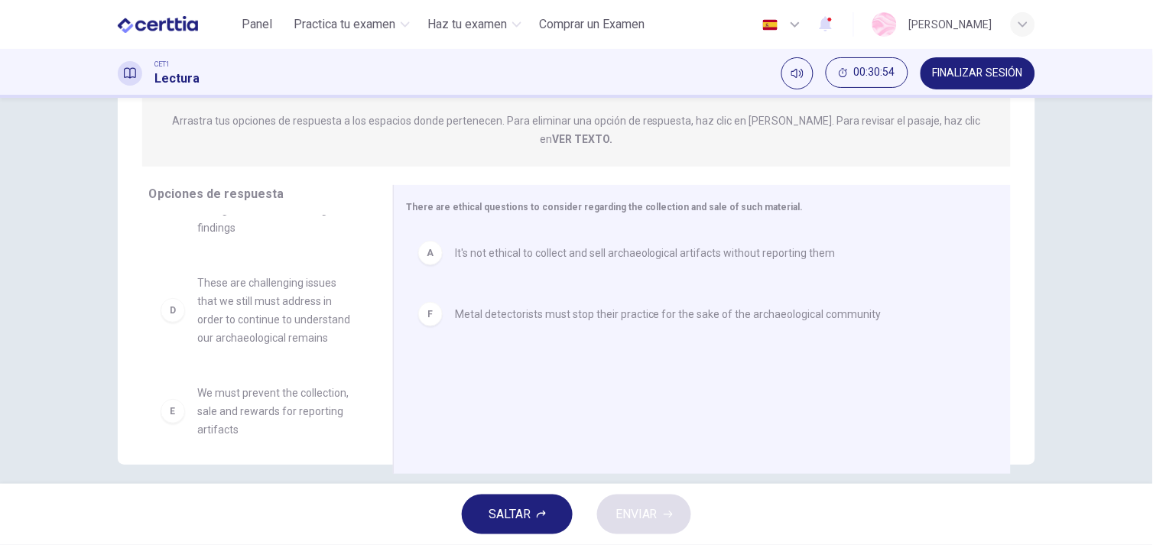
scroll to position [156, 0]
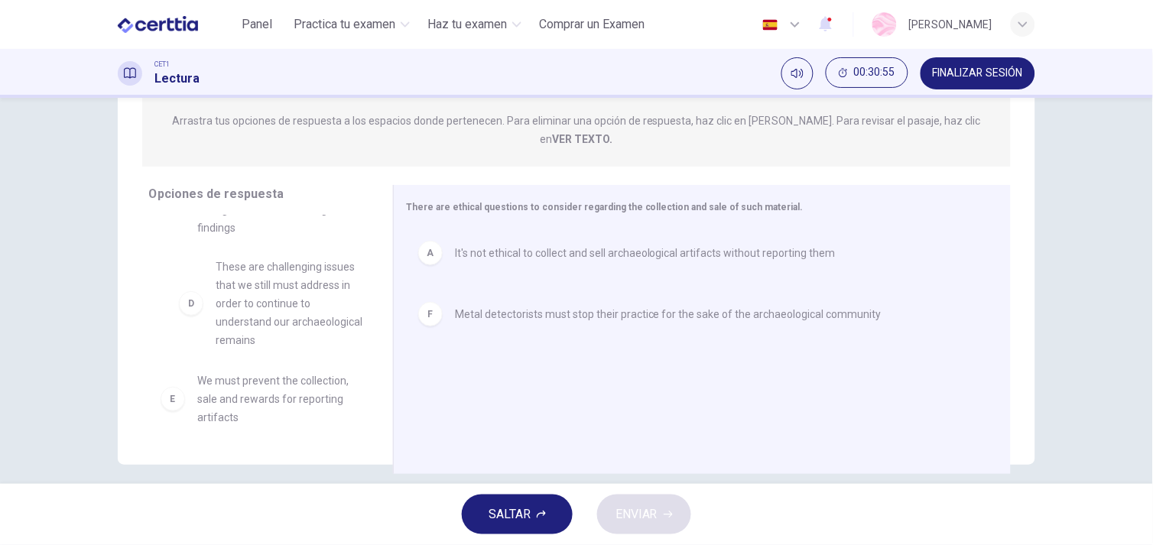
drag, startPoint x: 288, startPoint y: 310, endPoint x: 300, endPoint y: 310, distance: 12.3
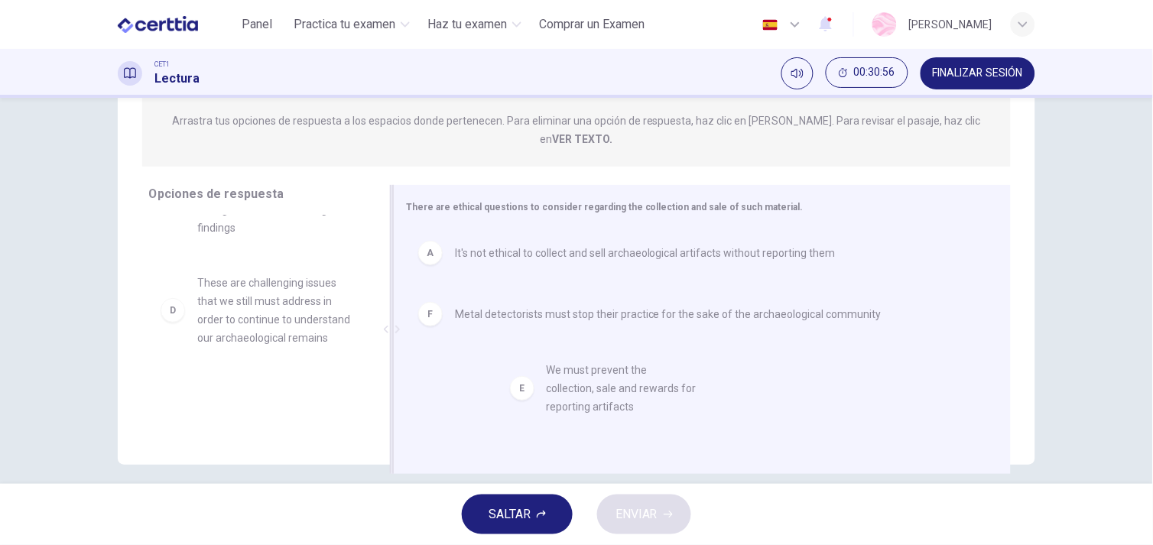
drag, startPoint x: 273, startPoint y: 363, endPoint x: 651, endPoint y: 365, distance: 378.3
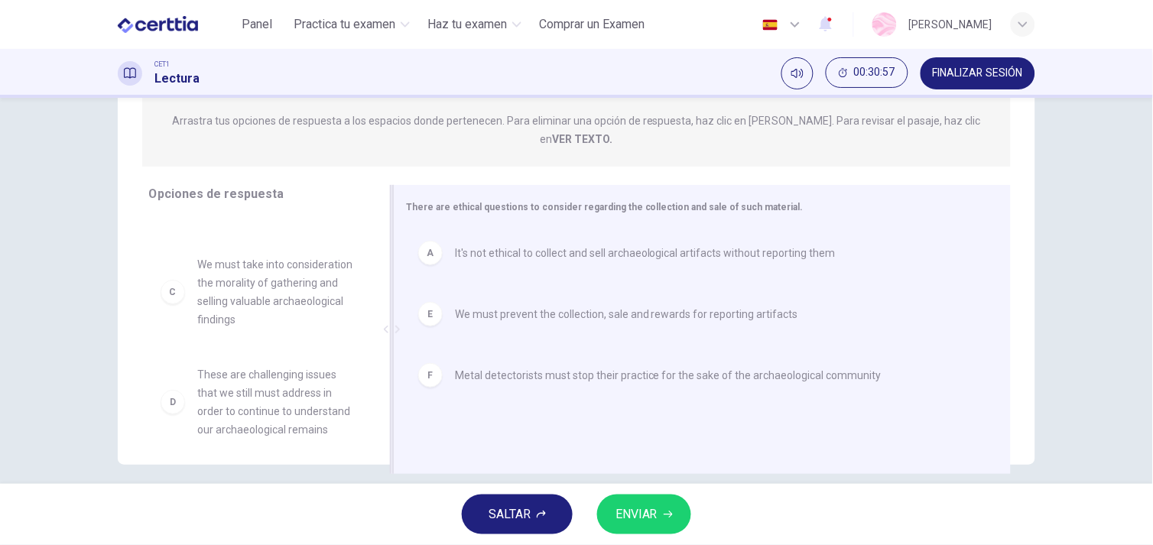
scroll to position [64, 0]
click at [650, 529] on button "ENVIAR" at bounding box center [644, 514] width 94 height 40
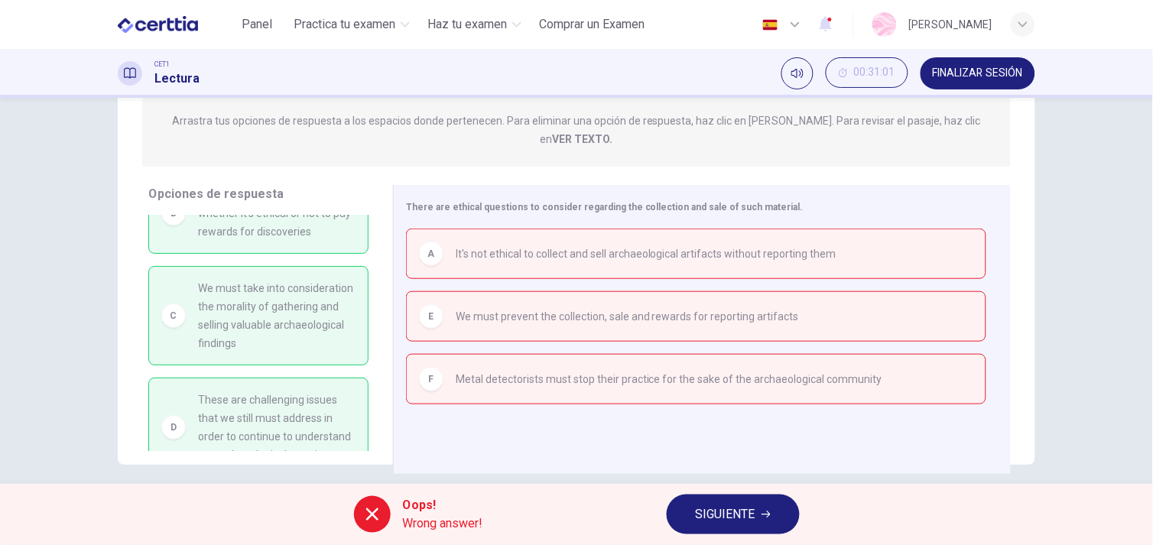
scroll to position [42, 0]
click at [715, 525] on button "SIGUIENTE" at bounding box center [732, 514] width 133 height 40
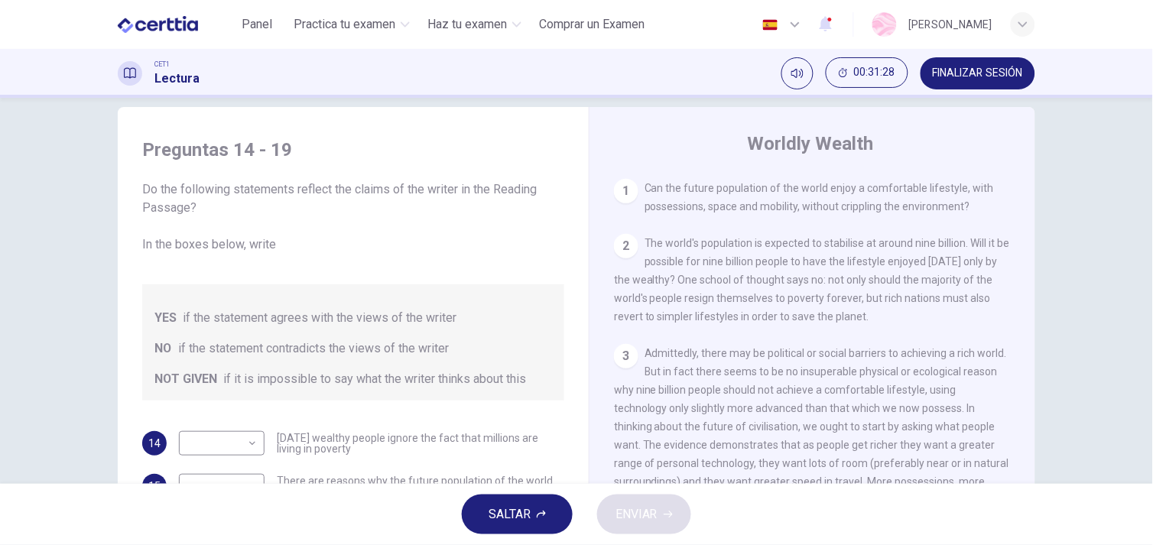
scroll to position [18, 0]
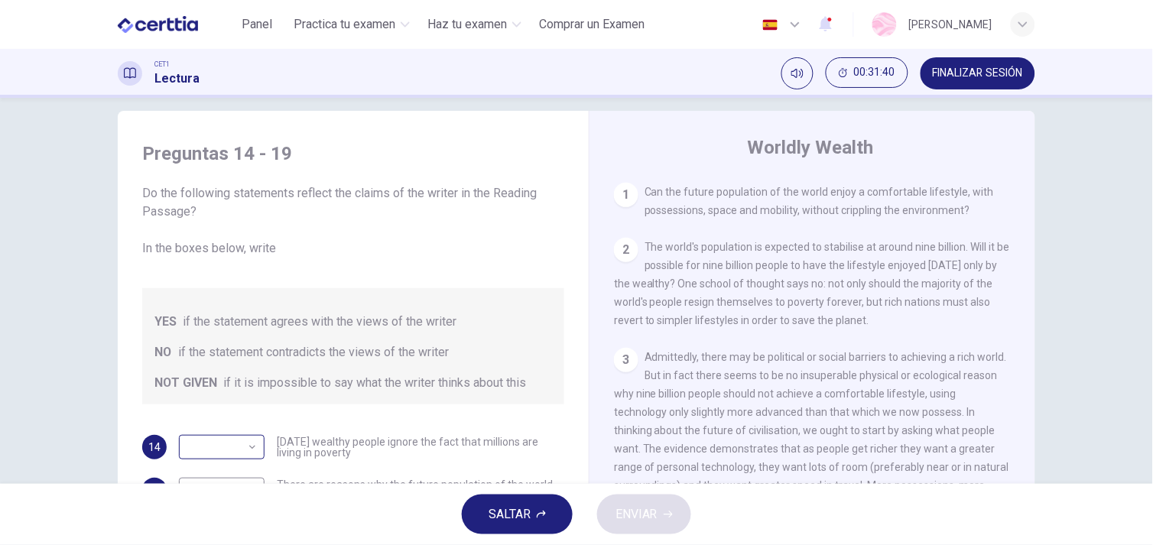
click at [243, 433] on body "Este sitio utiliza cookies, como se explica en nuestra Política de Privacidad .…" at bounding box center [576, 272] width 1153 height 545
click at [243, 433] on div at bounding box center [576, 272] width 1153 height 545
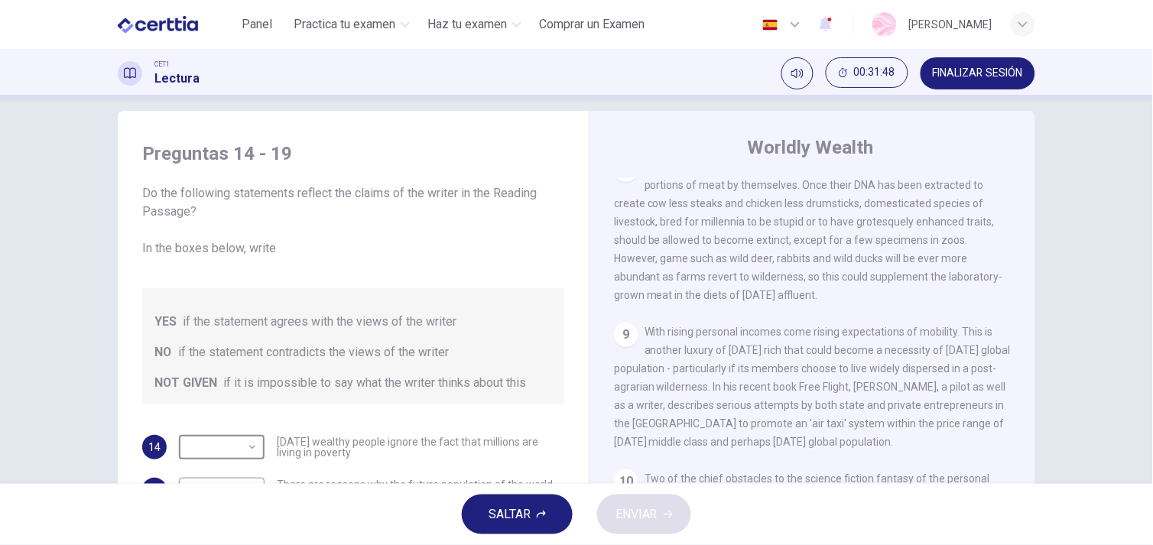
scroll to position [61, 0]
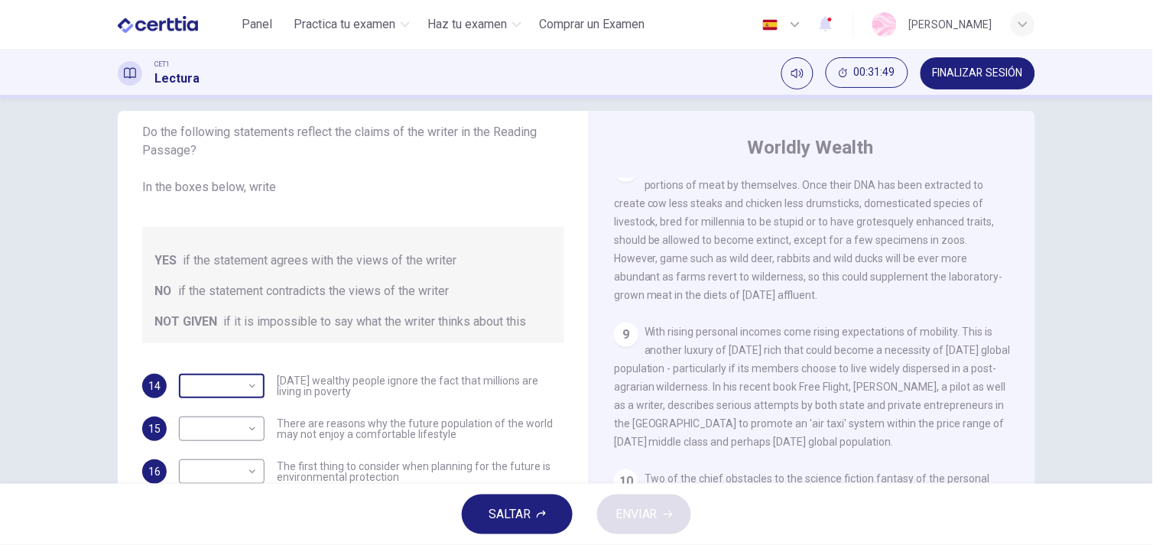
click at [211, 378] on body "Este sitio utiliza cookies, como se explica en nuestra Política de Privacidad .…" at bounding box center [576, 272] width 1153 height 545
click at [205, 411] on li "YES" at bounding box center [218, 410] width 86 height 24
type input "***"
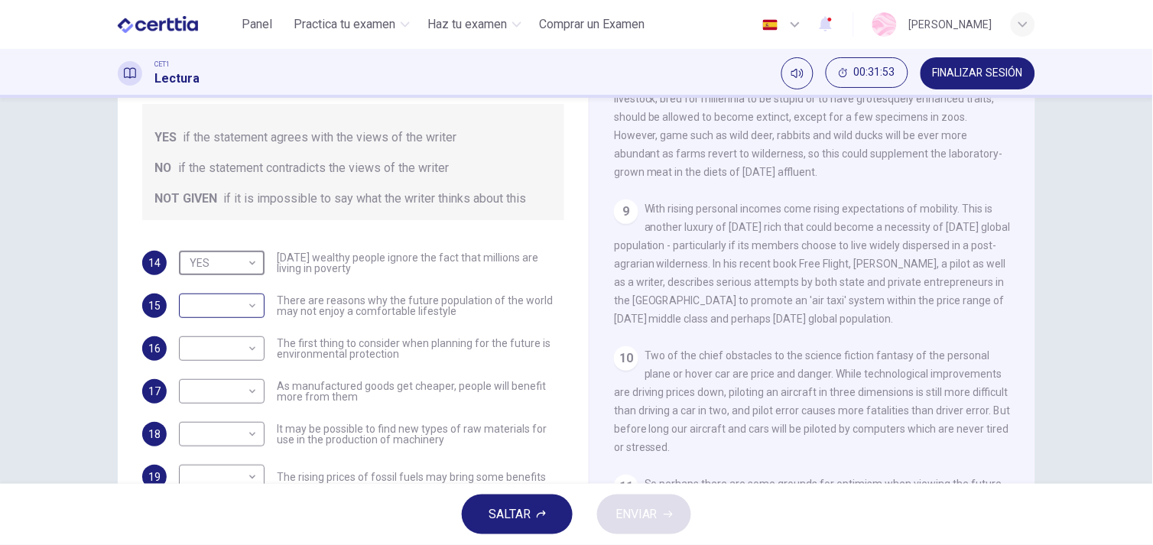
click at [216, 300] on body "Este sitio utiliza cookies, como se explica en nuestra Política de Privacidad .…" at bounding box center [576, 272] width 1153 height 545
click at [208, 327] on li "YES" at bounding box center [218, 329] width 86 height 24
type input "***"
click at [209, 350] on body "Este sitio utiliza cookies, como se explica en nuestra Política de Privacidad .…" at bounding box center [576, 272] width 1153 height 545
click at [211, 371] on li "YES" at bounding box center [218, 372] width 86 height 24
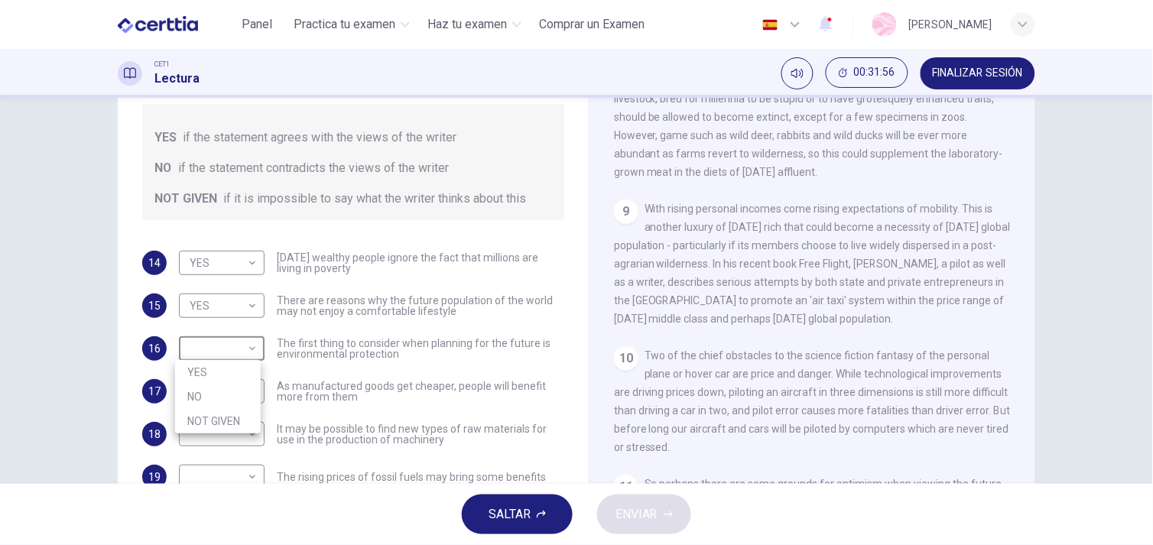
type input "***"
click at [216, 387] on body "Este sitio utiliza cookies, como se explica en nuestra Política de Privacidad .…" at bounding box center [576, 272] width 1153 height 545
click at [222, 424] on li "YES" at bounding box center [218, 415] width 86 height 24
type input "***"
click at [222, 424] on body "Este sitio utiliza cookies, como se explica en nuestra Política de Privacidad .…" at bounding box center [576, 272] width 1153 height 545
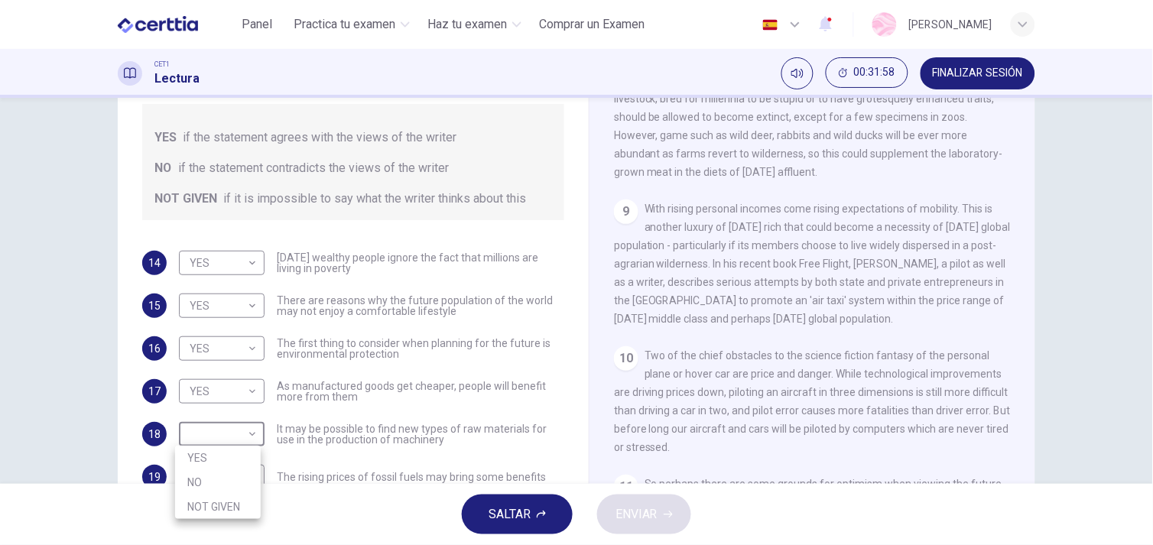
click at [218, 463] on li "YES" at bounding box center [218, 458] width 86 height 24
type input "***"
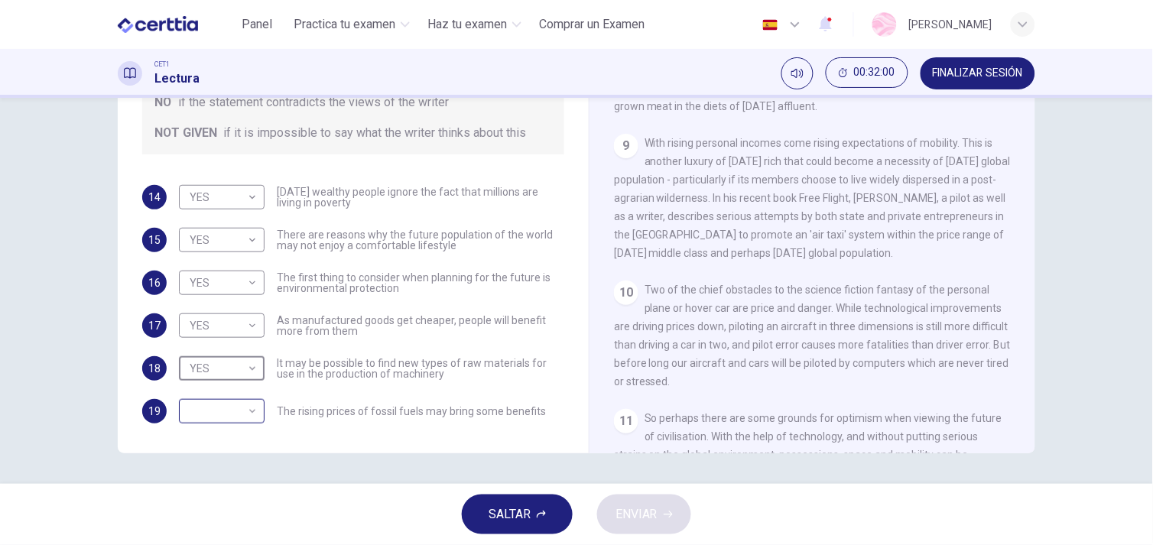
click at [209, 407] on body "Este sitio utiliza cookies, como se explica en nuestra Política de Privacidad .…" at bounding box center [576, 272] width 1153 height 545
click at [211, 430] on li "YES" at bounding box center [218, 435] width 86 height 24
type input "***"
click at [660, 506] on button "ENVIAR" at bounding box center [644, 514] width 94 height 40
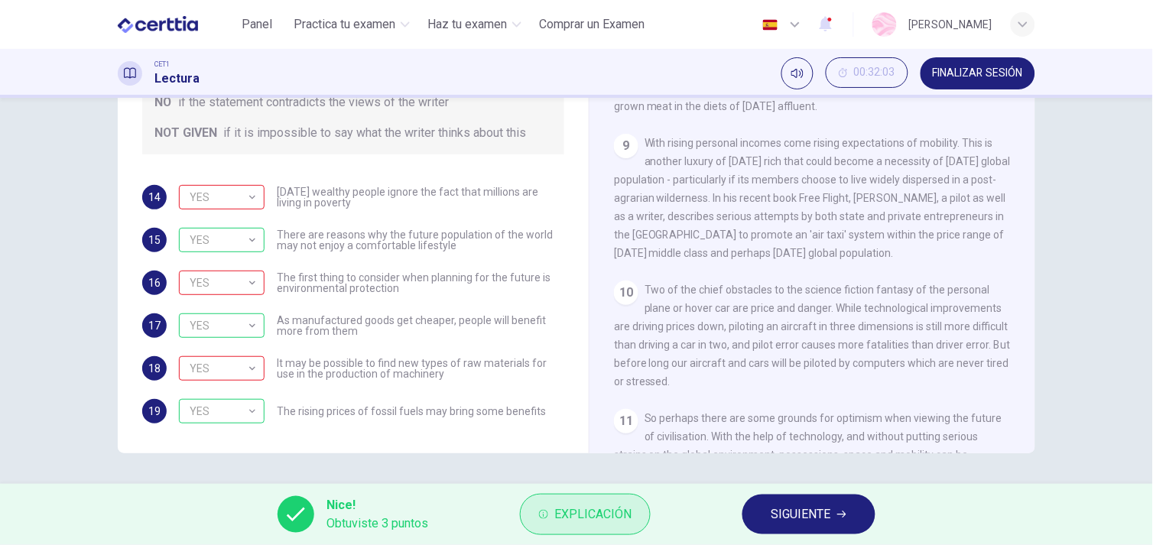
click at [624, 518] on span "Explicación" at bounding box center [592, 514] width 77 height 21
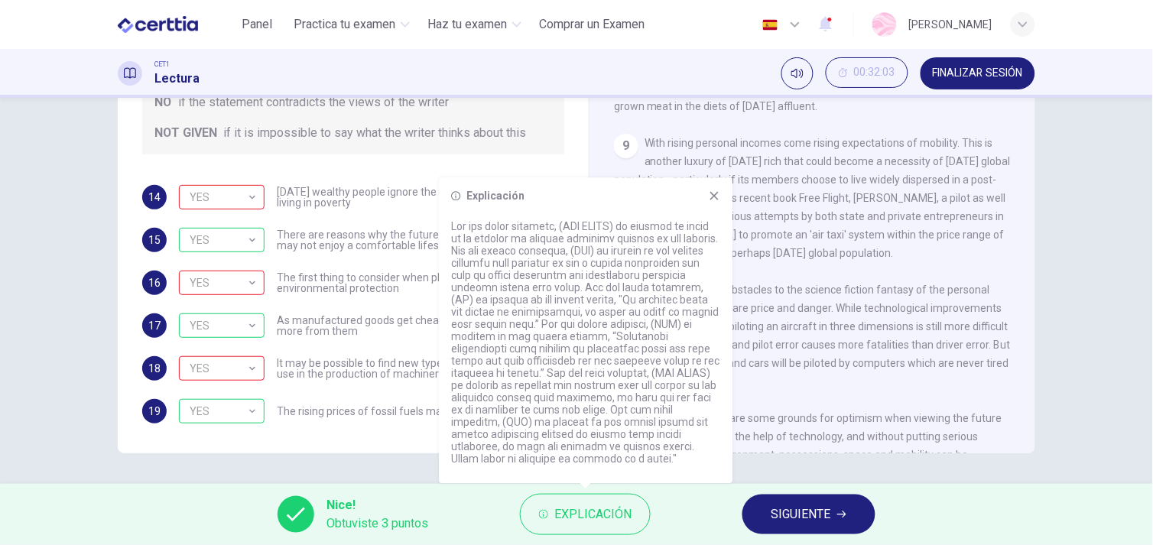
click at [522, 164] on div "Preguntas 14 - 19 Do the following statements reflect the claims of the writer …" at bounding box center [353, 157] width 446 height 563
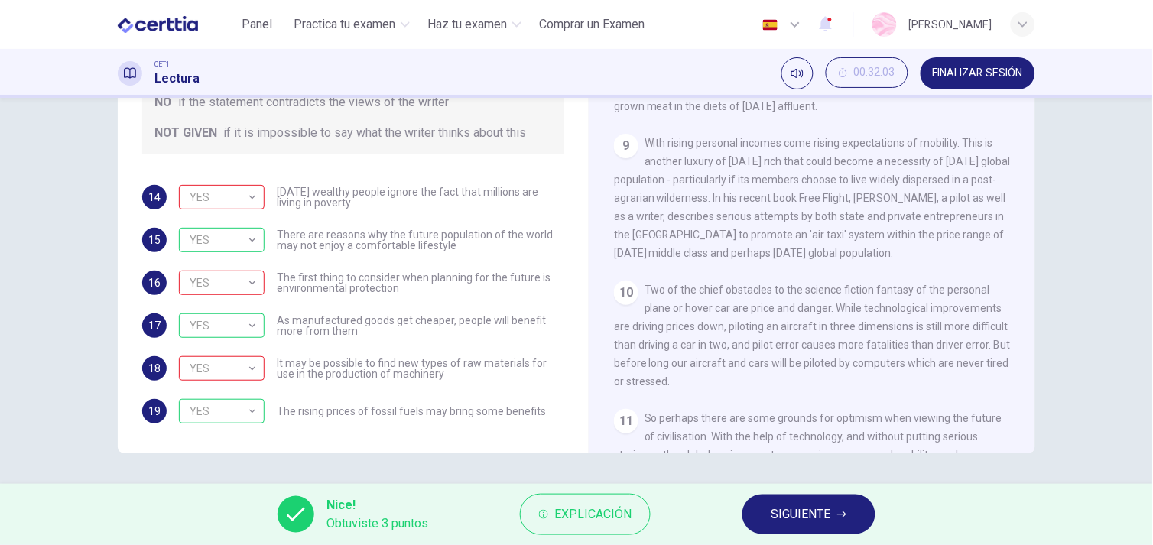
click at [769, 514] on button "SIGUIENTE" at bounding box center [808, 514] width 133 height 40
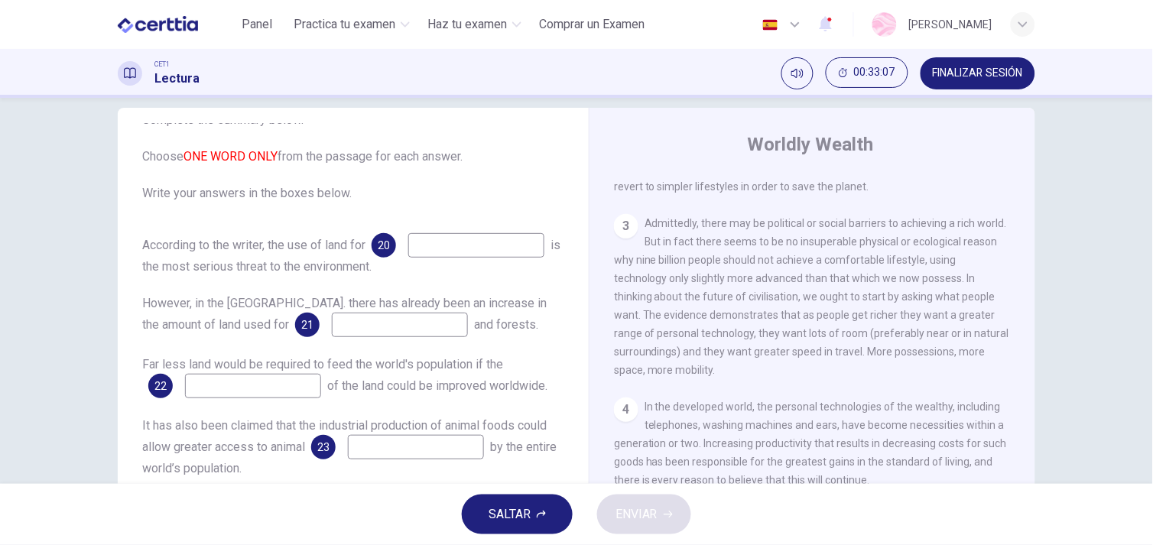
scroll to position [85, 0]
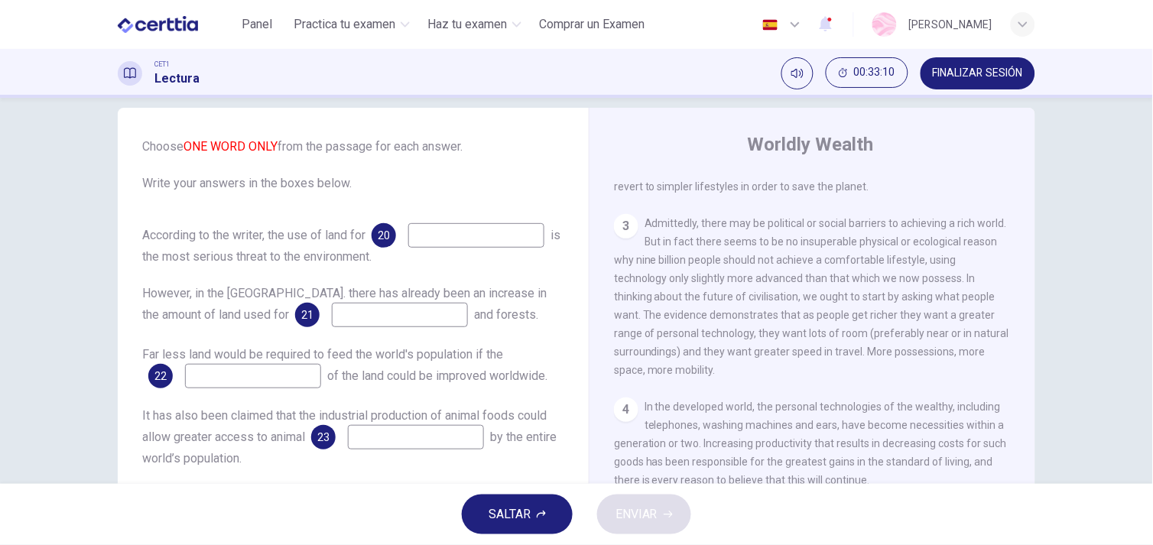
click at [790, 327] on span "Admittedly, there may be political or social barriers to achieving a rich world…" at bounding box center [811, 296] width 395 height 159
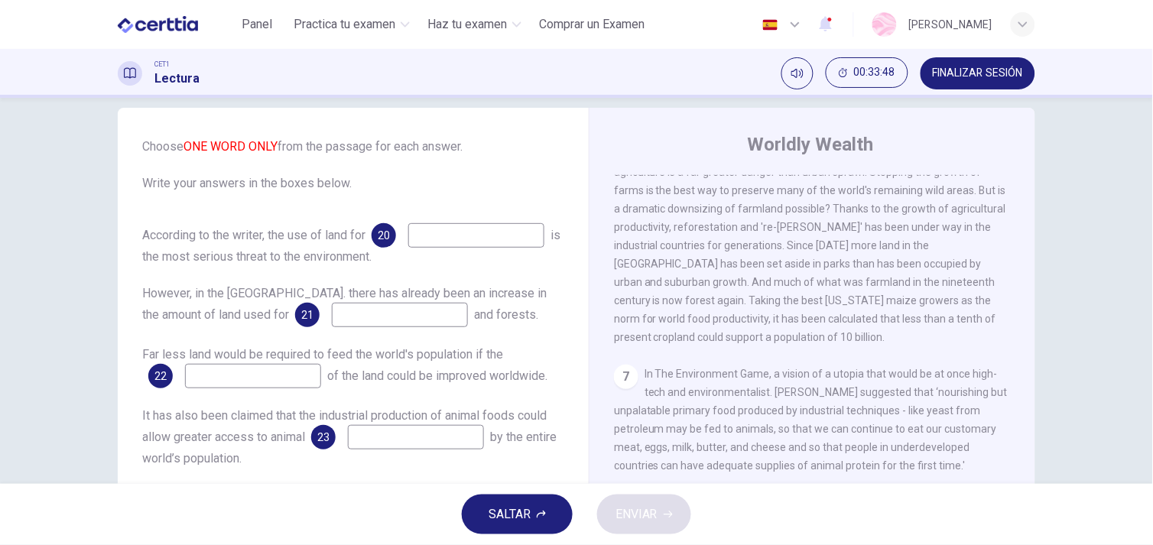
scroll to position [1045, 0]
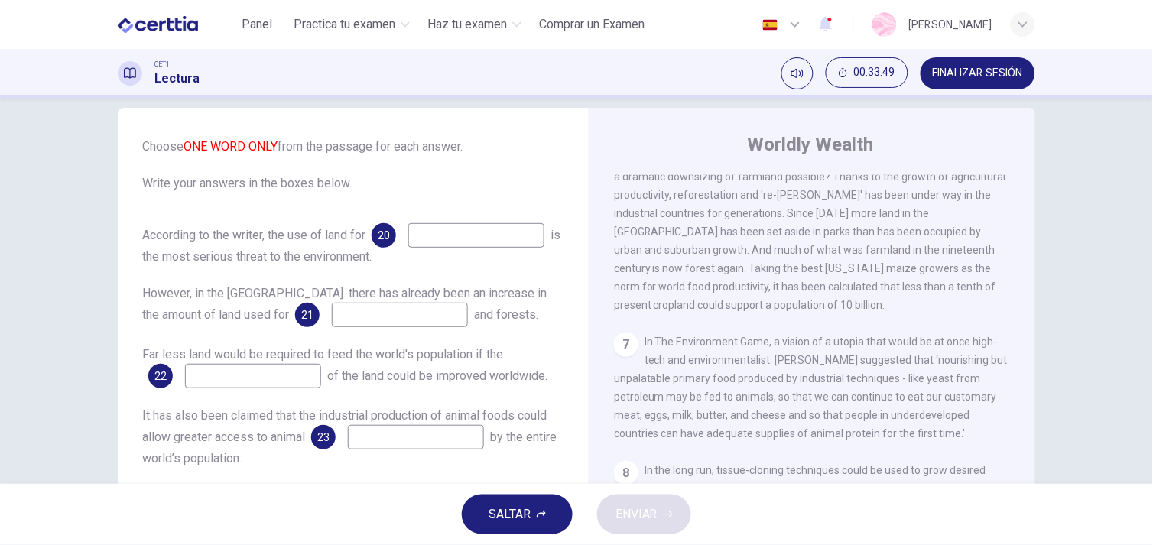
click at [408, 245] on input at bounding box center [476, 235] width 136 height 24
type input "*"
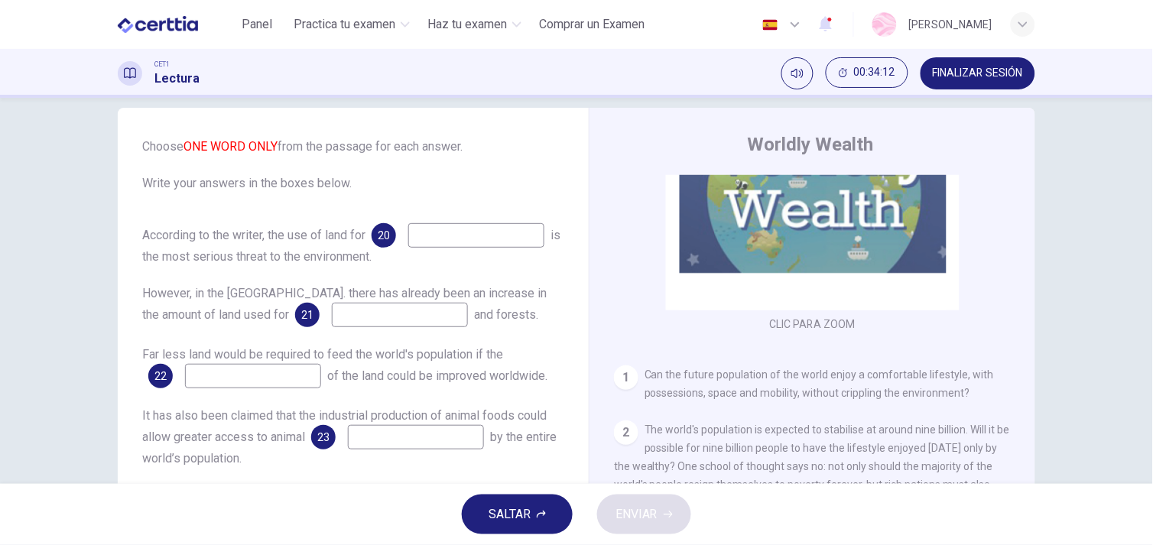
scroll to position [144, 0]
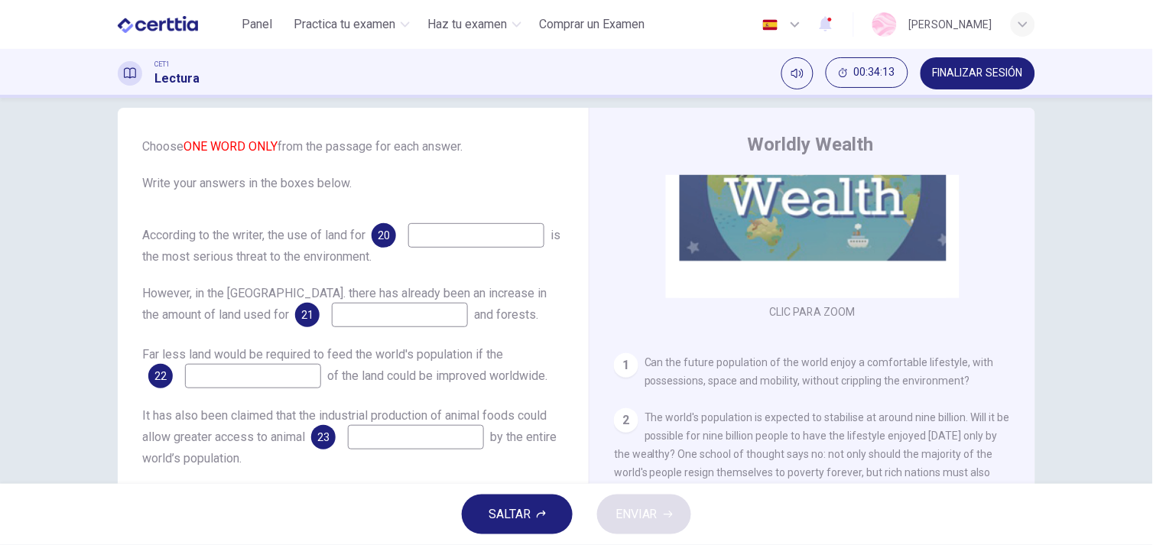
click at [408, 242] on input at bounding box center [476, 235] width 136 height 24
type input "*"
type input "**"
click at [332, 327] on input at bounding box center [400, 315] width 136 height 24
type input "**"
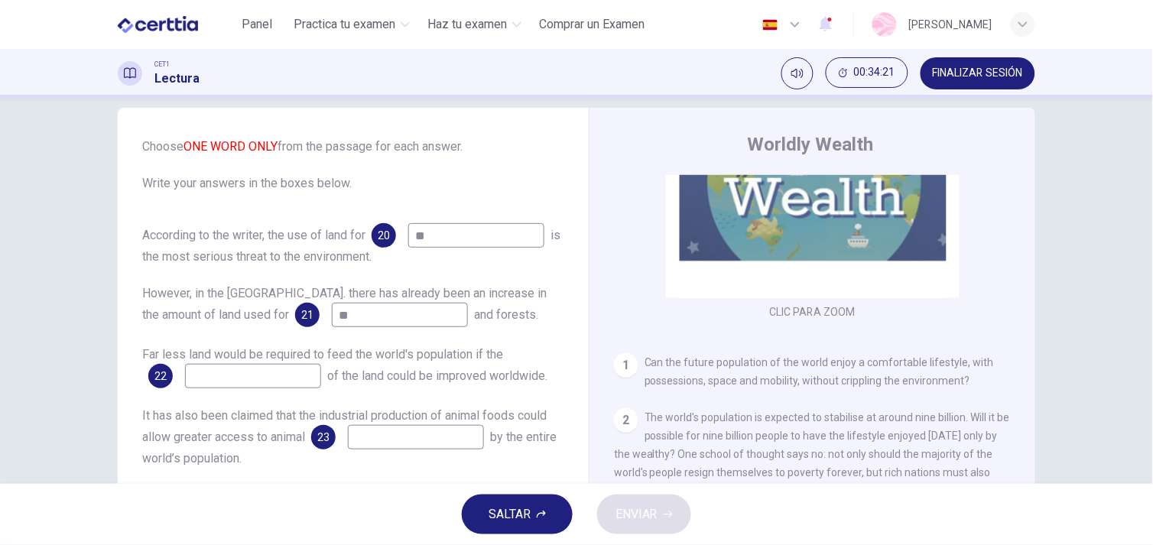
click at [252, 381] on input at bounding box center [253, 376] width 136 height 24
type input "**"
click at [411, 429] on input at bounding box center [416, 437] width 136 height 24
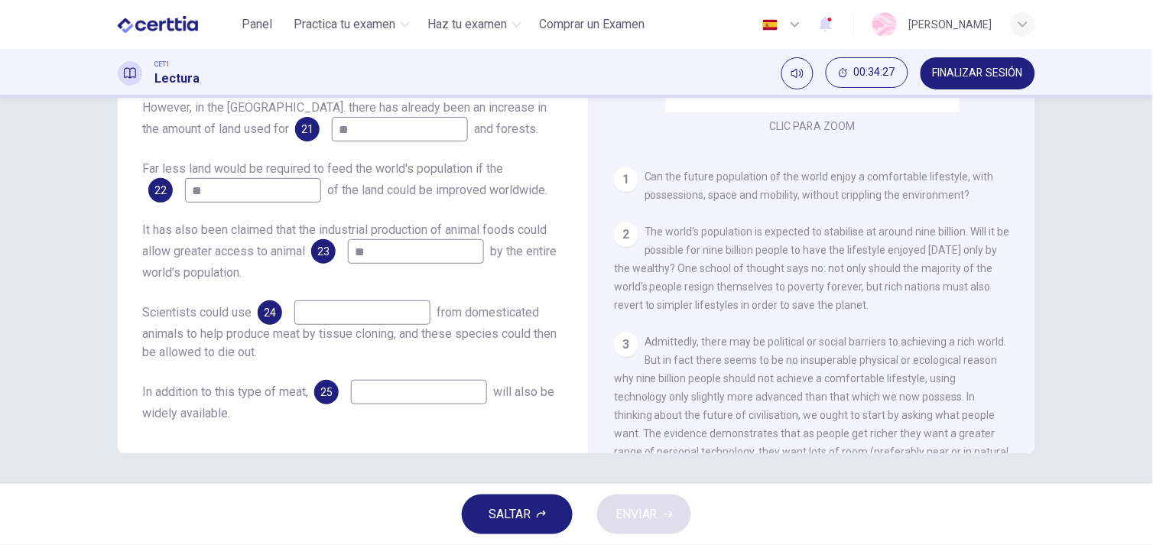
type input "**"
click at [364, 321] on input at bounding box center [362, 312] width 136 height 24
type input "**"
click at [420, 387] on input at bounding box center [419, 392] width 136 height 24
type input "**"
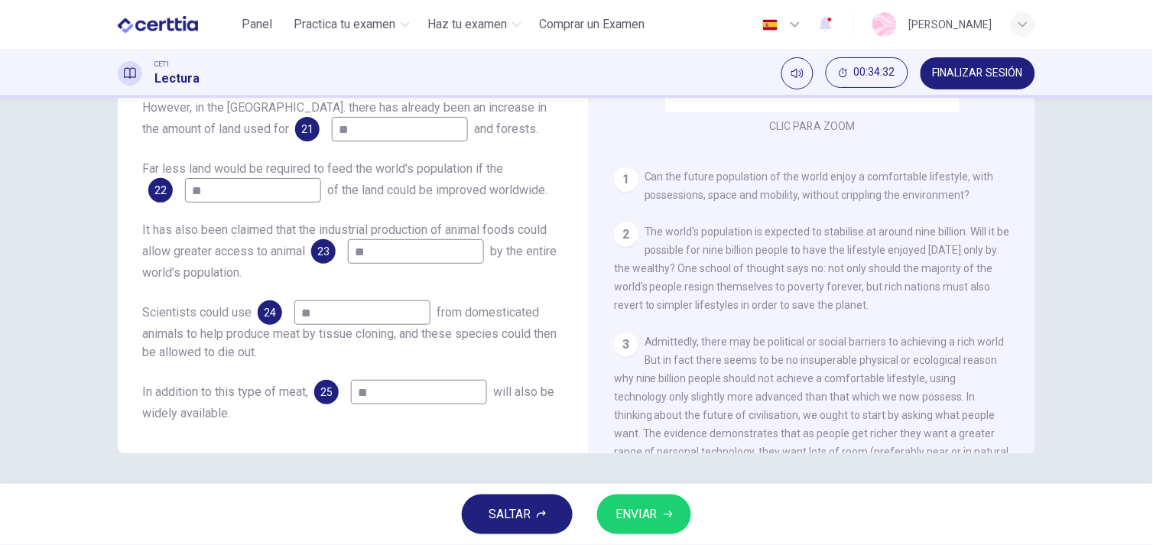
click at [643, 522] on span "ENVIAR" at bounding box center [636, 514] width 42 height 21
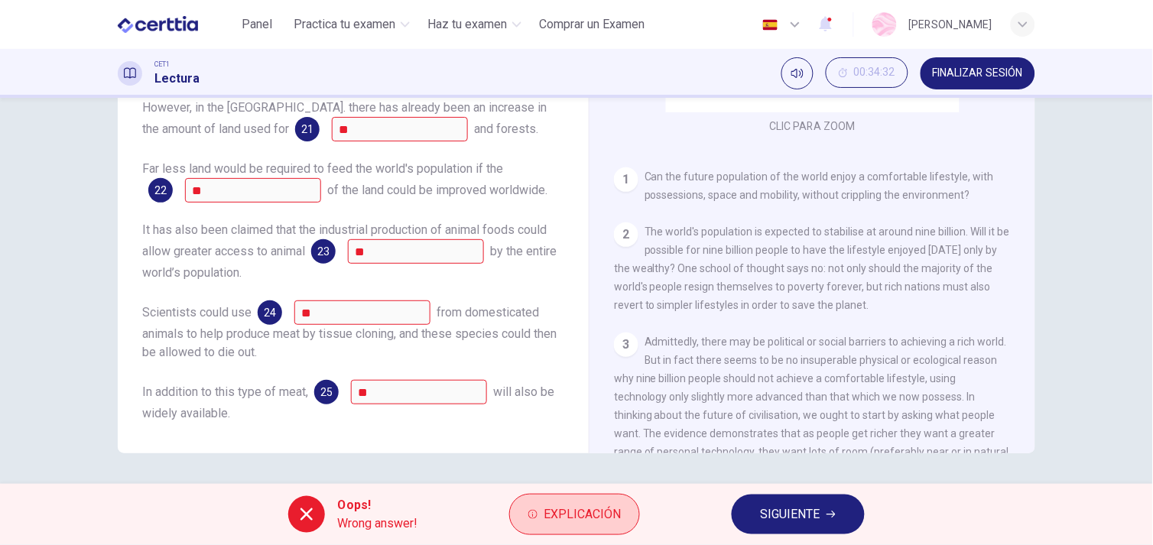
click at [574, 532] on button "Explicación" at bounding box center [574, 514] width 131 height 41
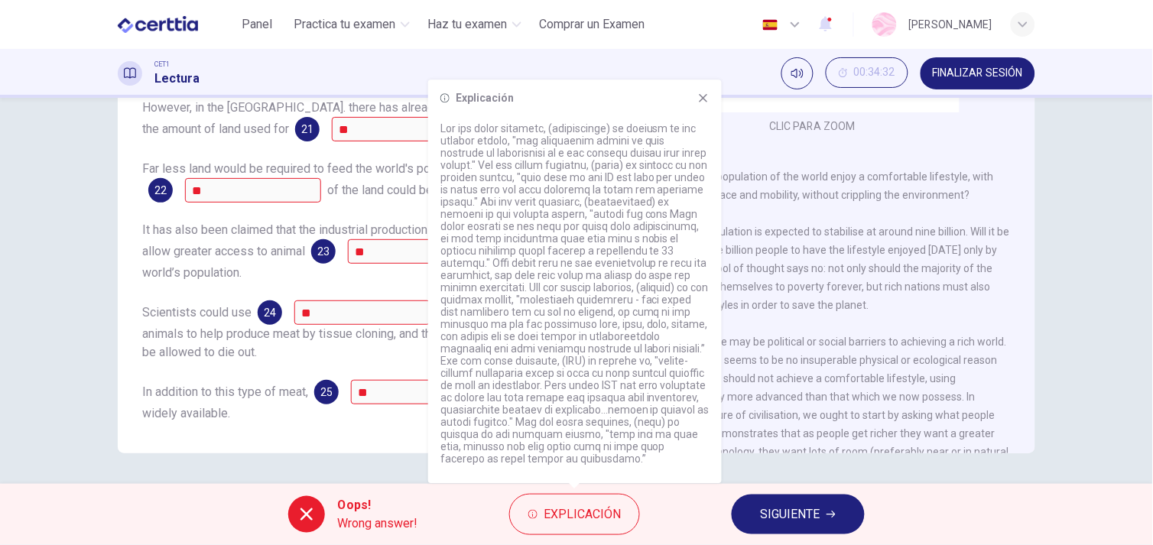
click at [809, 512] on span "SIGUIENTE" at bounding box center [790, 514] width 60 height 21
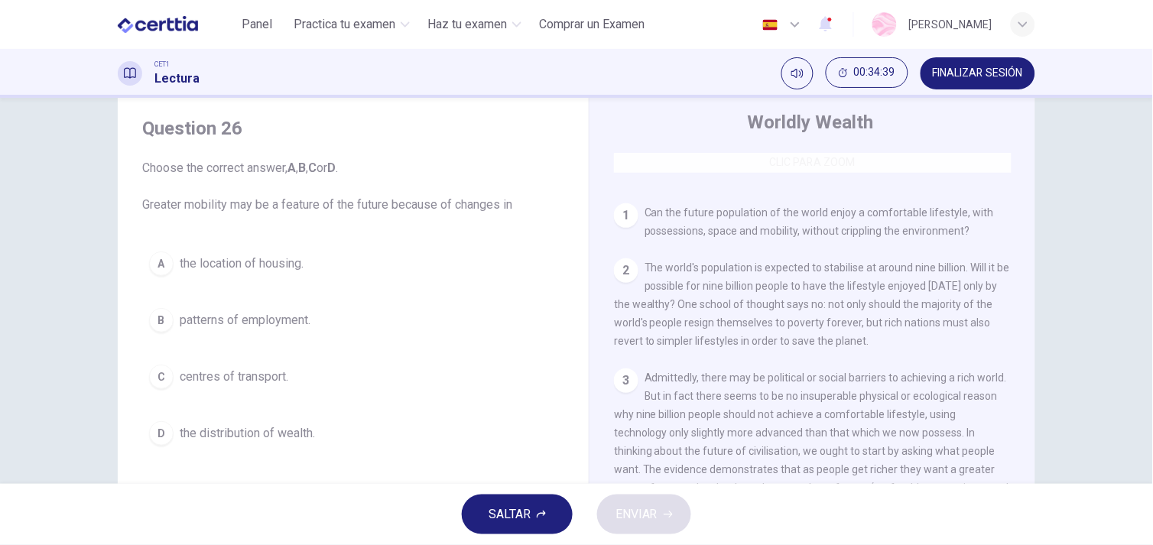
scroll to position [271, 0]
click at [307, 322] on span "patterns of employment." at bounding box center [245, 320] width 131 height 18
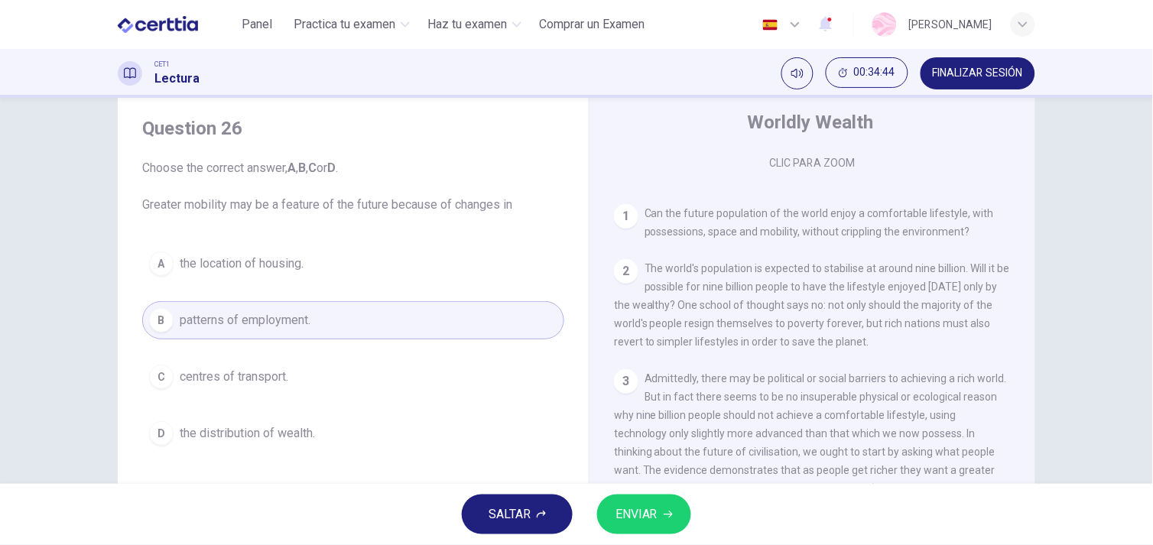
click at [276, 444] on button "D the distribution of wealth." at bounding box center [353, 433] width 422 height 38
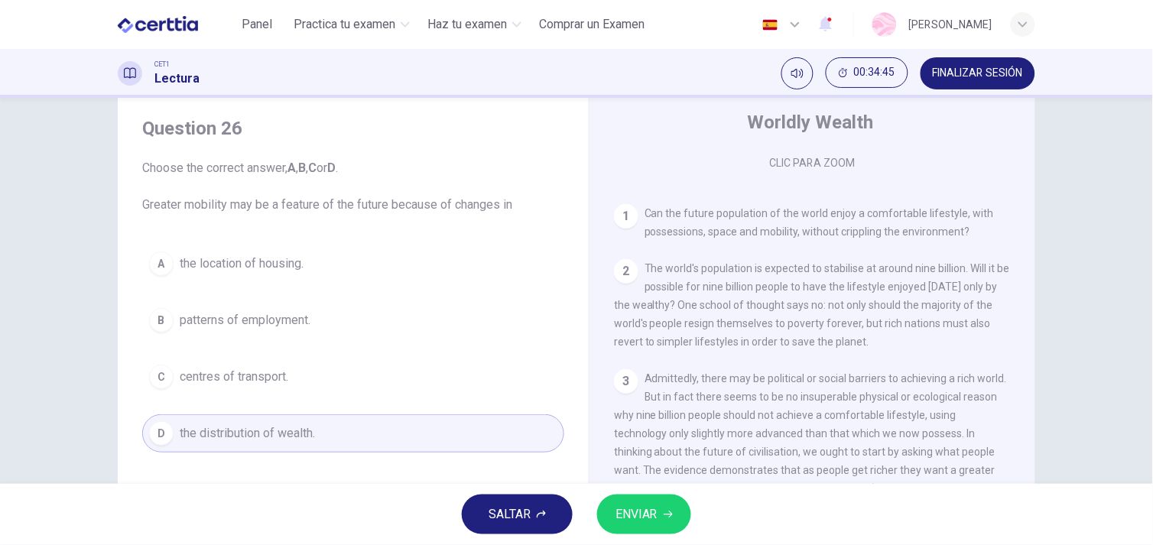
click at [656, 514] on span "ENVIAR" at bounding box center [636, 514] width 42 height 21
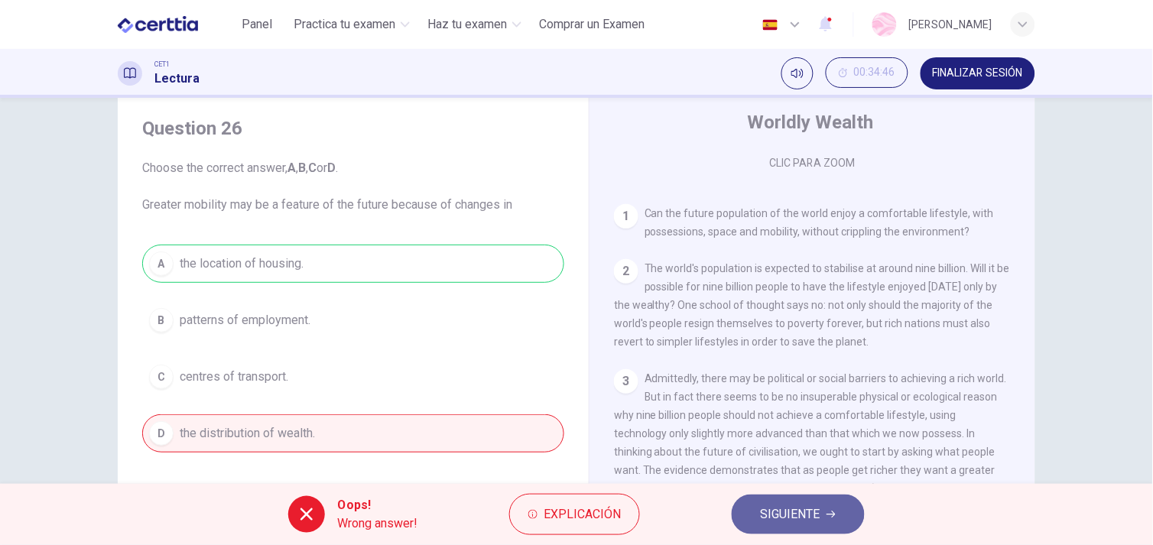
click at [816, 504] on span "SIGUIENTE" at bounding box center [790, 514] width 60 height 21
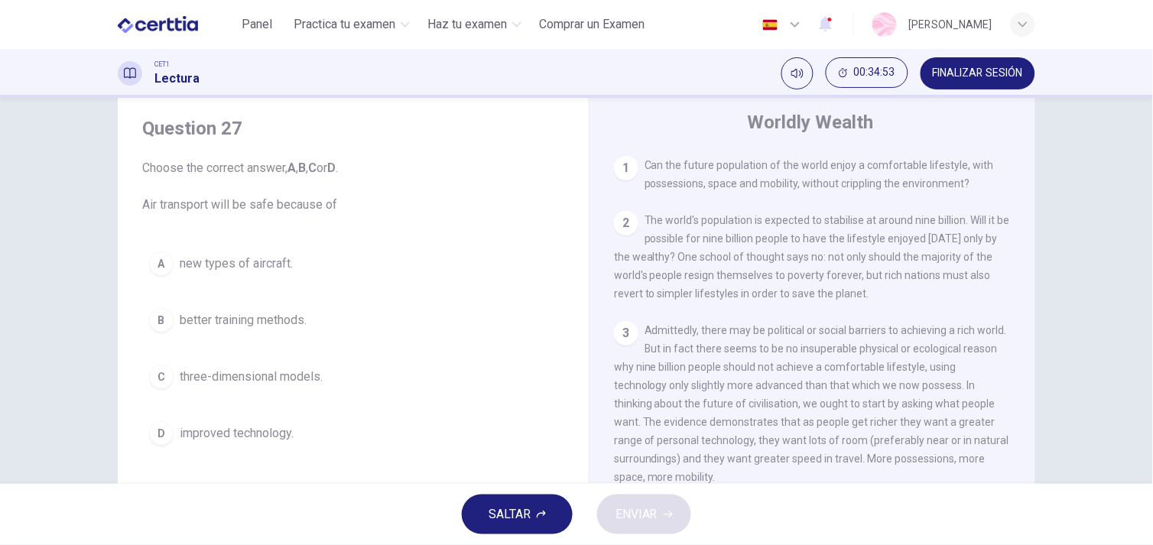
scroll to position [310, 0]
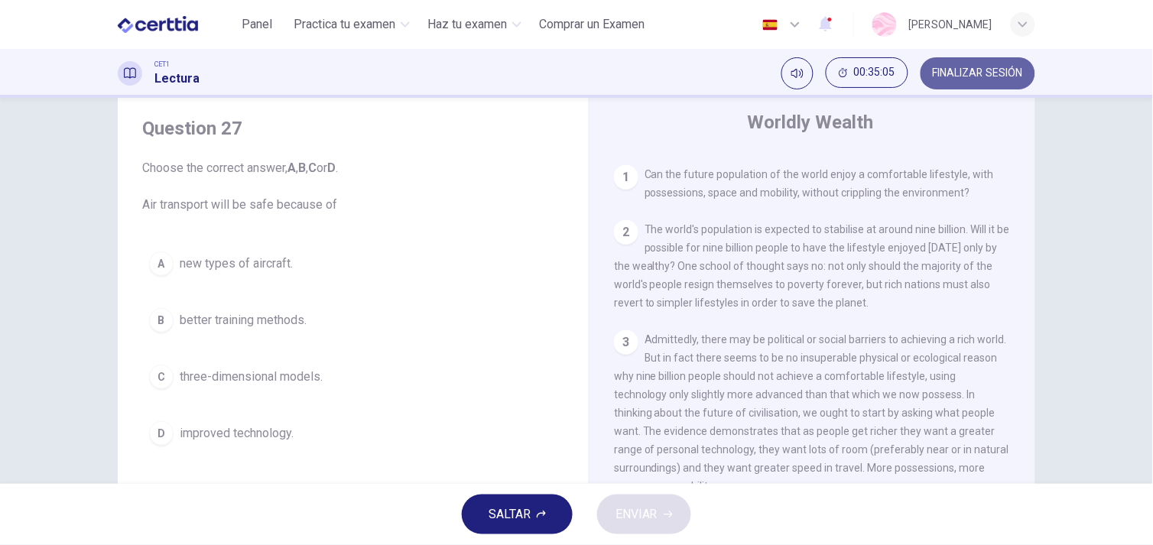
click at [1007, 70] on span "FINALIZAR SESIÓN" at bounding box center [977, 73] width 90 height 12
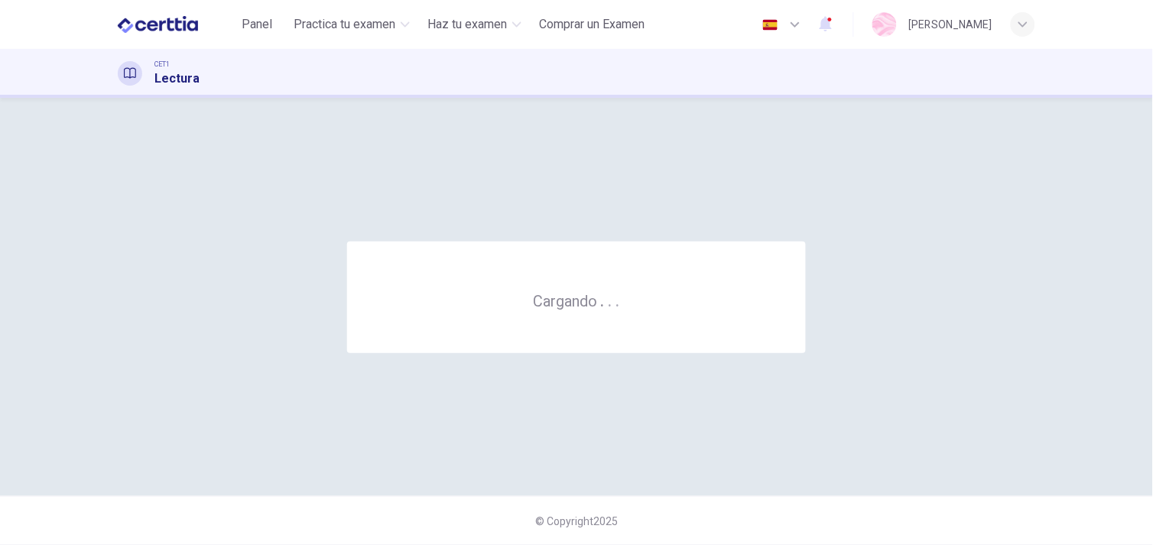
scroll to position [0, 0]
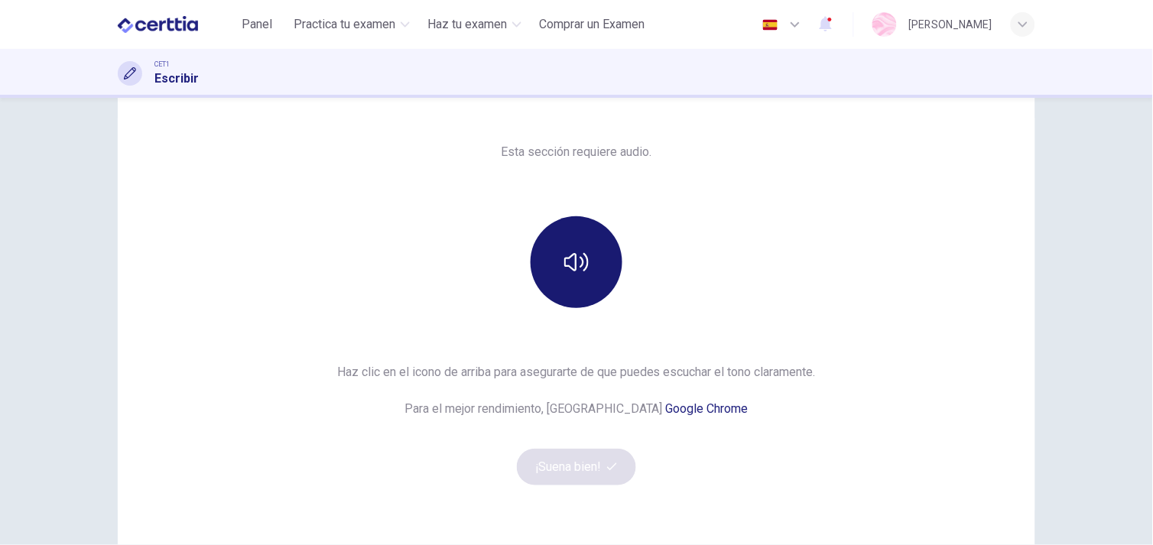
scroll to position [83, 0]
click at [569, 277] on button "button" at bounding box center [576, 260] width 92 height 92
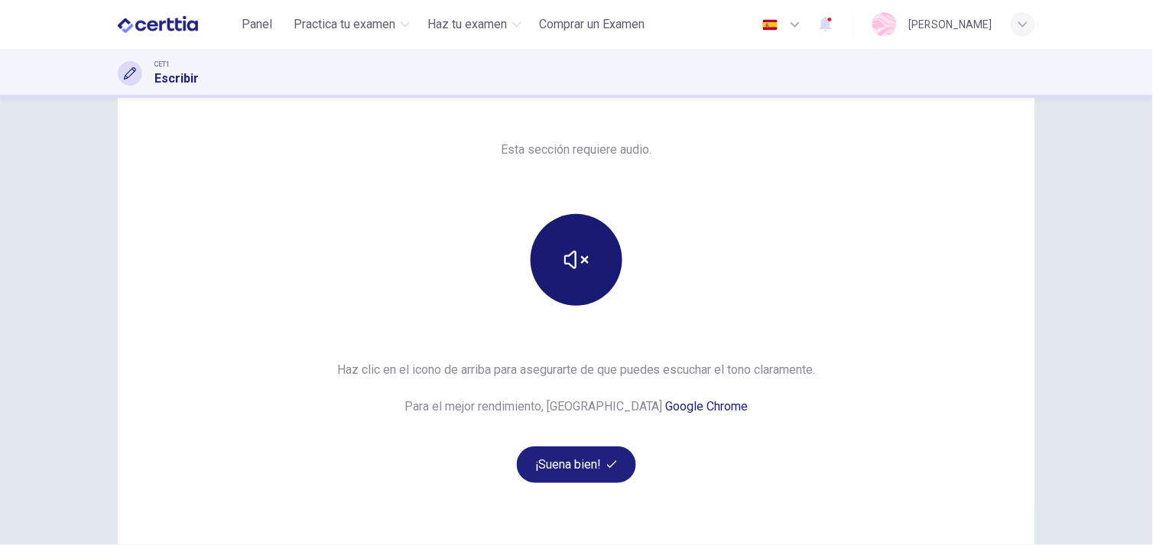
click at [569, 277] on button "button" at bounding box center [576, 260] width 92 height 92
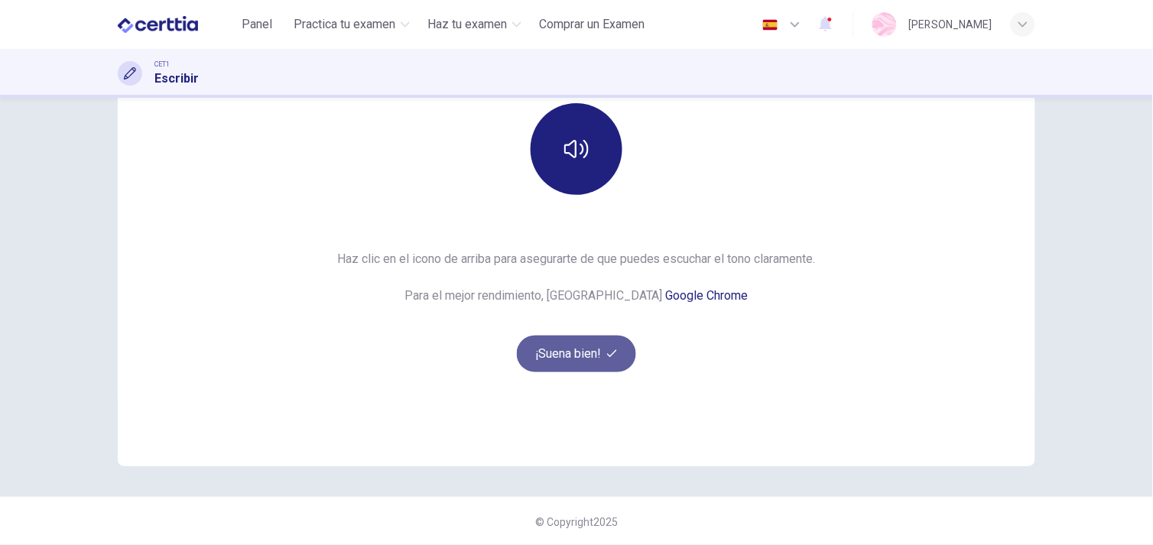
click at [569, 358] on button "¡Suena bien!" at bounding box center [576, 354] width 119 height 37
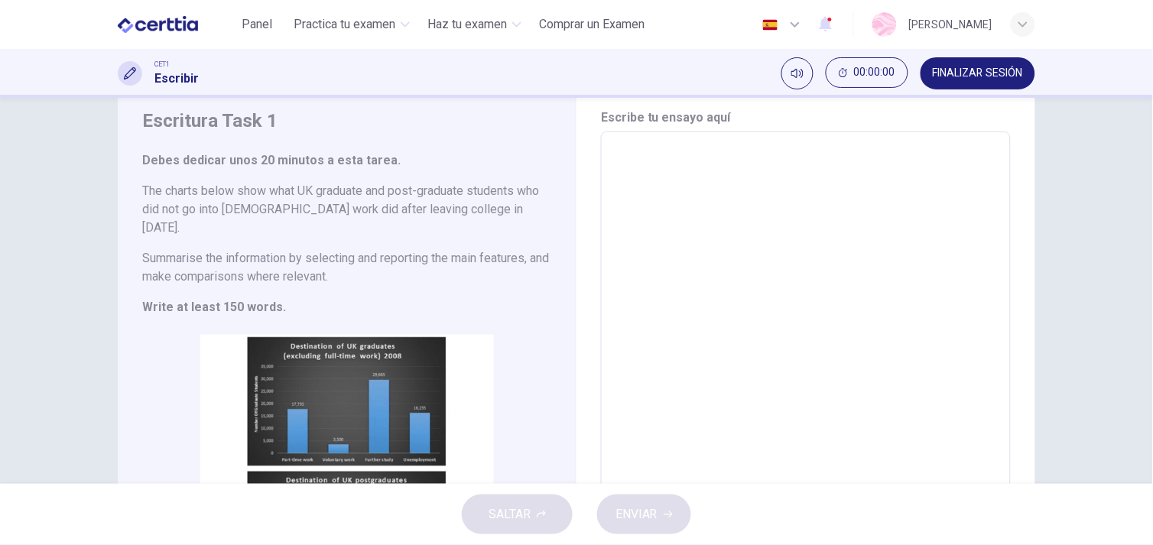
scroll to position [50, 0]
click at [799, 301] on textarea at bounding box center [805, 367] width 388 height 445
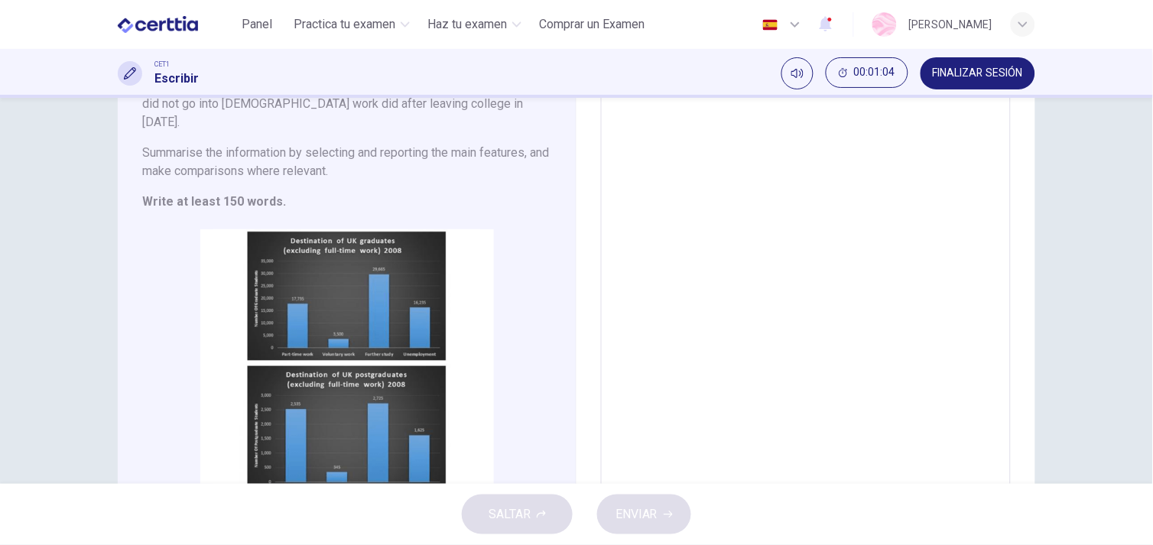
scroll to position [177, 0]
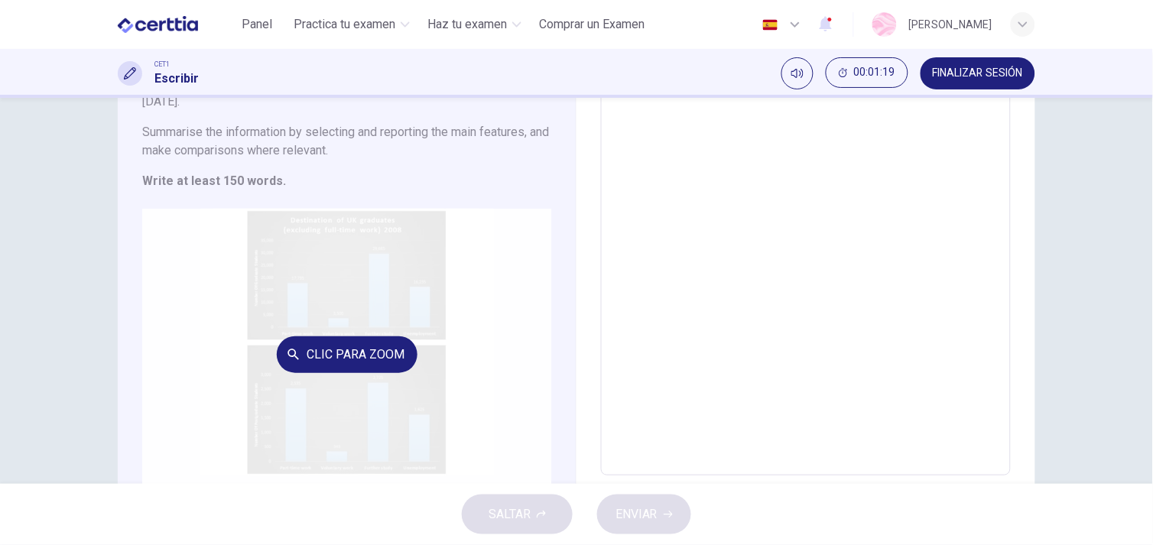
click at [370, 336] on button "Clic para zoom" at bounding box center [347, 354] width 141 height 37
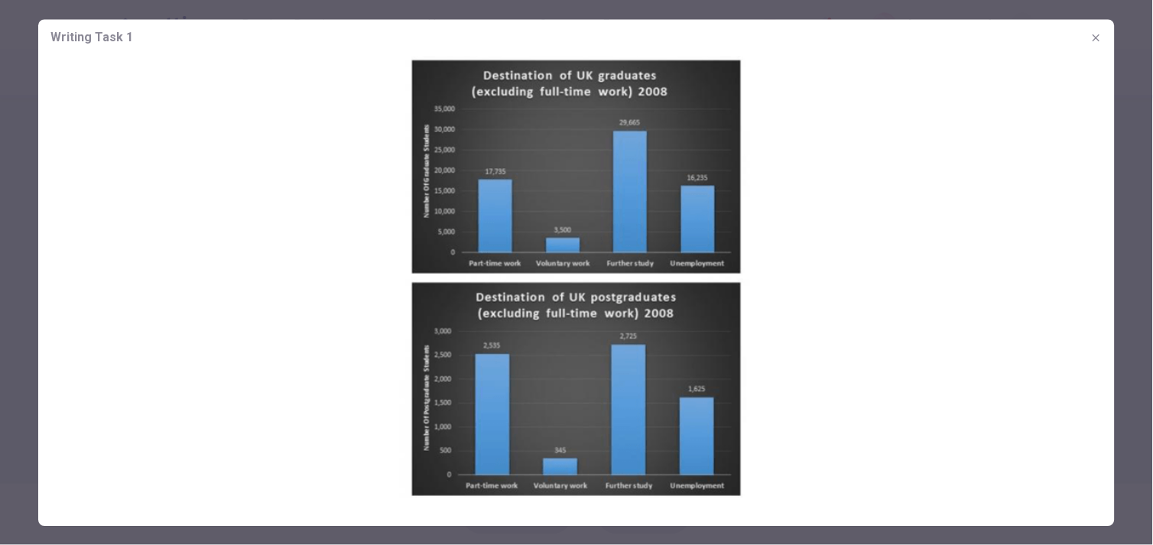
click at [1101, 39] on icon "button" at bounding box center [1096, 37] width 12 height 12
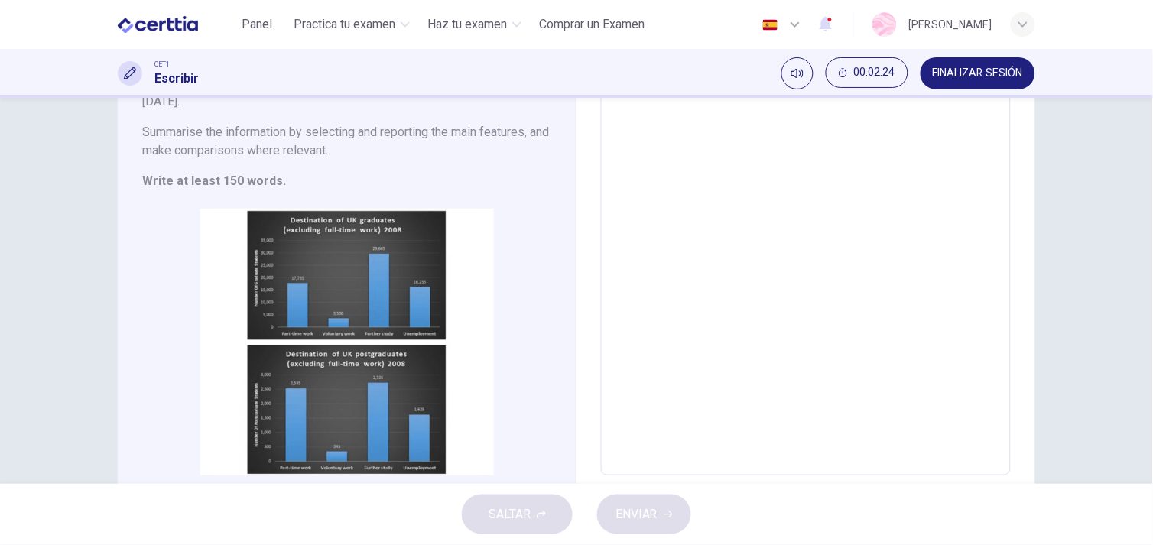
click at [716, 273] on textarea at bounding box center [805, 240] width 388 height 445
type textarea "*"
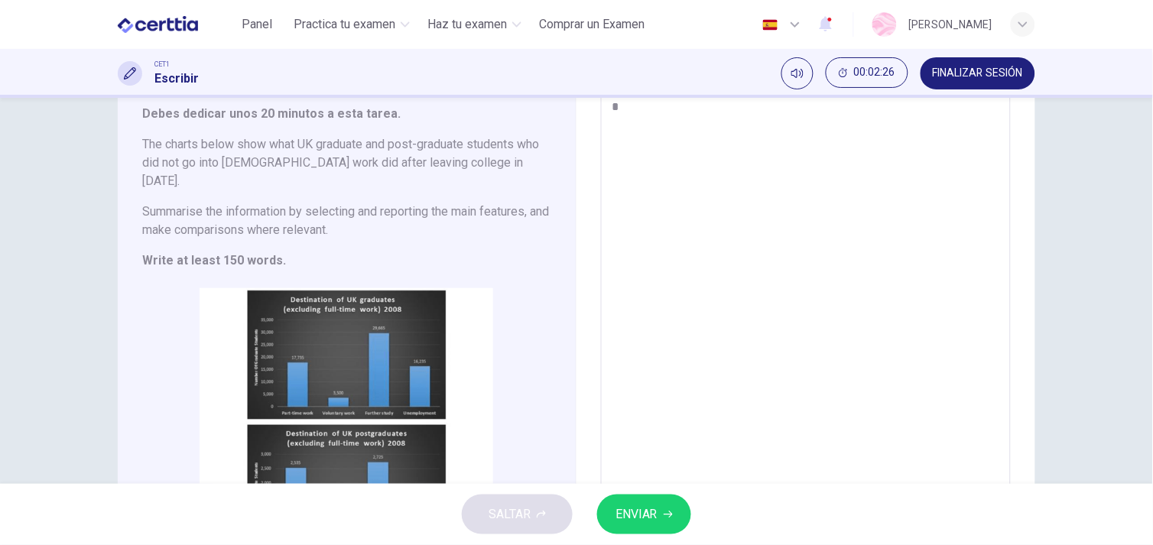
type textarea "**"
type textarea "*"
type textarea "**"
click at [637, 517] on span "ENVIAR" at bounding box center [636, 514] width 42 height 21
type textarea "*"
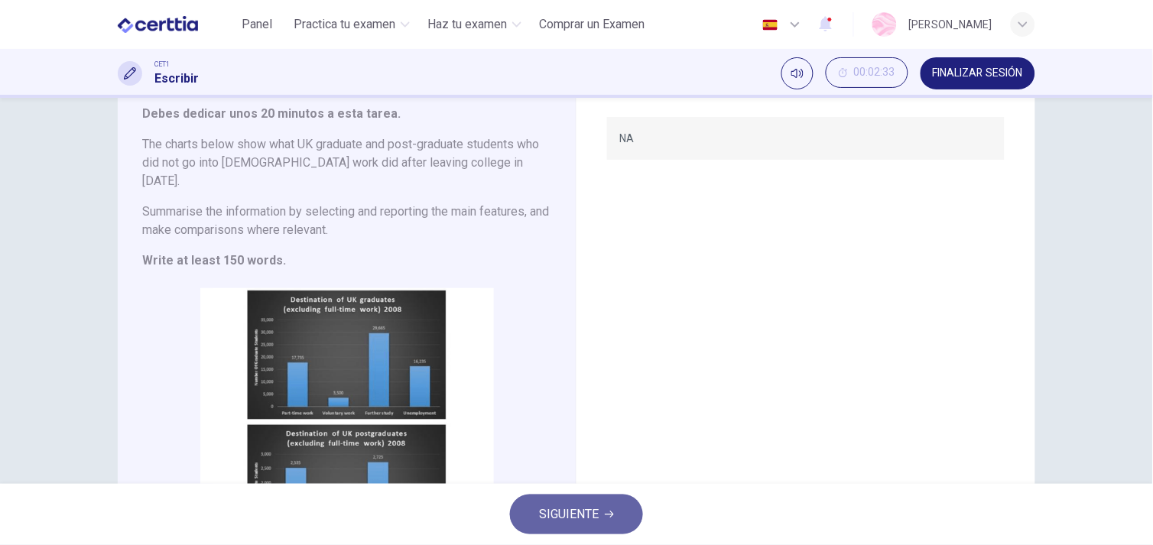
click at [637, 517] on button "SIGUIENTE" at bounding box center [576, 514] width 133 height 40
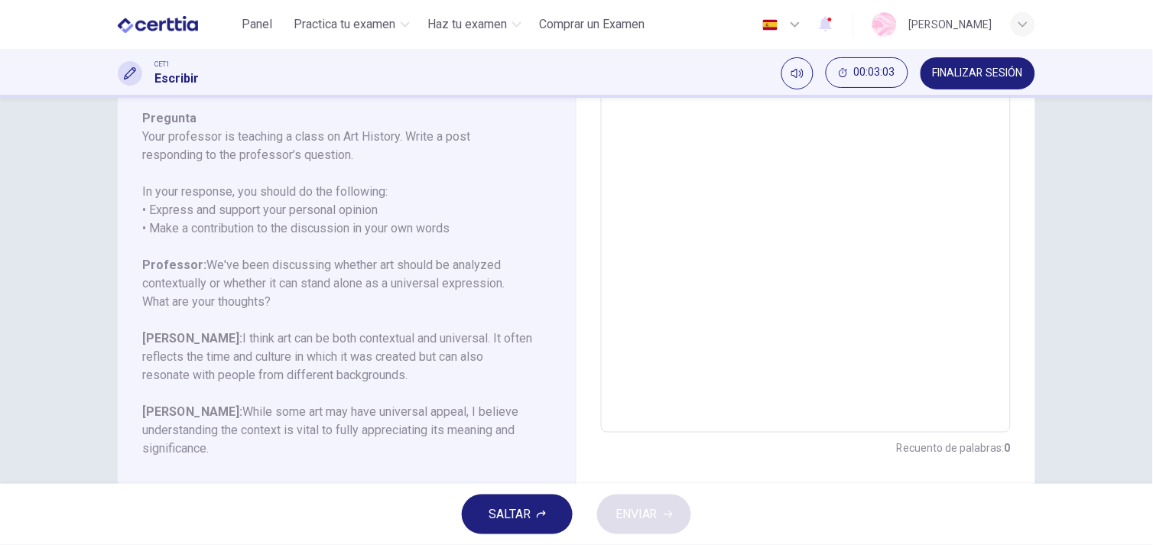
scroll to position [258, 0]
click at [476, 509] on button "SALTAR" at bounding box center [517, 514] width 111 height 40
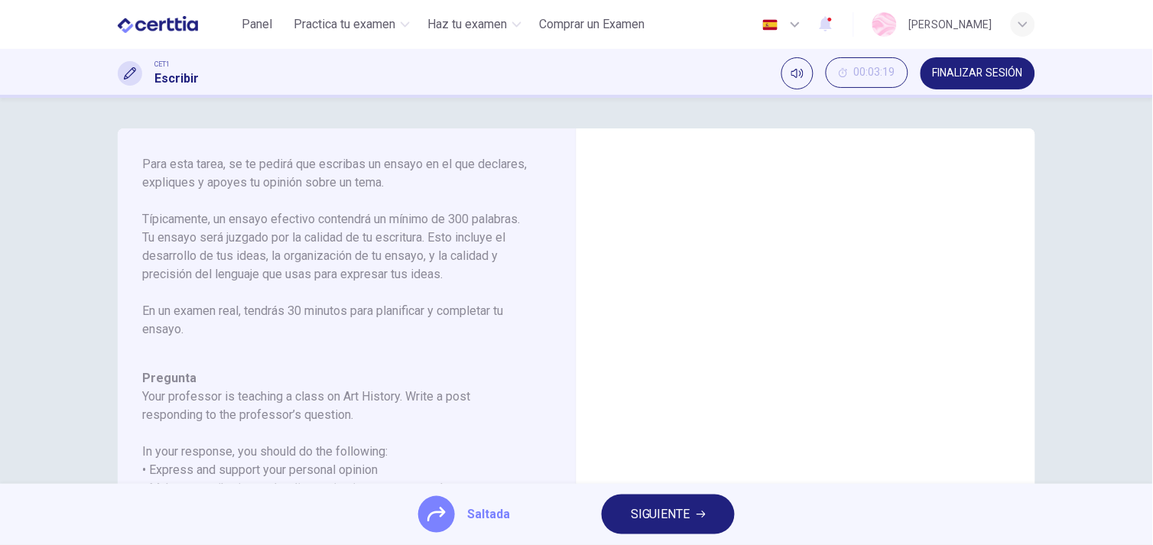
scroll to position [293, 0]
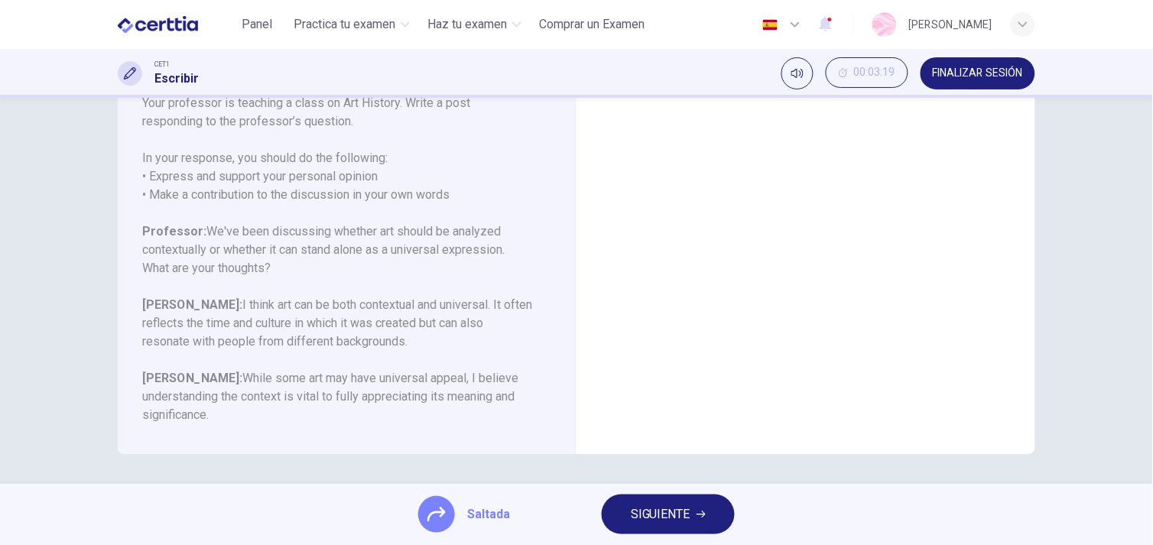
click at [648, 507] on span "SIGUIENTE" at bounding box center [661, 514] width 60 height 21
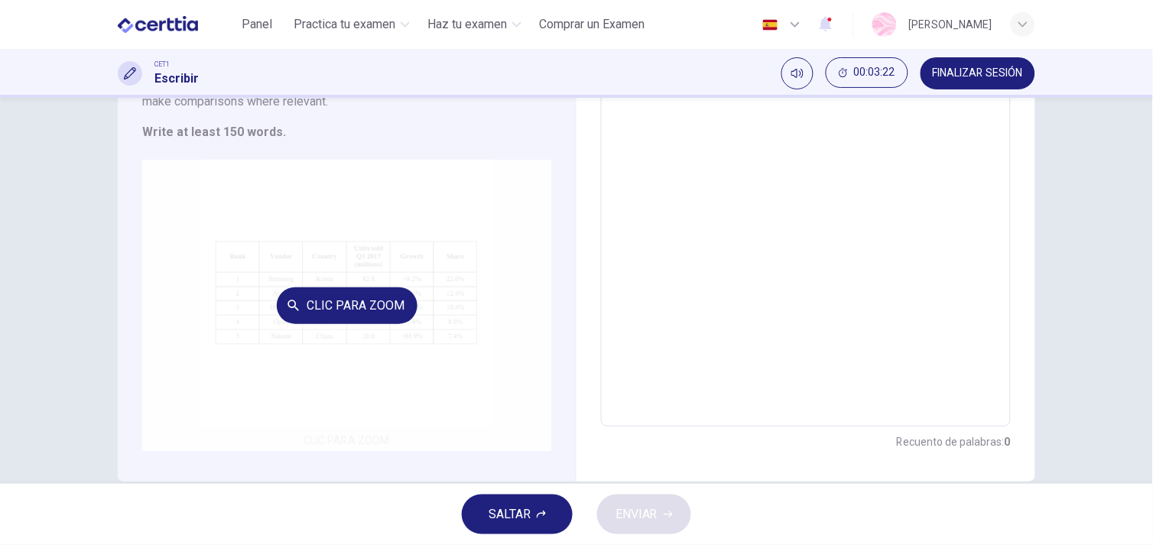
scroll to position [208, 0]
drag, startPoint x: 311, startPoint y: 241, endPoint x: 317, endPoint y: 248, distance: 9.2
click at [317, 248] on div "Clic para zoom" at bounding box center [346, 304] width 409 height 291
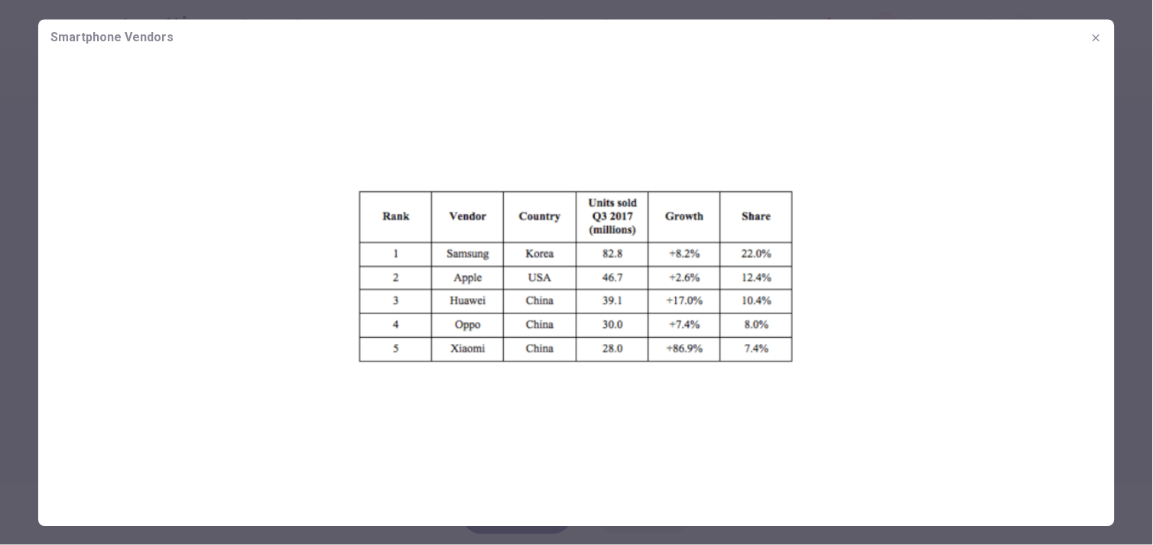
click at [1097, 38] on icon "button" at bounding box center [1095, 37] width 7 height 7
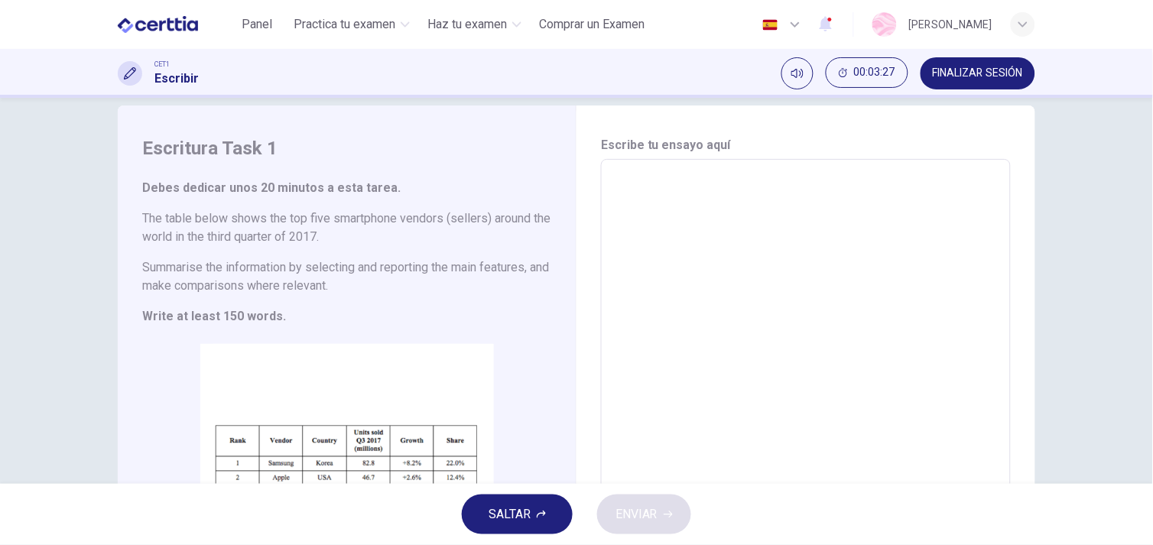
scroll to position [20, 0]
click at [747, 234] on textarea at bounding box center [805, 388] width 388 height 426
type textarea "*"
type textarea "**"
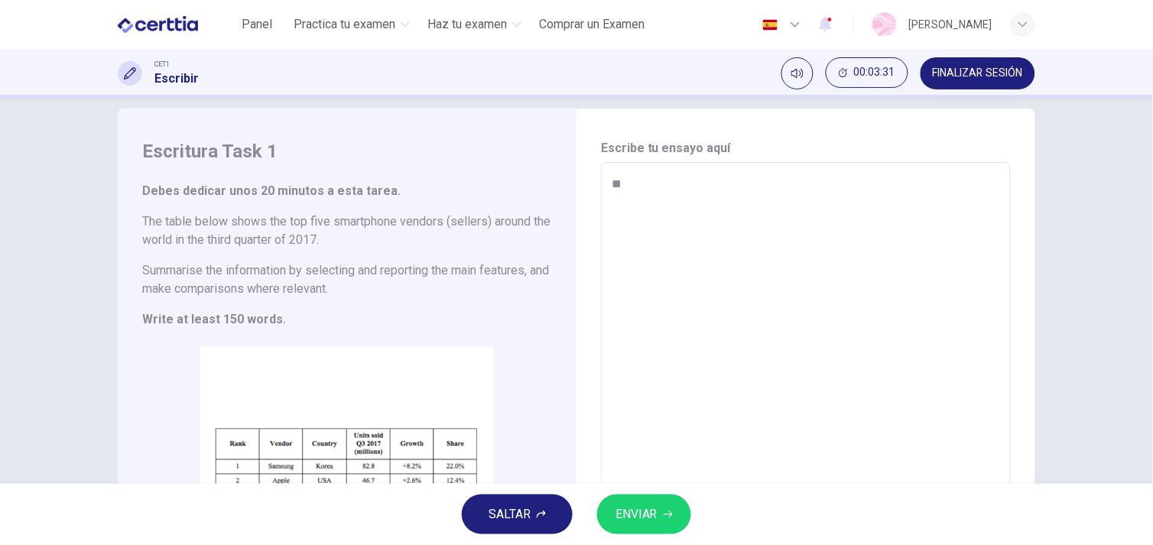
type textarea "*"
type textarea "**"
click at [673, 522] on button "ENVIAR" at bounding box center [644, 514] width 94 height 40
type textarea "*"
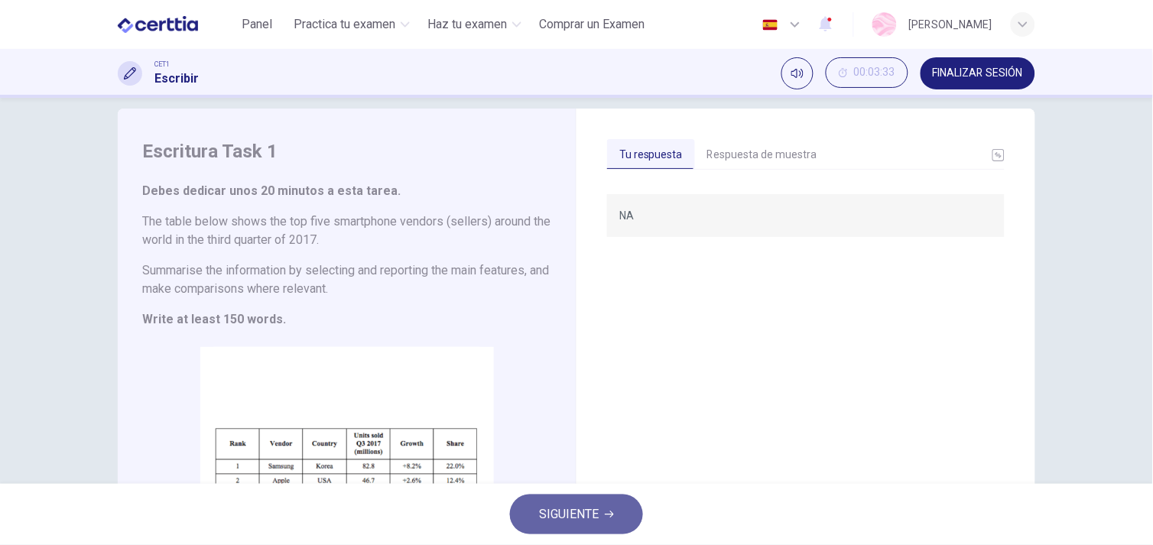
click at [585, 523] on span "SIGUIENTE" at bounding box center [569, 514] width 60 height 21
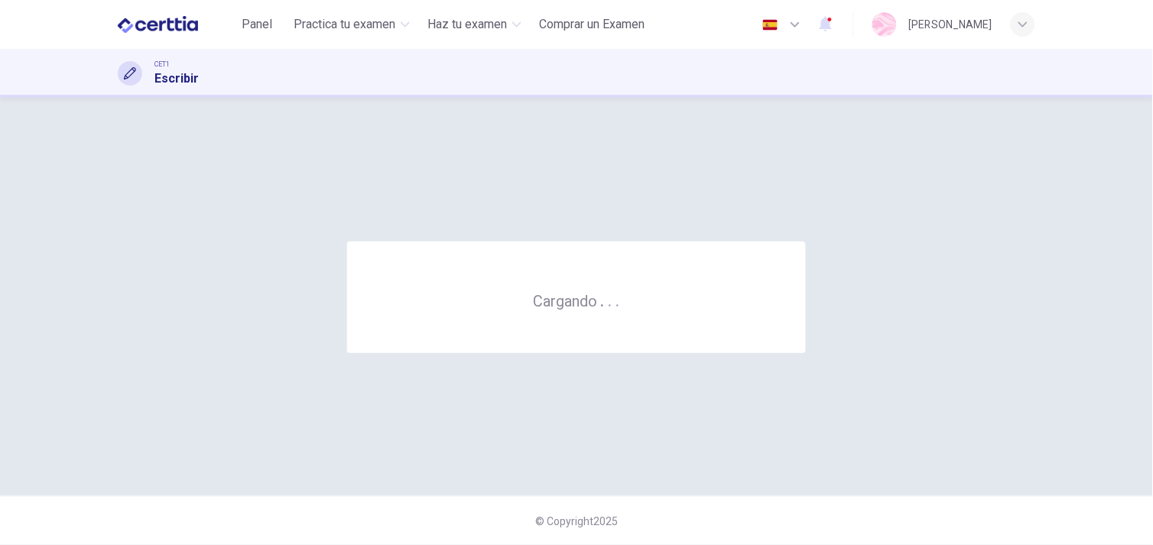
scroll to position [0, 0]
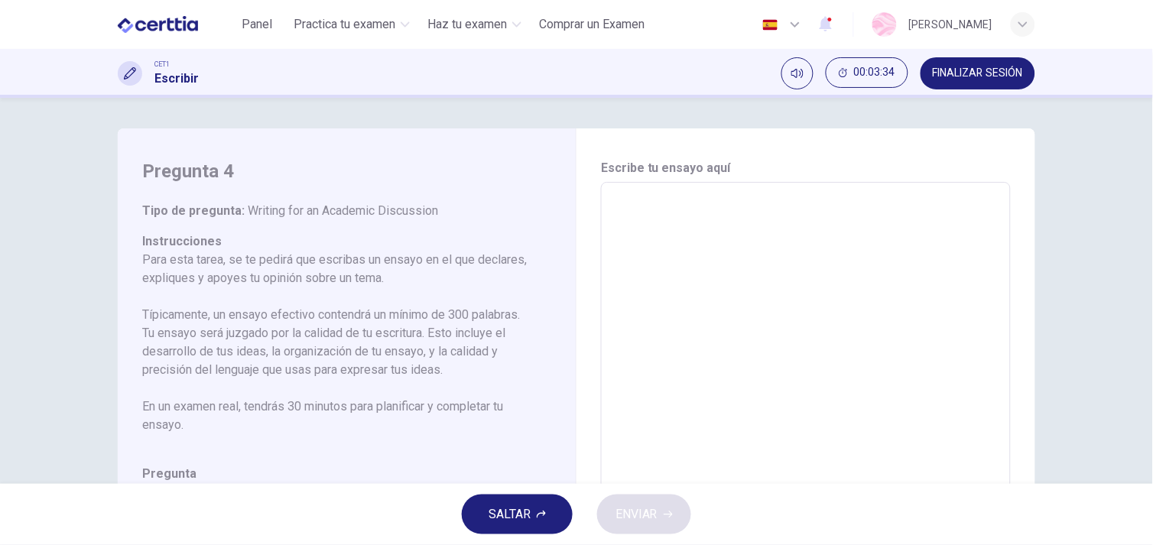
click at [660, 315] on textarea at bounding box center [805, 437] width 388 height 485
type textarea "*"
type textarea "**"
type textarea "*"
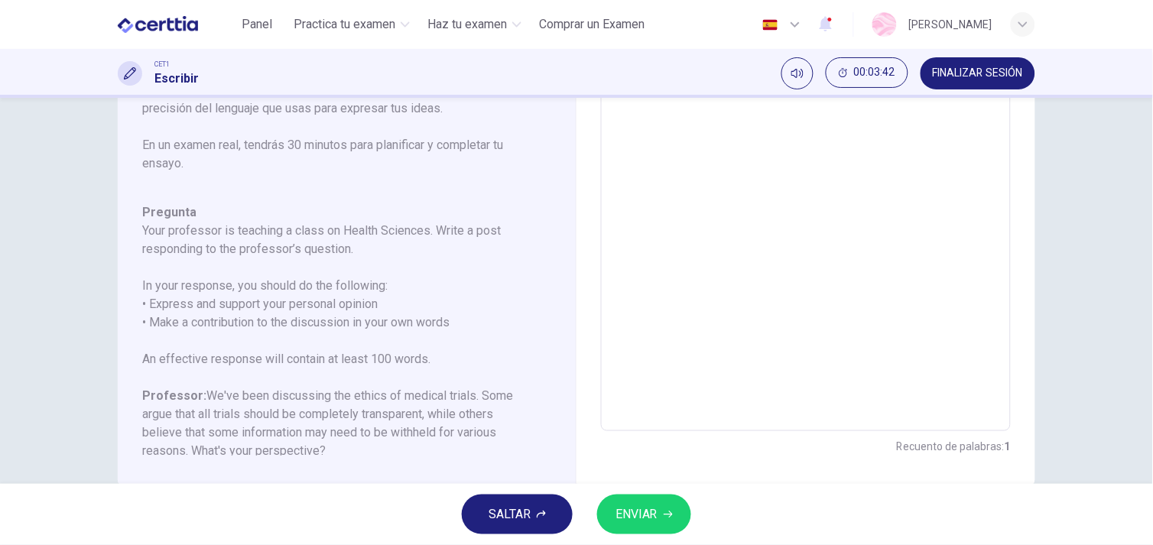
scroll to position [272, 0]
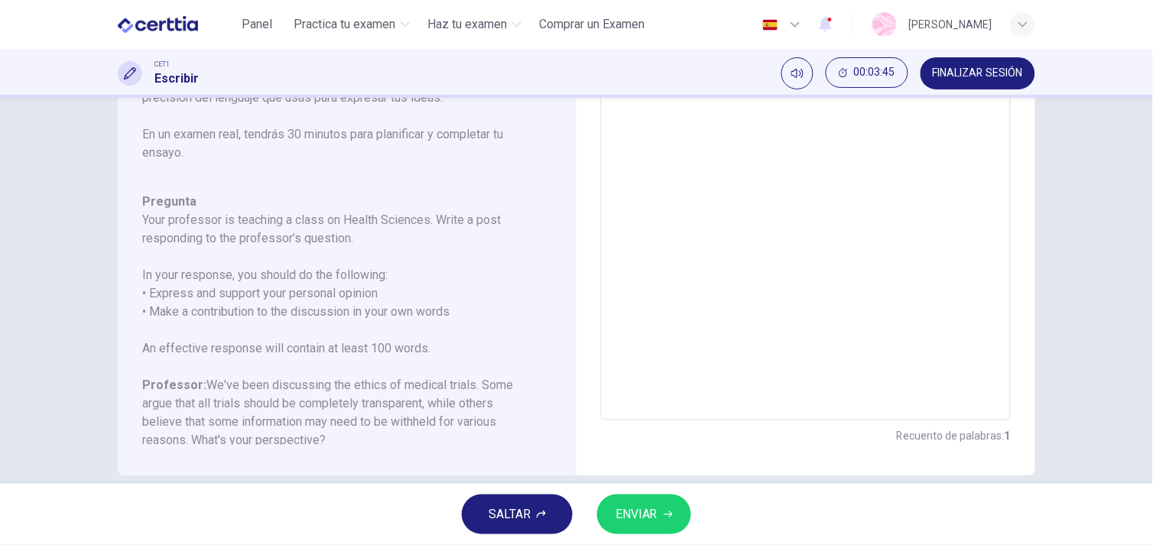
type textarea "**"
click at [645, 518] on span "ENVIAR" at bounding box center [636, 514] width 42 height 21
type textarea "*"
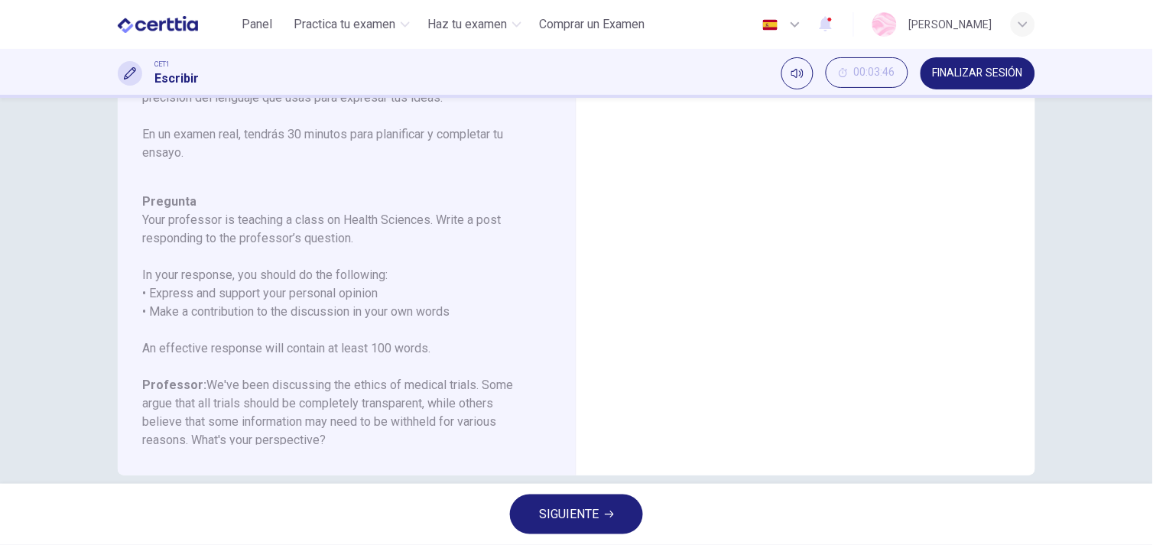
scroll to position [0, 0]
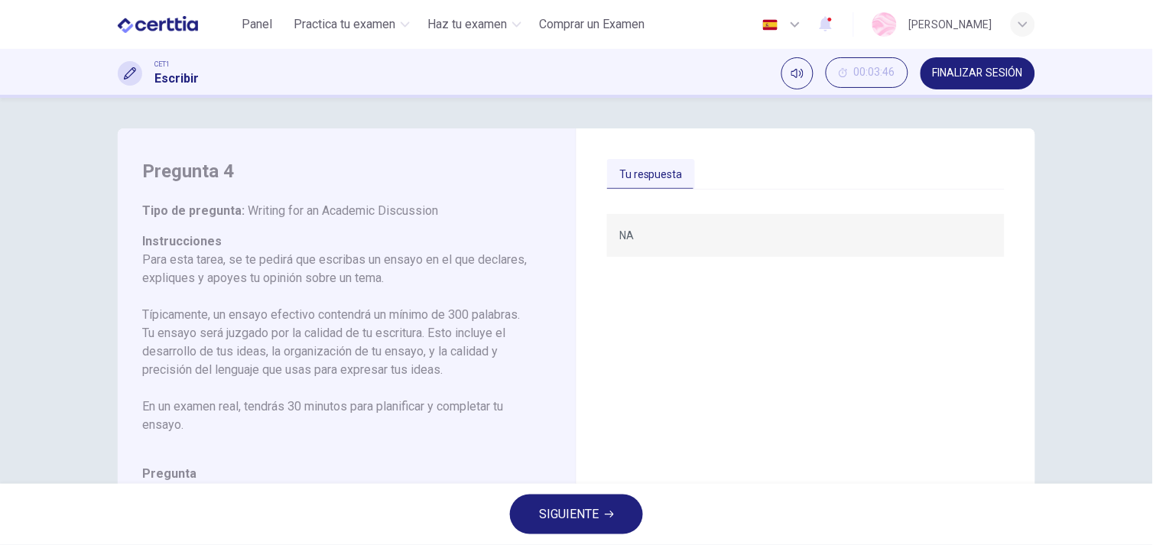
click at [615, 507] on button "SIGUIENTE" at bounding box center [576, 514] width 133 height 40
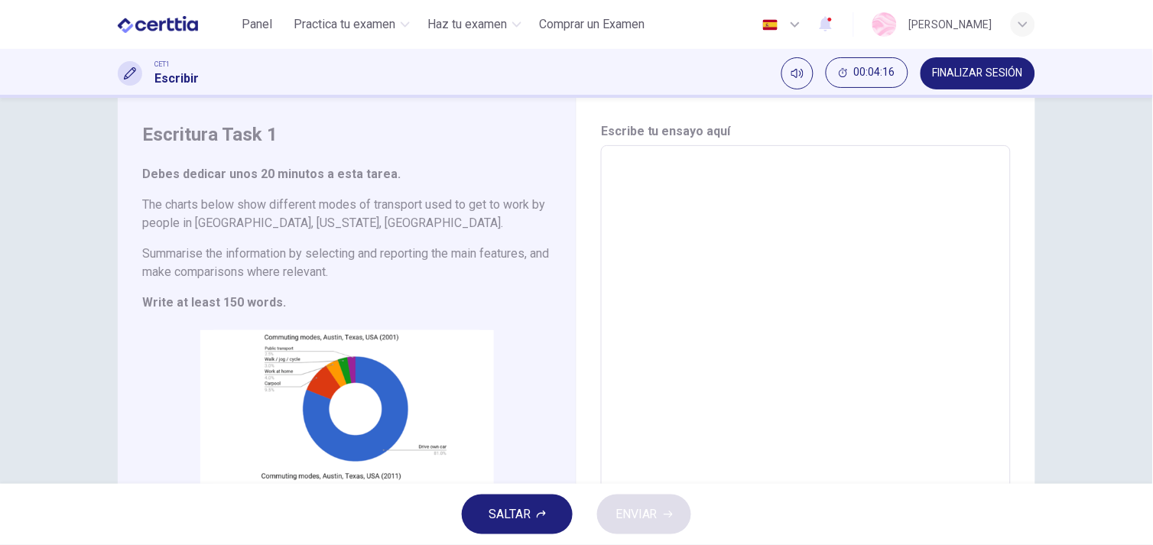
scroll to position [41, 0]
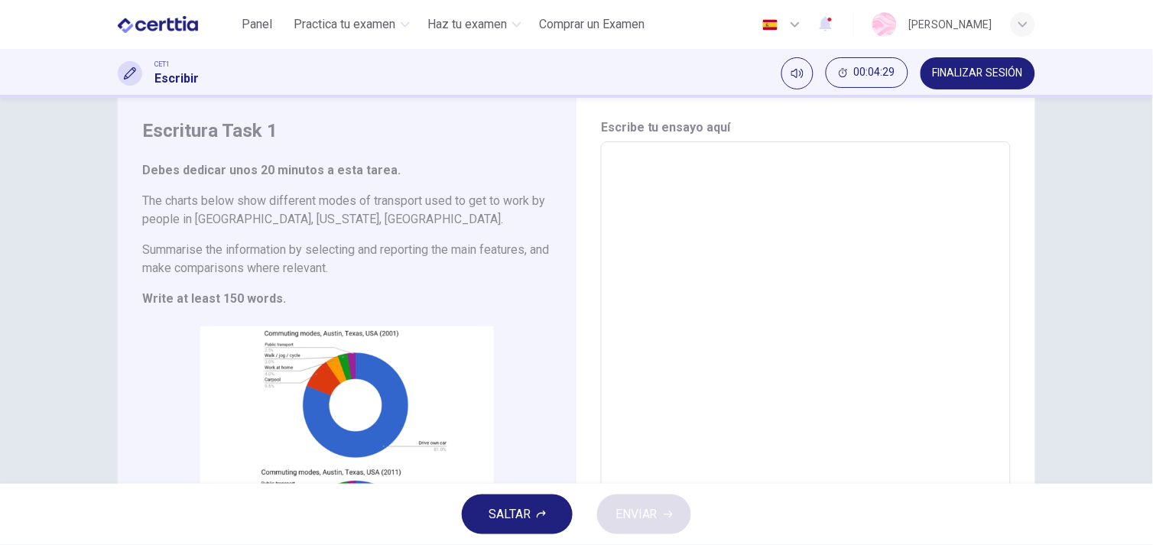
click at [754, 268] on textarea at bounding box center [805, 367] width 388 height 426
type textarea "*"
type textarea "**"
type textarea "*"
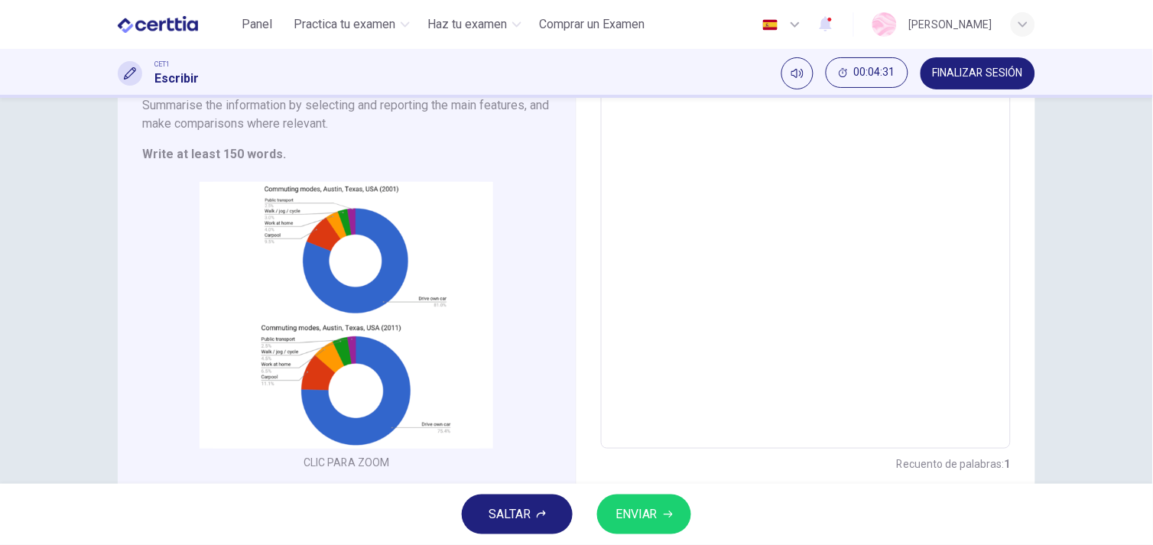
scroll to position [0, 0]
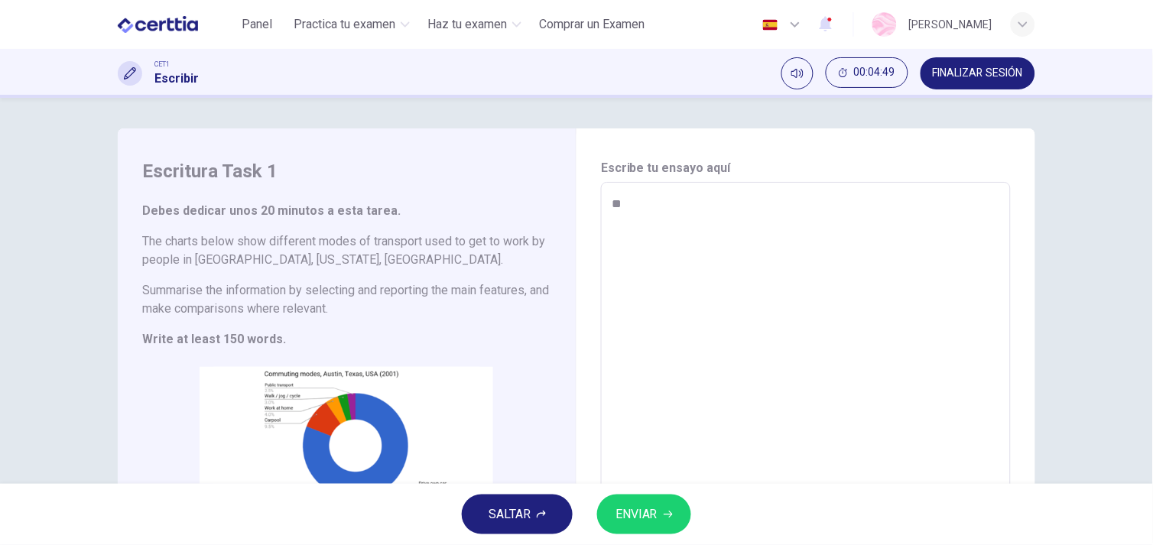
type textarea "**"
click at [636, 495] on button "ENVIAR" at bounding box center [644, 514] width 94 height 40
type textarea "*"
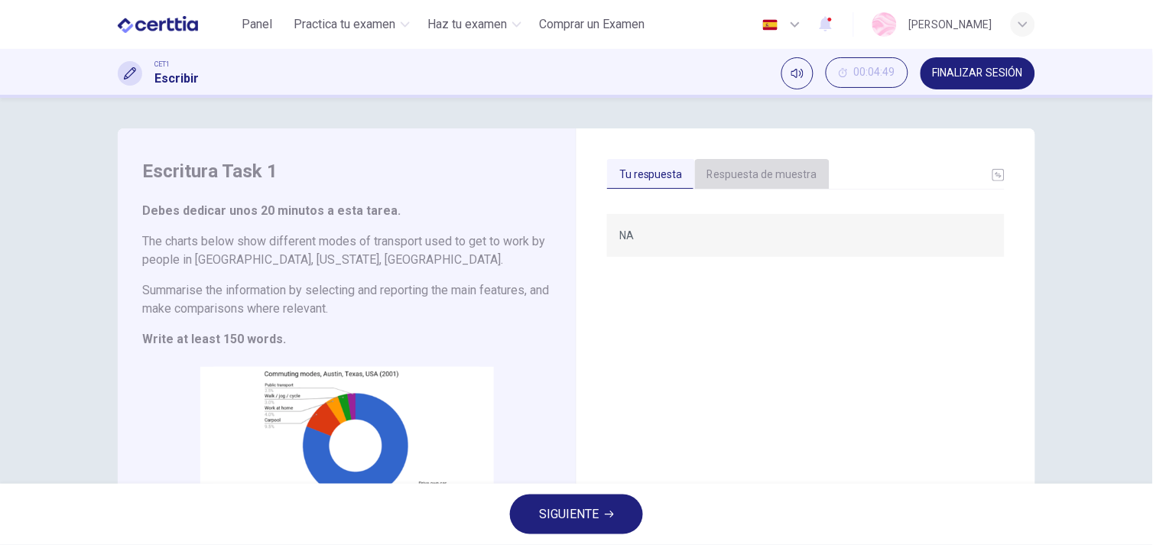
click at [757, 164] on button "Respuesta de muestra" at bounding box center [762, 175] width 135 height 32
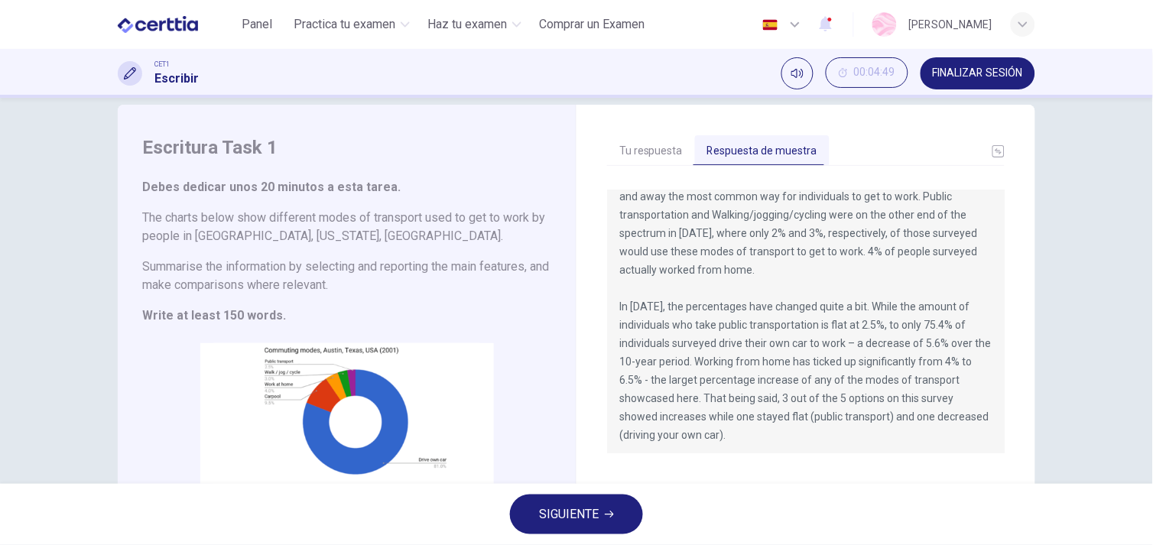
scroll to position [128, 0]
click at [567, 520] on span "SIGUIENTE" at bounding box center [569, 514] width 60 height 21
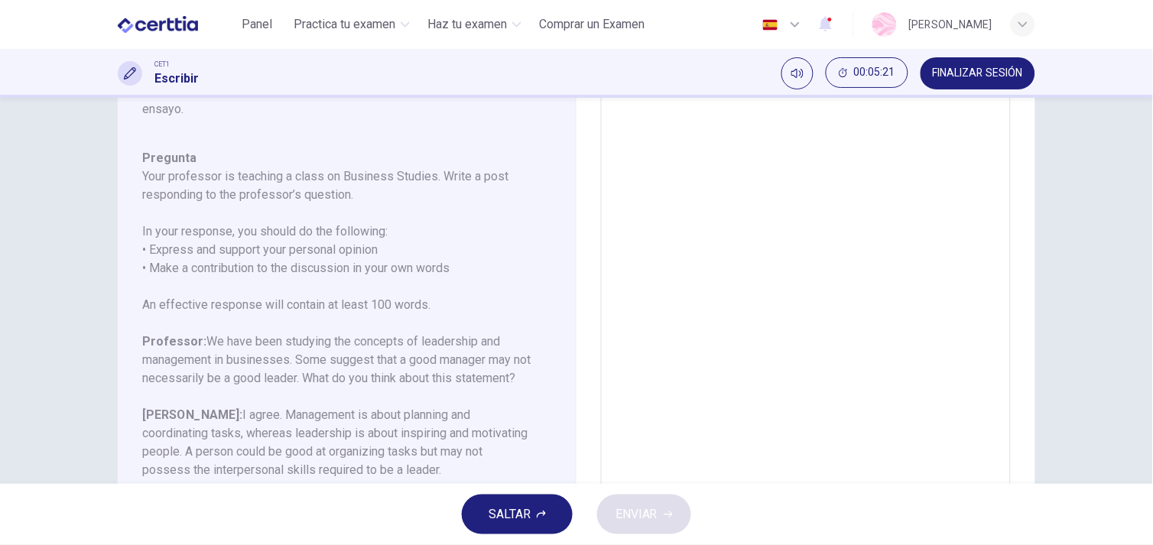
scroll to position [0, 0]
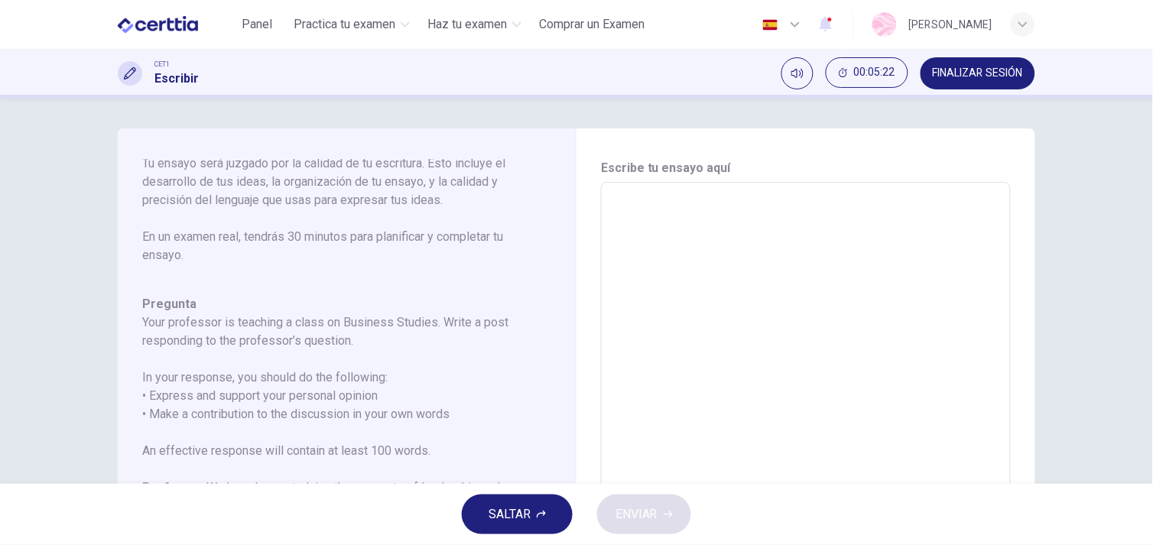
click at [812, 288] on textarea at bounding box center [805, 437] width 388 height 485
type textarea "*"
type textarea "**"
type textarea "*"
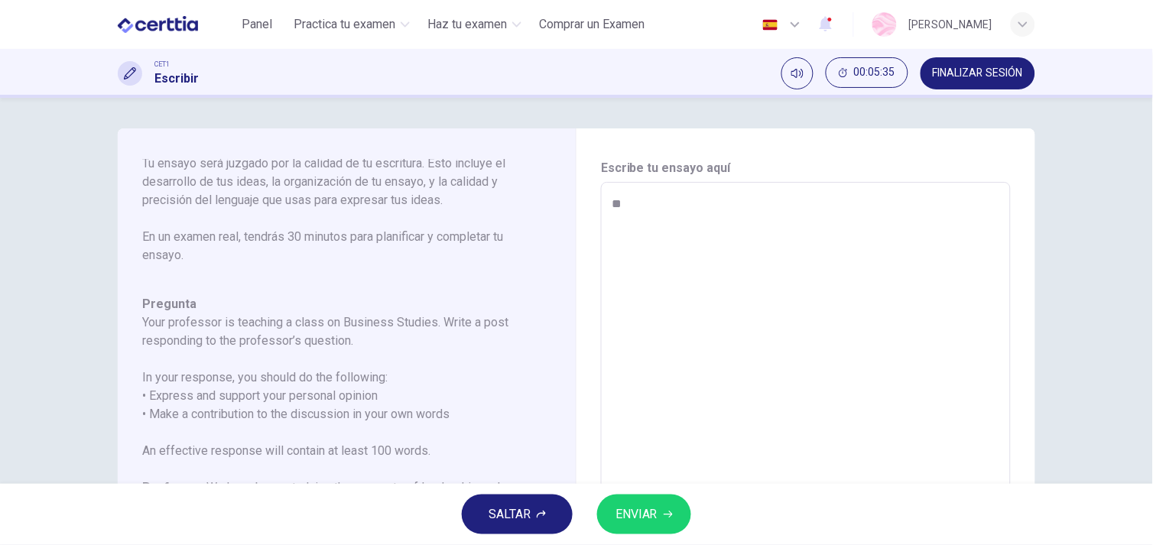
type textarea "**"
click at [615, 518] on span "ENVIAR" at bounding box center [636, 514] width 42 height 21
type textarea "*"
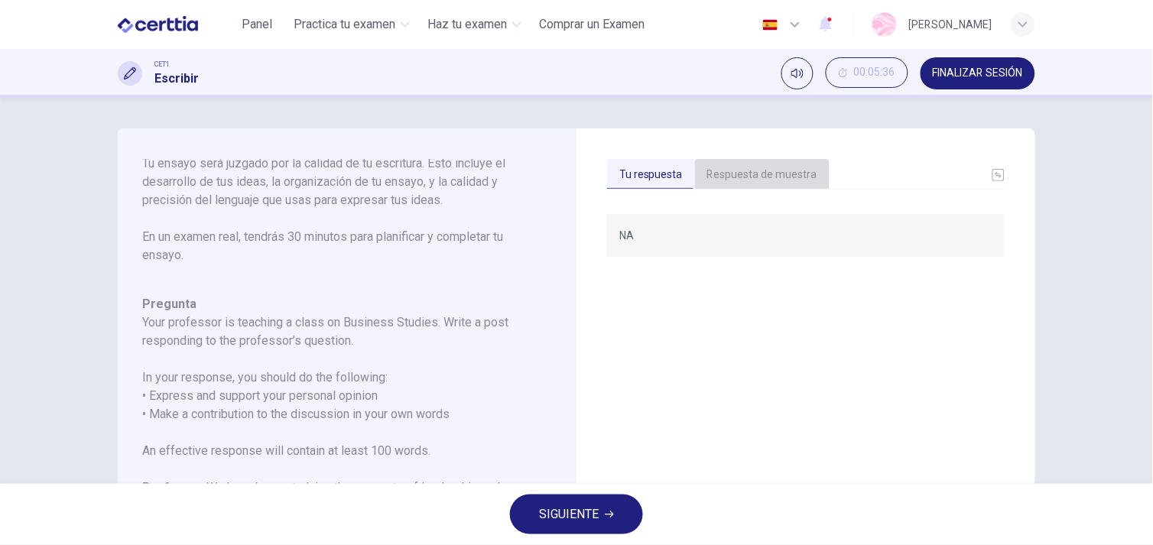
click at [770, 173] on button "Respuesta de muestra" at bounding box center [762, 175] width 135 height 32
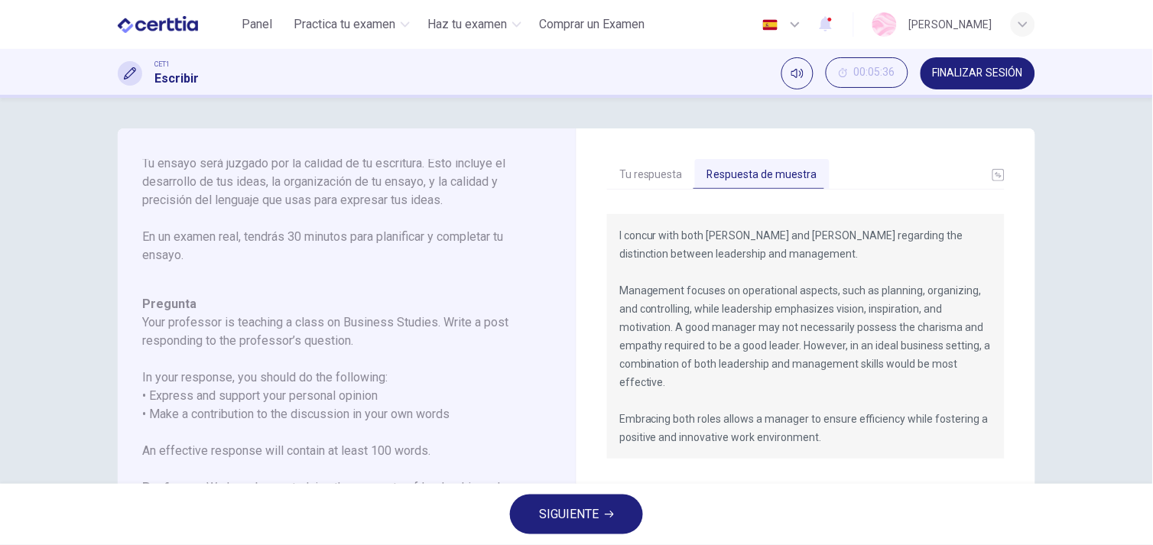
click at [592, 521] on span "SIGUIENTE" at bounding box center [569, 514] width 60 height 21
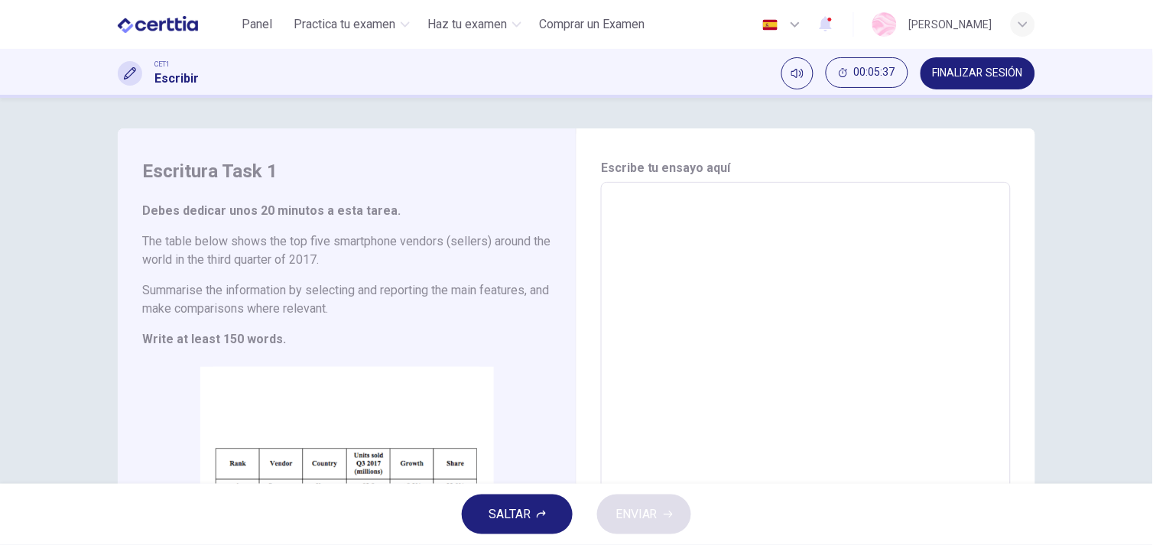
click at [804, 319] on textarea at bounding box center [805, 408] width 388 height 426
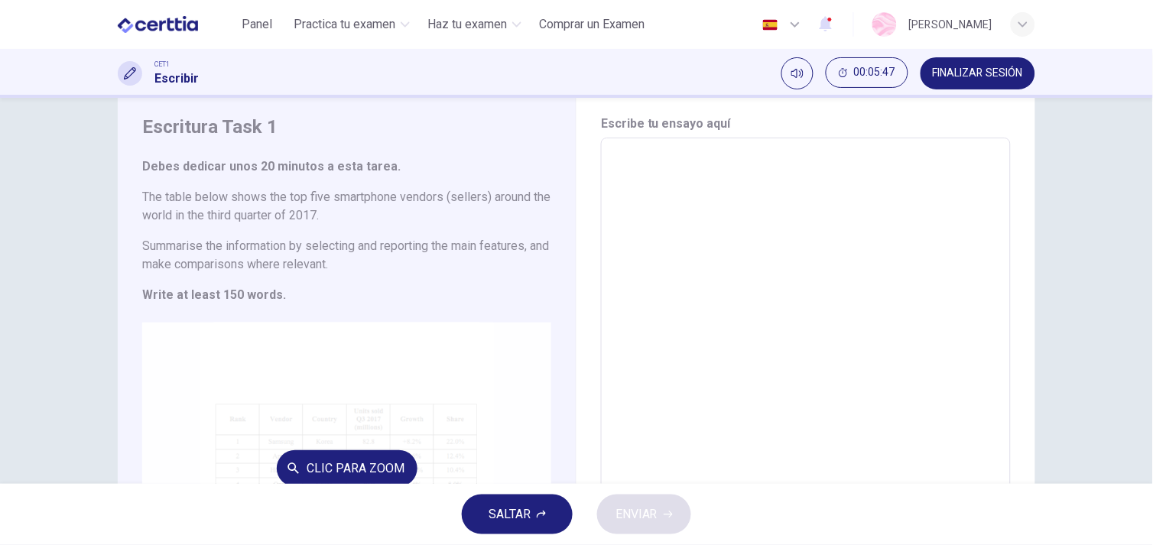
scroll to position [187, 0]
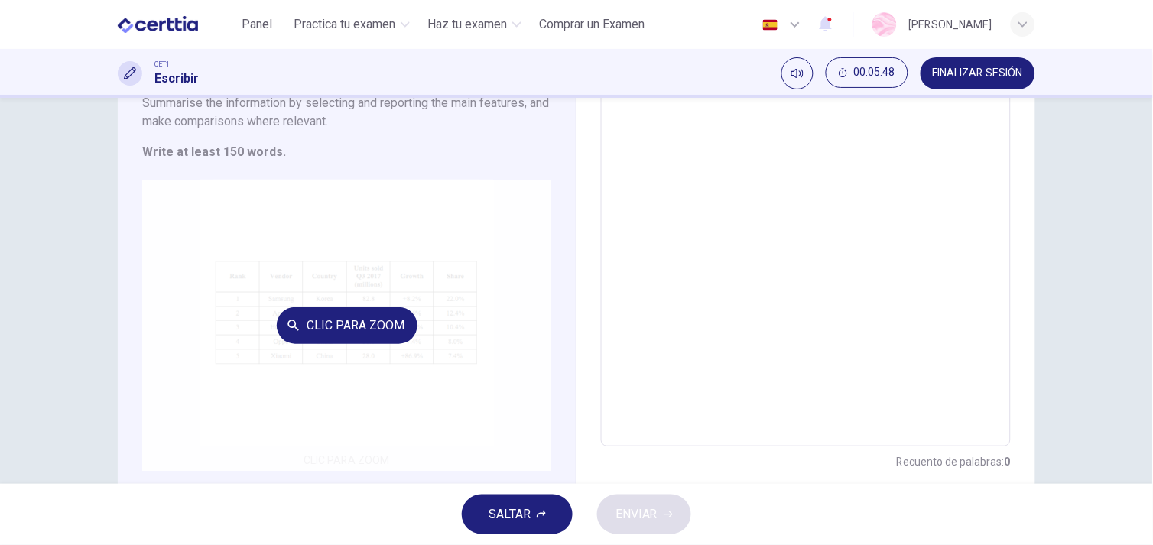
click at [377, 339] on button "Clic para zoom" at bounding box center [347, 325] width 141 height 37
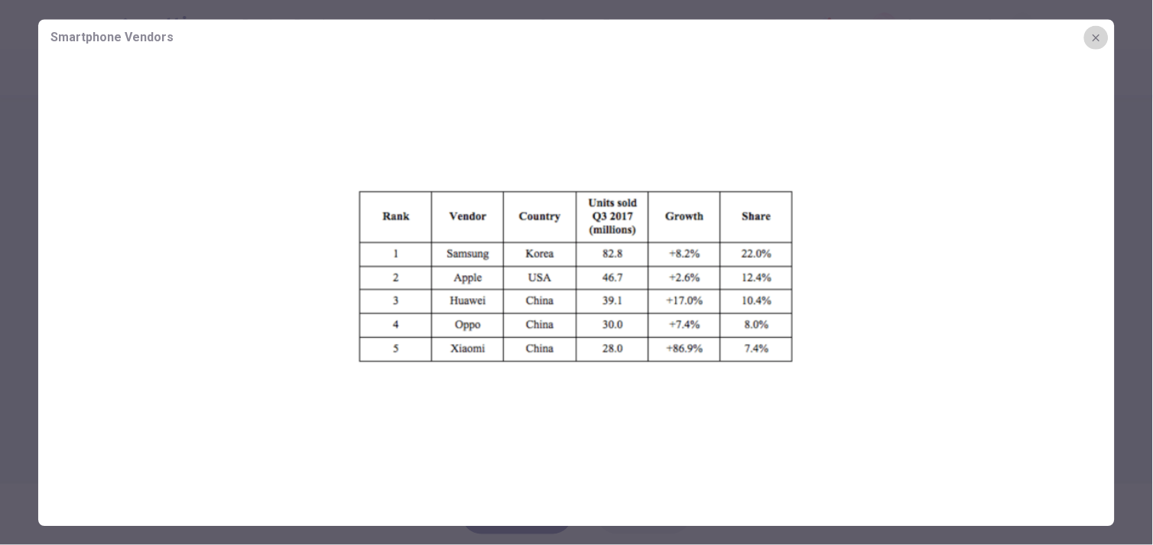
click at [1101, 37] on icon "button" at bounding box center [1096, 37] width 12 height 12
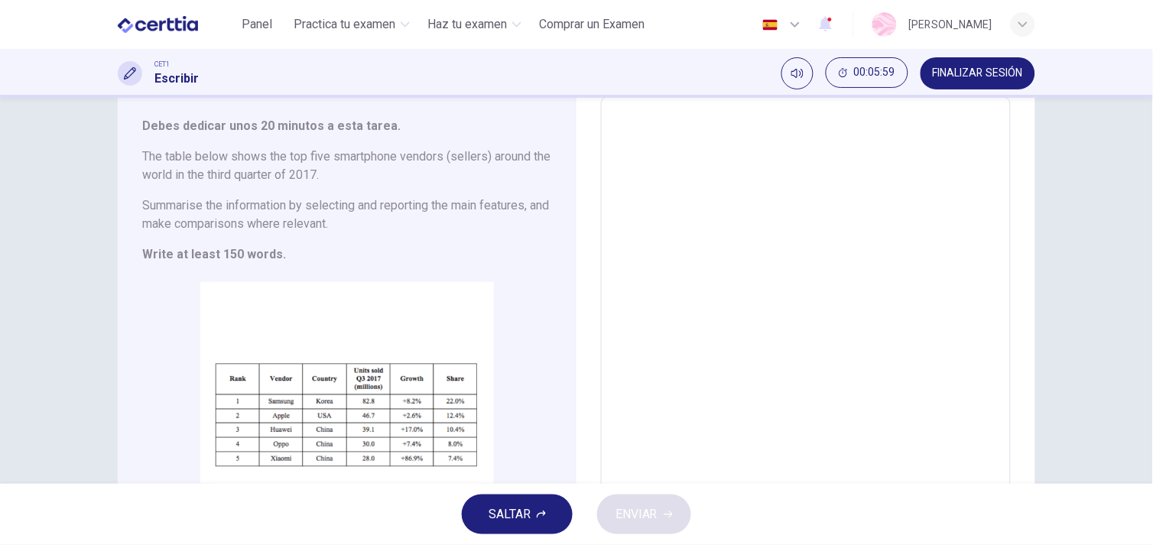
scroll to position [84, 0]
click at [536, 501] on button "SALTAR" at bounding box center [517, 514] width 111 height 40
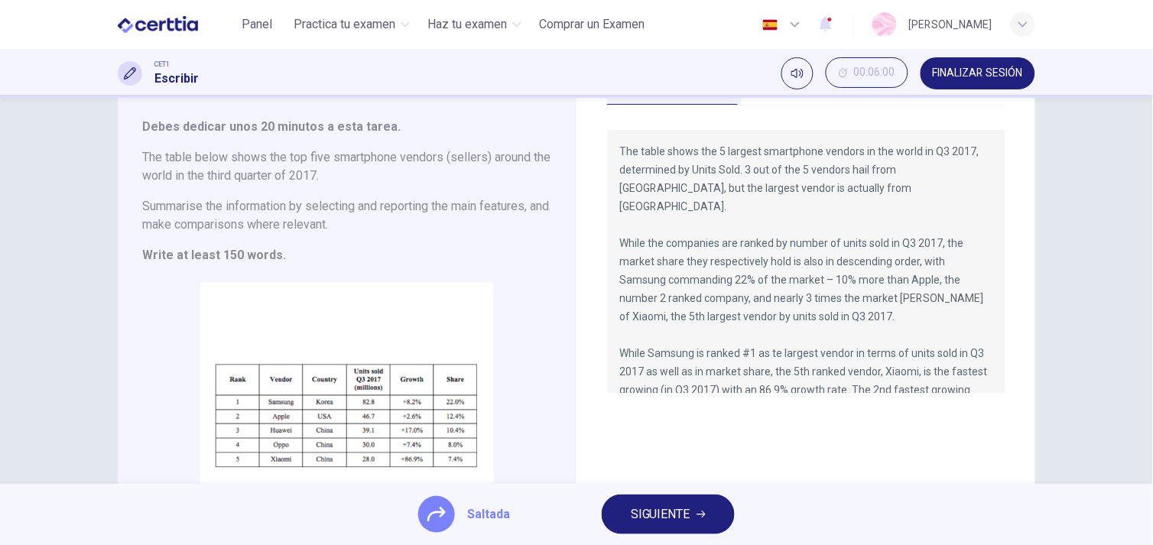
scroll to position [90, 0]
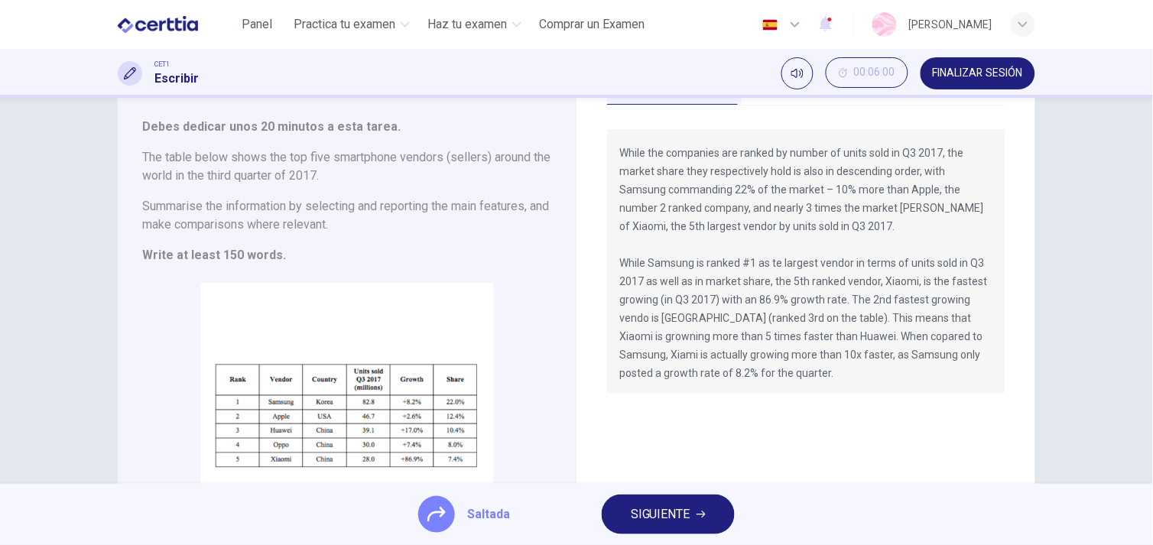
click at [671, 506] on span "SIGUIENTE" at bounding box center [661, 514] width 60 height 21
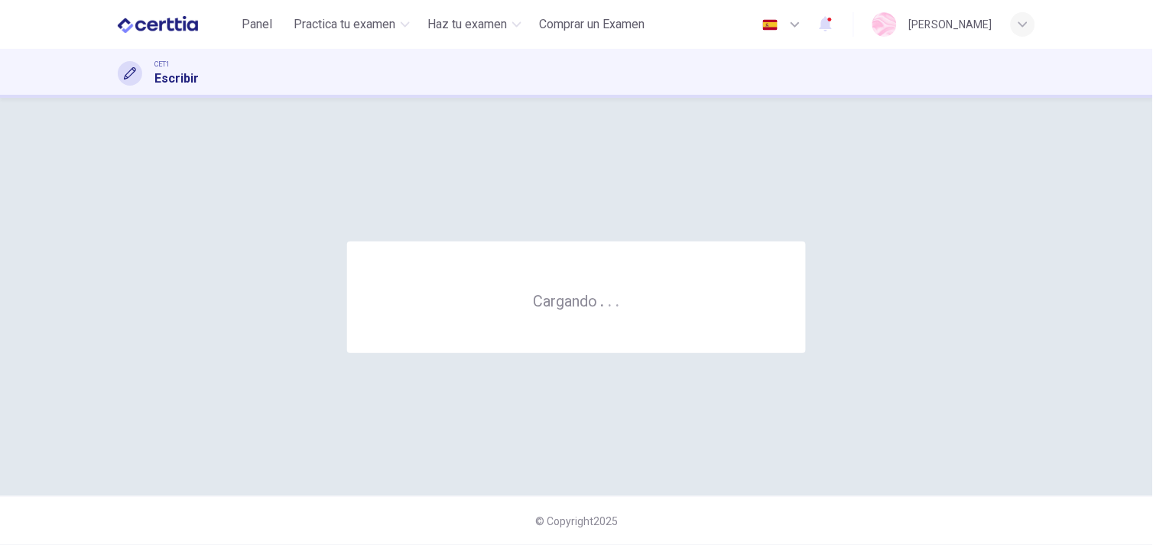
scroll to position [0, 0]
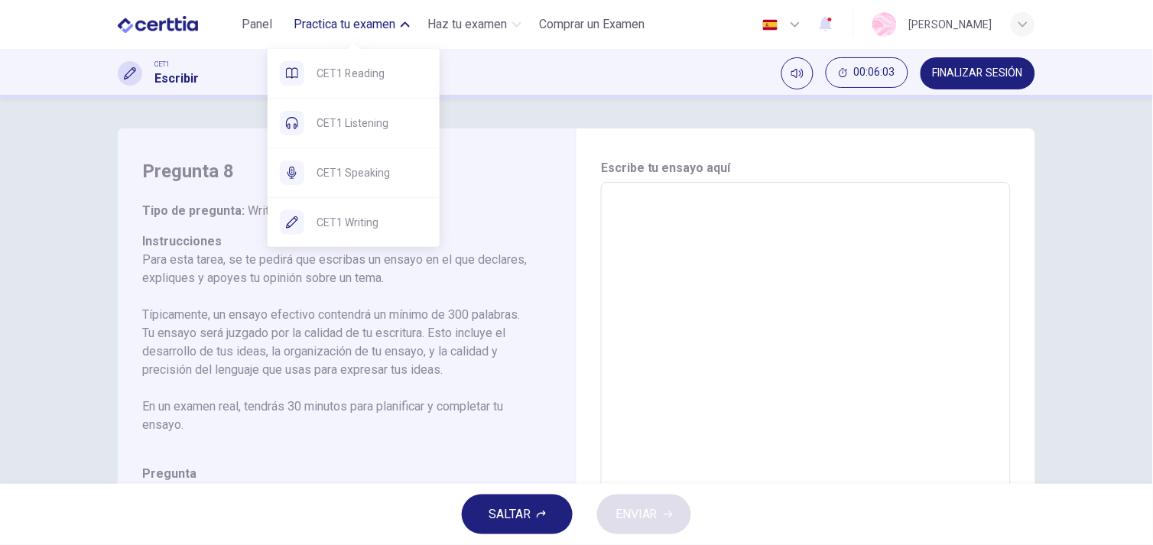
click at [368, 23] on span "Practica tu examen" at bounding box center [345, 24] width 102 height 18
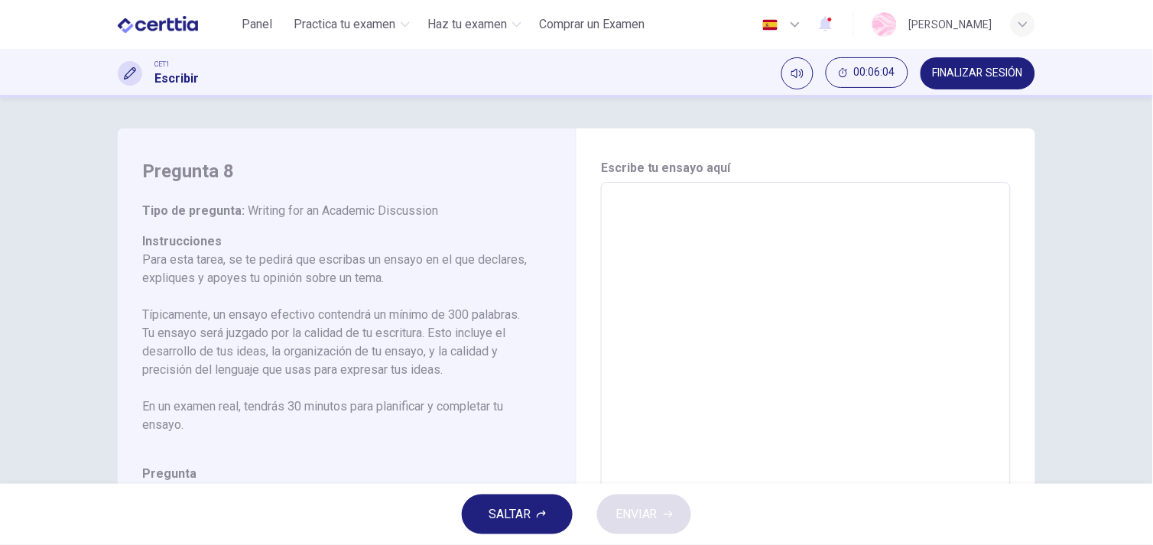
click at [954, 71] on span "FINALIZAR SESIÓN" at bounding box center [977, 73] width 90 height 12
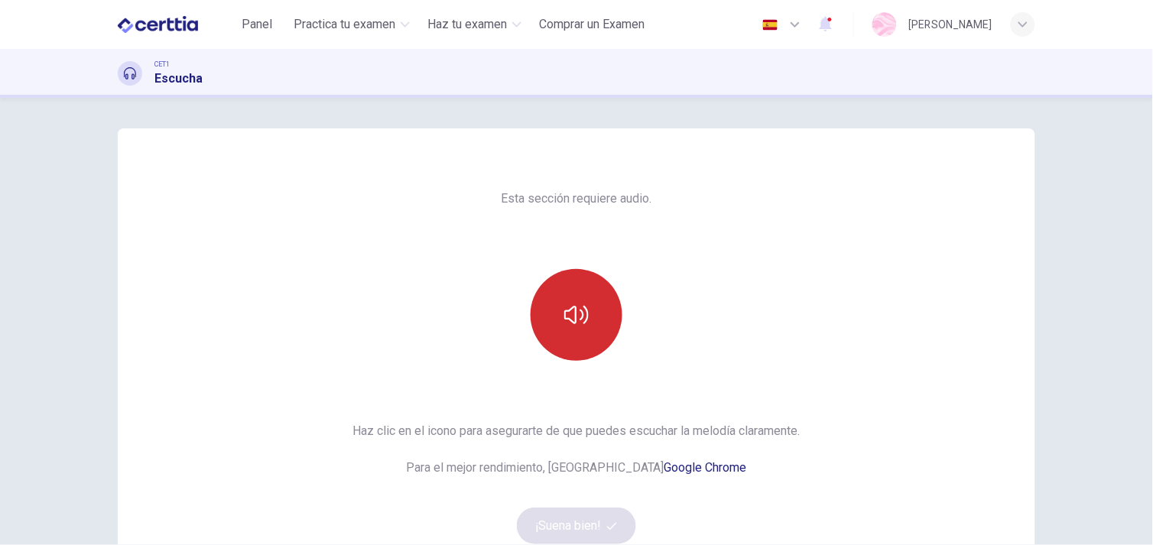
click at [556, 331] on button "button" at bounding box center [576, 315] width 92 height 92
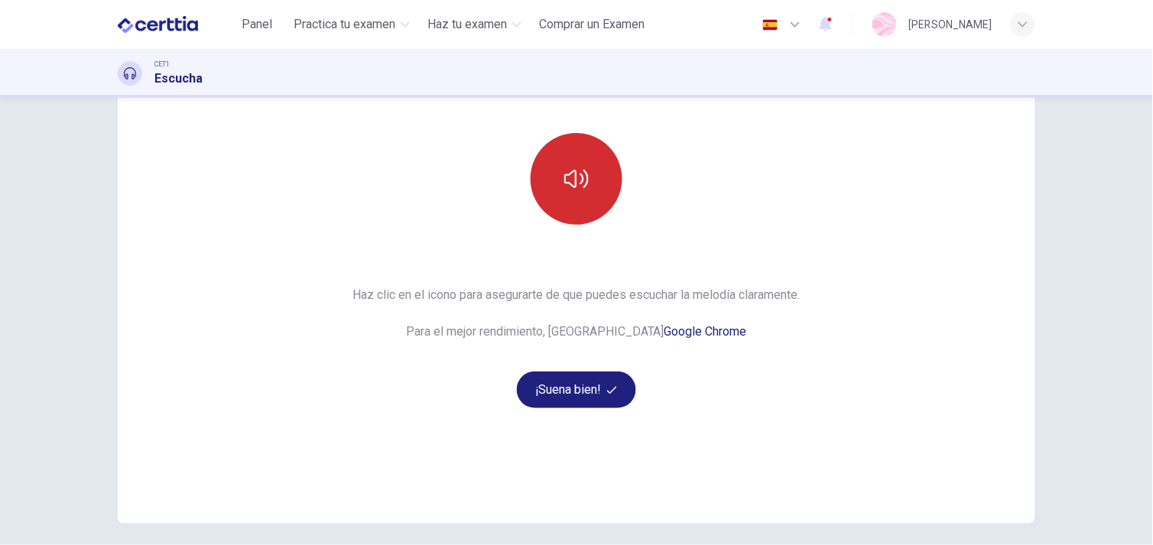
scroll to position [138, 0]
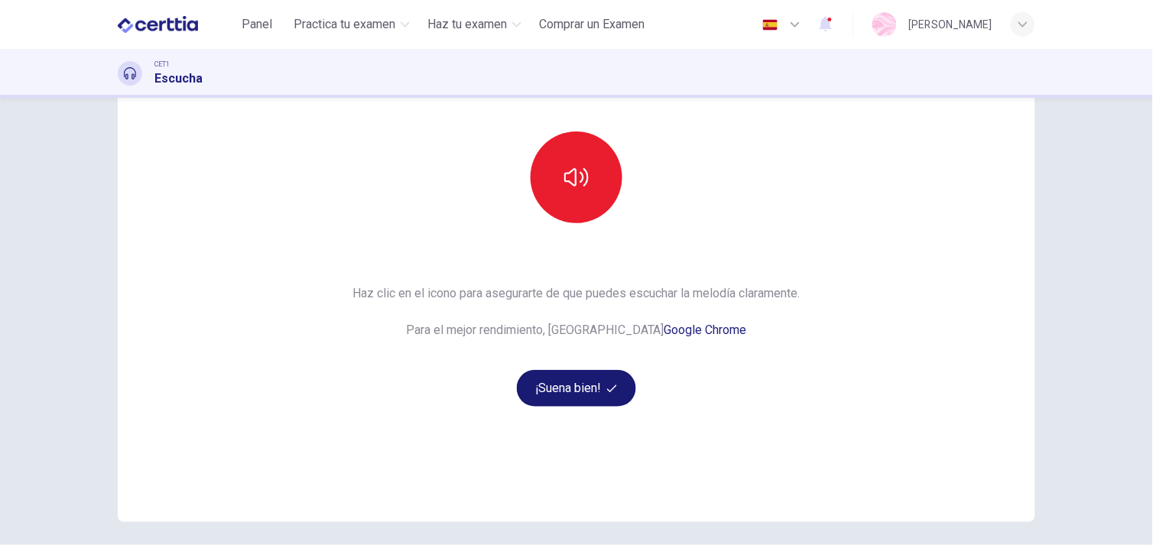
click at [584, 392] on button "¡Suena bien!" at bounding box center [576, 388] width 119 height 37
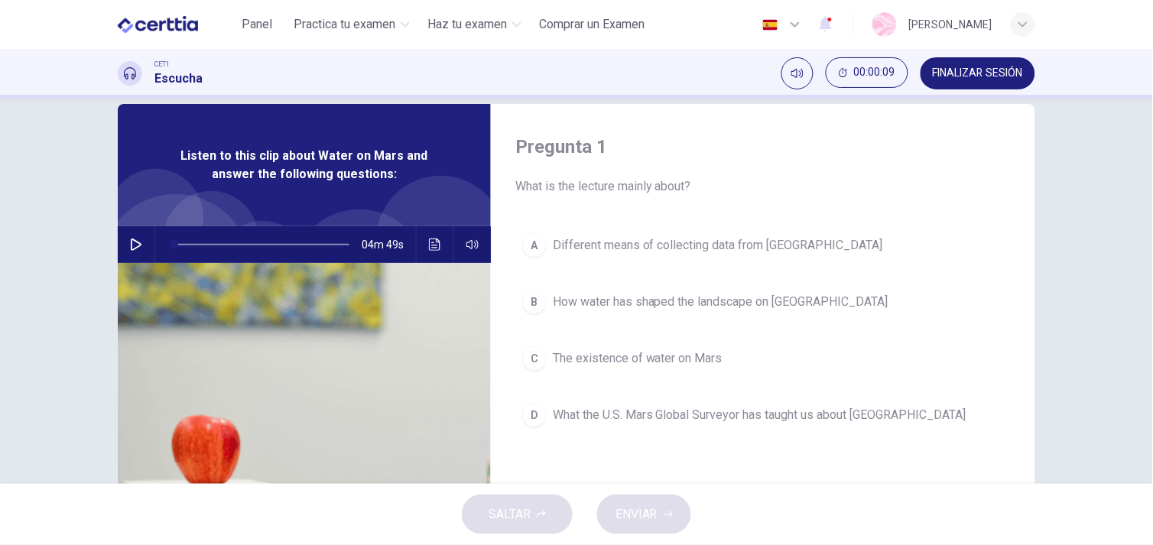
scroll to position [25, 0]
click at [131, 234] on button "button" at bounding box center [136, 243] width 24 height 37
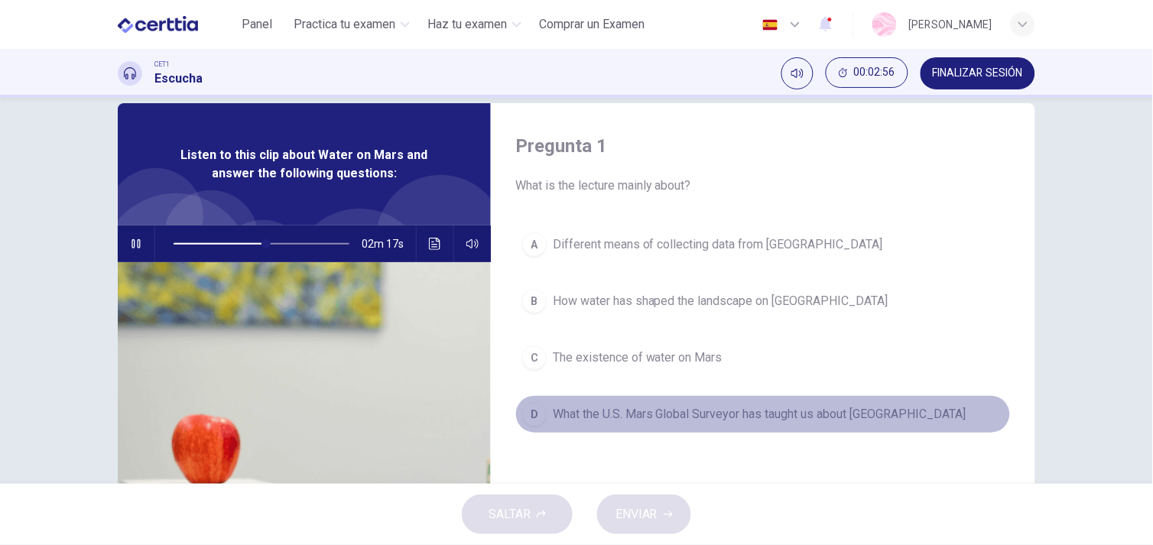
click at [793, 432] on button "D What the U.S. Mars Global Surveyor has taught us about Mars" at bounding box center [762, 414] width 495 height 38
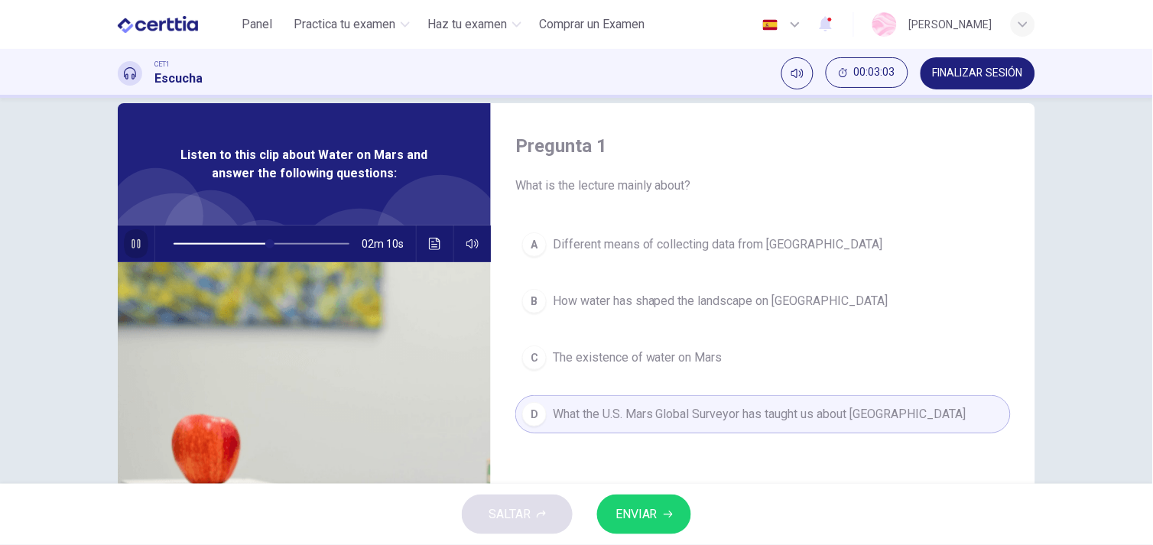
click at [132, 240] on icon "button" at bounding box center [136, 244] width 12 height 12
click at [680, 518] on button "ENVIAR" at bounding box center [644, 514] width 94 height 40
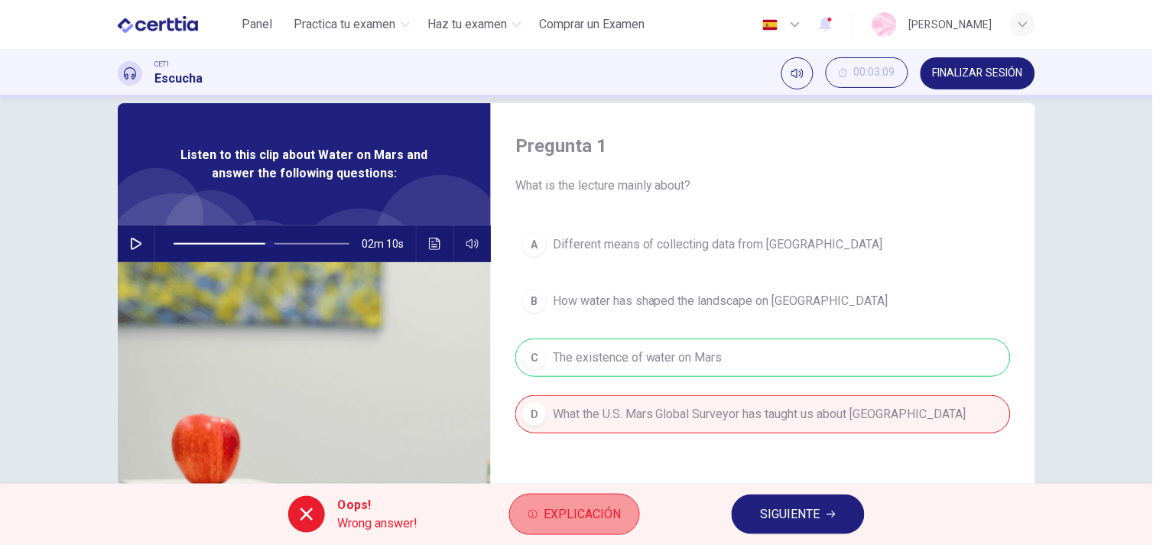
click at [599, 533] on button "Explicación" at bounding box center [574, 514] width 131 height 41
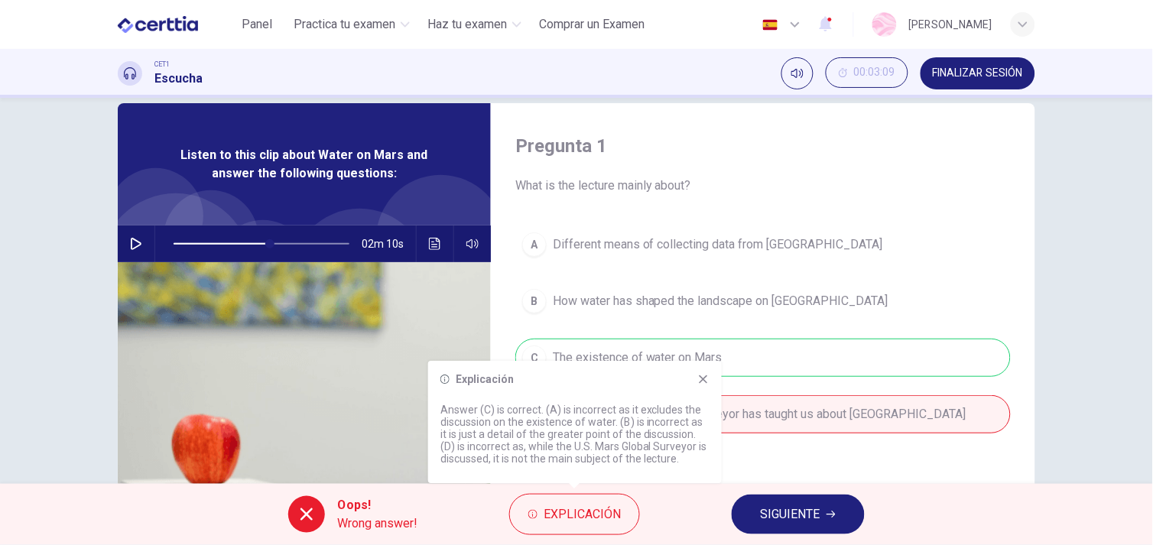
click at [698, 378] on icon at bounding box center [703, 379] width 12 height 12
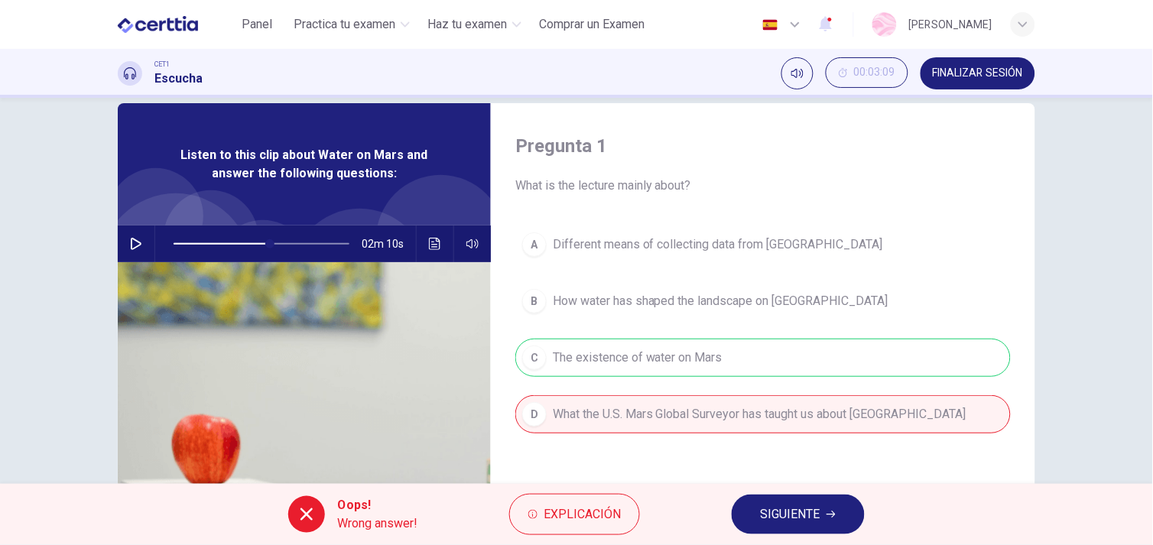
click at [834, 517] on icon "button" at bounding box center [830, 514] width 9 height 9
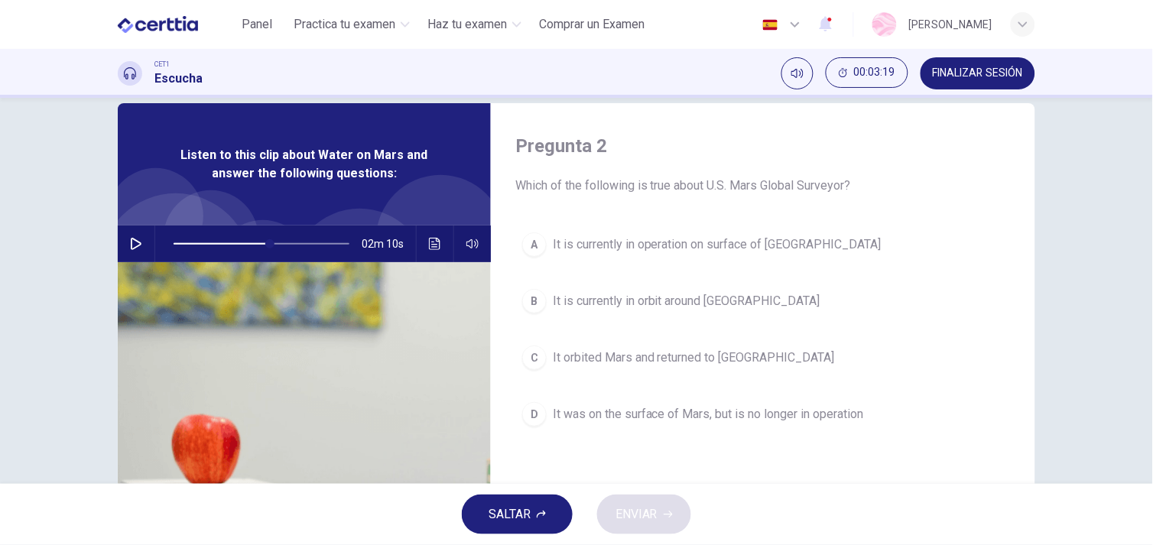
click at [130, 231] on button "button" at bounding box center [136, 243] width 24 height 37
click at [208, 251] on span at bounding box center [261, 243] width 176 height 21
click at [131, 238] on icon "button" at bounding box center [136, 244] width 12 height 12
click at [576, 257] on button "A It is currently in operation on surface of Mars" at bounding box center [762, 244] width 495 height 38
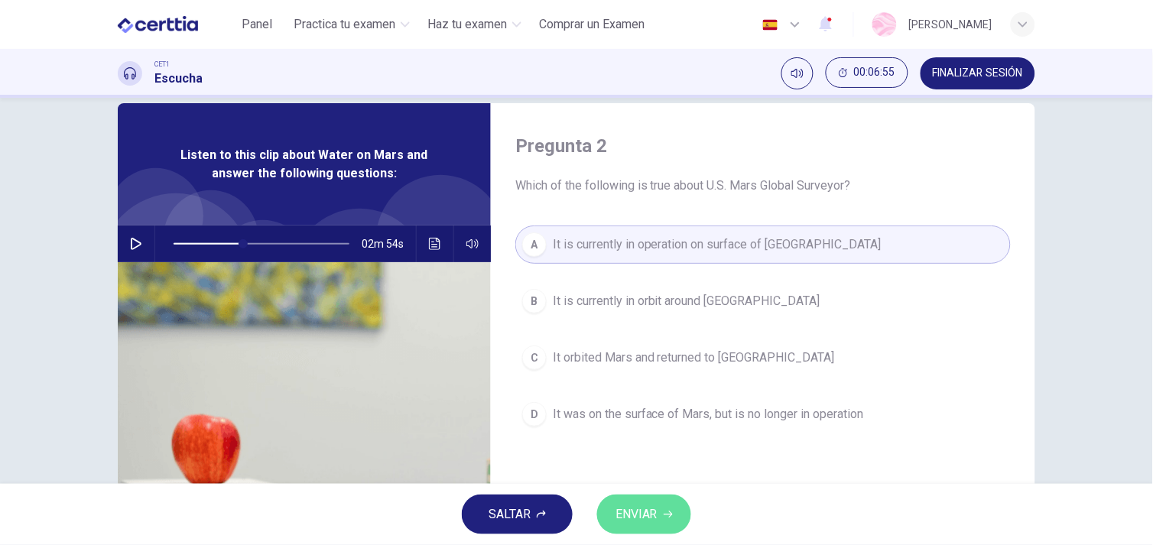
click at [667, 498] on button "ENVIAR" at bounding box center [644, 514] width 94 height 40
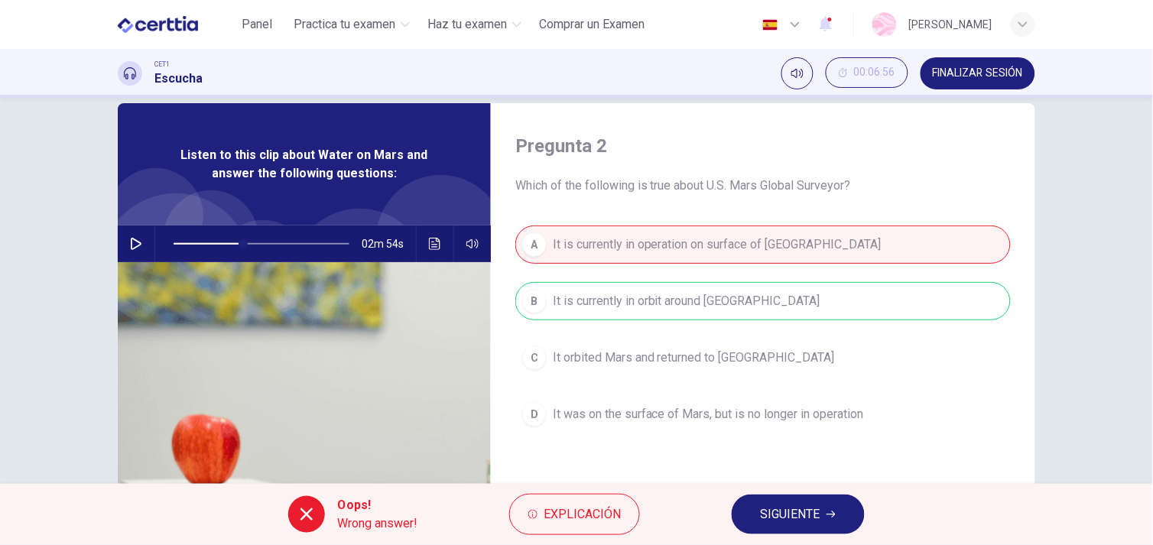
click at [764, 515] on span "SIGUIENTE" at bounding box center [790, 514] width 60 height 21
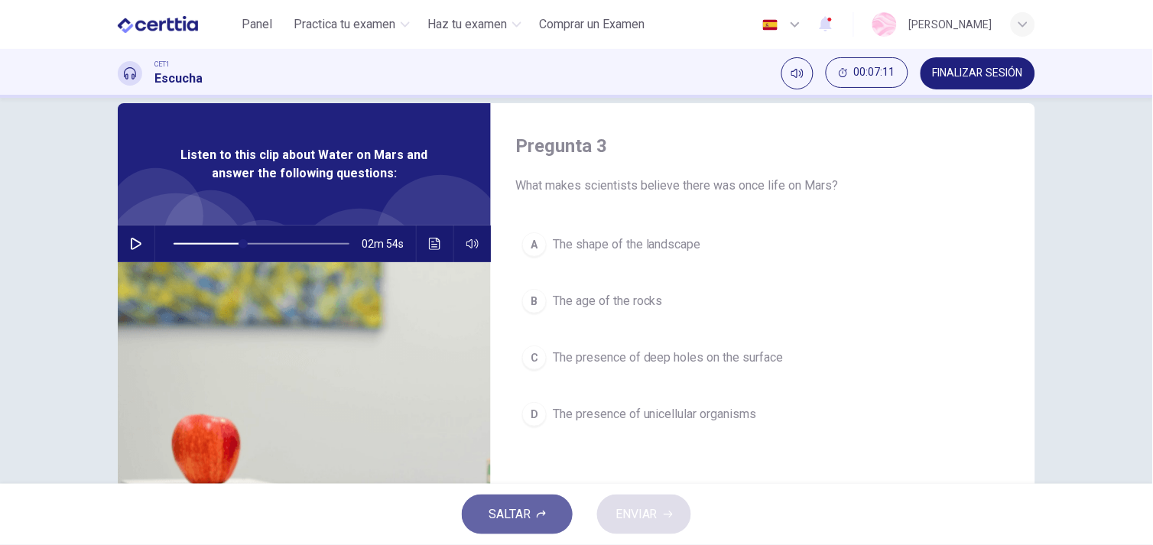
click at [515, 501] on button "SALTAR" at bounding box center [517, 514] width 111 height 40
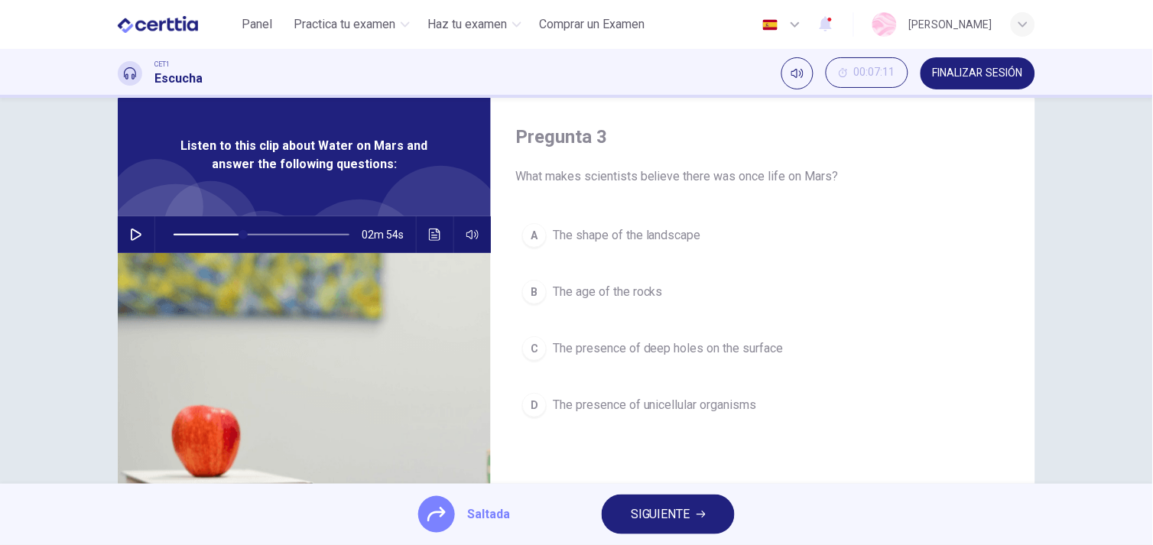
scroll to position [34, 0]
click at [653, 513] on span "SIGUIENTE" at bounding box center [661, 514] width 60 height 21
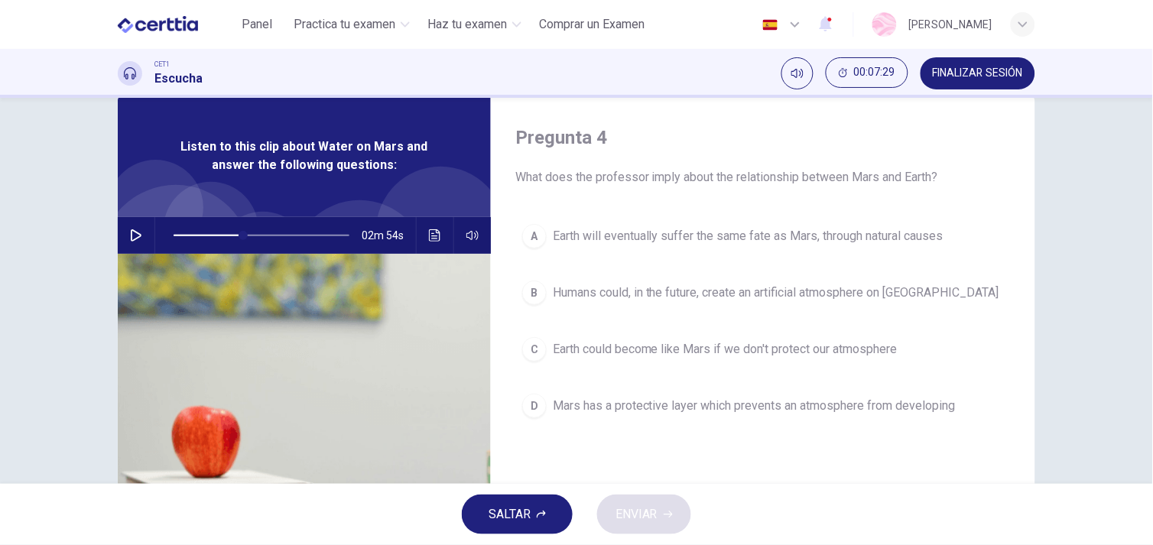
click at [884, 342] on span "Earth could become like Mars if we don't protect our atmosphere" at bounding box center [725, 349] width 345 height 18
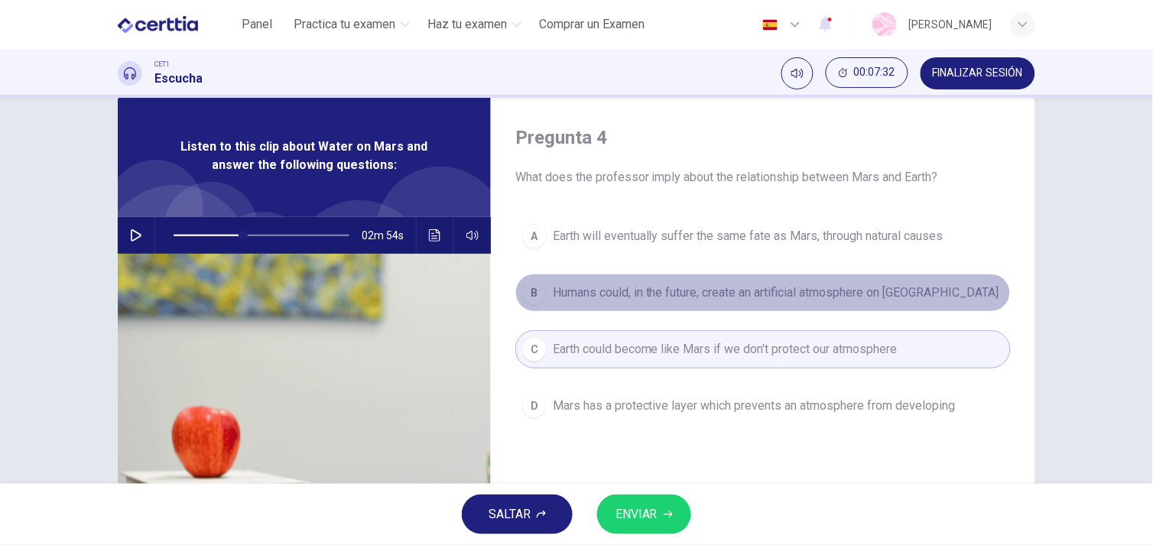
click at [657, 287] on span "Humans could, in the future, create an artificial atmosphere on Mars" at bounding box center [776, 293] width 446 height 18
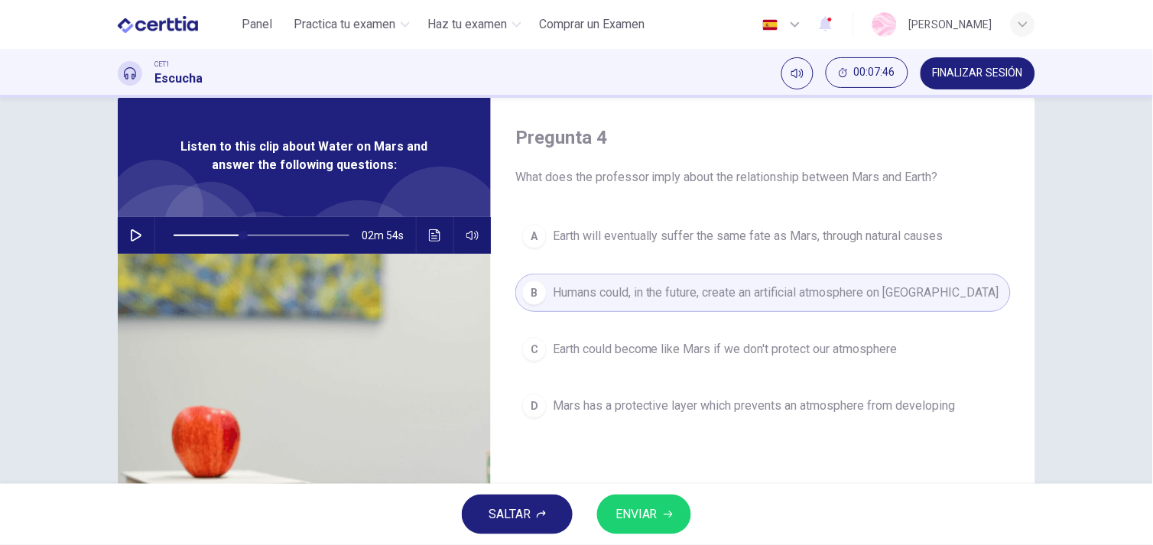
click at [642, 507] on span "ENVIAR" at bounding box center [636, 514] width 42 height 21
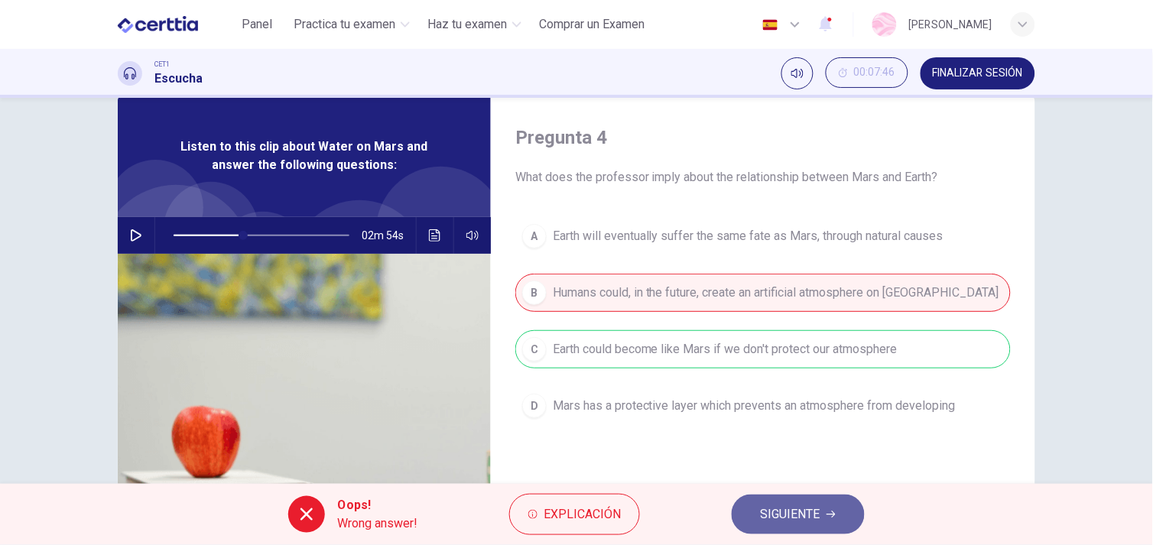
click at [780, 508] on span "SIGUIENTE" at bounding box center [790, 514] width 60 height 21
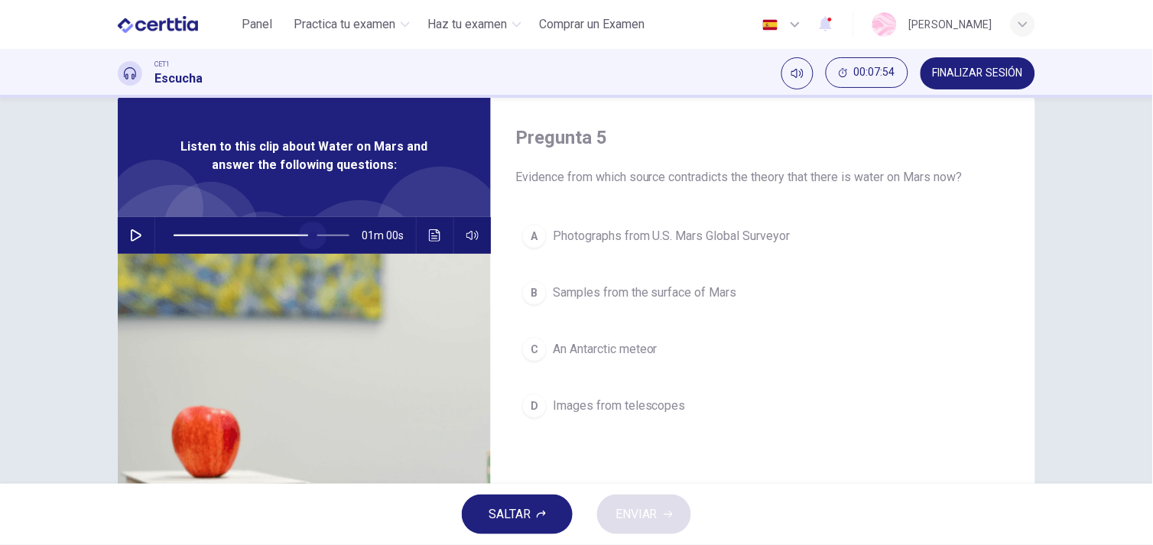
click at [310, 235] on span at bounding box center [261, 236] width 176 height 2
click at [130, 232] on icon "button" at bounding box center [136, 235] width 12 height 12
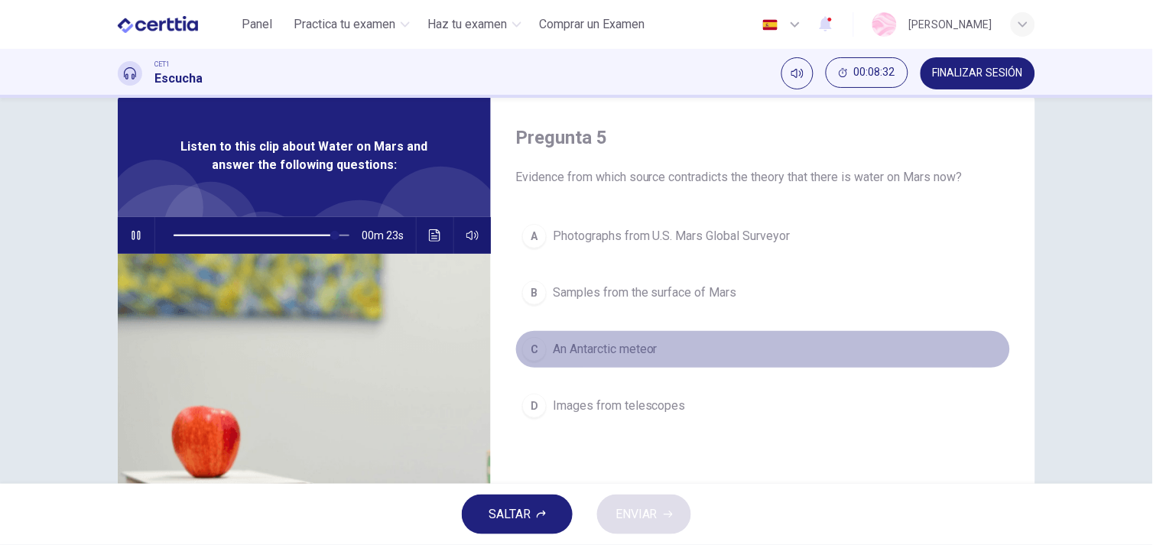
click at [646, 365] on button "C An Antarctic meteor" at bounding box center [762, 349] width 495 height 38
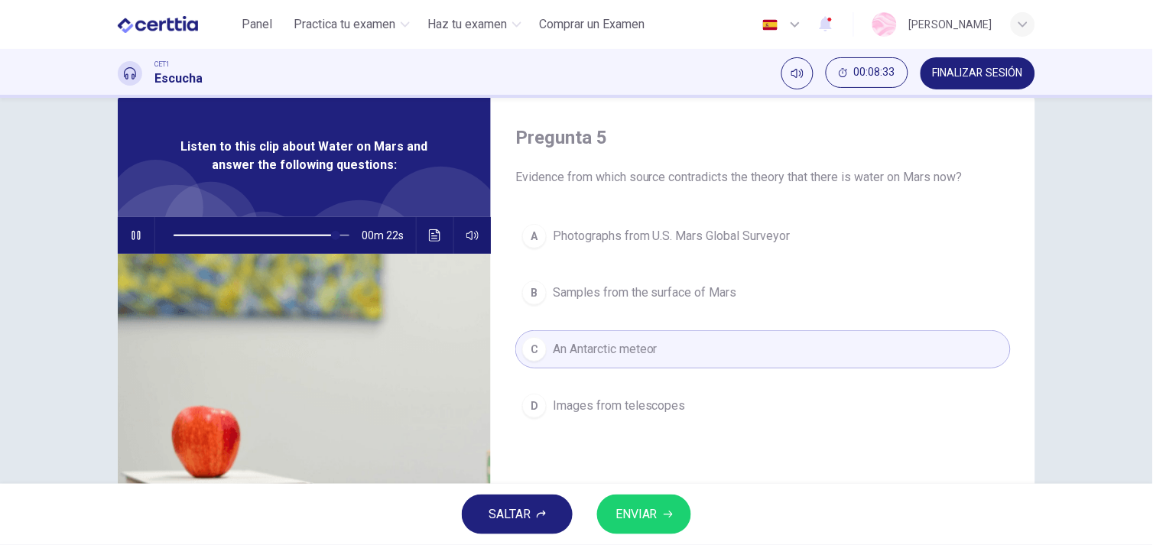
click at [660, 510] on button "ENVIAR" at bounding box center [644, 514] width 94 height 40
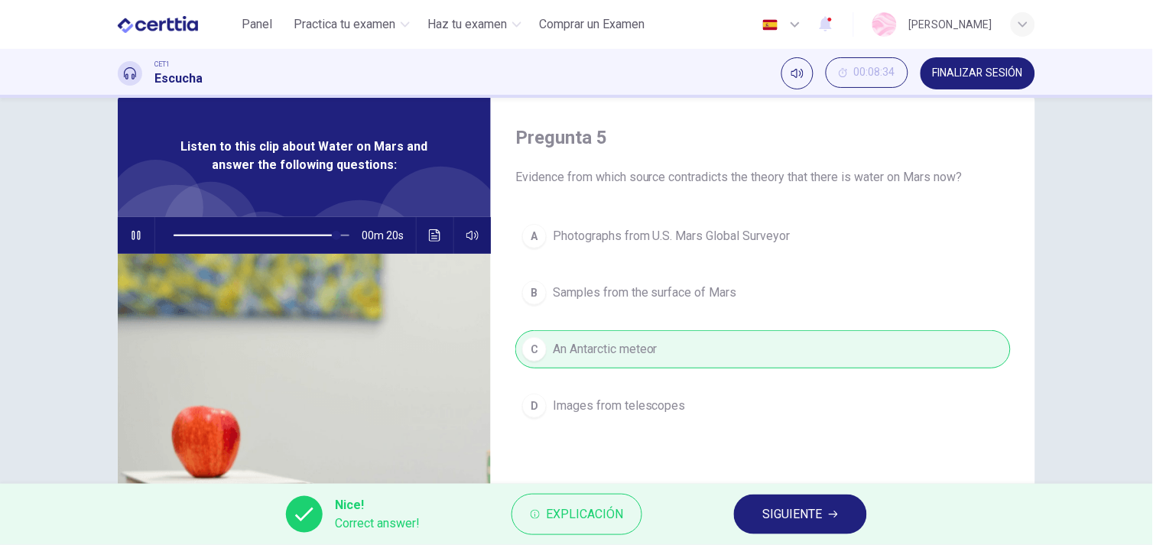
click at [773, 520] on span "SIGUIENTE" at bounding box center [793, 514] width 60 height 21
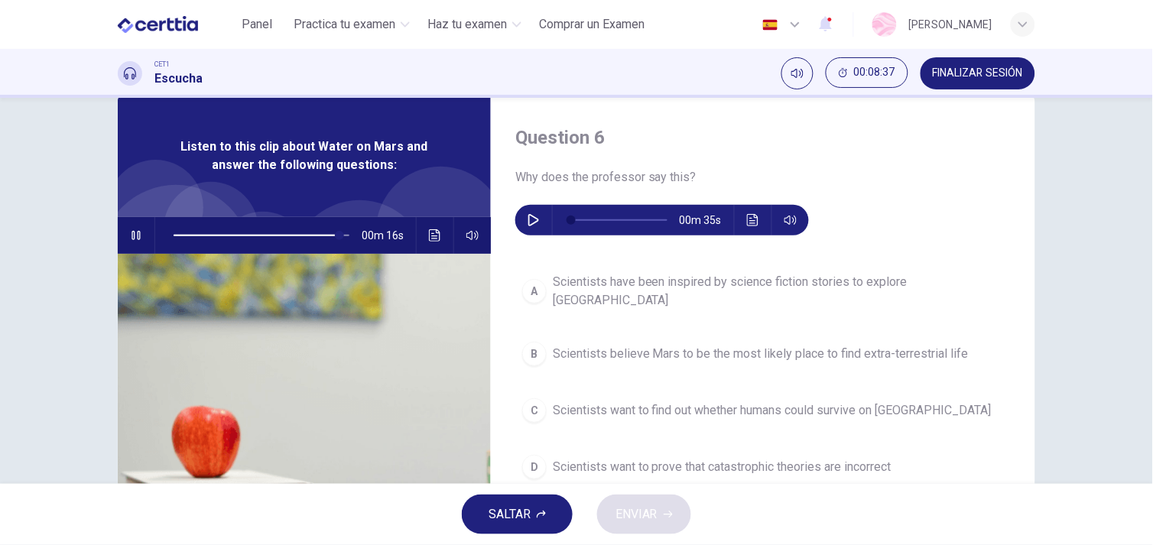
click at [130, 232] on icon "button" at bounding box center [136, 235] width 12 height 12
type input "**"
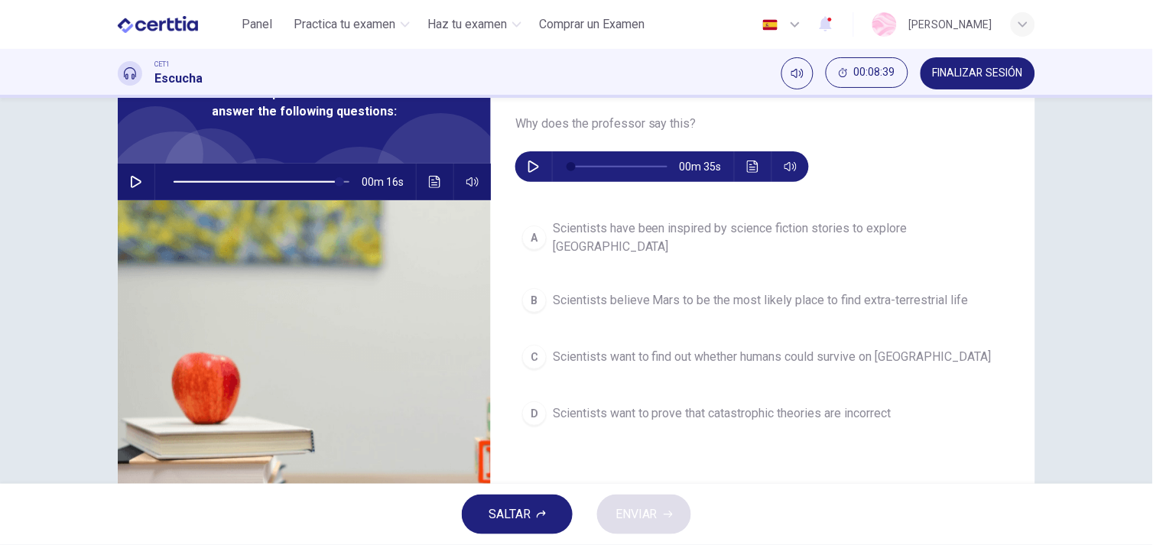
scroll to position [77, 0]
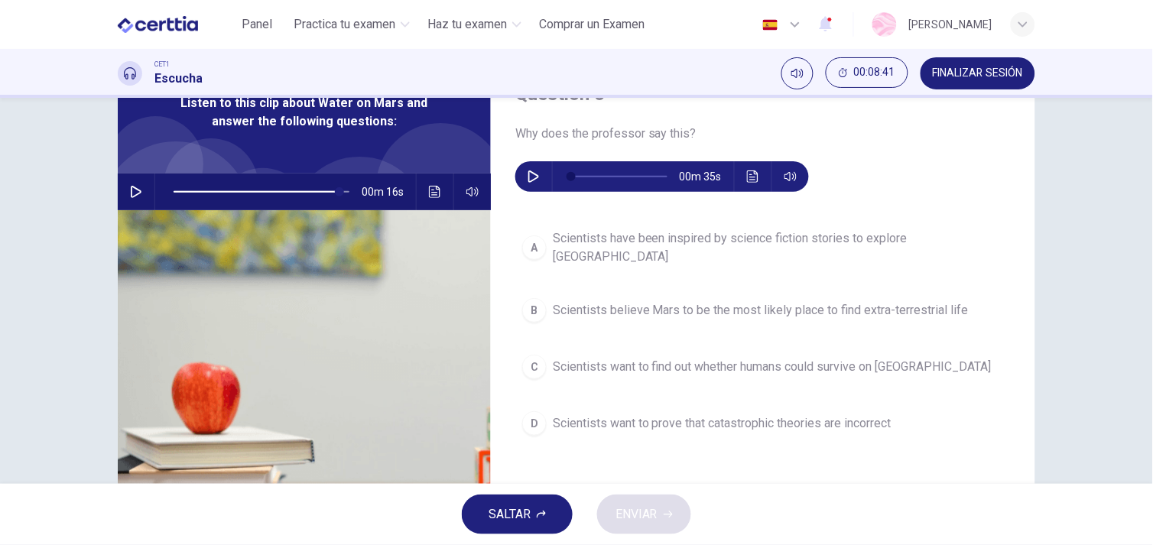
click at [530, 177] on icon "button" at bounding box center [533, 176] width 12 height 12
click at [527, 180] on icon "button" at bounding box center [533, 176] width 12 height 12
click at [531, 173] on icon "button" at bounding box center [533, 176] width 8 height 9
click at [747, 178] on icon "Haz clic para ver la transcripción del audio" at bounding box center [753, 176] width 12 height 12
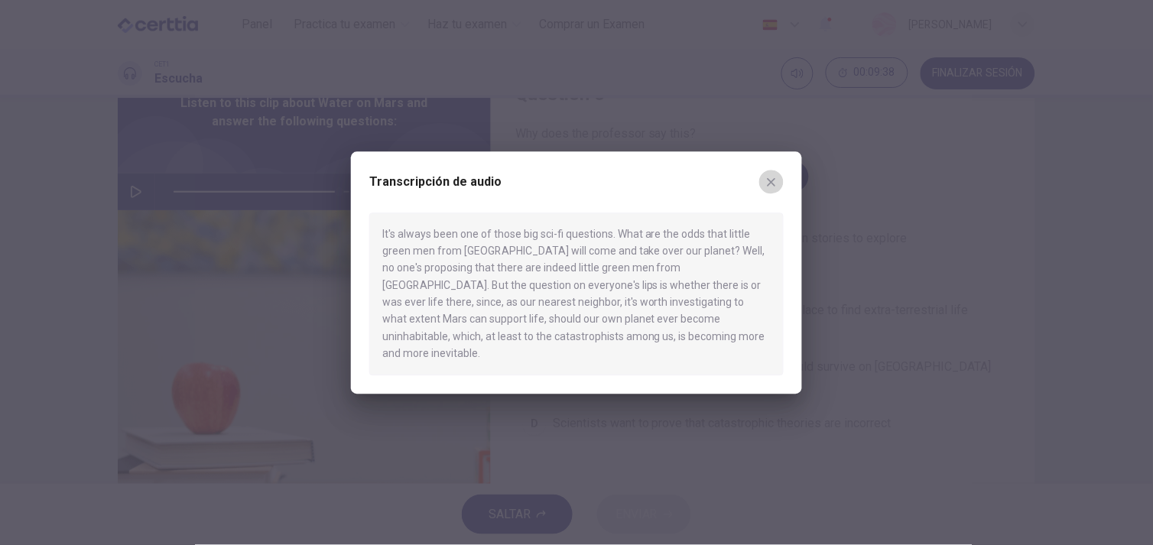
click at [768, 182] on button "button" at bounding box center [771, 182] width 24 height 24
type input "*"
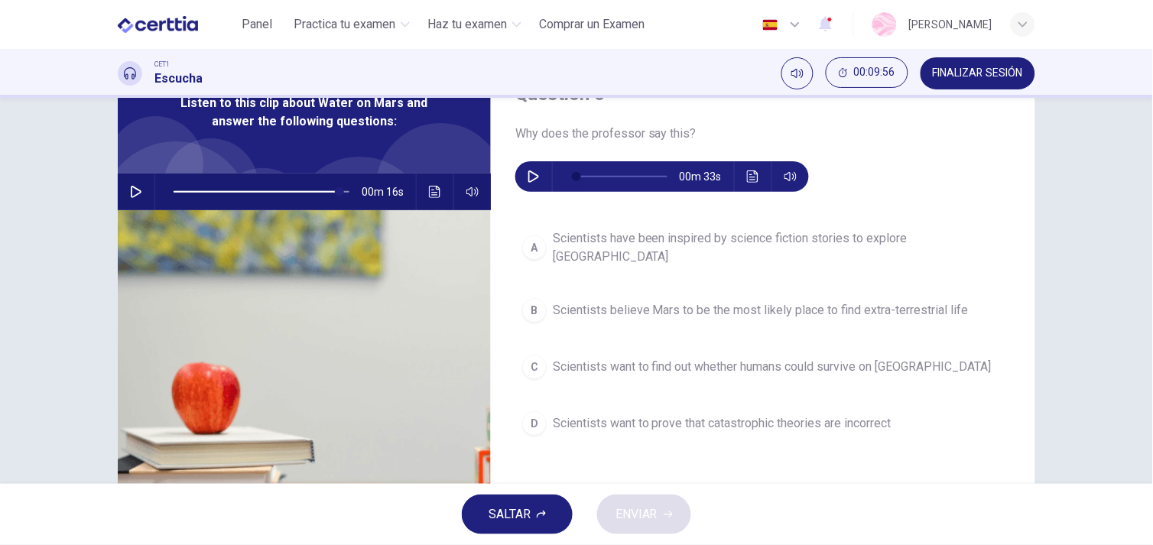
click at [755, 348] on button "C Scientists want to find out whether humans could survive on Mars" at bounding box center [762, 367] width 495 height 38
type input "**"
type input "*"
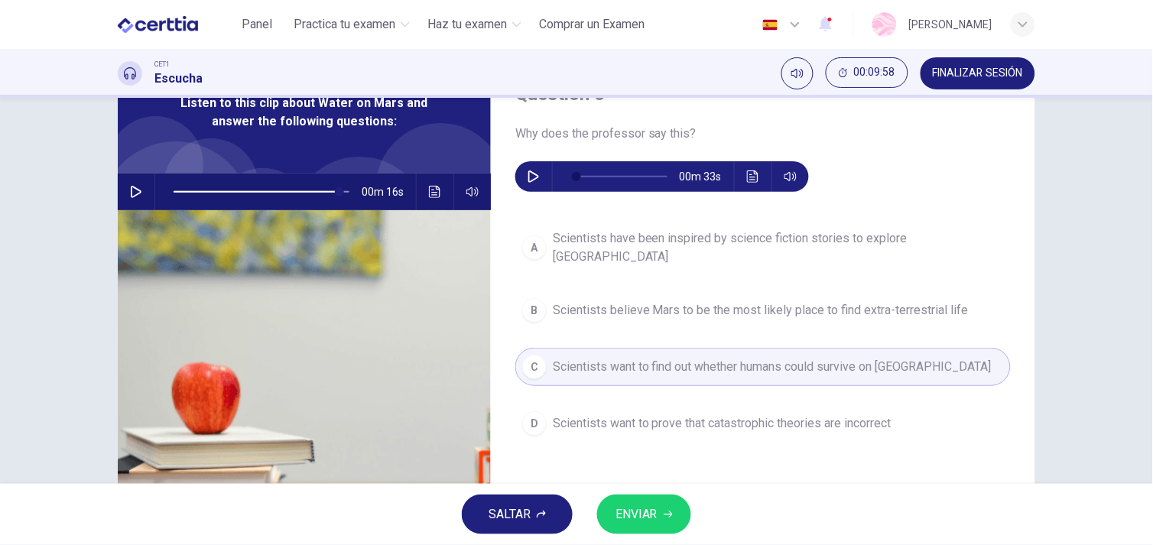
click at [660, 499] on button "ENVIAR" at bounding box center [644, 514] width 94 height 40
type input "**"
type input "*"
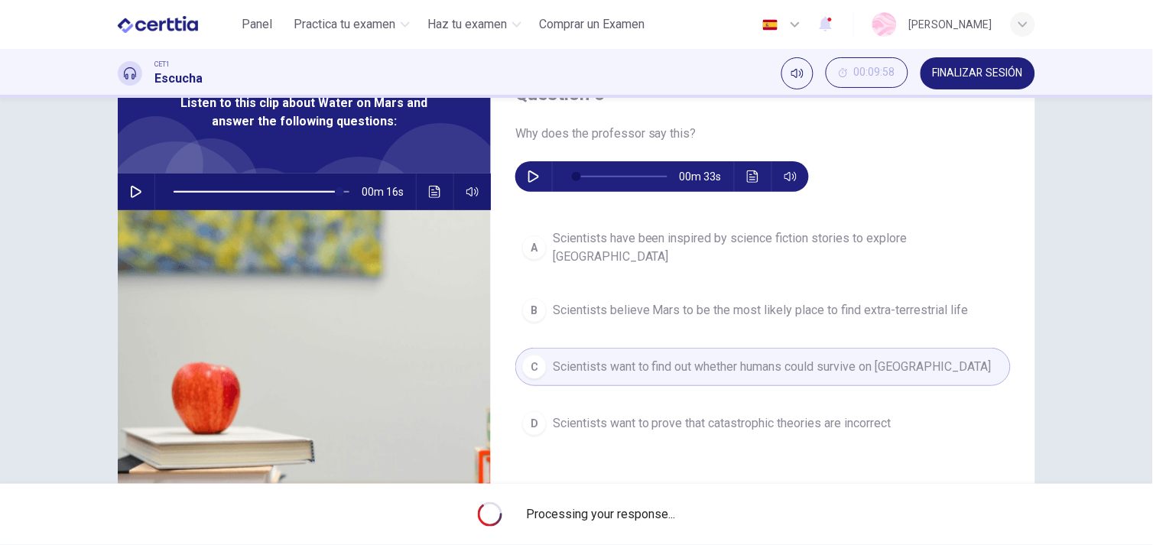
type input "**"
type input "*"
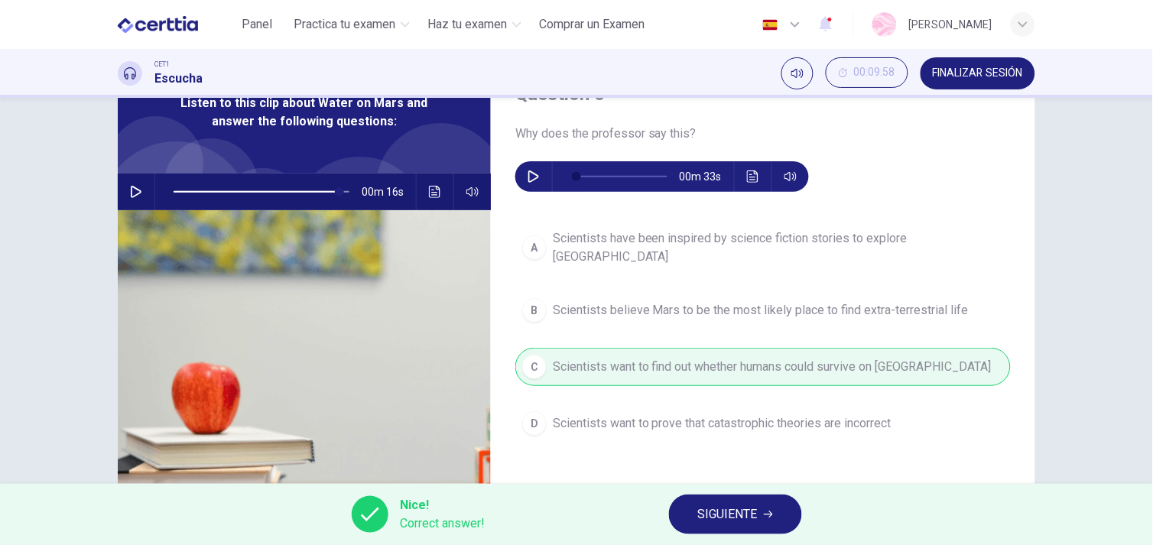
click at [734, 508] on span "SIGUIENTE" at bounding box center [728, 514] width 60 height 21
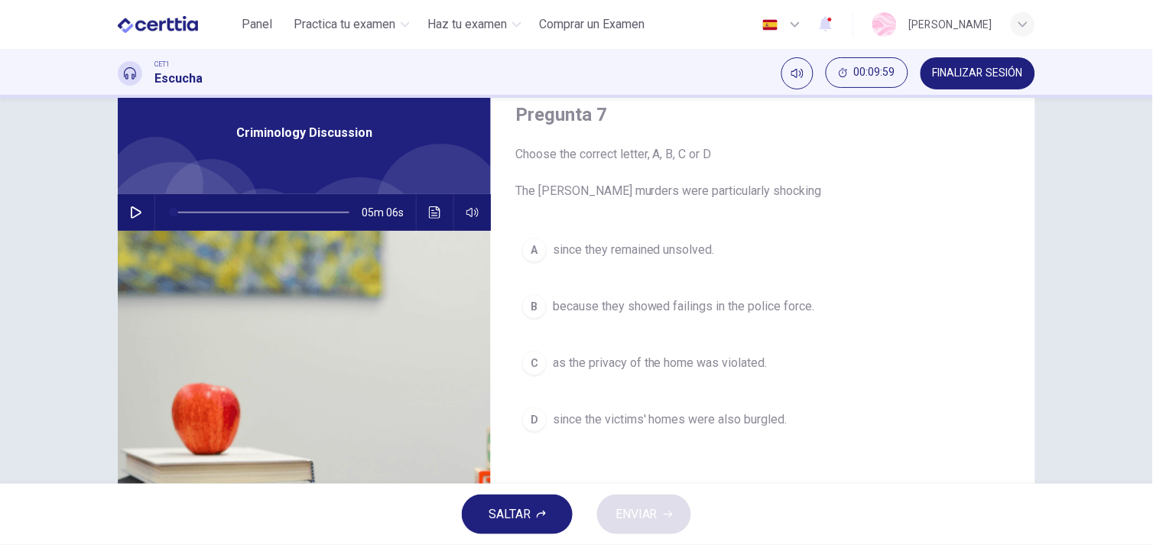
scroll to position [57, 0]
click at [429, 209] on icon "Haz clic para ver la transcripción del audio" at bounding box center [435, 212] width 12 height 12
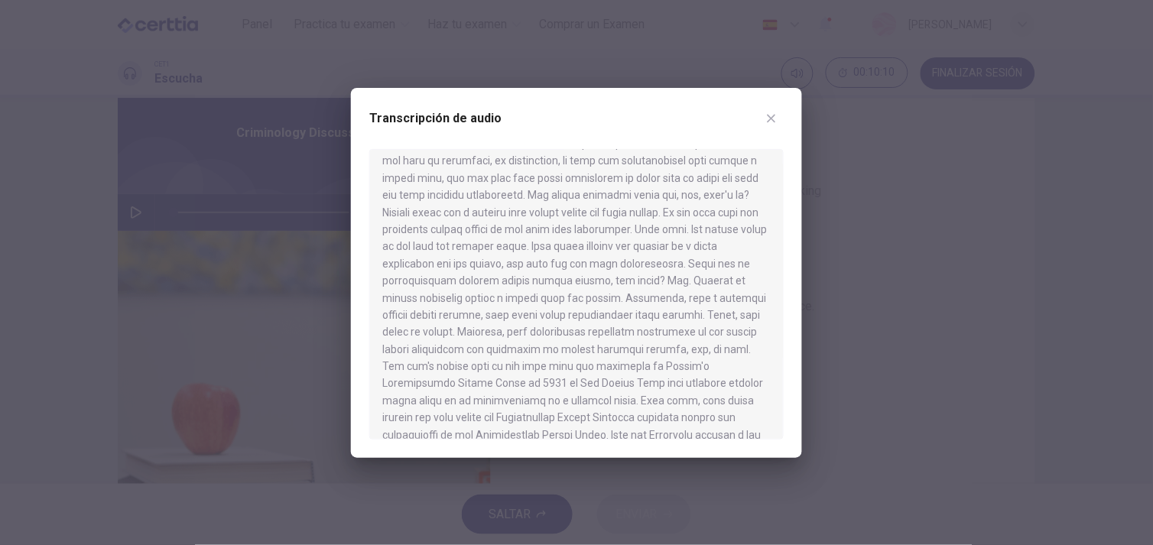
scroll to position [134, 0]
click at [770, 117] on icon "button" at bounding box center [771, 118] width 8 height 8
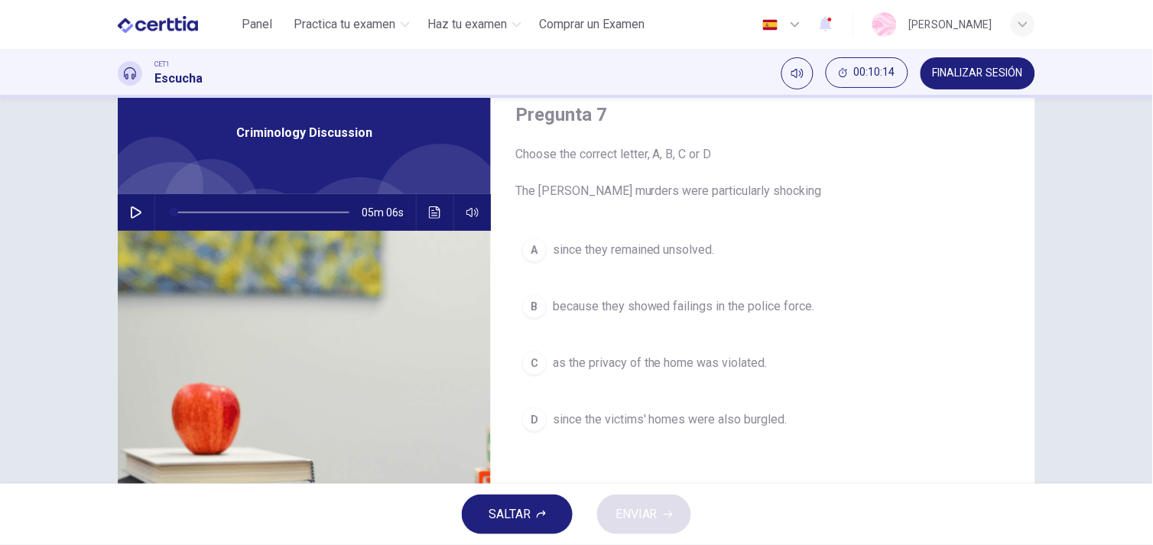
click at [416, 208] on div "05m 06s" at bounding box center [304, 212] width 373 height 37
click at [429, 211] on icon "Haz clic para ver la transcripción del audio" at bounding box center [435, 212] width 12 height 12
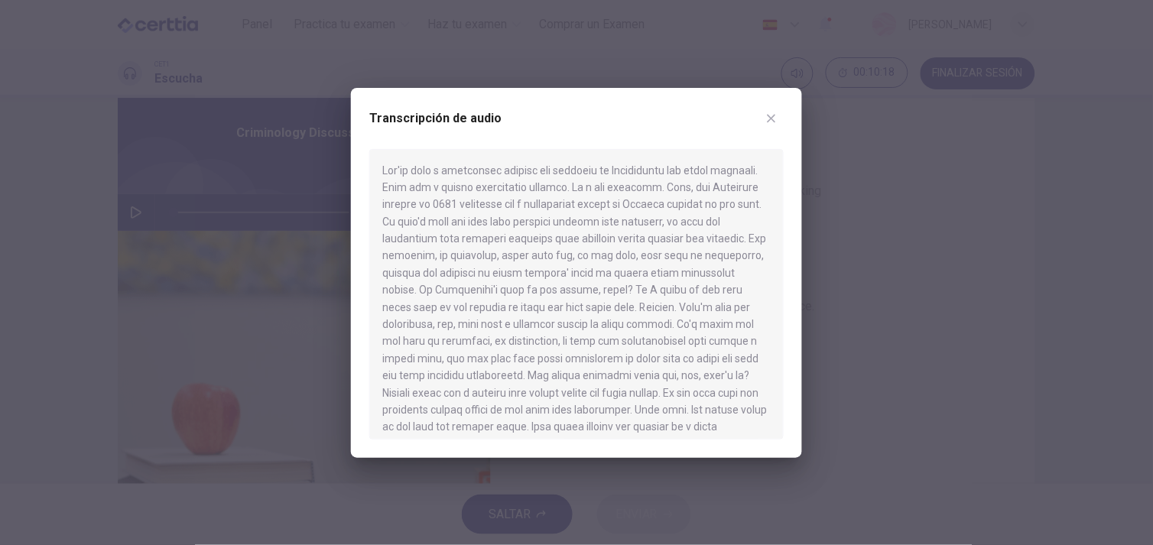
click at [820, 288] on div at bounding box center [576, 272] width 1153 height 545
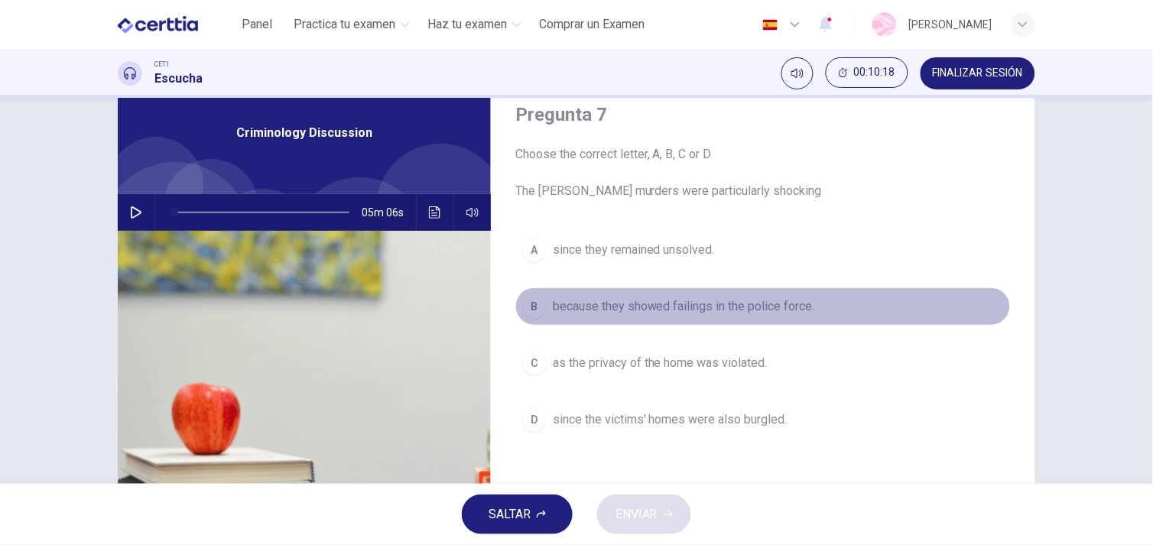
click at [820, 288] on button "B because they showed failings in the police force." at bounding box center [762, 306] width 495 height 38
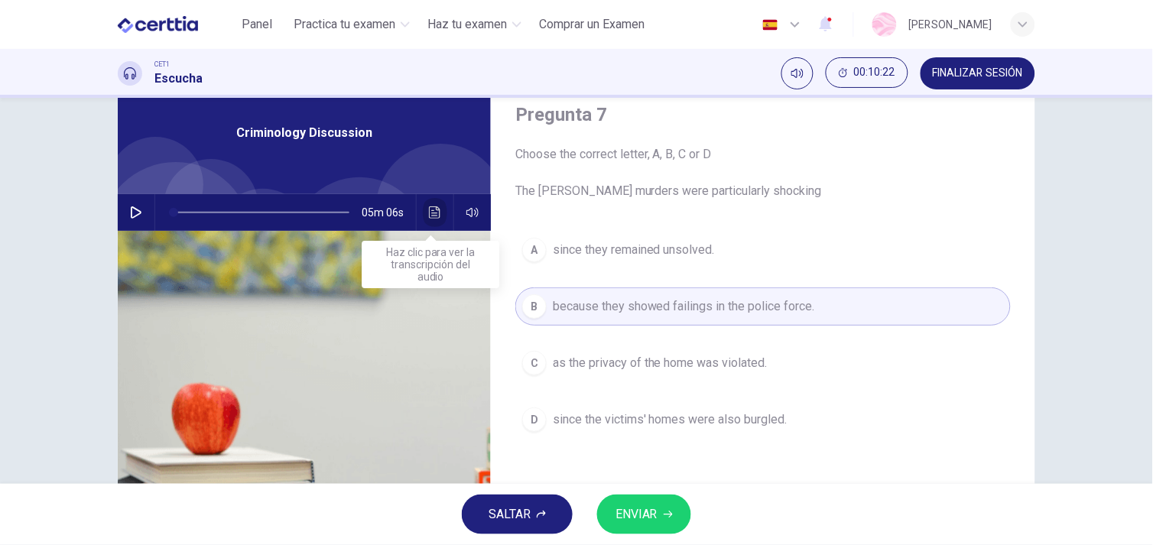
click at [429, 209] on icon "Haz clic para ver la transcripción del audio" at bounding box center [435, 212] width 12 height 12
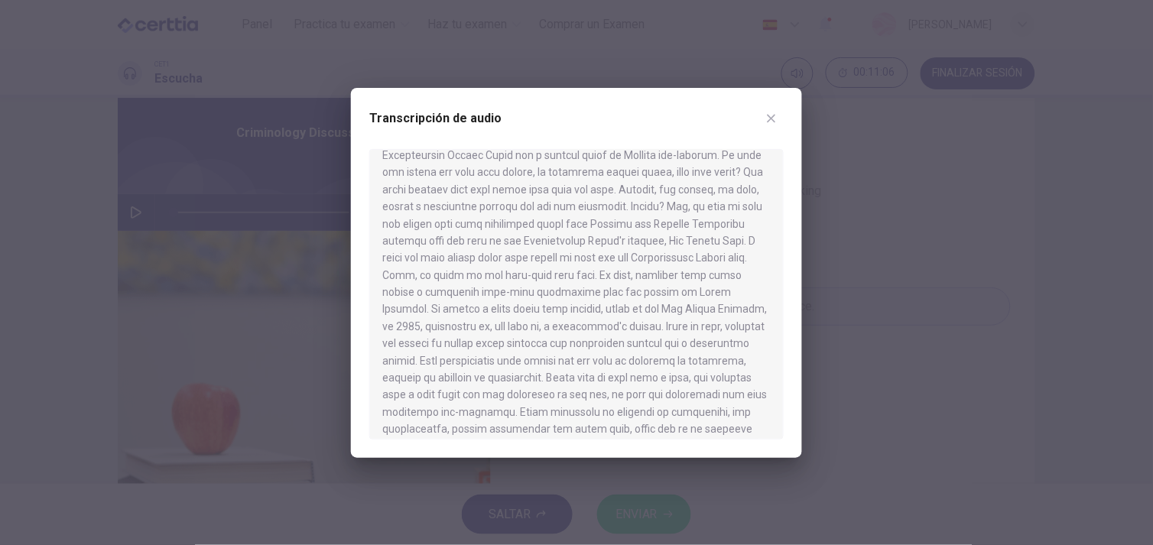
scroll to position [744, 0]
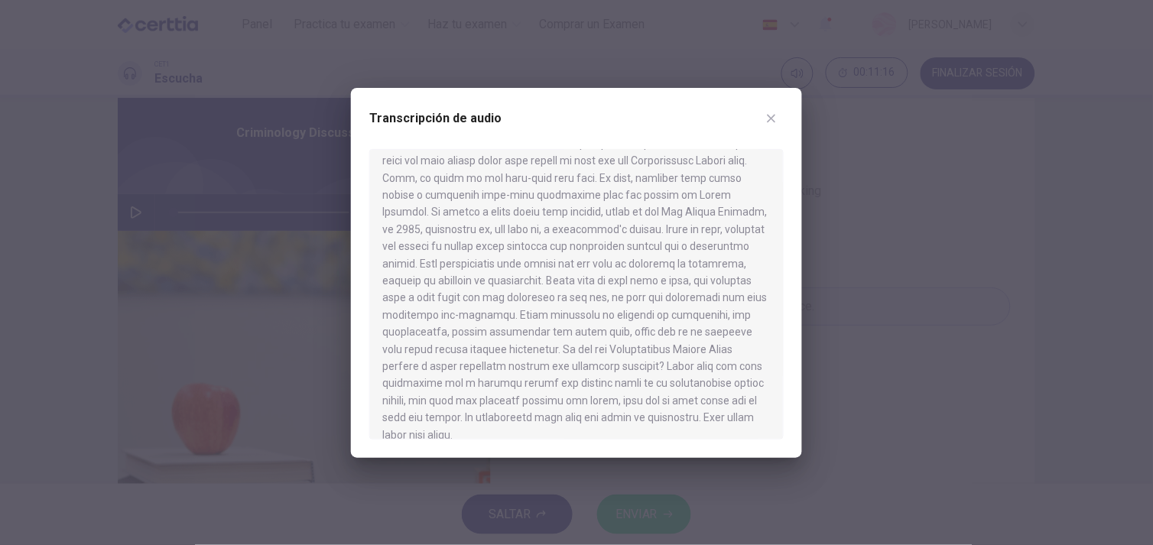
click at [780, 112] on button "button" at bounding box center [771, 118] width 24 height 24
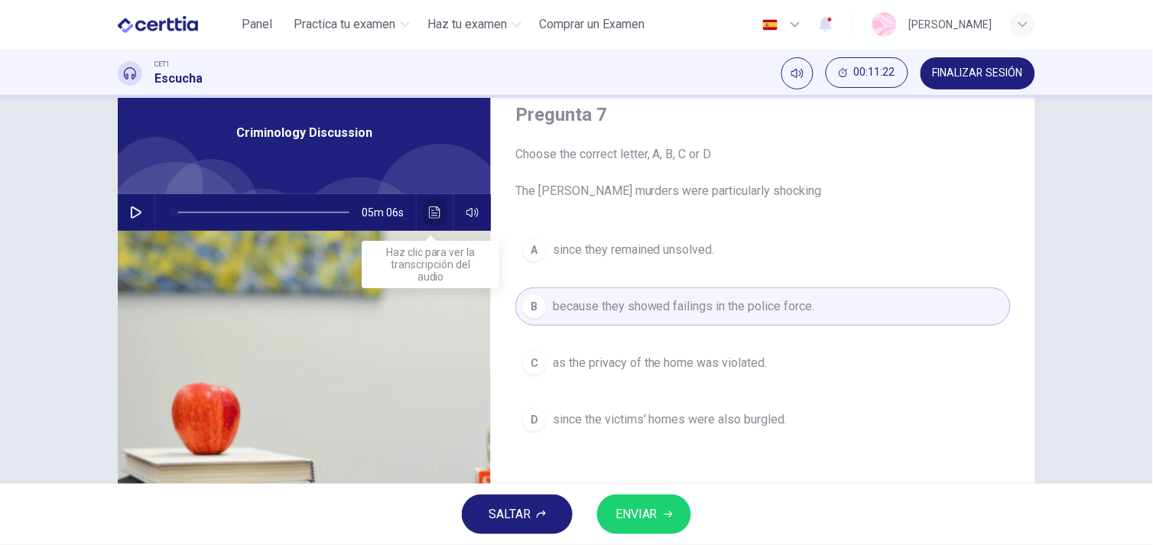
click at [429, 209] on icon "Haz clic para ver la transcripción del audio" at bounding box center [435, 212] width 12 height 12
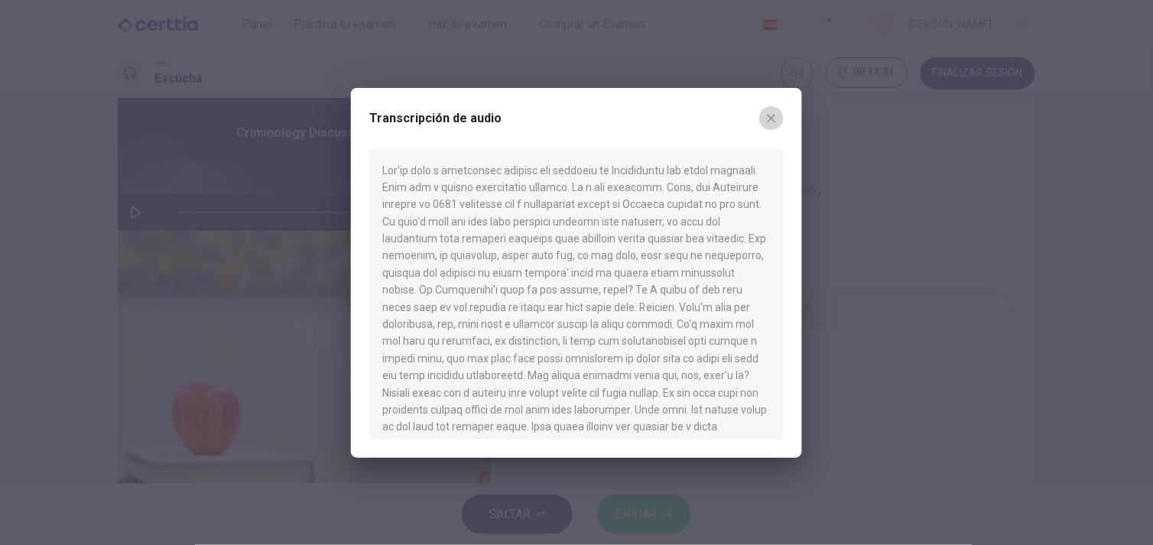
click at [764, 113] on button "button" at bounding box center [771, 118] width 24 height 24
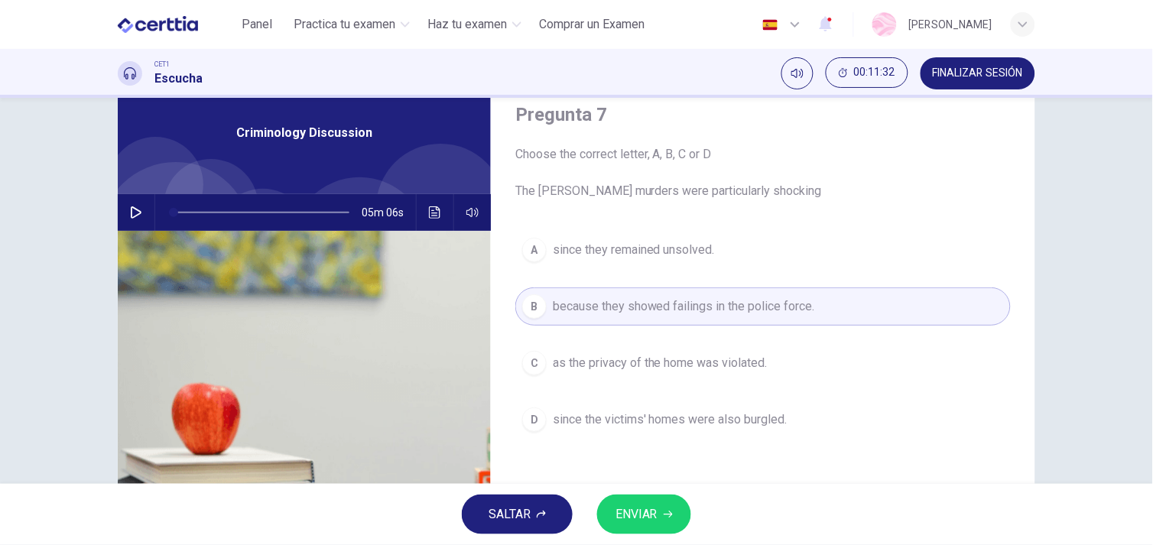
click at [660, 384] on div "A since they remained unsolved. B because they showed failings in the police fo…" at bounding box center [762, 350] width 495 height 238
click at [638, 370] on span "as the privacy of the home was violated." at bounding box center [660, 363] width 215 height 18
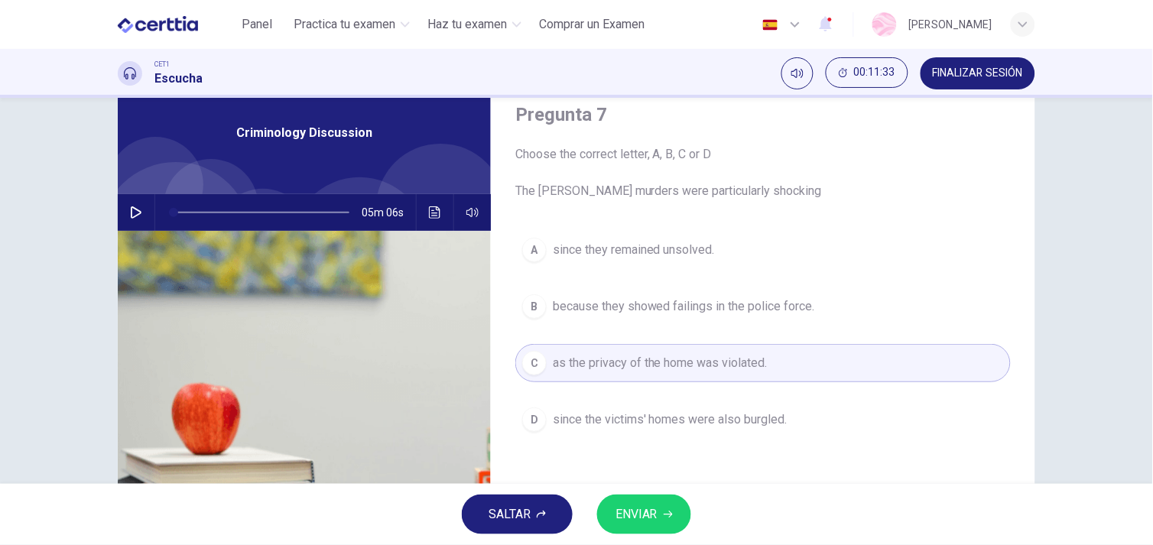
click at [654, 517] on span "ENVIAR" at bounding box center [636, 514] width 42 height 21
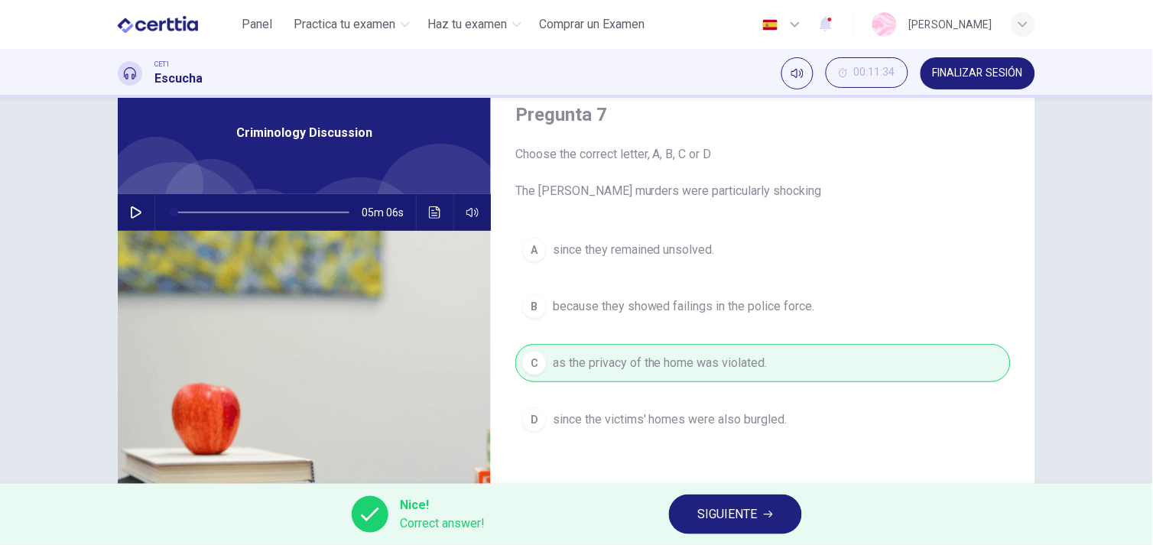
click at [721, 522] on span "SIGUIENTE" at bounding box center [728, 514] width 60 height 21
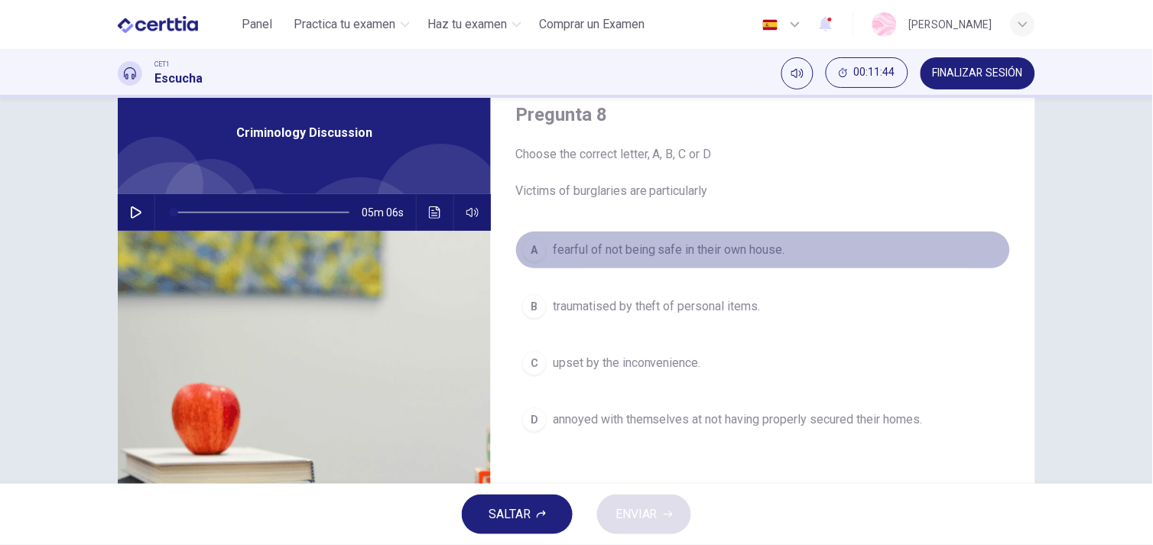
click at [666, 264] on button "A fearful of not being safe in their own house." at bounding box center [762, 250] width 495 height 38
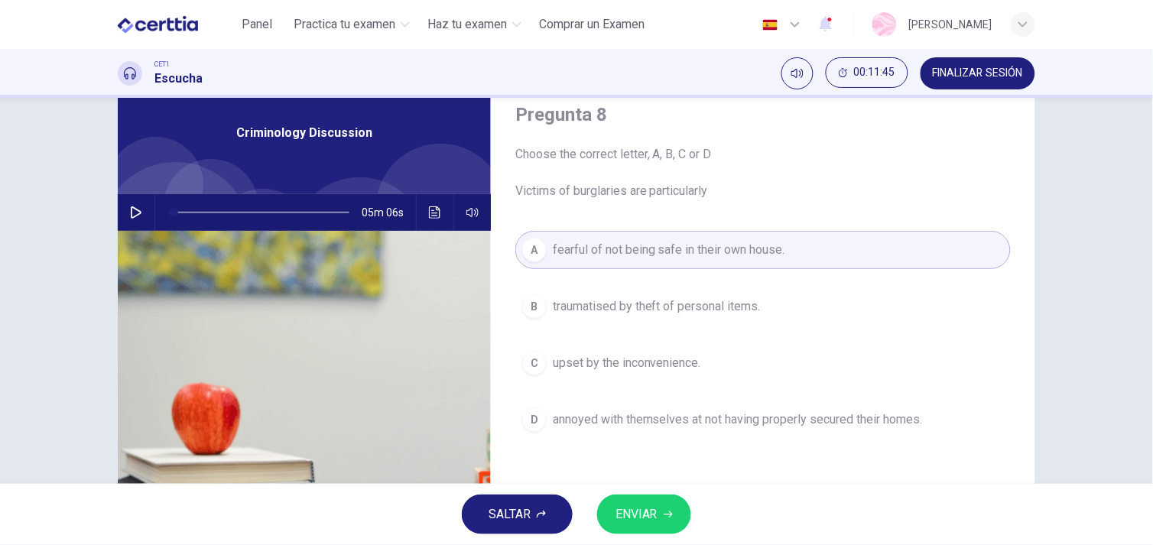
click at [656, 495] on button "ENVIAR" at bounding box center [644, 514] width 94 height 40
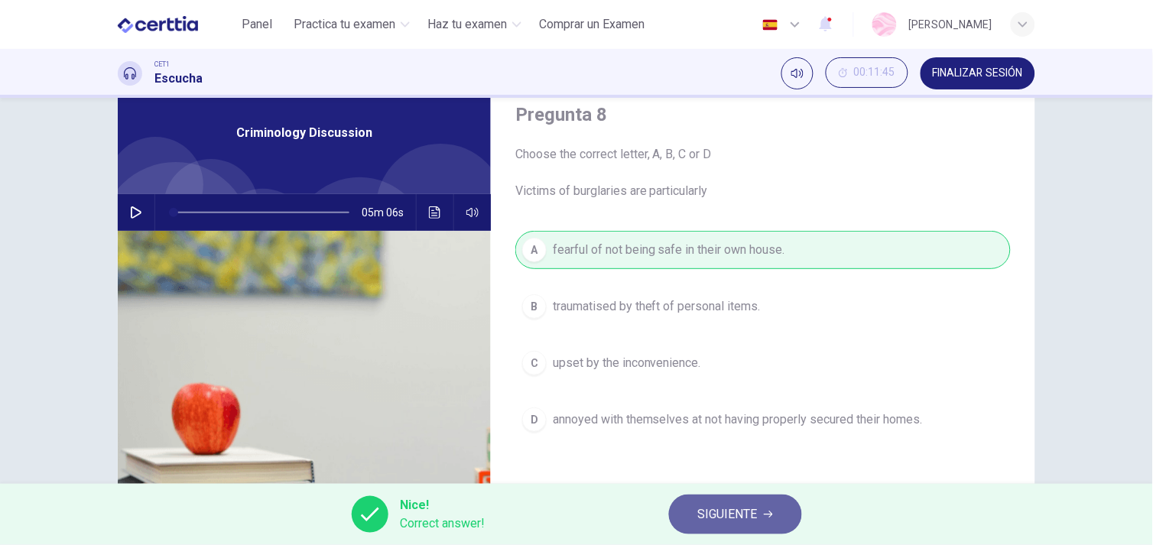
click at [747, 514] on span "SIGUIENTE" at bounding box center [728, 514] width 60 height 21
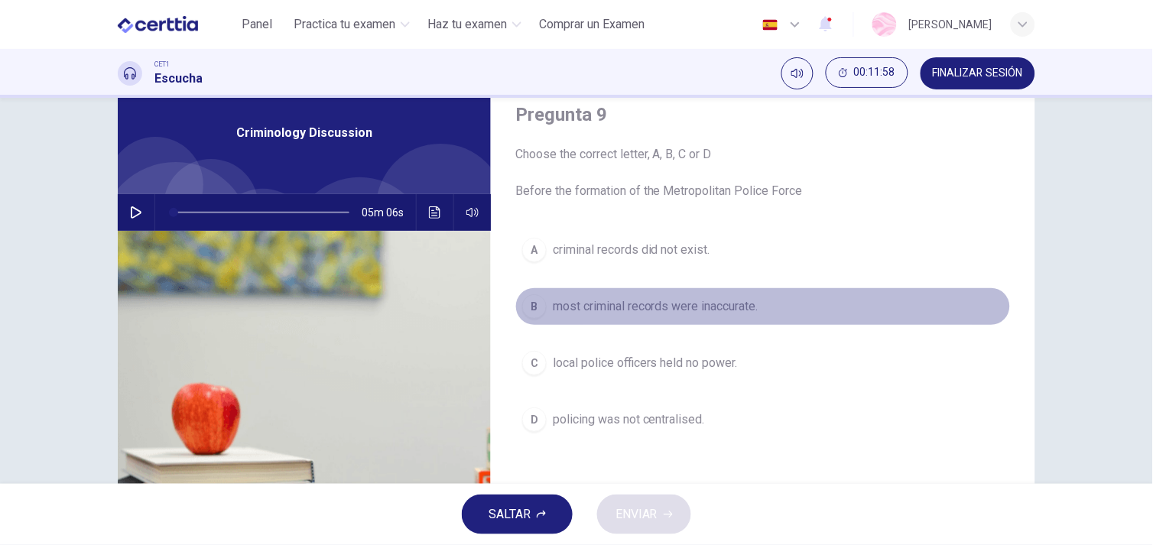
click at [753, 316] on button "B most criminal records were inaccurate." at bounding box center [762, 306] width 495 height 38
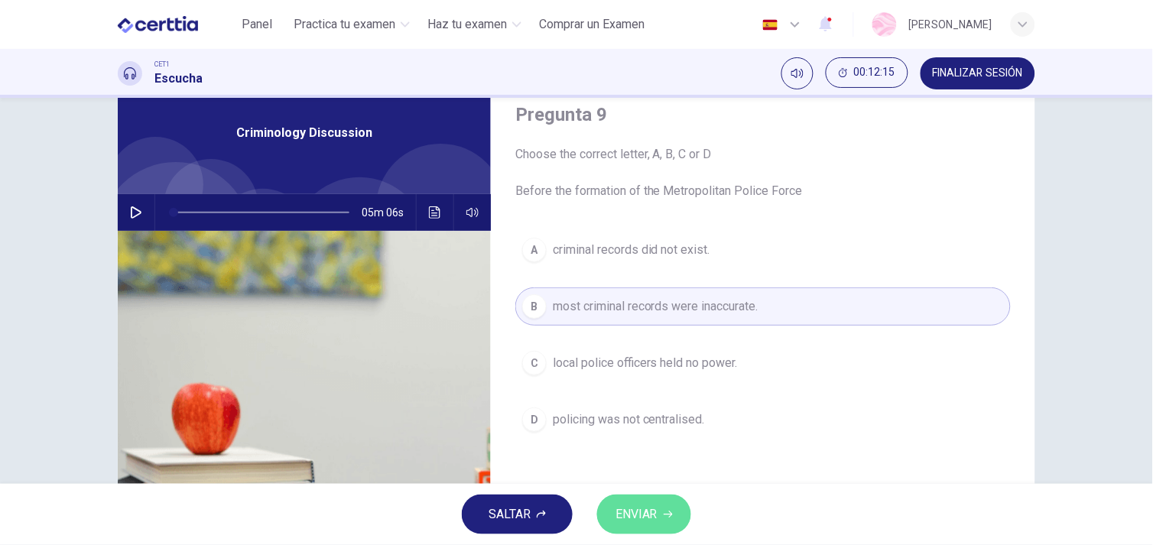
click at [640, 504] on span "ENVIAR" at bounding box center [636, 514] width 42 height 21
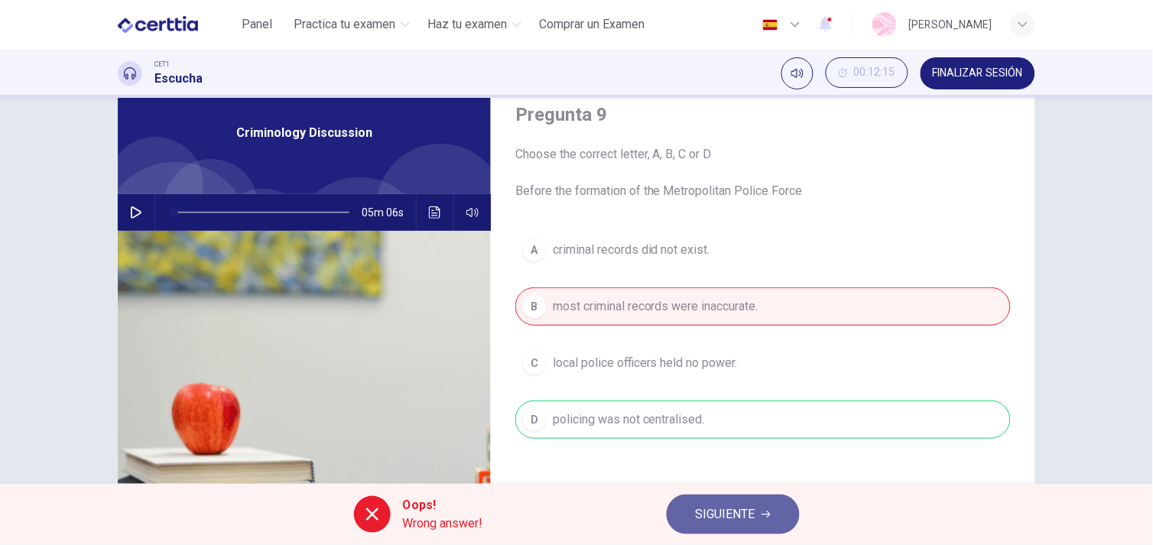
click at [747, 517] on span "SIGUIENTE" at bounding box center [726, 514] width 60 height 21
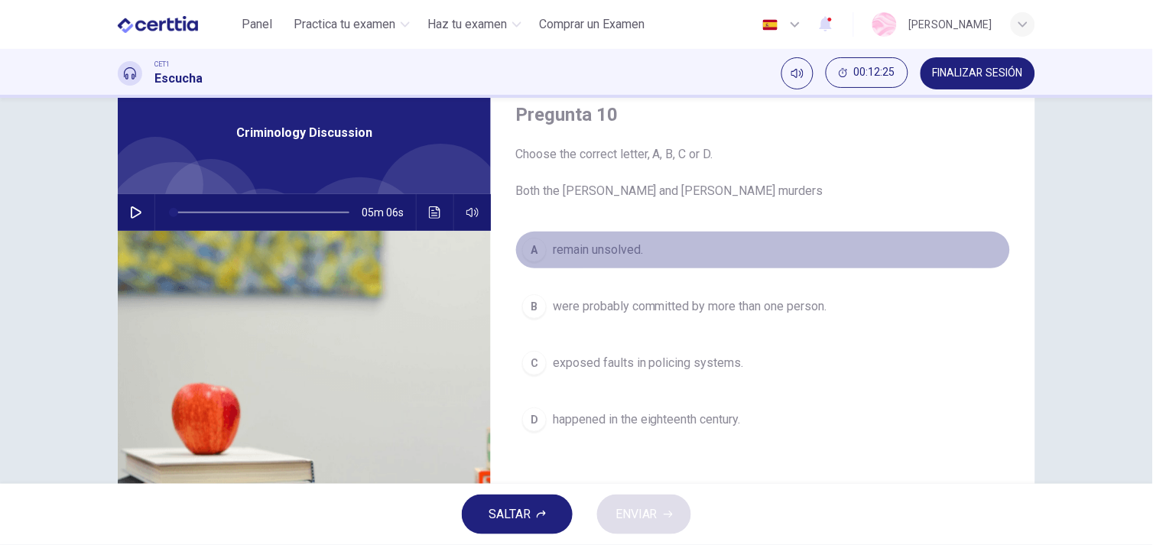
click at [652, 258] on button "A remain unsolved." at bounding box center [762, 250] width 495 height 38
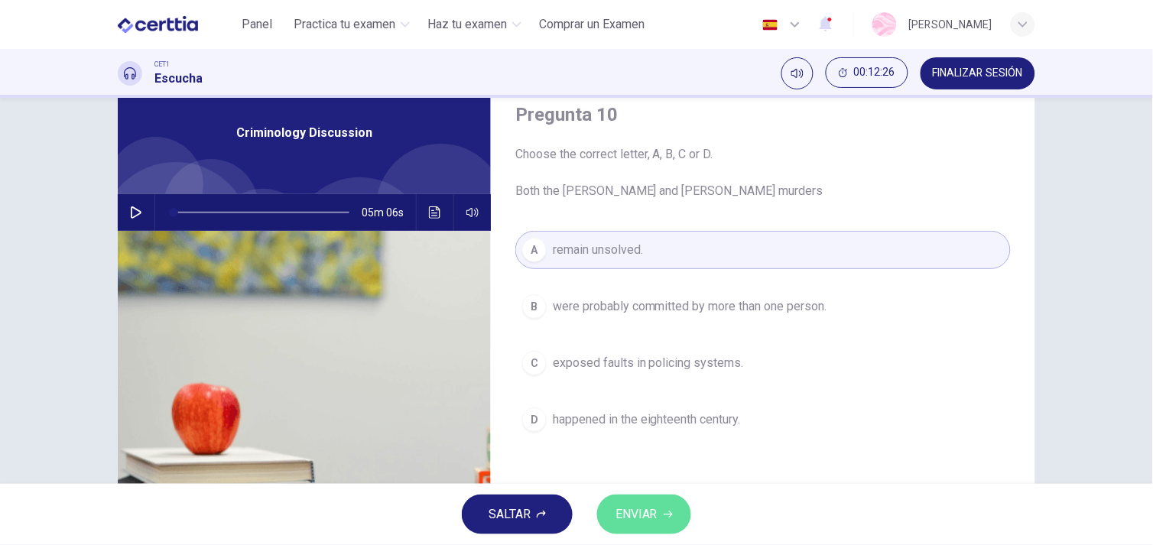
click at [657, 516] on span "ENVIAR" at bounding box center [636, 514] width 42 height 21
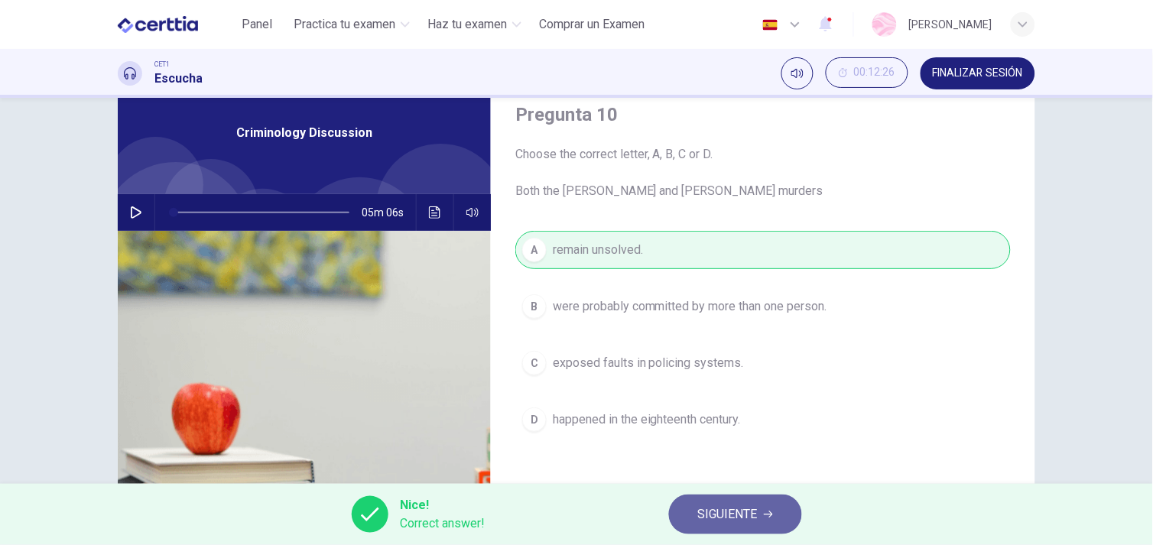
click at [738, 506] on span "SIGUIENTE" at bounding box center [728, 514] width 60 height 21
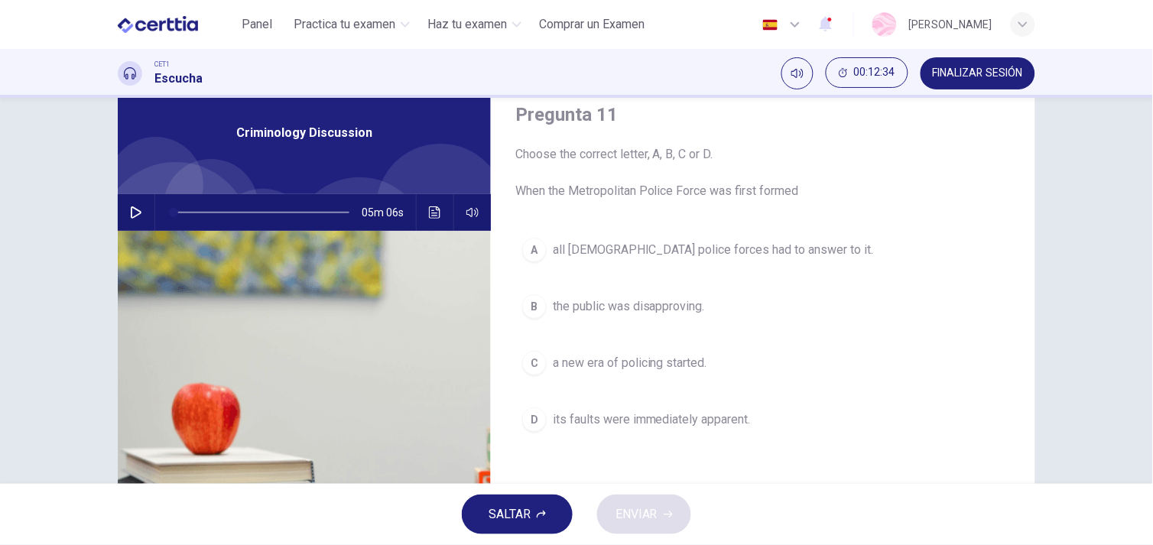
click at [726, 365] on button "C a new era of policing started." at bounding box center [762, 363] width 495 height 38
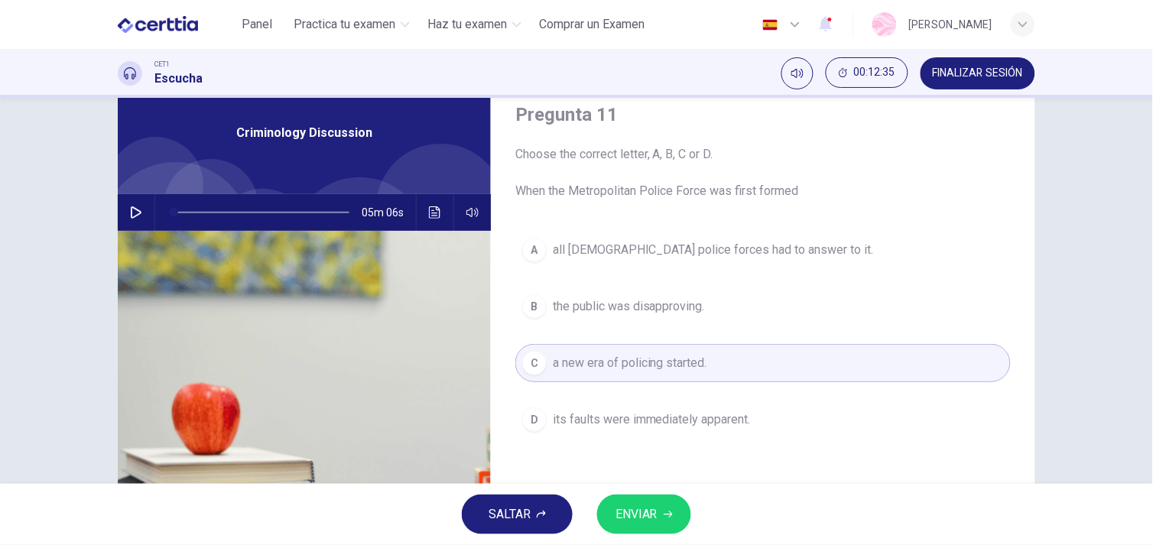
click at [658, 499] on button "ENVIAR" at bounding box center [644, 514] width 94 height 40
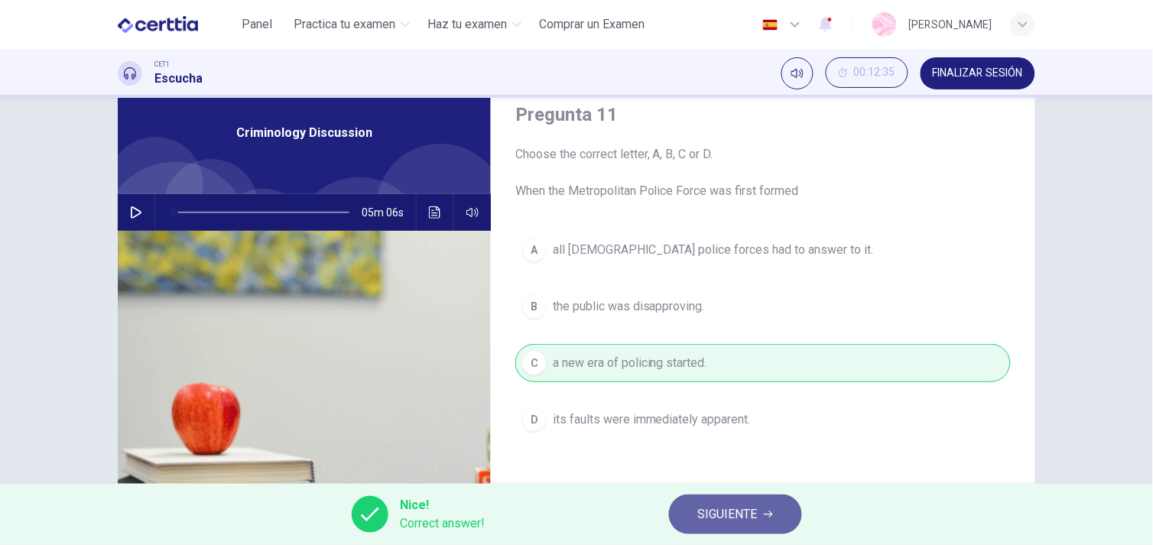
click at [749, 514] on span "SIGUIENTE" at bounding box center [728, 514] width 60 height 21
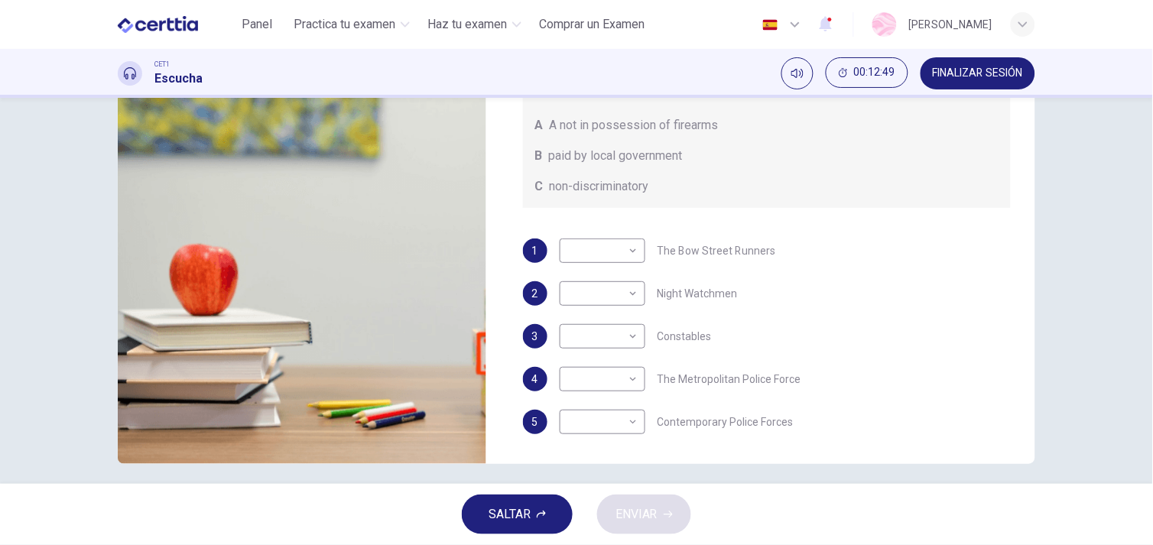
scroll to position [196, 0]
click at [587, 381] on body "Este sitio utiliza cookies, como se explica en nuestra Política de Privacidad .…" at bounding box center [576, 272] width 1153 height 545
click at [589, 431] on li "B" at bounding box center [598, 427] width 86 height 24
type input "*"
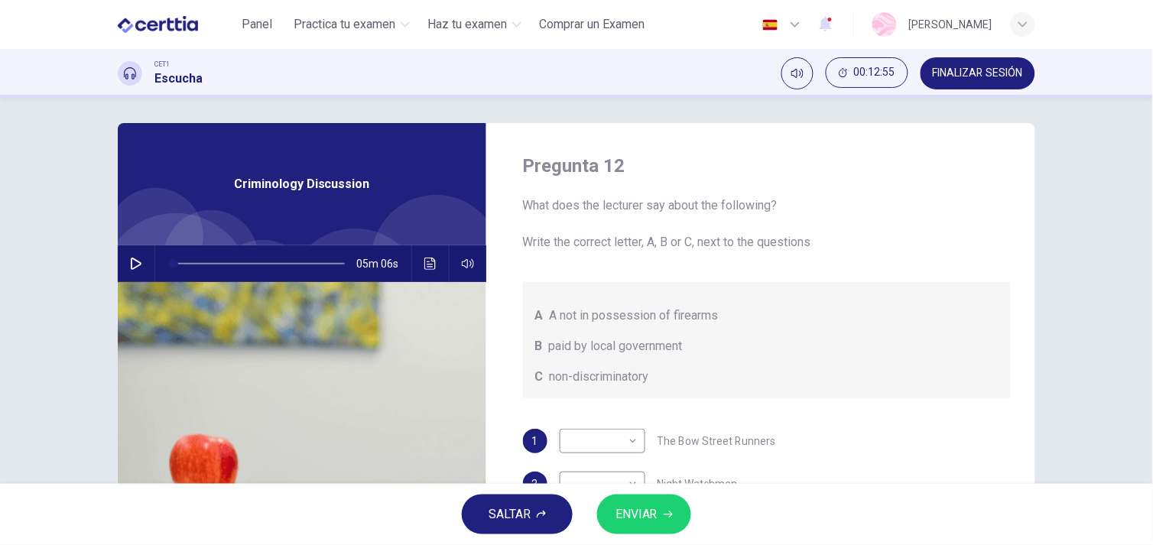
scroll to position [5, 0]
click at [591, 430] on body "Este sitio utiliza cookies, como se explica en nuestra Política de Privacidad .…" at bounding box center [576, 272] width 1153 height 545
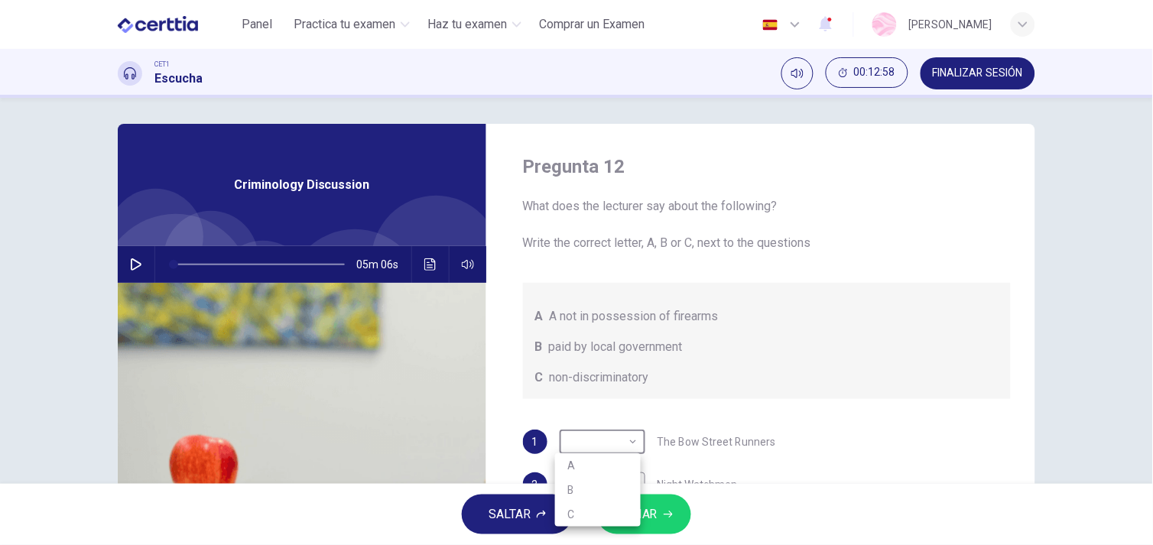
click at [591, 430] on div at bounding box center [576, 272] width 1153 height 545
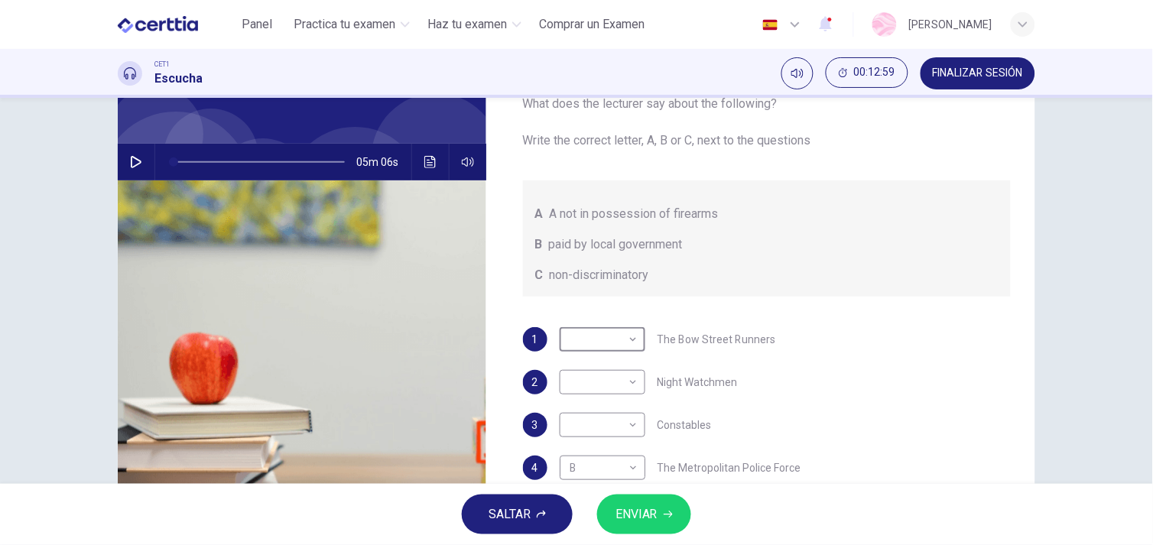
scroll to position [108, 0]
click at [602, 332] on body "Este sitio utiliza cookies, como se explica en nuestra Política de Privacidad .…" at bounding box center [576, 272] width 1153 height 545
click at [587, 356] on li "A" at bounding box center [598, 363] width 86 height 24
type input "*"
click at [601, 379] on body "Este sitio utiliza cookies, como se explica en nuestra Política de Privacidad .…" at bounding box center [576, 272] width 1153 height 545
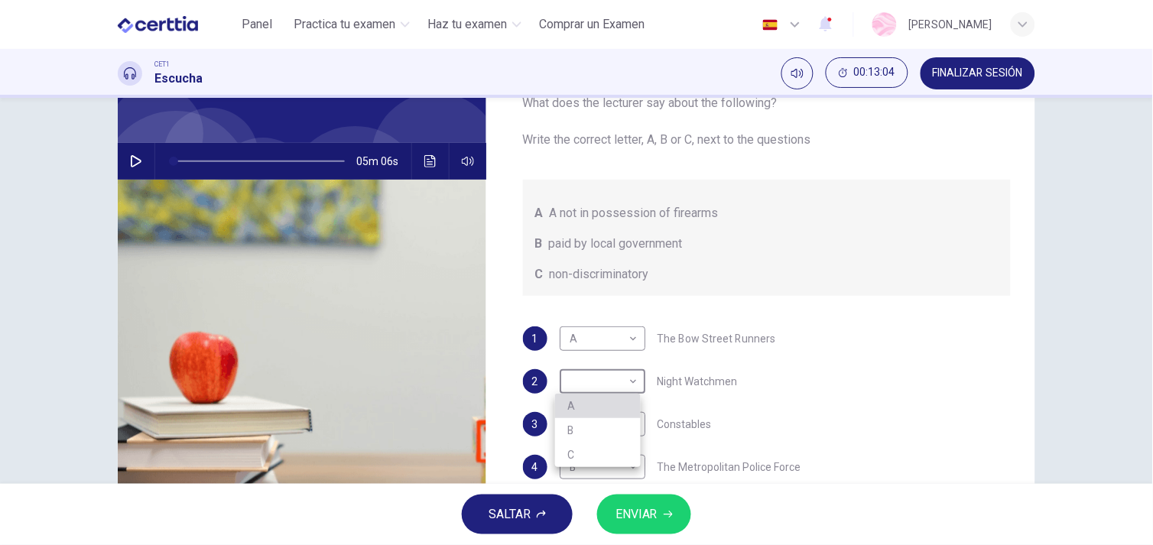
click at [600, 409] on li "A" at bounding box center [598, 406] width 86 height 24
type input "*"
click at [611, 424] on body "Este sitio utiliza cookies, como se explica en nuestra Política de Privacidad .…" at bounding box center [576, 272] width 1153 height 545
click at [577, 491] on li "C" at bounding box center [598, 497] width 86 height 24
type input "*"
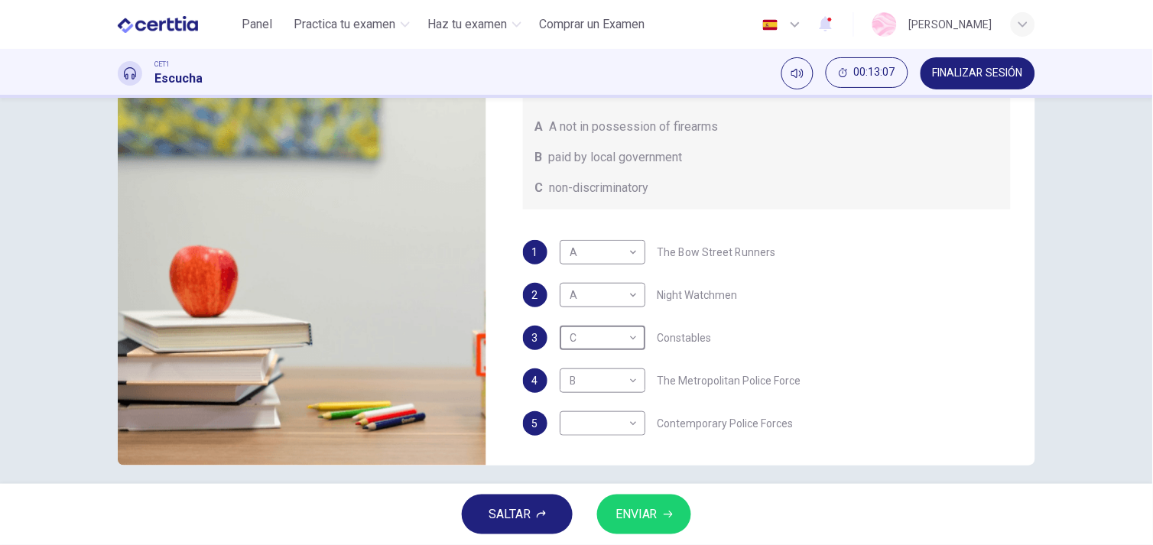
scroll to position [196, 0]
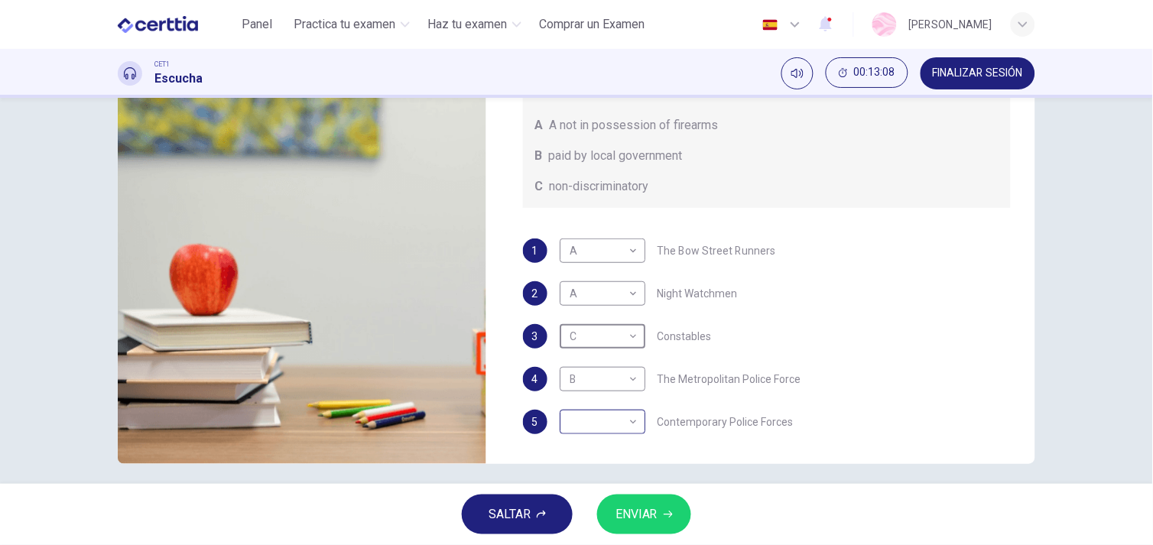
click at [613, 408] on body "Este sitio utiliza cookies, como se explica en nuestra Política de Privacidad .…" at bounding box center [576, 272] width 1153 height 545
click at [593, 465] on li "B" at bounding box center [598, 470] width 86 height 24
type input "*"
click at [650, 513] on span "ENVIAR" at bounding box center [636, 514] width 42 height 21
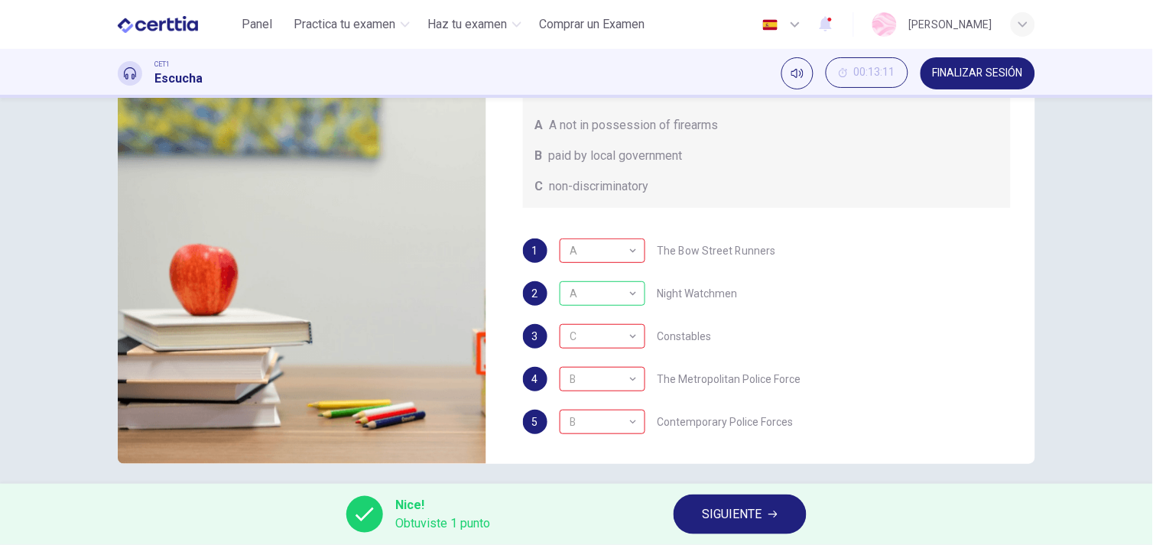
click at [721, 513] on span "SIGUIENTE" at bounding box center [732, 514] width 60 height 21
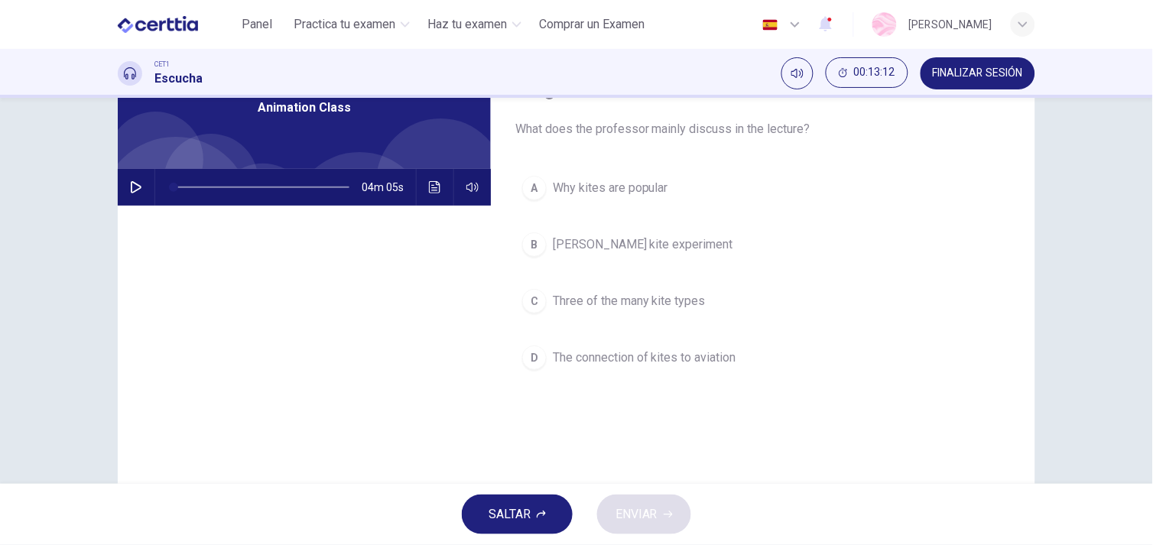
scroll to position [46, 0]
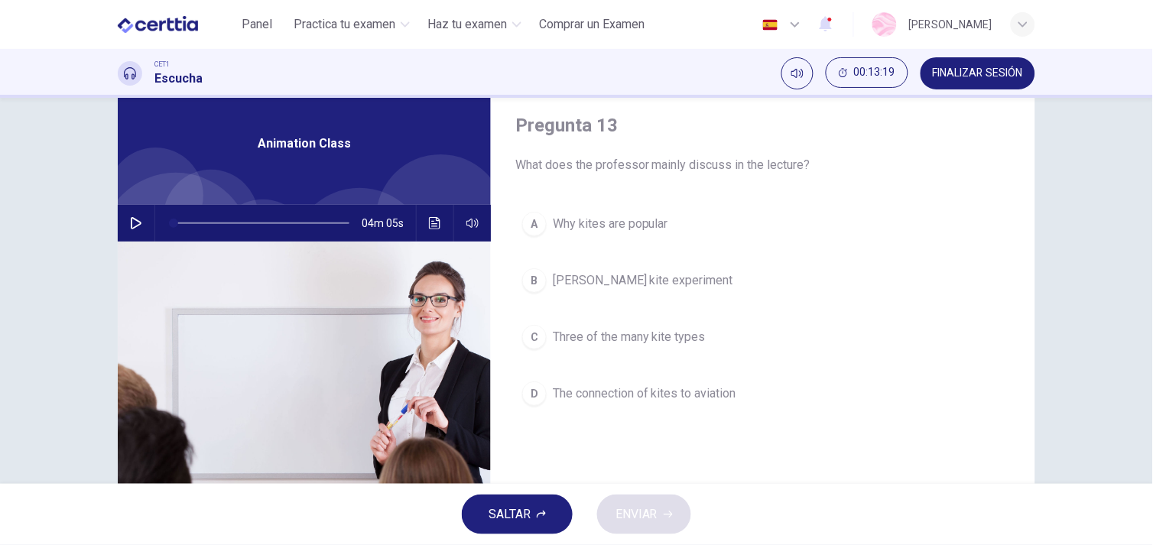
click at [595, 280] on span "Benjamin Franklin's kite experiment" at bounding box center [643, 280] width 180 height 18
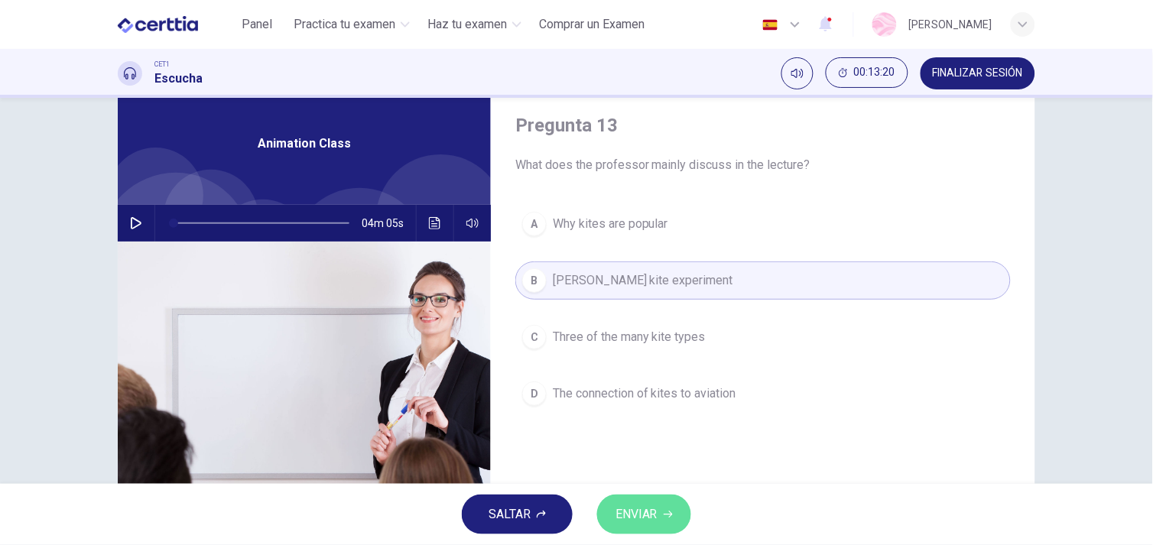
click at [654, 530] on button "ENVIAR" at bounding box center [644, 514] width 94 height 40
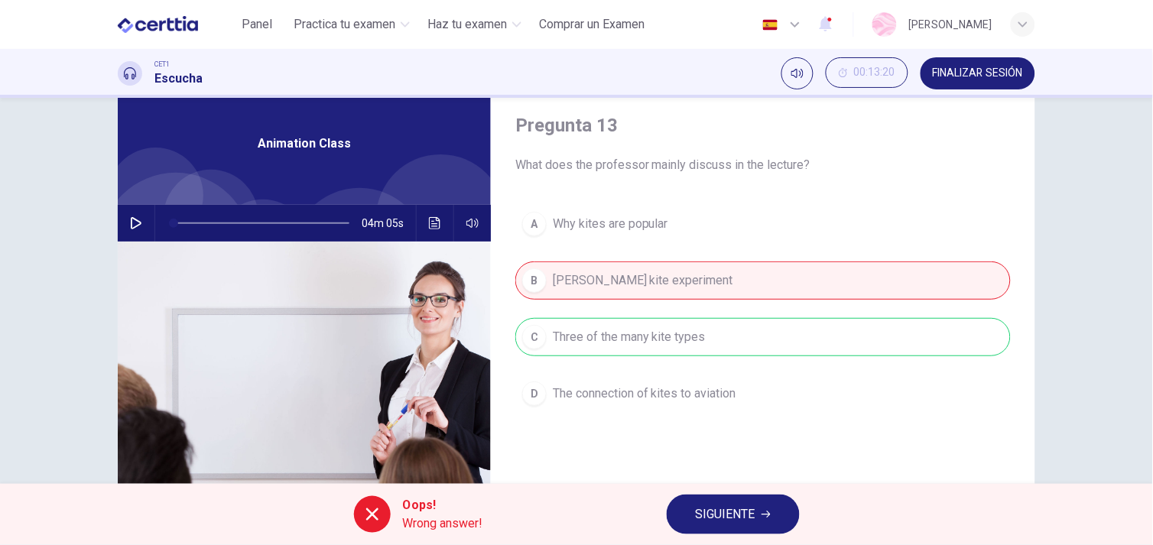
click at [731, 494] on button "SIGUIENTE" at bounding box center [732, 514] width 133 height 40
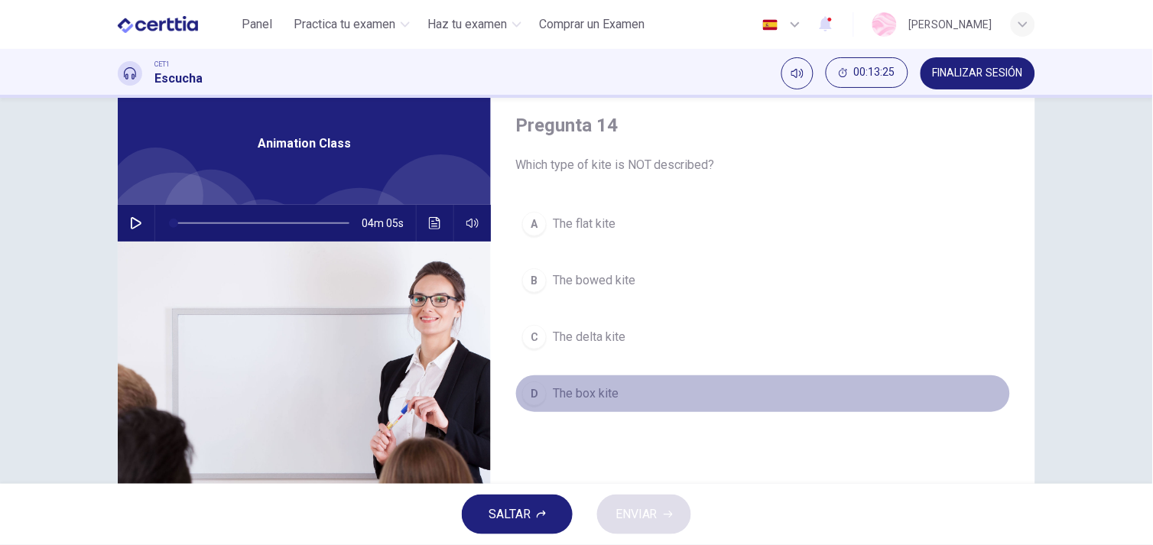
click at [602, 408] on button "D The box kite" at bounding box center [762, 394] width 495 height 38
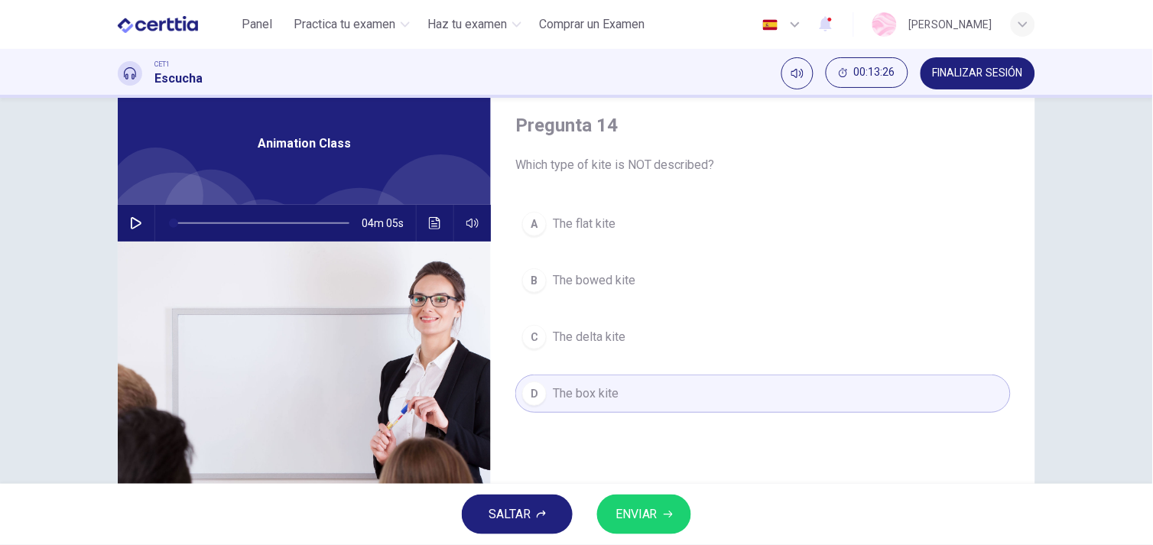
click at [663, 507] on button "ENVIAR" at bounding box center [644, 514] width 94 height 40
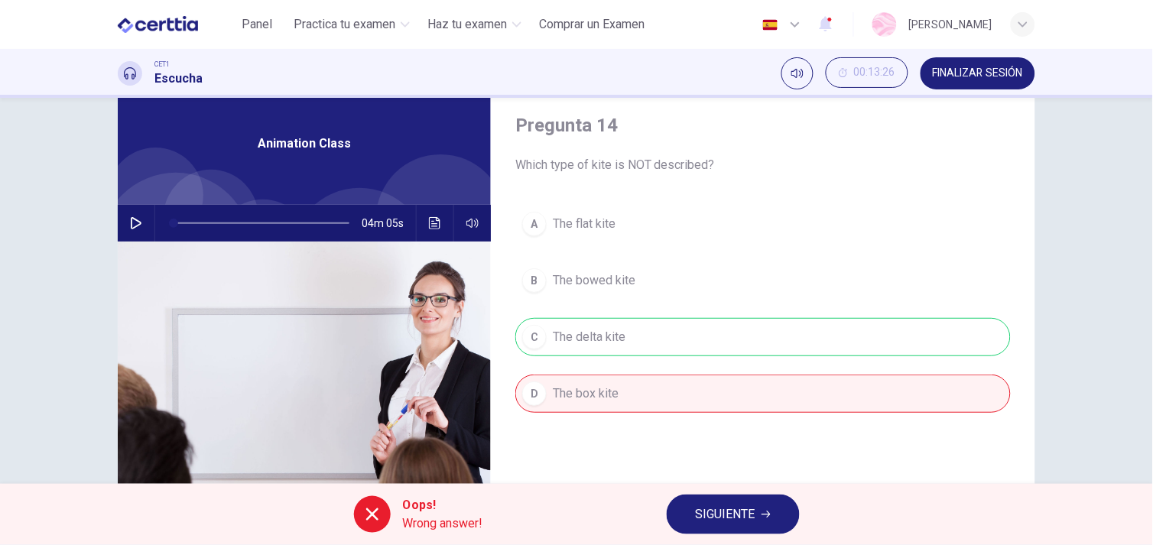
click at [731, 516] on span "SIGUIENTE" at bounding box center [726, 514] width 60 height 21
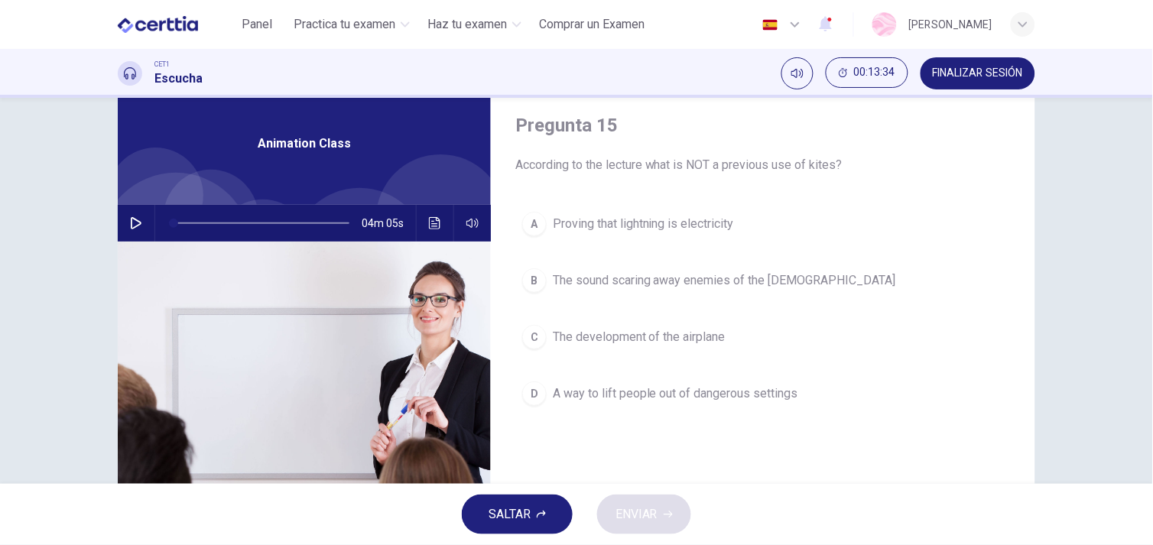
click at [569, 265] on button "B The sound scaring away enemies of the Chinese" at bounding box center [762, 280] width 495 height 38
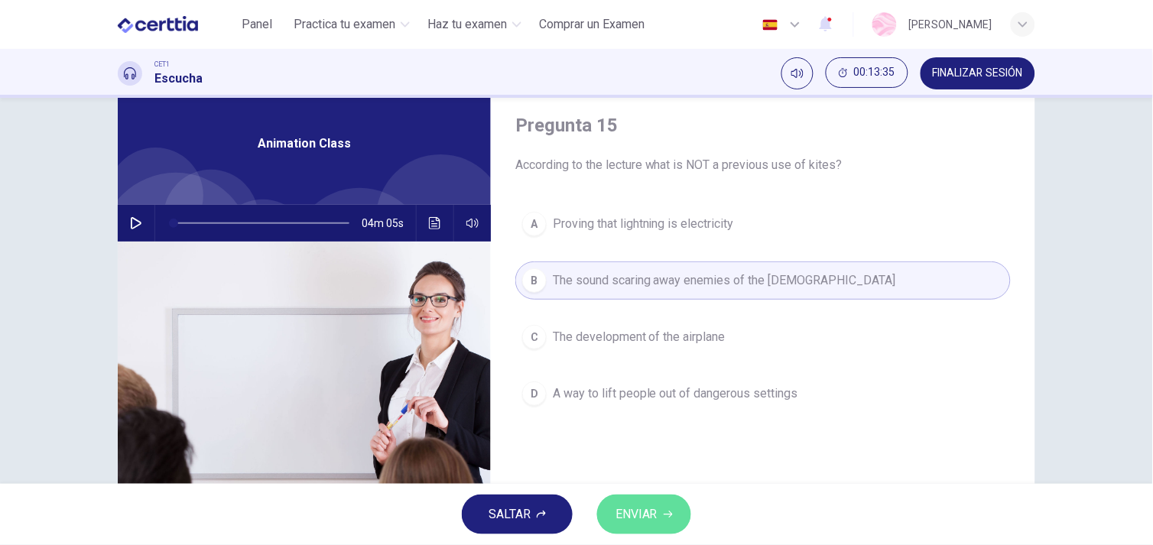
click at [627, 517] on span "ENVIAR" at bounding box center [636, 514] width 42 height 21
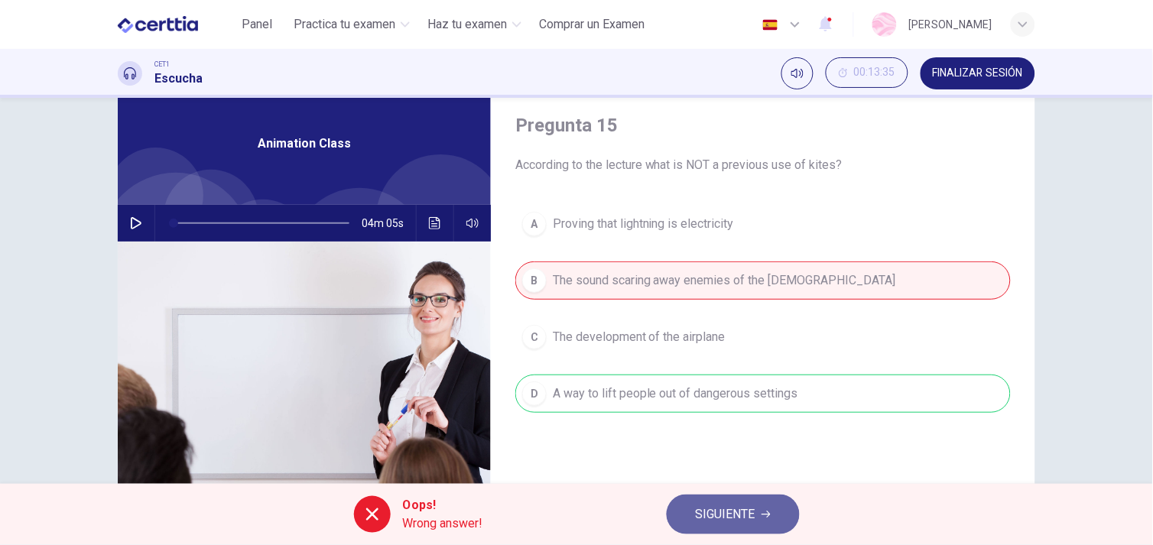
click at [734, 518] on span "SIGUIENTE" at bounding box center [726, 514] width 60 height 21
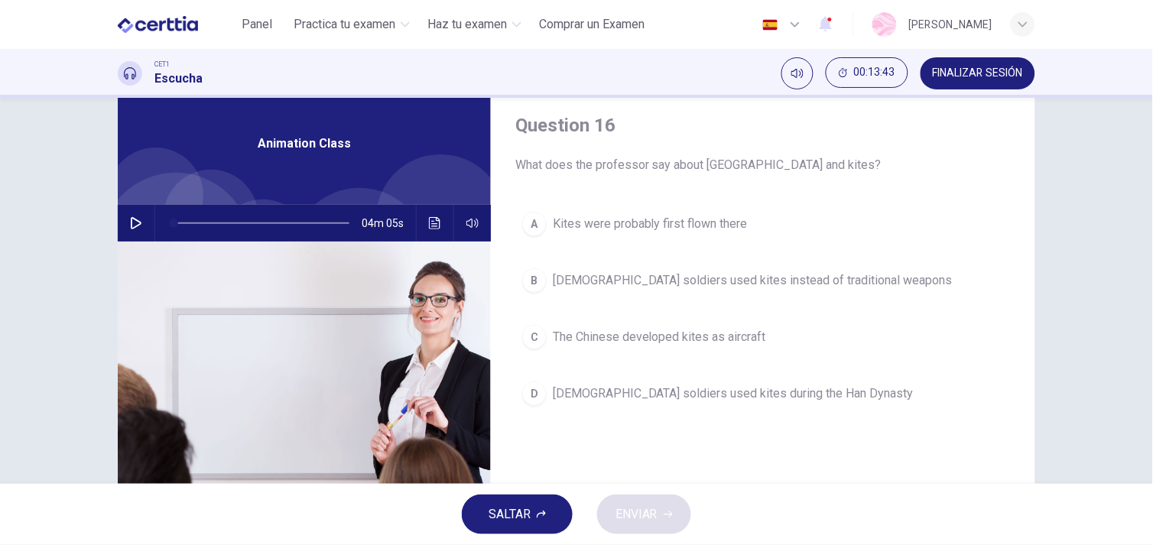
click at [656, 410] on button "D Chinese soldiers used kites during the Han Dynasty" at bounding box center [762, 394] width 495 height 38
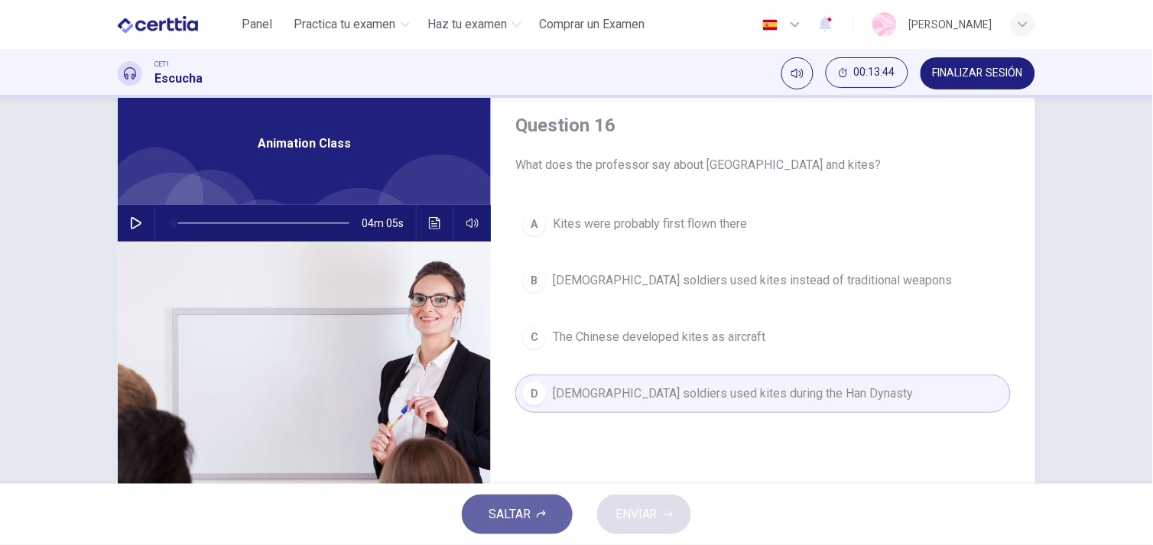
click at [536, 508] on button "SALTAR" at bounding box center [517, 514] width 111 height 40
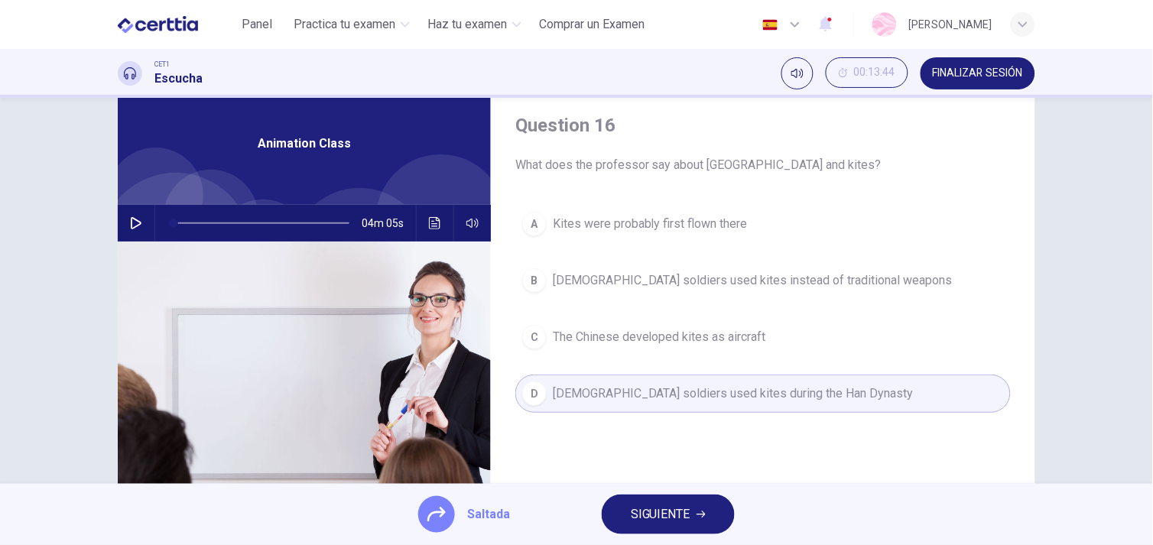
click at [639, 509] on span "SIGUIENTE" at bounding box center [661, 514] width 60 height 21
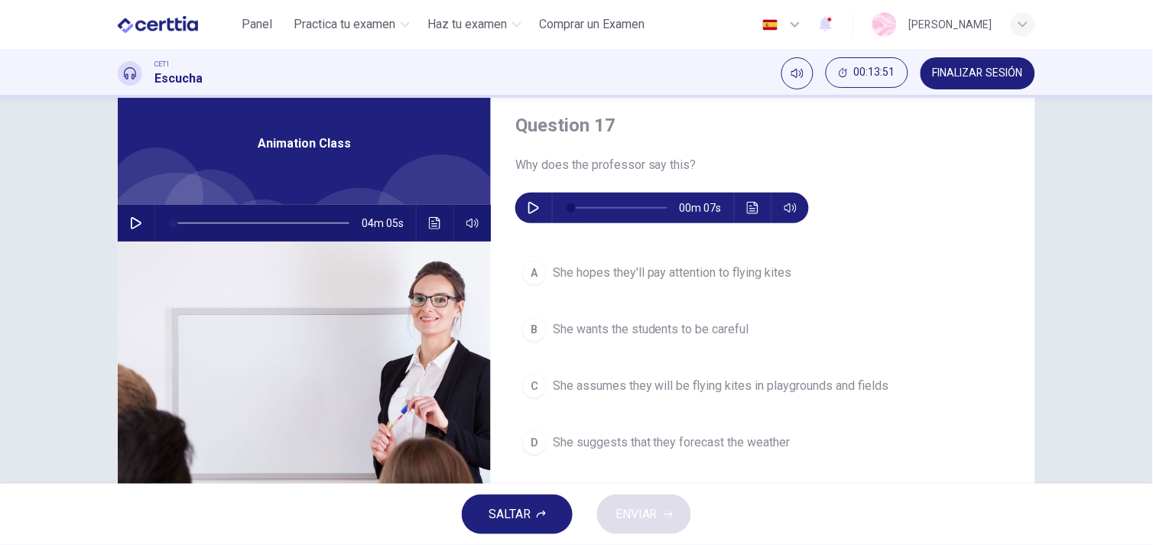
click at [621, 438] on span "She suggests that they forecast the weather" at bounding box center [672, 442] width 238 height 18
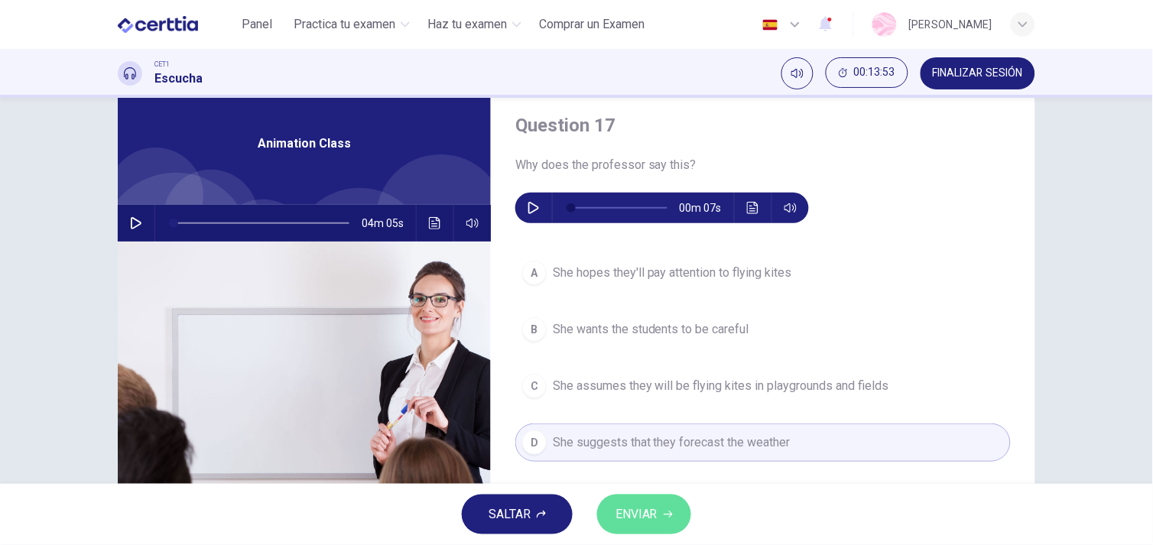
click at [661, 523] on button "ENVIAR" at bounding box center [644, 514] width 94 height 40
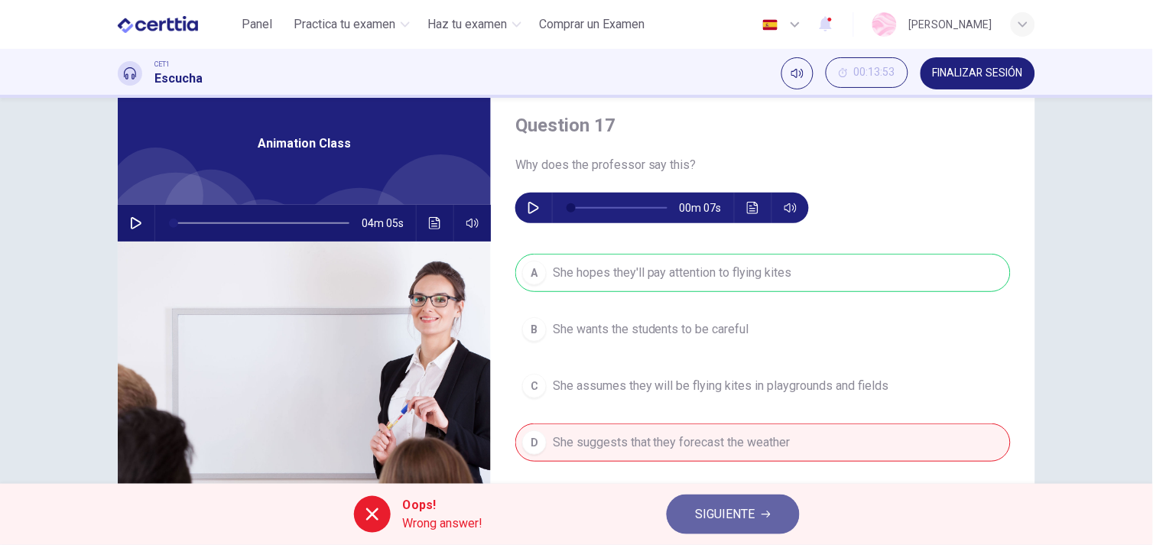
click at [703, 525] on button "SIGUIENTE" at bounding box center [732, 514] width 133 height 40
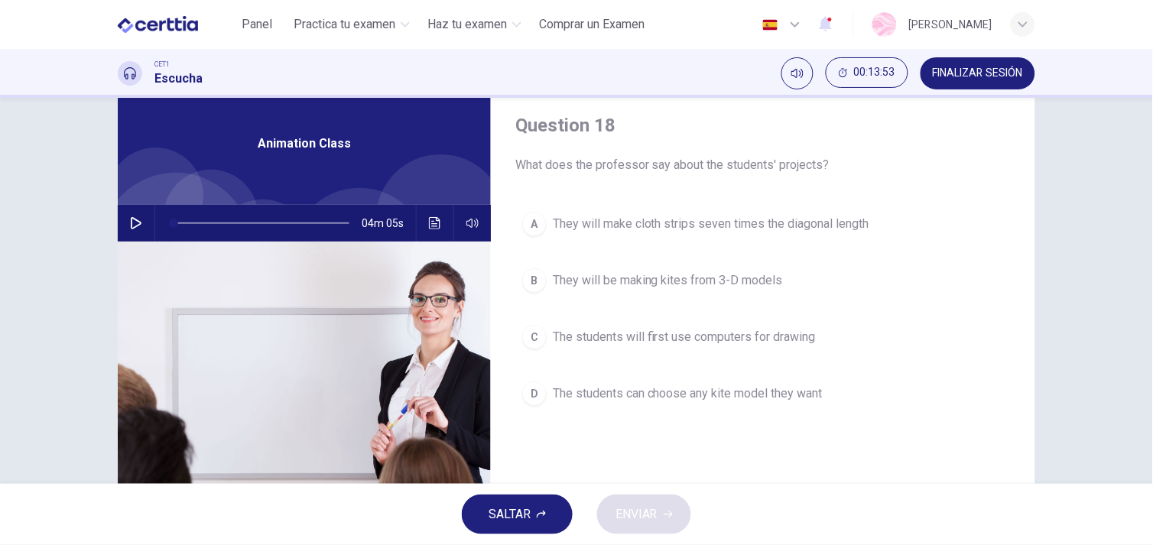
click at [703, 525] on div "SALTAR ENVIAR" at bounding box center [576, 514] width 1153 height 61
click at [713, 280] on span "They will be making kites from 3-D models" at bounding box center [668, 280] width 230 height 18
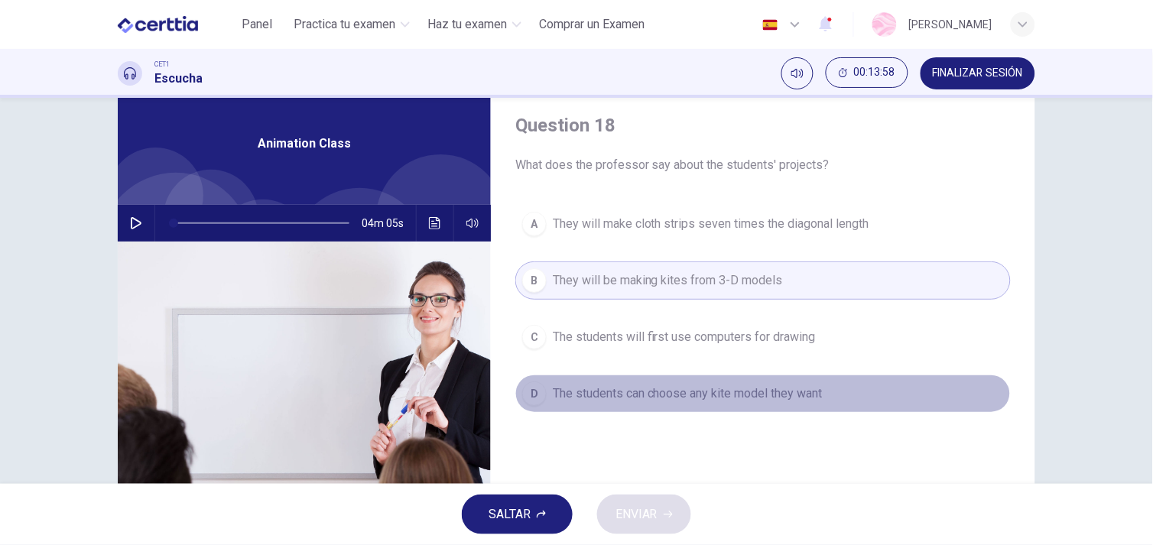
click at [575, 401] on span "The students can choose any kite model they want" at bounding box center [688, 393] width 270 height 18
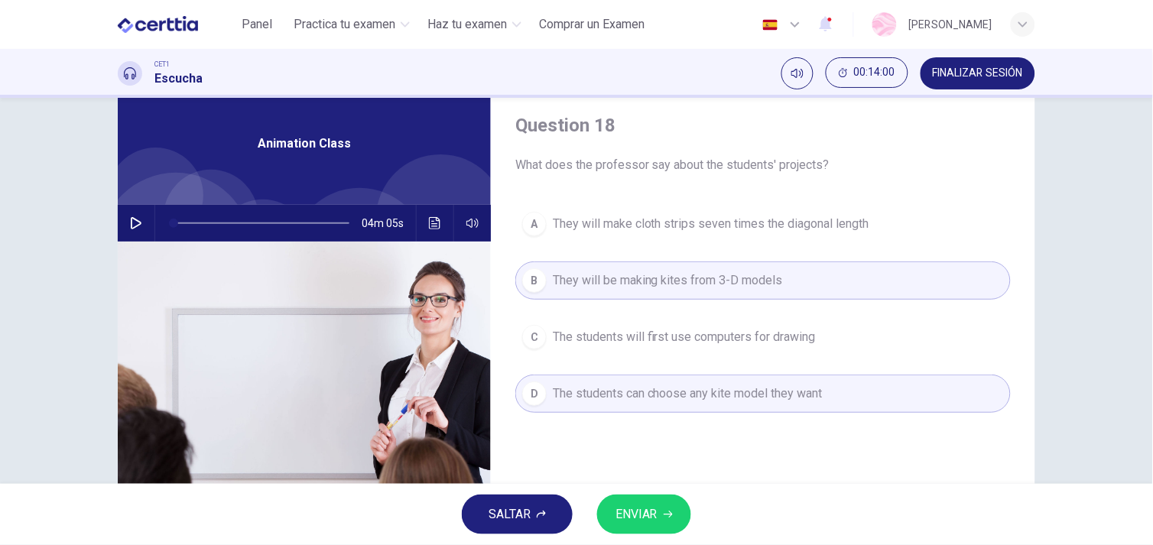
click at [714, 287] on span "They will be making kites from 3-D models" at bounding box center [668, 280] width 230 height 18
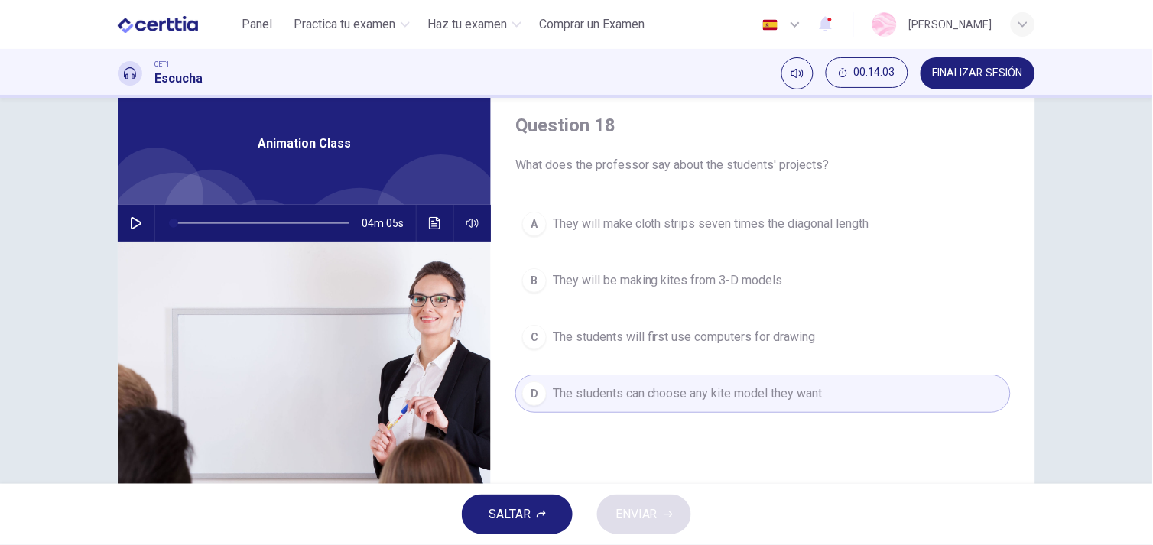
click at [576, 293] on button "B They will be making kites from 3-D models" at bounding box center [762, 280] width 495 height 38
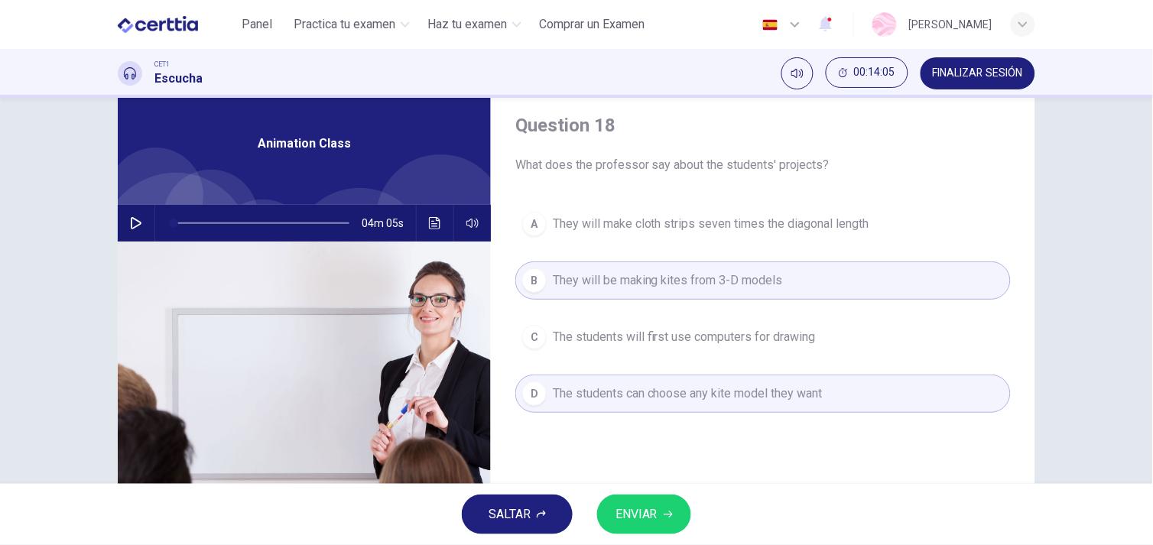
click at [653, 515] on span "ENVIAR" at bounding box center [636, 514] width 42 height 21
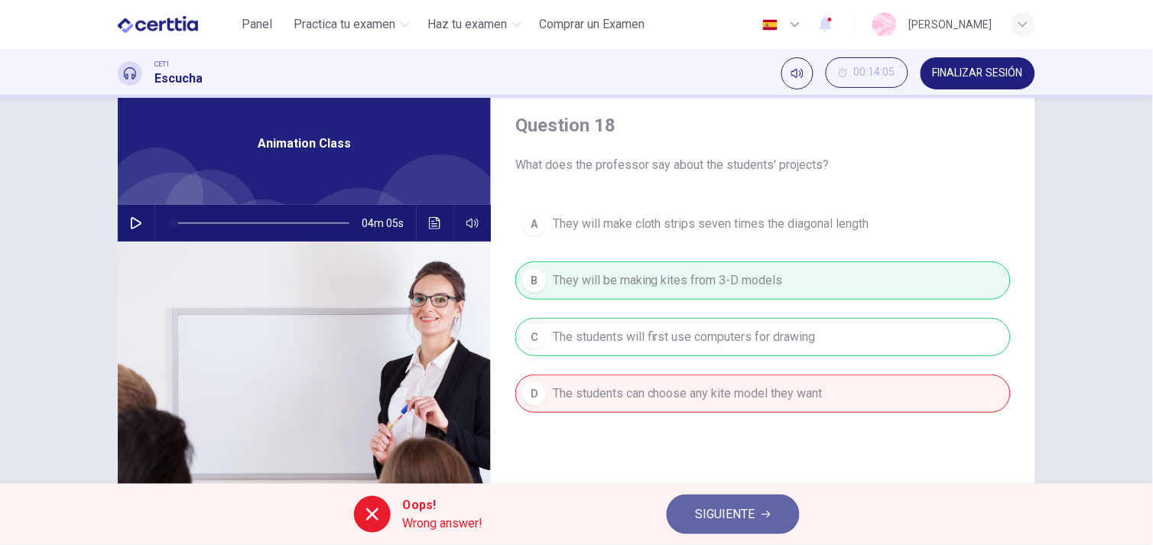
click at [696, 513] on span "SIGUIENTE" at bounding box center [726, 514] width 60 height 21
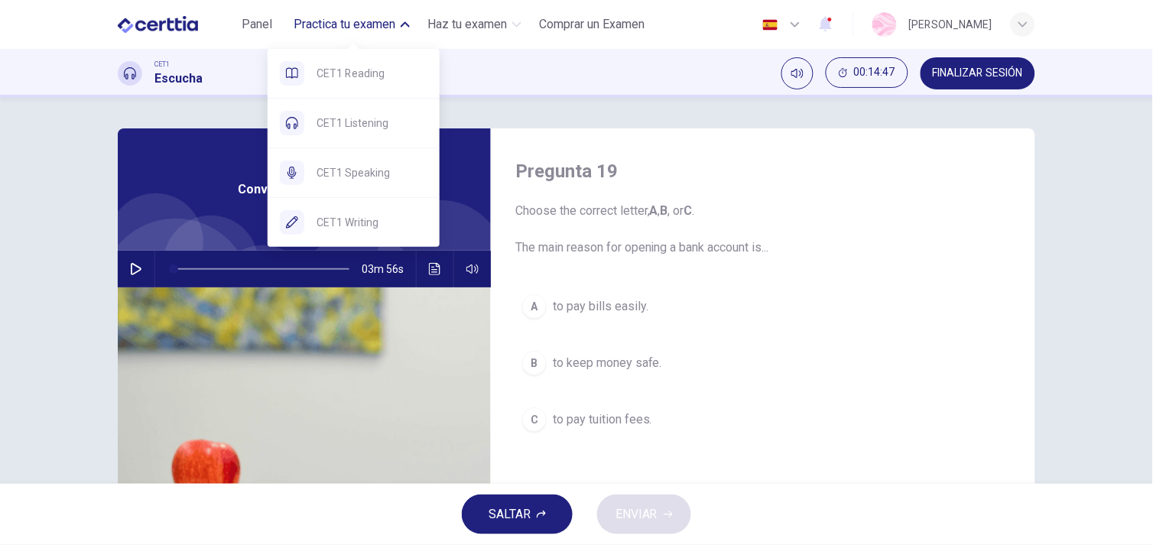
click at [394, 18] on span "Practica tu examen" at bounding box center [345, 24] width 102 height 18
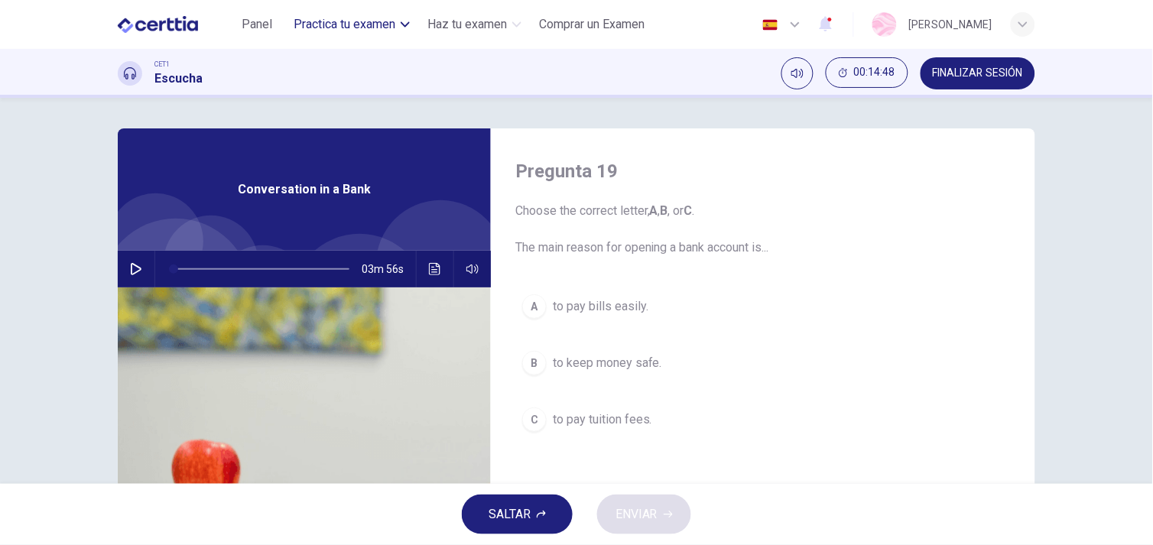
click at [394, 18] on span "Practica tu examen" at bounding box center [345, 24] width 102 height 18
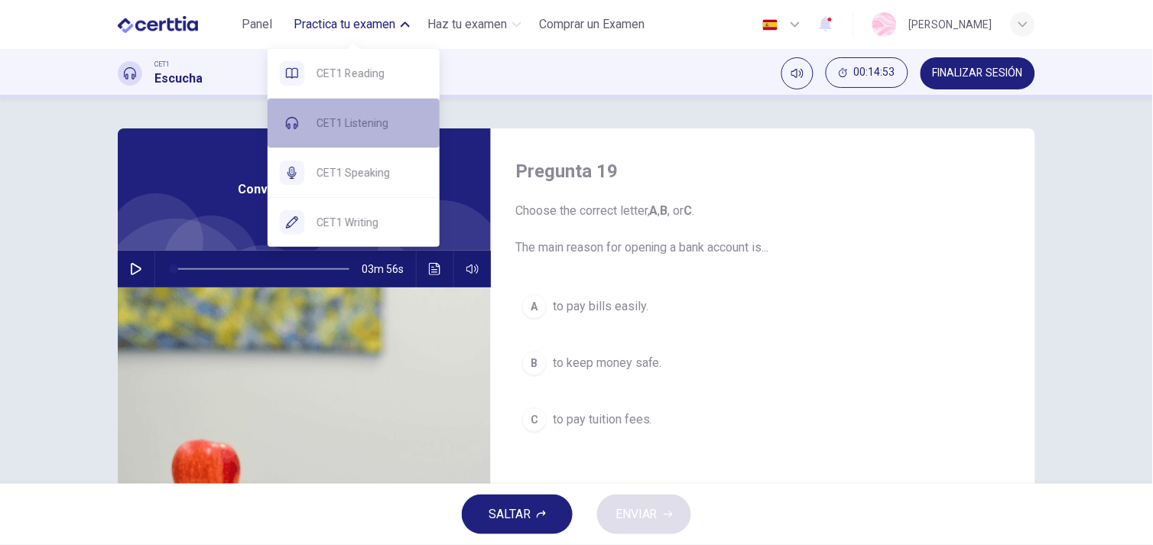
click at [387, 143] on div "CET1 Listening" at bounding box center [354, 123] width 172 height 49
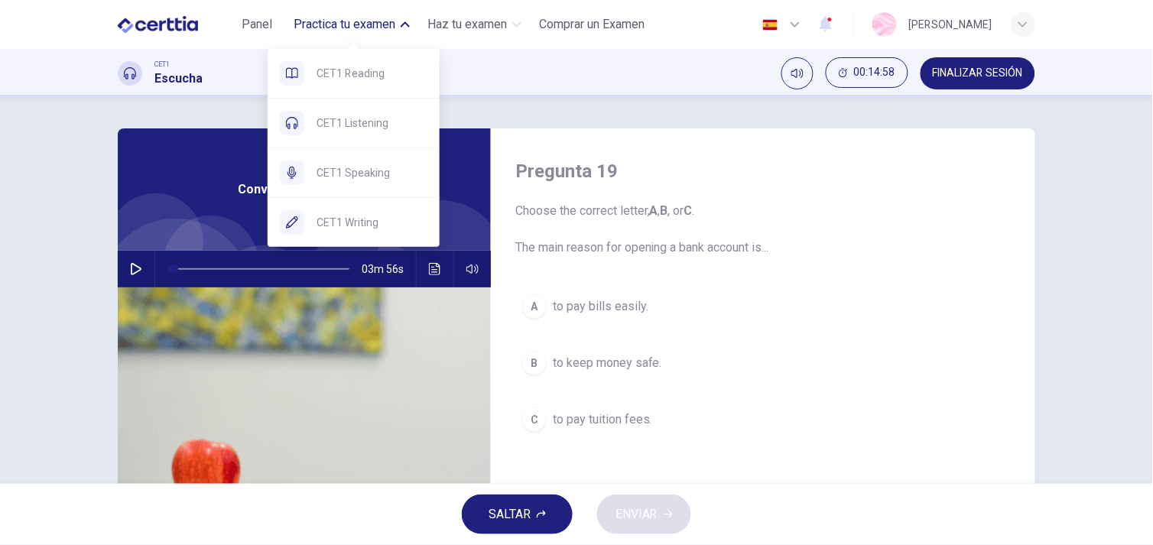
click at [375, 23] on span "Practica tu examen" at bounding box center [345, 24] width 102 height 18
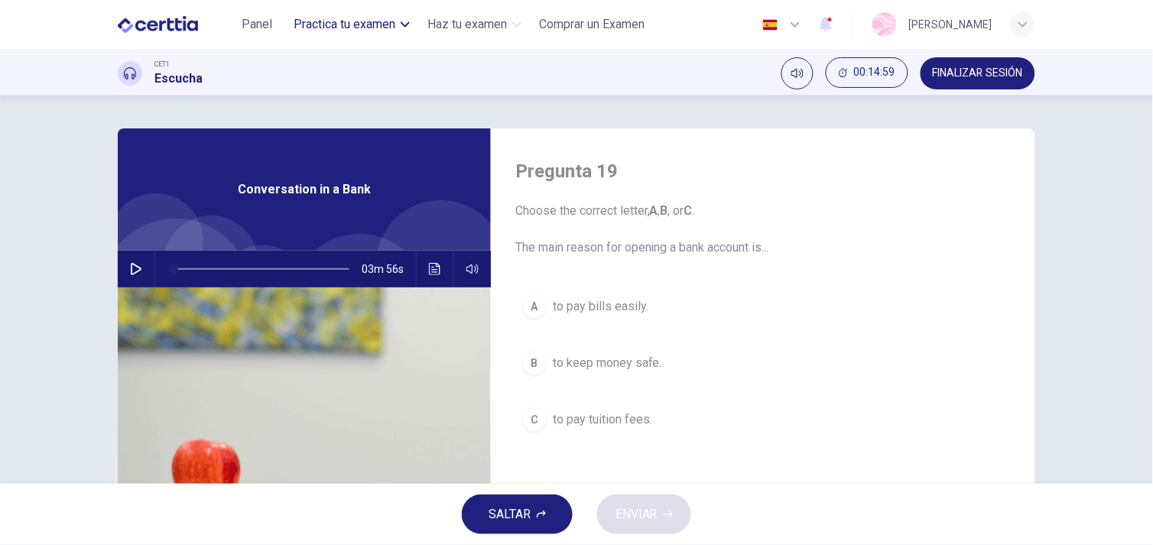
click at [375, 23] on span "Practica tu examen" at bounding box center [345, 24] width 102 height 18
click at [579, 310] on span "to pay bills easily." at bounding box center [601, 306] width 96 height 18
